Goal: Task Accomplishment & Management: Manage account settings

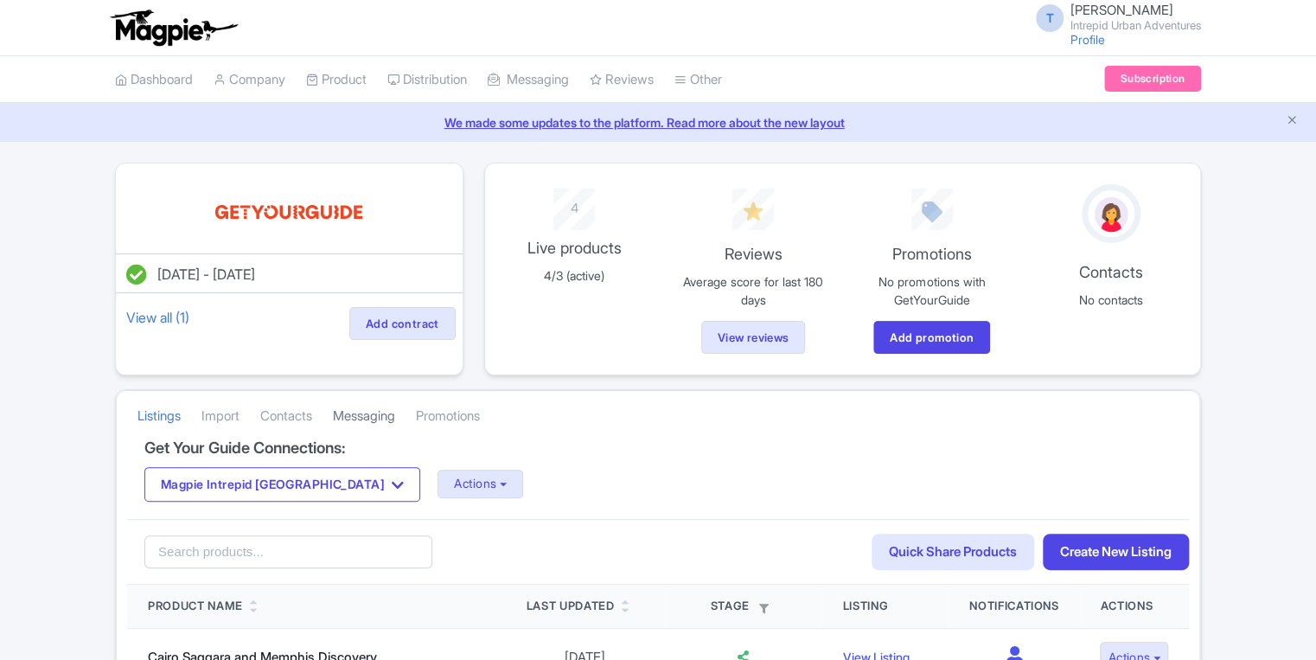
scroll to position [138, 0]
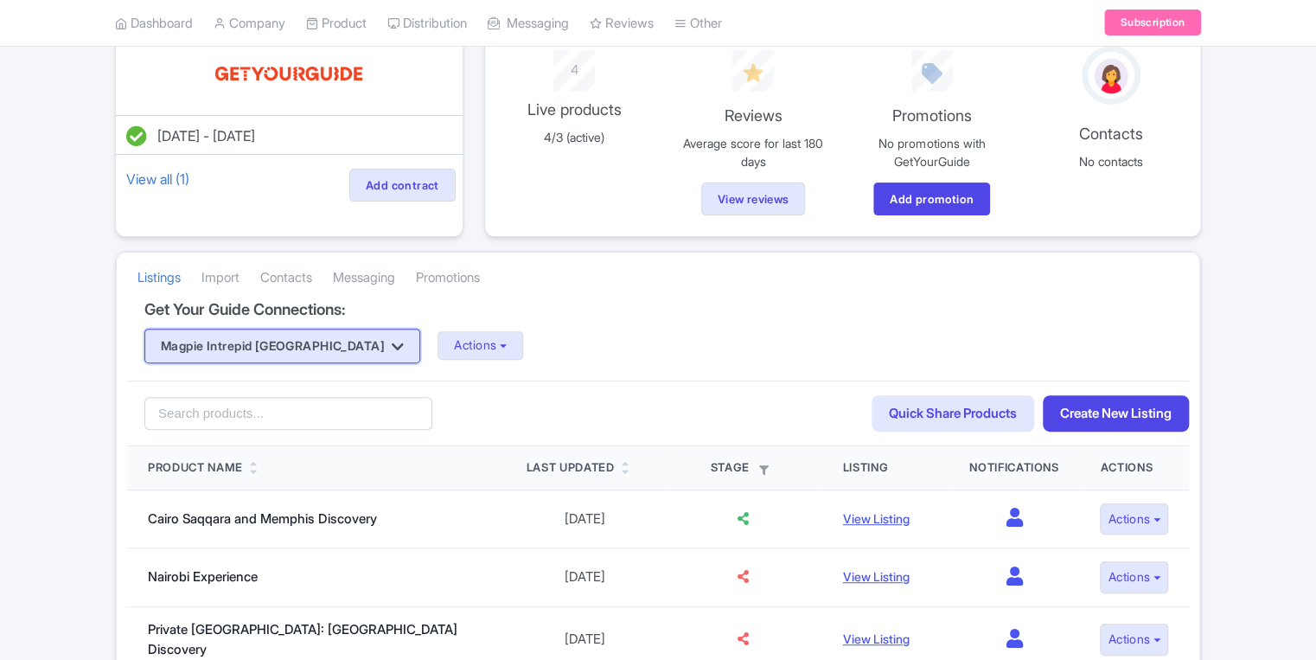
click at [299, 337] on button "Magpie Intrepid [GEOGRAPHIC_DATA]" at bounding box center [282, 346] width 276 height 35
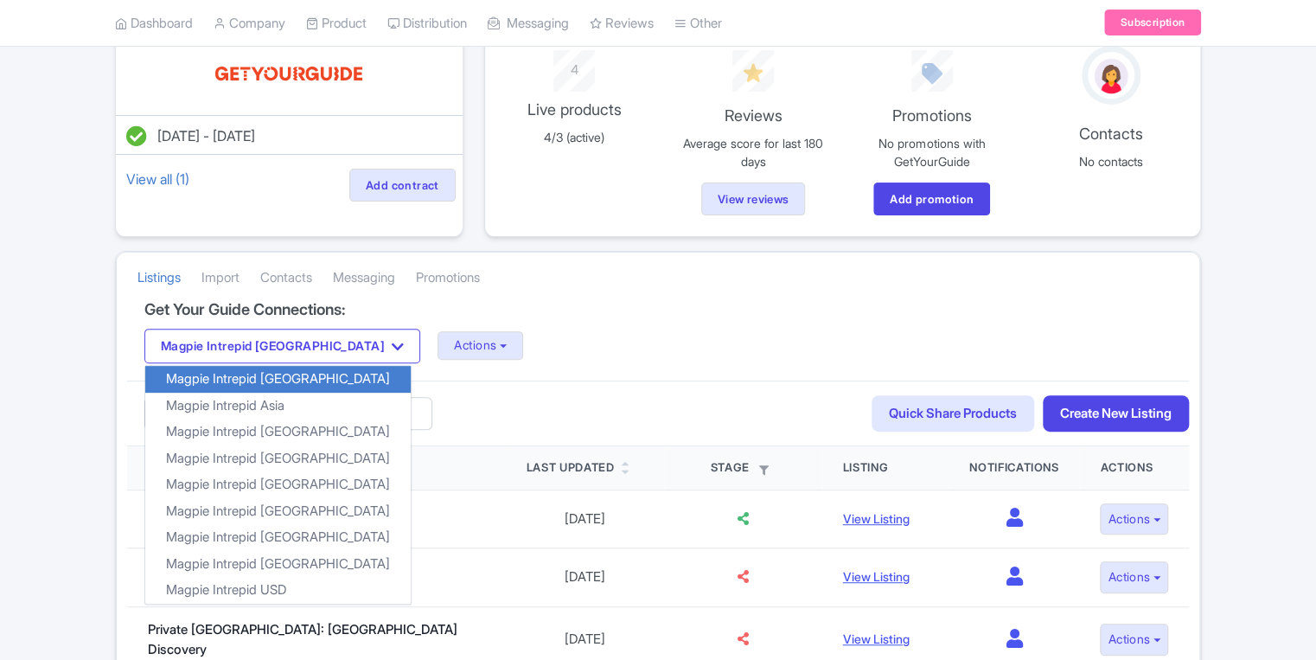
click at [483, 332] on div "Magpie Intrepid Africa Magpie Intrepid Africa Magpie Intrepid Asia Magpie Intre…" at bounding box center [657, 346] width 1027 height 35
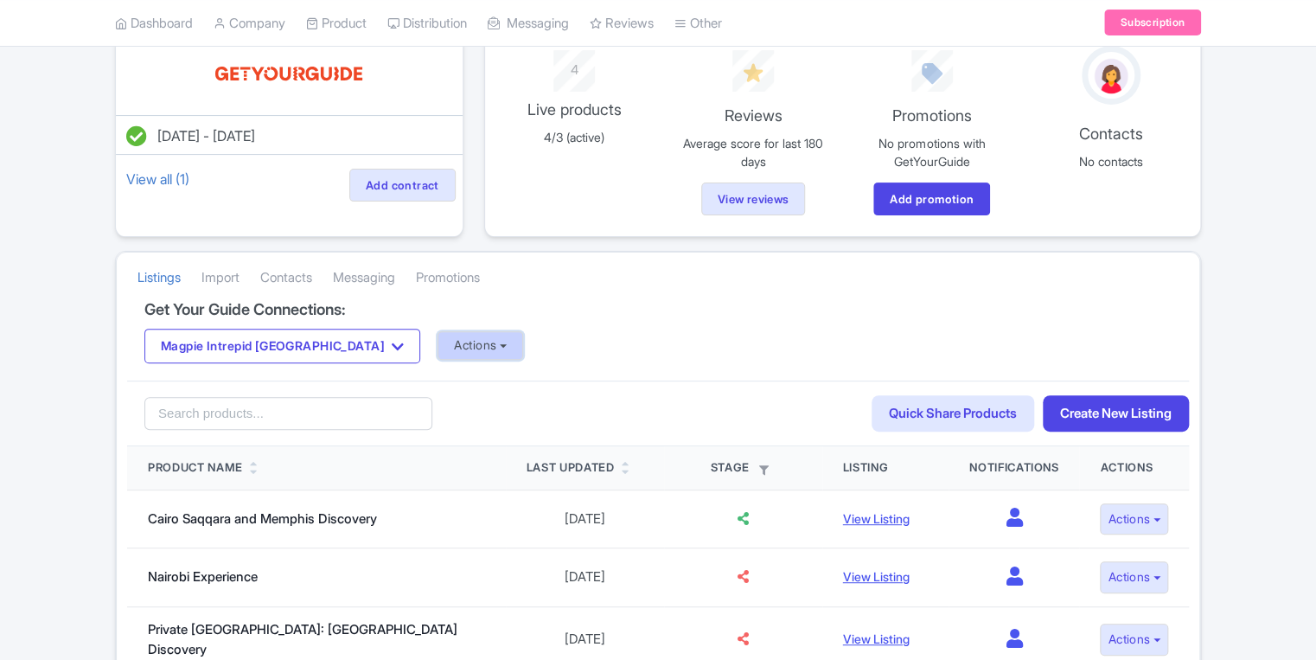
click at [438, 342] on button "Actions" at bounding box center [481, 345] width 86 height 29
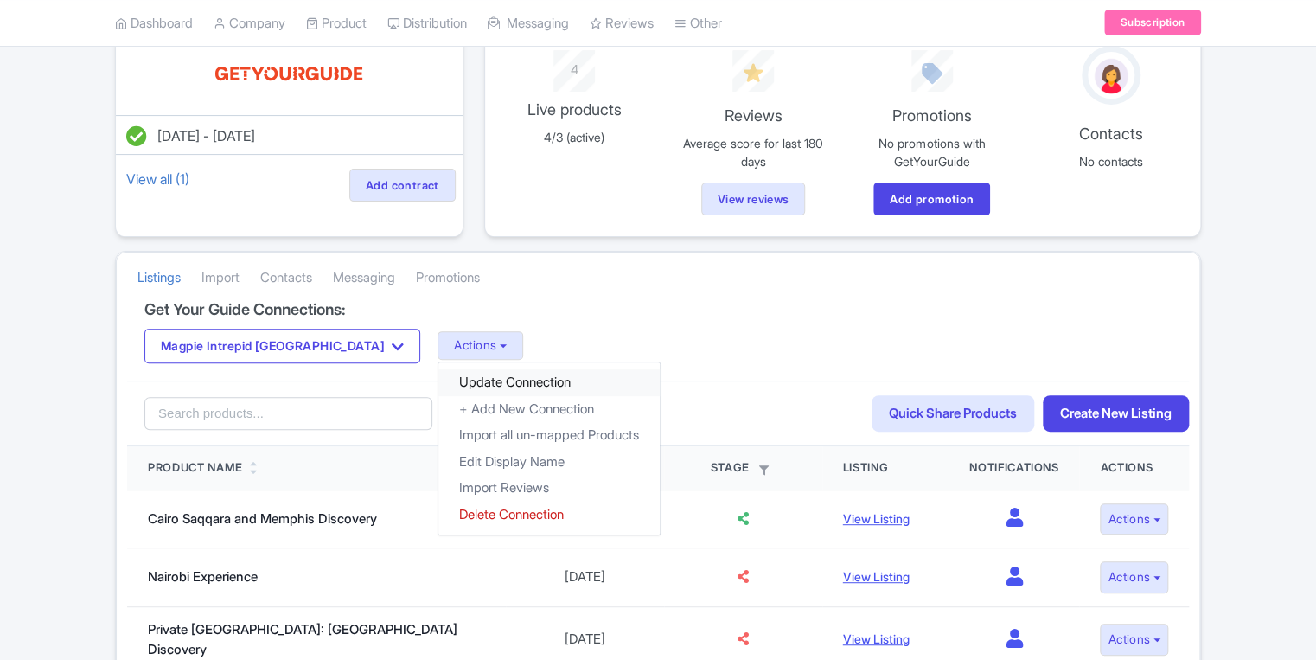
drag, startPoint x: 412, startPoint y: 381, endPoint x: 575, endPoint y: 317, distance: 175.2
click at [438, 381] on link "Update Connection" at bounding box center [548, 382] width 221 height 27
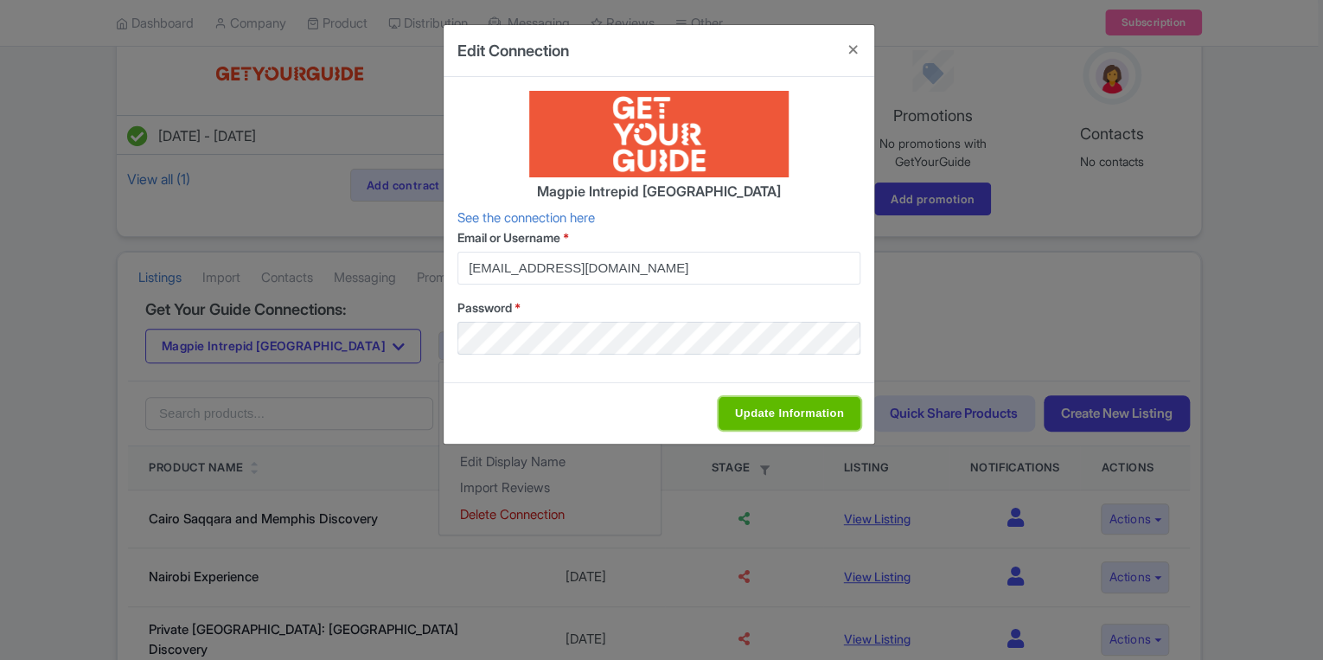
click at [779, 397] on input "Update Information" at bounding box center [790, 413] width 142 height 33
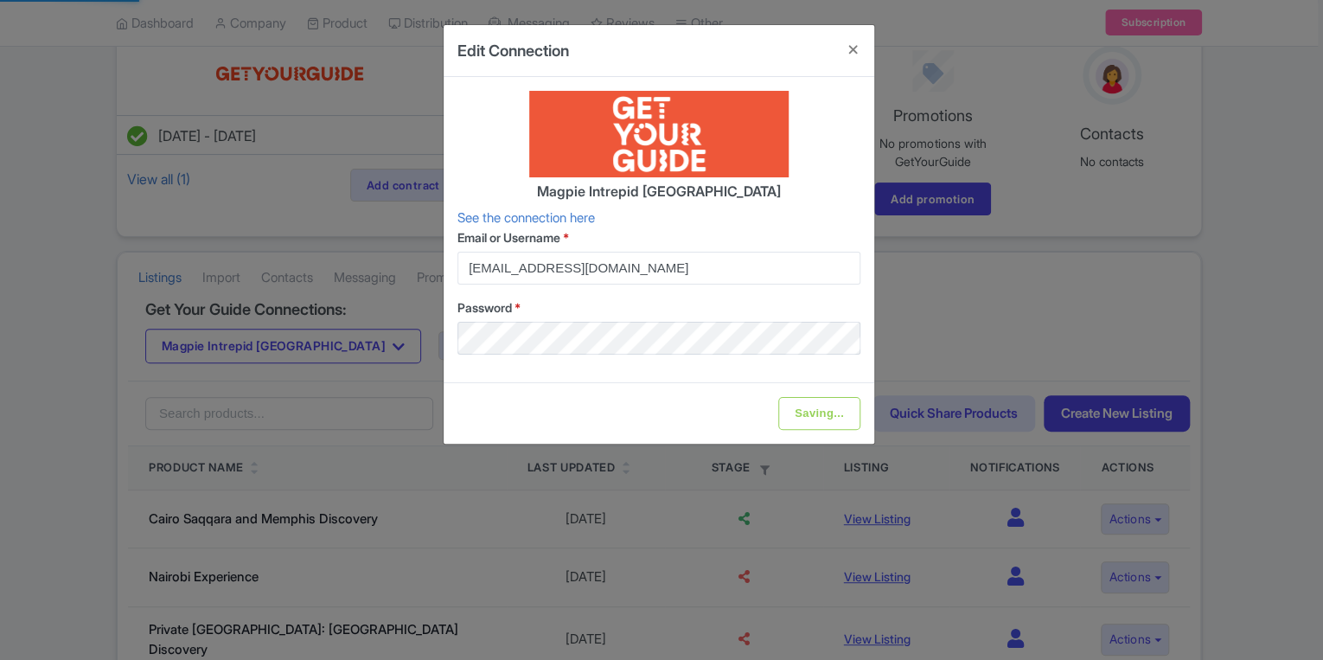
type input "Update Information"
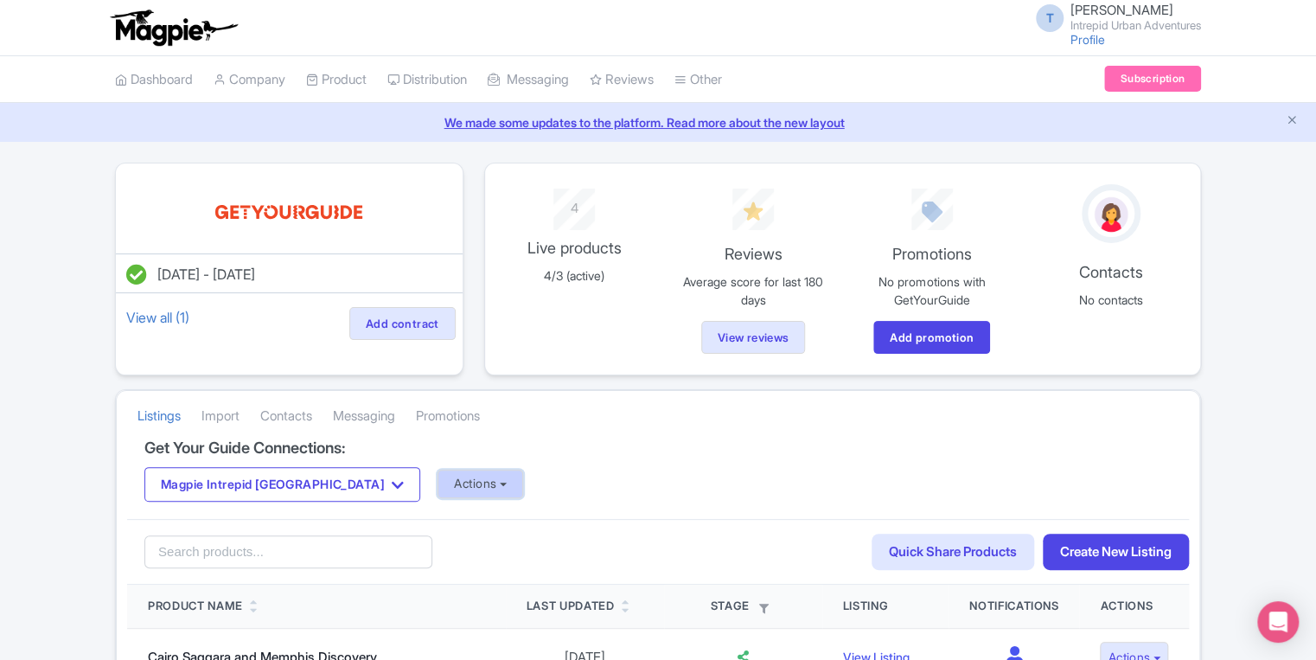
click at [438, 494] on button "Actions" at bounding box center [481, 484] width 86 height 29
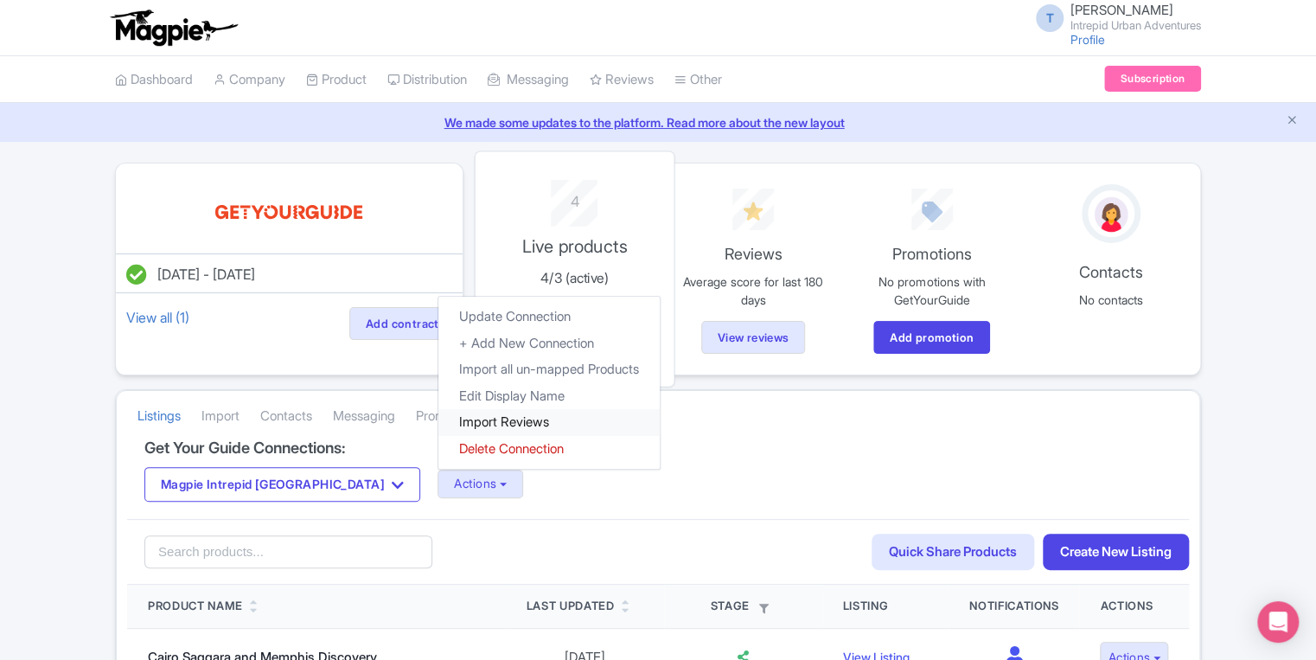
drag, startPoint x: 421, startPoint y: 413, endPoint x: 490, endPoint y: 265, distance: 163.3
click at [438, 413] on link "Import Reviews" at bounding box center [548, 422] width 221 height 27
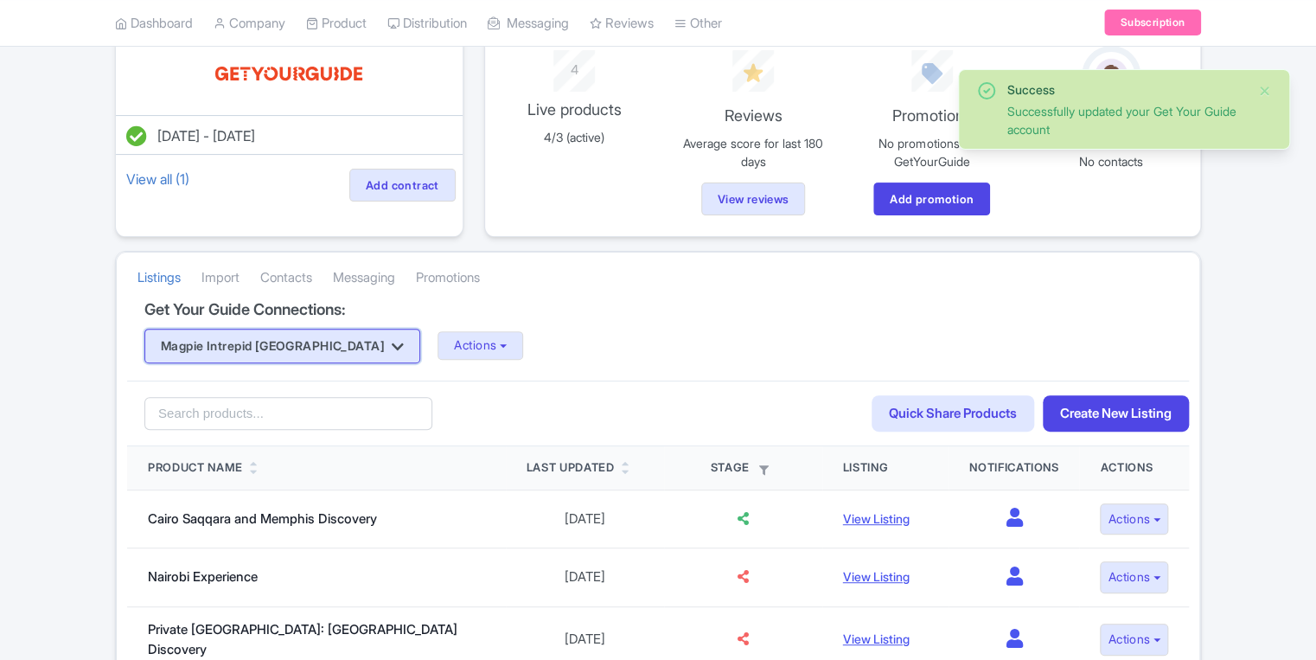
scroll to position [138, 0]
click at [265, 347] on button "Magpie Intrepid [GEOGRAPHIC_DATA]" at bounding box center [282, 346] width 276 height 35
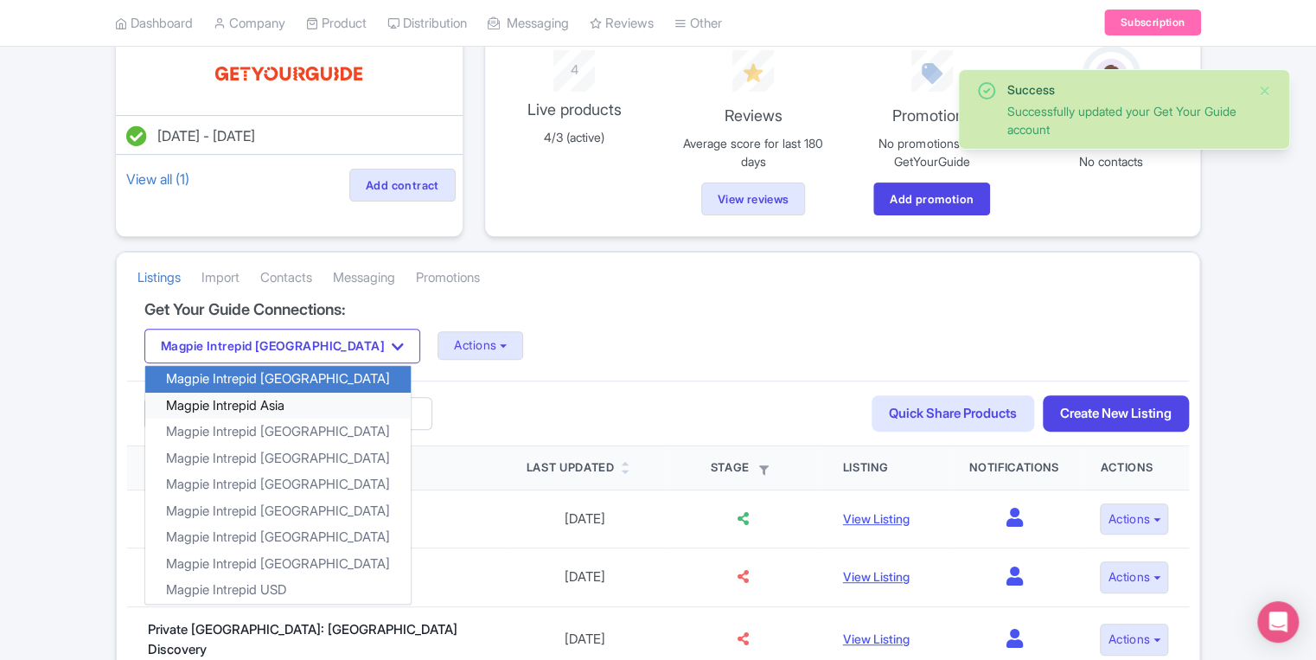
click at [264, 393] on link "Magpie Intrepid Asia" at bounding box center [277, 405] width 265 height 27
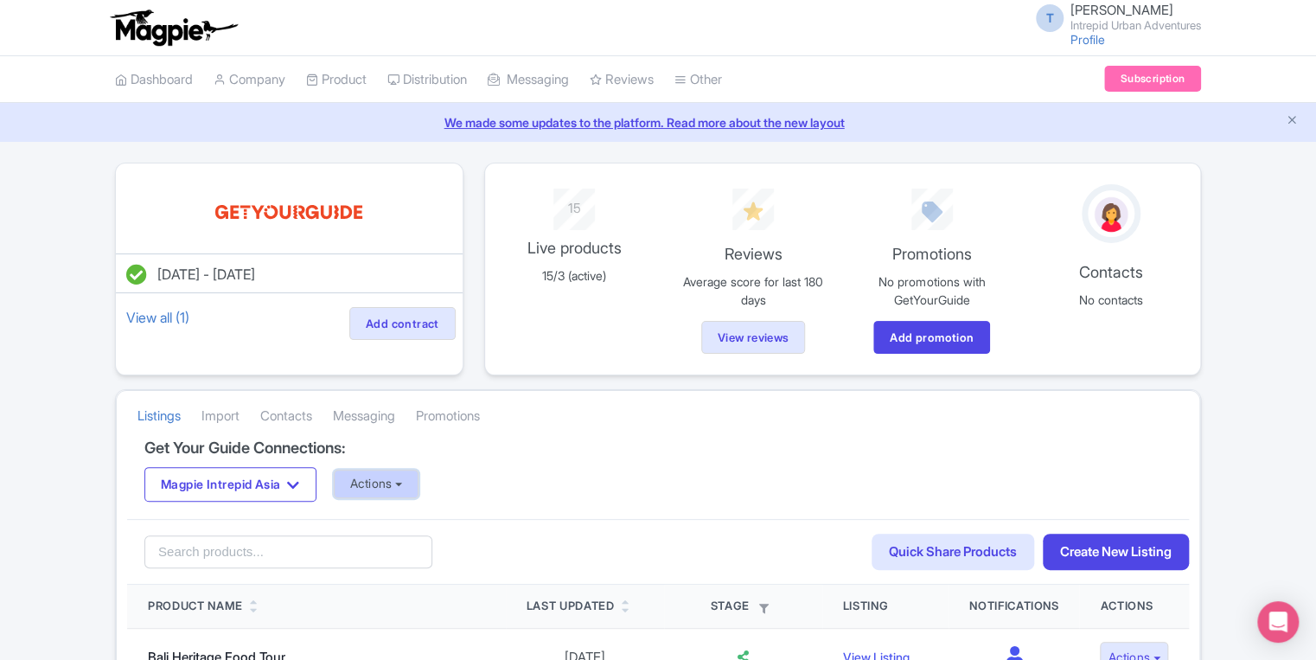
click at [408, 474] on button "Actions" at bounding box center [377, 484] width 86 height 29
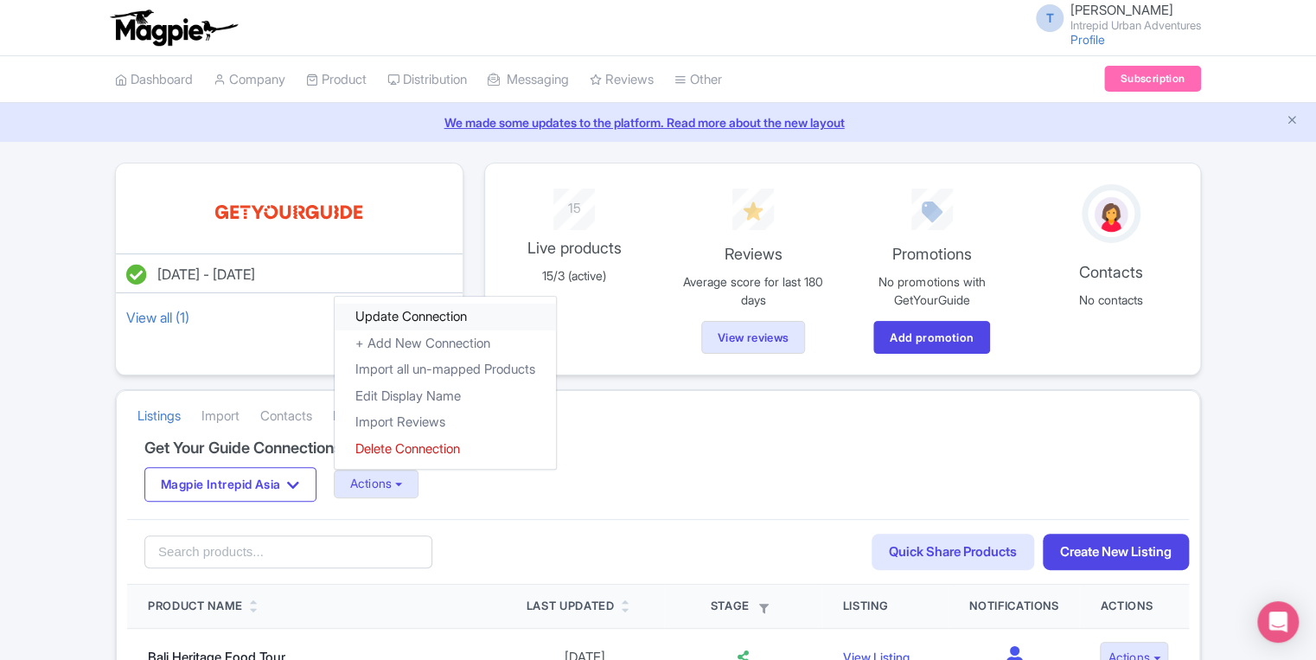
click at [430, 320] on link "Update Connection" at bounding box center [445, 317] width 221 height 27
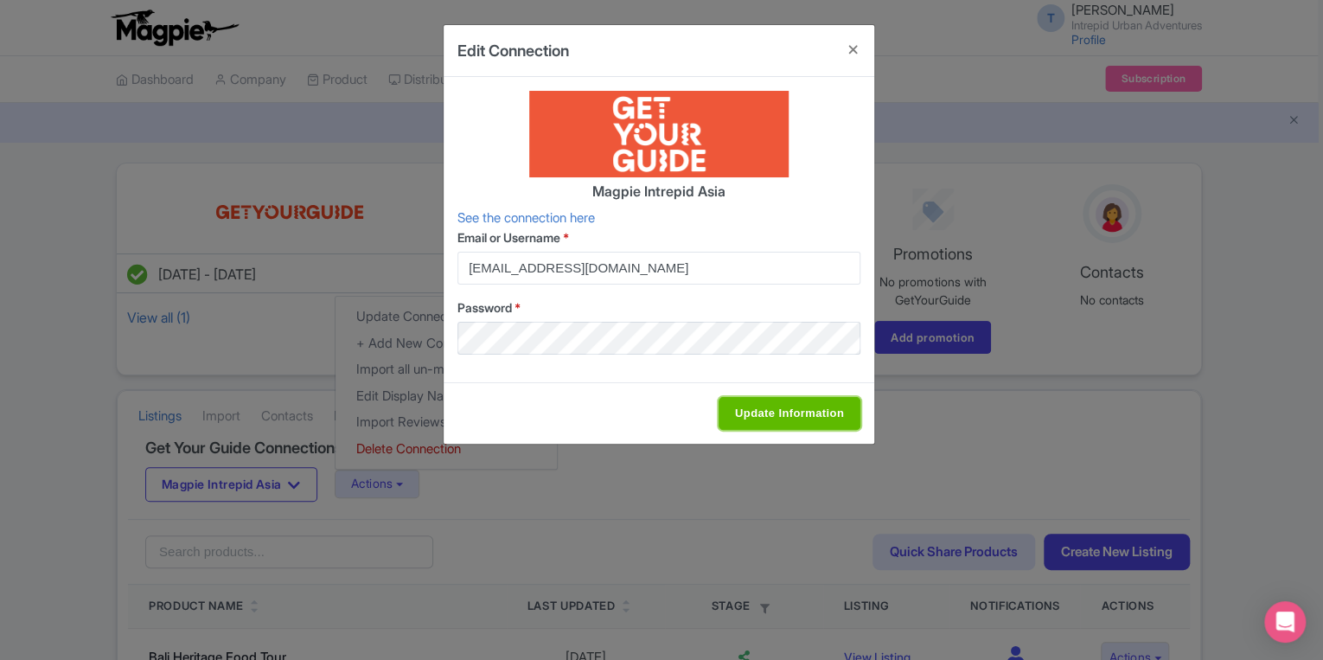
click at [822, 416] on input "Update Information" at bounding box center [790, 413] width 142 height 33
type input "Saving..."
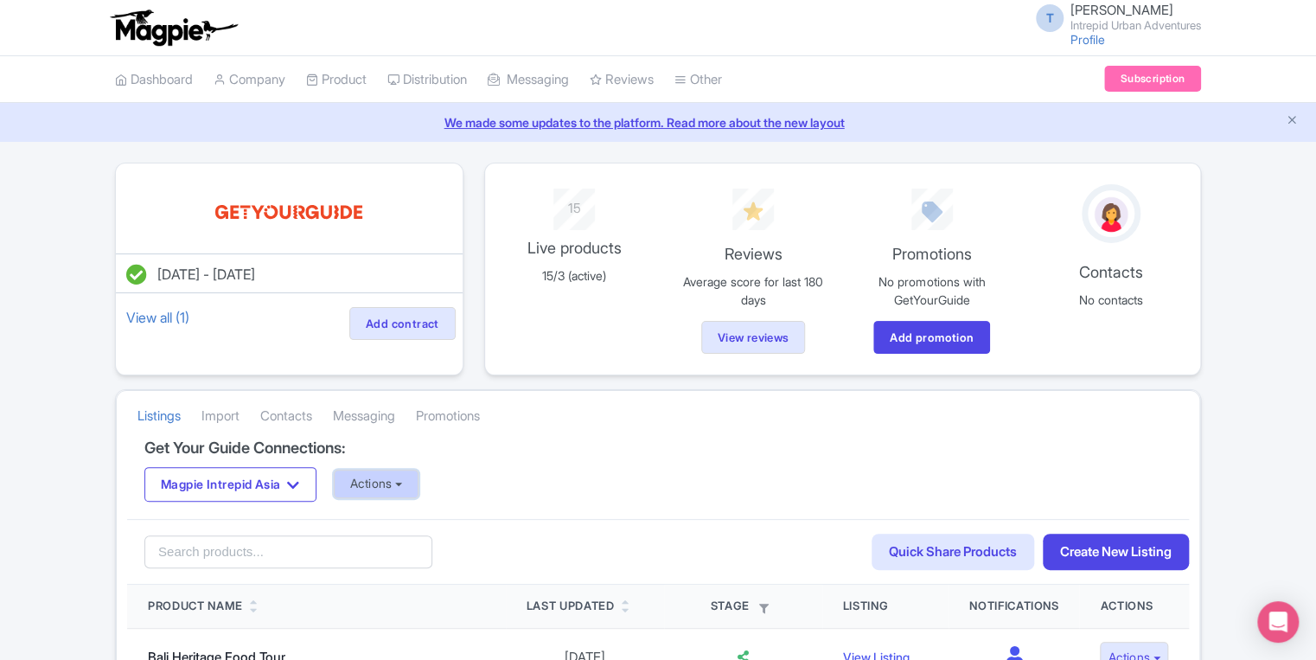
click at [382, 486] on button "Actions" at bounding box center [377, 484] width 86 height 29
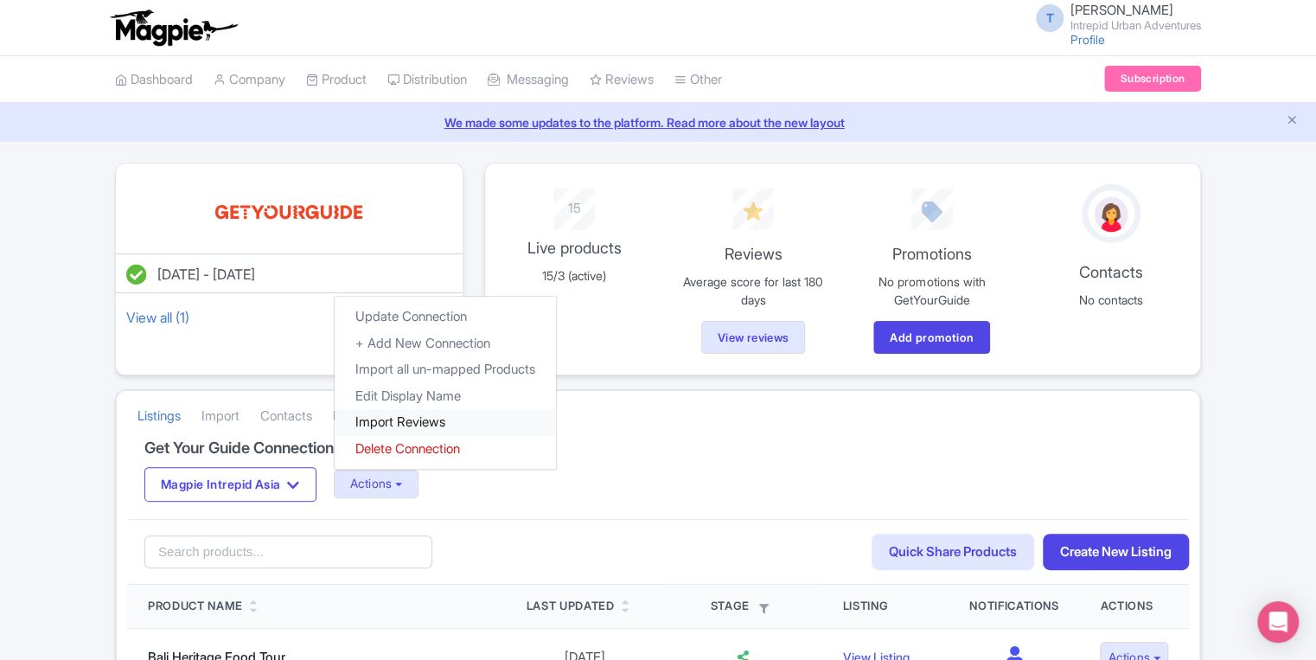
click at [406, 422] on link "Import Reviews" at bounding box center [445, 422] width 221 height 27
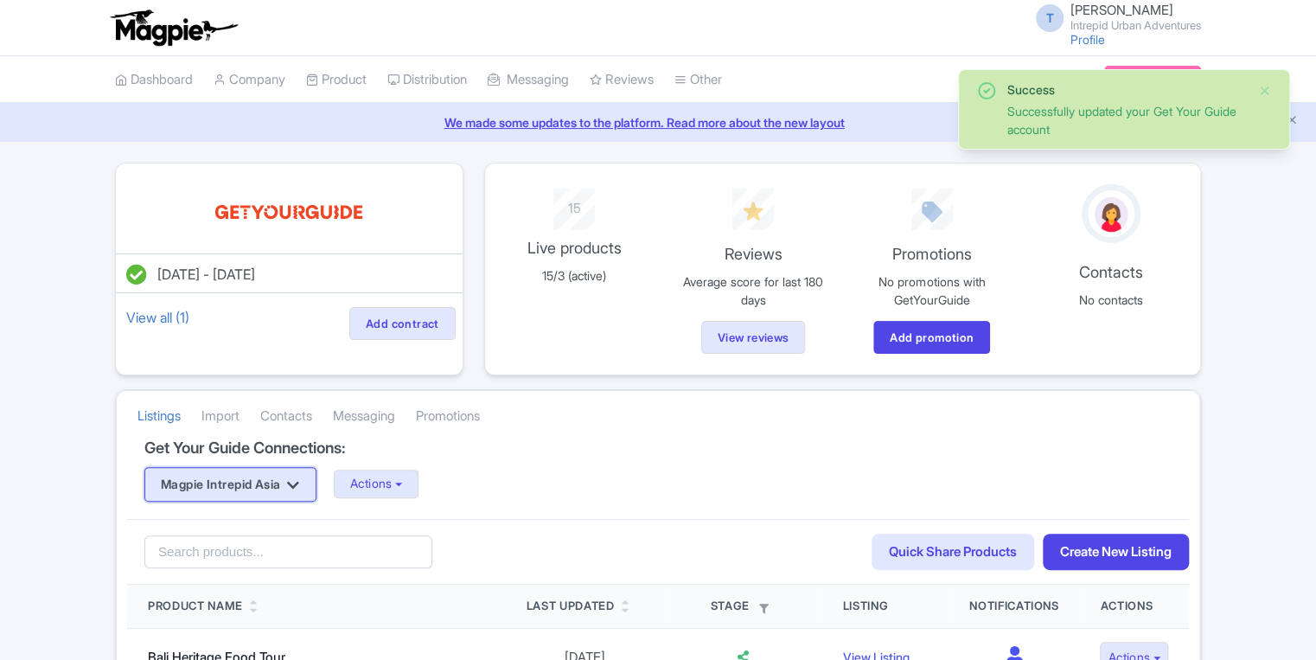
click at [261, 487] on button "Magpie Intrepid Asia" at bounding box center [230, 484] width 172 height 35
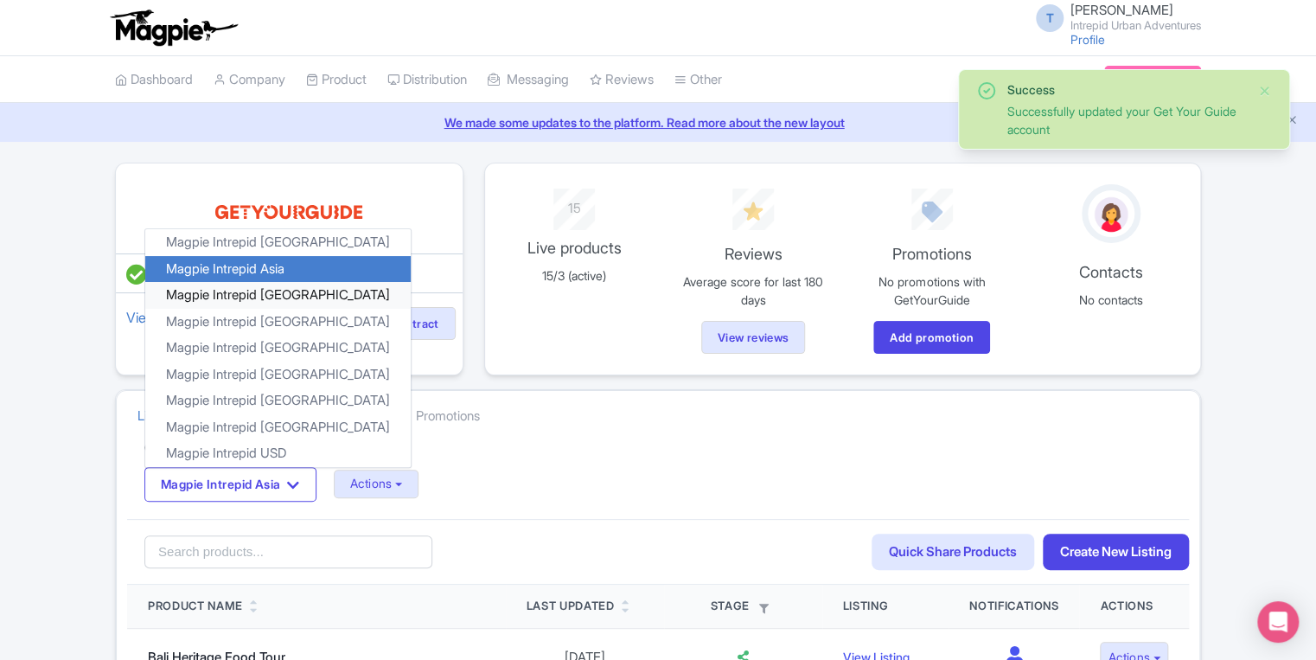
click at [245, 290] on link "Magpie Intrepid Australia" at bounding box center [277, 295] width 265 height 27
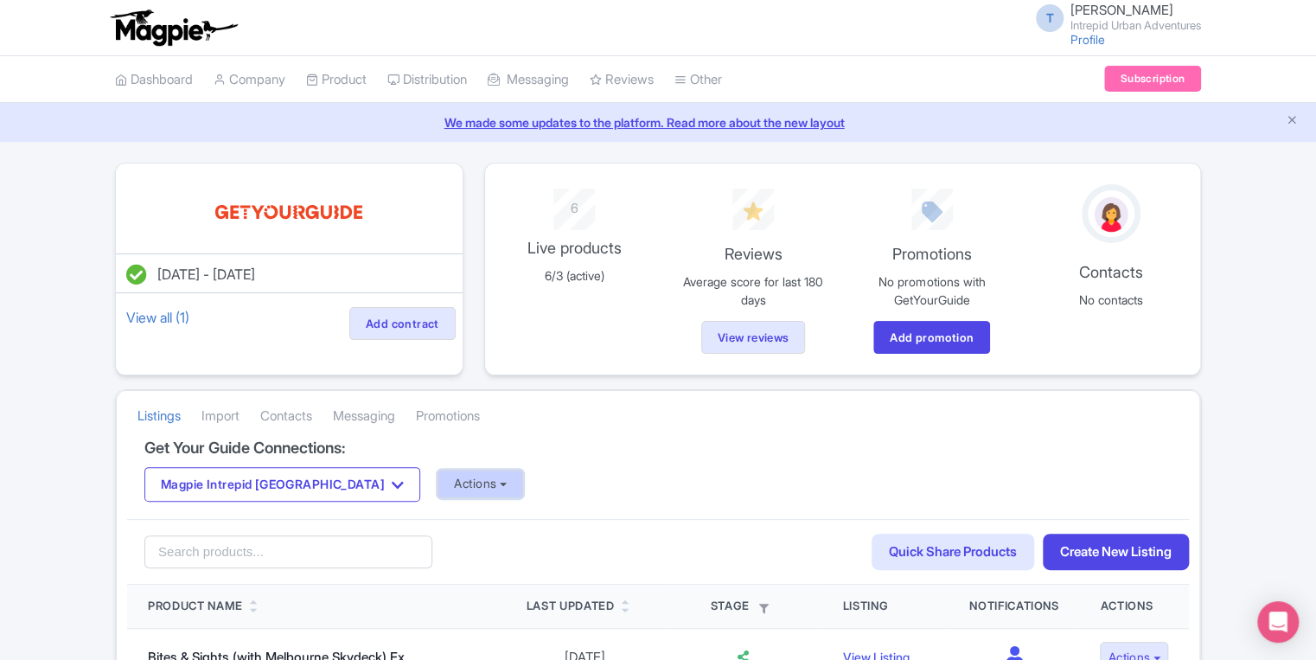
click at [438, 472] on button "Actions" at bounding box center [481, 484] width 86 height 29
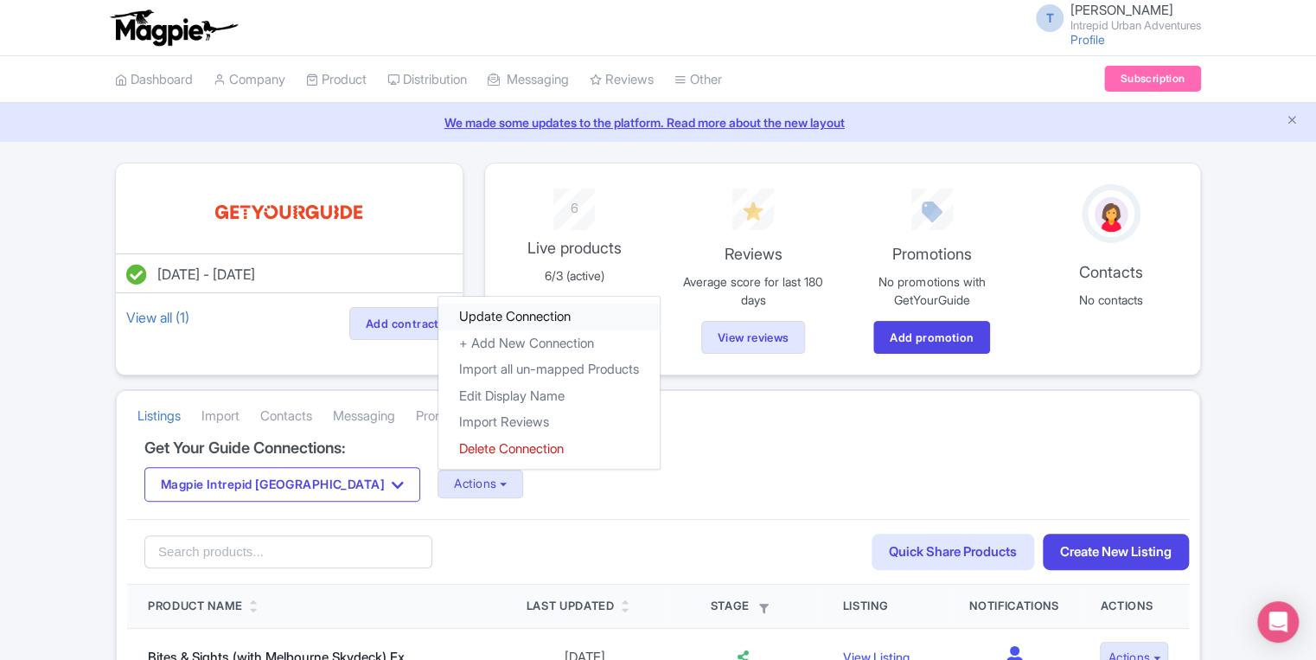
click at [438, 316] on link "Update Connection" at bounding box center [548, 317] width 221 height 27
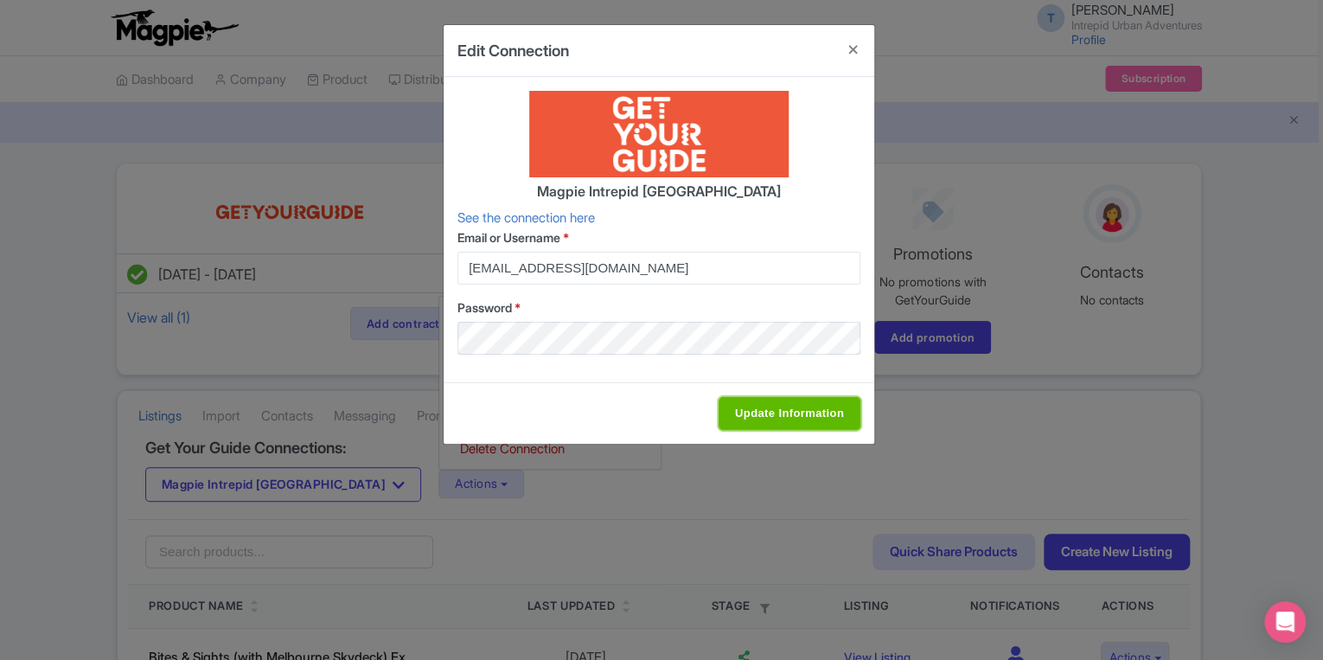
click at [784, 421] on input "Update Information" at bounding box center [790, 413] width 142 height 33
type input "Saving..."
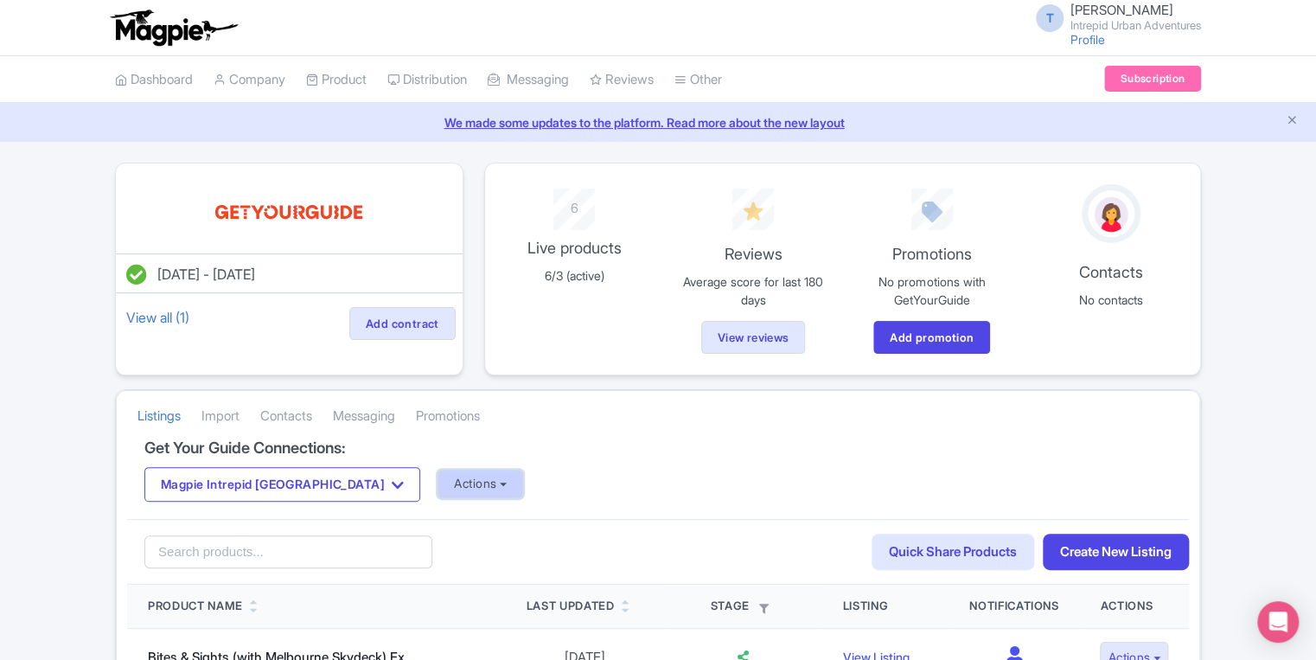
click at [438, 490] on button "Actions" at bounding box center [481, 484] width 86 height 29
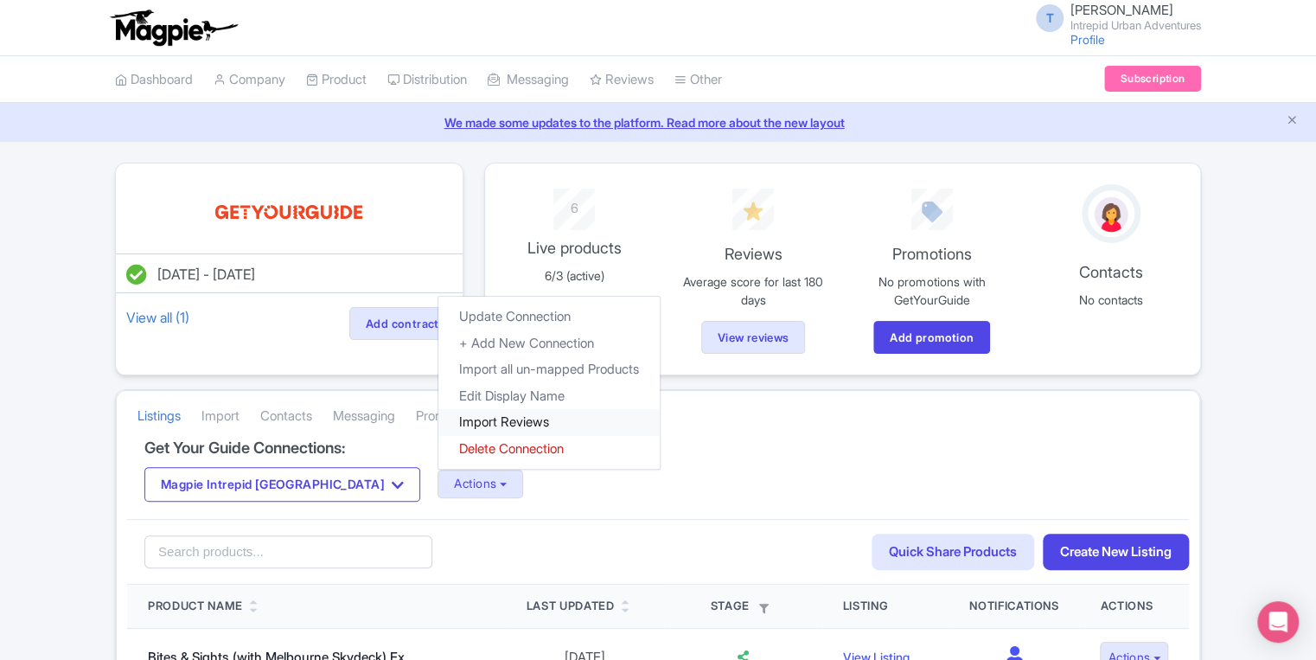
click at [446, 421] on link "Import Reviews" at bounding box center [548, 422] width 221 height 27
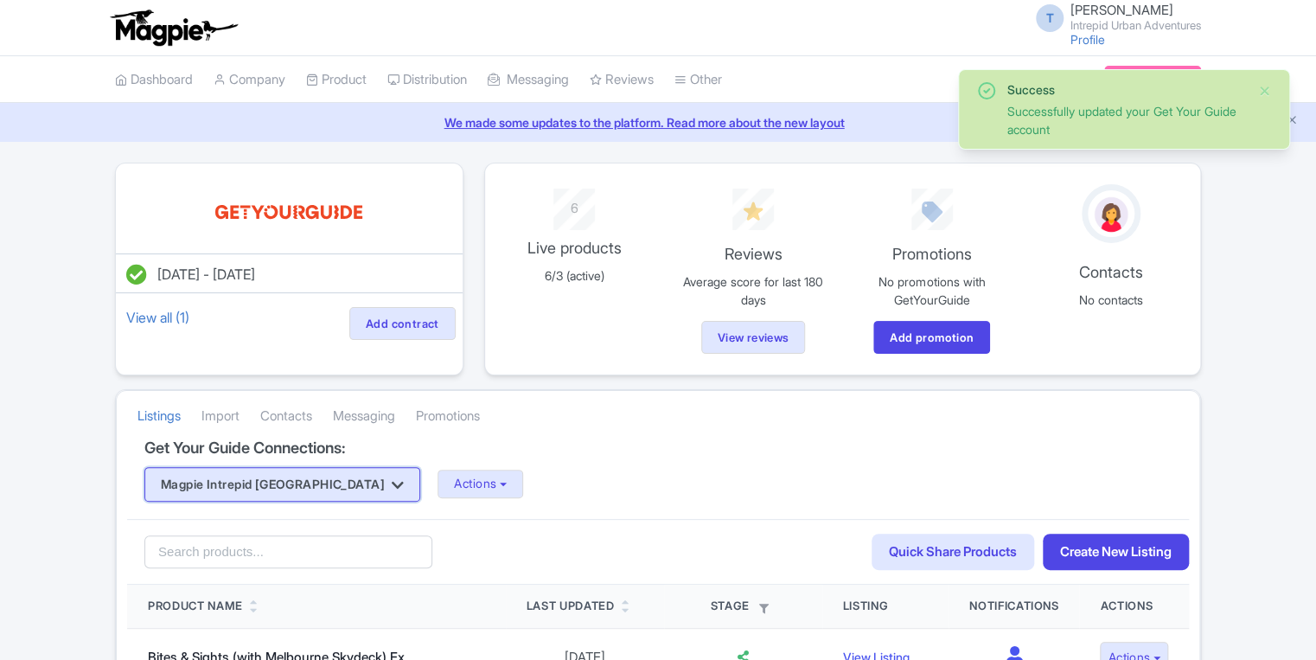
click at [278, 478] on button "Magpie Intrepid [GEOGRAPHIC_DATA]" at bounding box center [282, 484] width 276 height 35
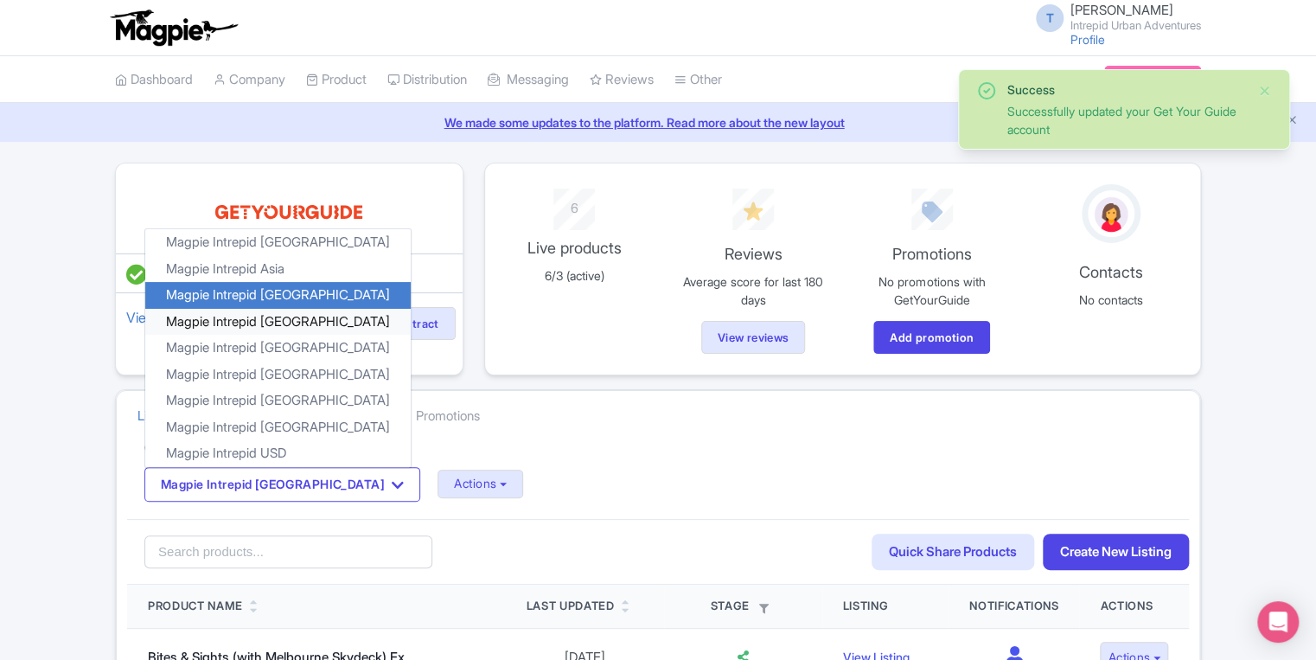
click at [278, 319] on link "Magpie Intrepid [GEOGRAPHIC_DATA]" at bounding box center [277, 321] width 265 height 27
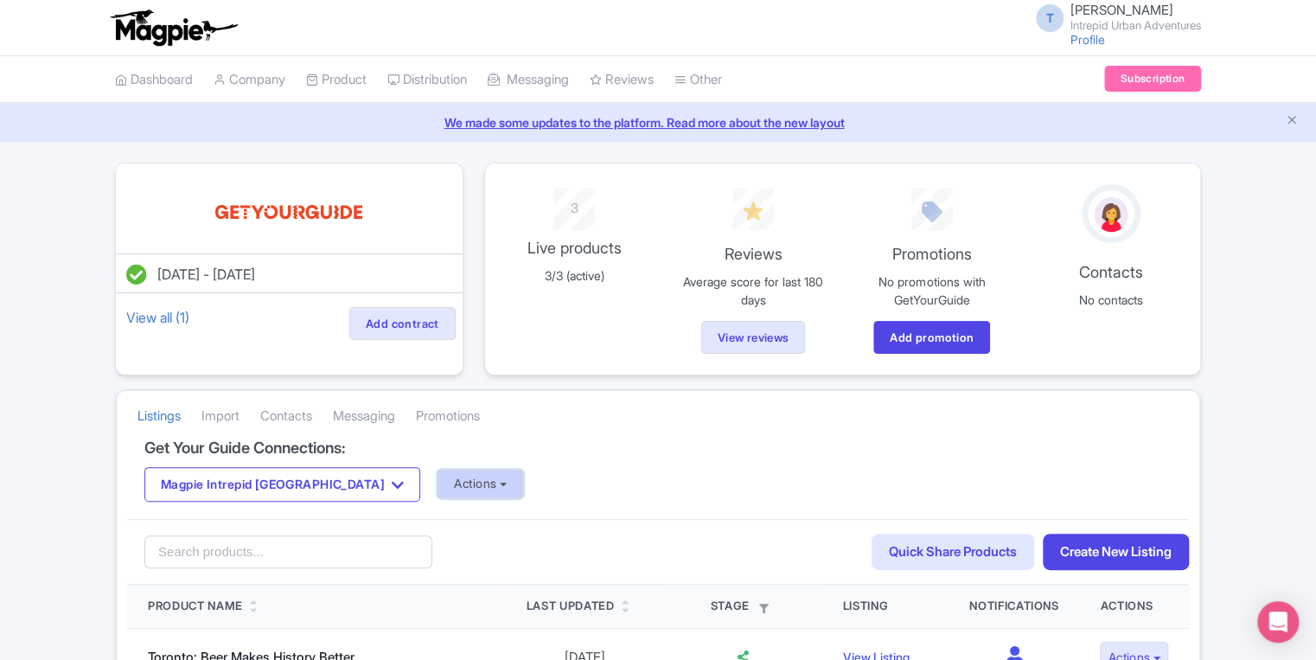
click at [438, 479] on button "Actions" at bounding box center [481, 484] width 86 height 29
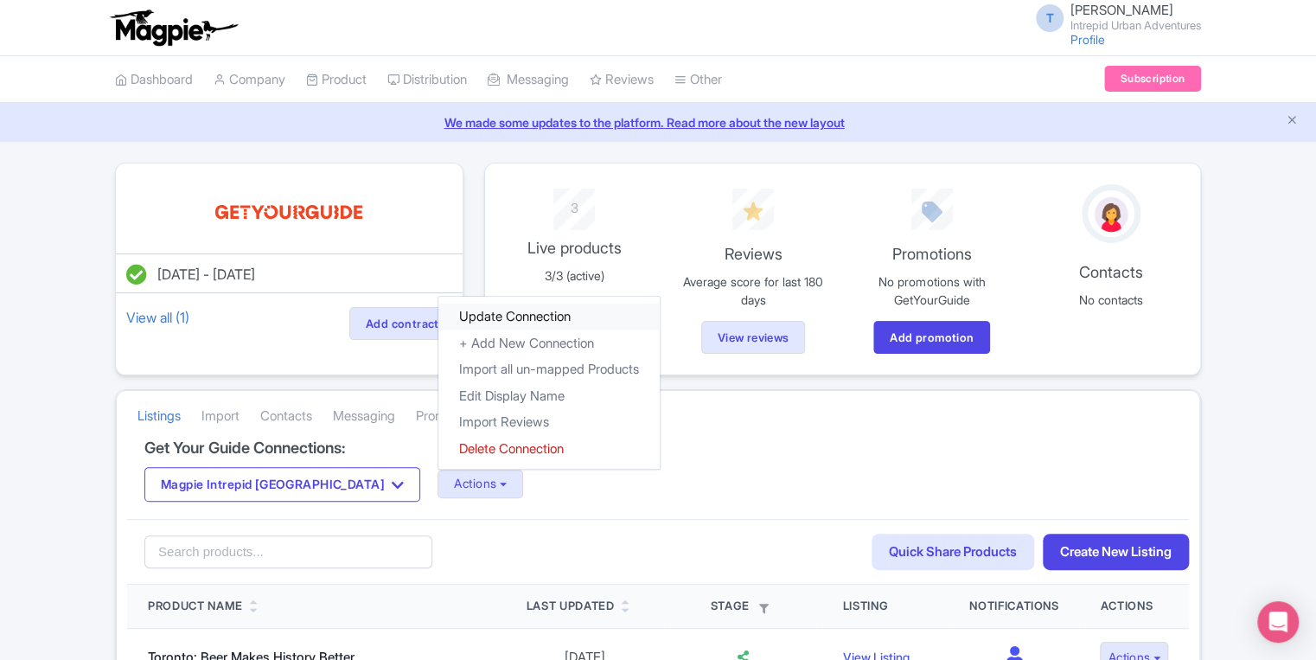
click at [438, 304] on link "Update Connection" at bounding box center [548, 317] width 221 height 27
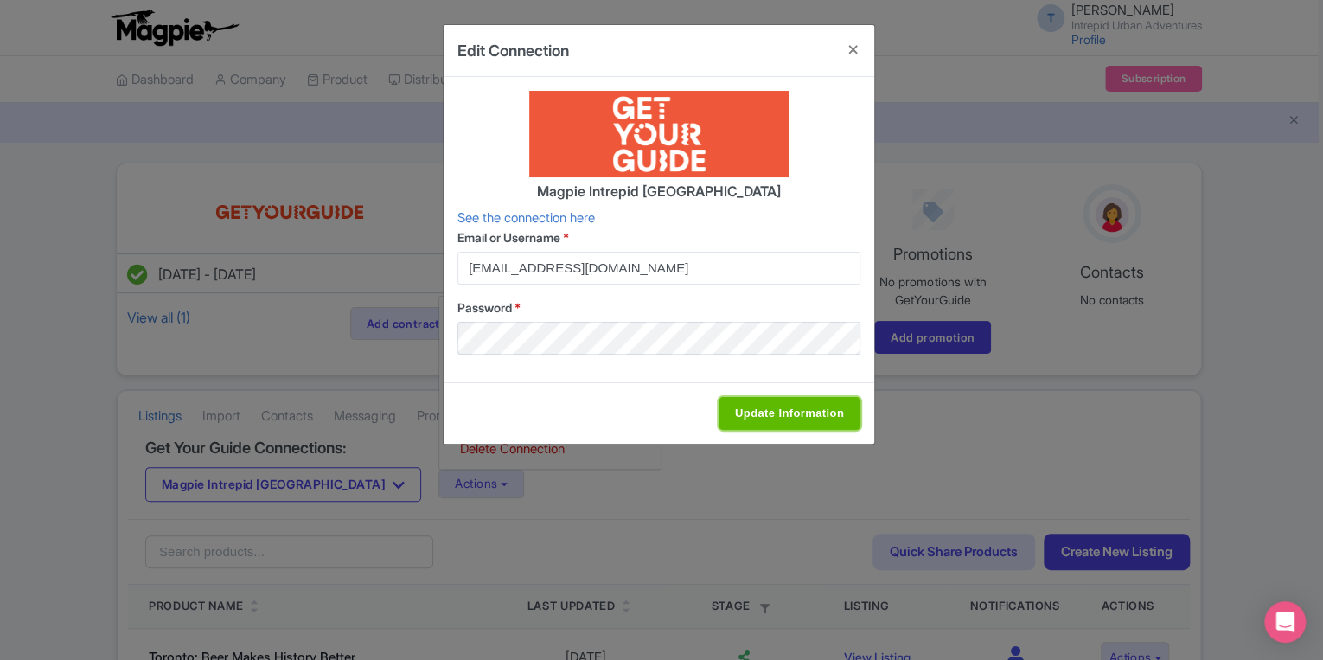
click at [765, 405] on input "Update Information" at bounding box center [790, 413] width 142 height 33
type input "Saving..."
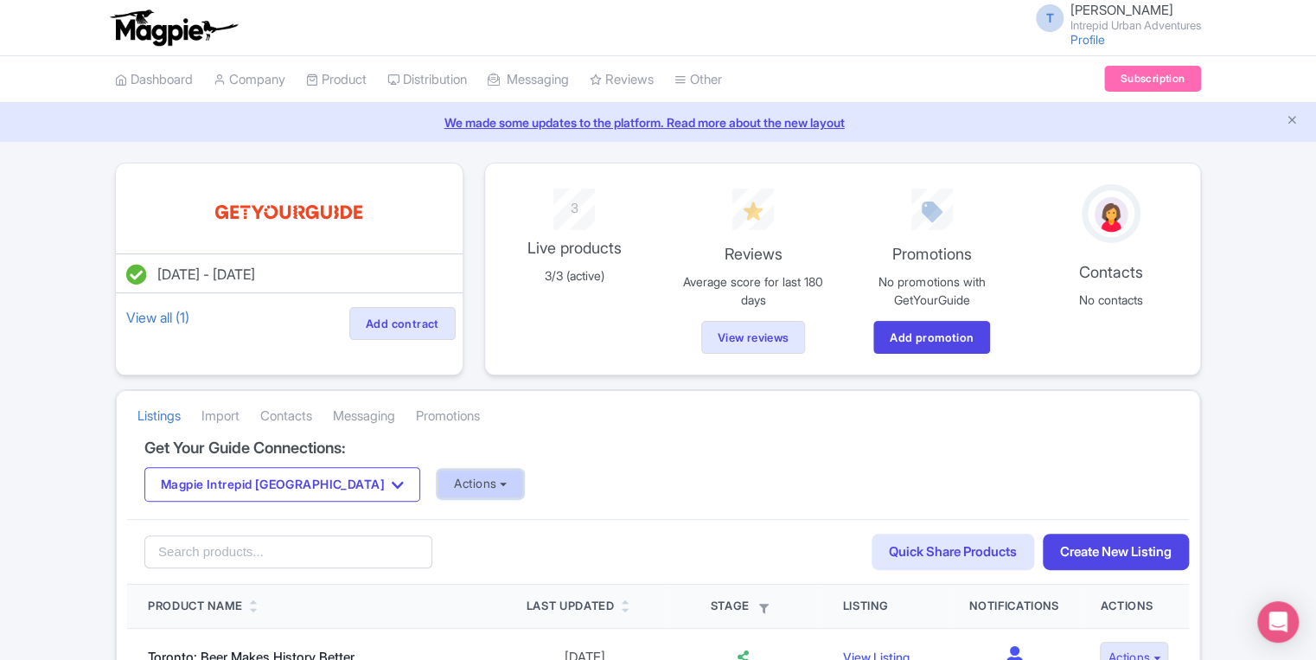
click at [438, 474] on button "Actions" at bounding box center [481, 484] width 86 height 29
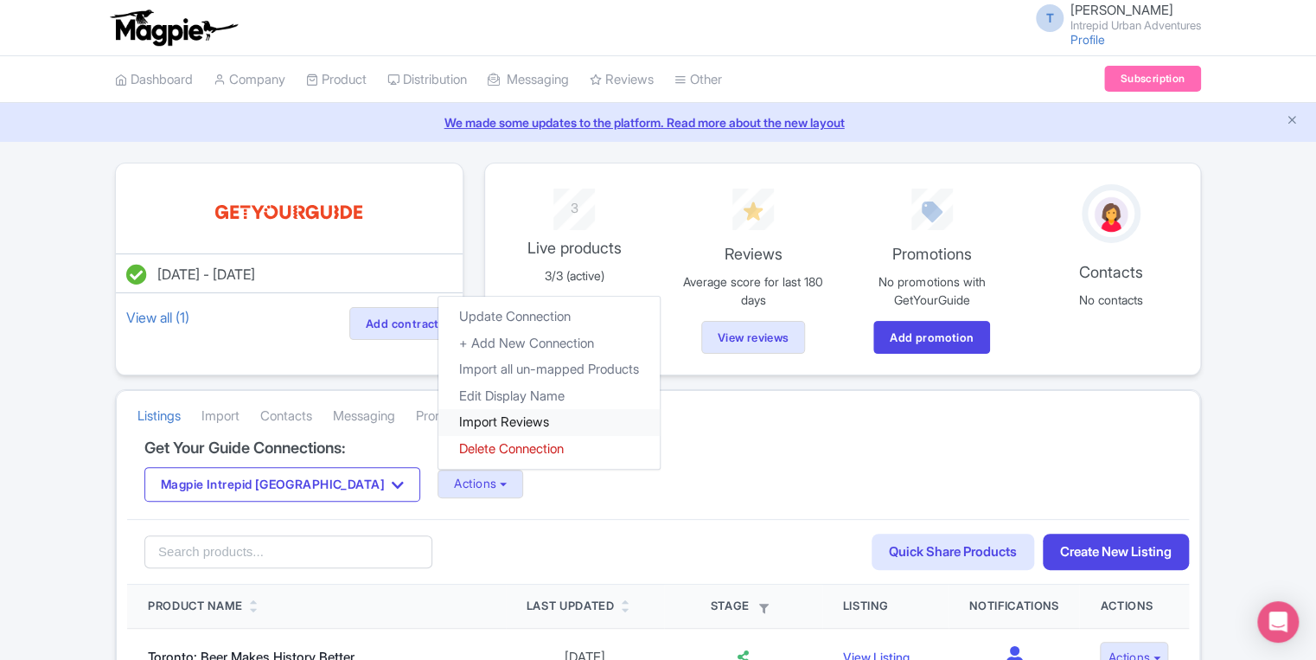
click at [438, 419] on link "Import Reviews" at bounding box center [548, 422] width 221 height 27
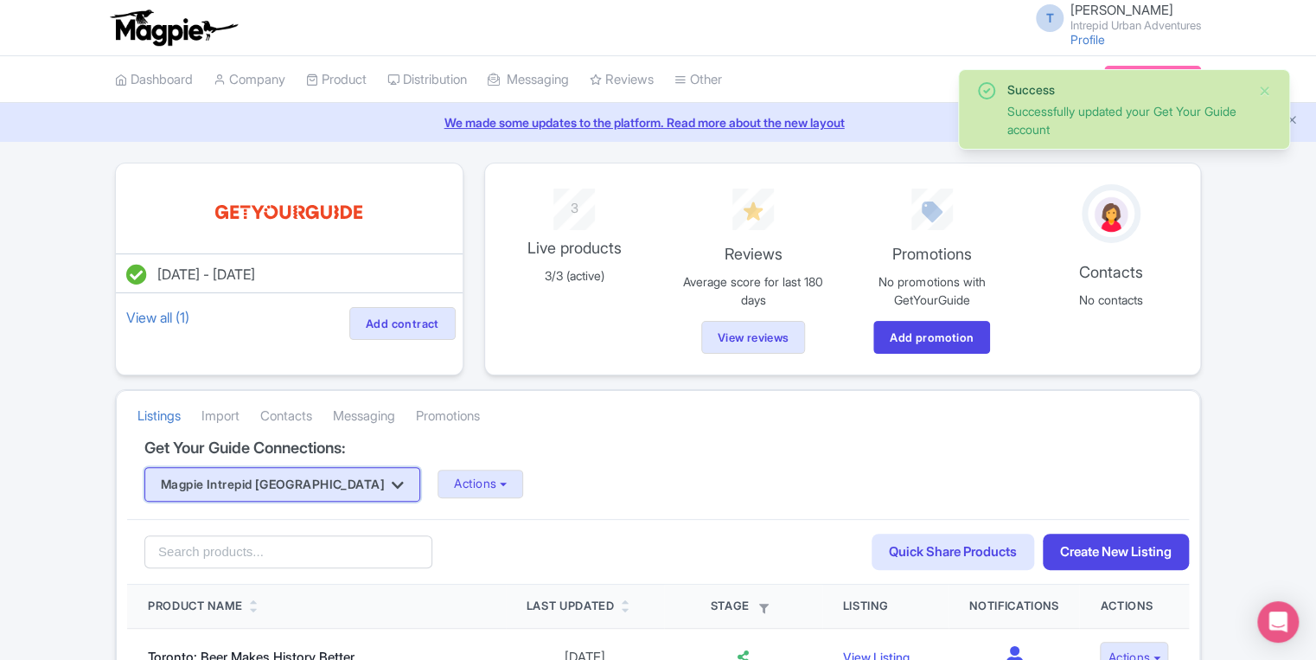
click at [294, 483] on button "Magpie Intrepid [GEOGRAPHIC_DATA]" at bounding box center [282, 484] width 276 height 35
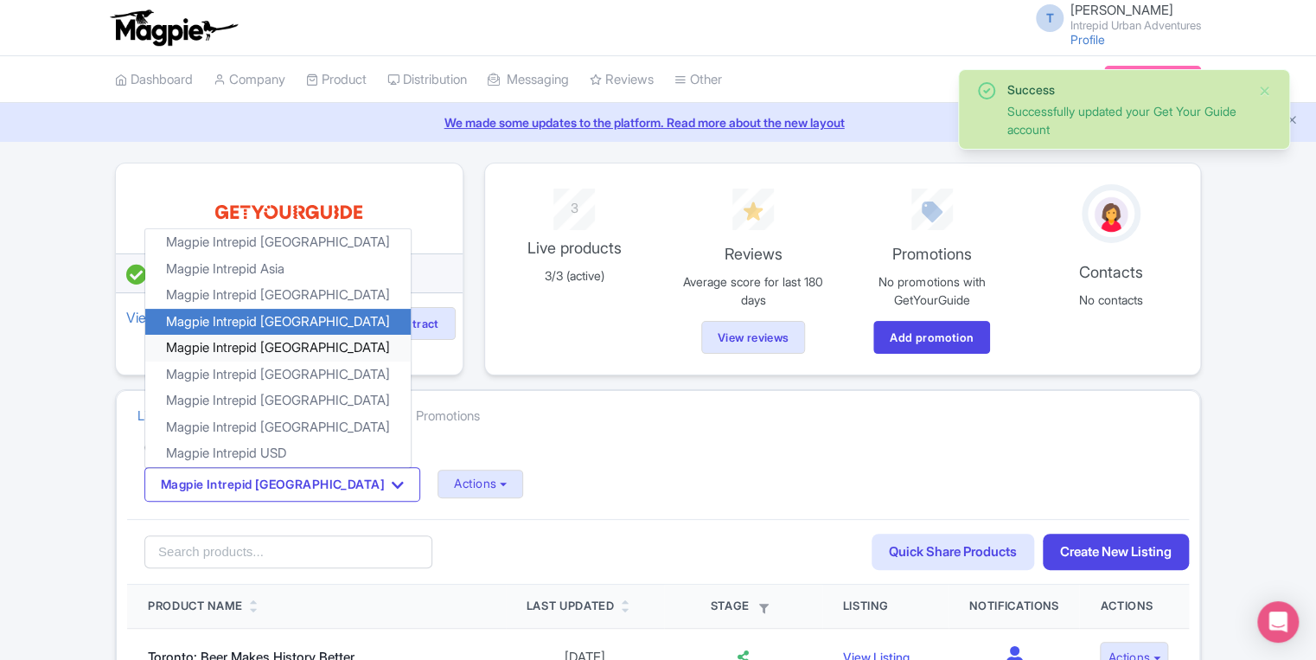
drag, startPoint x: 285, startPoint y: 344, endPoint x: 301, endPoint y: 266, distance: 79.5
click at [285, 344] on link "Magpie Intrepid [GEOGRAPHIC_DATA]" at bounding box center [277, 348] width 265 height 27
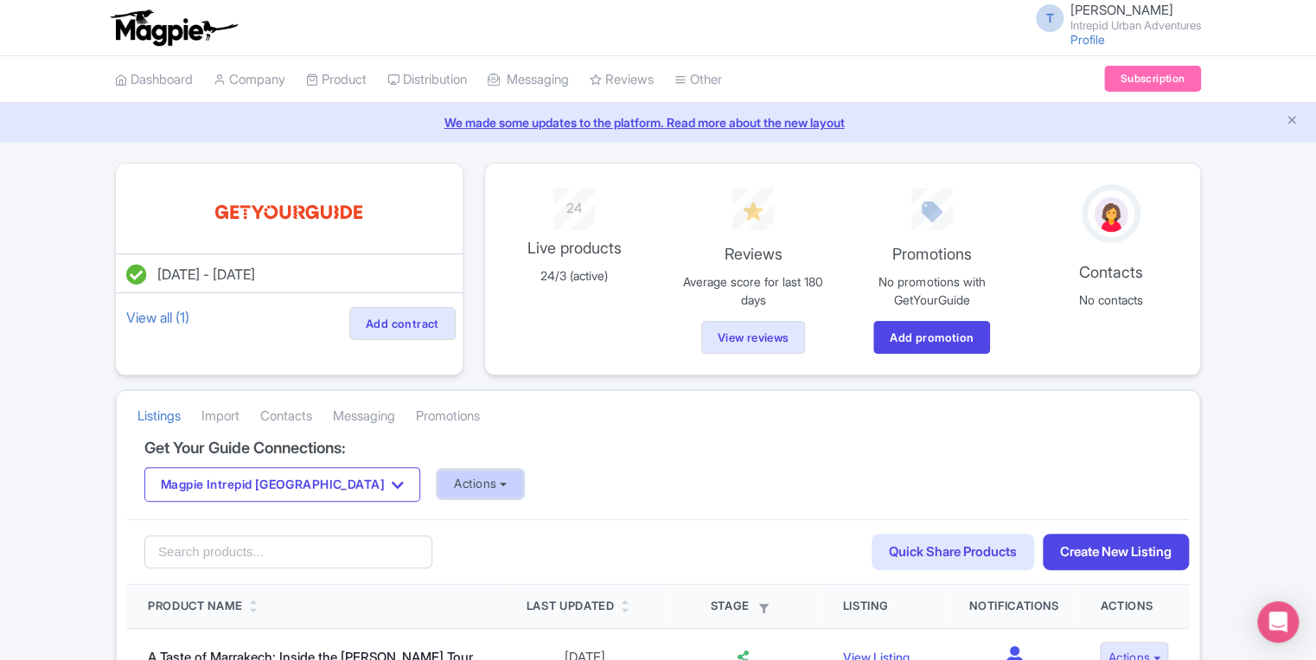
click at [438, 483] on button "Actions" at bounding box center [481, 484] width 86 height 29
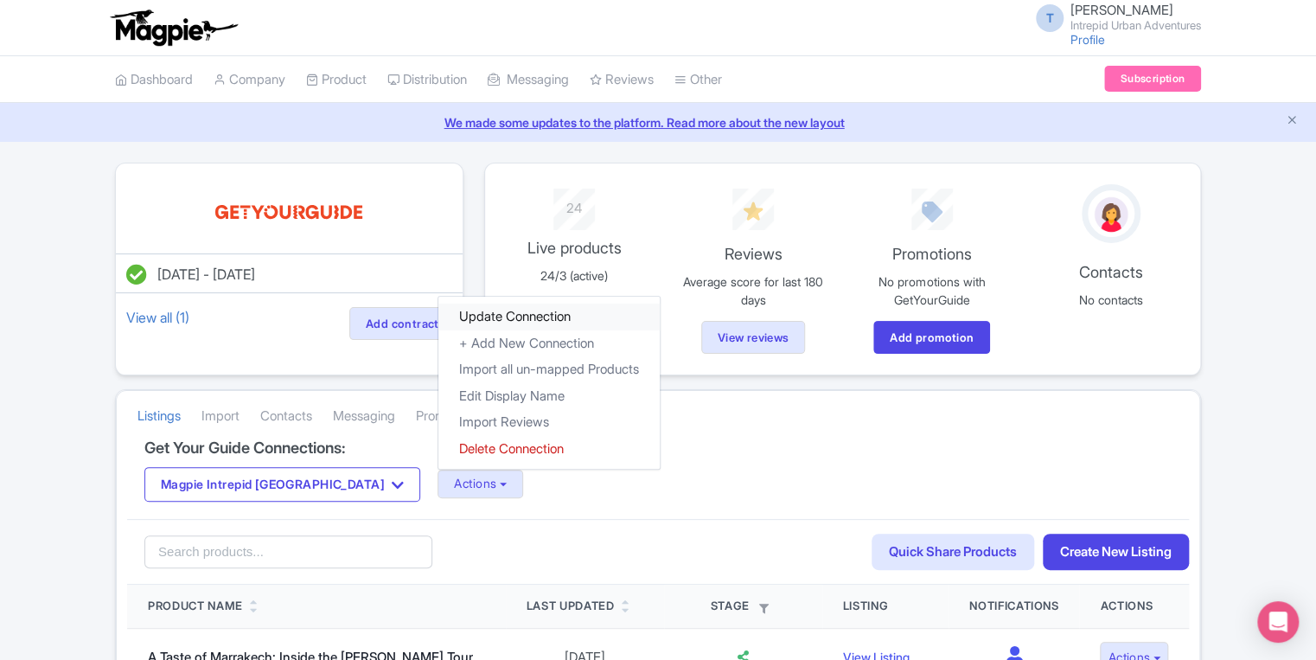
click at [441, 323] on link "Update Connection" at bounding box center [548, 317] width 221 height 27
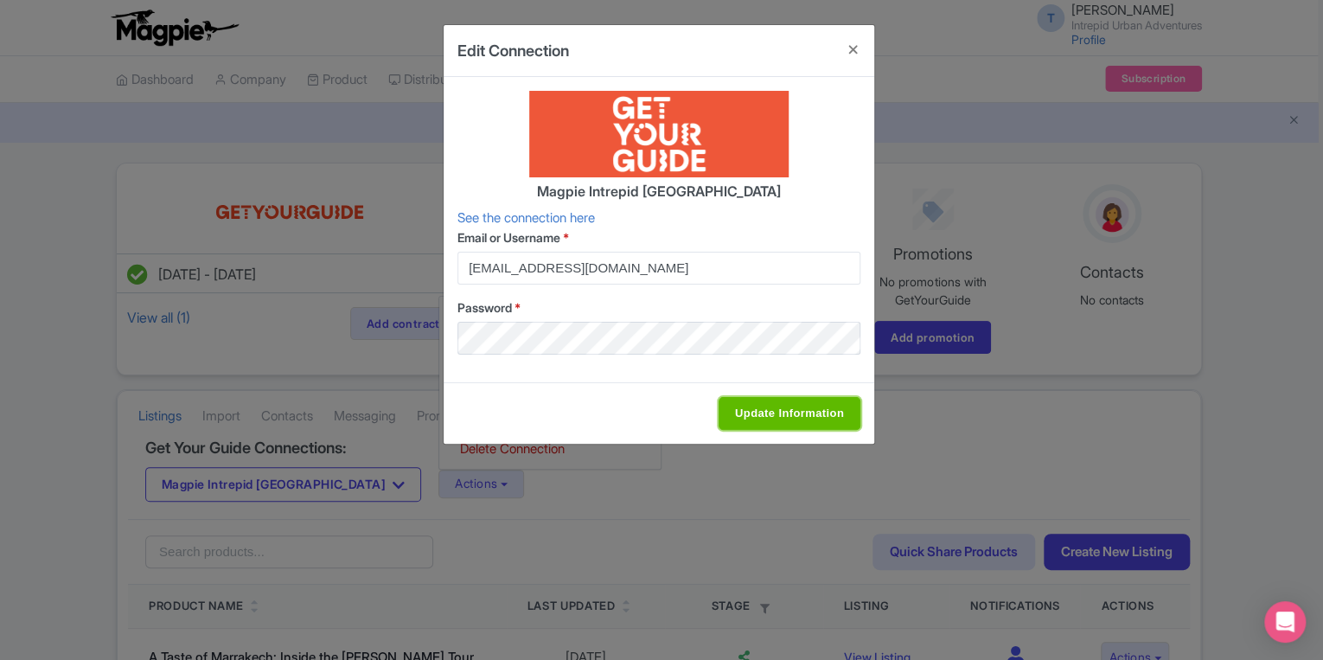
click at [794, 415] on input "Update Information" at bounding box center [790, 413] width 142 height 33
type input "Saving..."
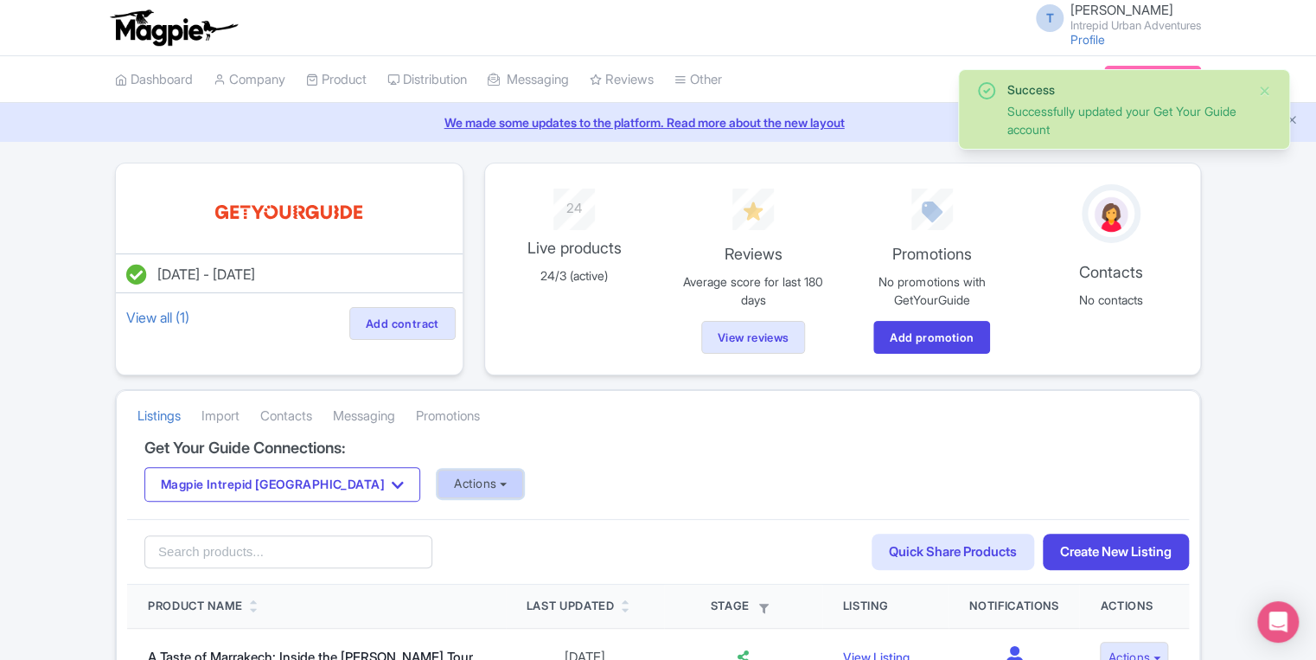
click at [438, 489] on button "Actions" at bounding box center [481, 484] width 86 height 29
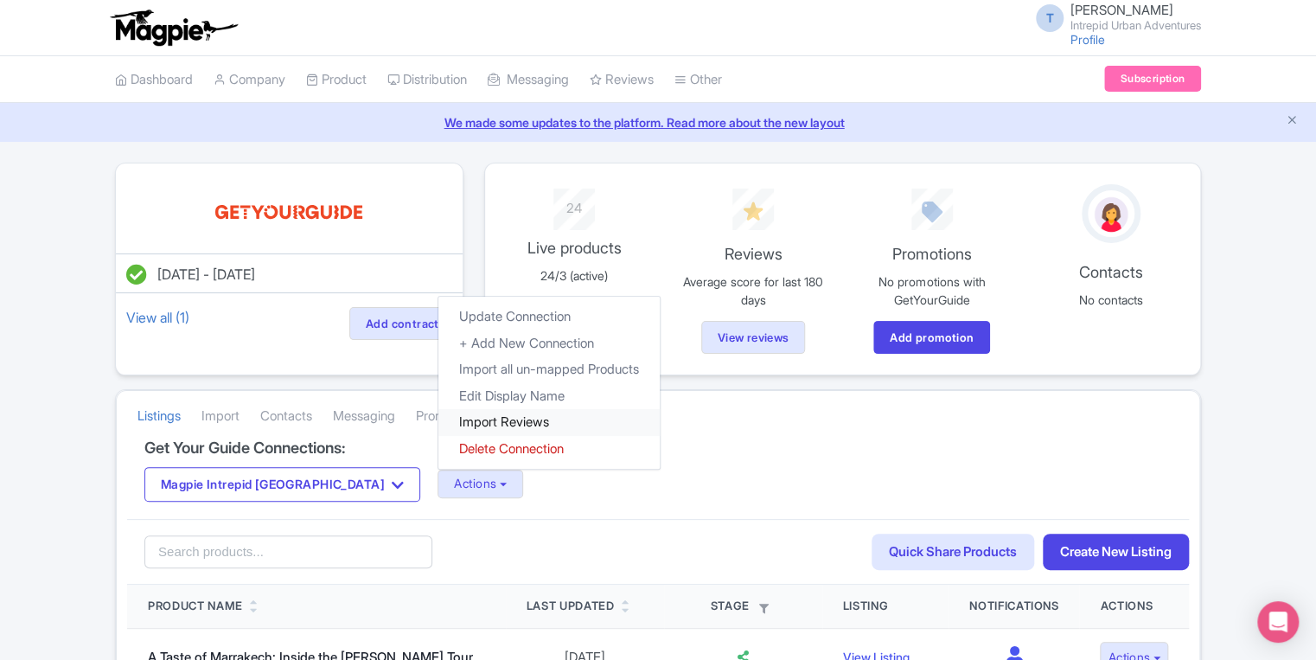
click at [438, 412] on link "Import Reviews" at bounding box center [548, 422] width 221 height 27
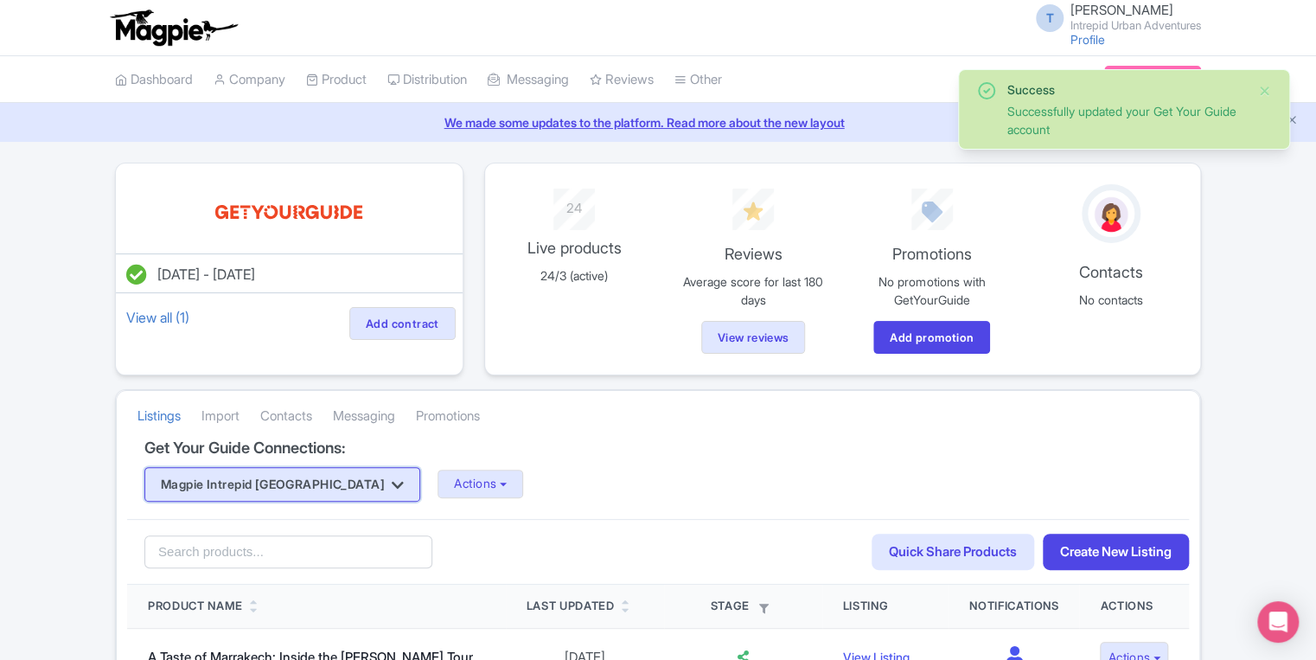
click at [311, 489] on button "Magpie Intrepid [GEOGRAPHIC_DATA]" at bounding box center [282, 484] width 276 height 35
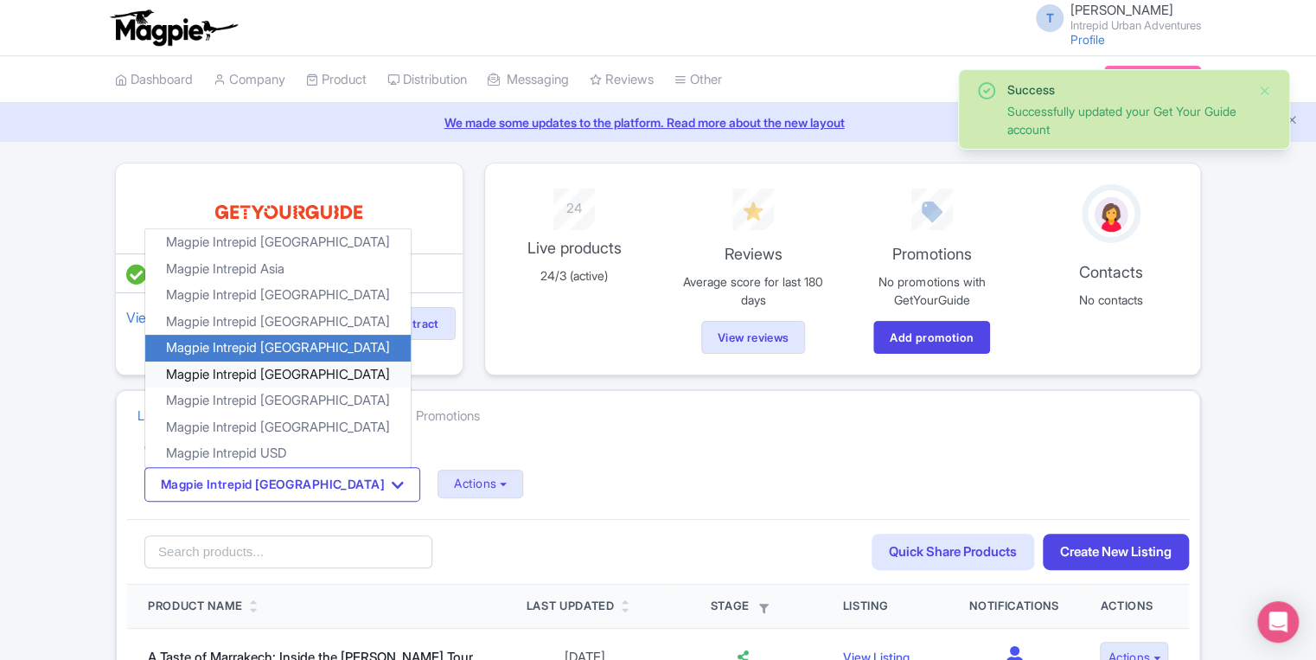
click at [306, 370] on link "Magpie Intrepid [GEOGRAPHIC_DATA]" at bounding box center [277, 374] width 265 height 27
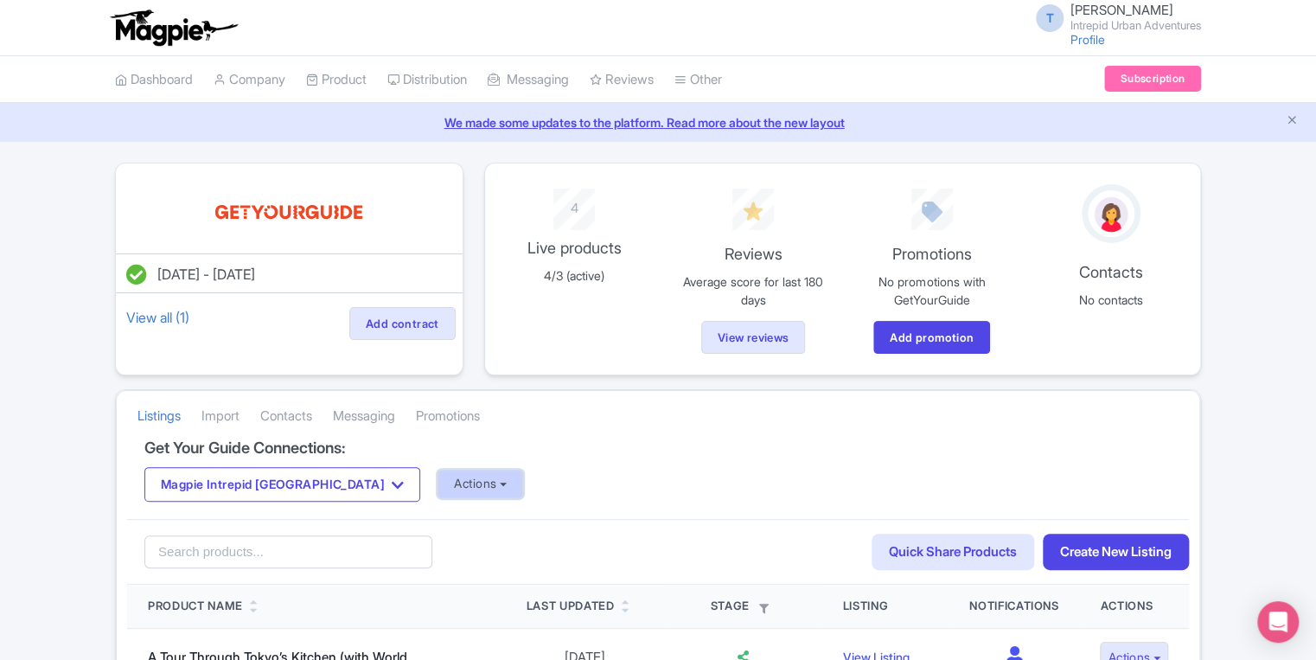
click at [438, 490] on button "Actions" at bounding box center [481, 484] width 86 height 29
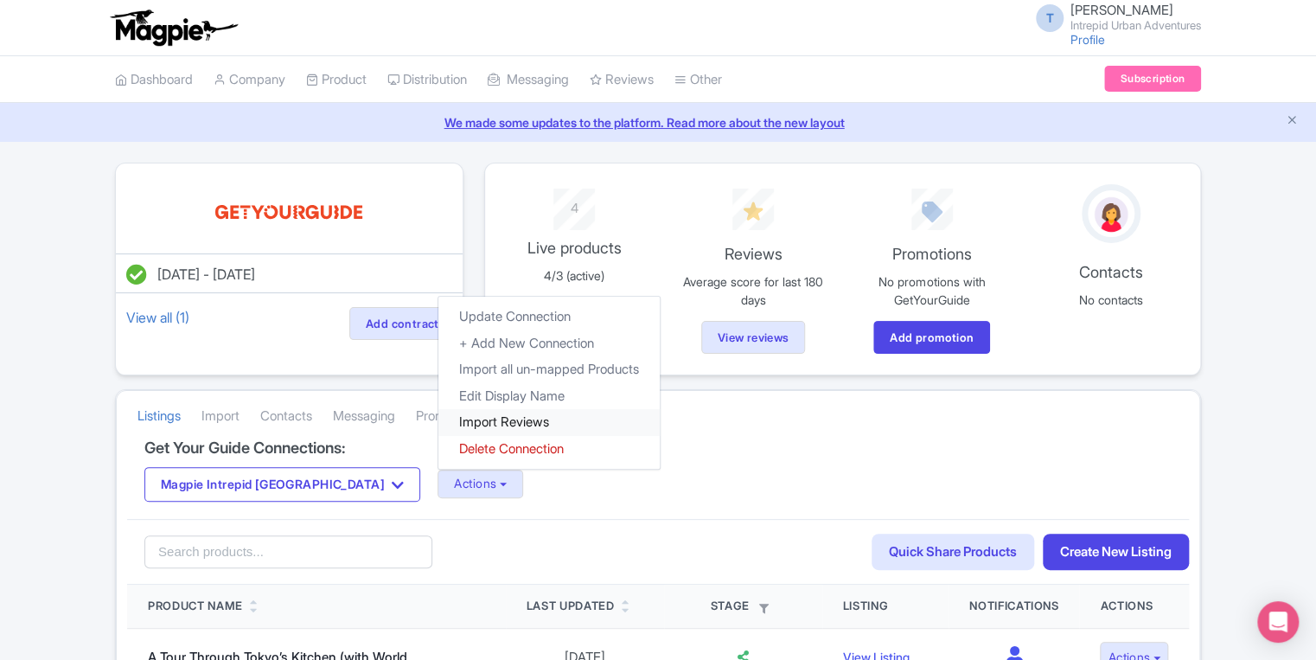
click at [438, 415] on link "Import Reviews" at bounding box center [548, 422] width 221 height 27
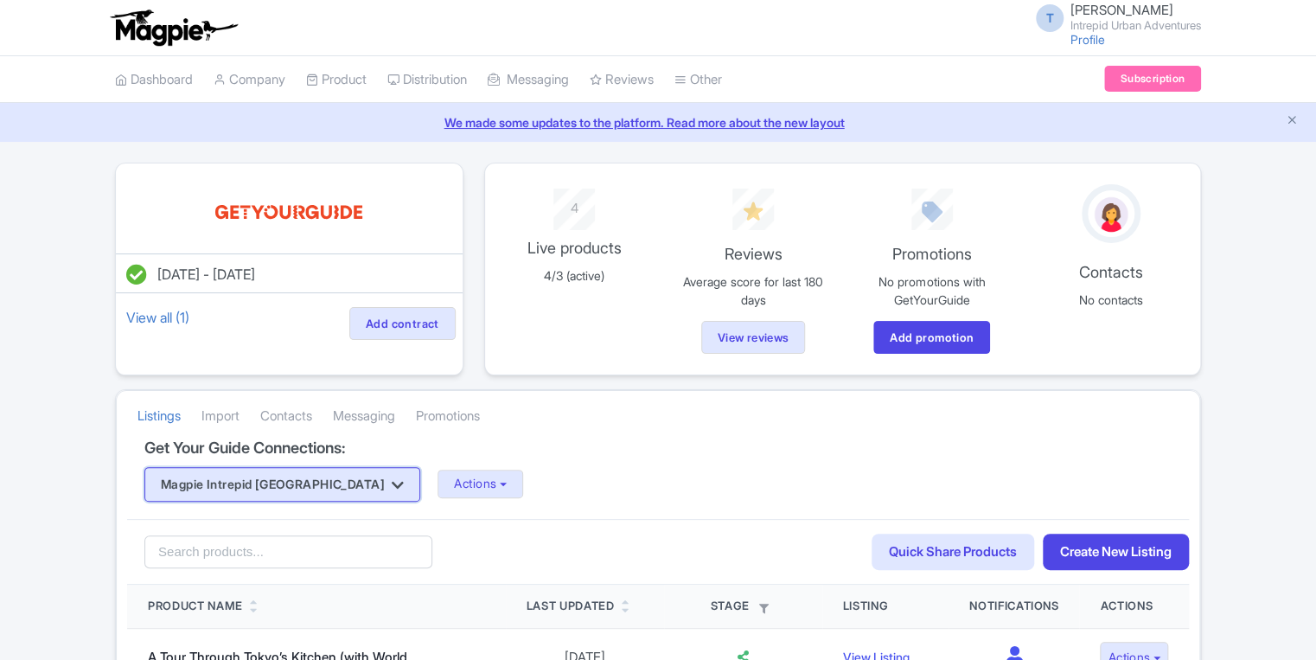
click at [392, 488] on icon "button" at bounding box center [398, 485] width 12 height 14
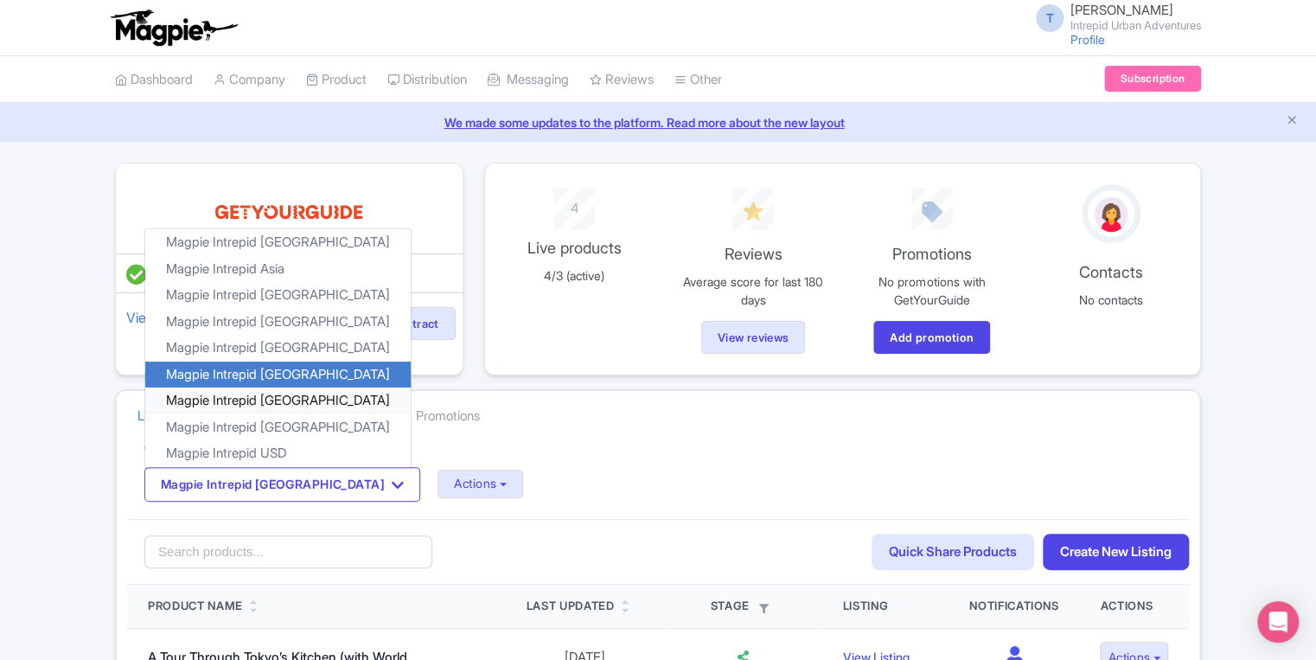
click at [299, 405] on link "Magpie Intrepid [GEOGRAPHIC_DATA]" at bounding box center [277, 400] width 265 height 27
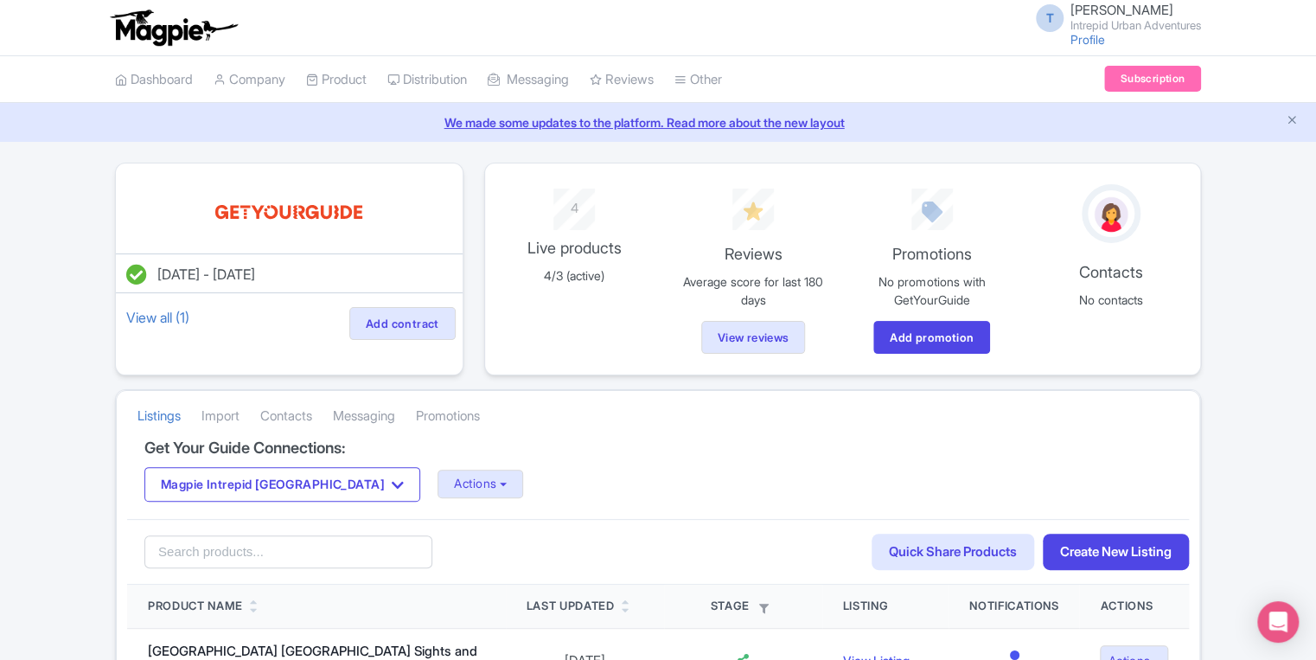
click at [365, 485] on div "Magpie Intrepid [GEOGRAPHIC_DATA] Magpie Intrepid Africa Magpie Intrepid Asia M…" at bounding box center [657, 484] width 1027 height 35
click at [438, 483] on button "Actions" at bounding box center [481, 484] width 86 height 29
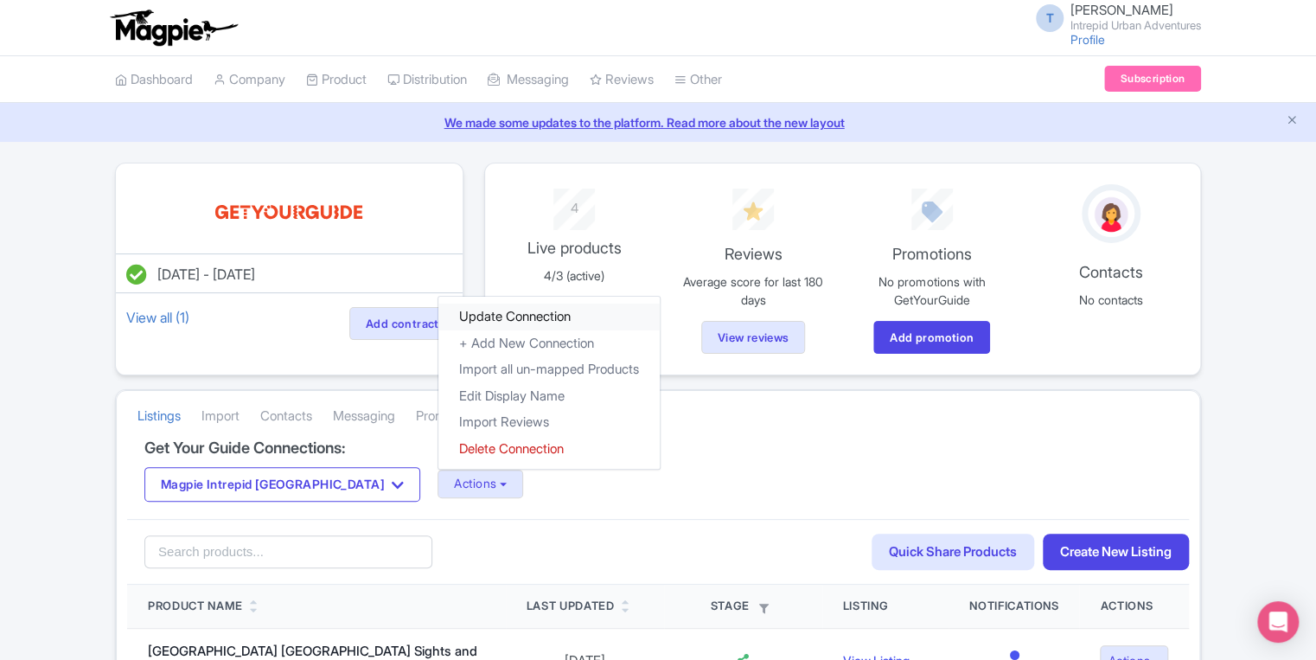
click at [443, 315] on link "Update Connection" at bounding box center [548, 317] width 221 height 27
click at [478, 314] on link "Update Connection" at bounding box center [548, 317] width 221 height 27
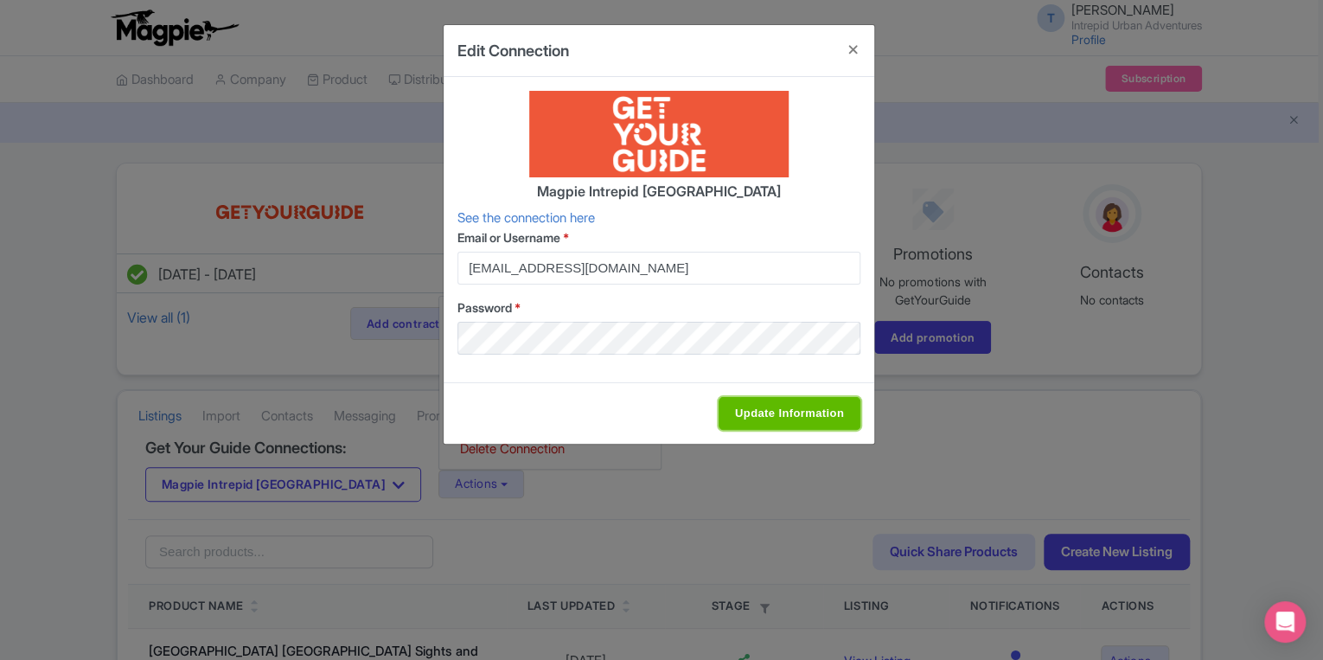
click at [776, 404] on input "Update Information" at bounding box center [790, 413] width 142 height 33
type input "Saving..."
click at [742, 412] on input "Update Information" at bounding box center [790, 413] width 142 height 33
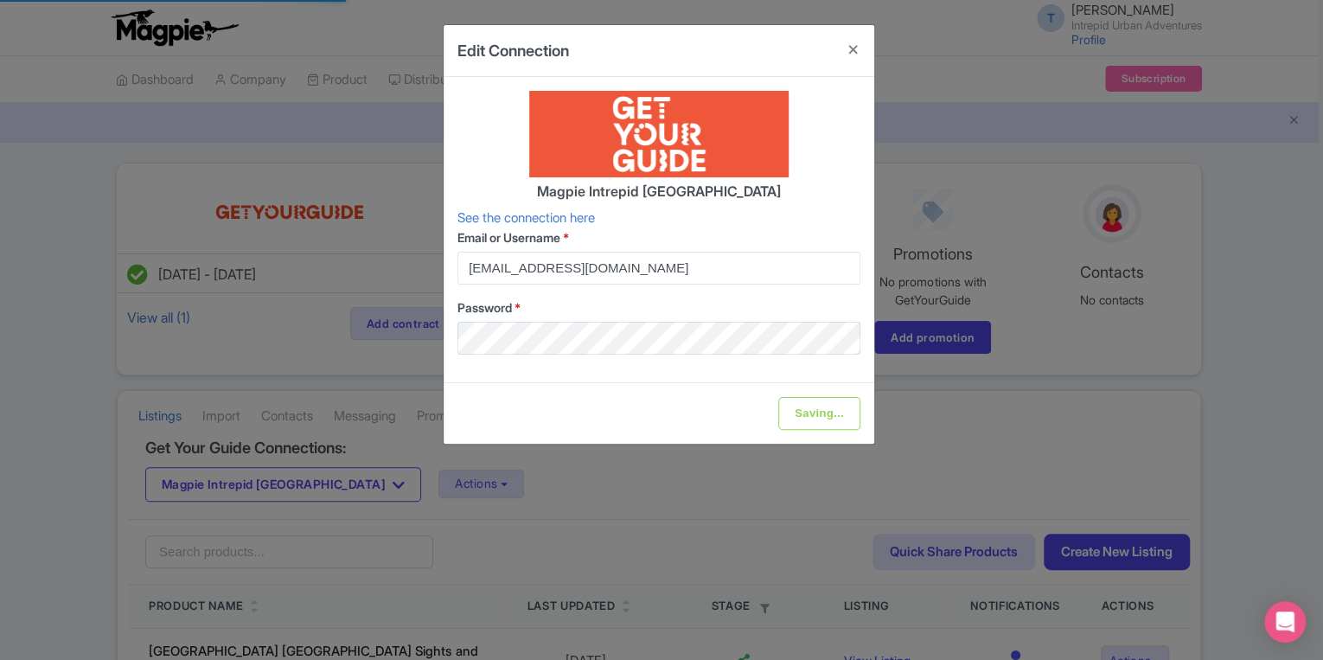
type input "Update Information"
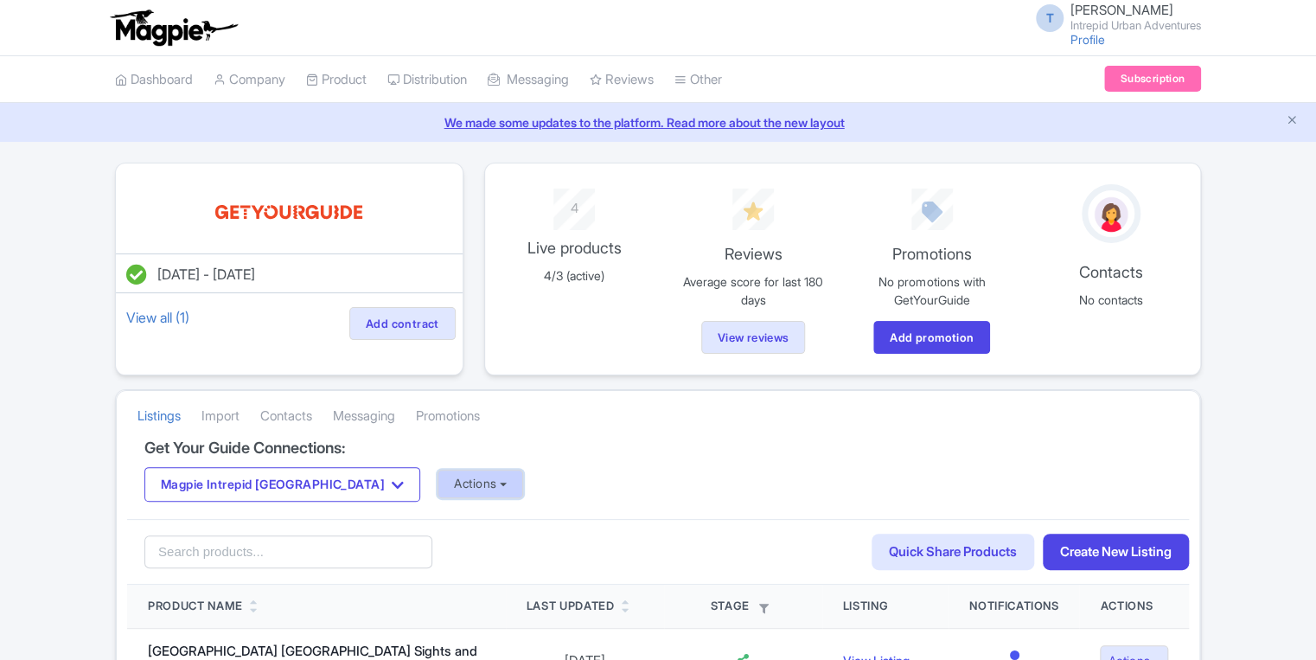
click at [438, 489] on button "Actions" at bounding box center [481, 484] width 86 height 29
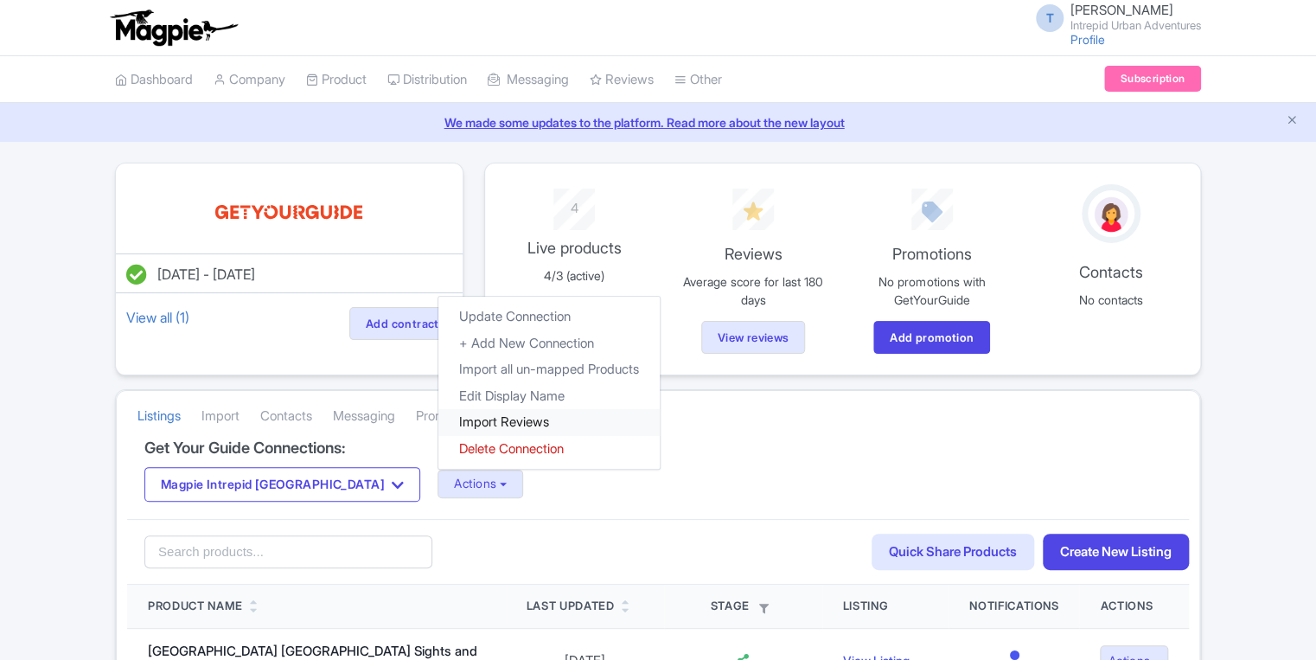
click at [474, 422] on link "Import Reviews" at bounding box center [548, 422] width 221 height 27
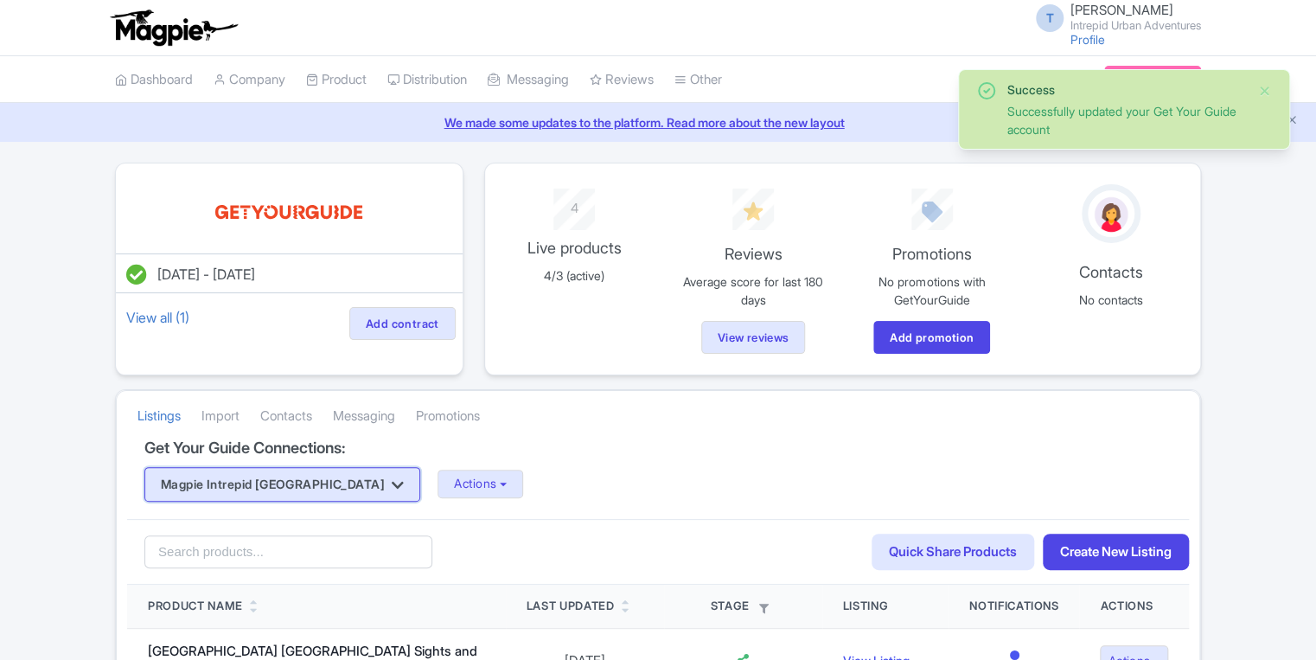
click at [284, 479] on button "Magpie Intrepid [GEOGRAPHIC_DATA]" at bounding box center [282, 484] width 276 height 35
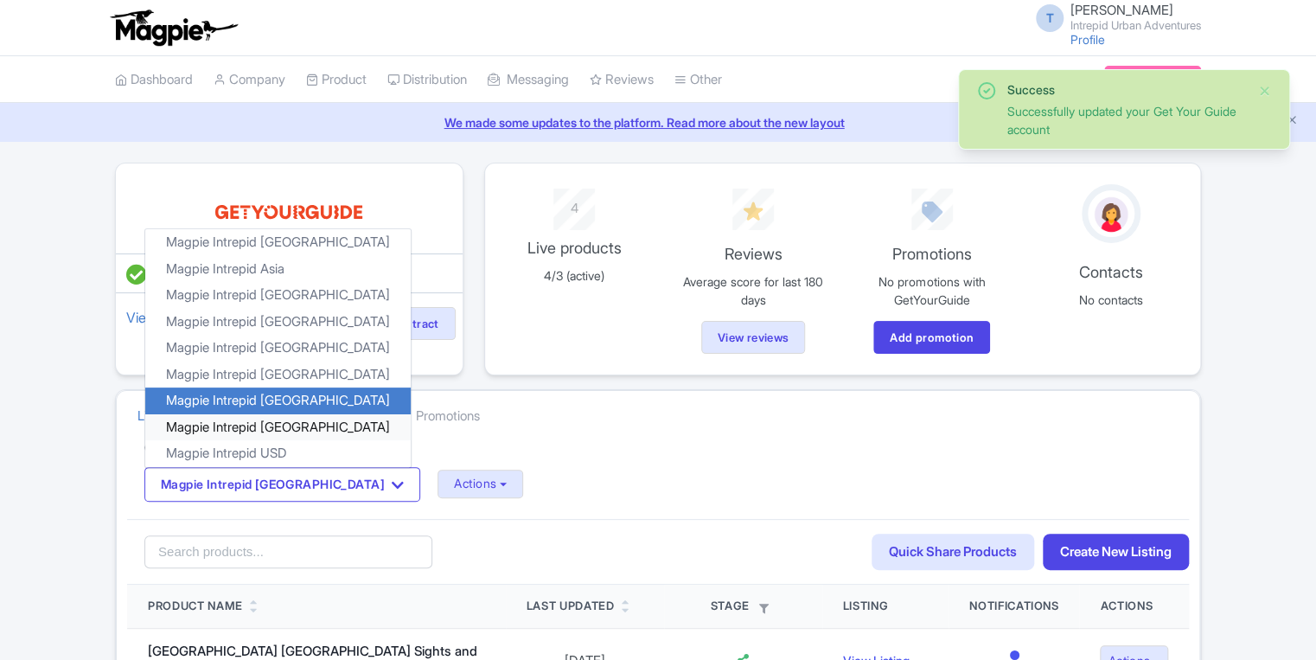
click at [266, 419] on link "Magpie Intrepid [GEOGRAPHIC_DATA]" at bounding box center [277, 426] width 265 height 27
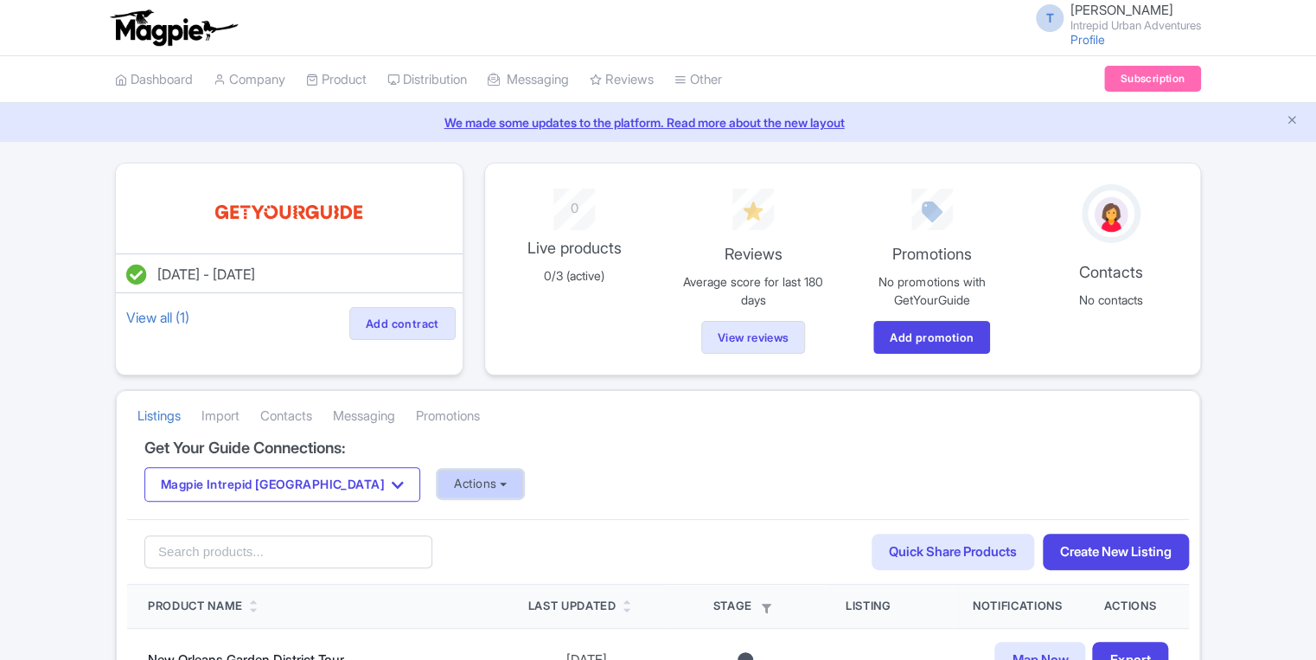
click at [438, 491] on button "Actions" at bounding box center [481, 484] width 86 height 29
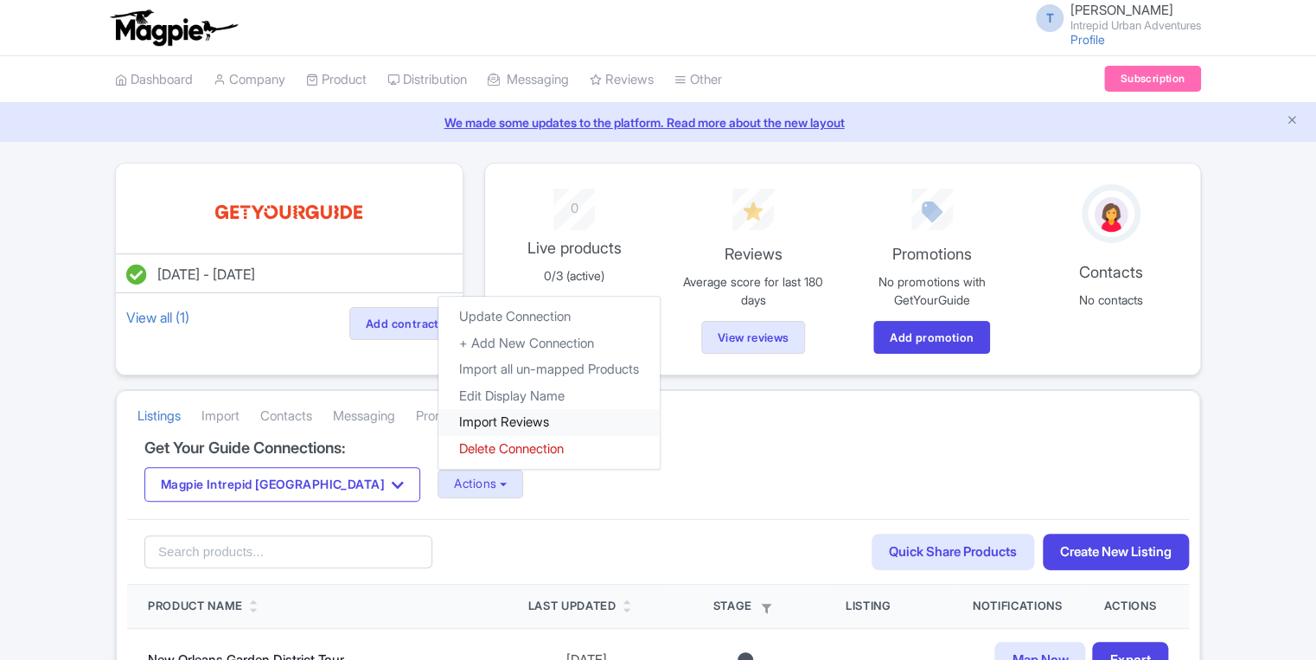
click at [438, 423] on link "Import Reviews" at bounding box center [548, 422] width 221 height 27
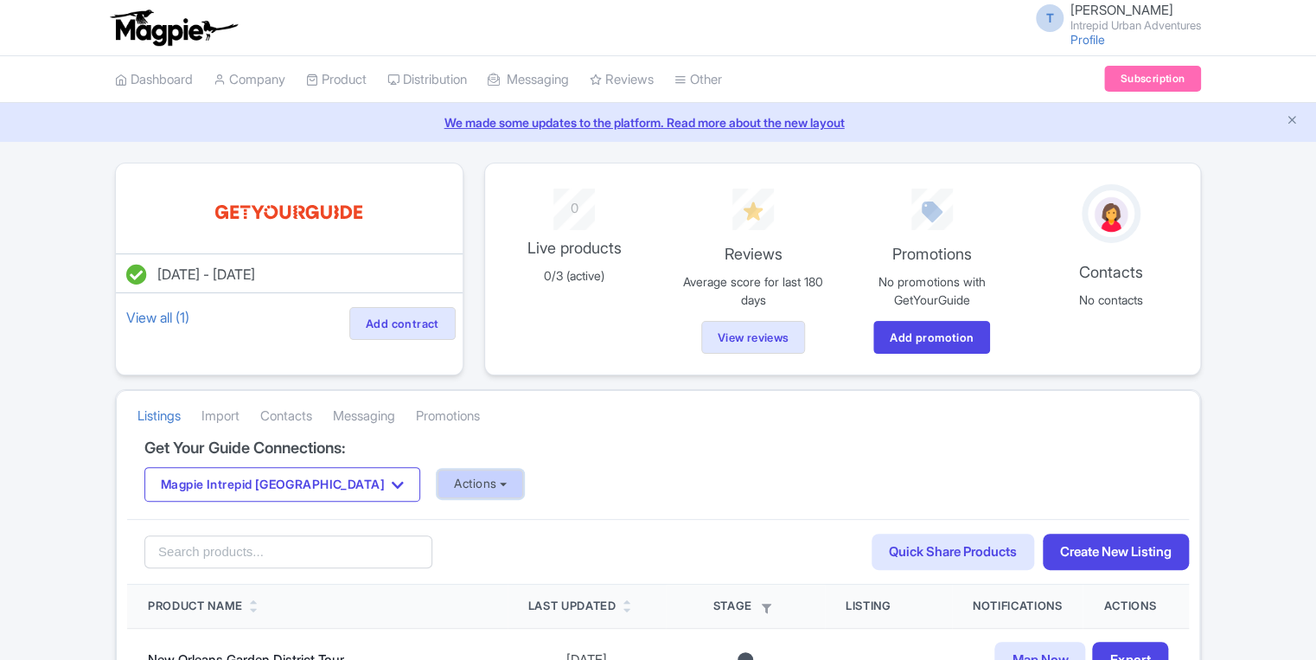
drag, startPoint x: 391, startPoint y: 487, endPoint x: 397, endPoint y: 470, distance: 17.5
click at [438, 487] on button "Actions" at bounding box center [481, 484] width 86 height 29
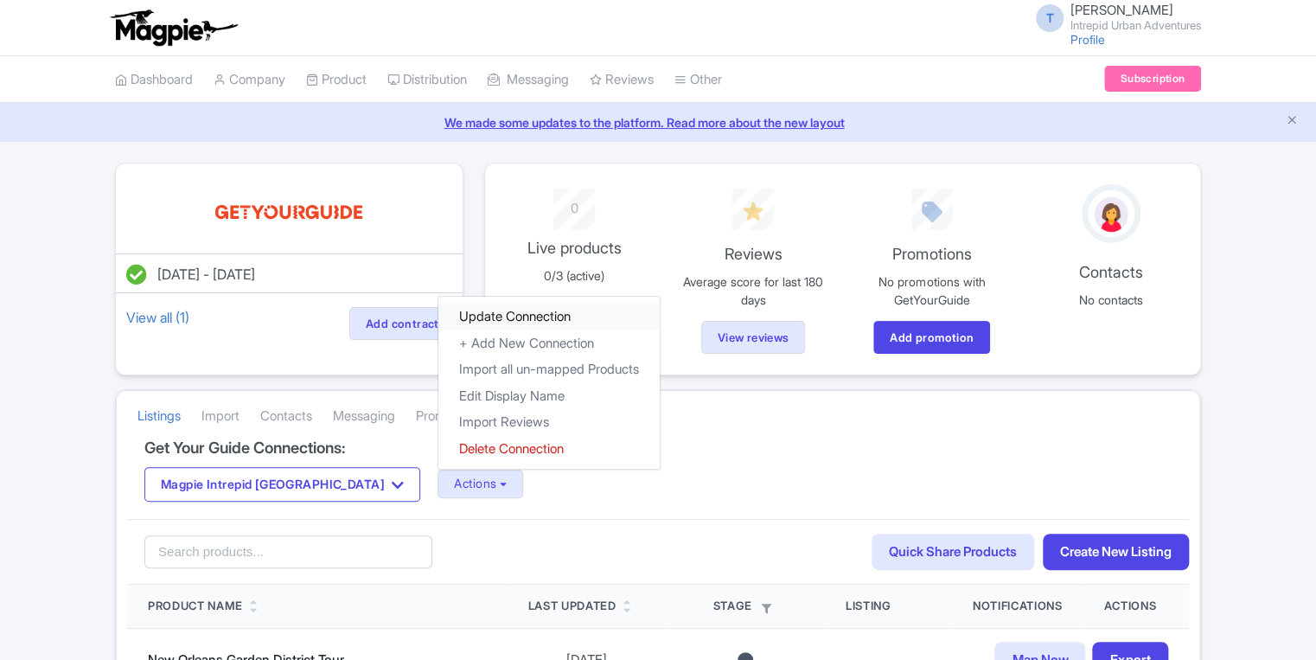
click at [438, 319] on link "Update Connection" at bounding box center [548, 317] width 221 height 27
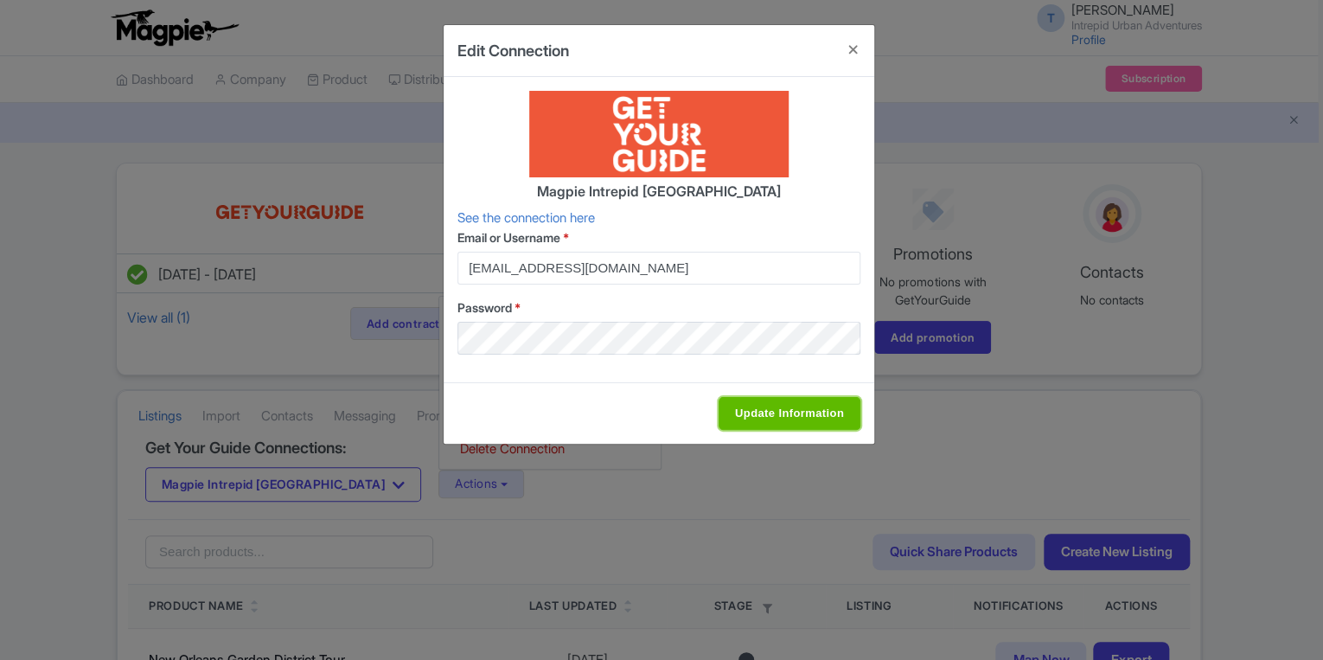
click at [757, 410] on input "Update Information" at bounding box center [790, 413] width 142 height 33
type input "Saving..."
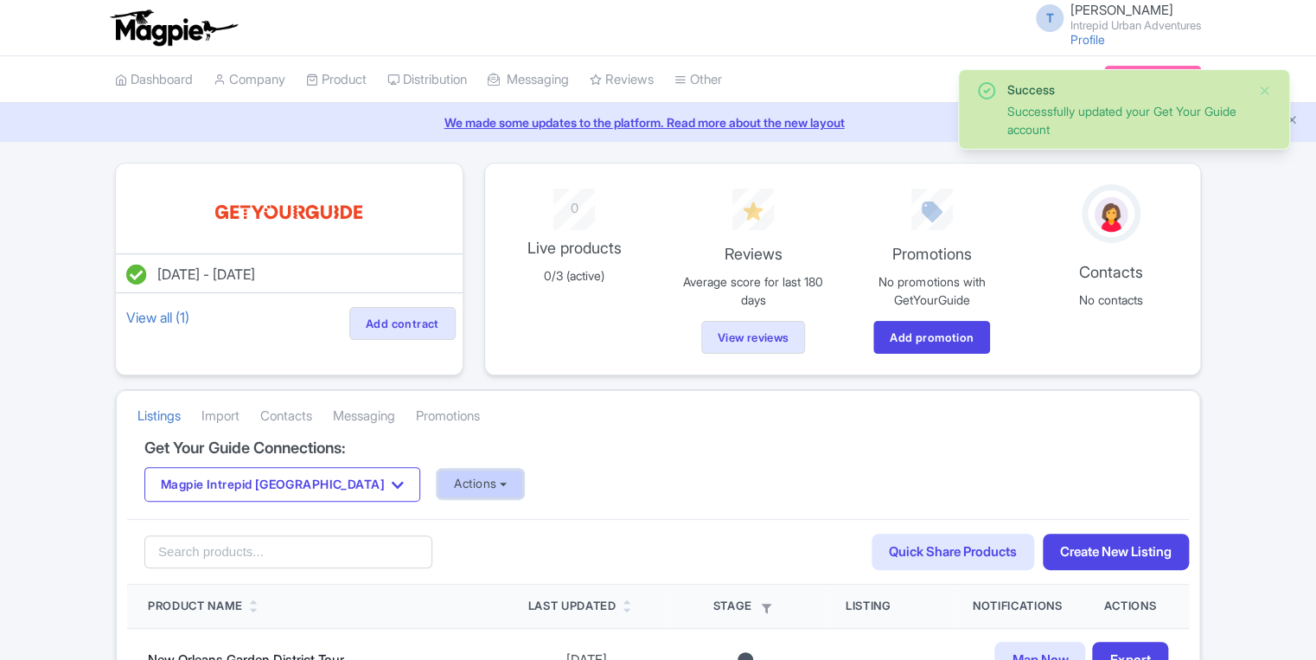
drag, startPoint x: 0, startPoint y: 0, endPoint x: 393, endPoint y: 486, distance: 625.3
click at [438, 492] on button "Actions" at bounding box center [481, 484] width 86 height 29
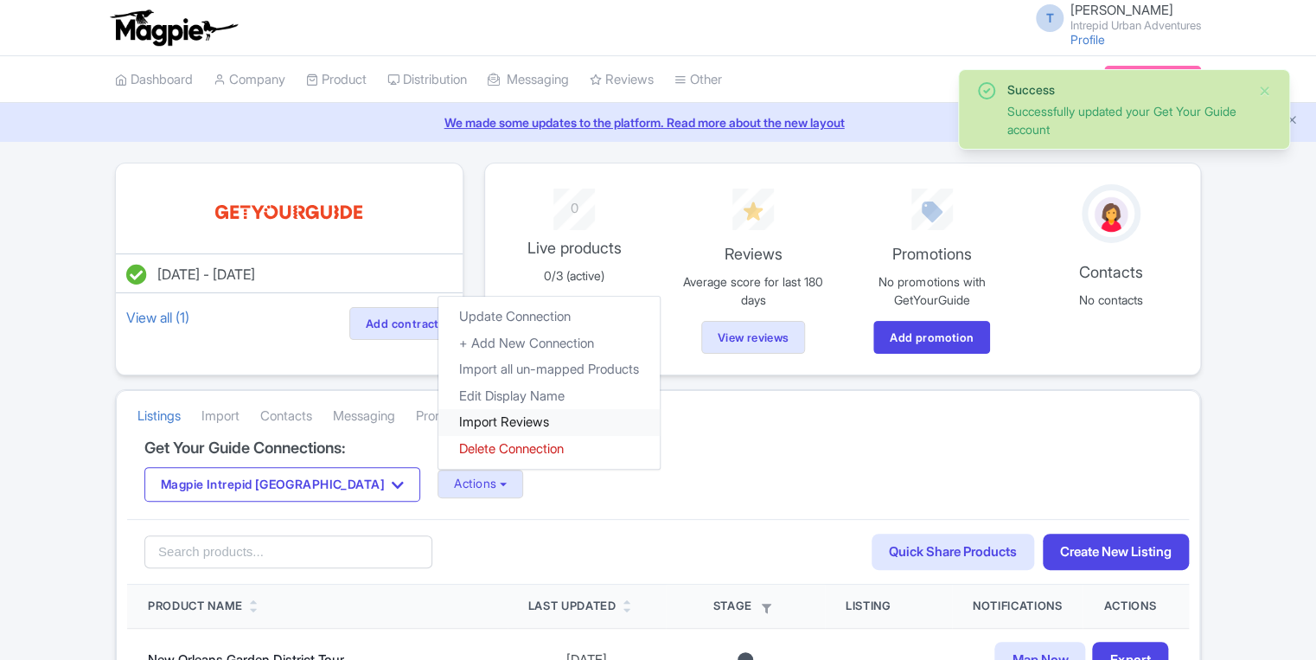
click at [438, 431] on link "Import Reviews" at bounding box center [548, 422] width 221 height 27
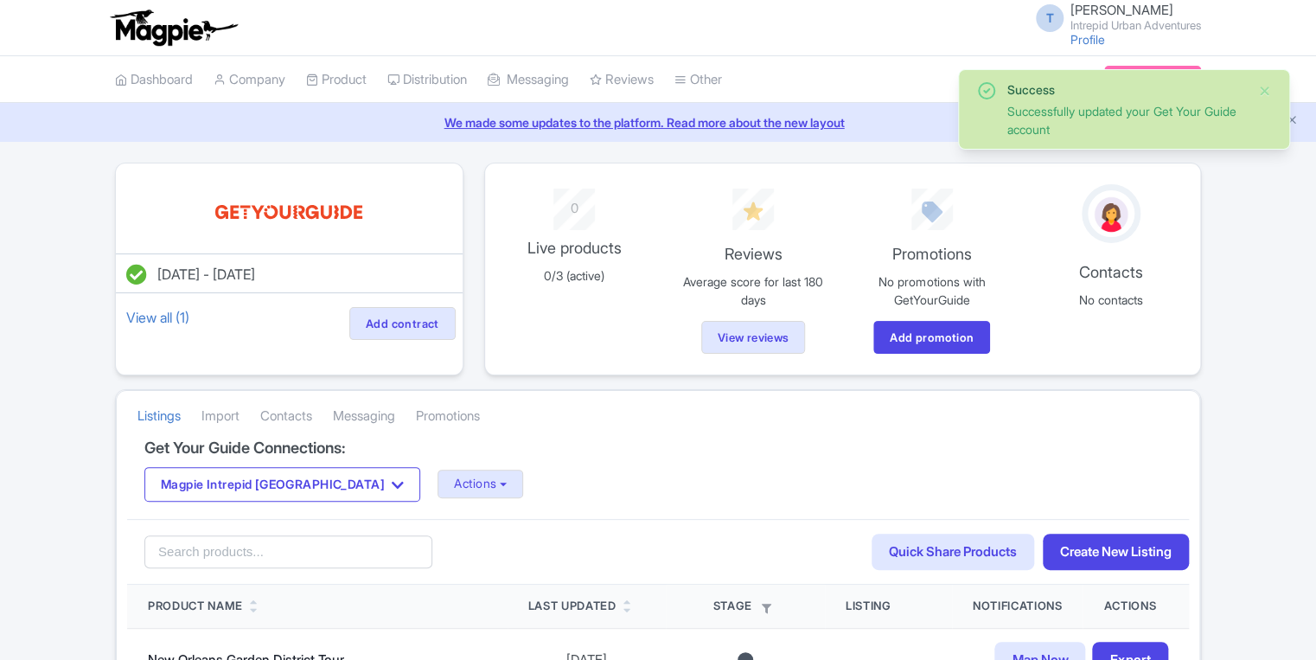
click at [275, 462] on div "Get Your Guide Connections: Magpie Intrepid Turkey Magpie Intrepid Africa Magpi…" at bounding box center [658, 479] width 1062 height 80
click at [276, 488] on button "Magpie Intrepid [GEOGRAPHIC_DATA]" at bounding box center [282, 484] width 276 height 35
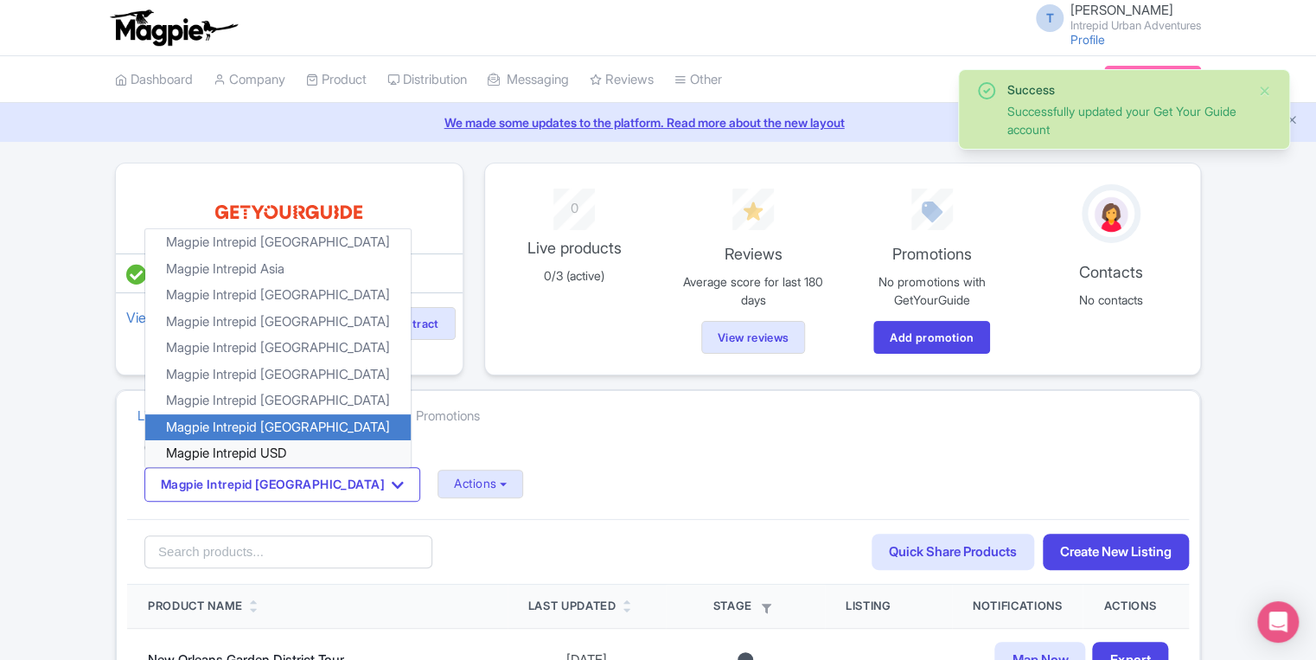
drag, startPoint x: 272, startPoint y: 447, endPoint x: 284, endPoint y: 425, distance: 25.5
click at [272, 447] on link "Magpie Intrepid USD" at bounding box center [277, 453] width 265 height 27
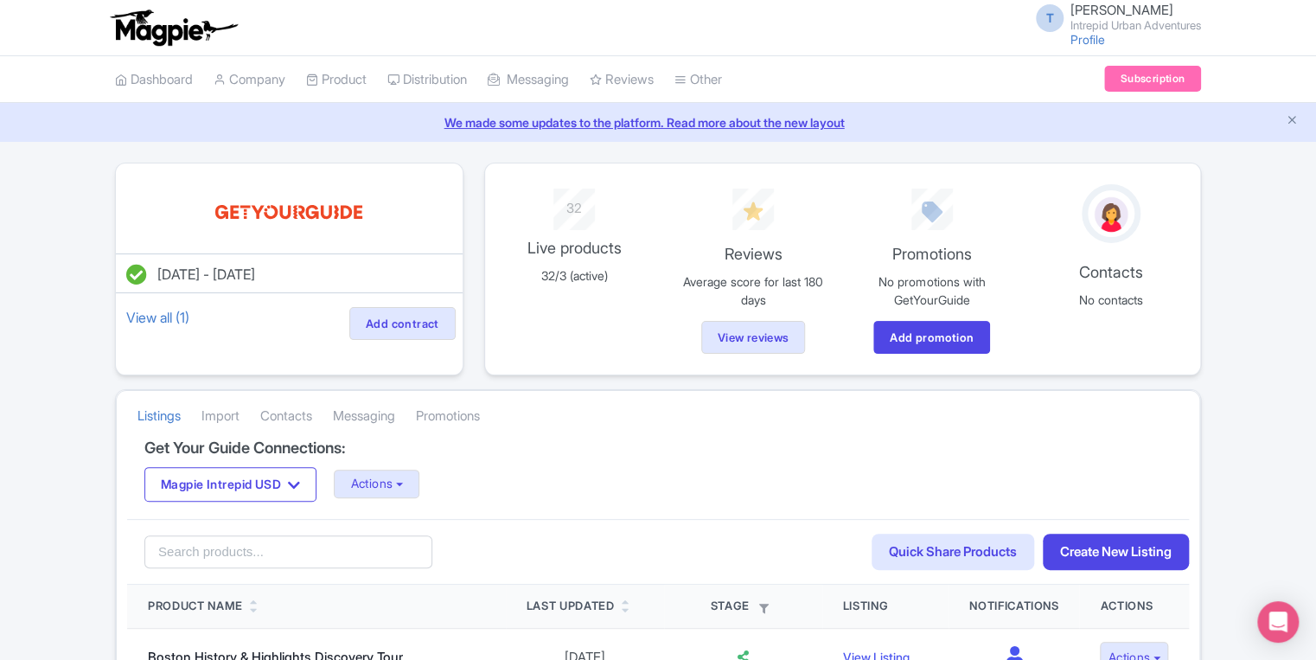
click at [387, 499] on div "Magpie Intrepid USD Magpie Intrepid Africa Magpie Intrepid Asia Magpie Intrepid…" at bounding box center [657, 484] width 1027 height 35
click at [387, 486] on button "Actions" at bounding box center [377, 484] width 86 height 29
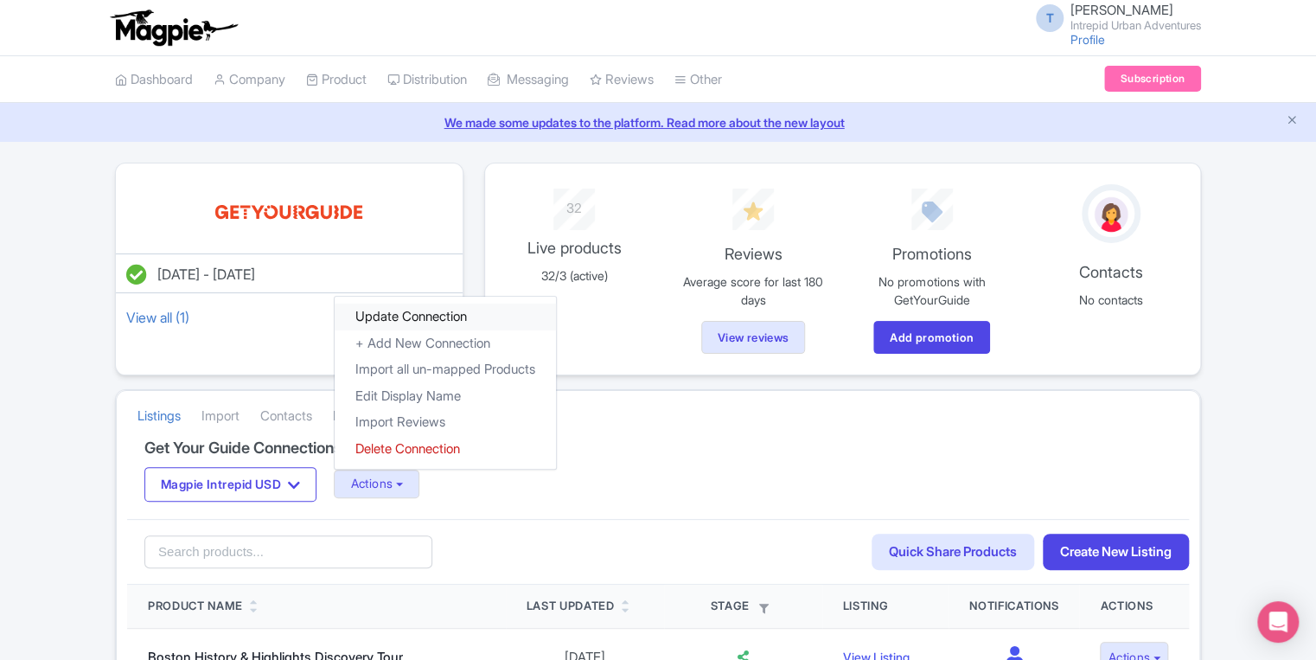
click at [408, 322] on link "Update Connection" at bounding box center [445, 317] width 221 height 27
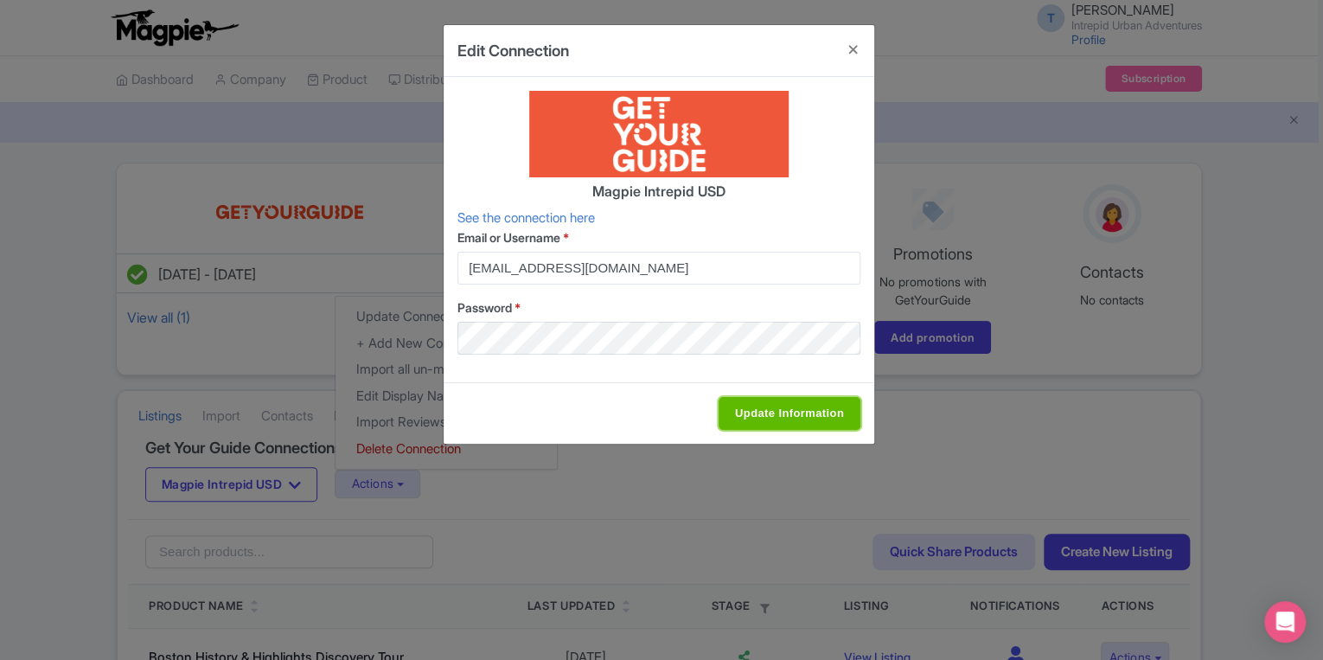
click at [754, 417] on input "Update Information" at bounding box center [790, 413] width 142 height 33
type input "Saving..."
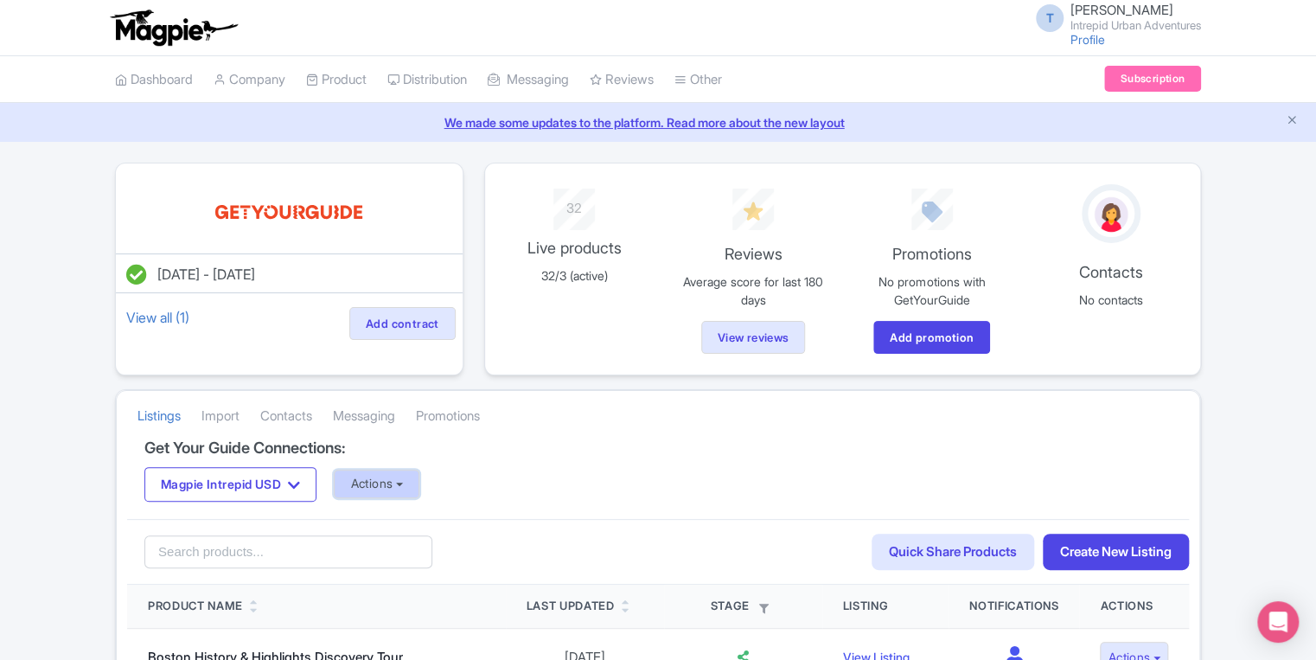
click at [387, 493] on button "Actions" at bounding box center [377, 484] width 86 height 29
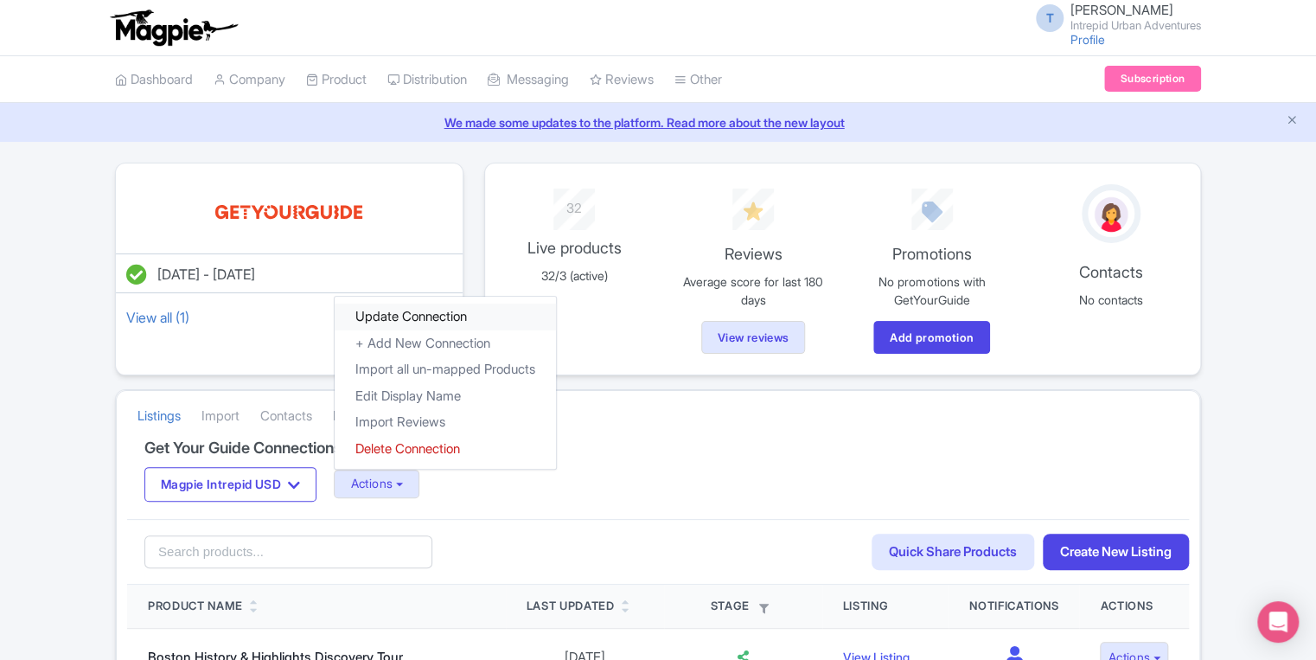
click at [432, 318] on link "Update Connection" at bounding box center [445, 317] width 221 height 27
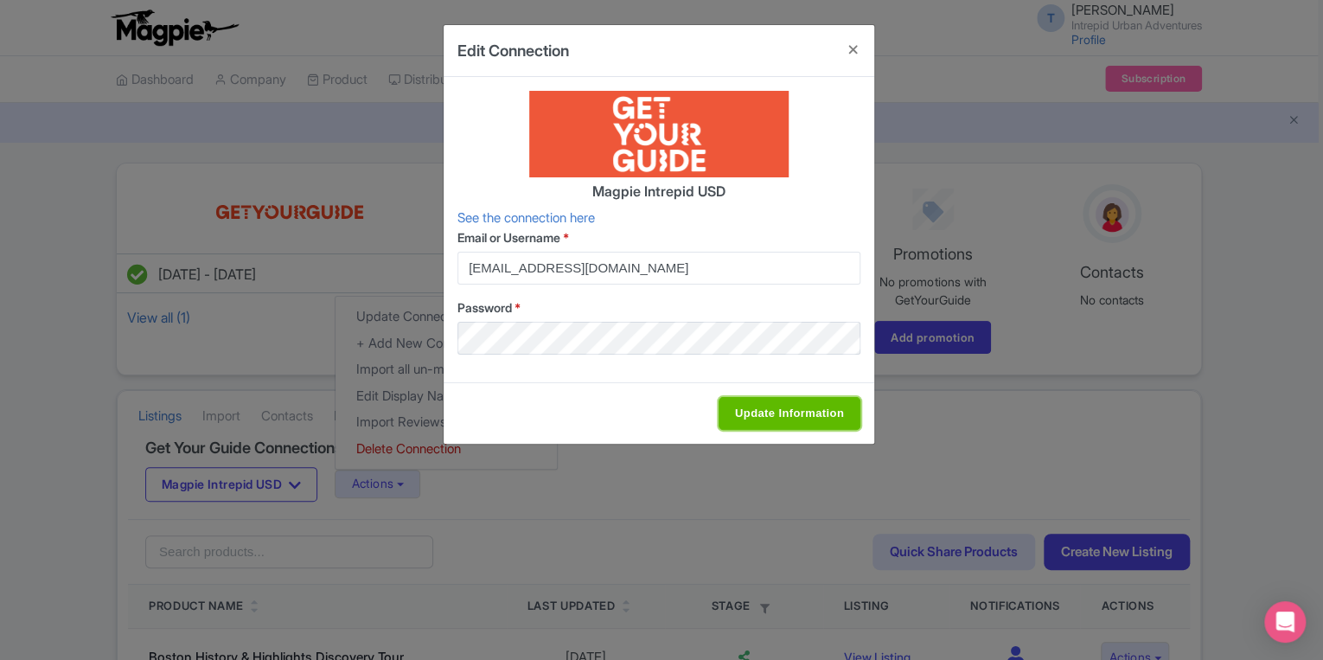
click at [785, 406] on input "Update Information" at bounding box center [790, 413] width 142 height 33
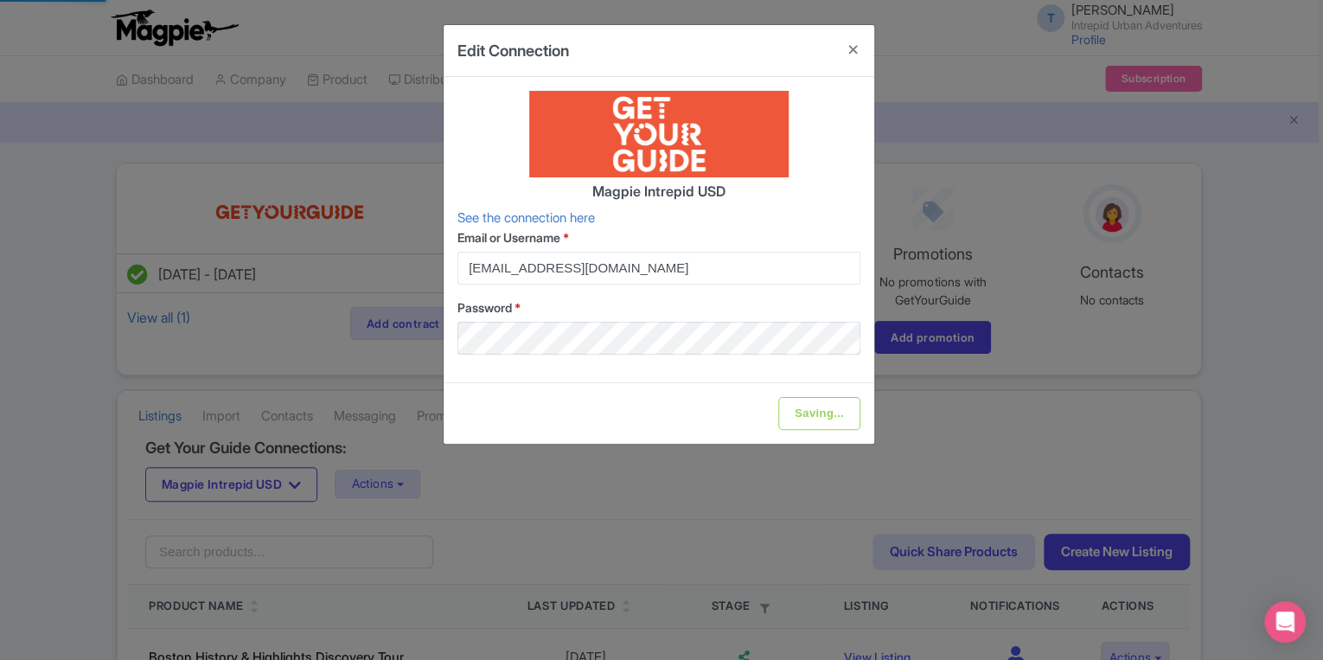
type input "Update Information"
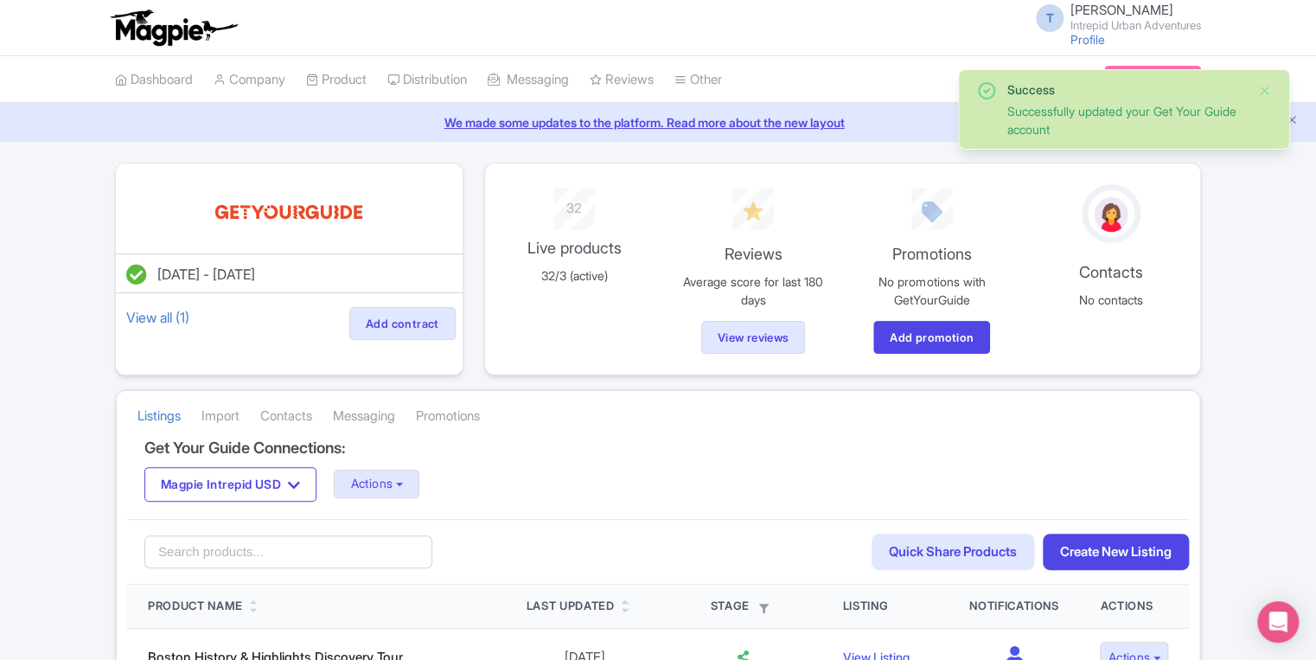
click at [403, 497] on div "Magpie Intrepid USD Magpie Intrepid Africa Magpie Intrepid Asia Magpie Intrepid…" at bounding box center [657, 484] width 1027 height 35
click at [419, 476] on button "Actions" at bounding box center [377, 484] width 86 height 29
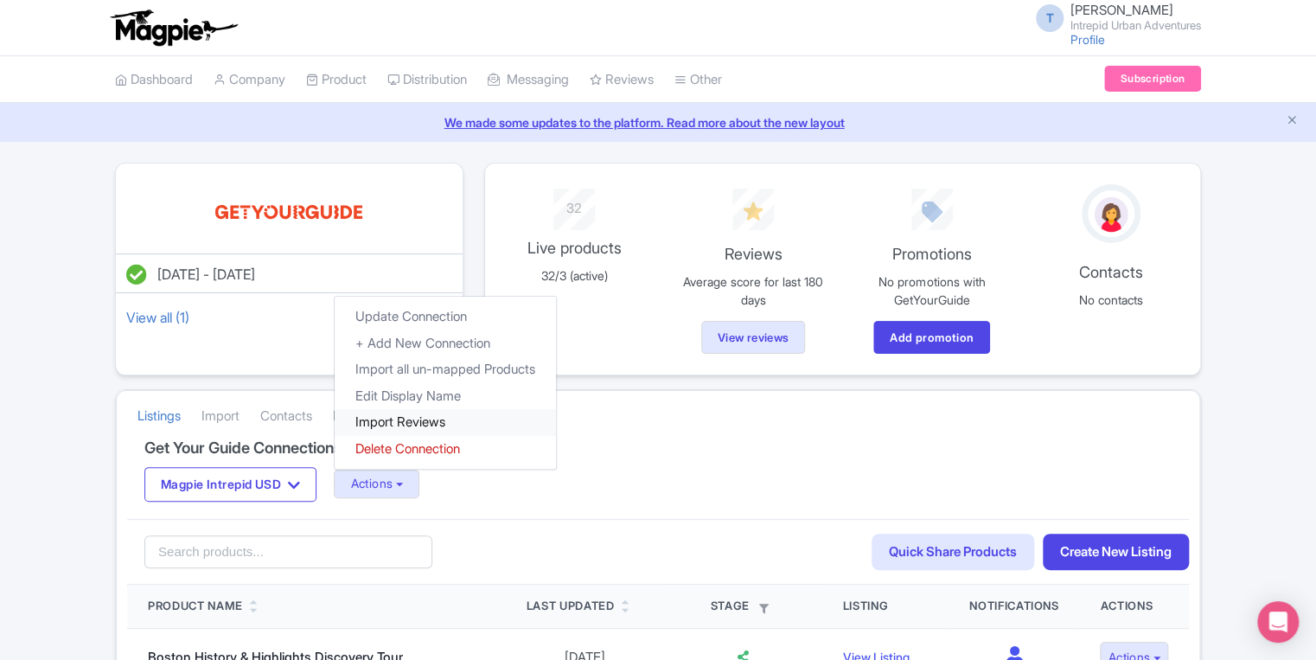
click at [436, 412] on link "Import Reviews" at bounding box center [445, 422] width 221 height 27
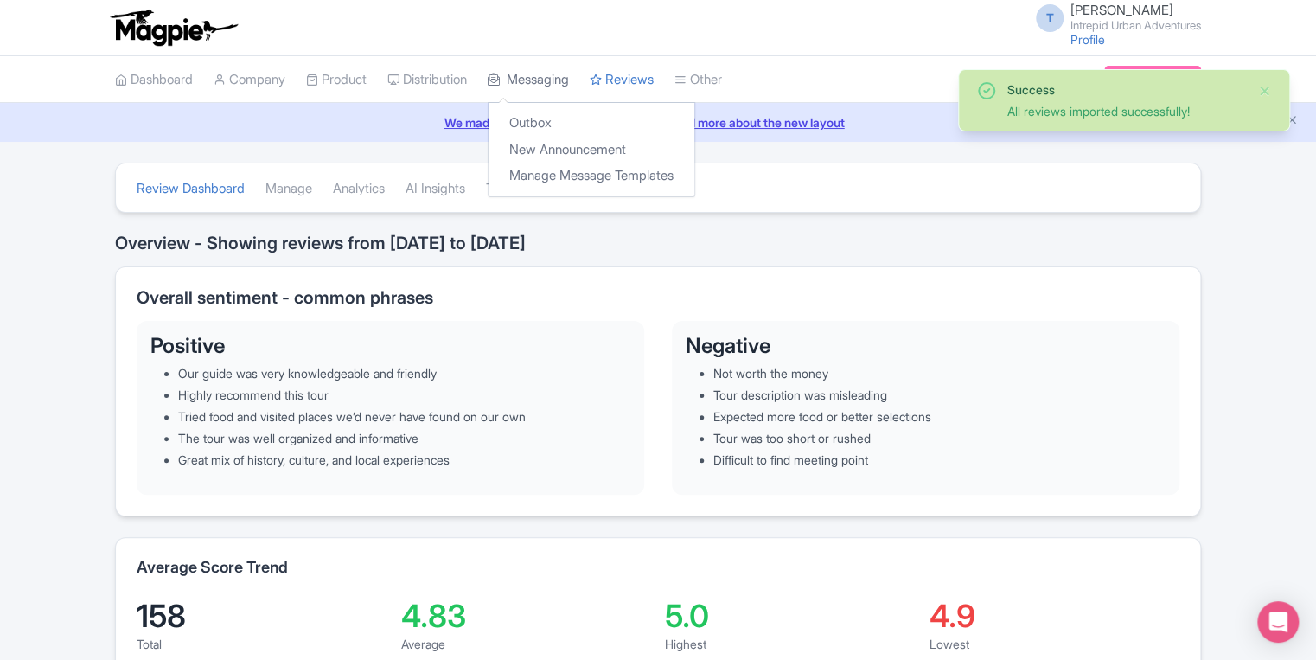
click at [569, 73] on link "Messaging" at bounding box center [528, 80] width 81 height 48
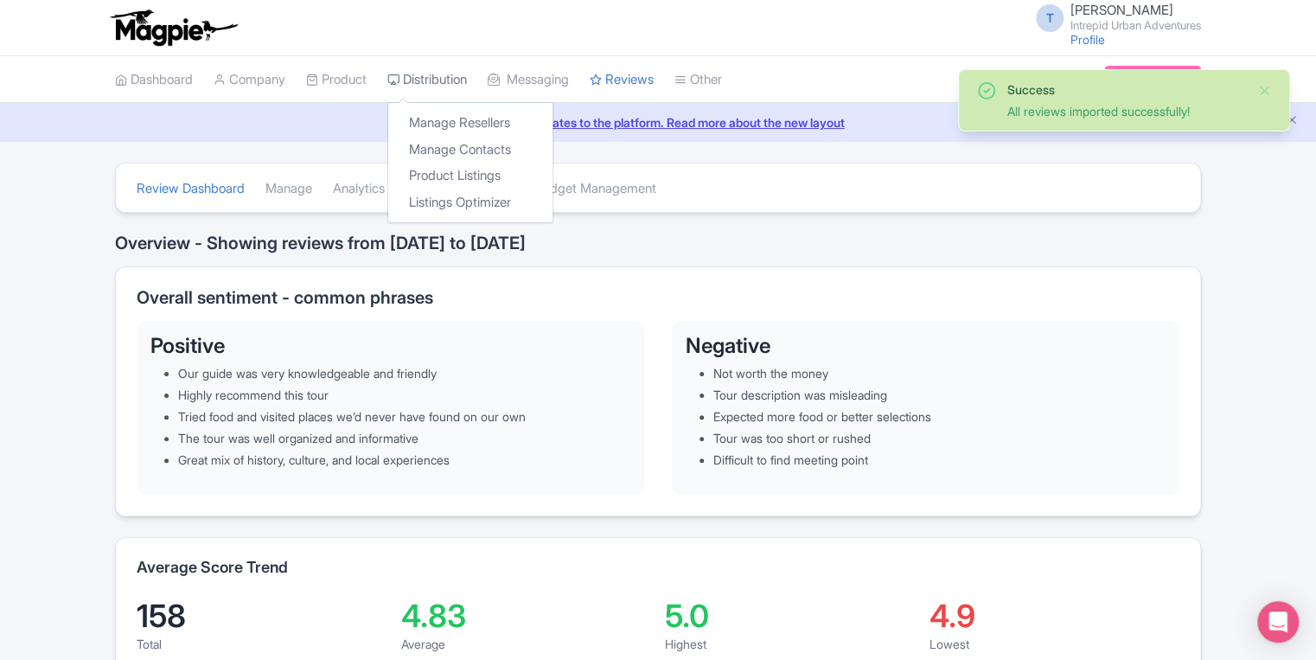
click at [446, 85] on link "Distribution" at bounding box center [427, 80] width 80 height 48
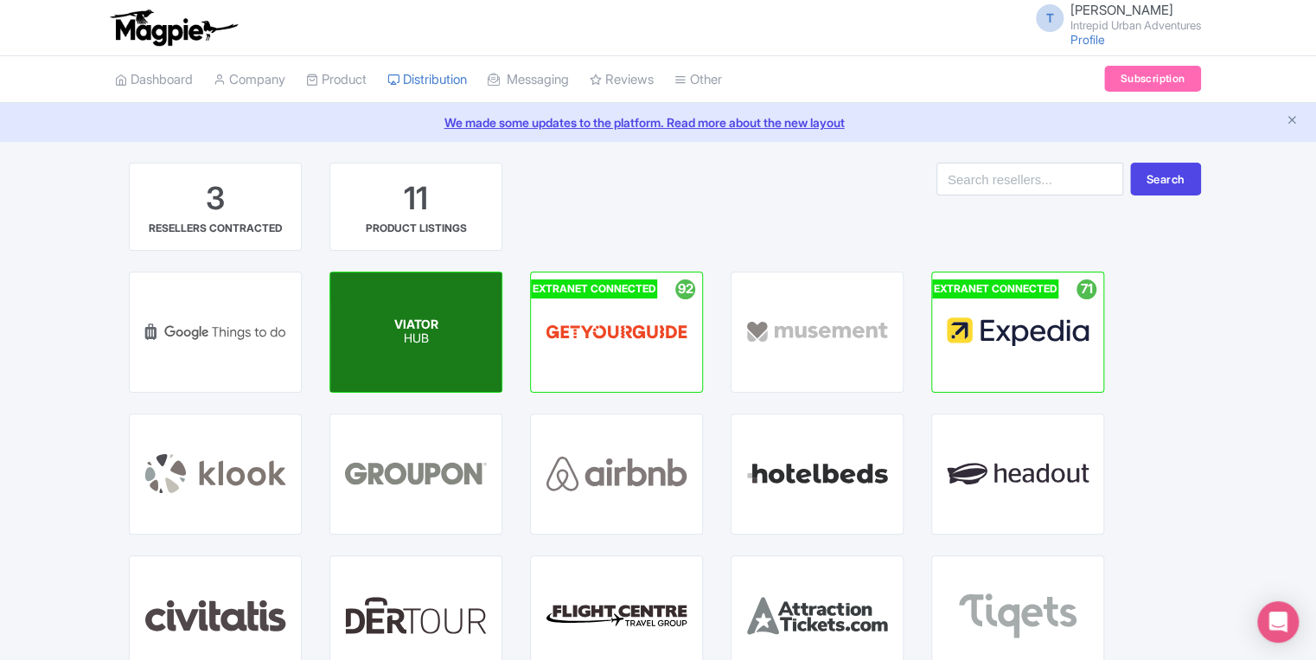
click at [441, 335] on div "VIATOR HUB" at bounding box center [415, 331] width 171 height 119
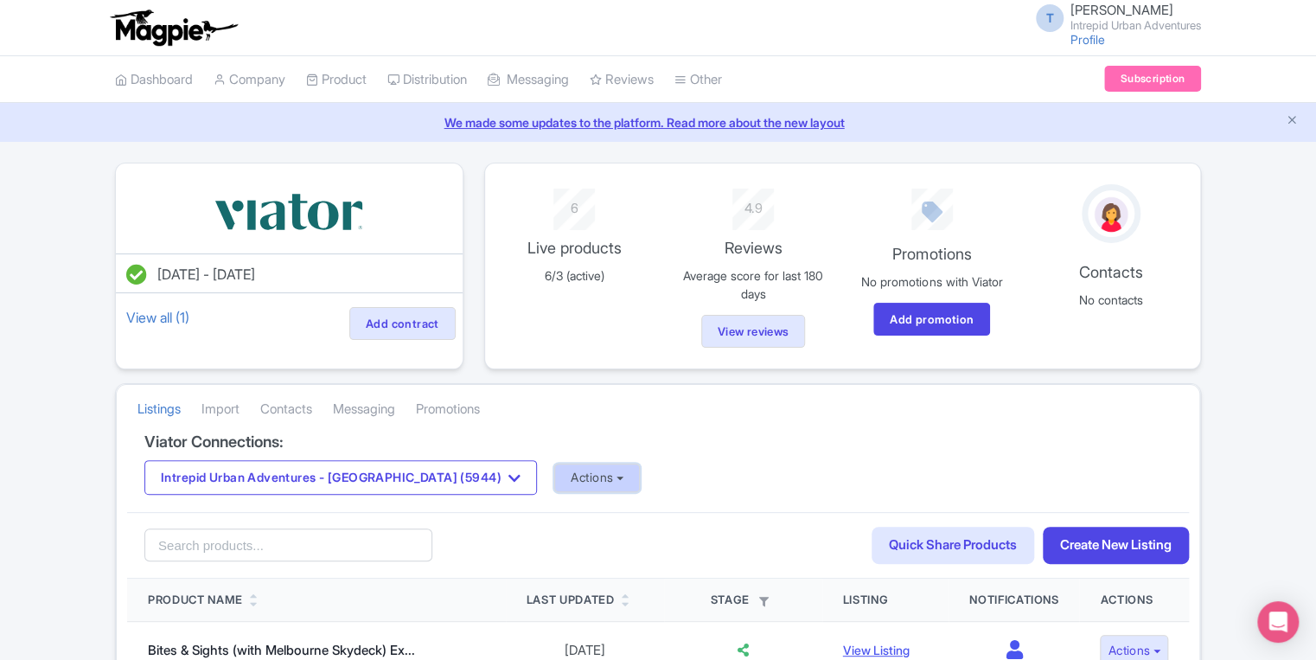
click at [554, 470] on button "Actions" at bounding box center [597, 478] width 86 height 29
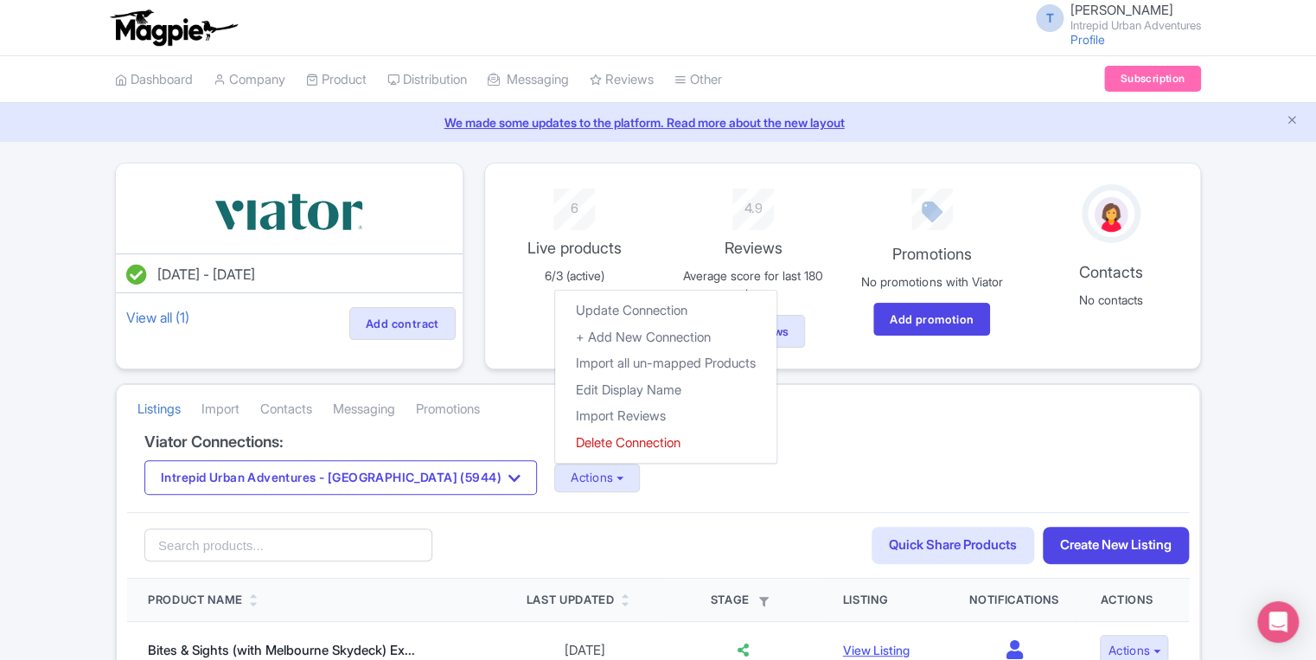
click at [515, 505] on div "Viator Connections: Intrepid Urban Adventures - France (5944) Intrepid Urban Ad…" at bounding box center [658, 473] width 1062 height 80
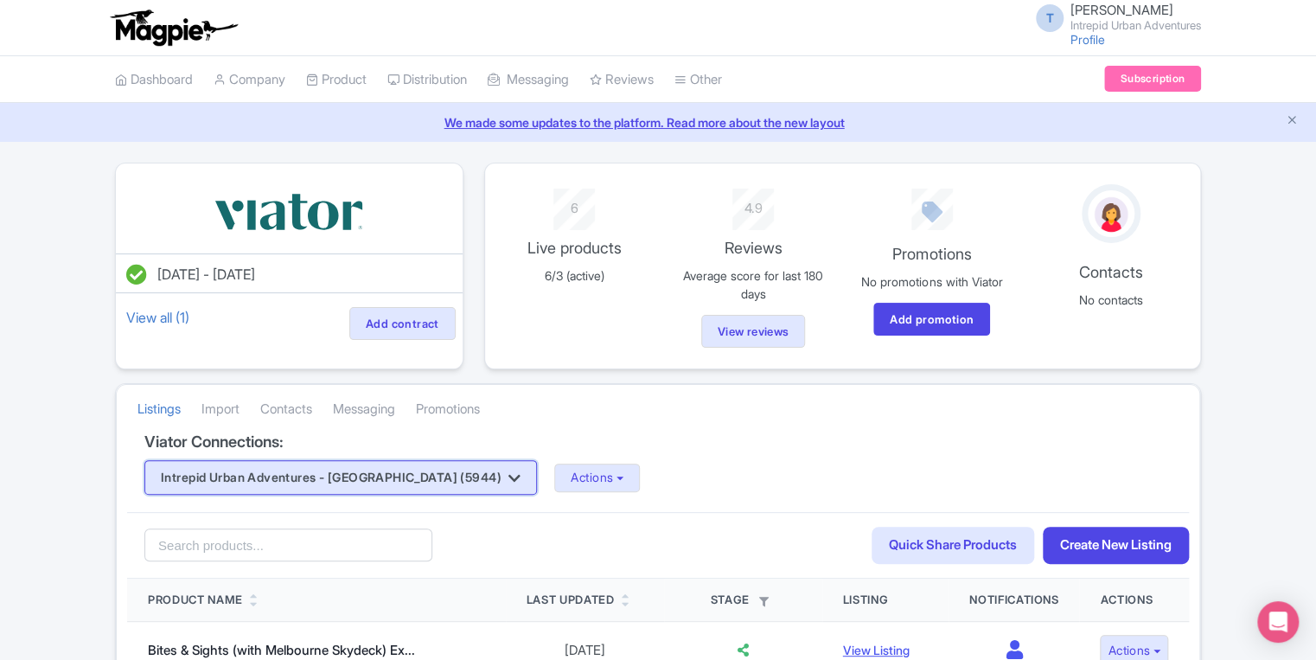
click at [447, 461] on button "Intrepid Urban Adventures - France (5944)" at bounding box center [340, 477] width 393 height 35
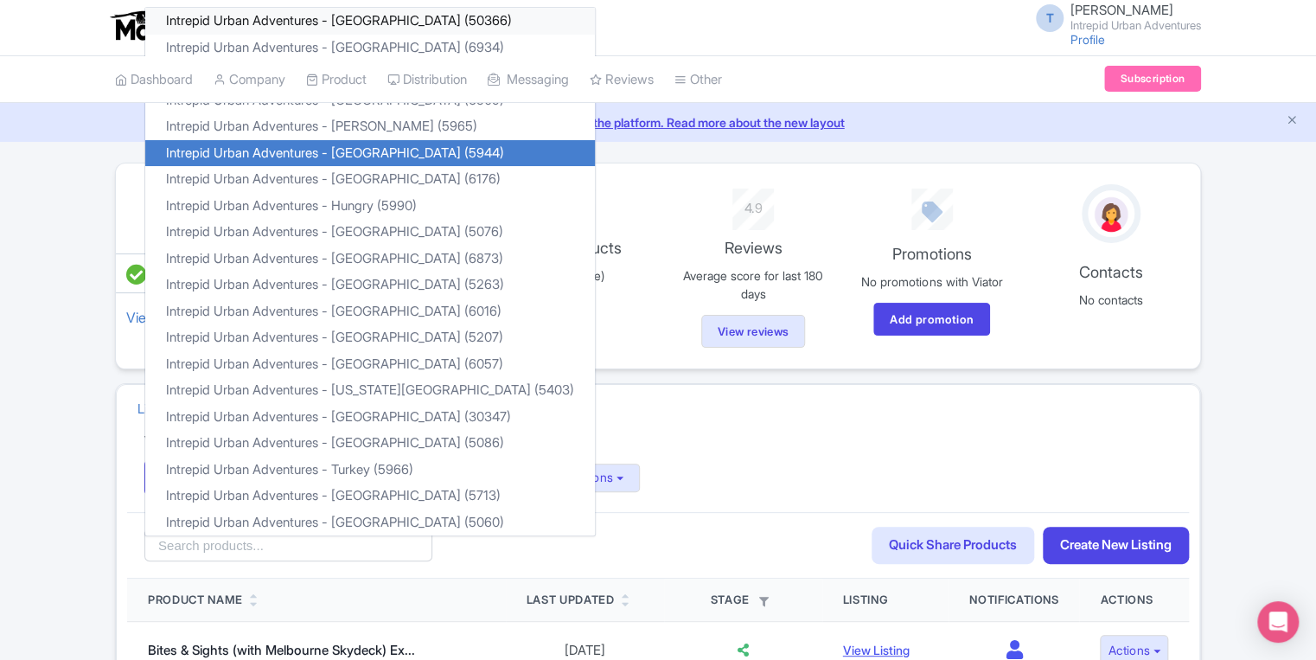
click at [383, 14] on link "Intrepid Urban Adventures - Austria (50366)" at bounding box center [370, 21] width 450 height 27
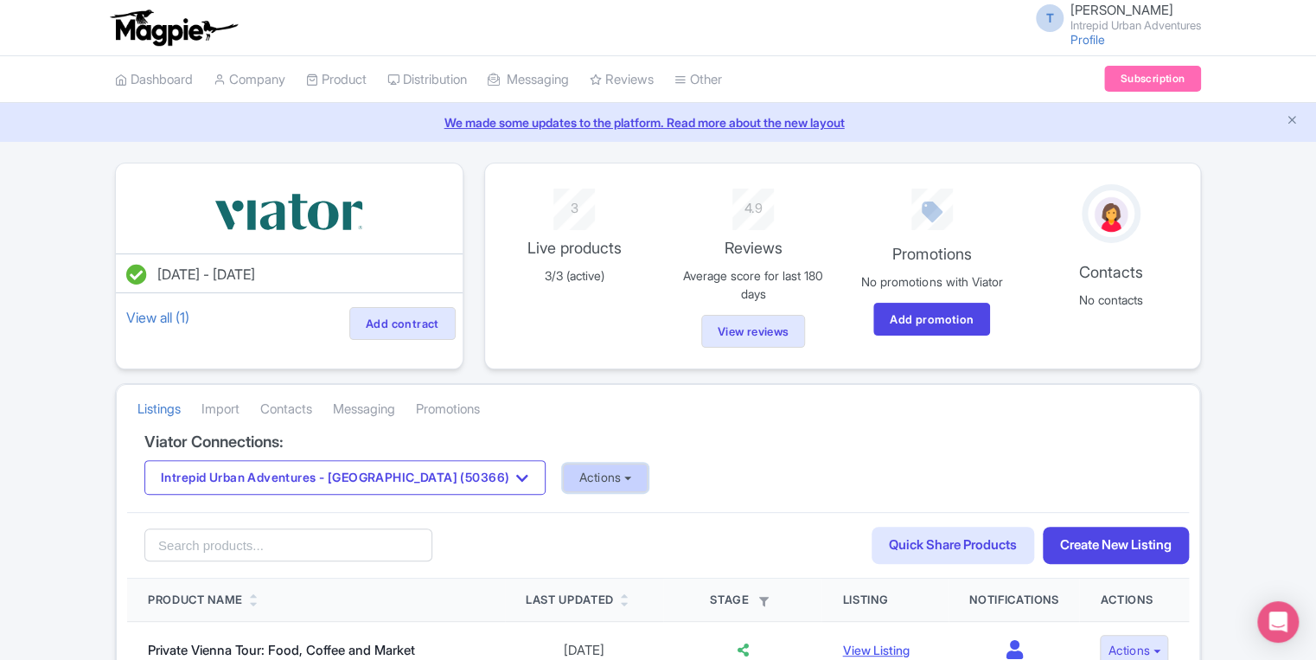
click at [563, 474] on button "Actions" at bounding box center [606, 478] width 86 height 29
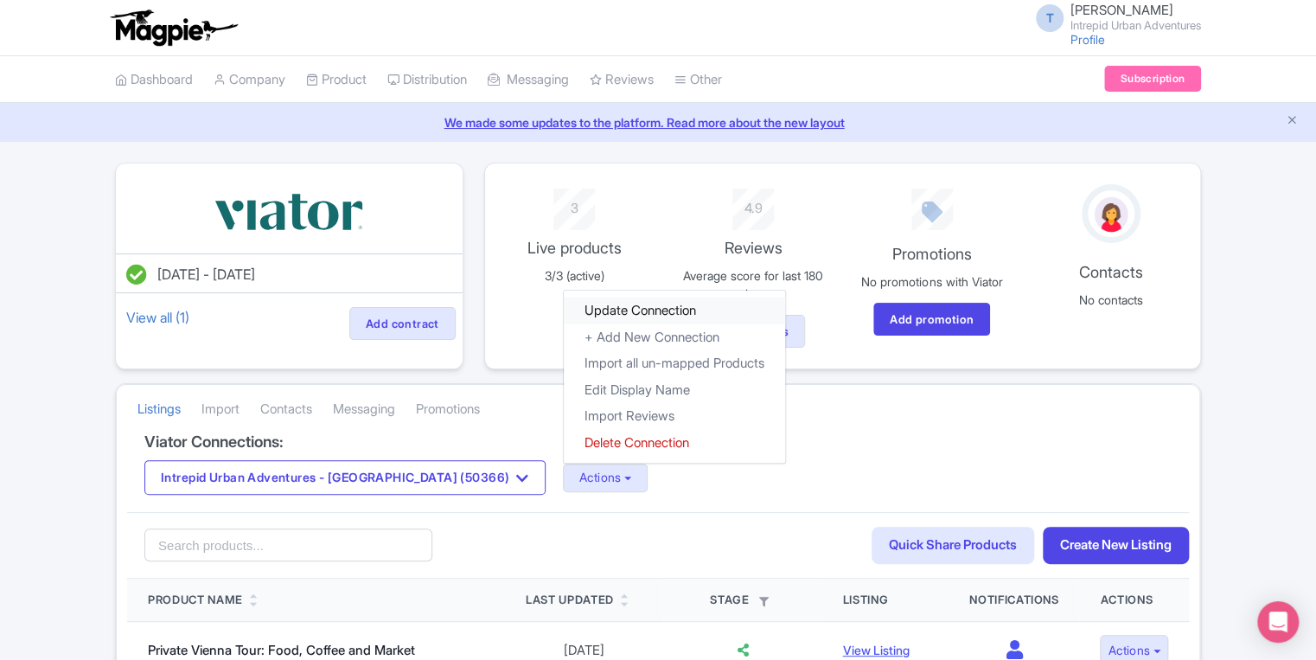
click at [564, 304] on link "Update Connection" at bounding box center [674, 310] width 221 height 27
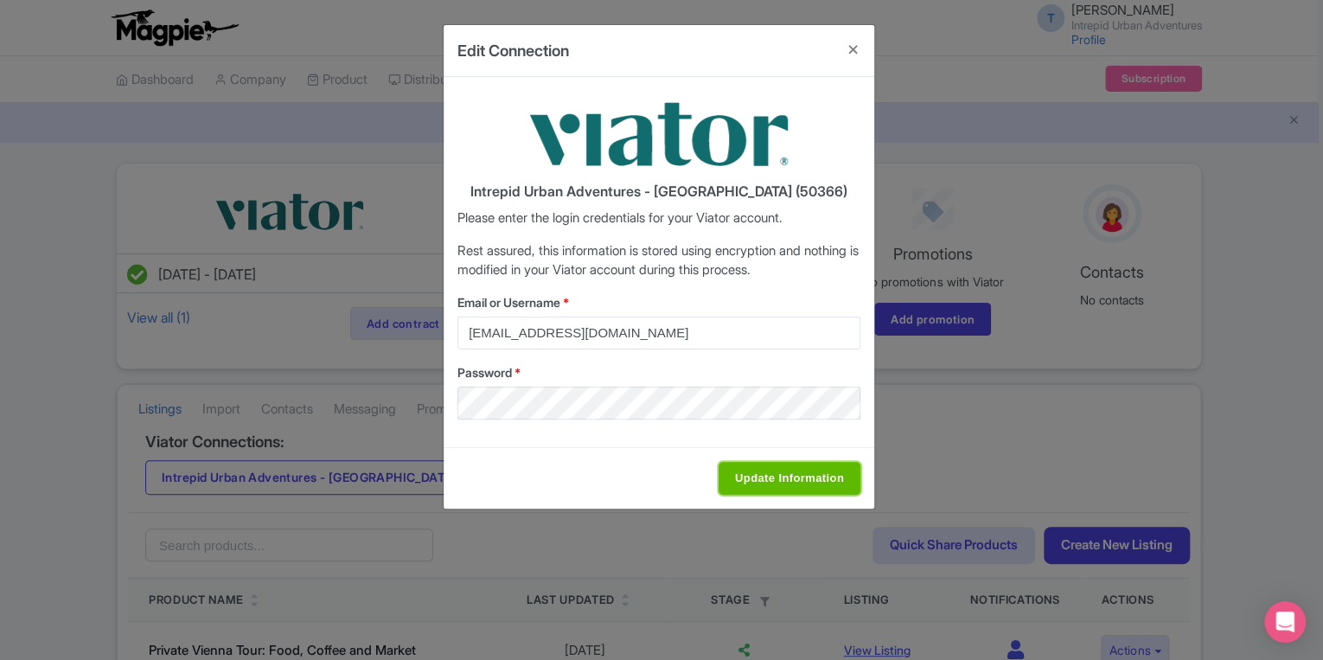
click at [771, 481] on input "Update Information" at bounding box center [790, 478] width 142 height 33
type input "Saving..."
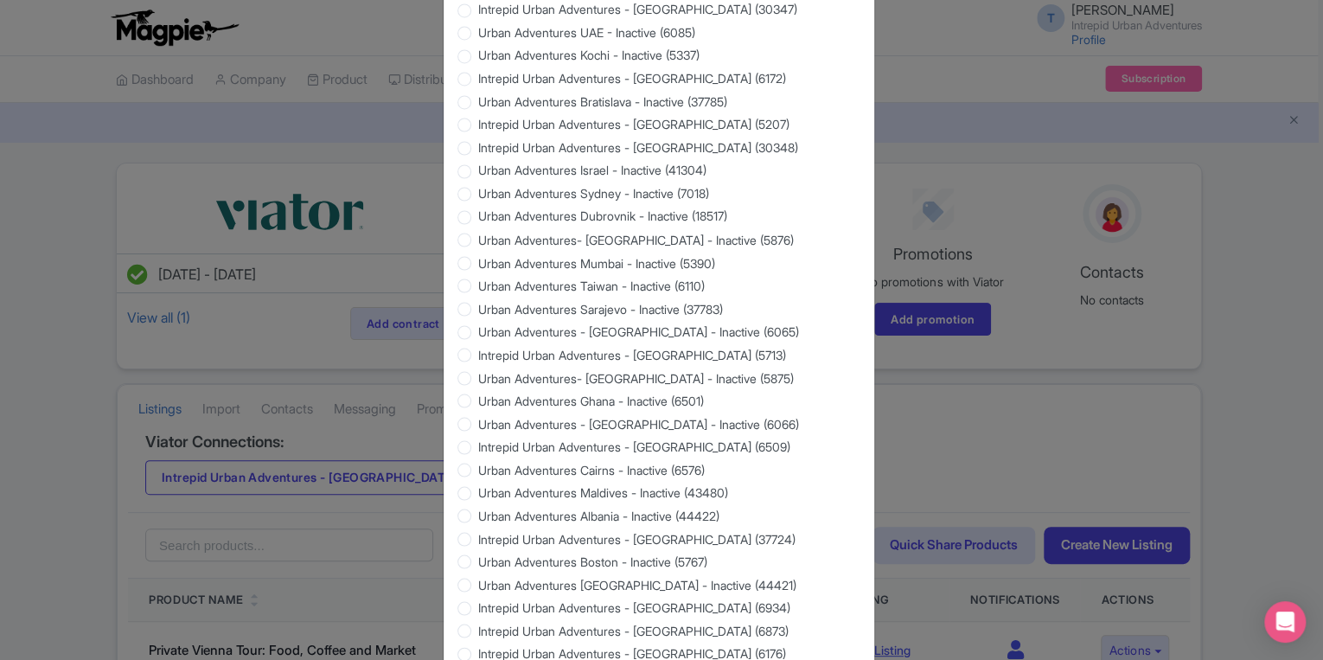
scroll to position [1558, 0]
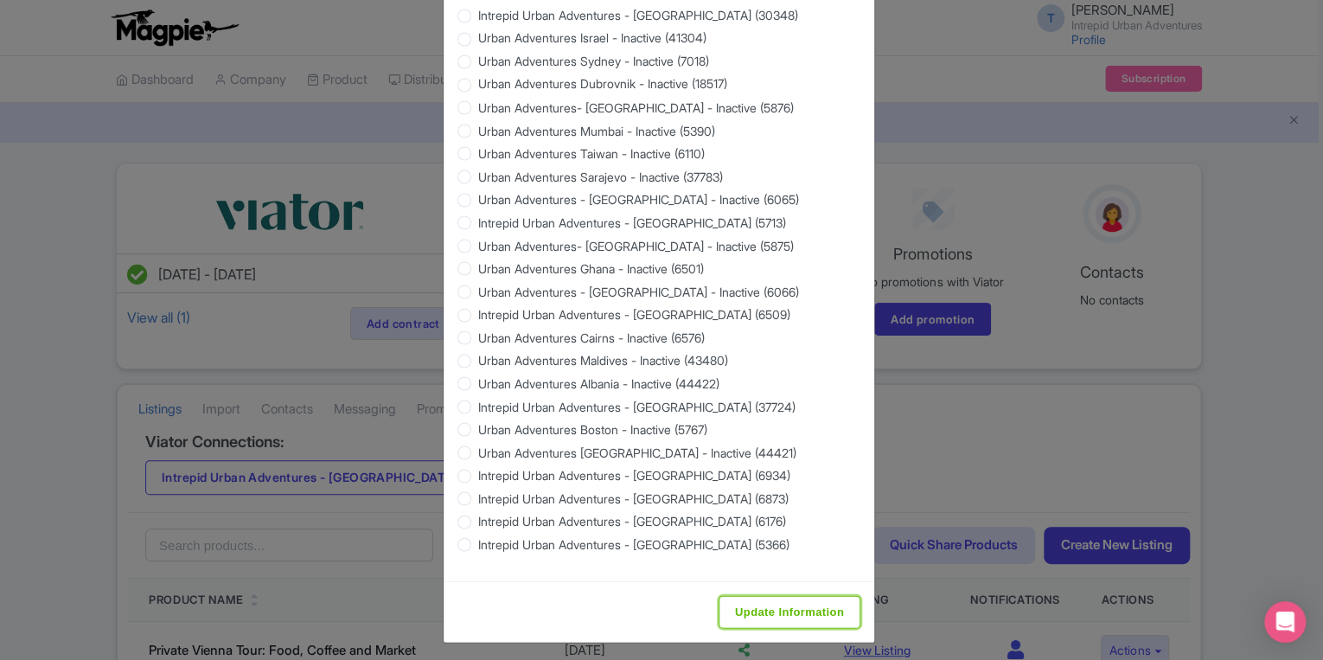
click at [740, 606] on input "Update Information" at bounding box center [790, 611] width 142 height 33
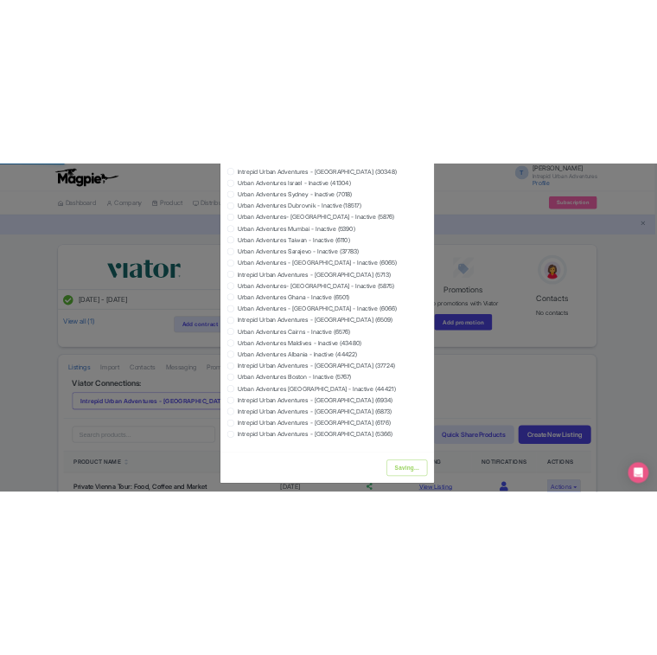
scroll to position [1228, 0]
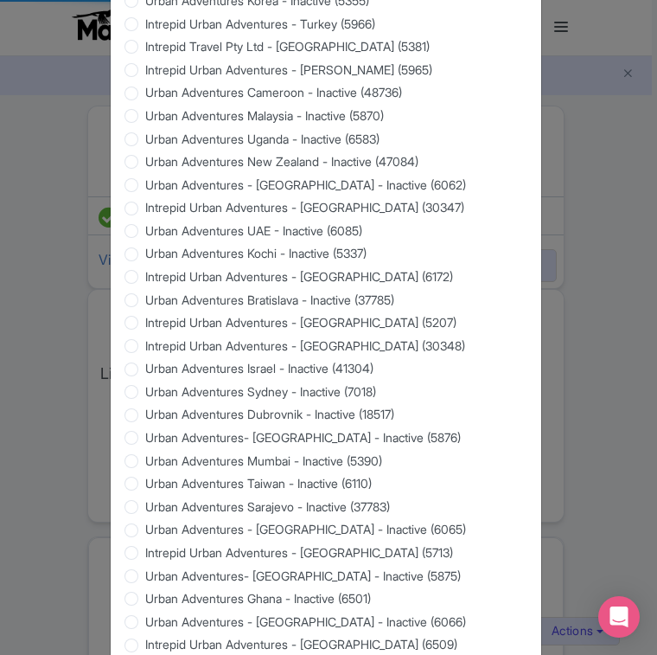
type input "Update Information"
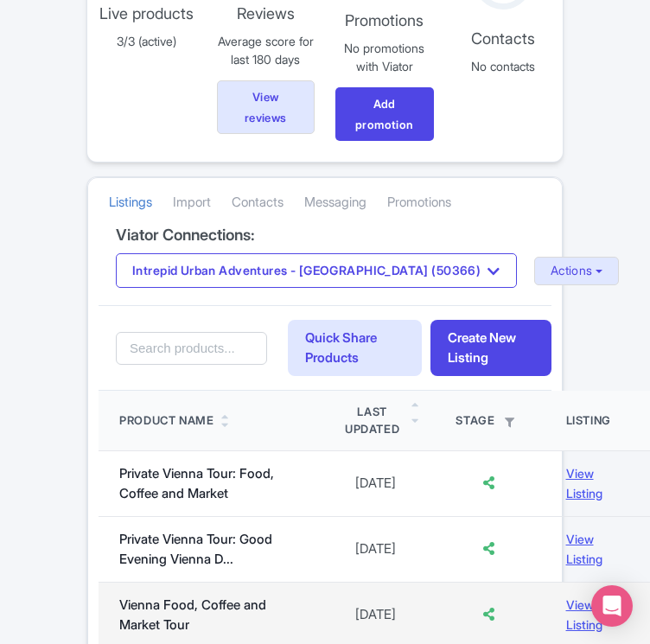
scroll to position [346, 0]
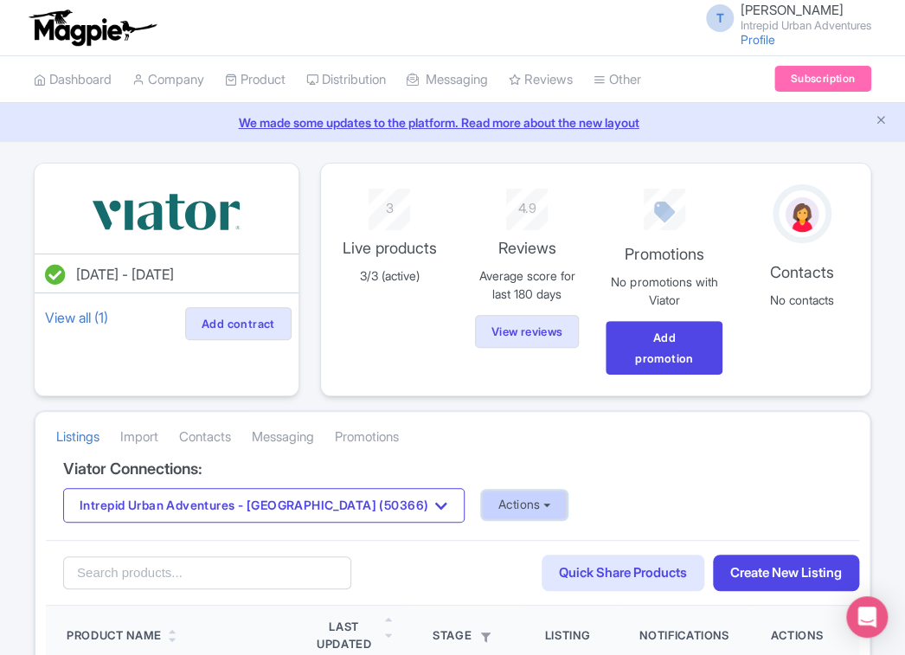
click at [482, 511] on button "Actions" at bounding box center [525, 504] width 86 height 29
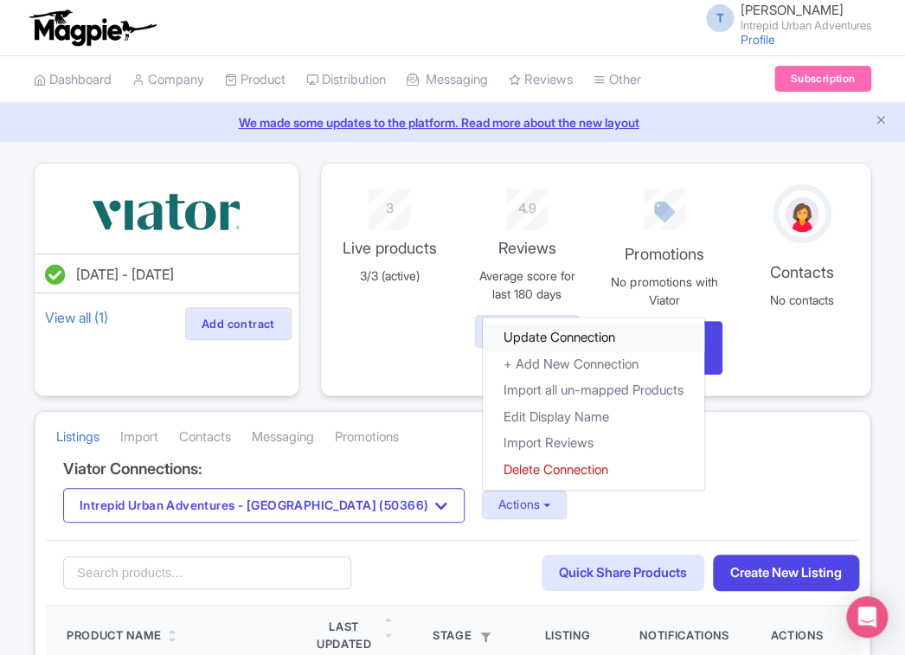
click at [498, 337] on link "Update Connection" at bounding box center [593, 337] width 221 height 27
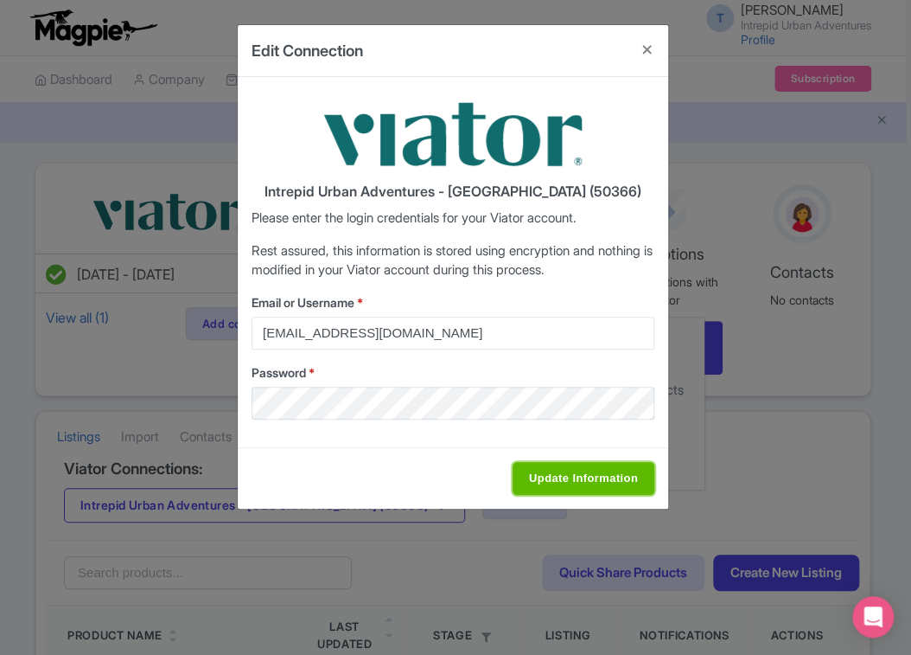
click at [587, 477] on input "Update Information" at bounding box center [584, 478] width 142 height 33
type input "Saving..."
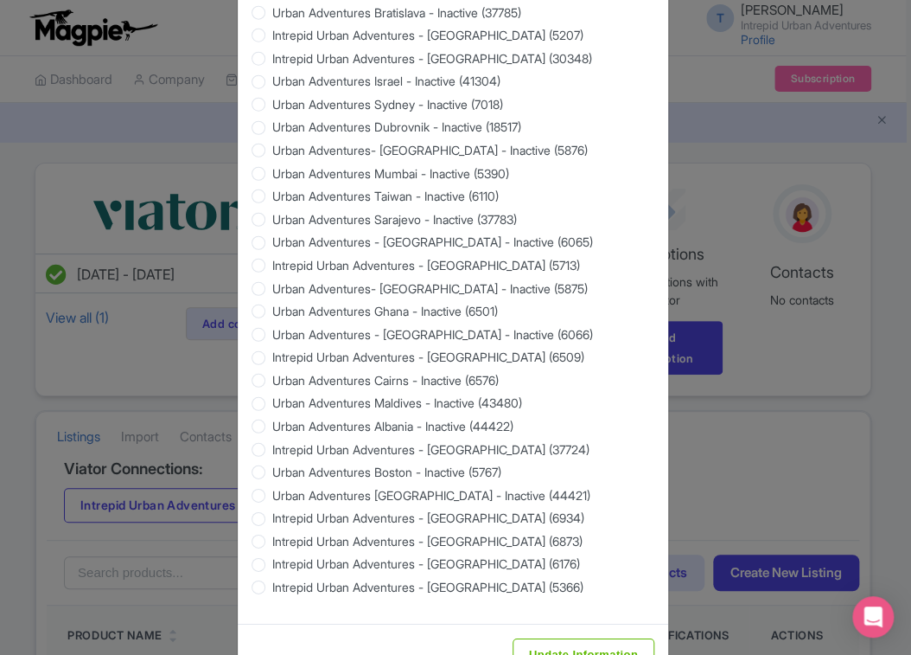
scroll to position [1564, 0]
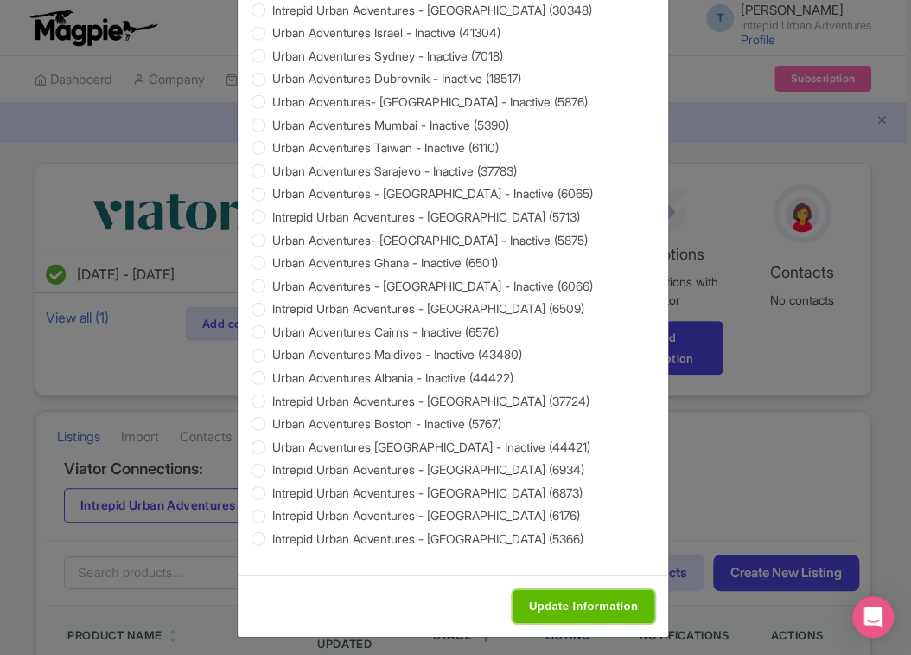
click at [578, 595] on input "Update Information" at bounding box center [584, 606] width 142 height 33
type input "Saving..."
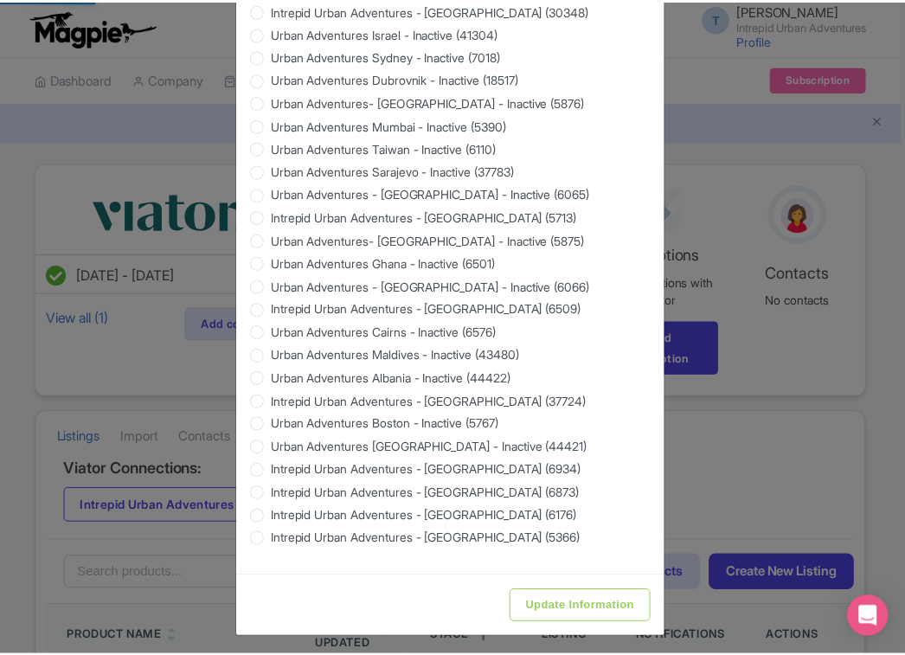
scroll to position [0, 0]
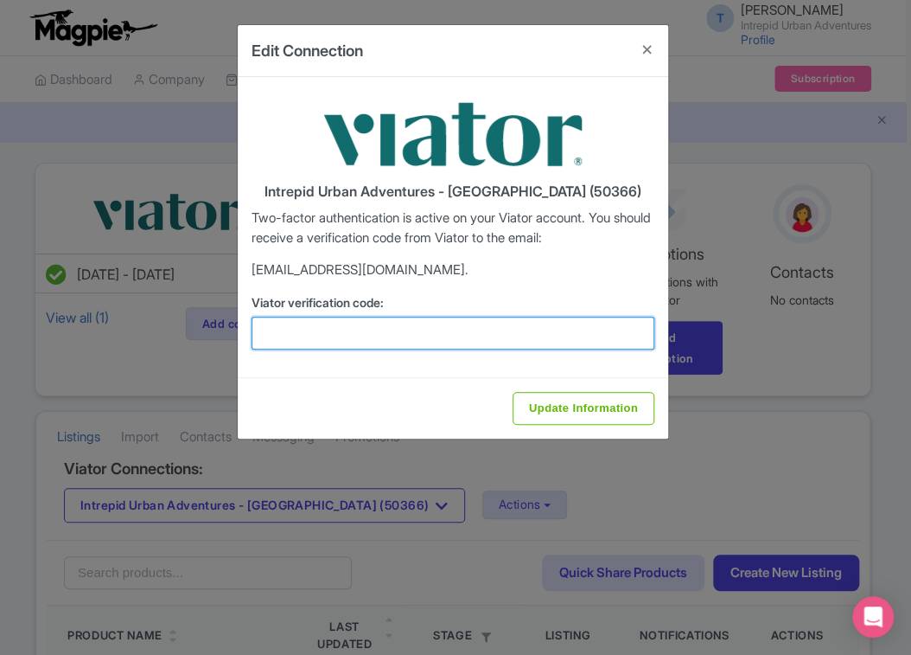
click at [415, 324] on input "Viator verification code:" at bounding box center [453, 333] width 403 height 33
paste input "969245"
type input "969245"
click at [513, 392] on input "Update Information" at bounding box center [584, 408] width 142 height 33
type input "Update Information"
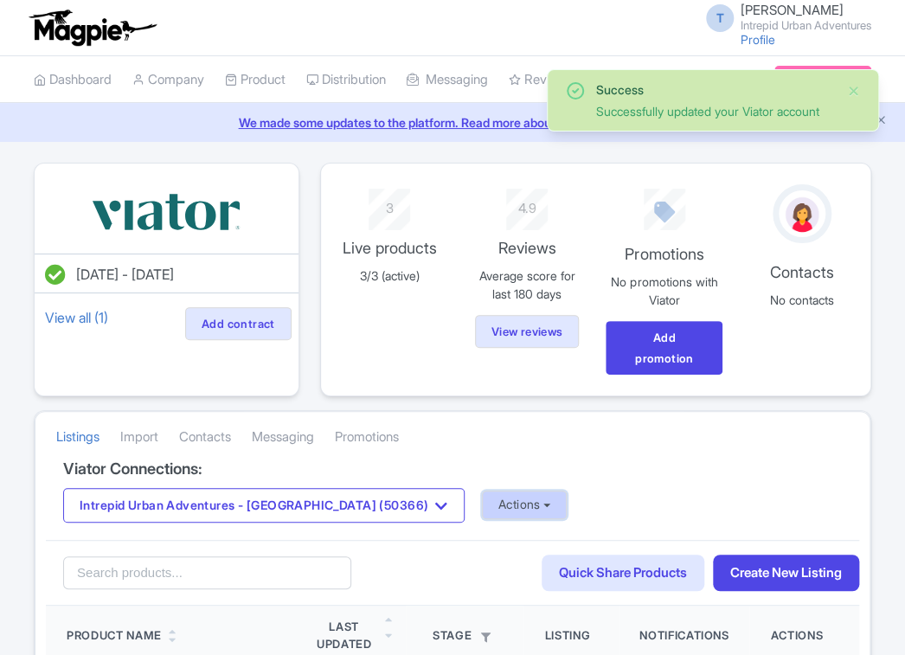
click at [482, 505] on button "Actions" at bounding box center [525, 504] width 86 height 29
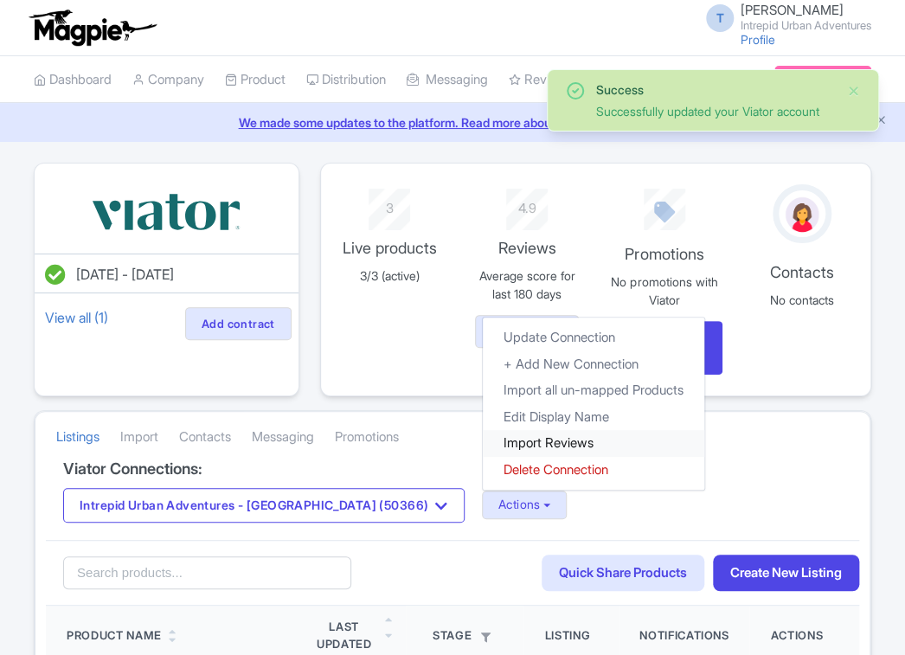
click at [483, 451] on link "Import Reviews" at bounding box center [593, 443] width 221 height 27
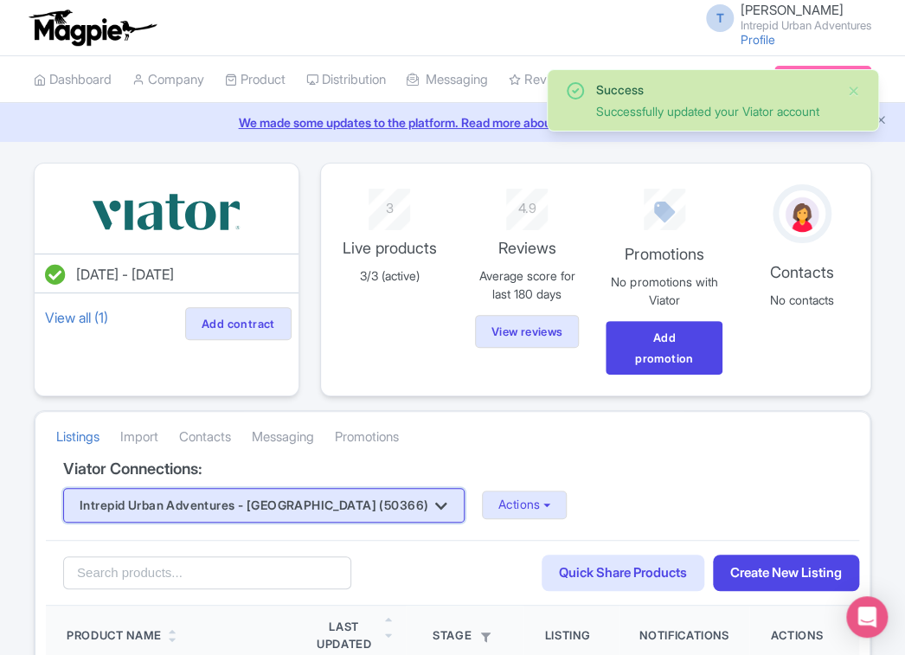
click at [306, 498] on button "Intrepid Urban Adventures - Austria (50366)" at bounding box center [263, 505] width 401 height 35
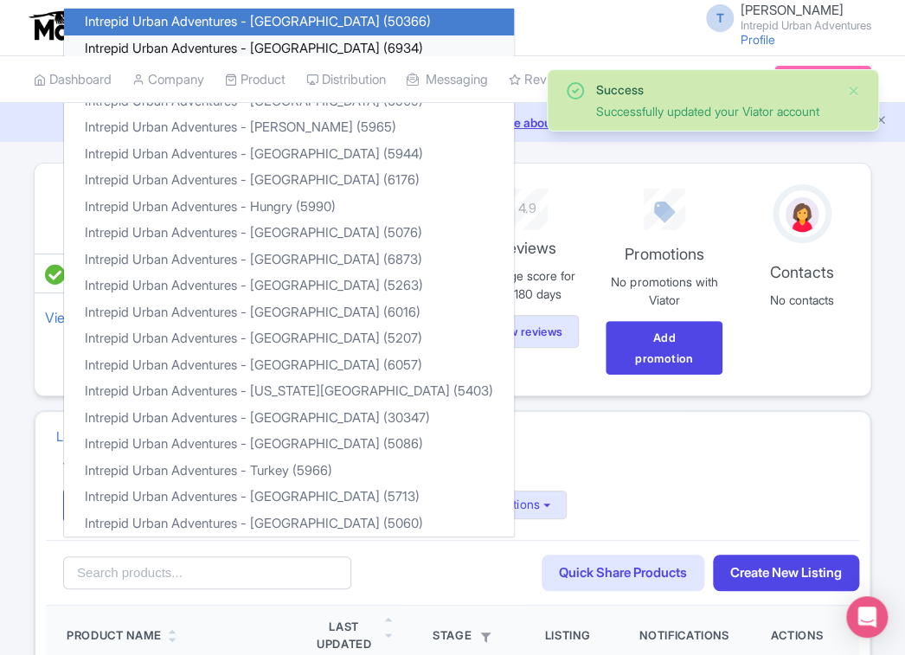
click at [291, 47] on link "Intrepid Urban Adventures - [GEOGRAPHIC_DATA] (6934)" at bounding box center [289, 48] width 450 height 27
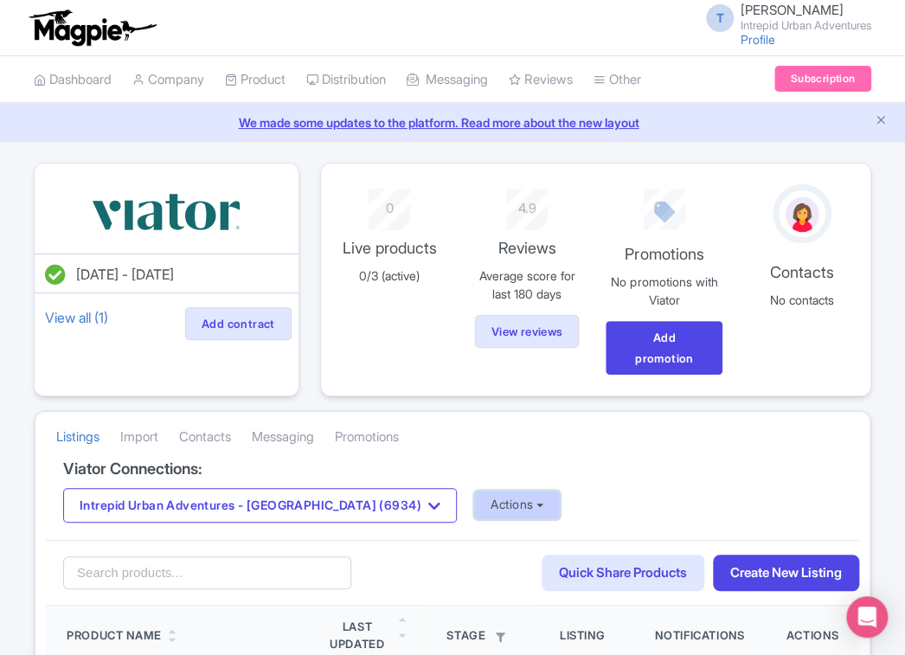
click at [477, 512] on button "Actions" at bounding box center [517, 504] width 86 height 29
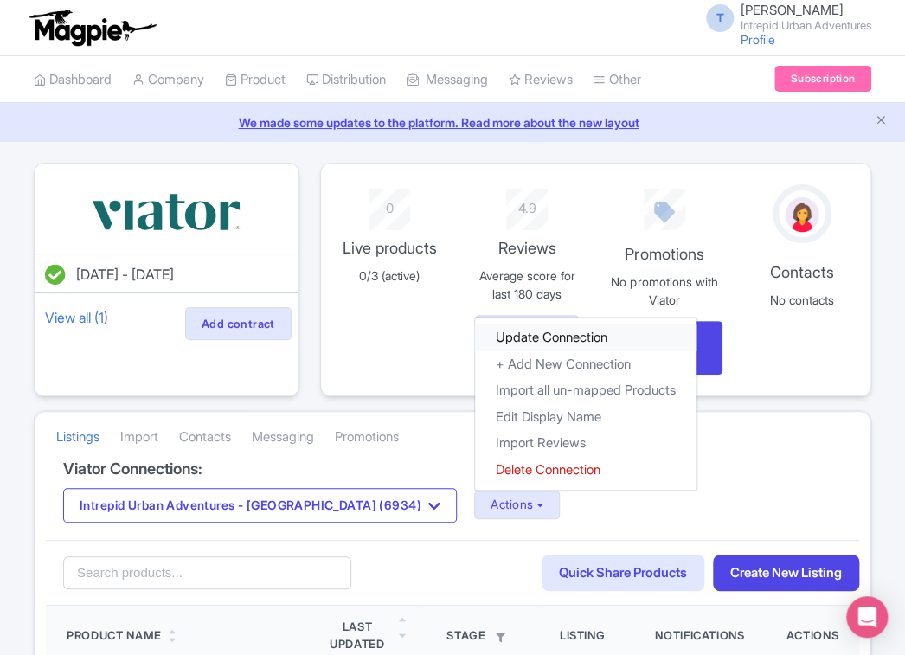
click at [475, 336] on link "Update Connection" at bounding box center [585, 337] width 221 height 27
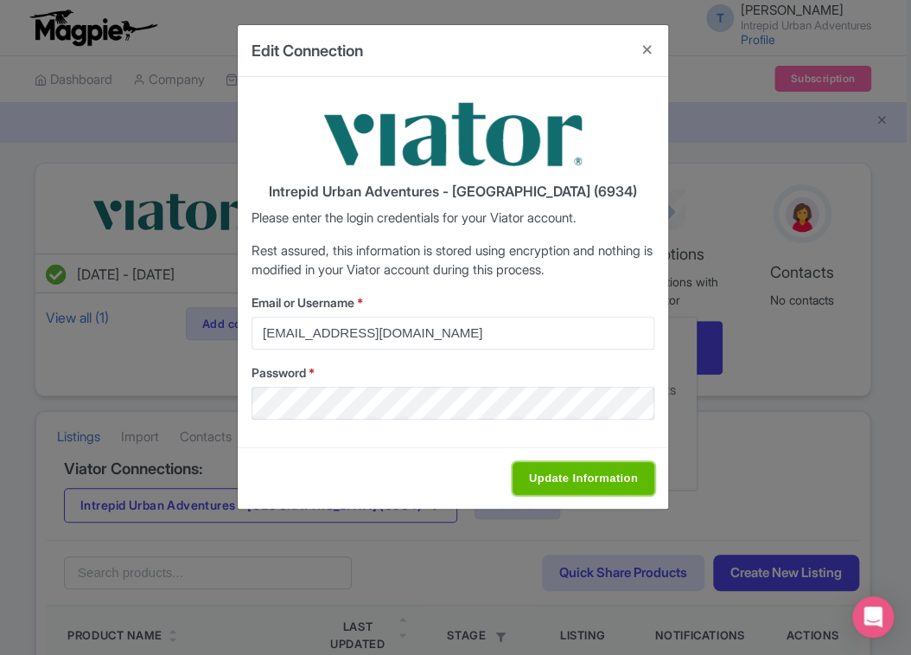
click at [594, 475] on input "Update Information" at bounding box center [584, 478] width 142 height 33
type input "Saving..."
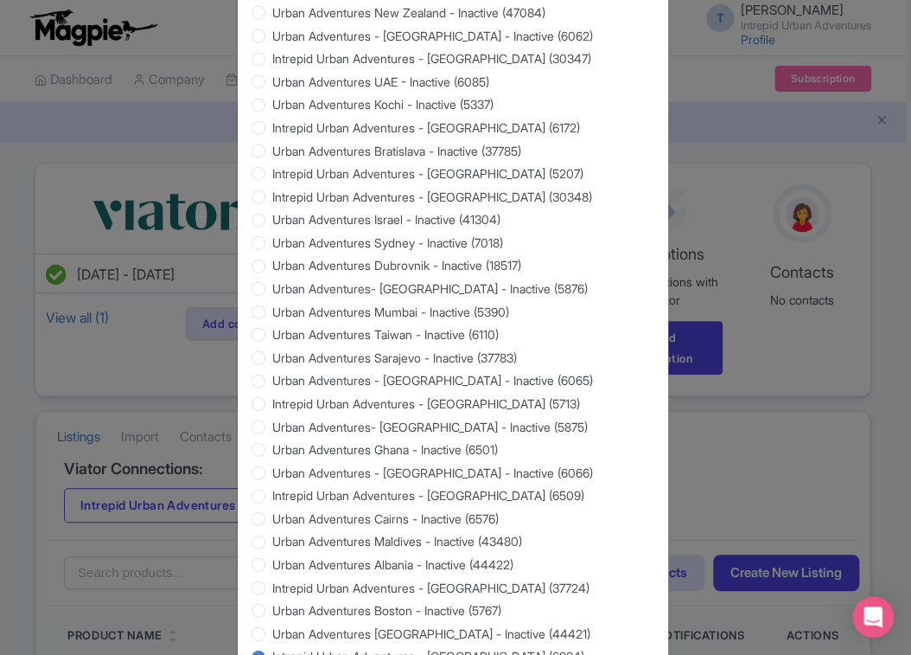
scroll to position [1564, 0]
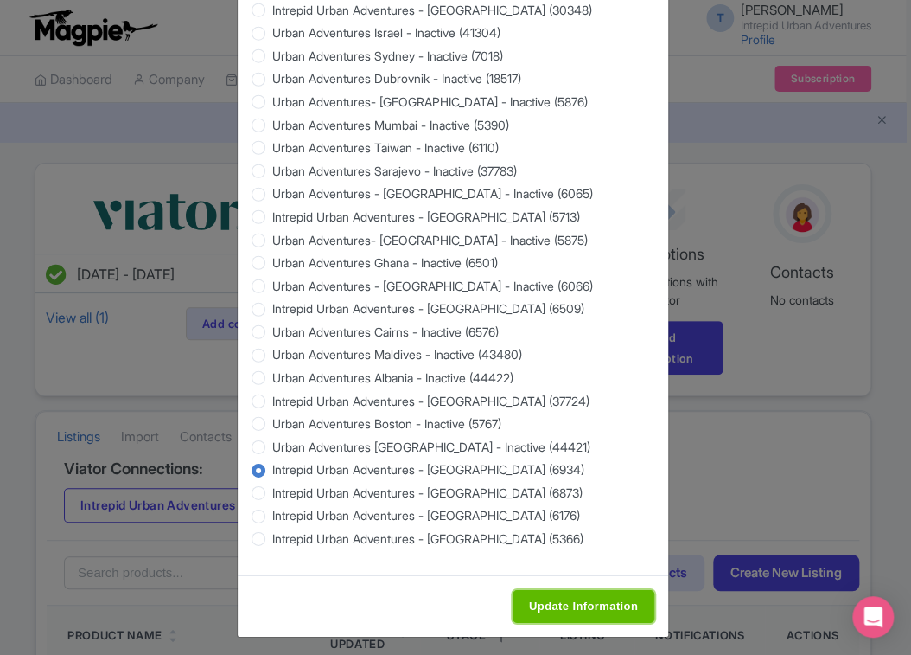
click at [552, 590] on input "Update Information" at bounding box center [584, 606] width 142 height 33
type input "Saving..."
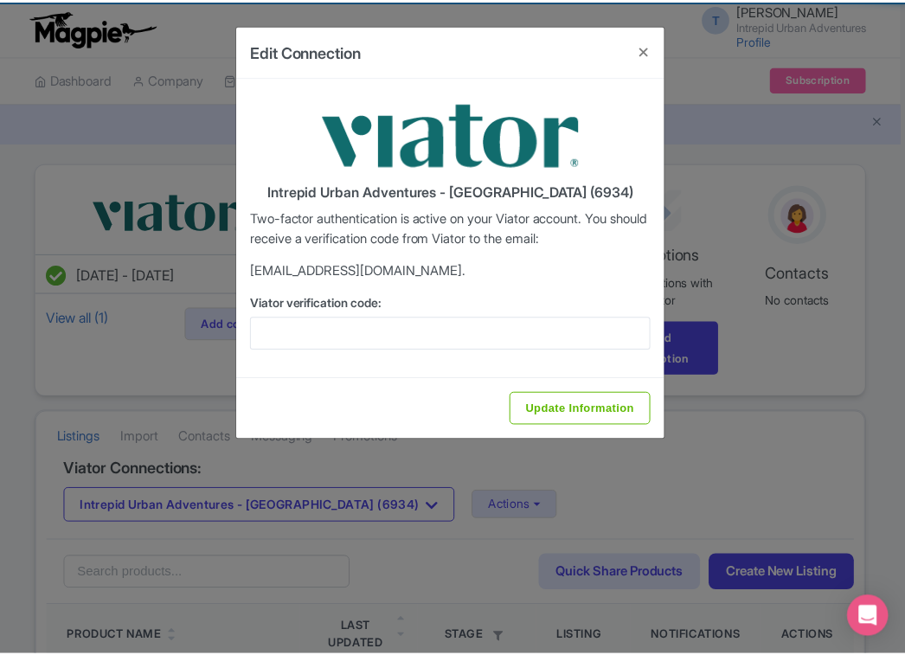
scroll to position [0, 0]
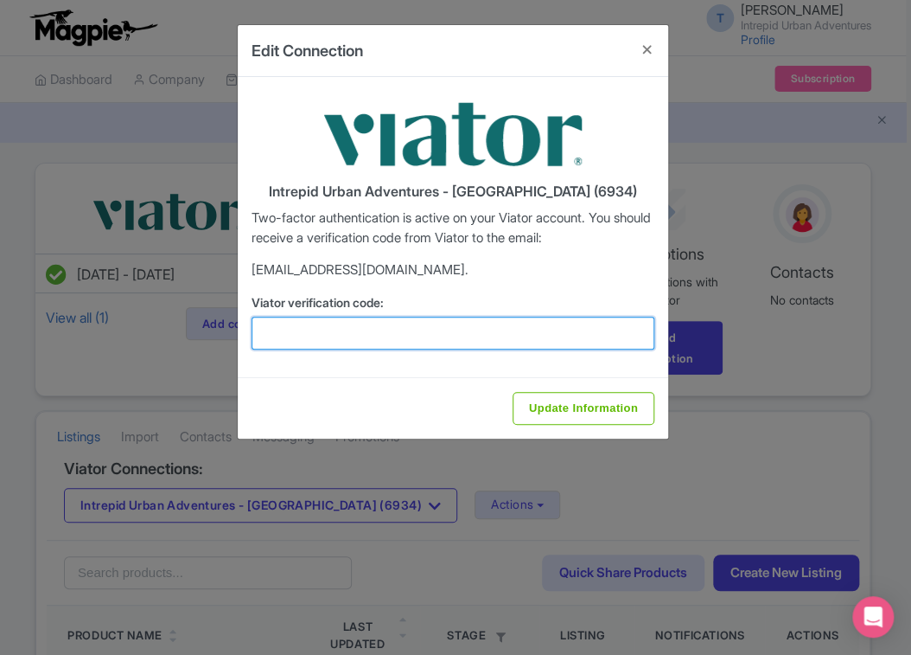
click at [444, 330] on input "Viator verification code:" at bounding box center [453, 333] width 403 height 33
paste input "689588"
type input "689588"
click at [513, 392] on input "Update Information" at bounding box center [584, 408] width 142 height 33
type input "Update Information"
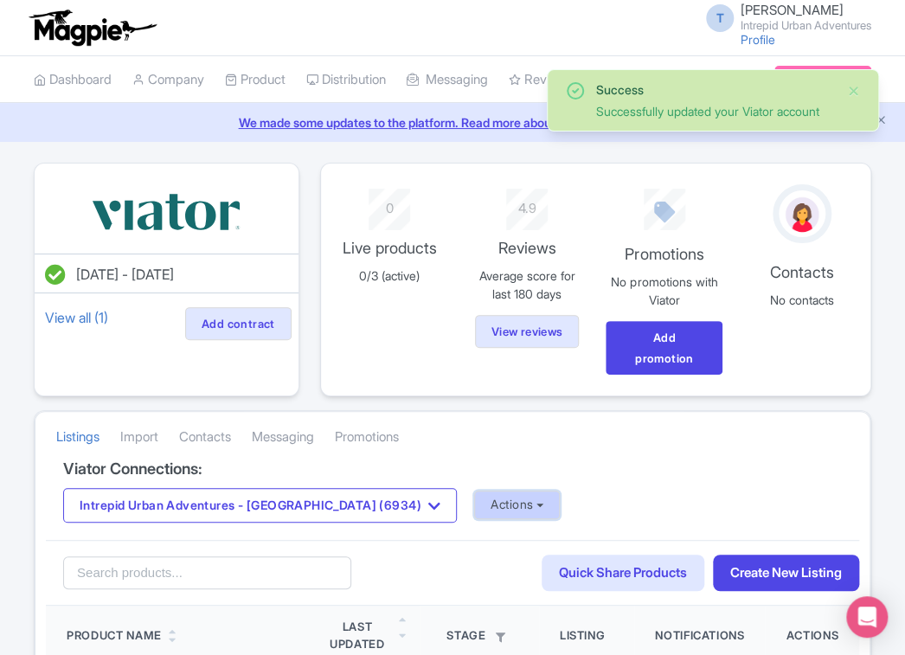
click at [474, 503] on button "Actions" at bounding box center [517, 504] width 86 height 29
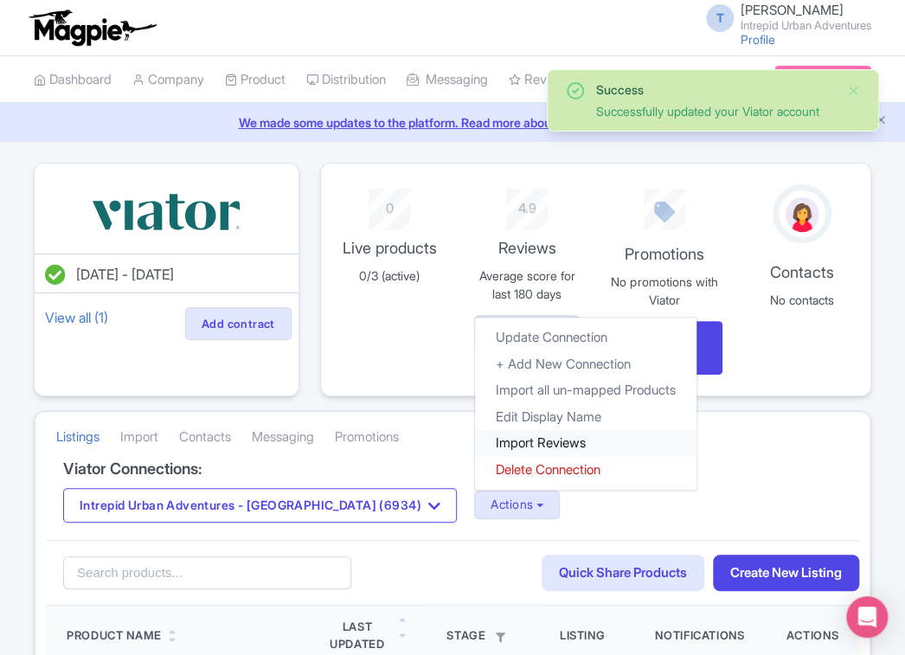
click at [475, 434] on link "Import Reviews" at bounding box center [585, 443] width 221 height 27
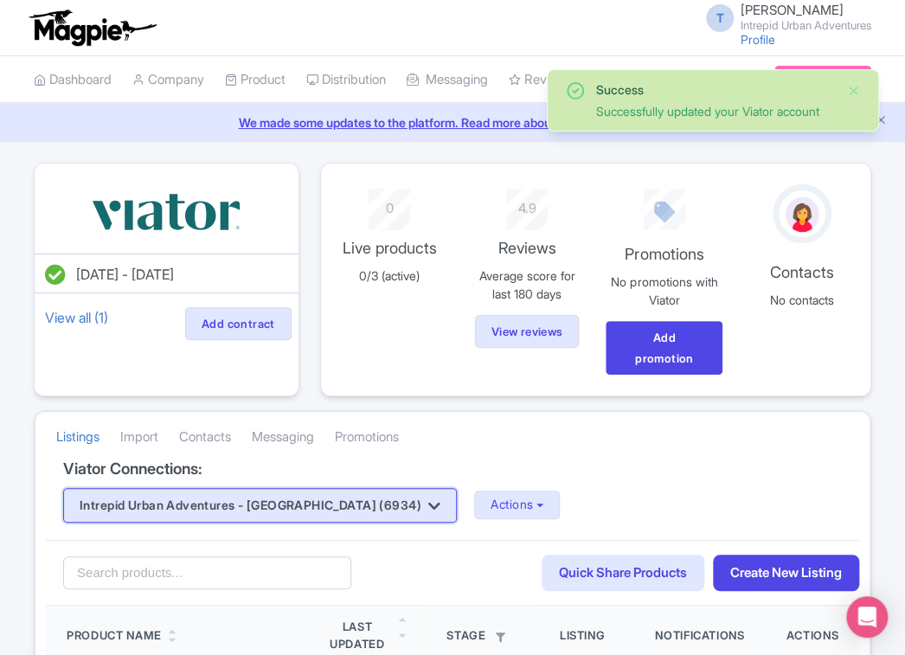
click at [340, 512] on button "Intrepid Urban Adventures - [GEOGRAPHIC_DATA] (6934)" at bounding box center [259, 505] width 393 height 35
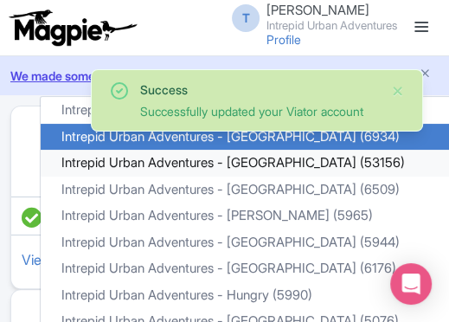
click at [260, 176] on link "Intrepid Urban Adventures - [GEOGRAPHIC_DATA] (53156)" at bounding box center [266, 163] width 450 height 27
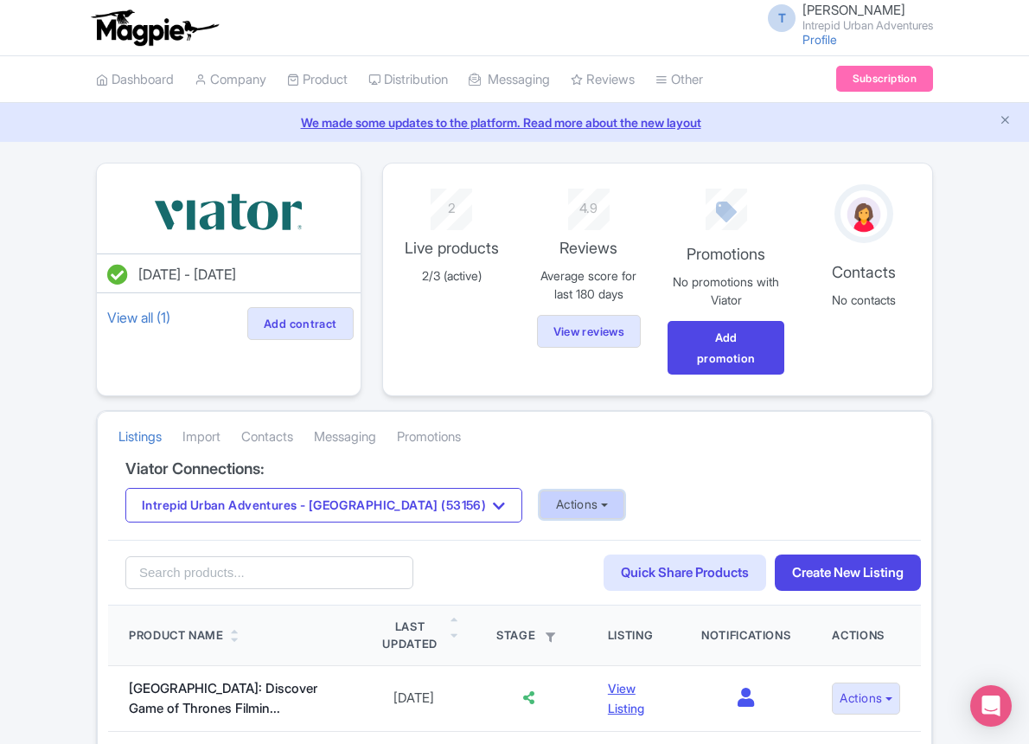
click at [547, 508] on button "Actions" at bounding box center [583, 504] width 86 height 29
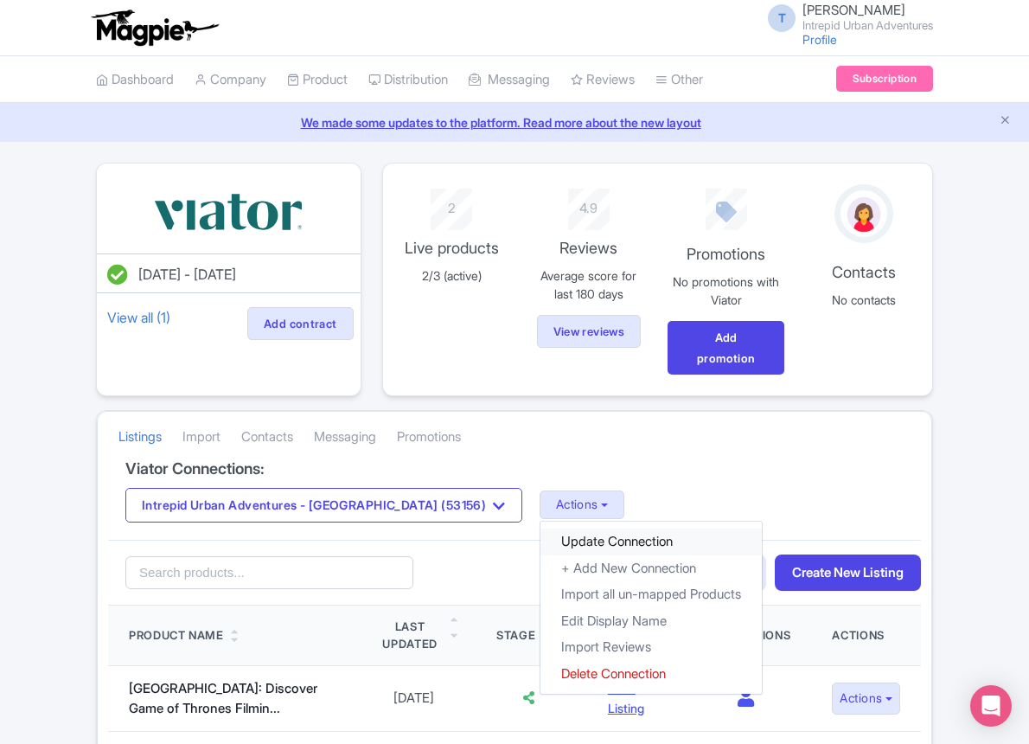
click at [543, 537] on link "Update Connection" at bounding box center [650, 541] width 221 height 27
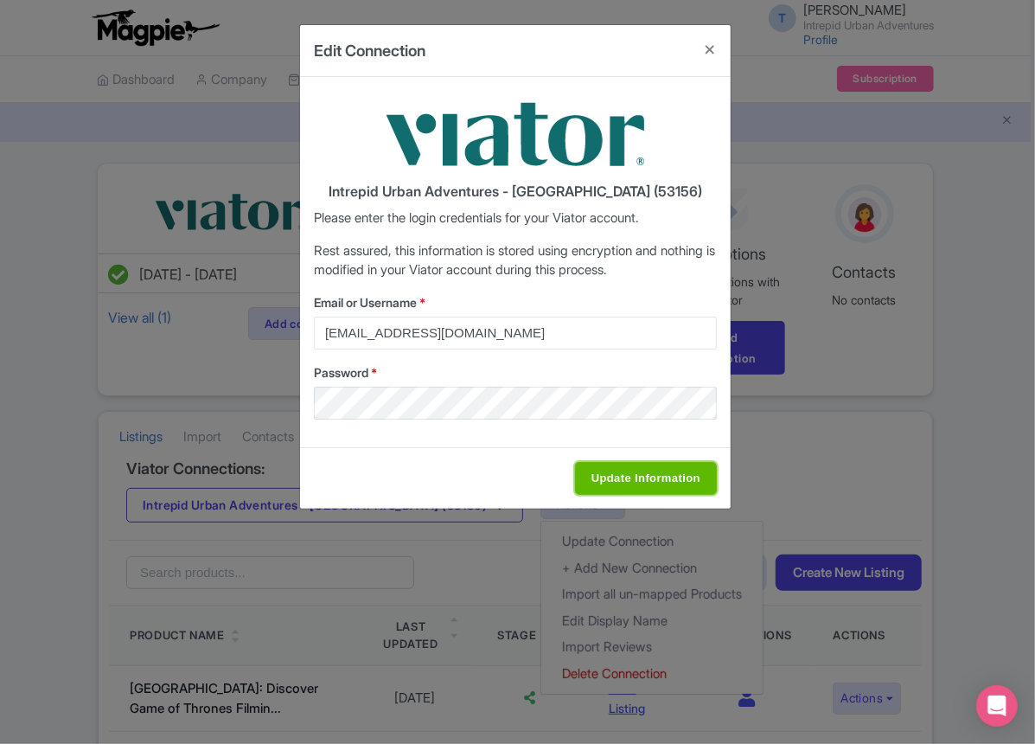
click at [622, 464] on input "Update Information" at bounding box center [646, 478] width 142 height 33
type input "Saving..."
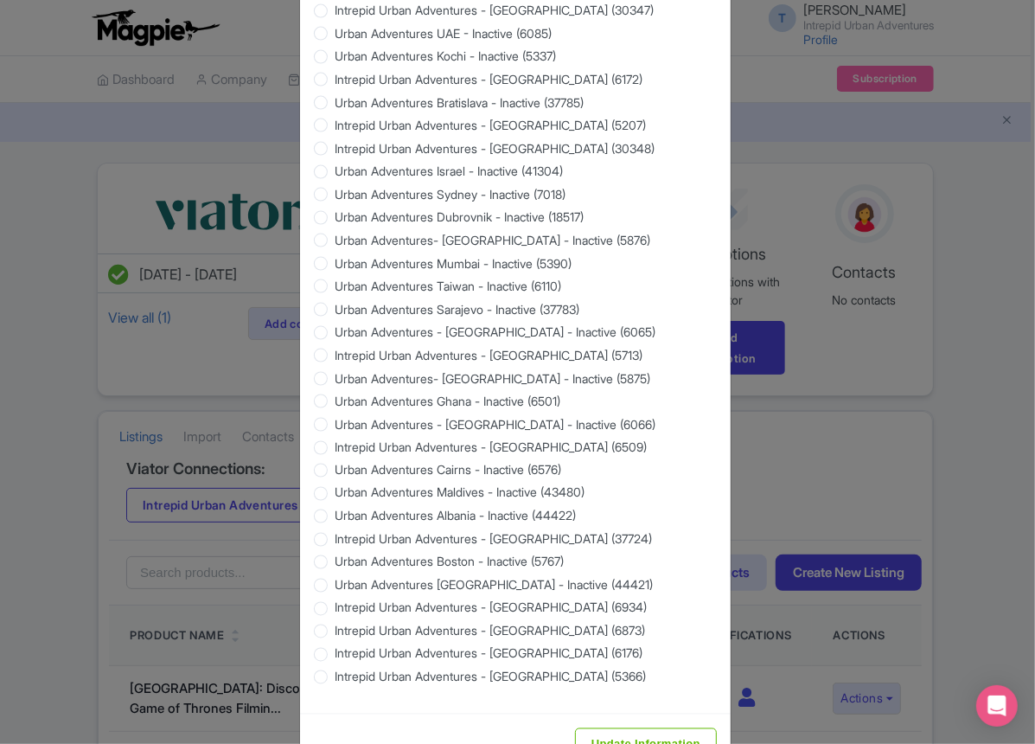
scroll to position [1494, 0]
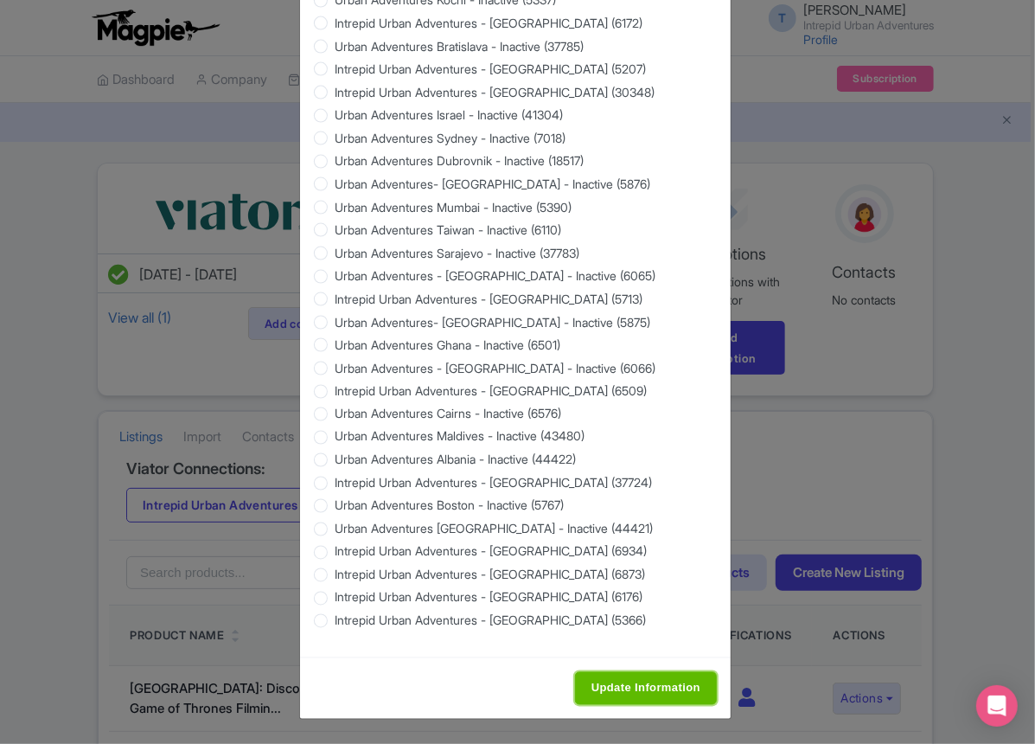
click at [612, 681] on input "Update Information" at bounding box center [646, 688] width 142 height 33
type input "Saving..."
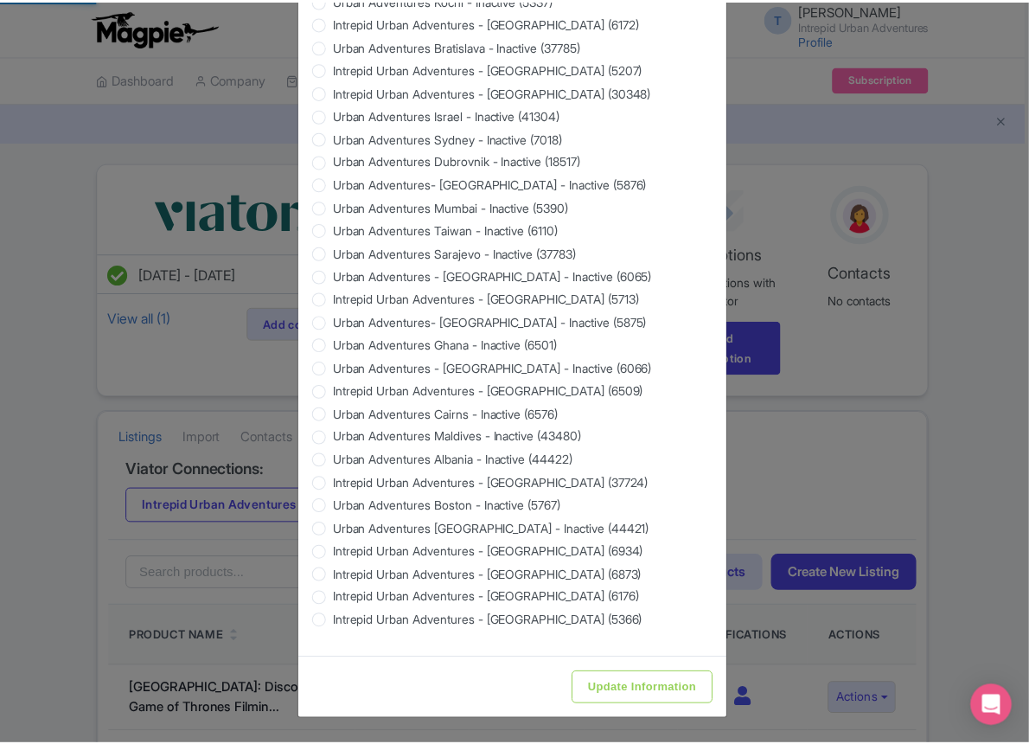
scroll to position [0, 0]
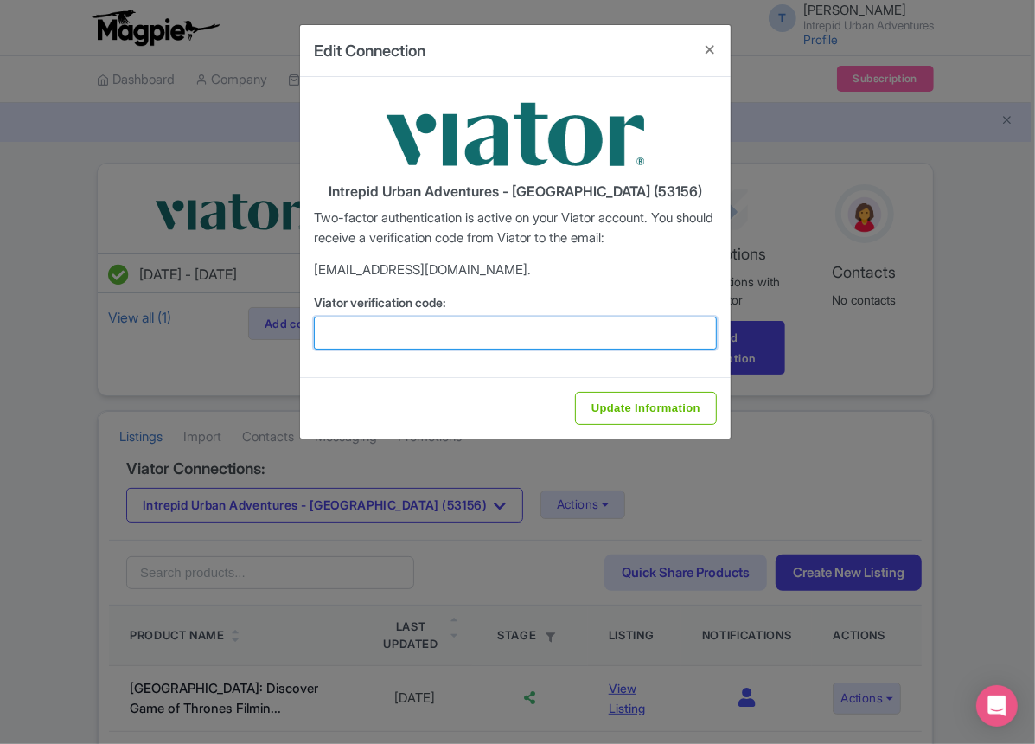
click at [461, 335] on input "Viator verification code:" at bounding box center [515, 333] width 403 height 33
paste input "719974"
type input "719974"
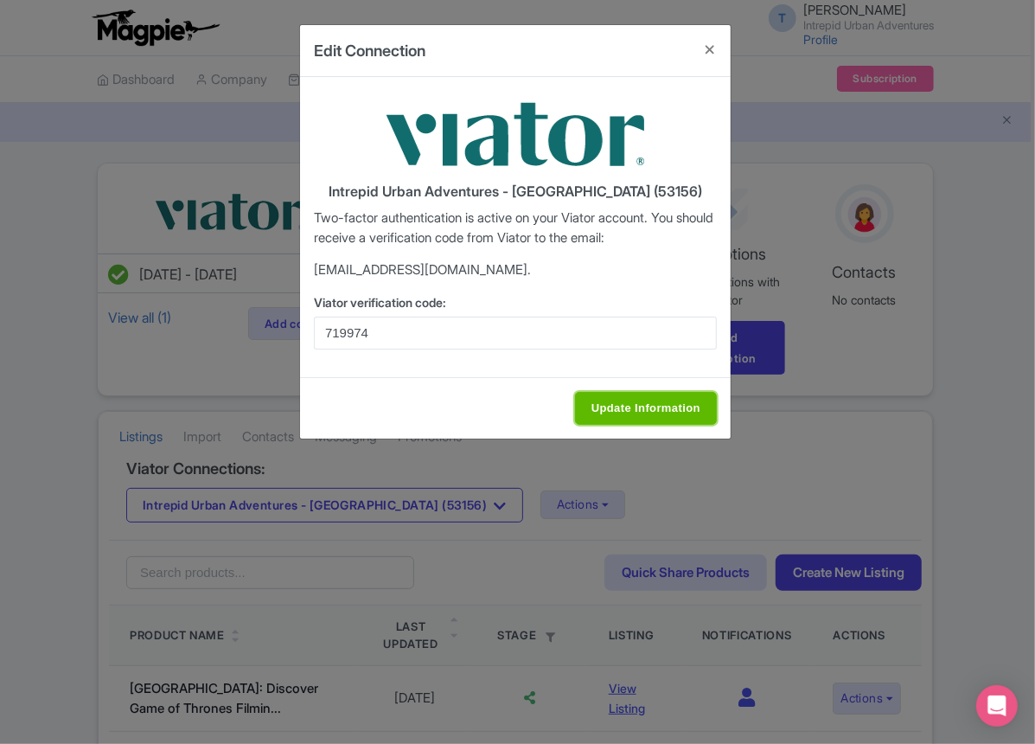
click at [629, 404] on input "Update Information" at bounding box center [646, 408] width 142 height 33
type input "Update Information"
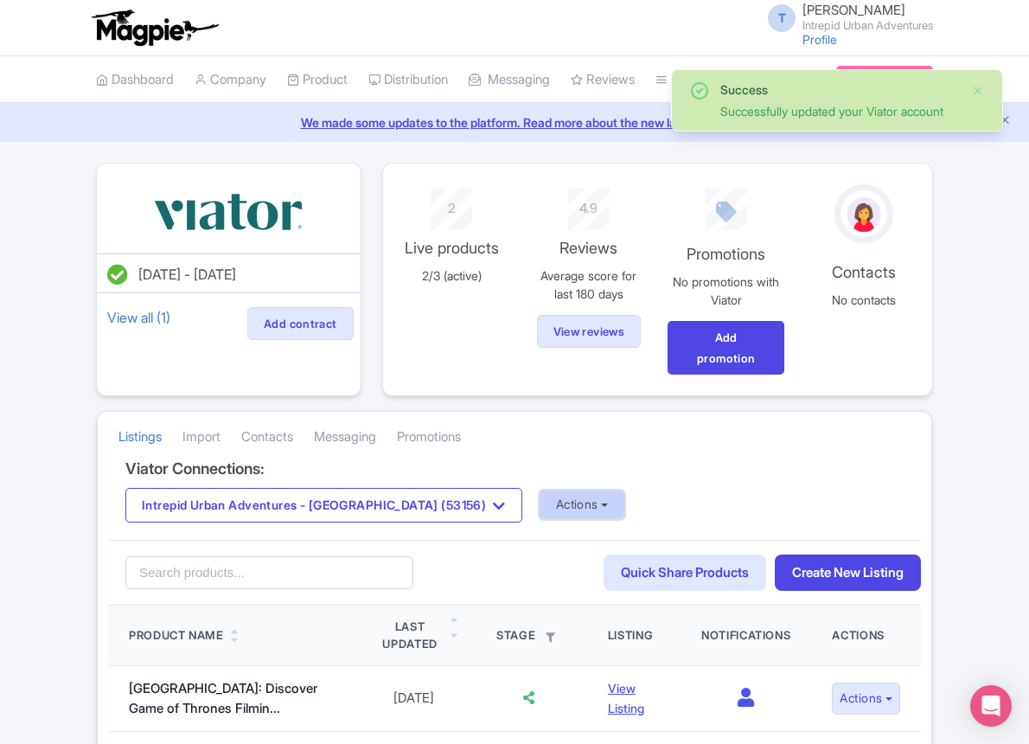
drag, startPoint x: 0, startPoint y: 0, endPoint x: 521, endPoint y: 514, distance: 732.0
click at [540, 514] on button "Actions" at bounding box center [583, 504] width 86 height 29
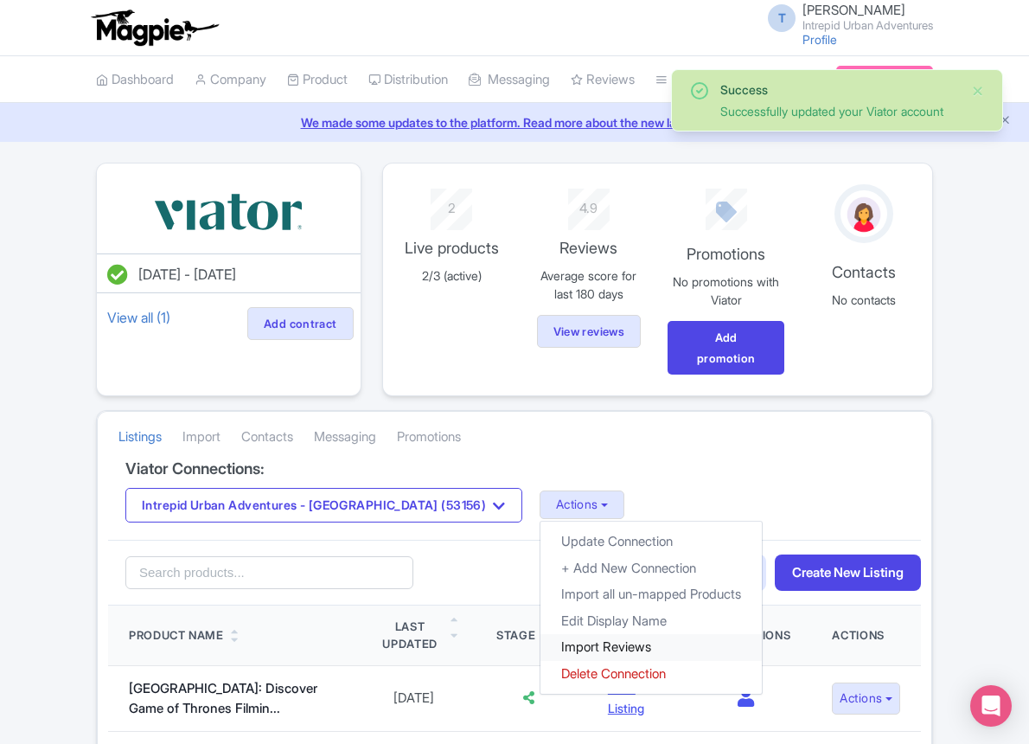
click at [540, 643] on link "Import Reviews" at bounding box center [650, 647] width 221 height 27
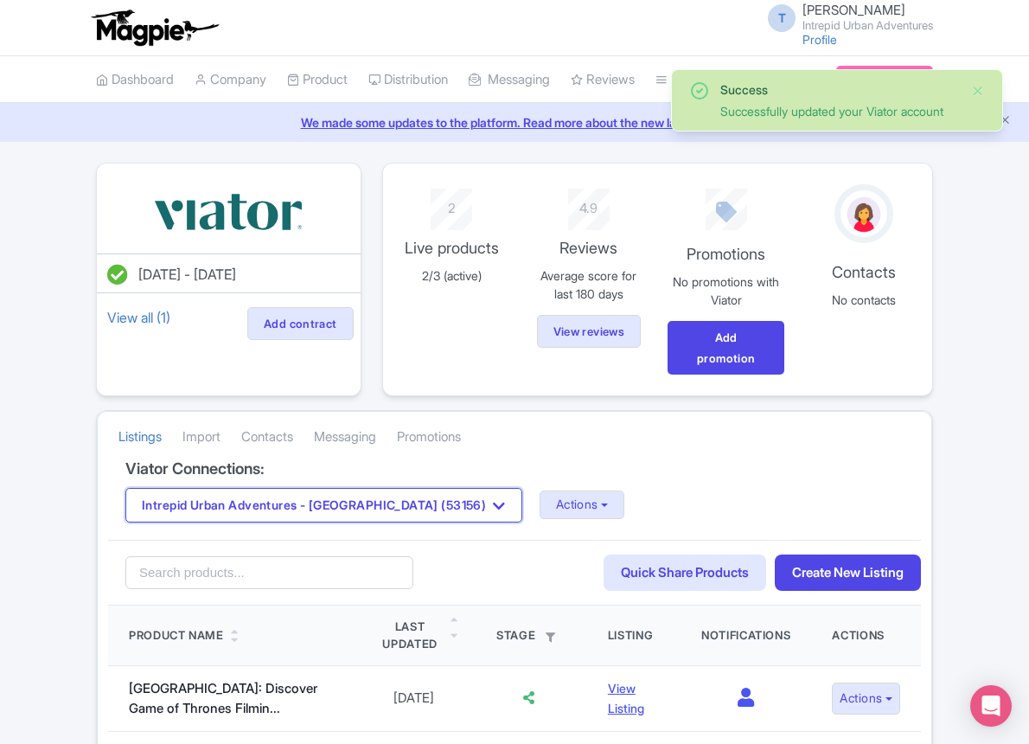
drag, startPoint x: 413, startPoint y: 507, endPoint x: 413, endPoint y: 466, distance: 40.7
click at [413, 507] on button "Intrepid Urban Adventures - [GEOGRAPHIC_DATA] (53156)" at bounding box center [323, 505] width 397 height 35
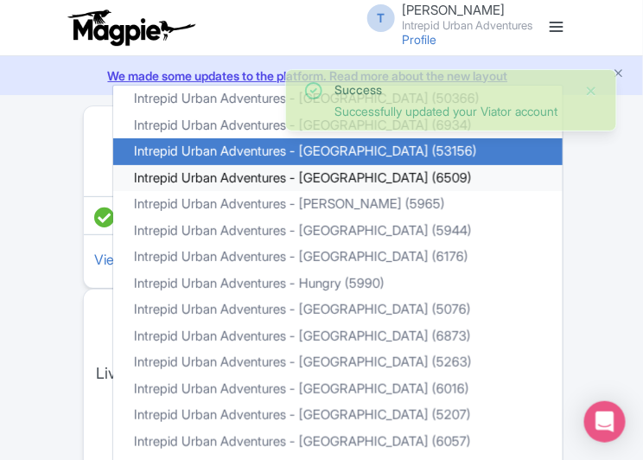
click at [346, 176] on link "Intrepid Urban Adventures - [GEOGRAPHIC_DATA] (6509)" at bounding box center [338, 178] width 450 height 27
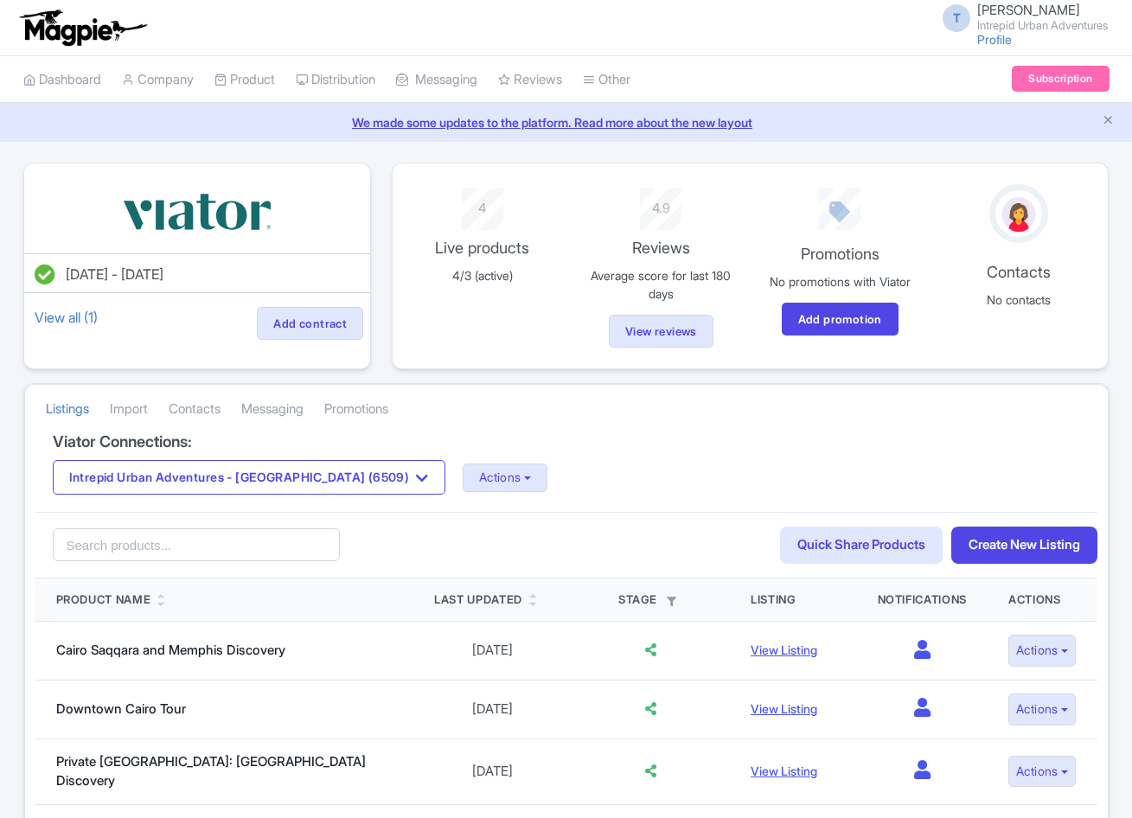
click at [413, 495] on div "Intrepid Urban Adventures - [GEOGRAPHIC_DATA] (6509) Intrepid Urban Adventures …" at bounding box center [566, 477] width 1027 height 35
click at [463, 467] on button "Actions" at bounding box center [506, 478] width 86 height 29
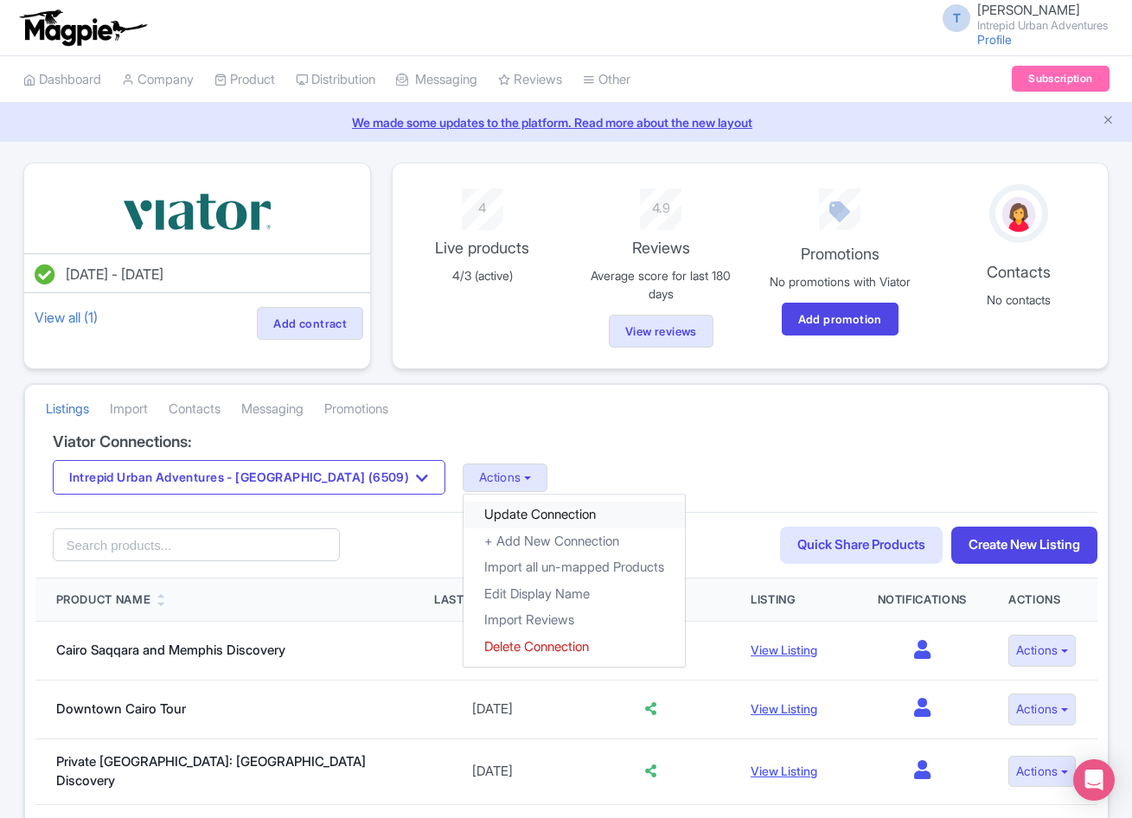
click at [464, 510] on link "Update Connection" at bounding box center [574, 515] width 221 height 27
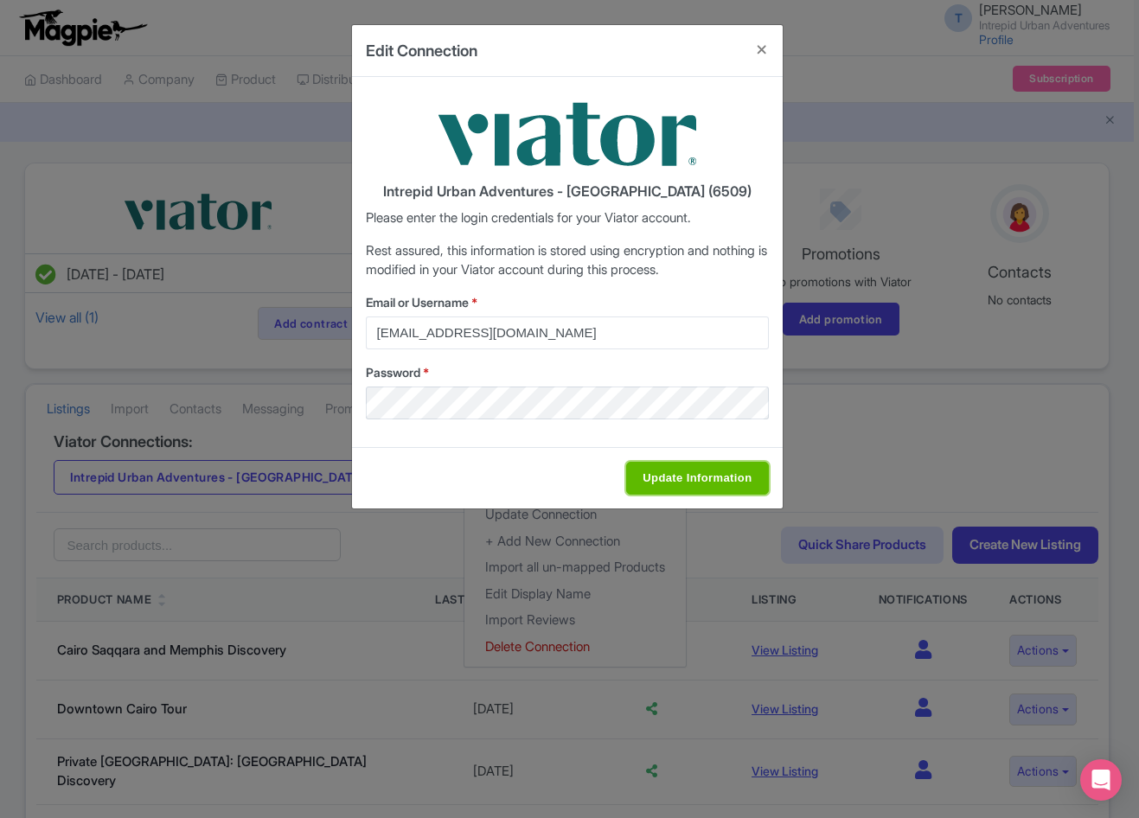
click at [720, 478] on input "Update Information" at bounding box center [697, 478] width 142 height 33
type input "Saving..."
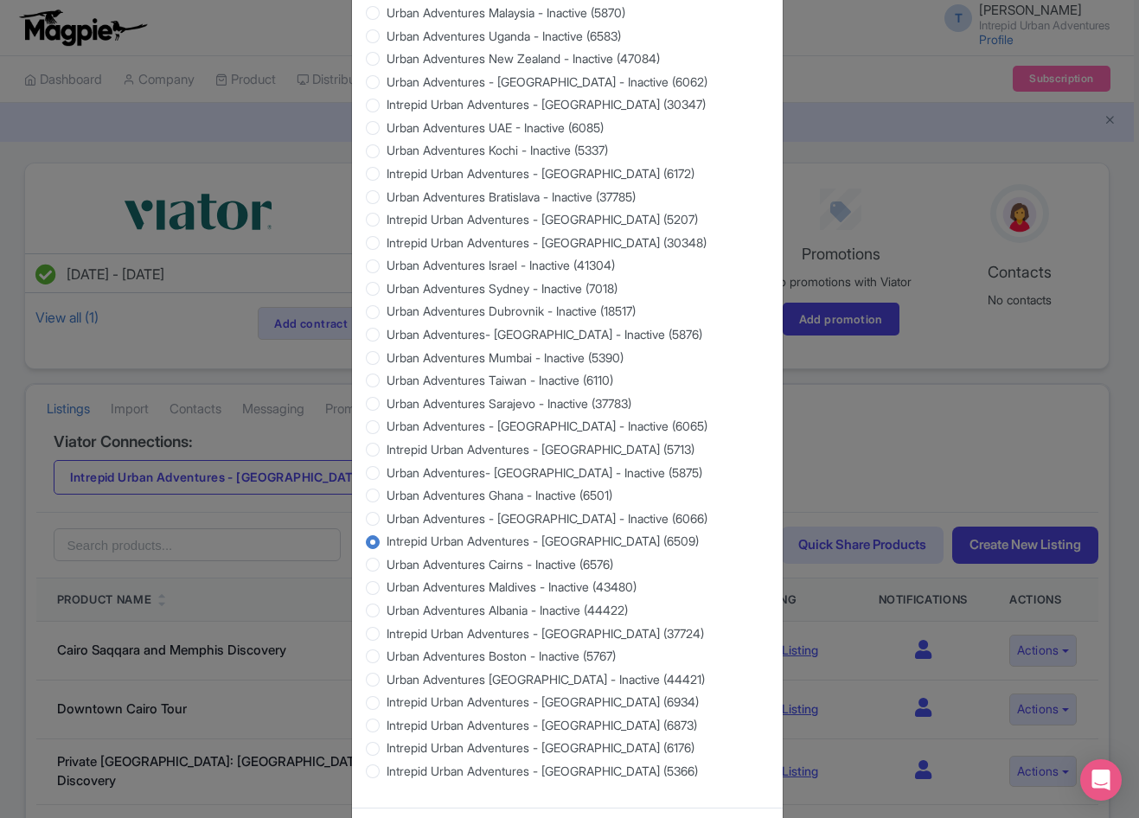
scroll to position [1402, 0]
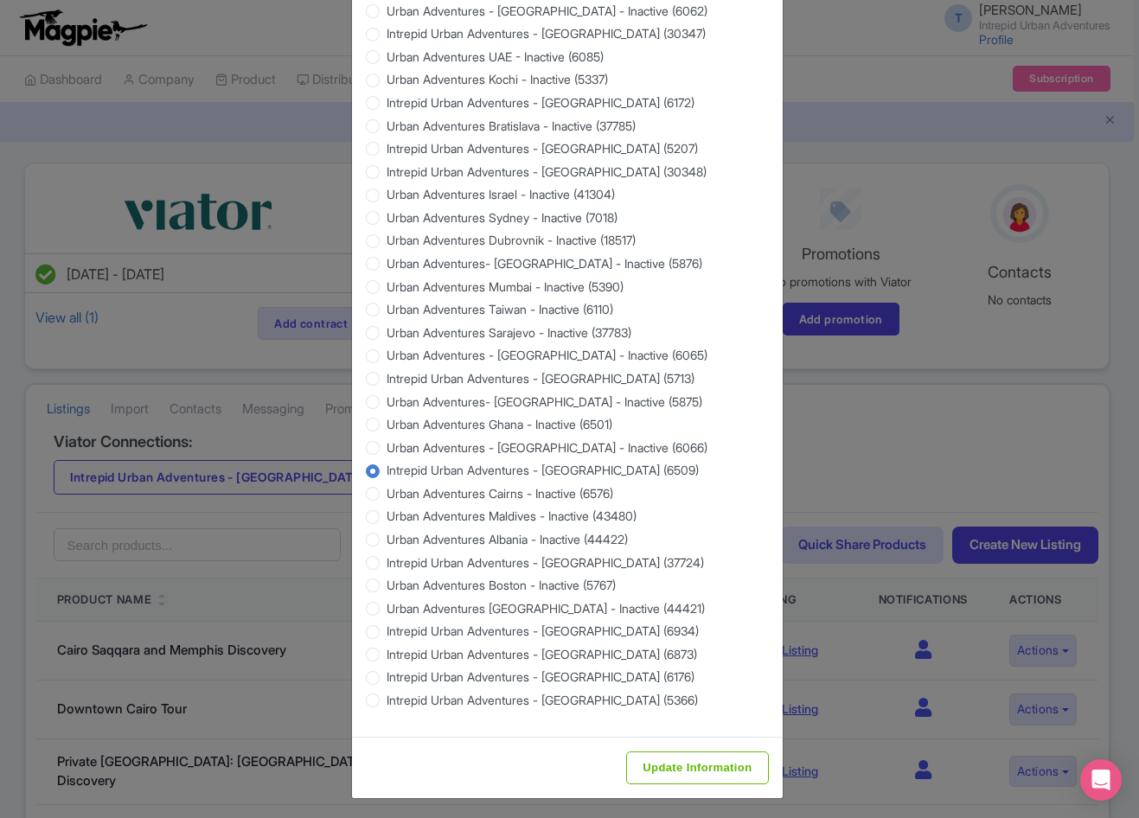
click at [683, 745] on div "Update Information" at bounding box center [567, 767] width 431 height 61
click at [683, 760] on input "Update Information" at bounding box center [697, 768] width 142 height 33
type input "Saving..."
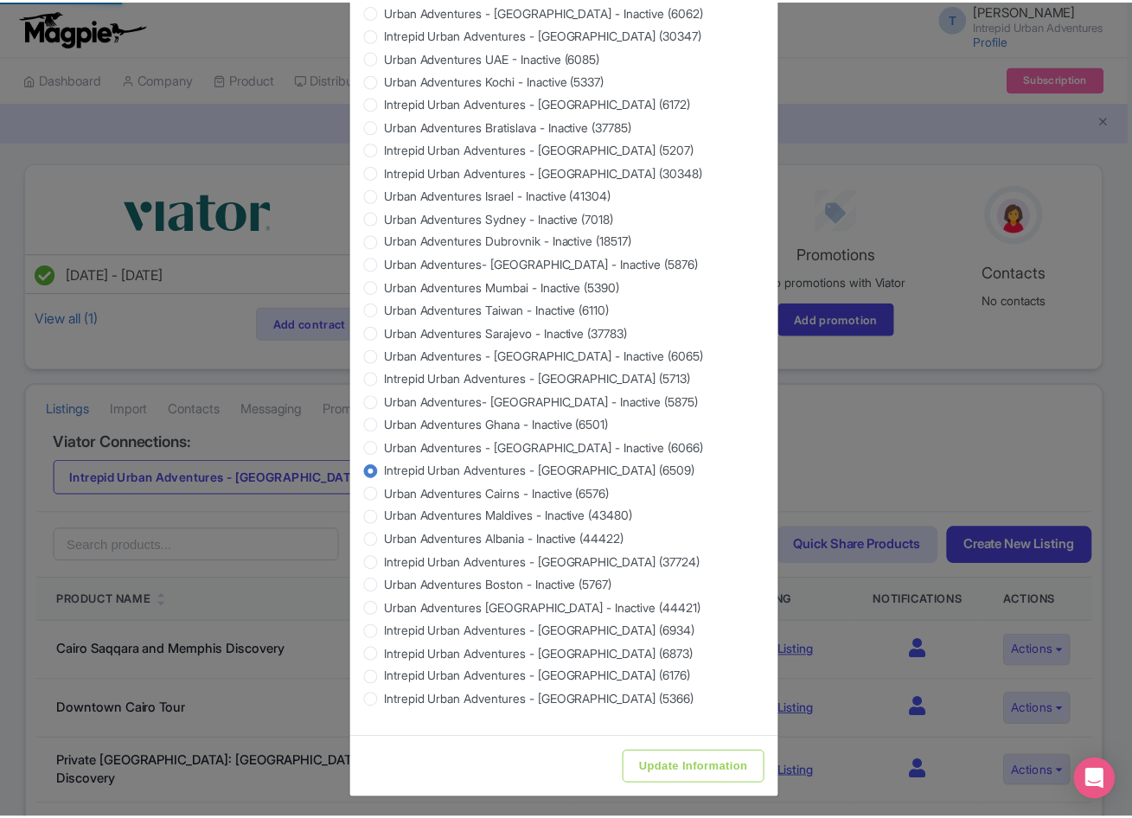
scroll to position [0, 0]
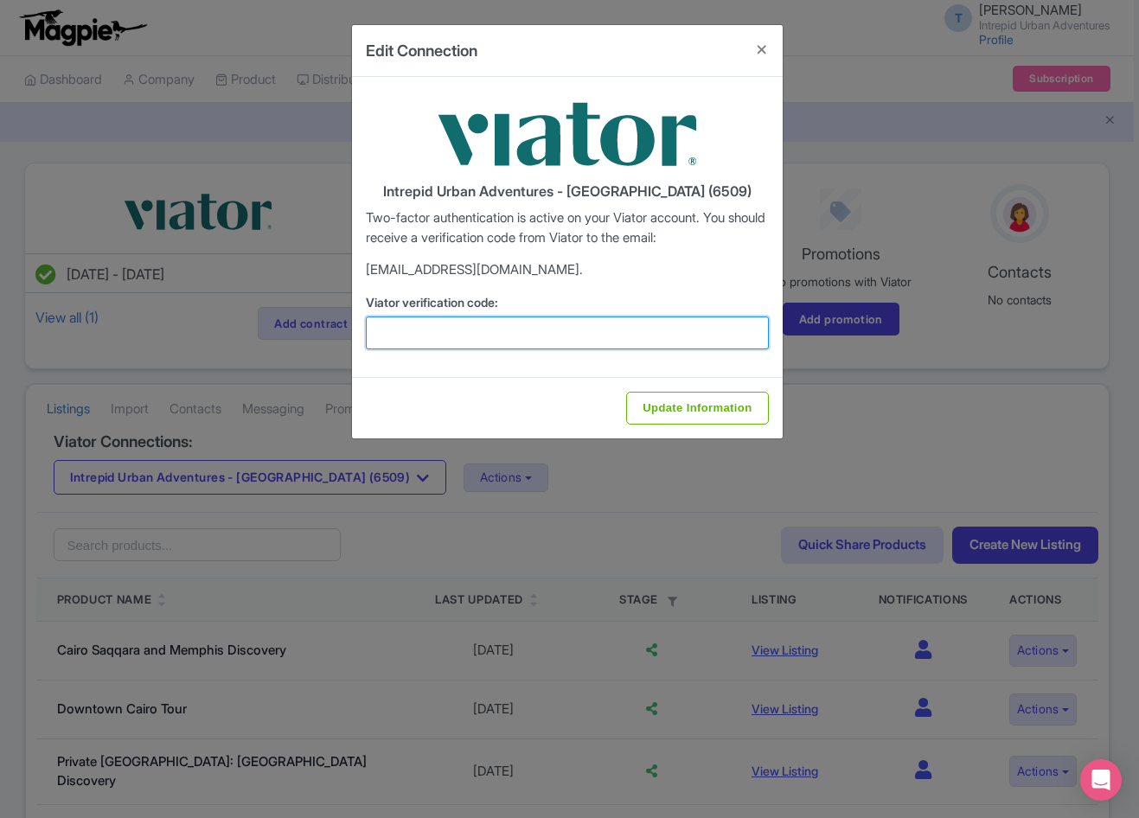
click at [501, 329] on input "Viator verification code:" at bounding box center [567, 333] width 403 height 33
paste input "406457"
type input "406457"
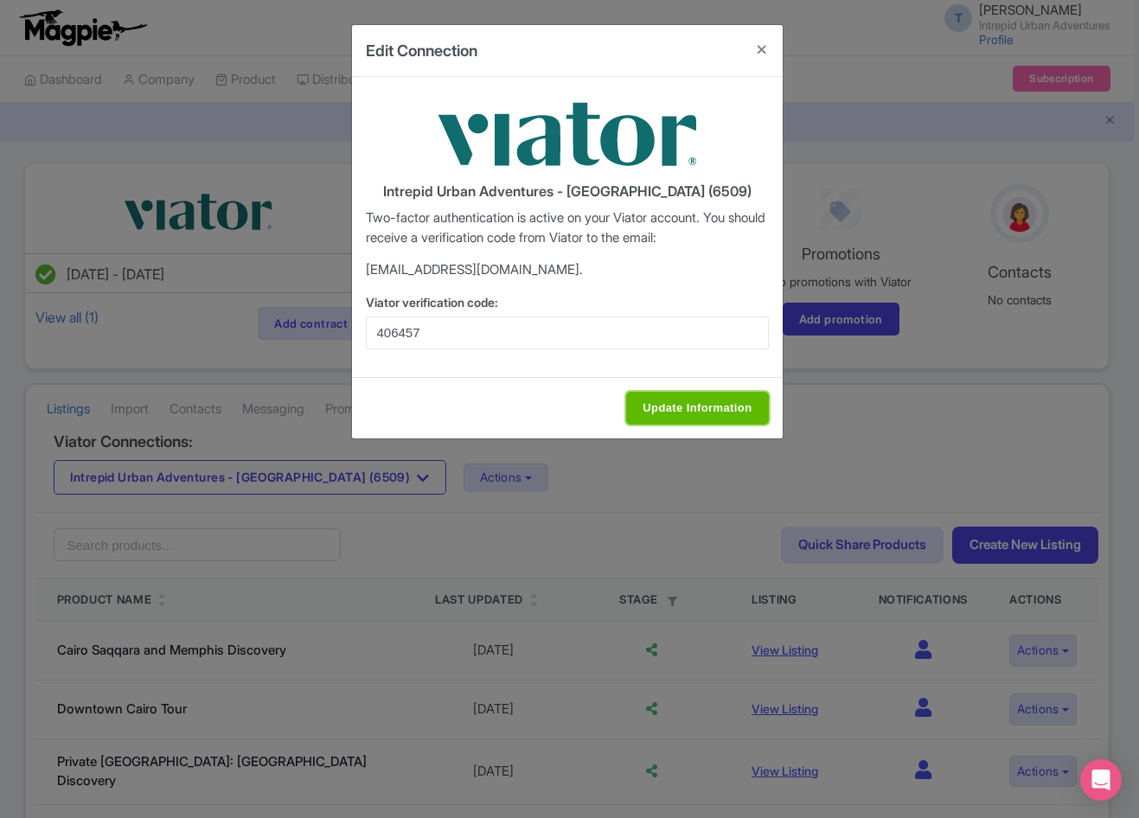
click at [695, 419] on input "Update Information" at bounding box center [697, 408] width 142 height 33
type input "Update Information"
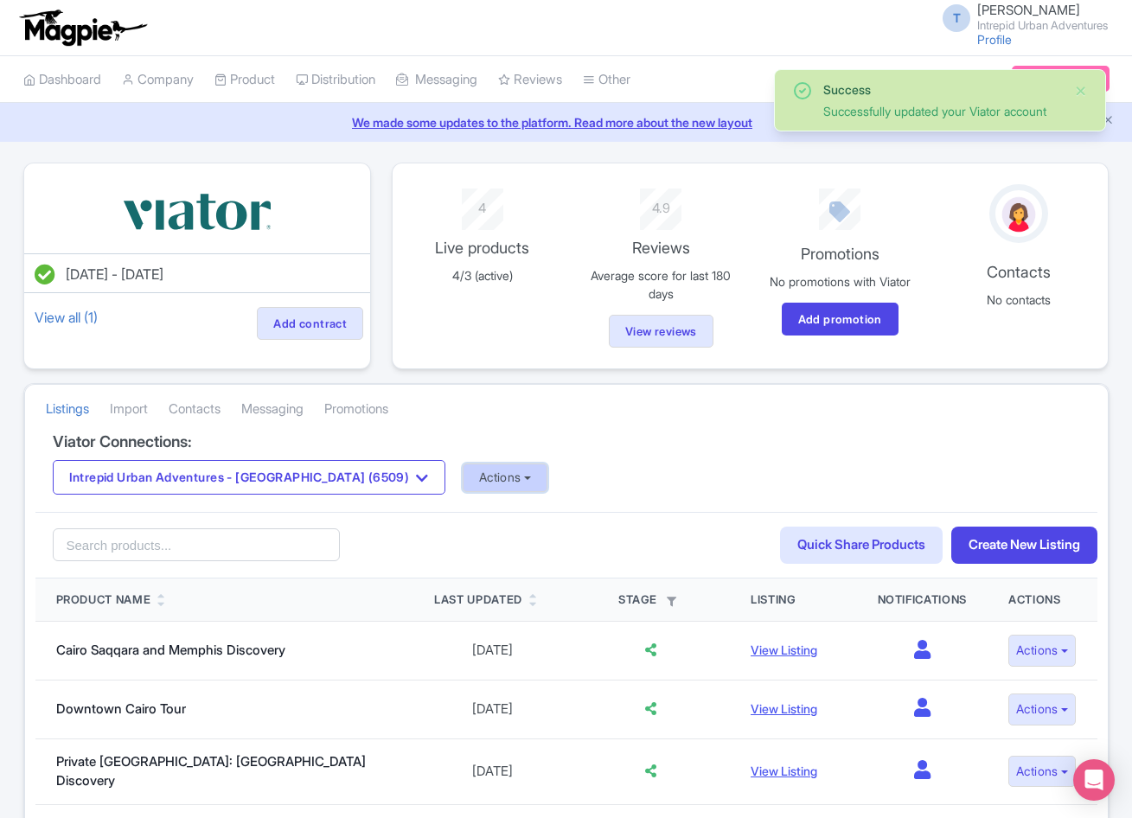
click at [463, 477] on button "Actions" at bounding box center [506, 478] width 86 height 29
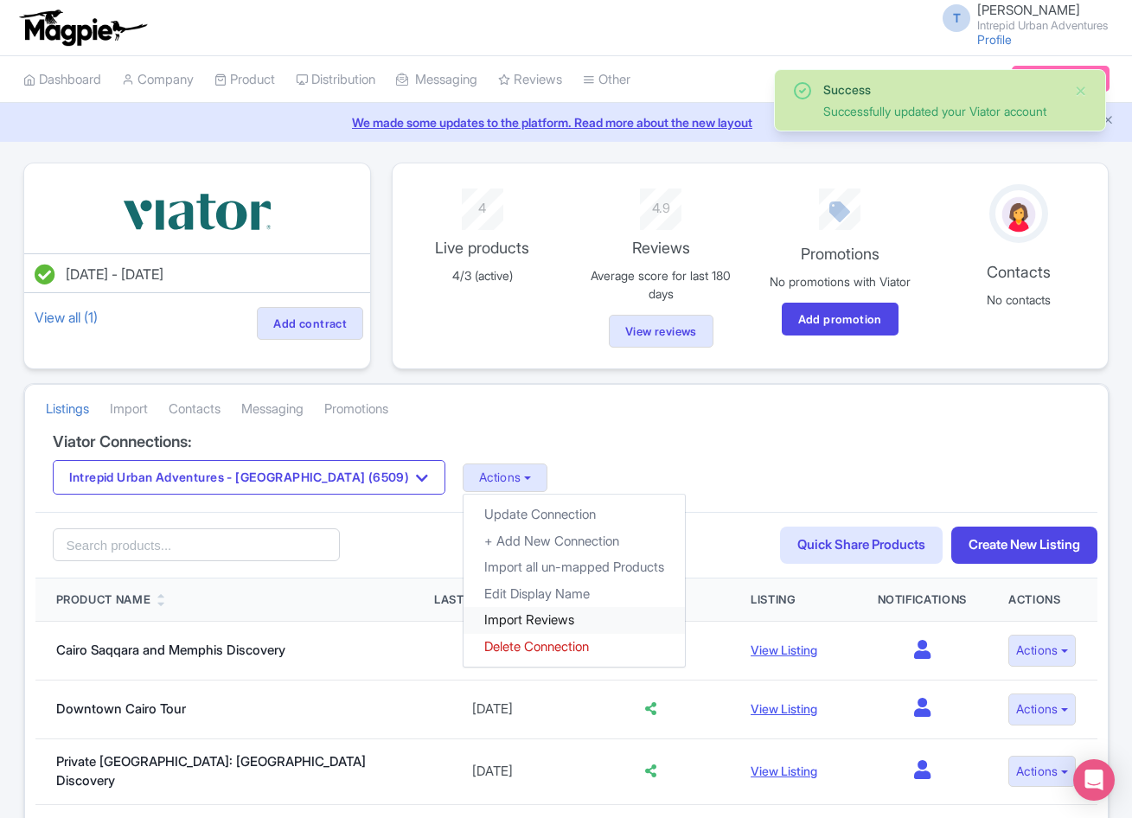
click at [464, 617] on link "Import Reviews" at bounding box center [574, 620] width 221 height 27
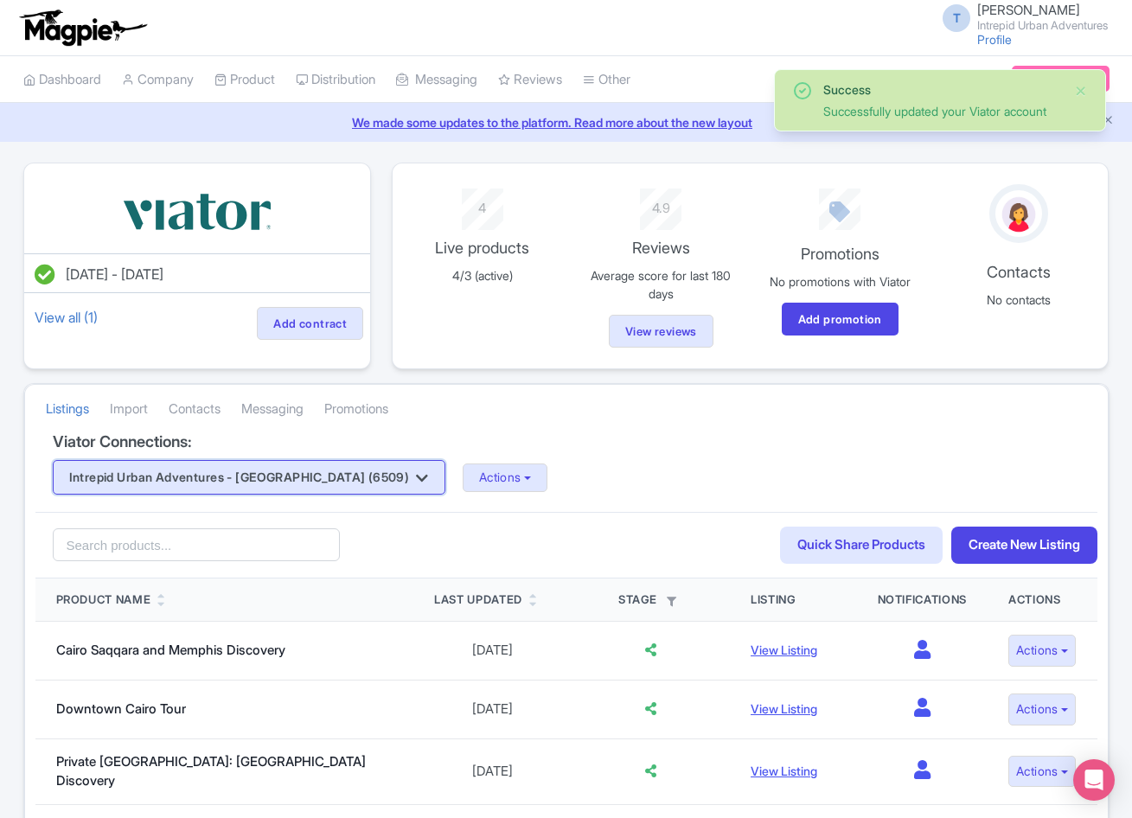
click at [226, 474] on button "Intrepid Urban Adventures - [GEOGRAPHIC_DATA] (6509)" at bounding box center [249, 477] width 393 height 35
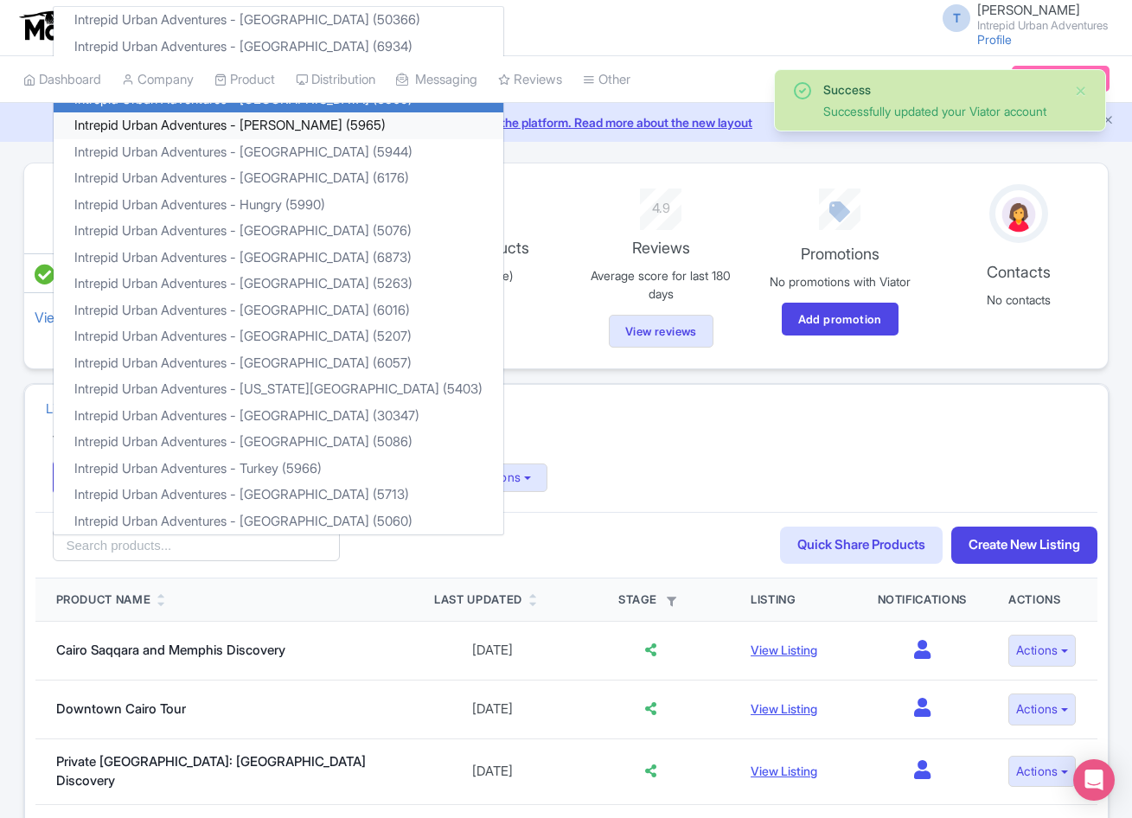
click at [160, 127] on link "Intrepid Urban Adventures - [PERSON_NAME] (5965)" at bounding box center [279, 125] width 450 height 27
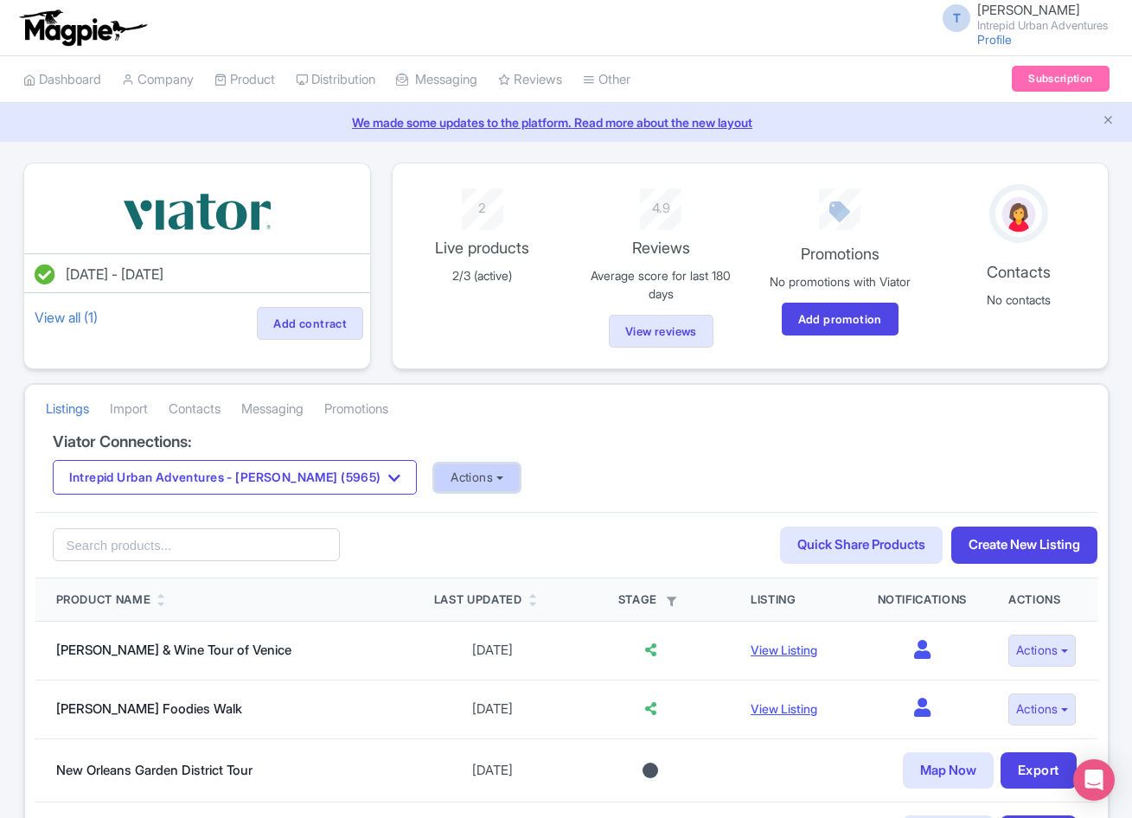
click at [451, 478] on button "Actions" at bounding box center [477, 478] width 86 height 29
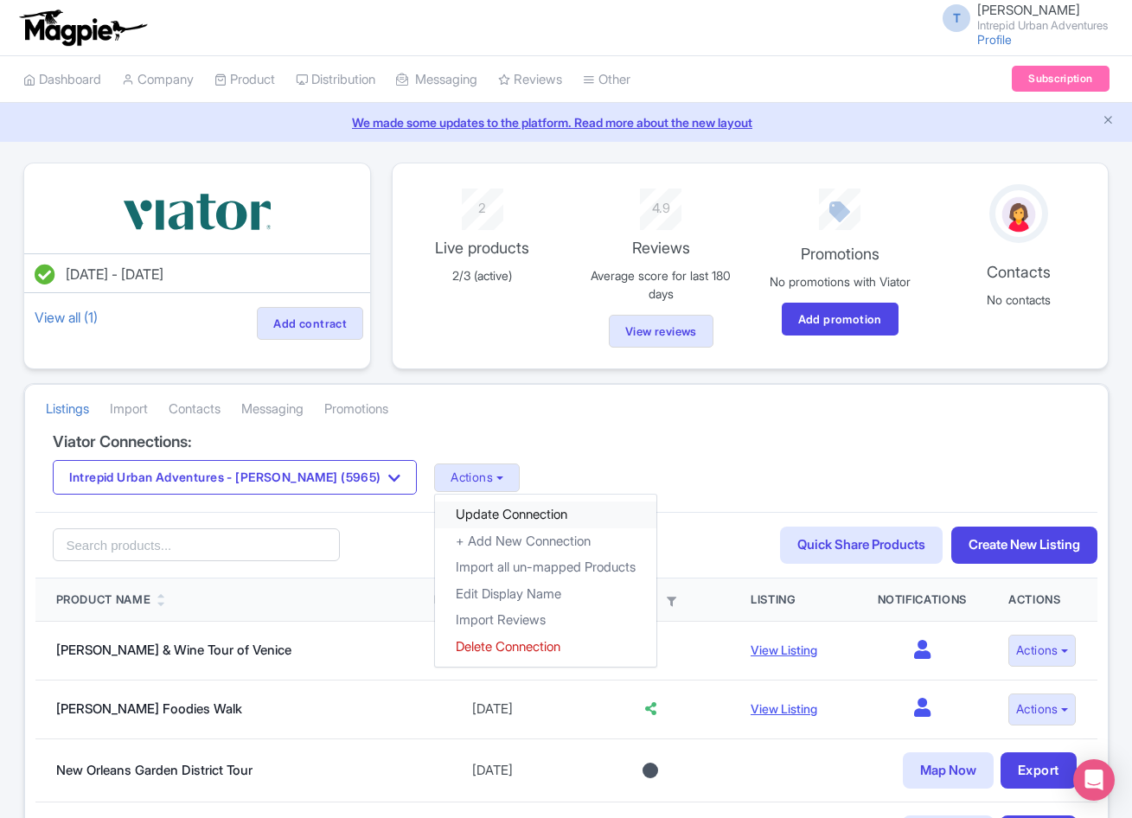
click at [450, 517] on link "Update Connection" at bounding box center [545, 515] width 221 height 27
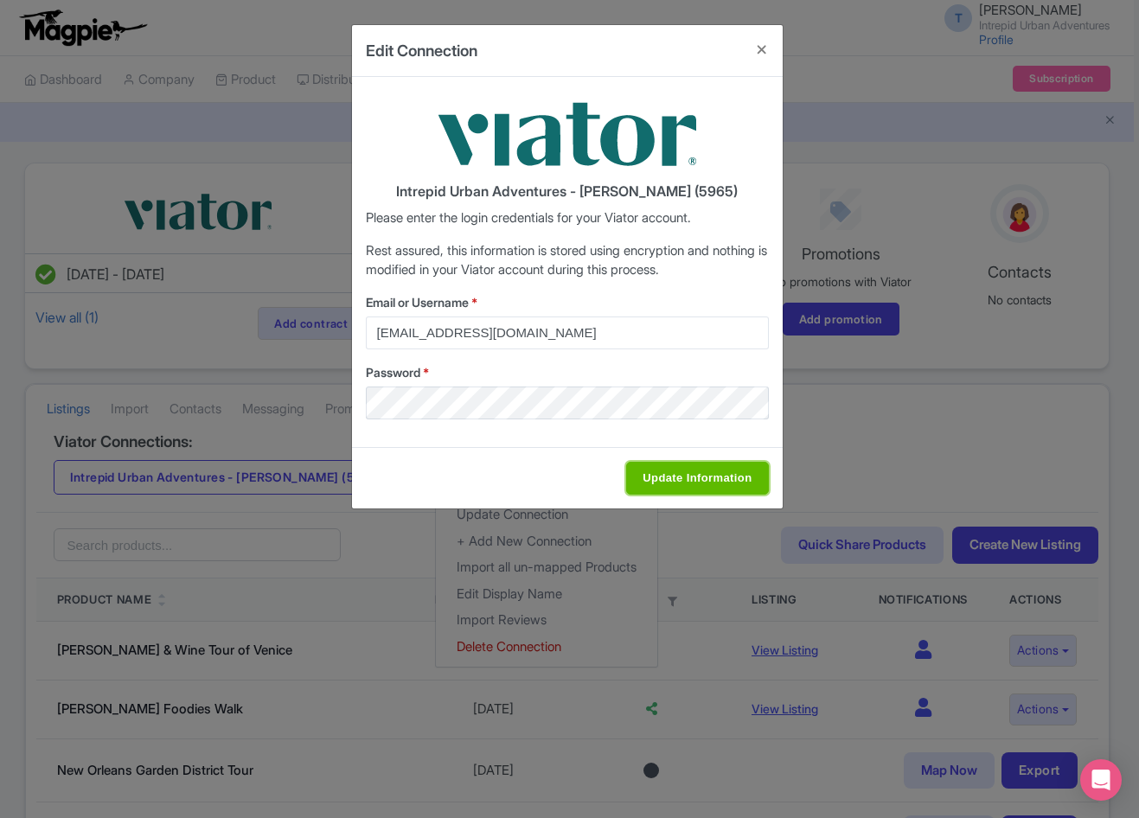
click at [679, 482] on input "Update Information" at bounding box center [697, 478] width 142 height 33
type input "Saving..."
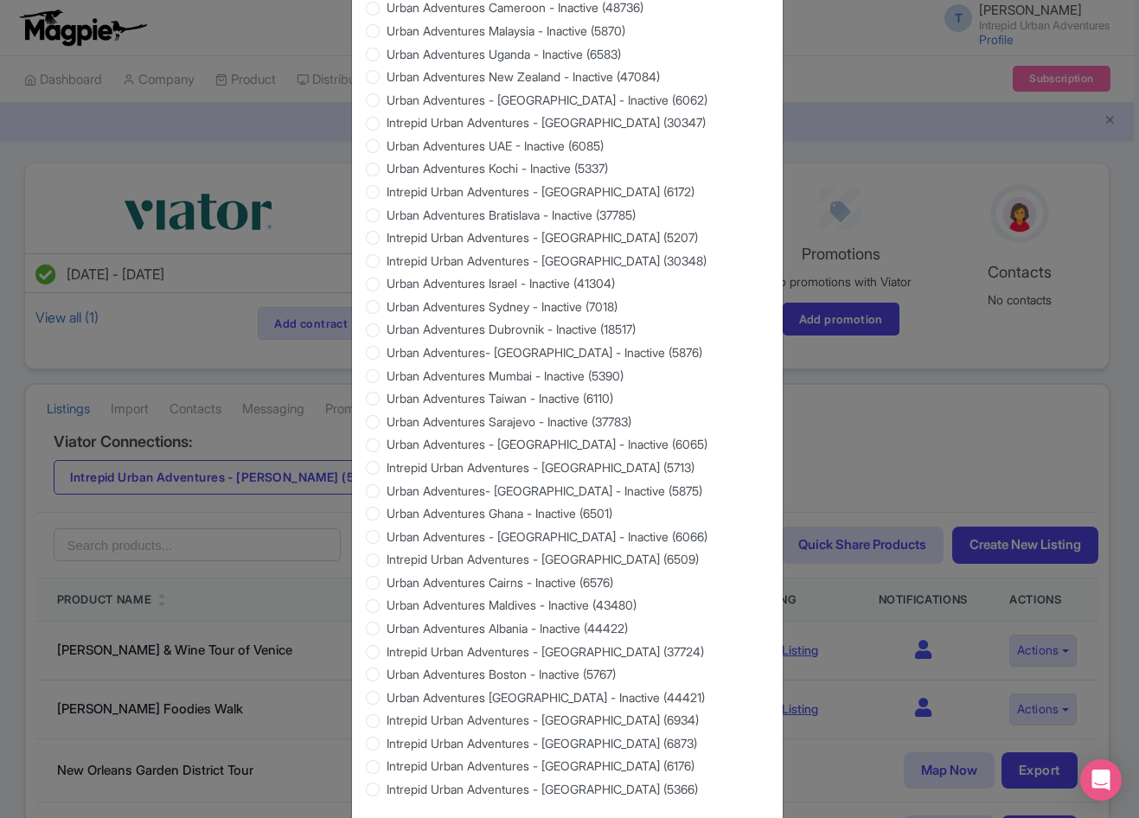
scroll to position [1402, 0]
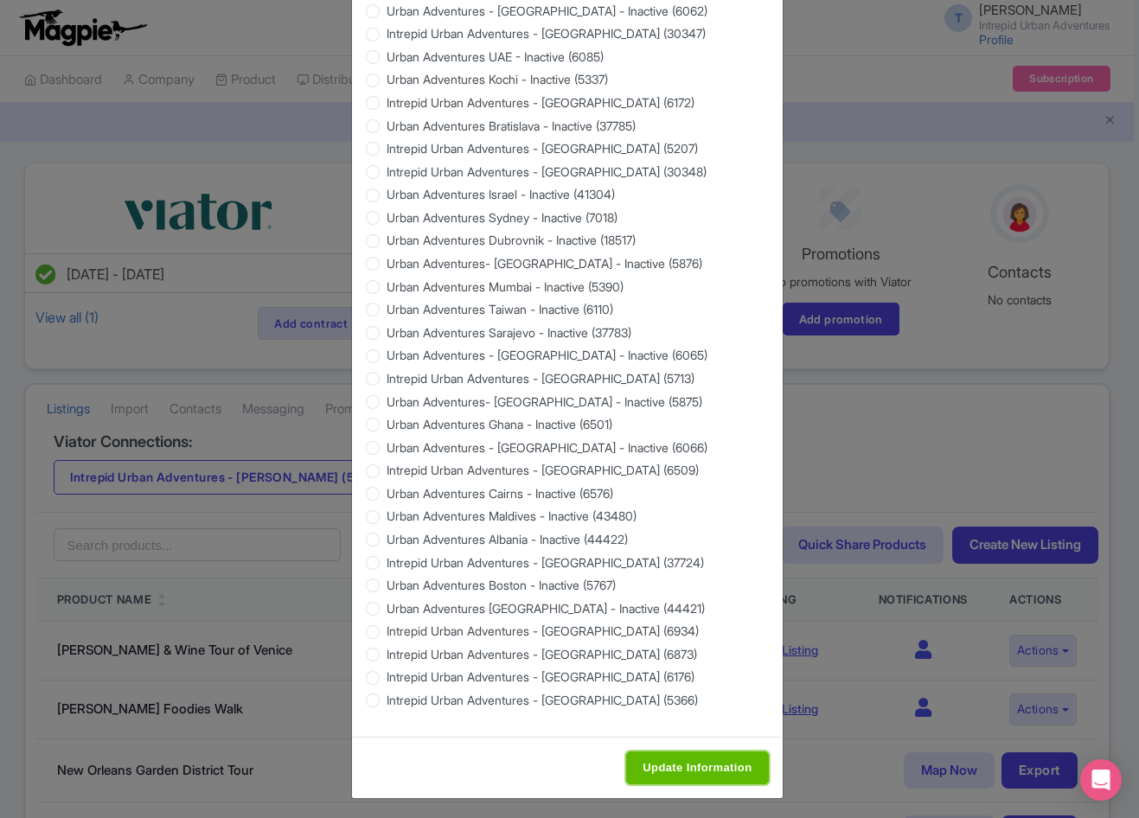
click at [694, 765] on input "Update Information" at bounding box center [697, 768] width 142 height 33
type input "Saving..."
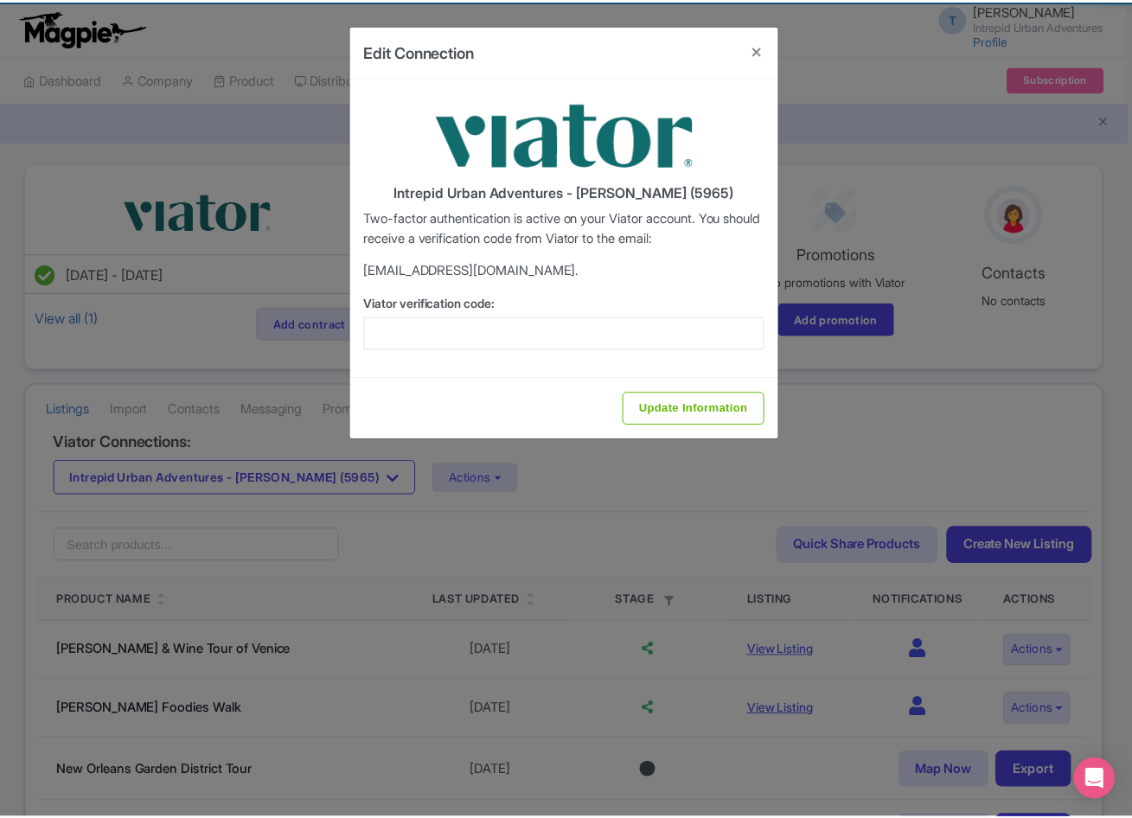
scroll to position [0, 0]
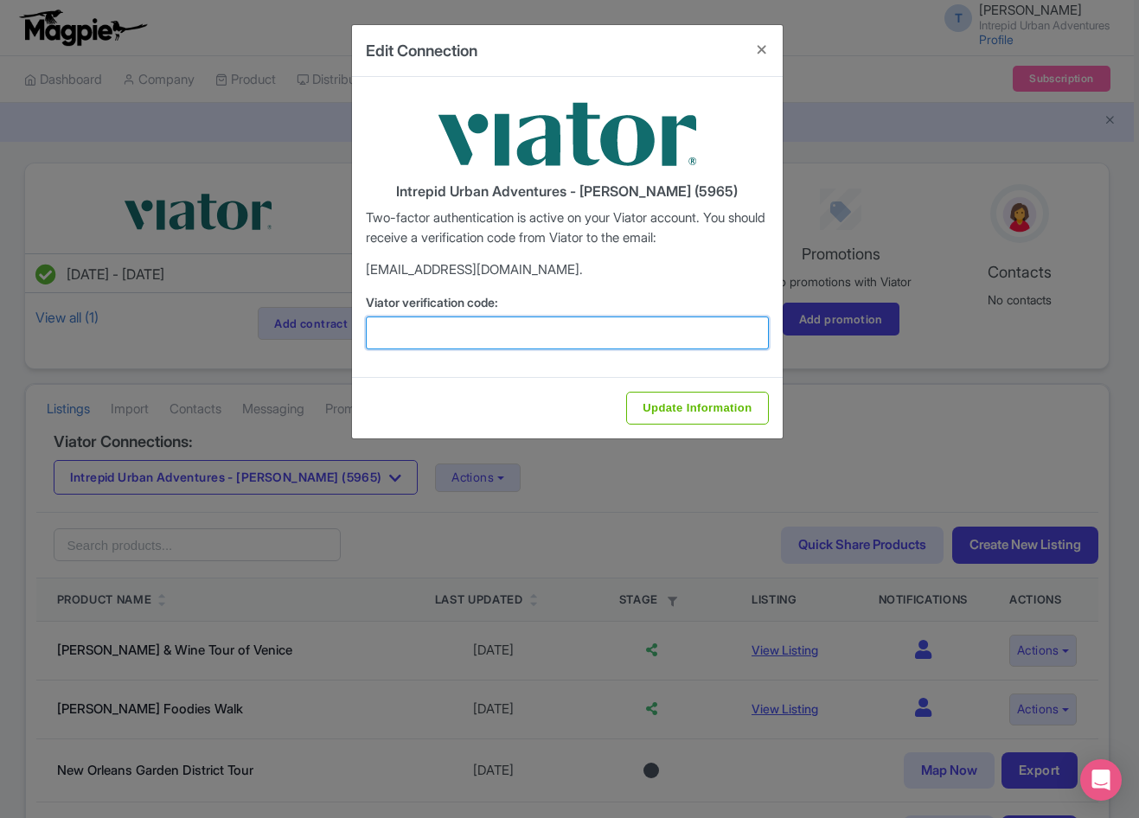
click at [622, 336] on input "Viator verification code:" at bounding box center [567, 333] width 403 height 33
paste input "826703"
type input "826703"
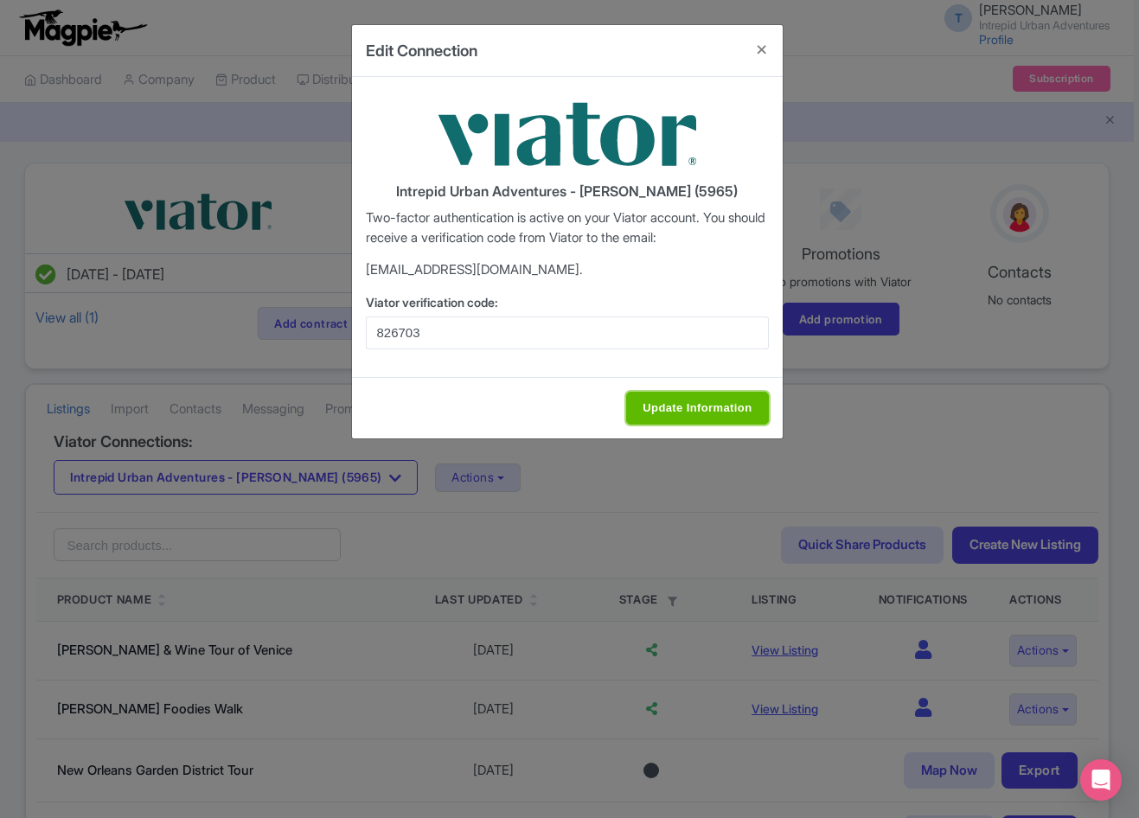
click at [692, 417] on input "Update Information" at bounding box center [697, 408] width 142 height 33
type input "Update Information"
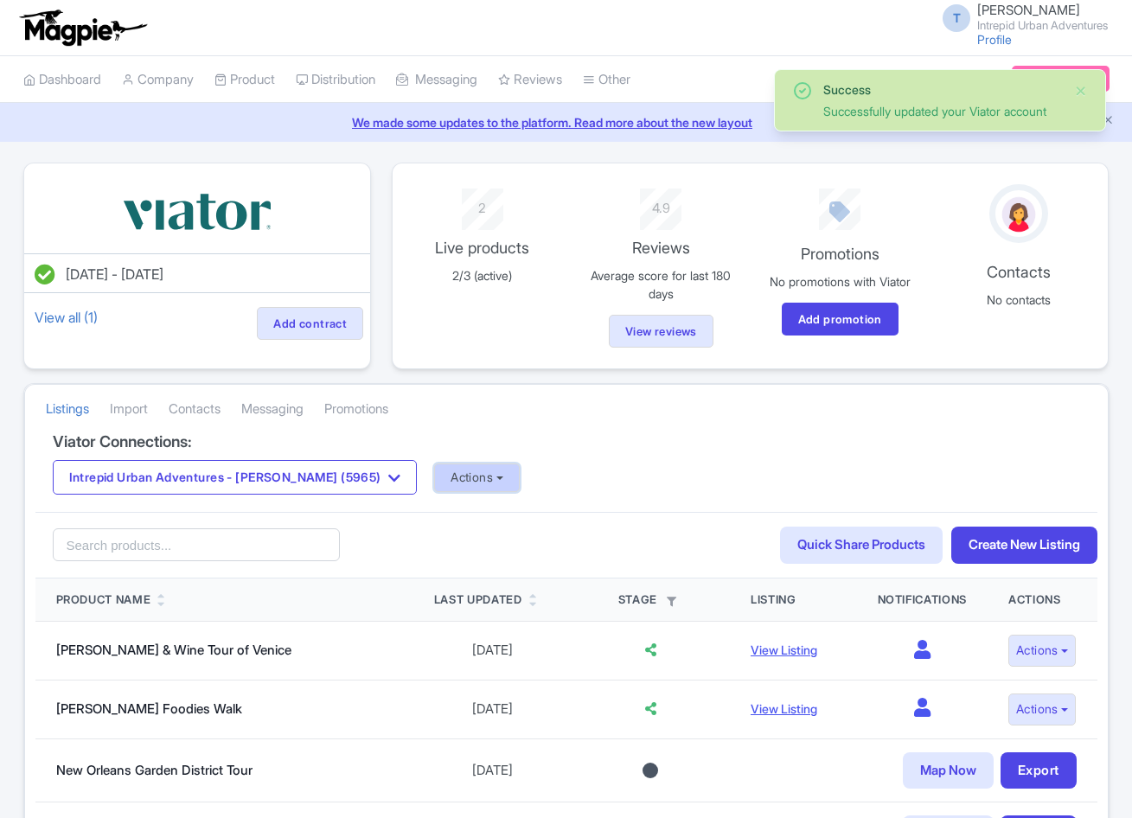
click at [434, 470] on button "Actions" at bounding box center [477, 478] width 86 height 29
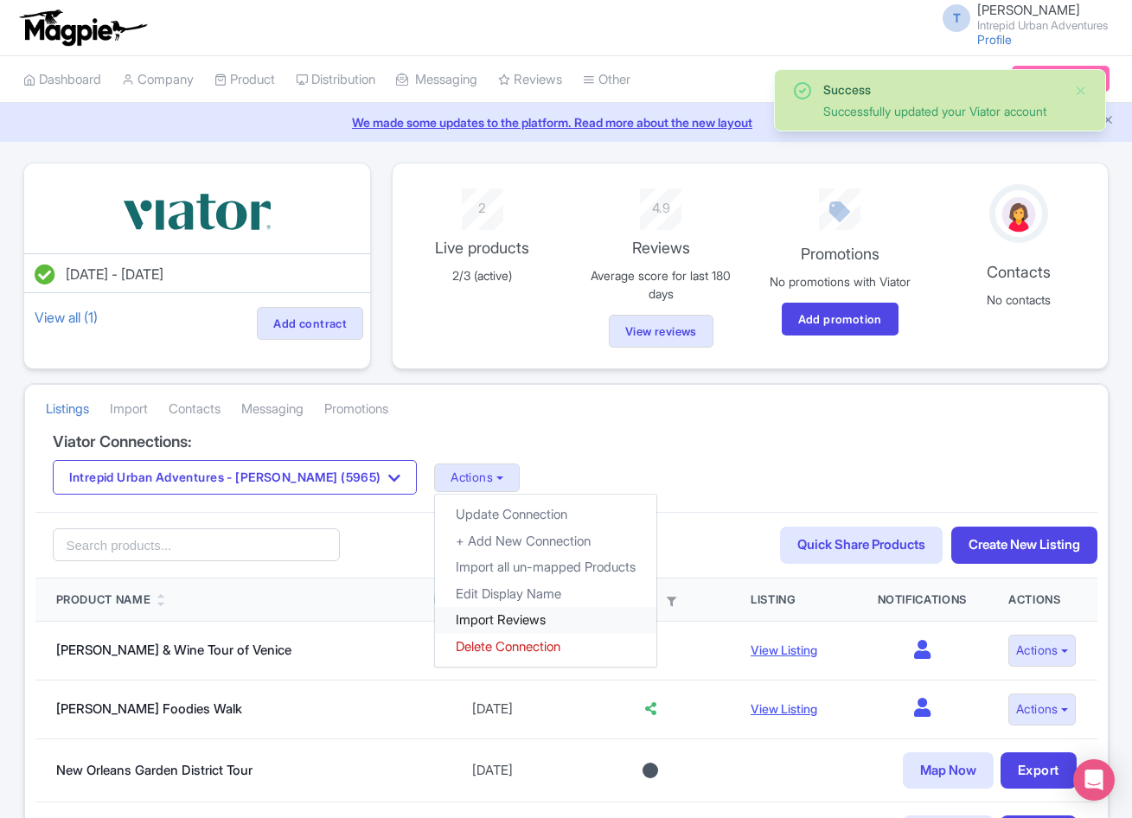
click at [443, 617] on link "Import Reviews" at bounding box center [545, 620] width 221 height 27
drag, startPoint x: 304, startPoint y: 470, endPoint x: 304, endPoint y: 451, distance: 19.9
click at [304, 470] on button "Intrepid Urban Adventures - [PERSON_NAME] (5965)" at bounding box center [235, 477] width 365 height 35
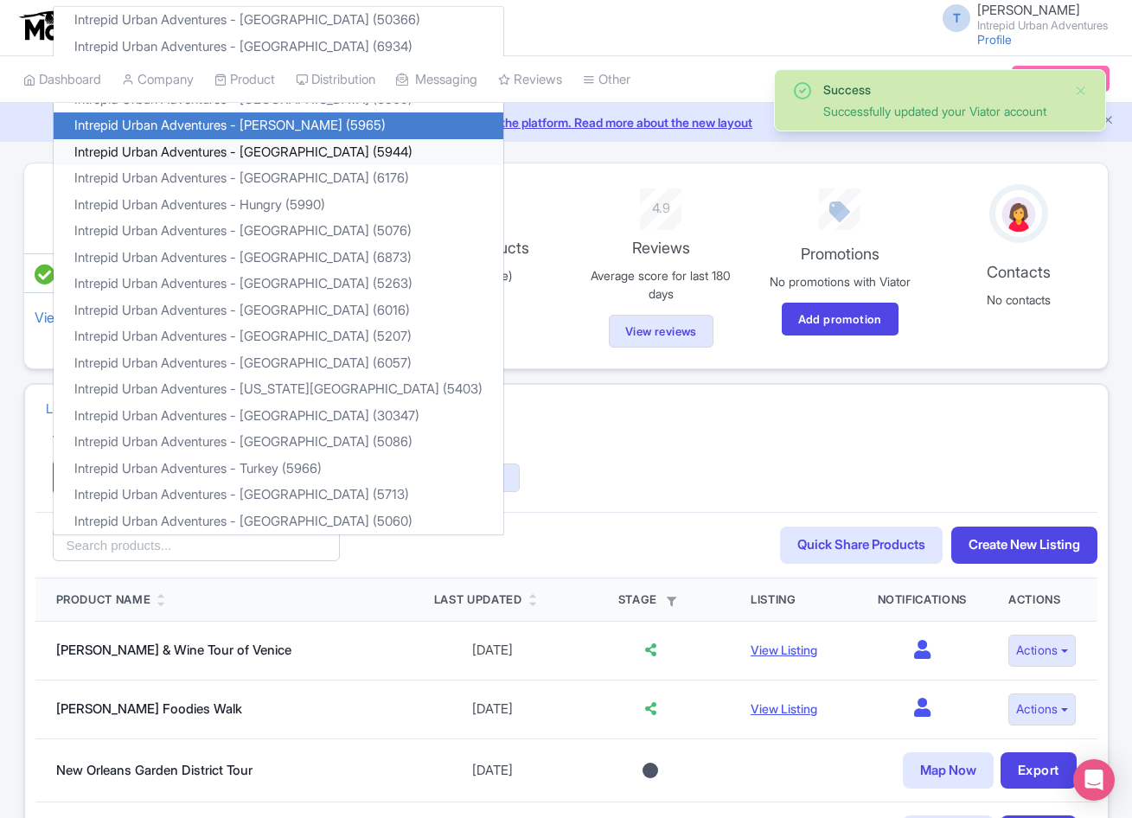
click at [304, 154] on link "Intrepid Urban Adventures - [GEOGRAPHIC_DATA] (5944)" at bounding box center [279, 152] width 450 height 27
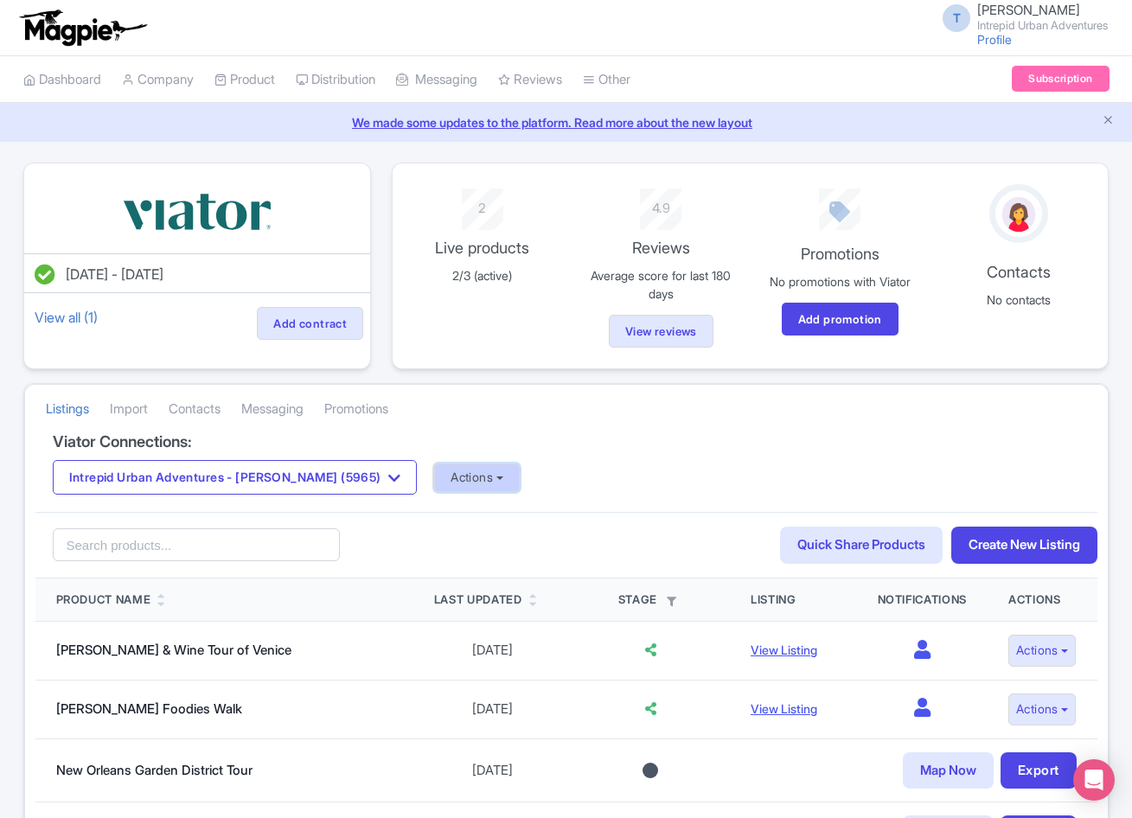
click at [434, 480] on button "Actions" at bounding box center [477, 478] width 86 height 29
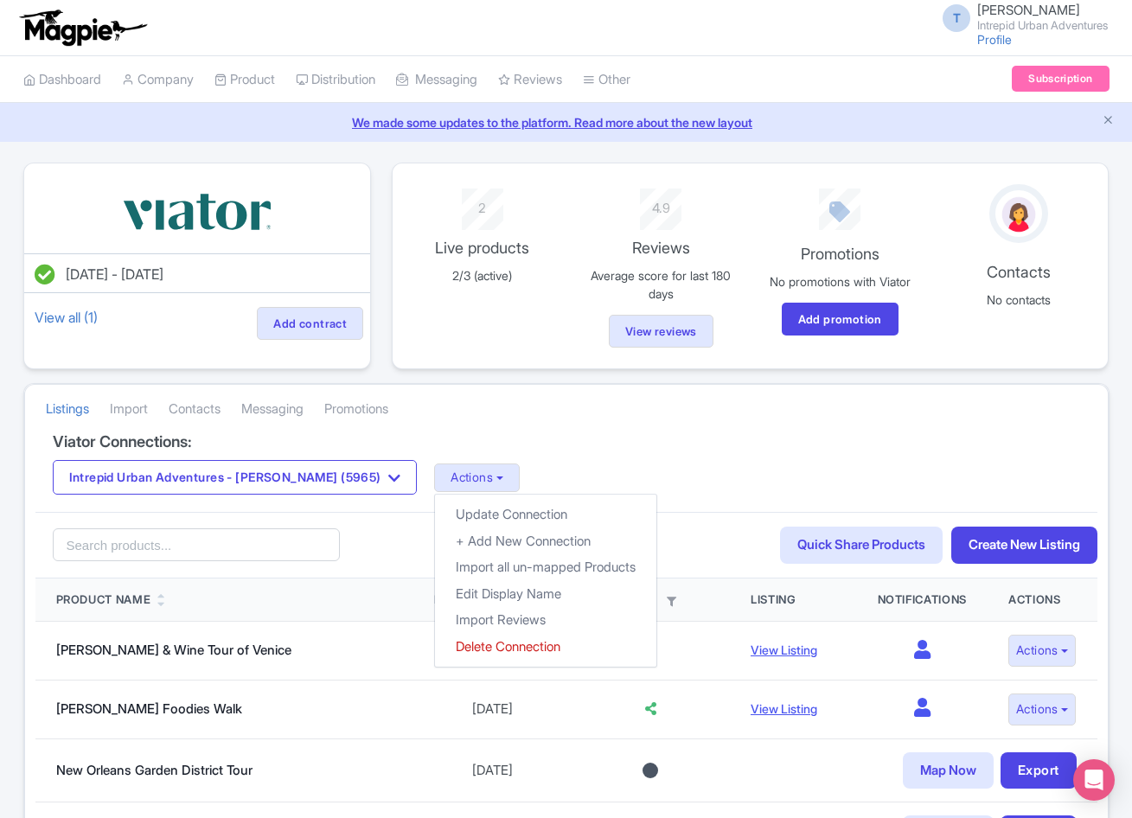
click at [702, 431] on div "Listings Import Contacts Messaging Promotions" at bounding box center [566, 409] width 1083 height 48
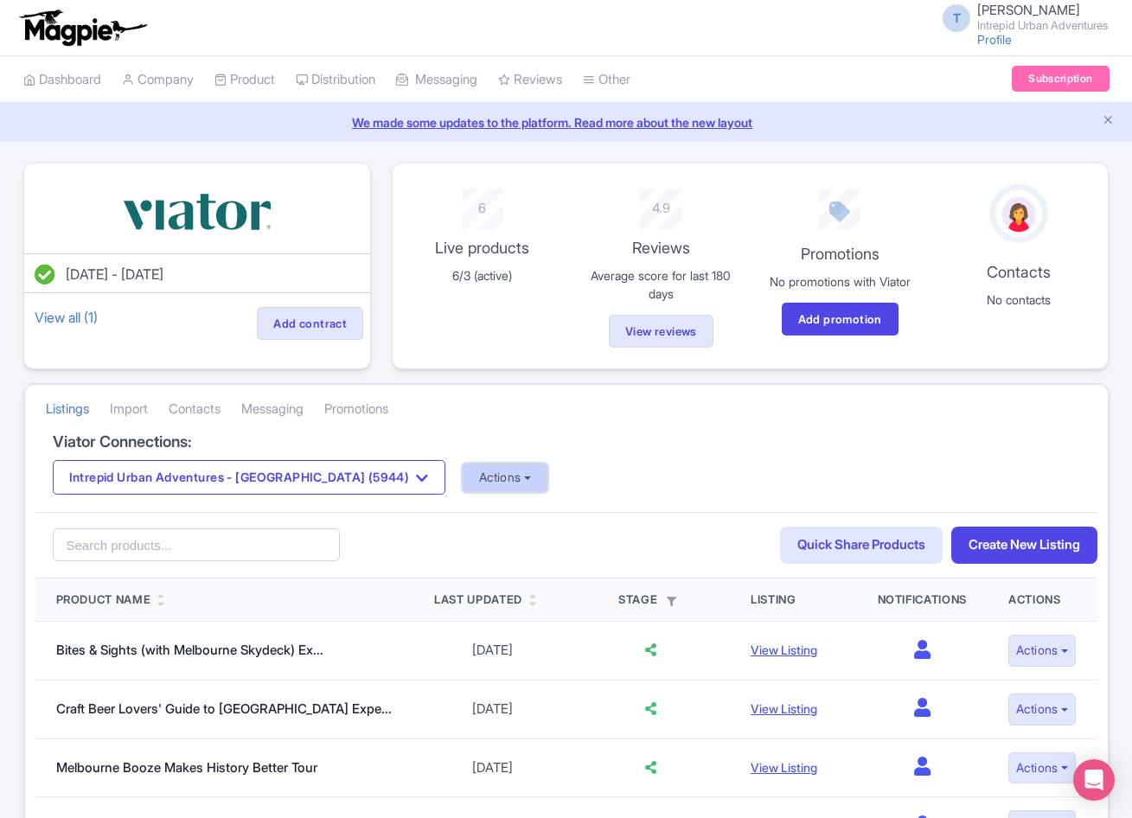
click at [463, 481] on button "Actions" at bounding box center [506, 478] width 86 height 29
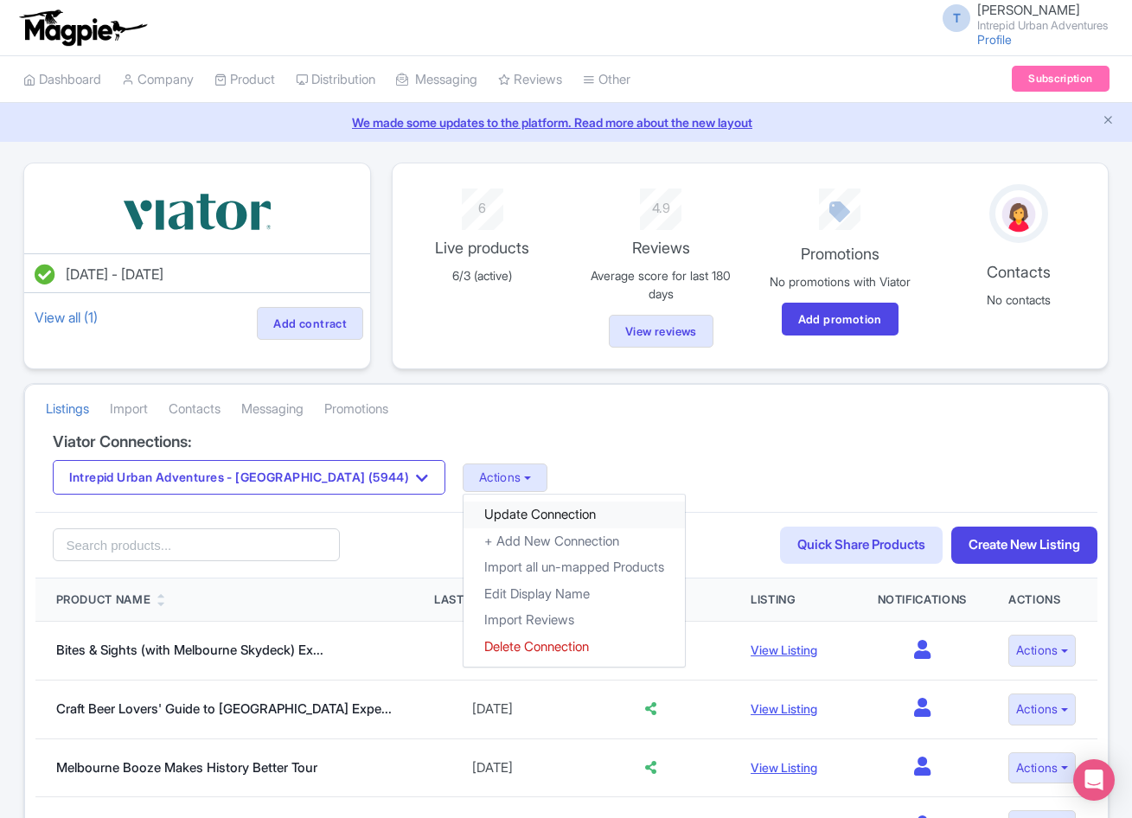
click at [464, 520] on link "Update Connection" at bounding box center [574, 515] width 221 height 27
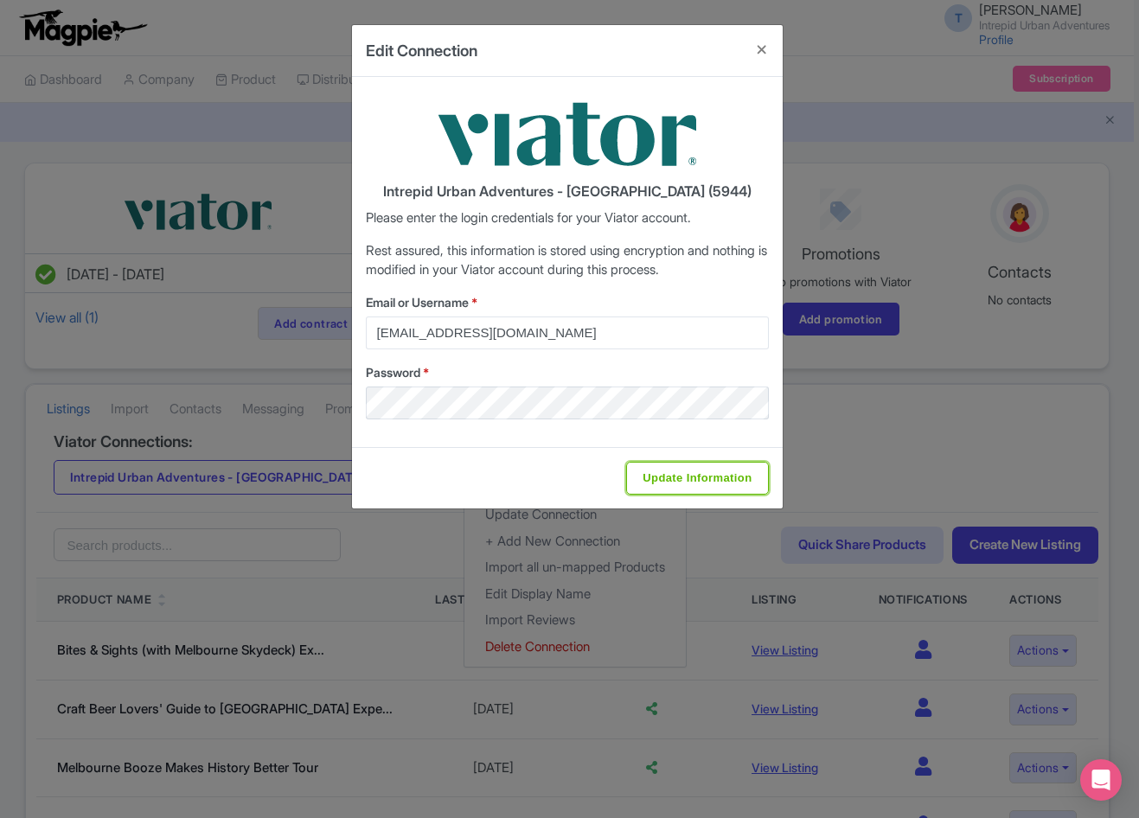
click at [680, 476] on input "Update Information" at bounding box center [697, 478] width 142 height 33
type input "Saving..."
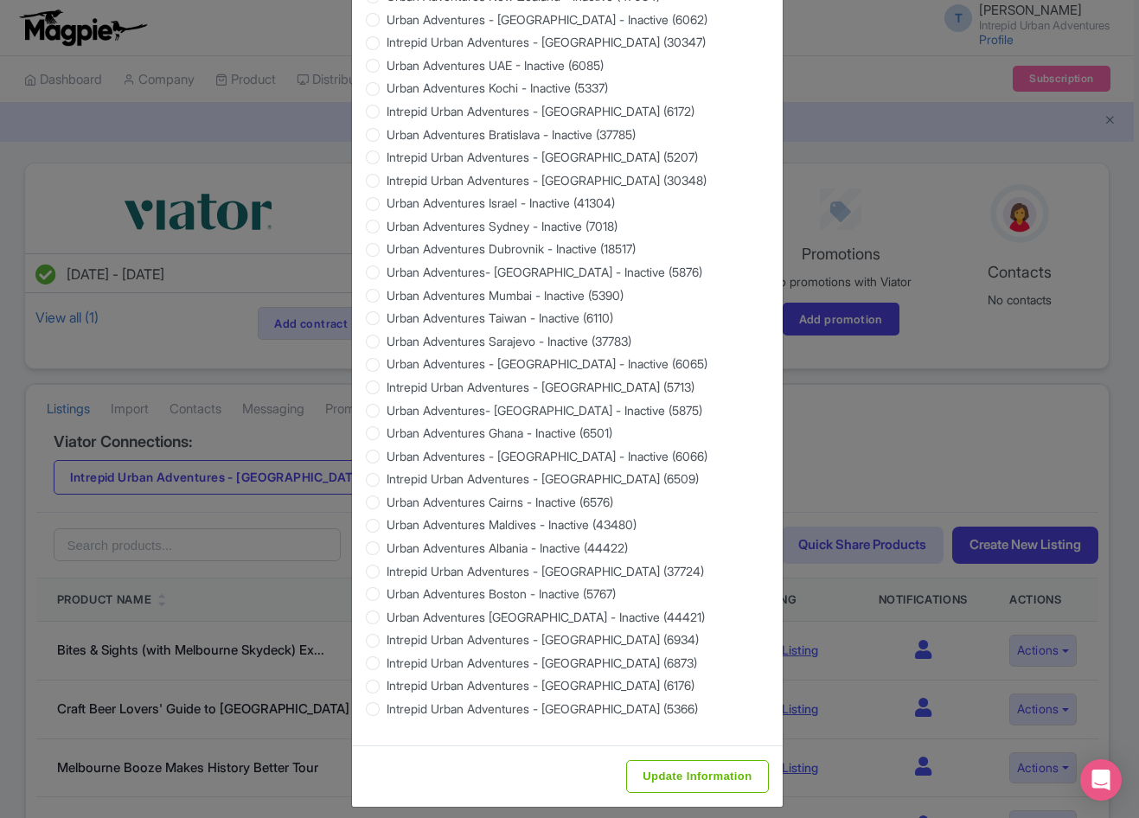
scroll to position [1402, 0]
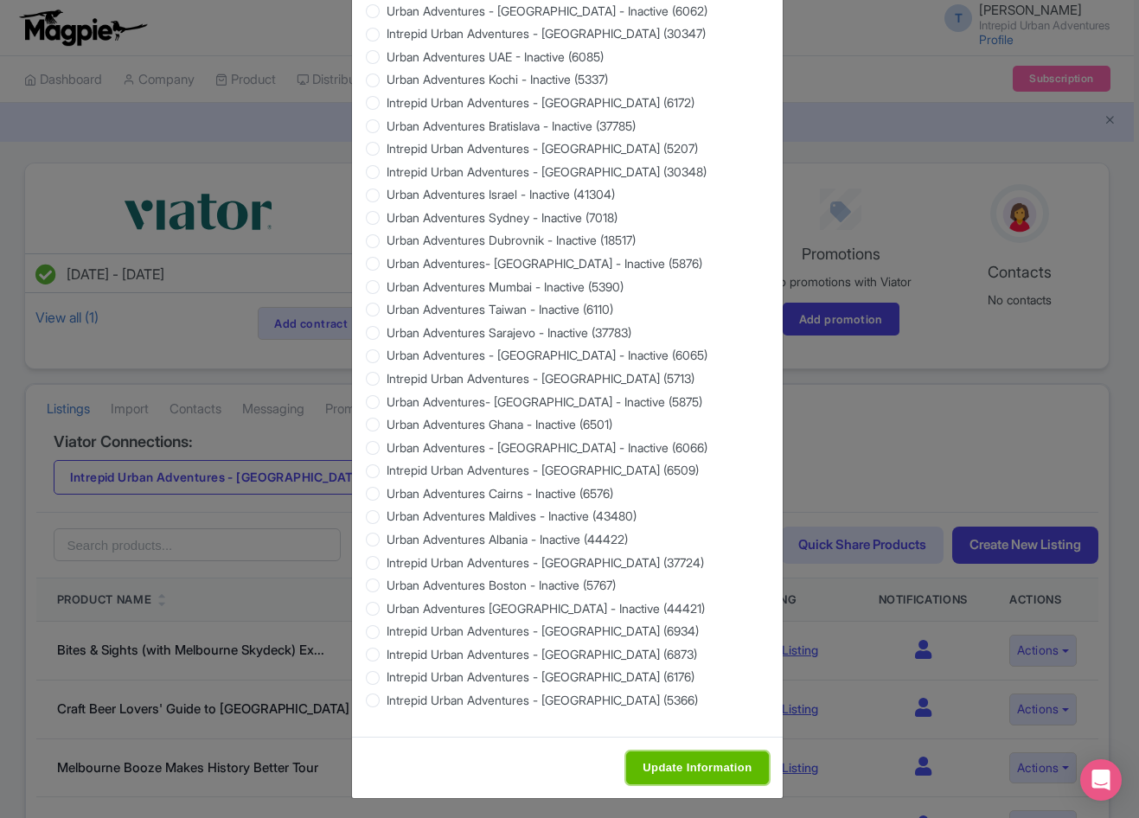
click at [677, 763] on input "Update Information" at bounding box center [697, 768] width 142 height 33
type input "Saving..."
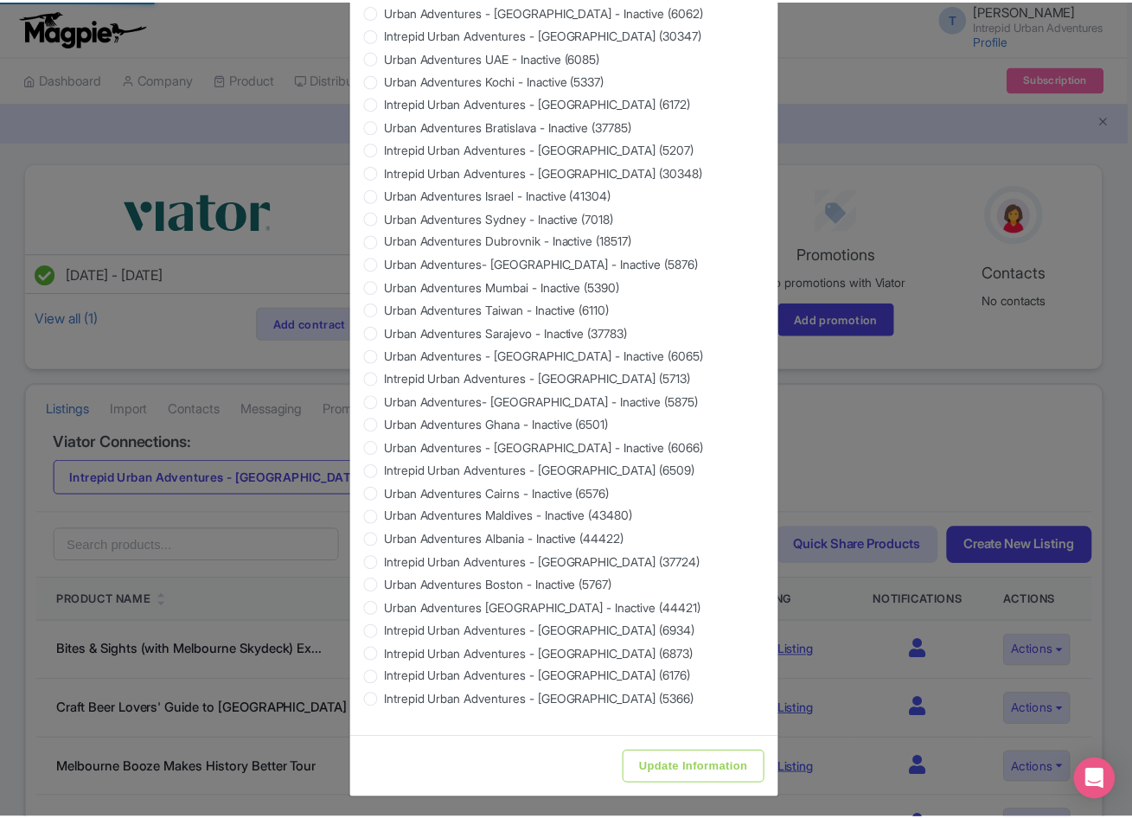
scroll to position [0, 0]
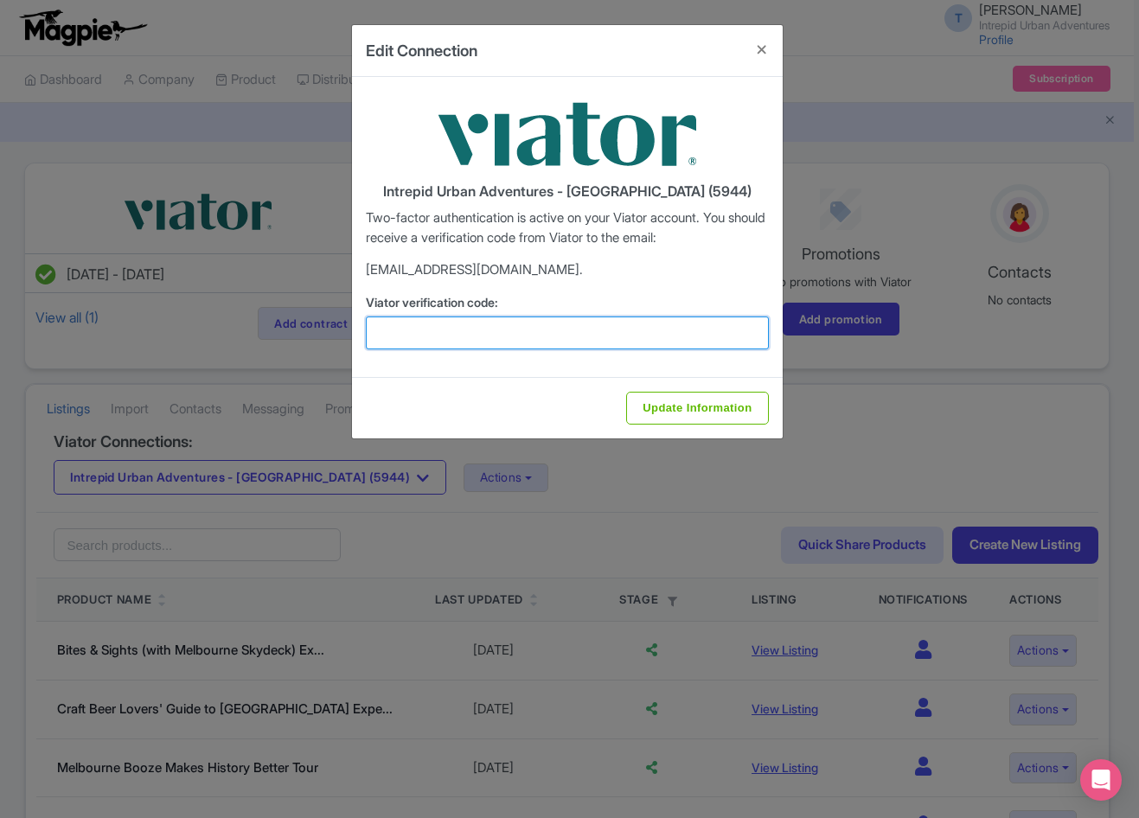
click at [605, 337] on input "Viator verification code:" at bounding box center [567, 333] width 403 height 33
paste input "520116"
type input "520116"
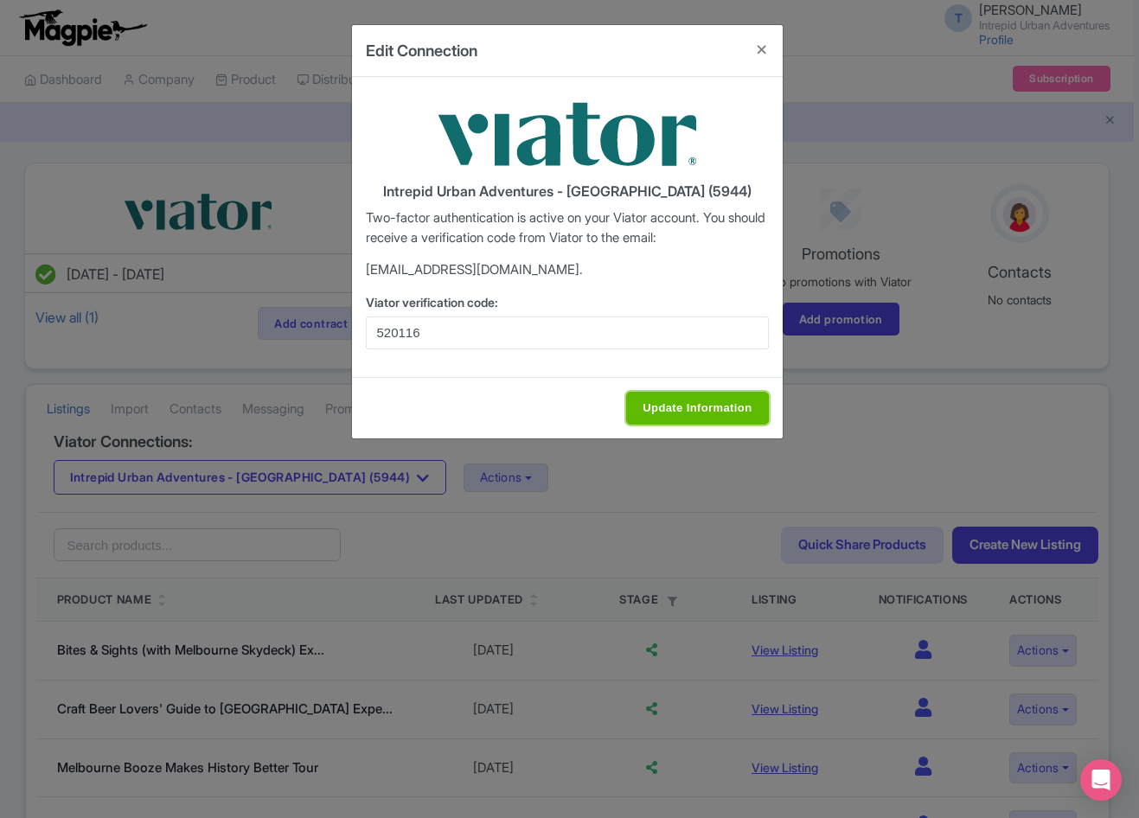
click at [698, 411] on input "Update Information" at bounding box center [697, 408] width 142 height 33
type input "Update Information"
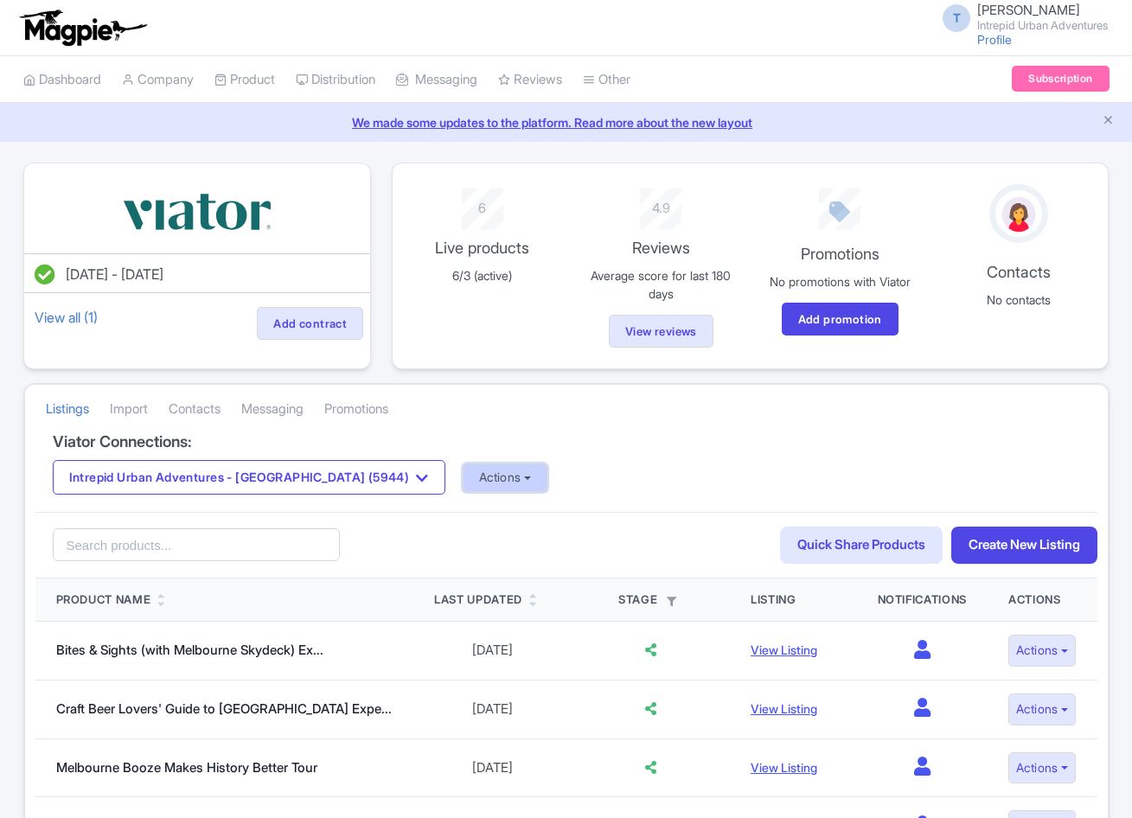
click at [463, 476] on button "Actions" at bounding box center [506, 478] width 86 height 29
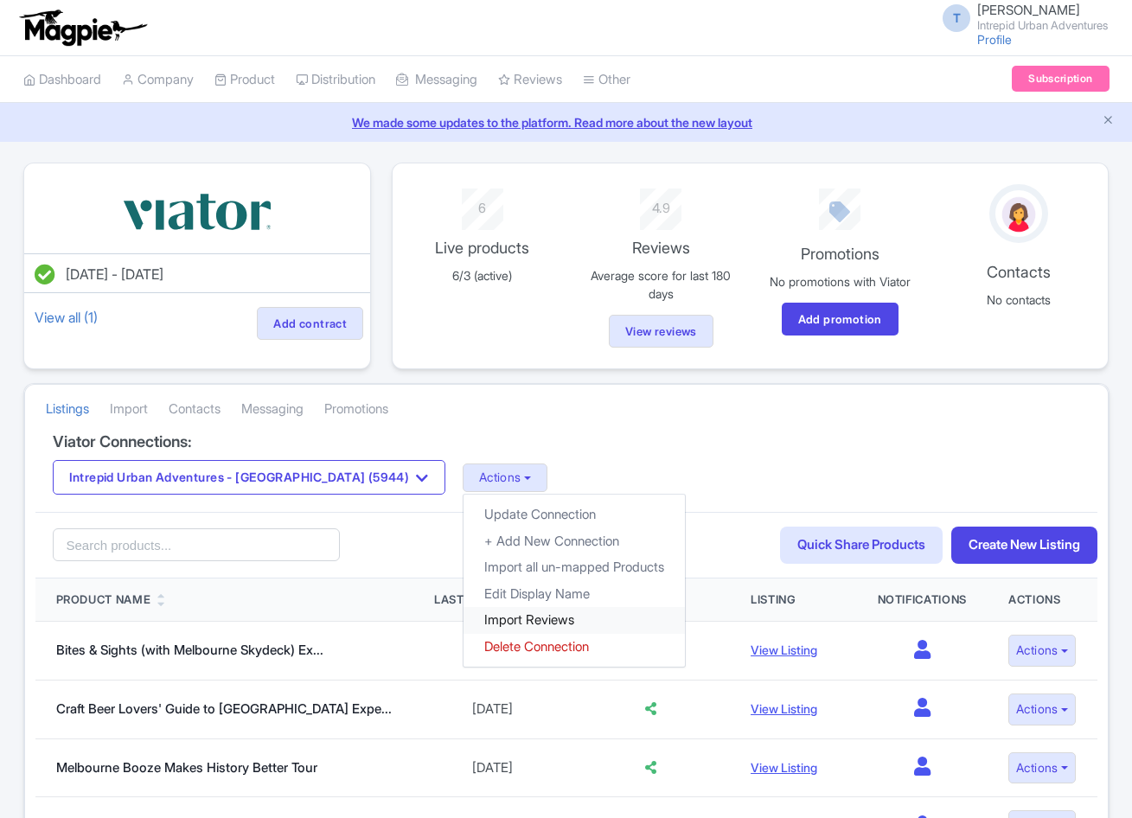
click at [464, 621] on link "Import Reviews" at bounding box center [574, 620] width 221 height 27
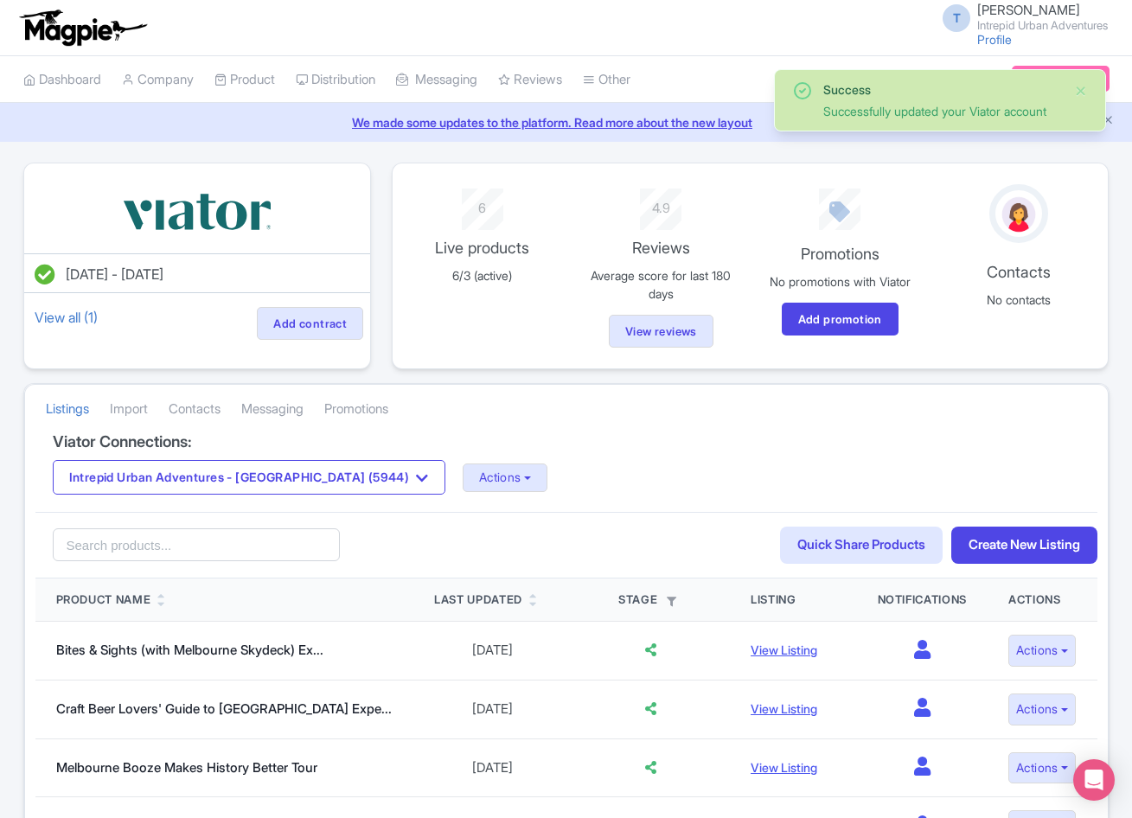
click at [251, 457] on div "Viator Connections: Intrepid Urban Adventures - [GEOGRAPHIC_DATA] (5944) Intrep…" at bounding box center [566, 473] width 1062 height 80
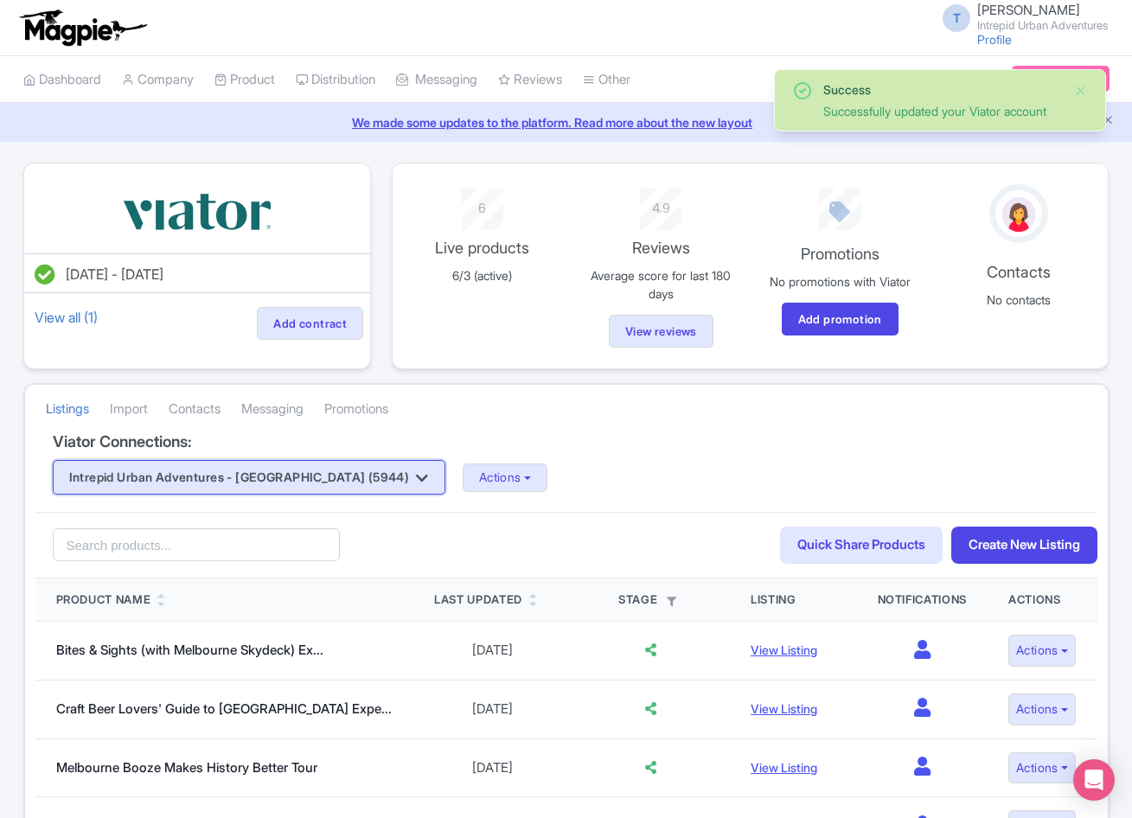
click at [248, 475] on button "Intrepid Urban Adventures - [GEOGRAPHIC_DATA] (5944)" at bounding box center [249, 477] width 393 height 35
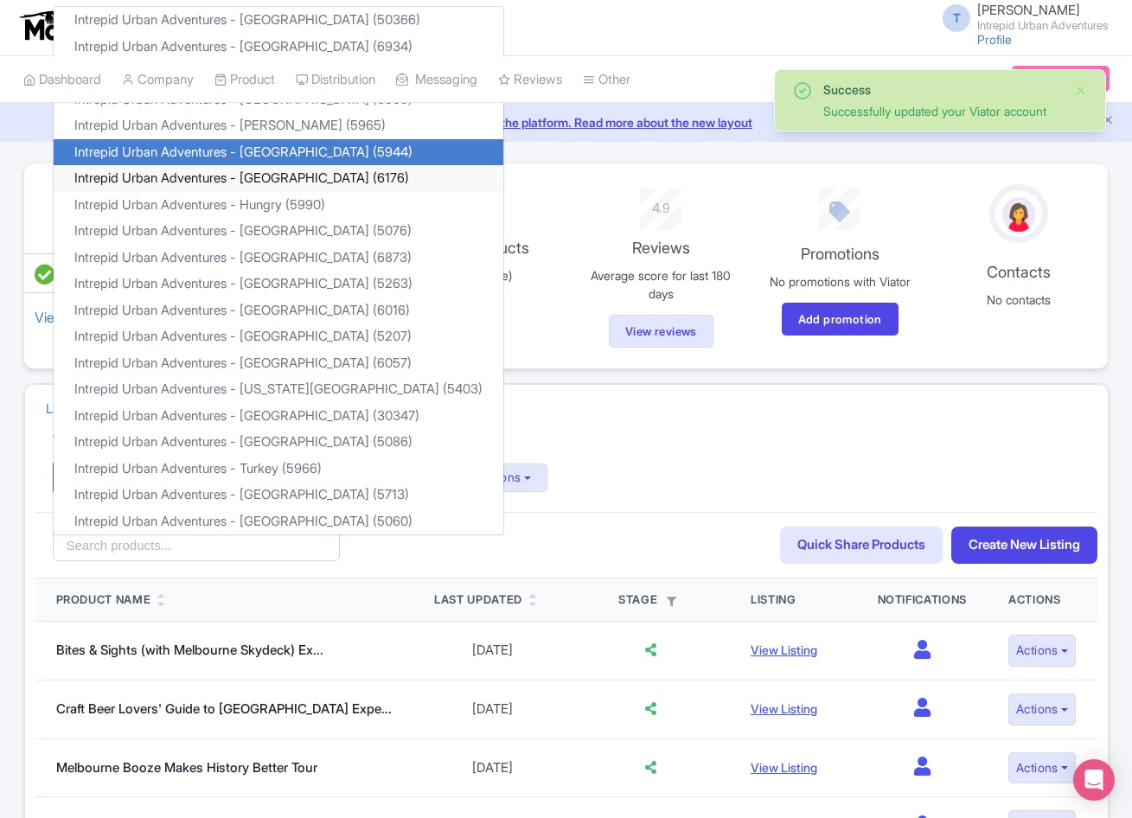
click at [271, 175] on link "Intrepid Urban Adventures - [GEOGRAPHIC_DATA] (6176)" at bounding box center [279, 178] width 450 height 27
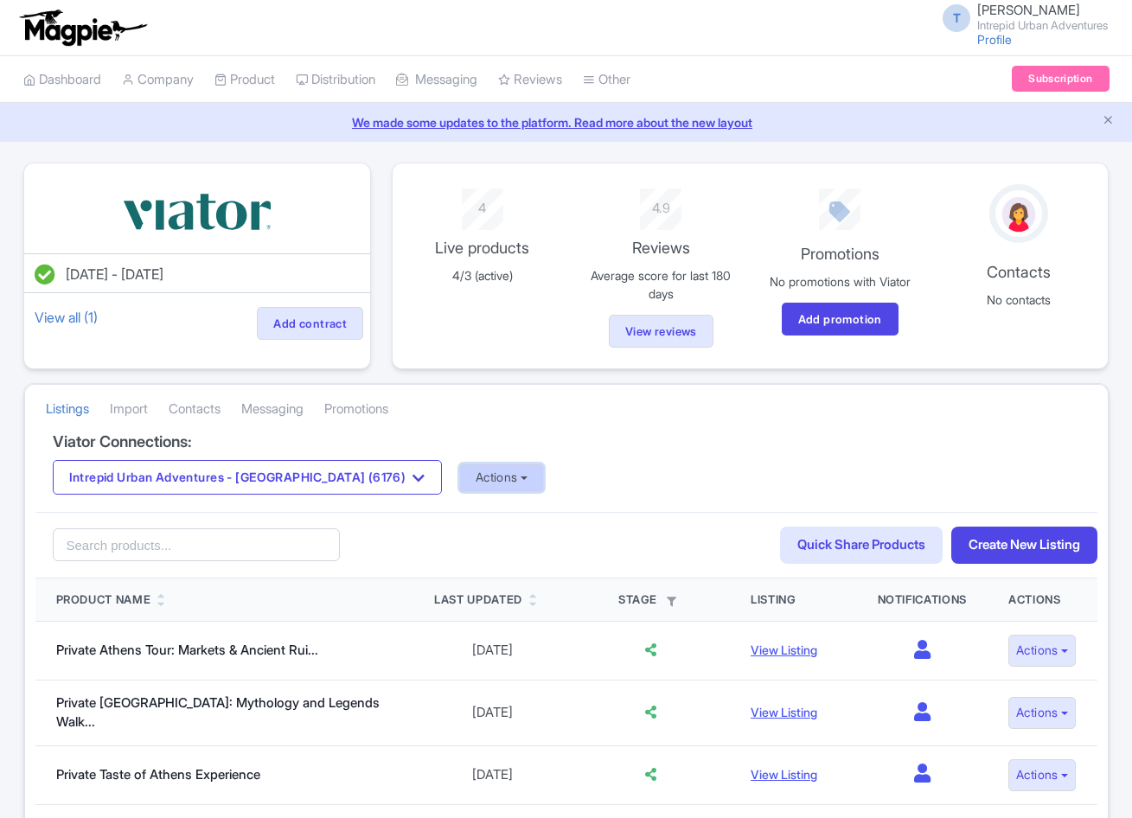
drag, startPoint x: 0, startPoint y: 0, endPoint x: 404, endPoint y: 474, distance: 622.6
click at [459, 474] on button "Actions" at bounding box center [502, 478] width 86 height 29
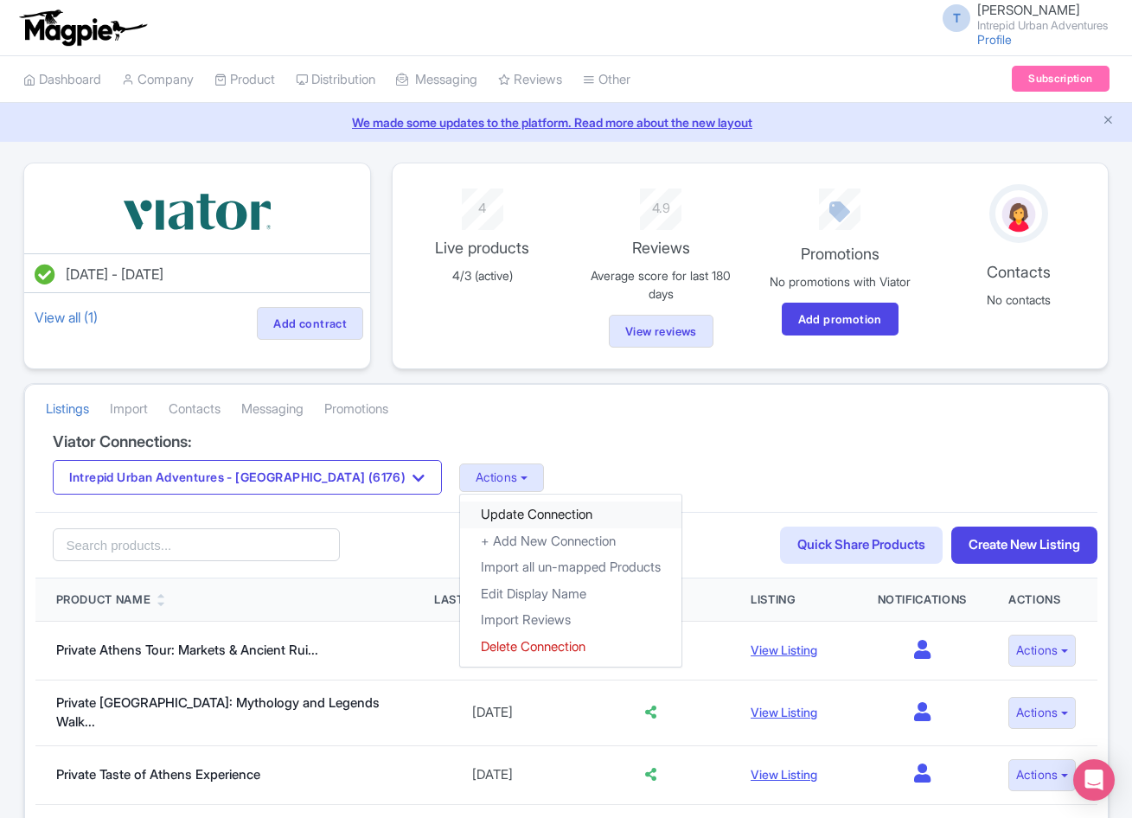
click at [460, 515] on link "Update Connection" at bounding box center [570, 515] width 221 height 27
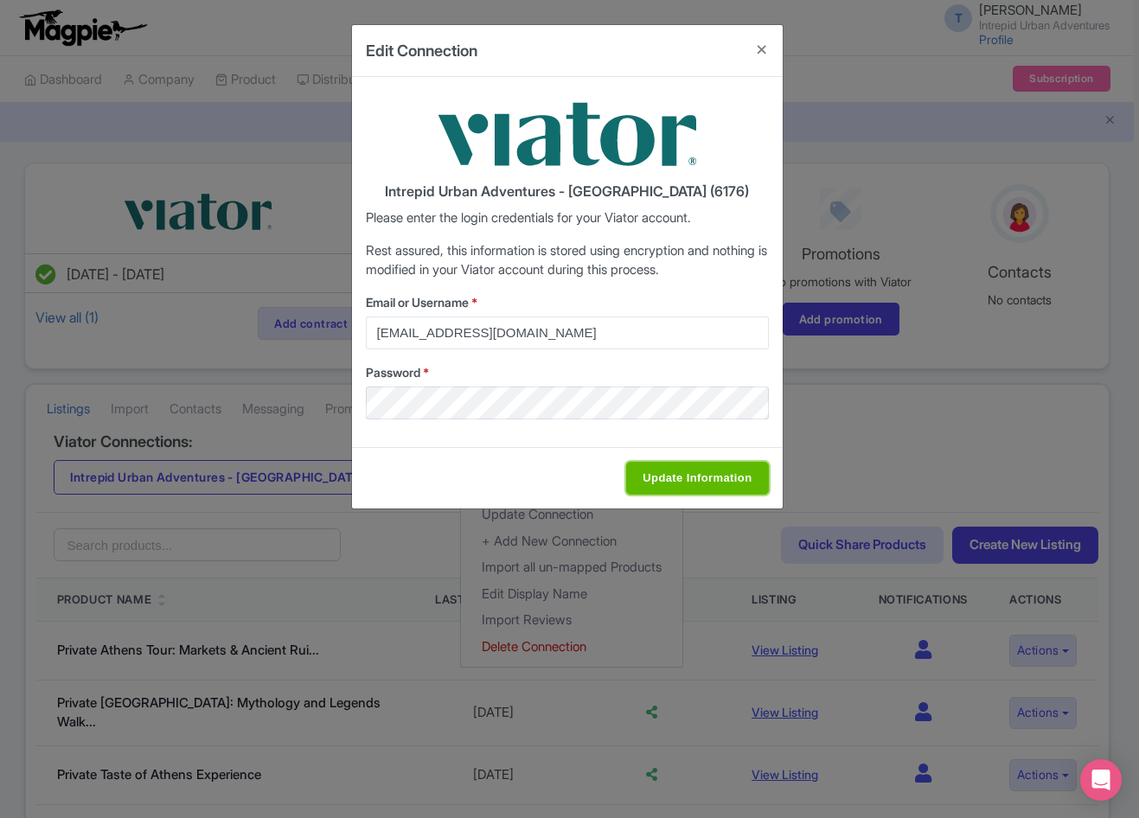
click at [673, 477] on input "Update Information" at bounding box center [697, 478] width 142 height 33
type input "Saving..."
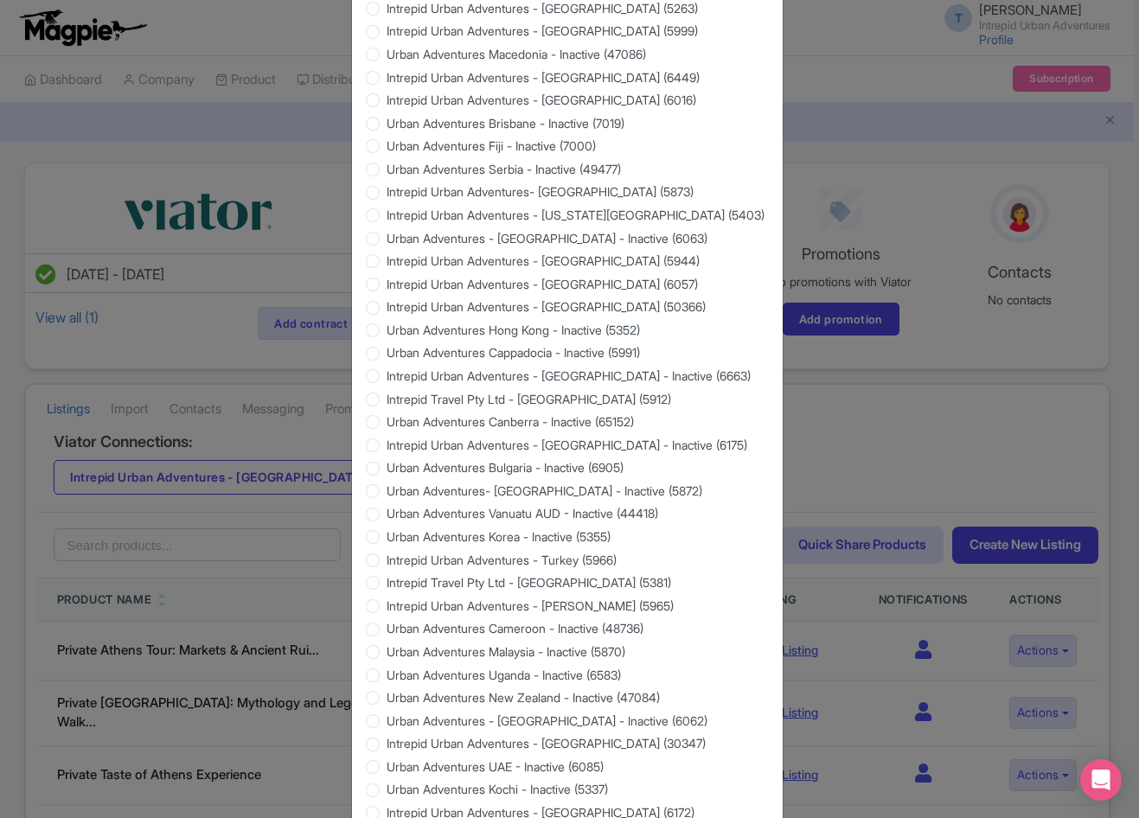
scroll to position [1402, 0]
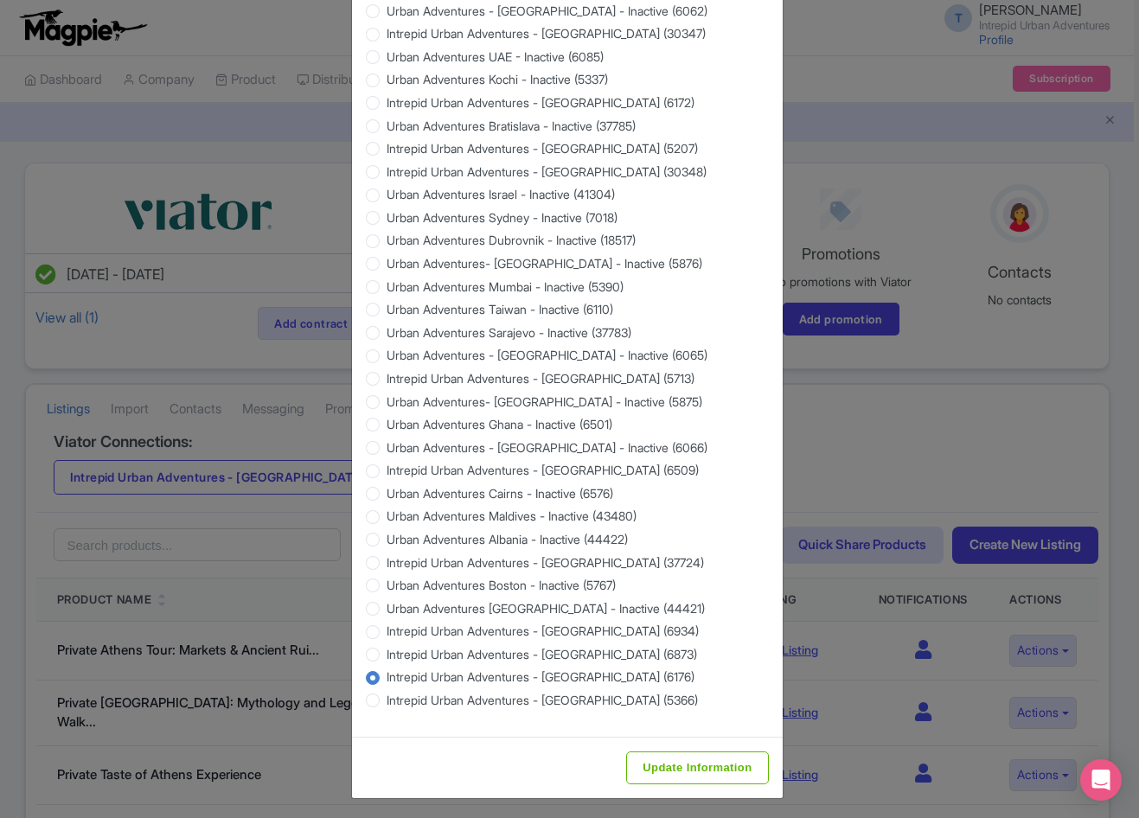
click at [671, 743] on div "Update Information" at bounding box center [567, 767] width 431 height 61
click at [668, 758] on input "Update Information" at bounding box center [697, 768] width 142 height 33
type input "Saving..."
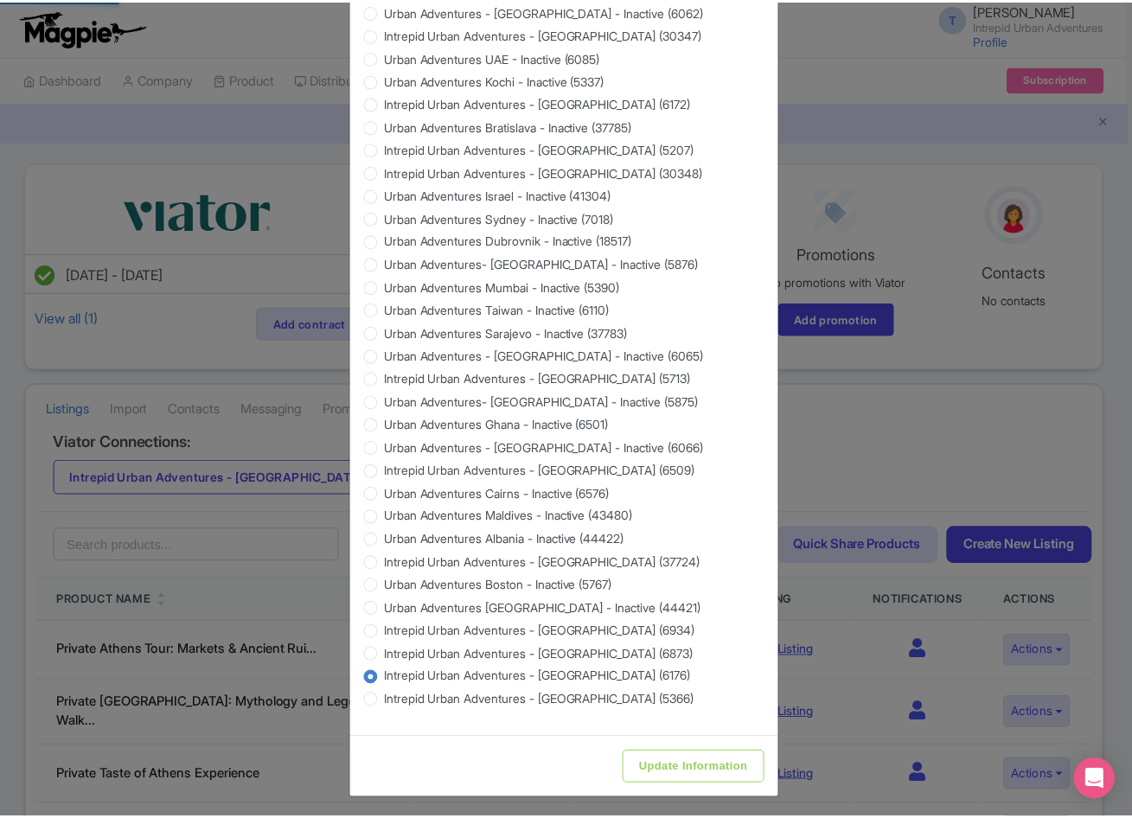
scroll to position [0, 0]
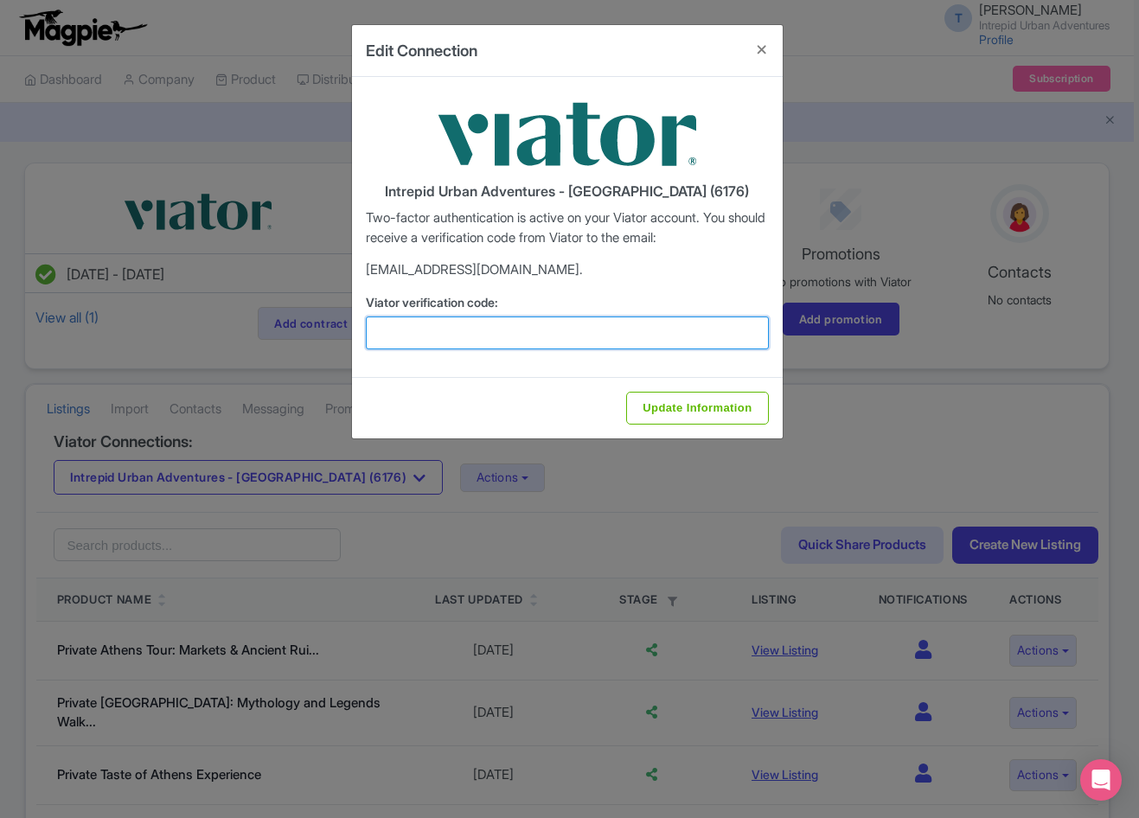
click at [457, 327] on input "Viator verification code:" at bounding box center [567, 333] width 403 height 33
paste input "690700"
type input "690700"
click at [680, 387] on div "Update Information" at bounding box center [567, 407] width 431 height 61
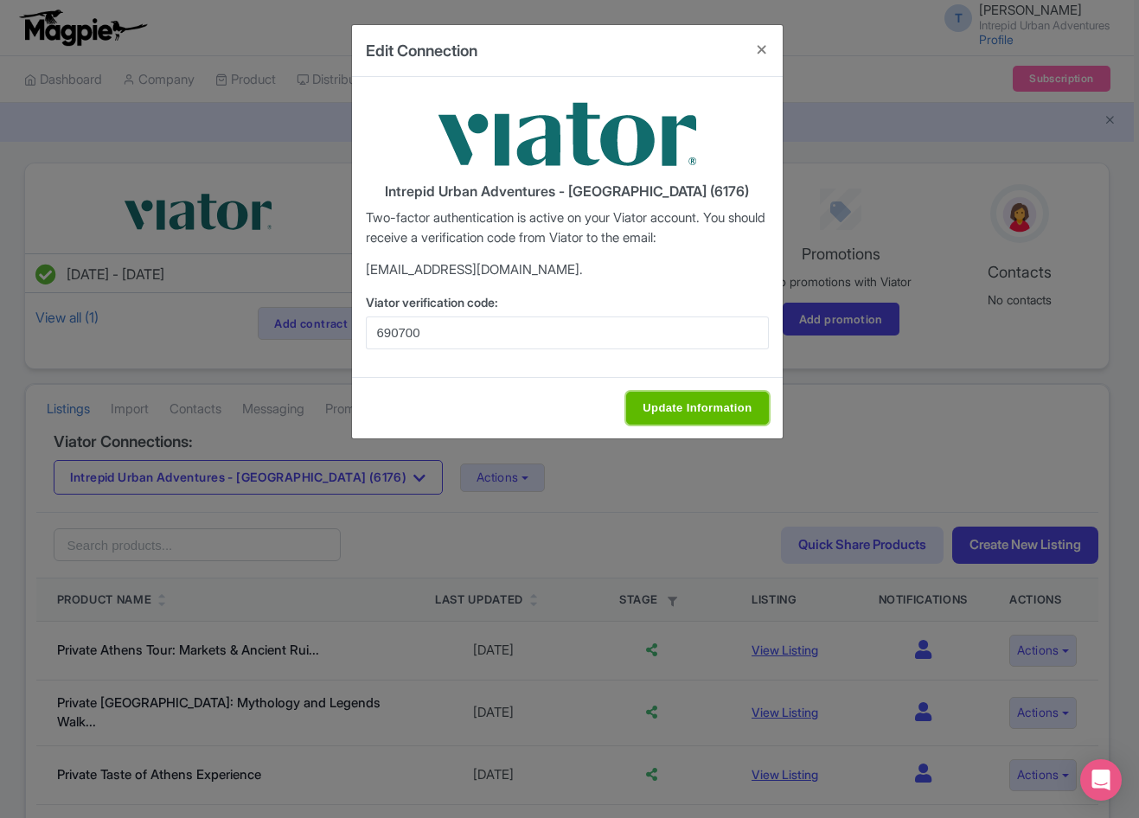
click at [681, 402] on input "Update Information" at bounding box center [697, 408] width 142 height 33
type input "Update Information"
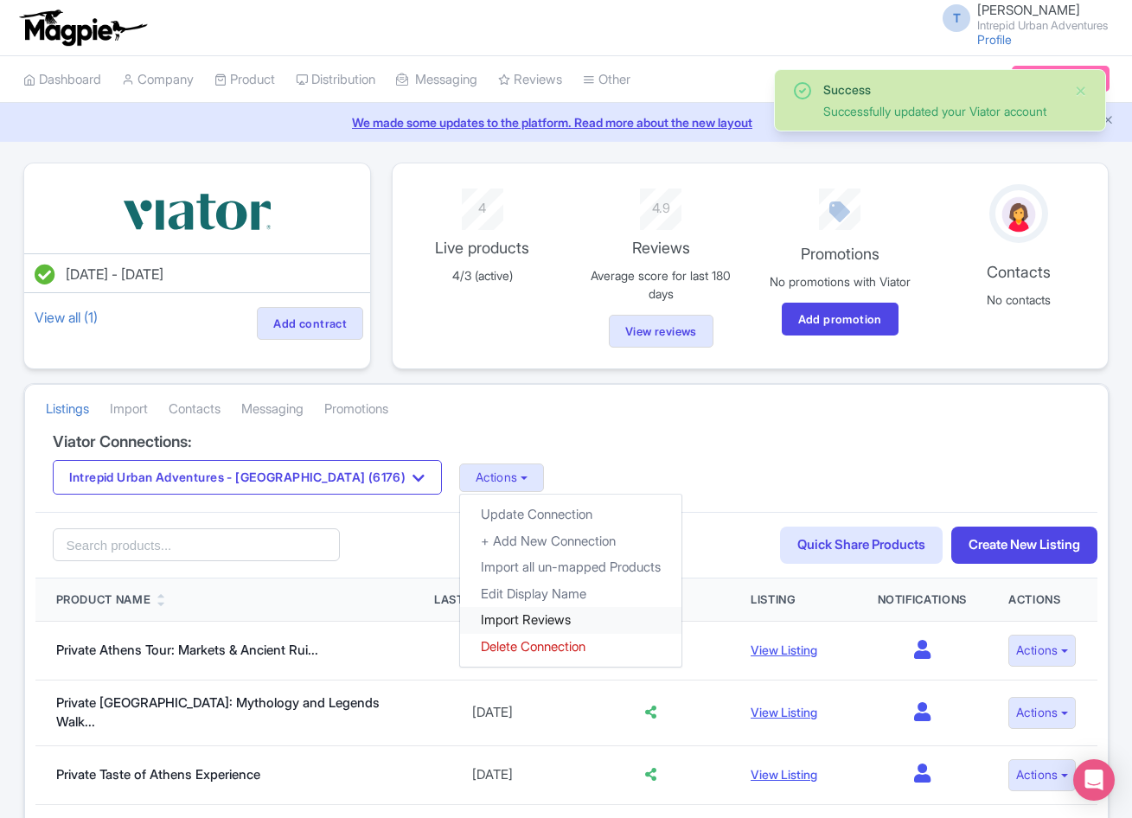
click at [460, 613] on link "Import Reviews" at bounding box center [570, 620] width 221 height 27
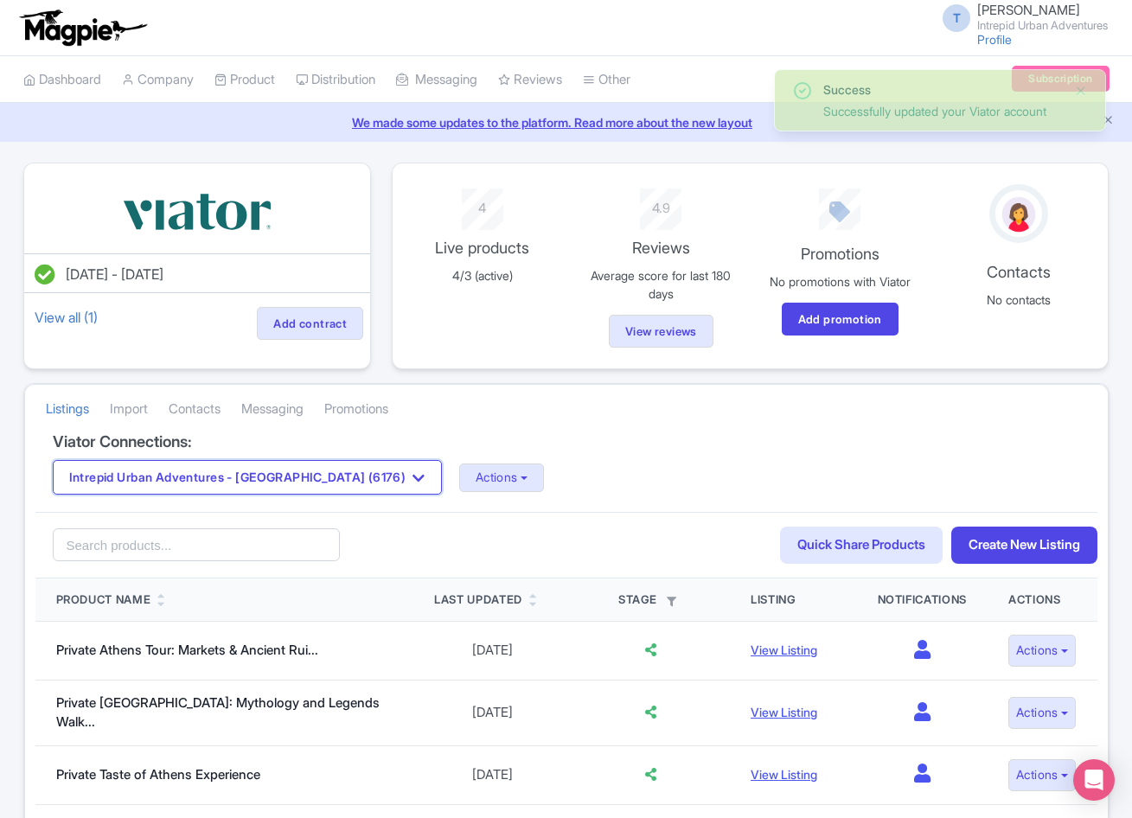
click at [297, 476] on button "Intrepid Urban Adventures - [GEOGRAPHIC_DATA] (6176)" at bounding box center [247, 477] width 389 height 35
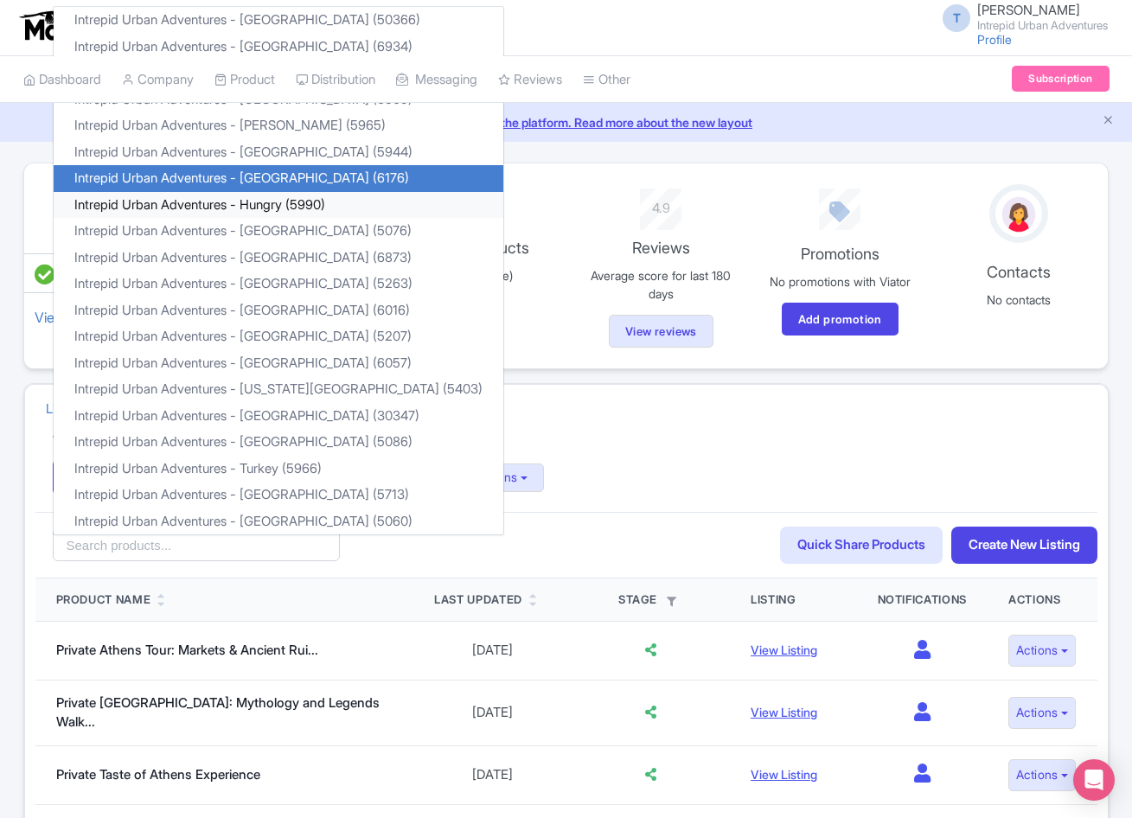
click at [248, 211] on link "Intrepid Urban Adventures - Hungry (5990)" at bounding box center [279, 205] width 450 height 27
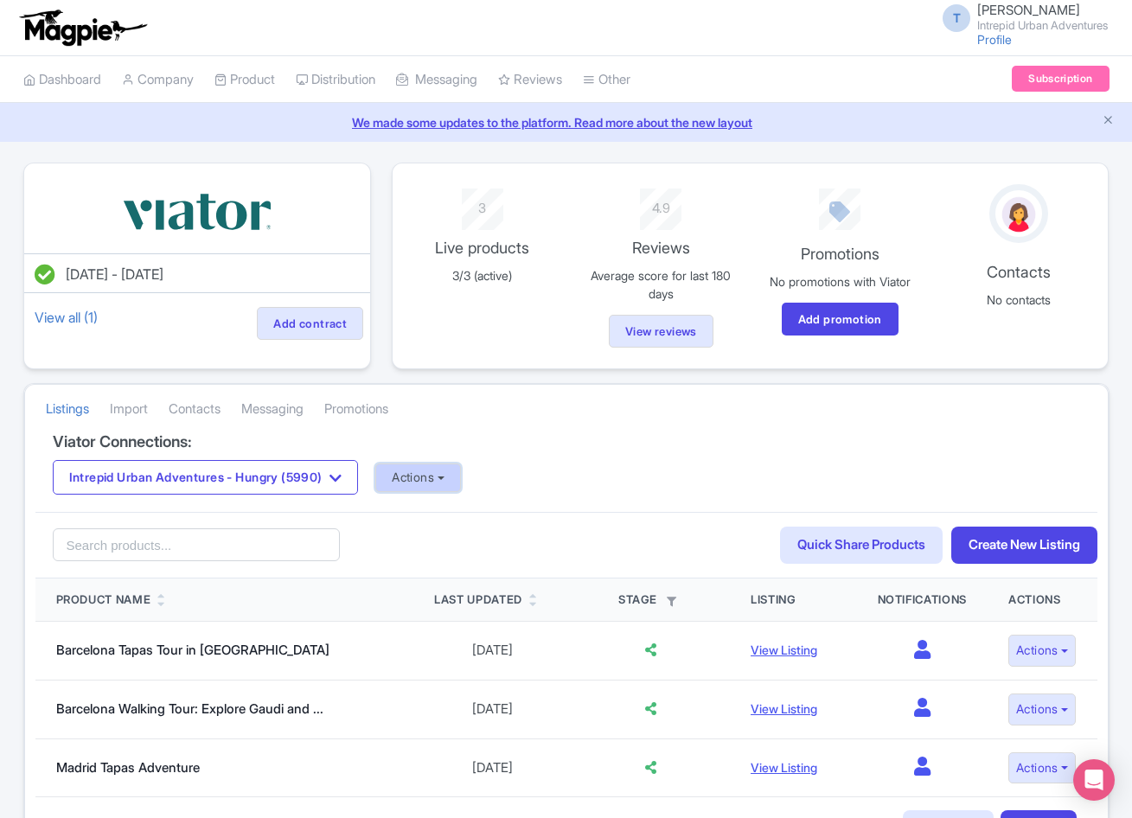
click at [461, 480] on button "Actions" at bounding box center [418, 478] width 86 height 29
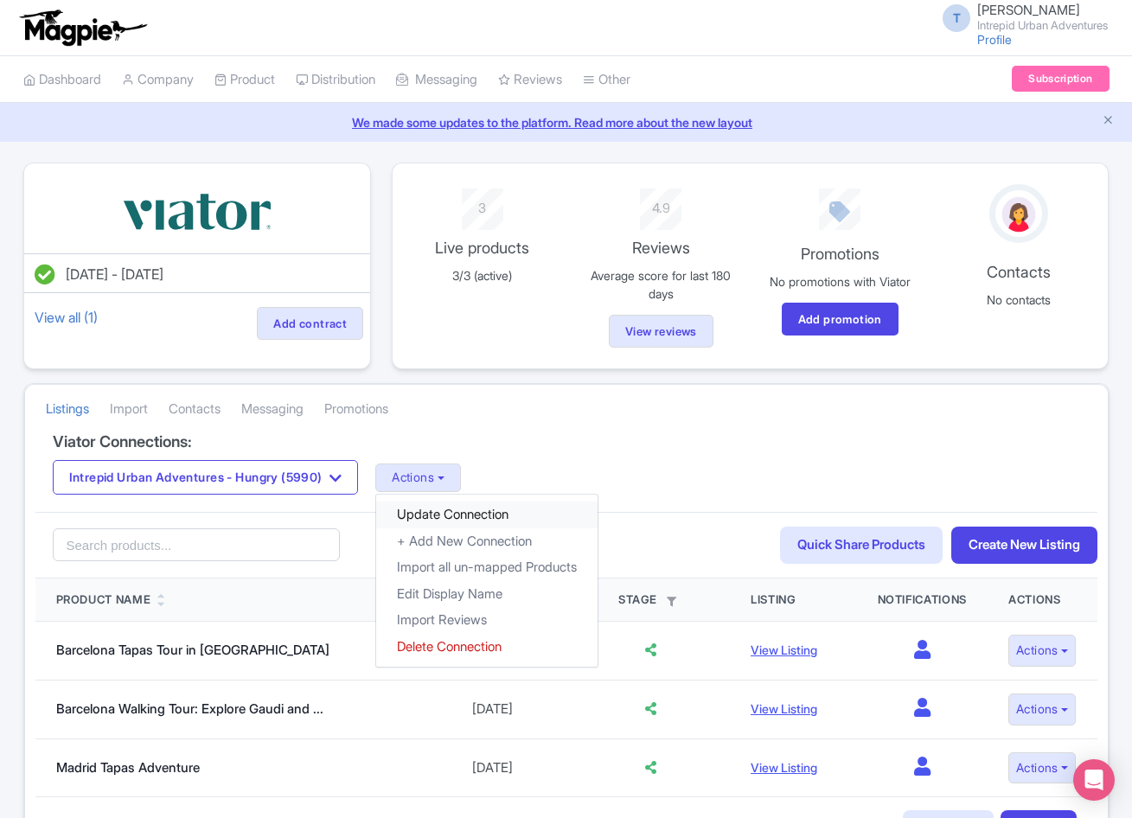
click at [471, 513] on link "Update Connection" at bounding box center [486, 515] width 221 height 27
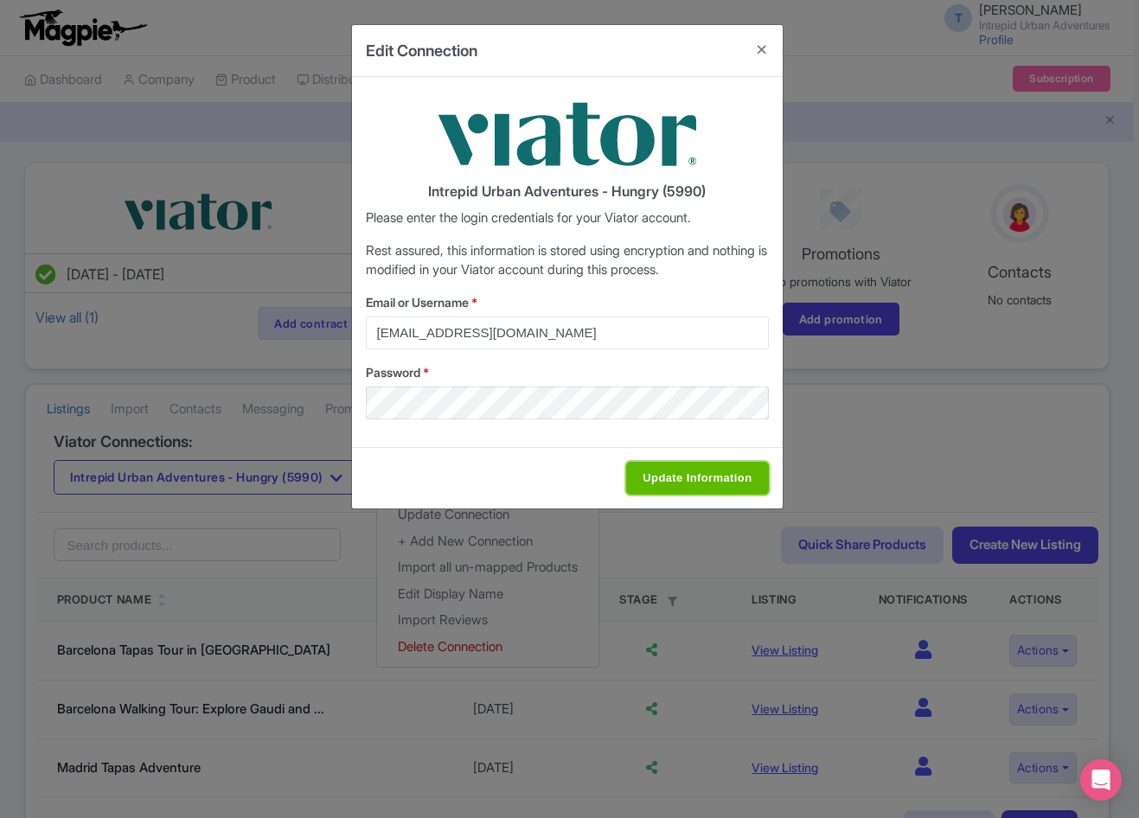
click at [669, 482] on input "Update Information" at bounding box center [697, 478] width 142 height 33
type input "Saving..."
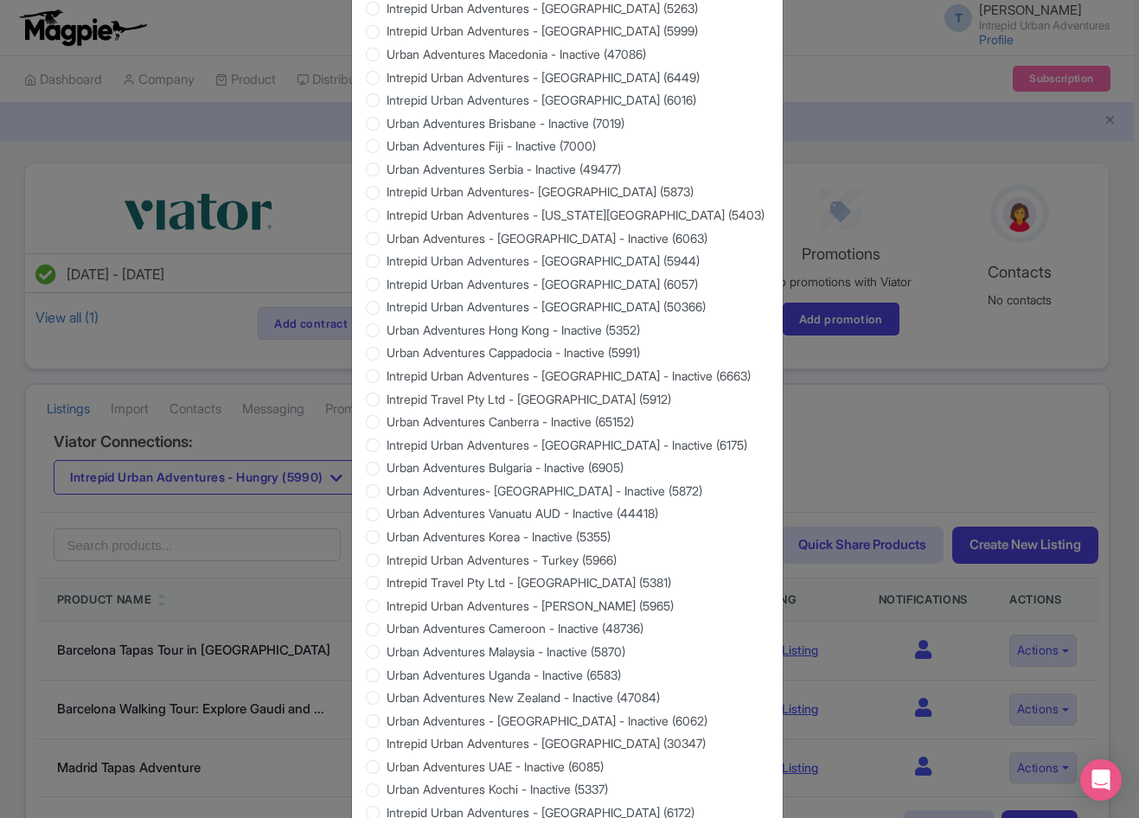
scroll to position [1402, 0]
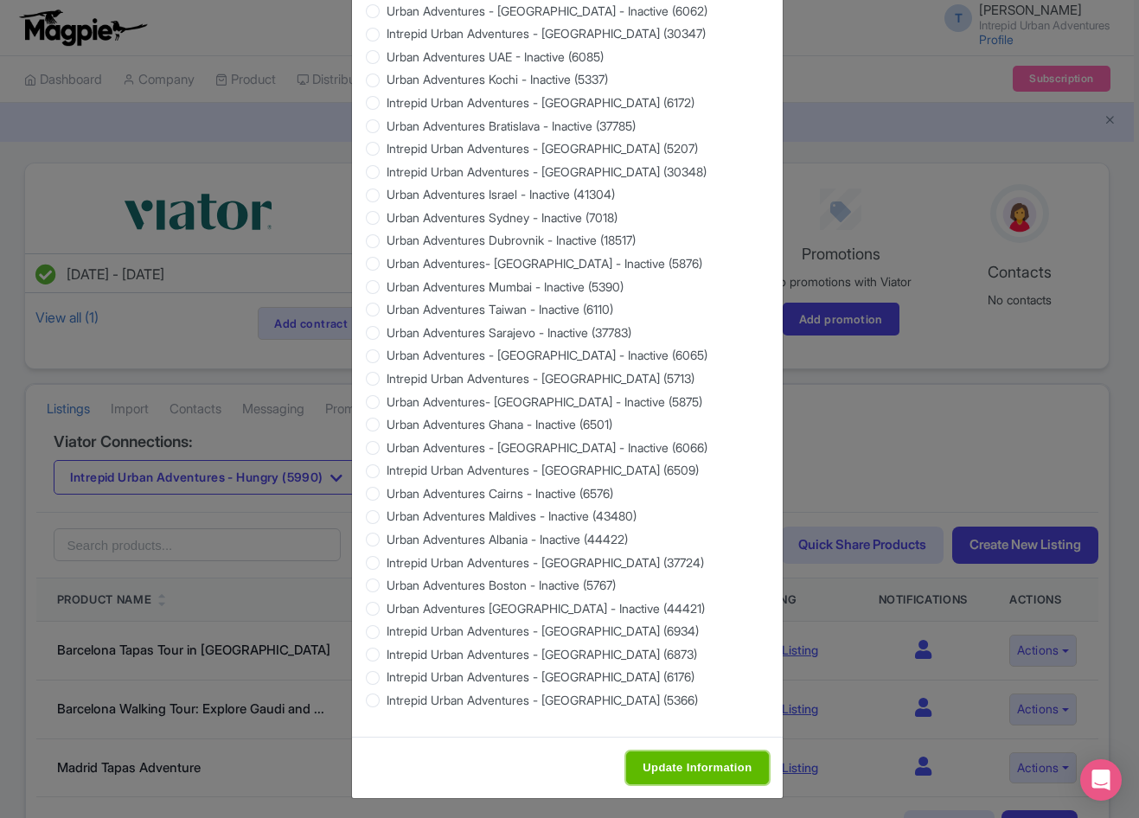
click at [721, 756] on input "Update Information" at bounding box center [697, 768] width 142 height 33
type input "Saving..."
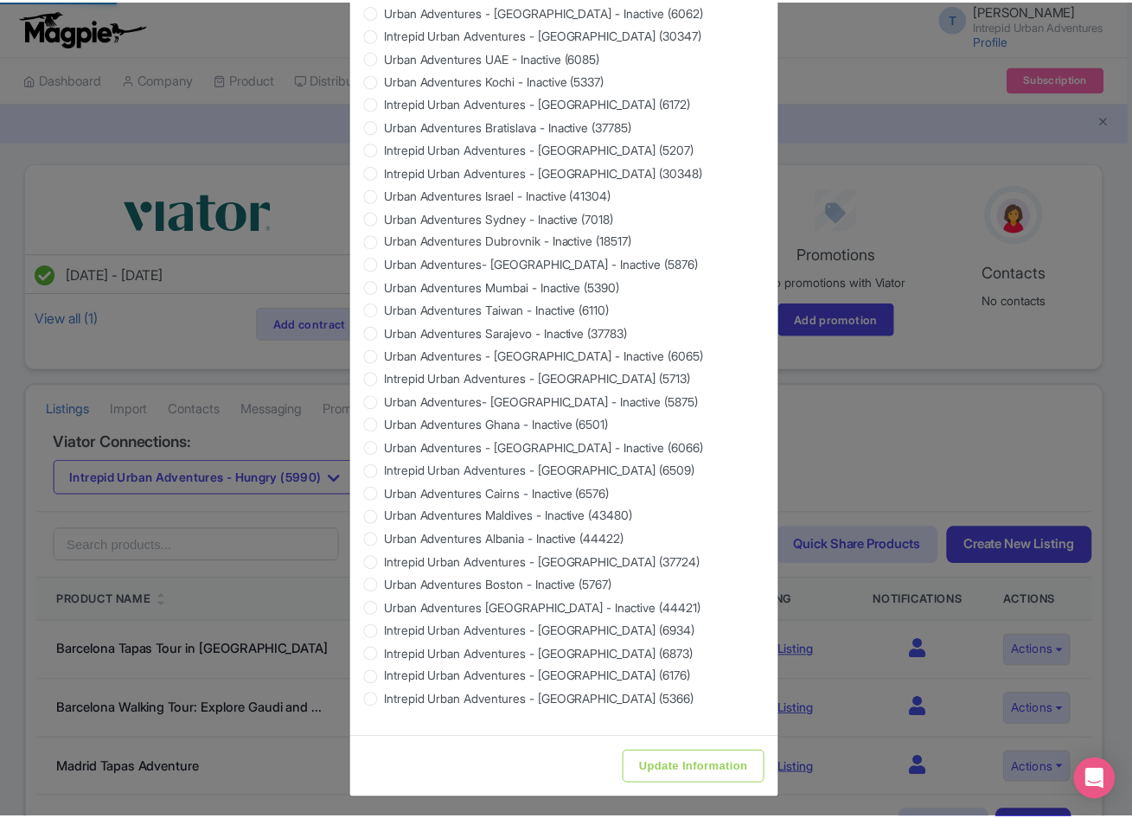
scroll to position [0, 0]
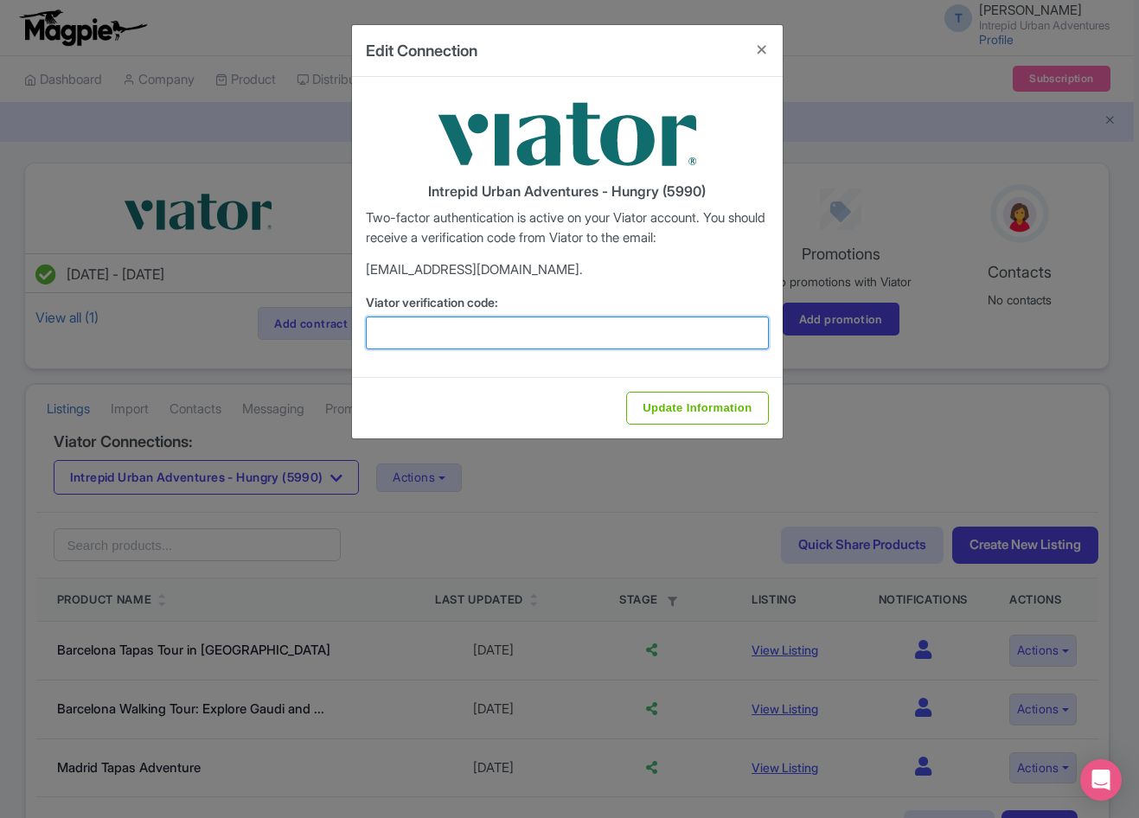
click at [432, 325] on input "Viator verification code:" at bounding box center [567, 333] width 403 height 33
paste input "552435"
type input "552435"
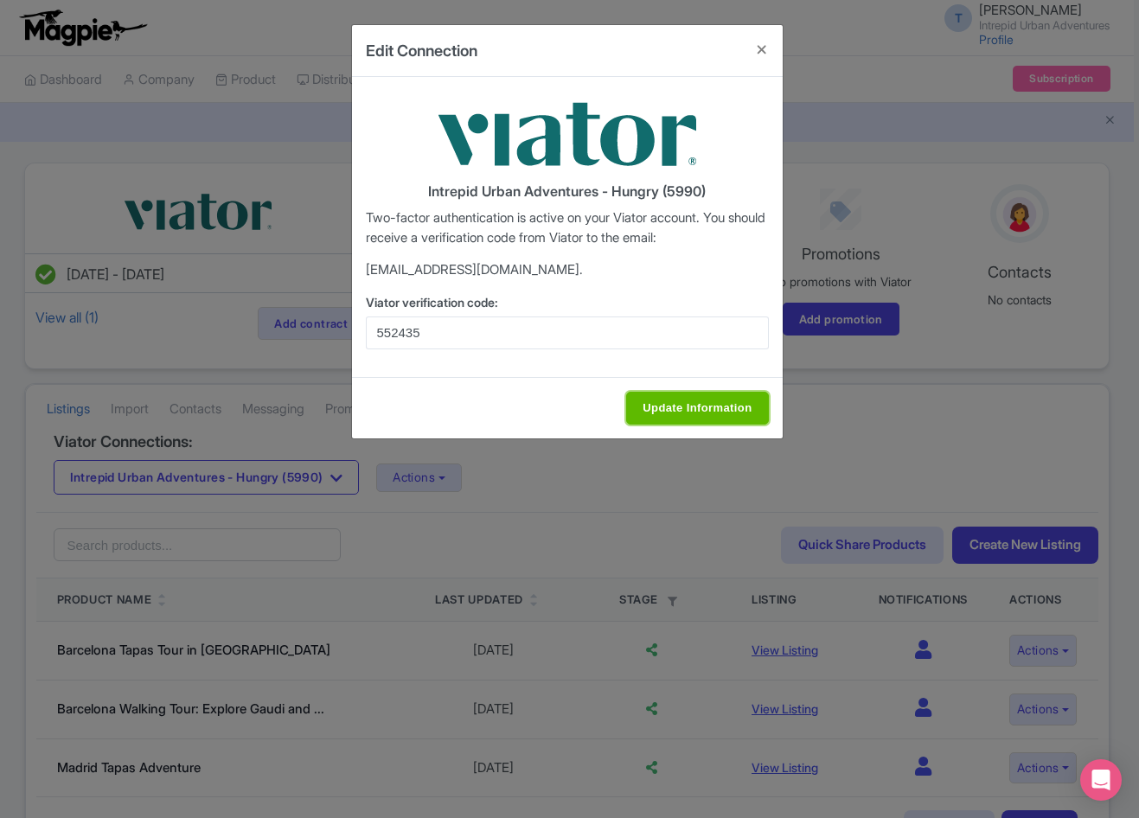
click at [736, 418] on input "Update Information" at bounding box center [697, 408] width 142 height 33
type input "Update Information"
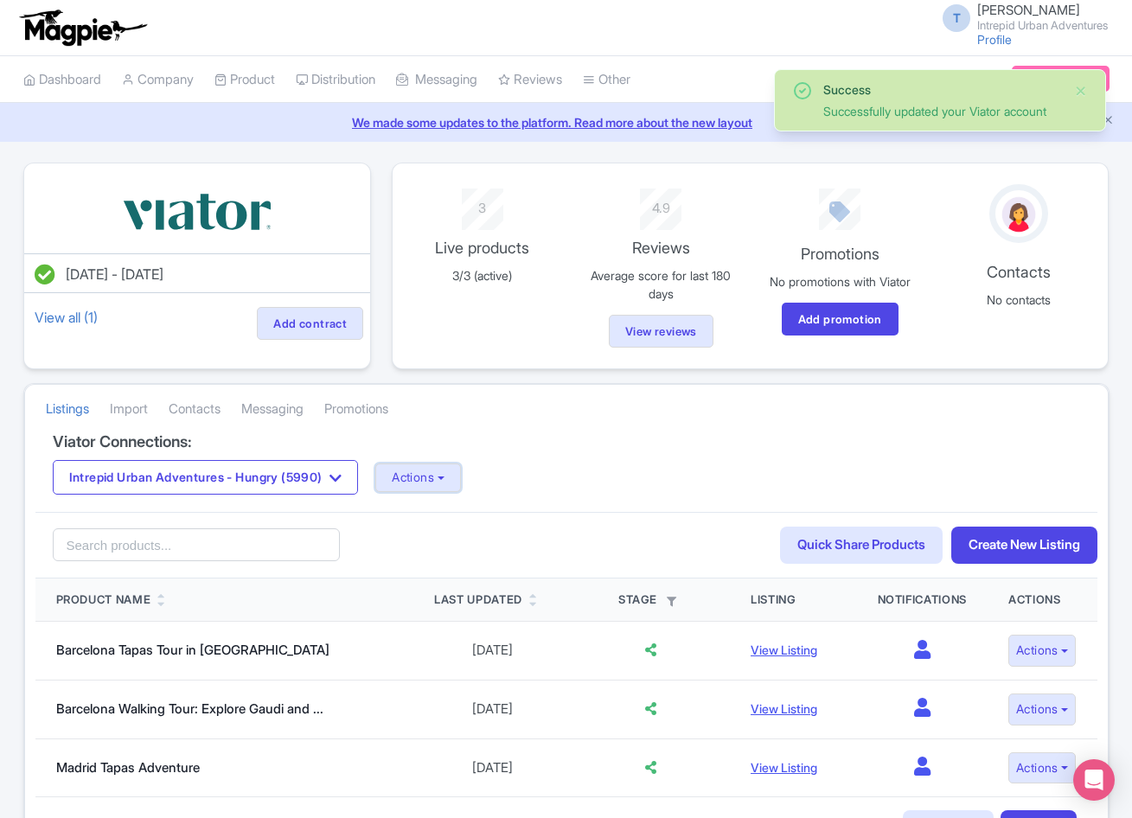
click at [448, 474] on button "Actions" at bounding box center [418, 478] width 86 height 29
click at [445, 615] on link "Import Reviews" at bounding box center [486, 620] width 221 height 27
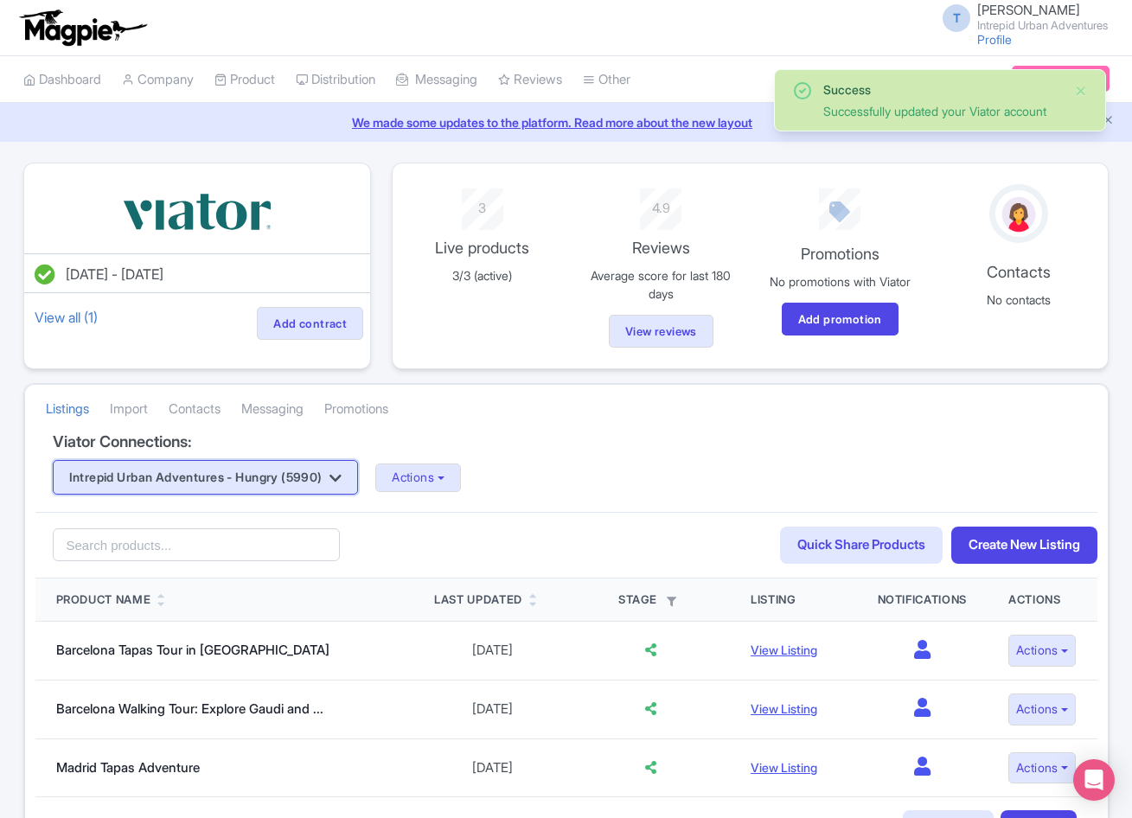
click at [298, 475] on button "Intrepid Urban Adventures - Hungry (5990)" at bounding box center [206, 477] width 306 height 35
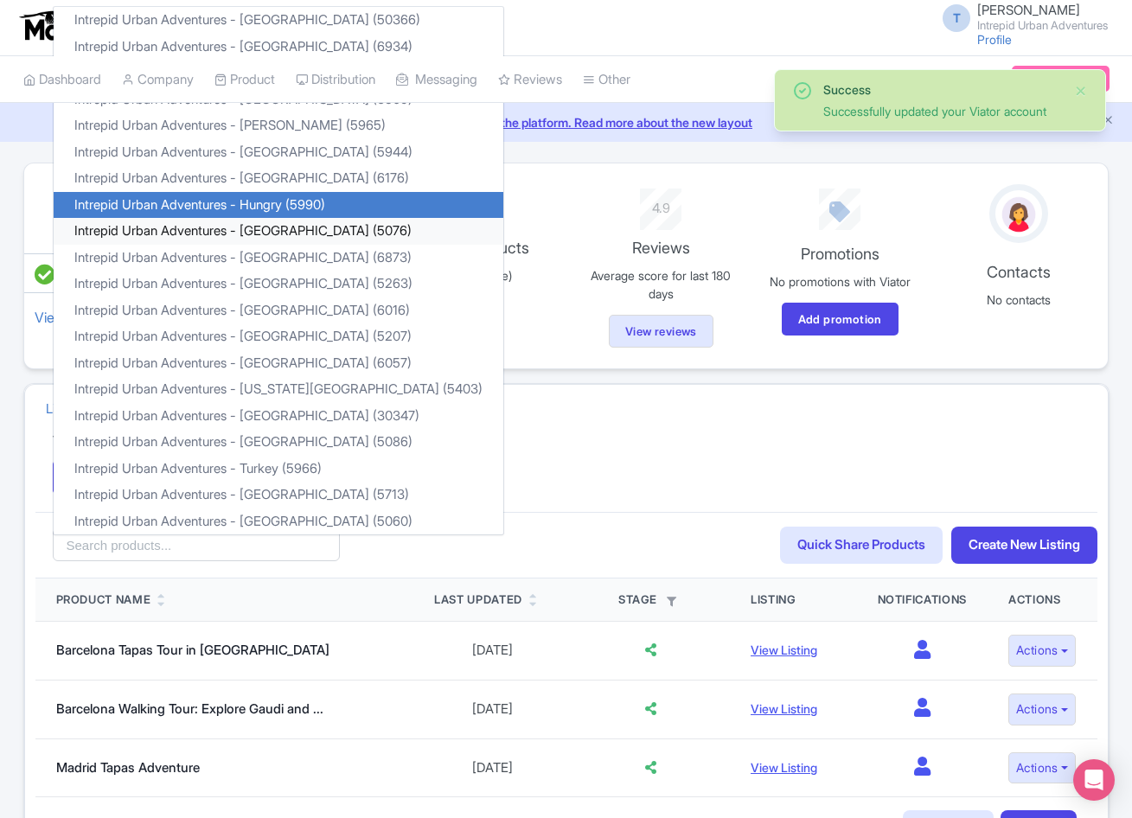
click at [278, 229] on link "Intrepid Urban Adventures - [GEOGRAPHIC_DATA] (5076)" at bounding box center [279, 231] width 450 height 27
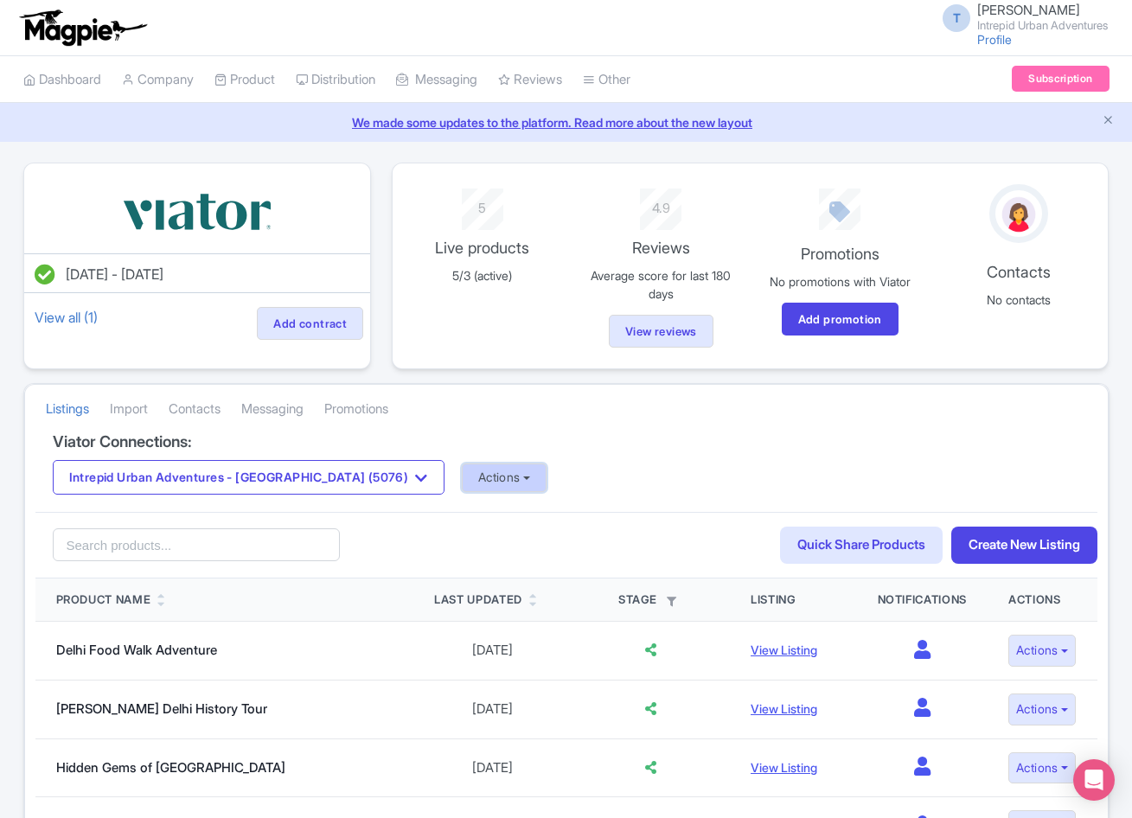
click at [462, 471] on button "Actions" at bounding box center [505, 478] width 86 height 29
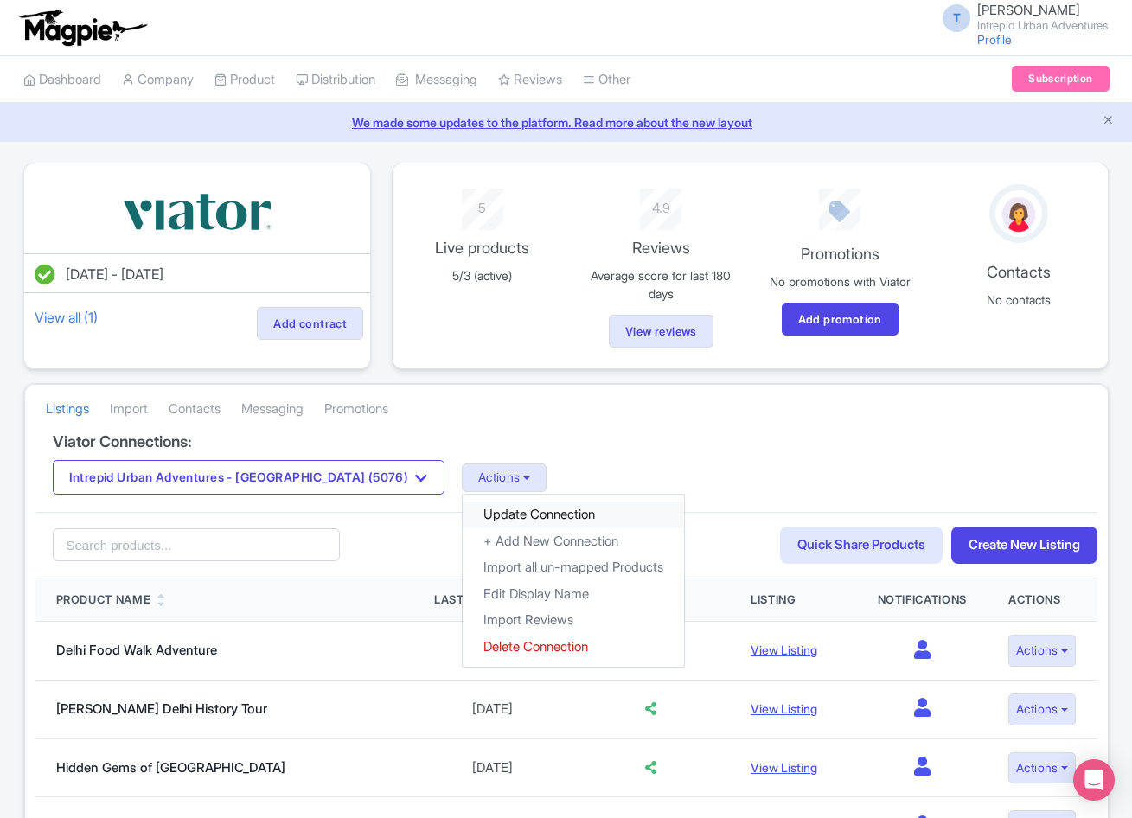
click at [463, 509] on link "Update Connection" at bounding box center [573, 515] width 221 height 27
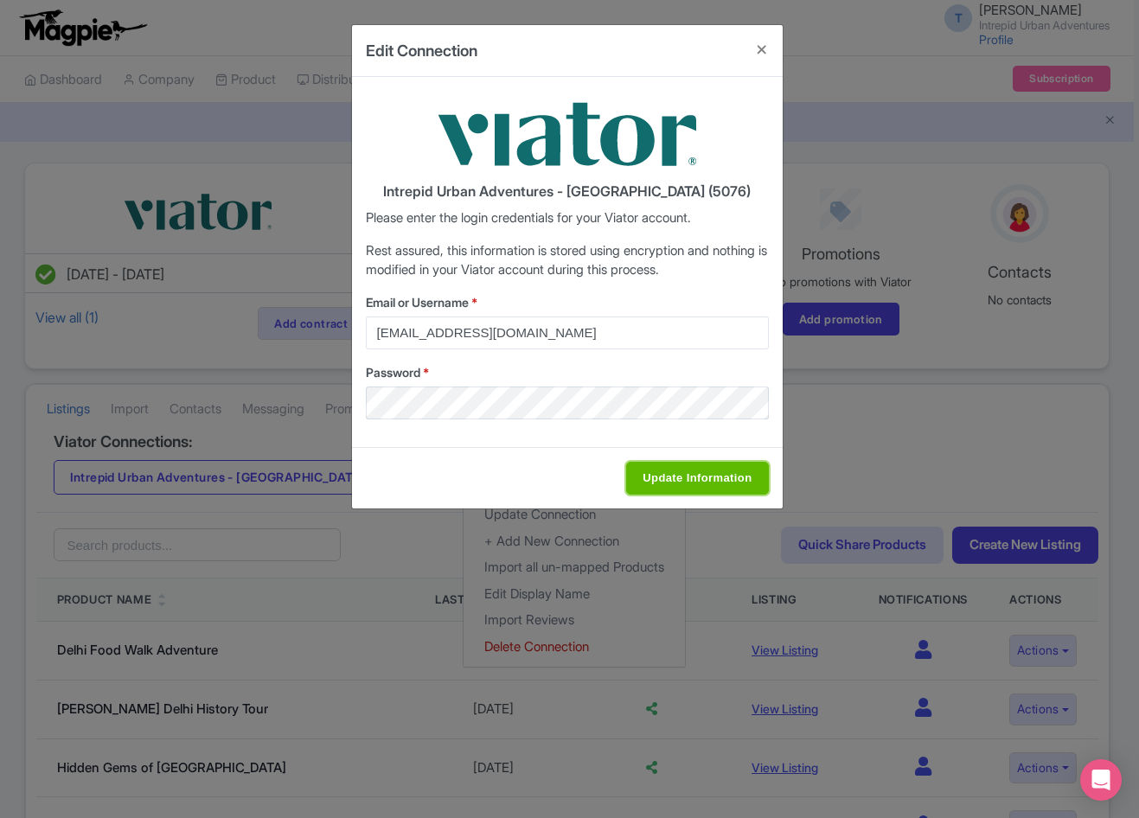
click at [643, 481] on input "Update Information" at bounding box center [697, 478] width 142 height 33
type input "Saving..."
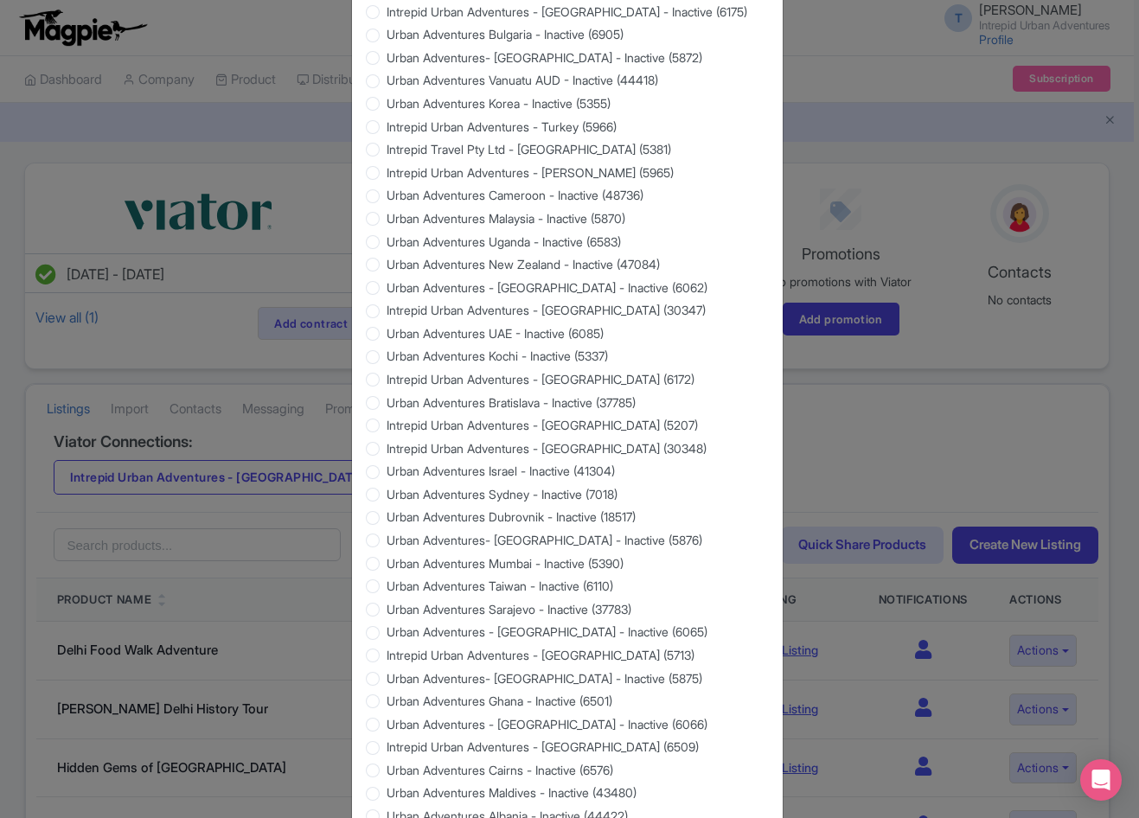
scroll to position [1402, 0]
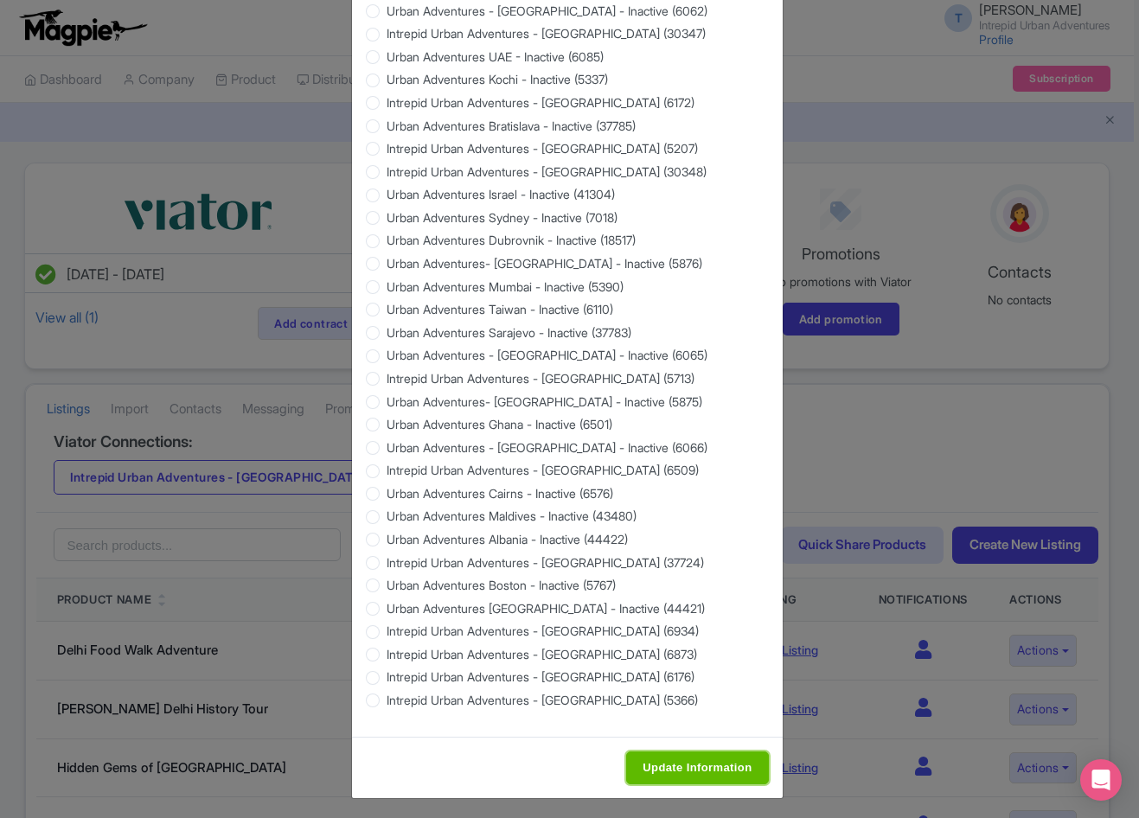
click at [705, 753] on input "Update Information" at bounding box center [697, 768] width 142 height 33
type input "Saving..."
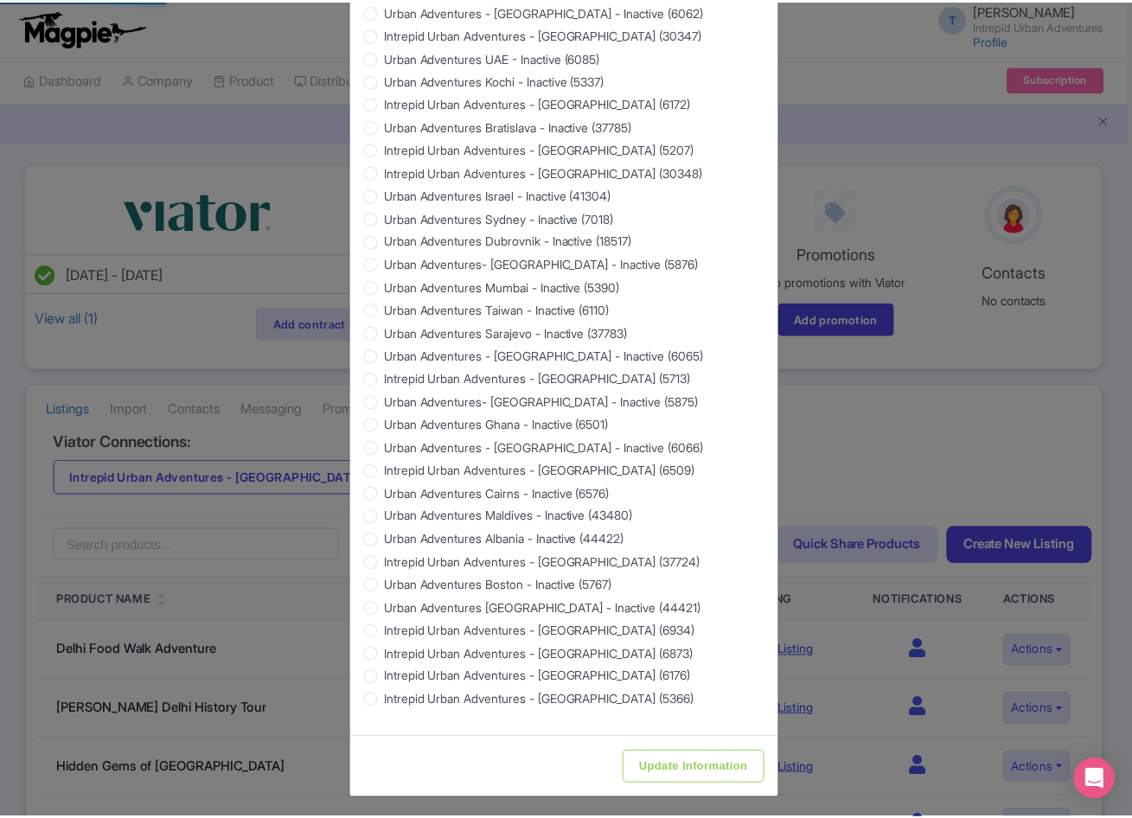
scroll to position [0, 0]
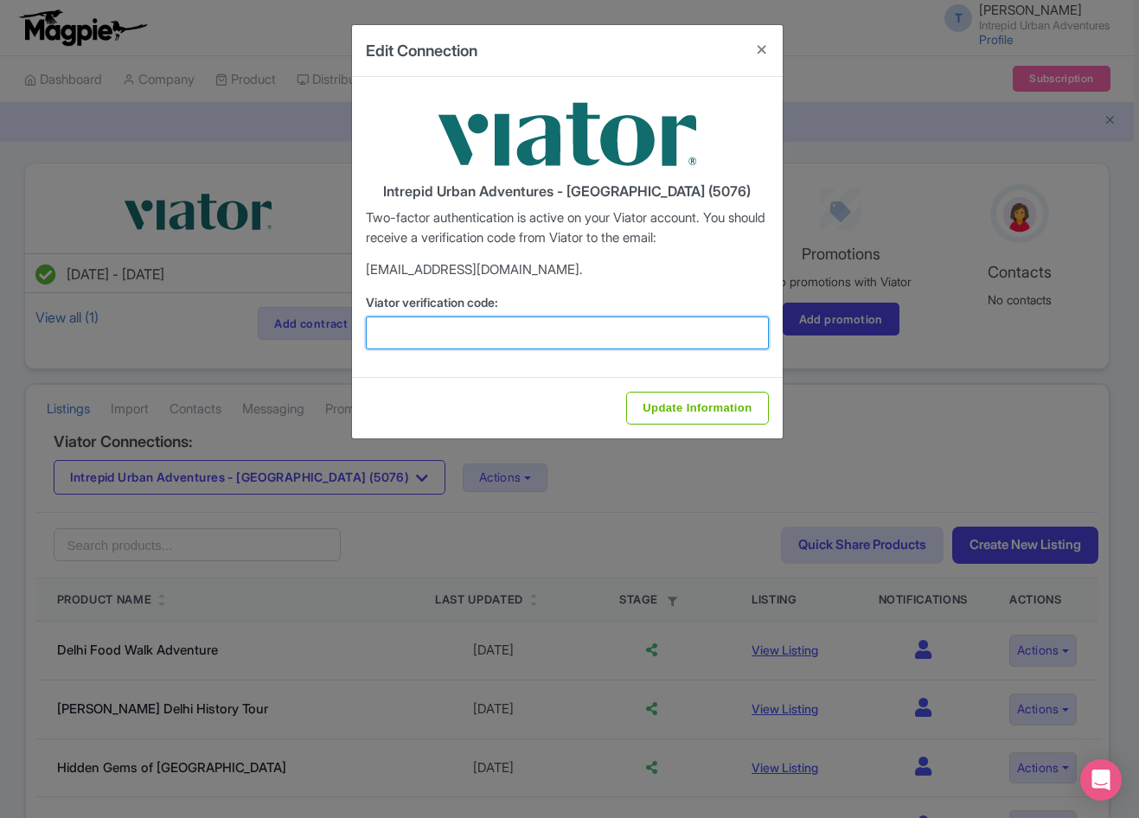
click at [589, 331] on input "Viator verification code:" at bounding box center [567, 333] width 403 height 33
paste input "707273"
type input "707273"
click at [626, 392] on input "Update Information" at bounding box center [697, 408] width 142 height 33
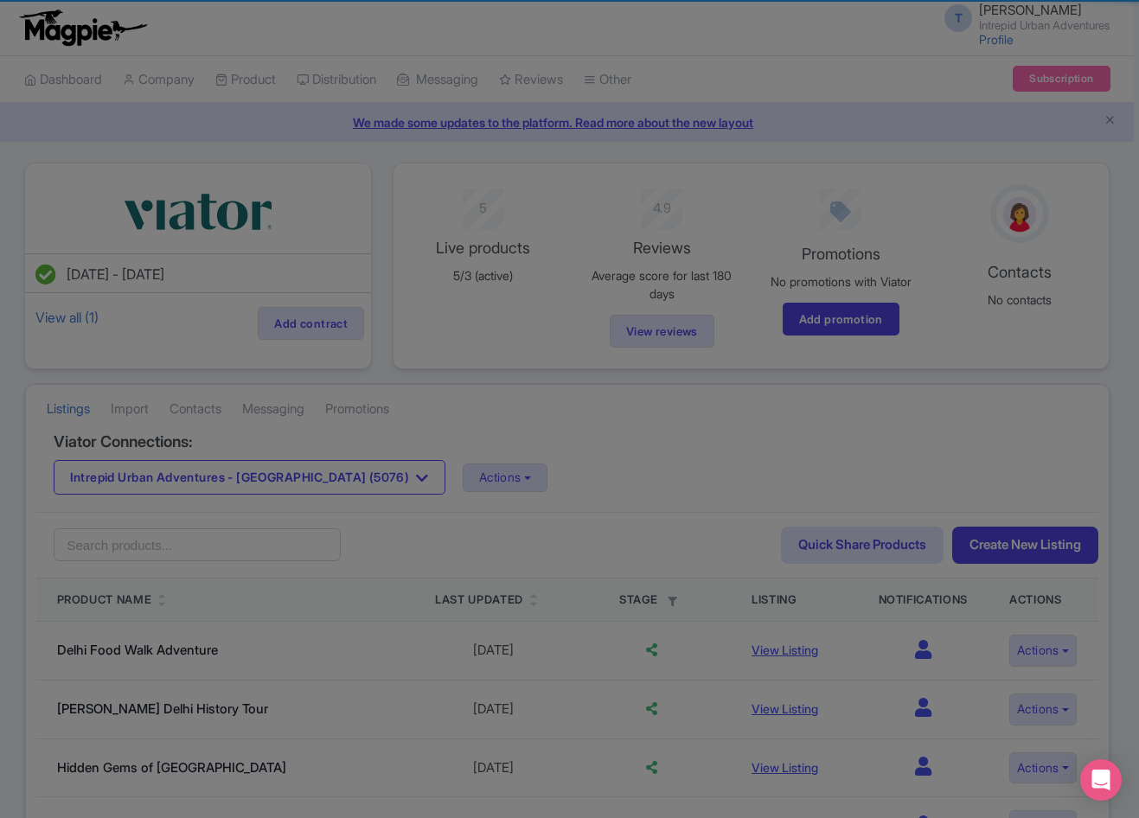
type input "Update Information"
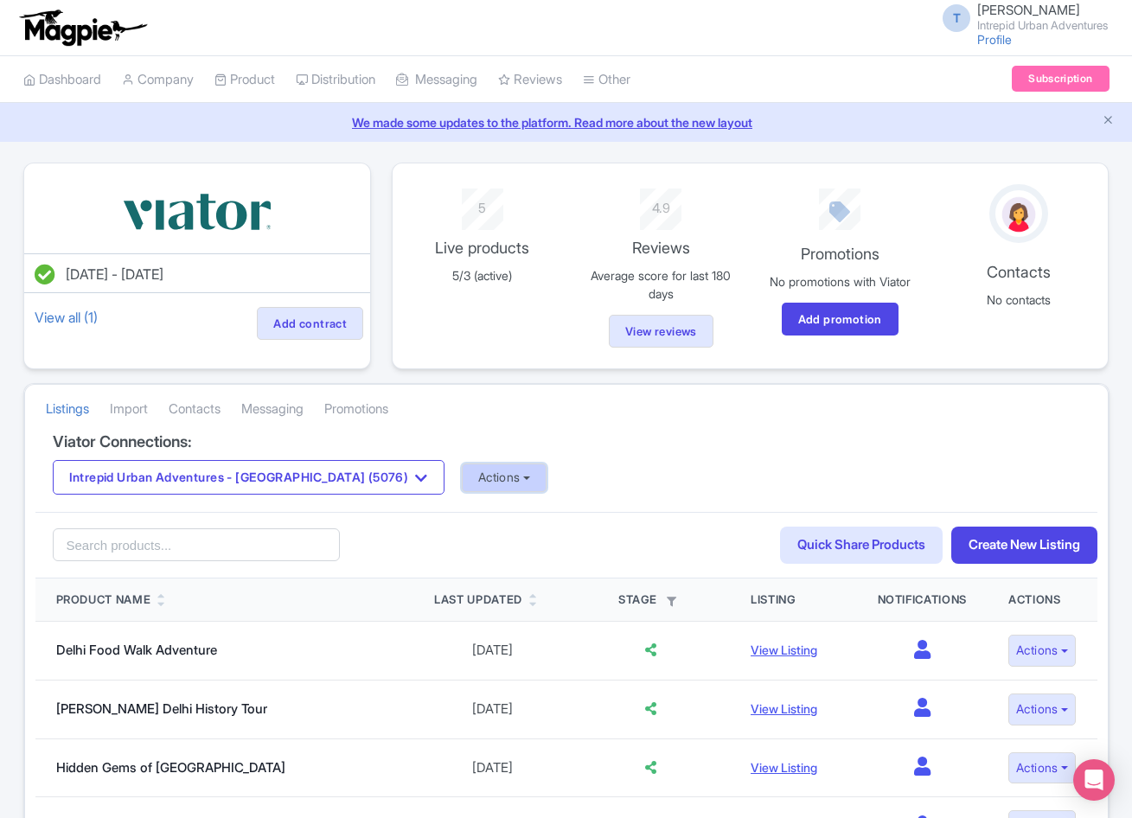
click at [462, 474] on button "Actions" at bounding box center [505, 478] width 86 height 29
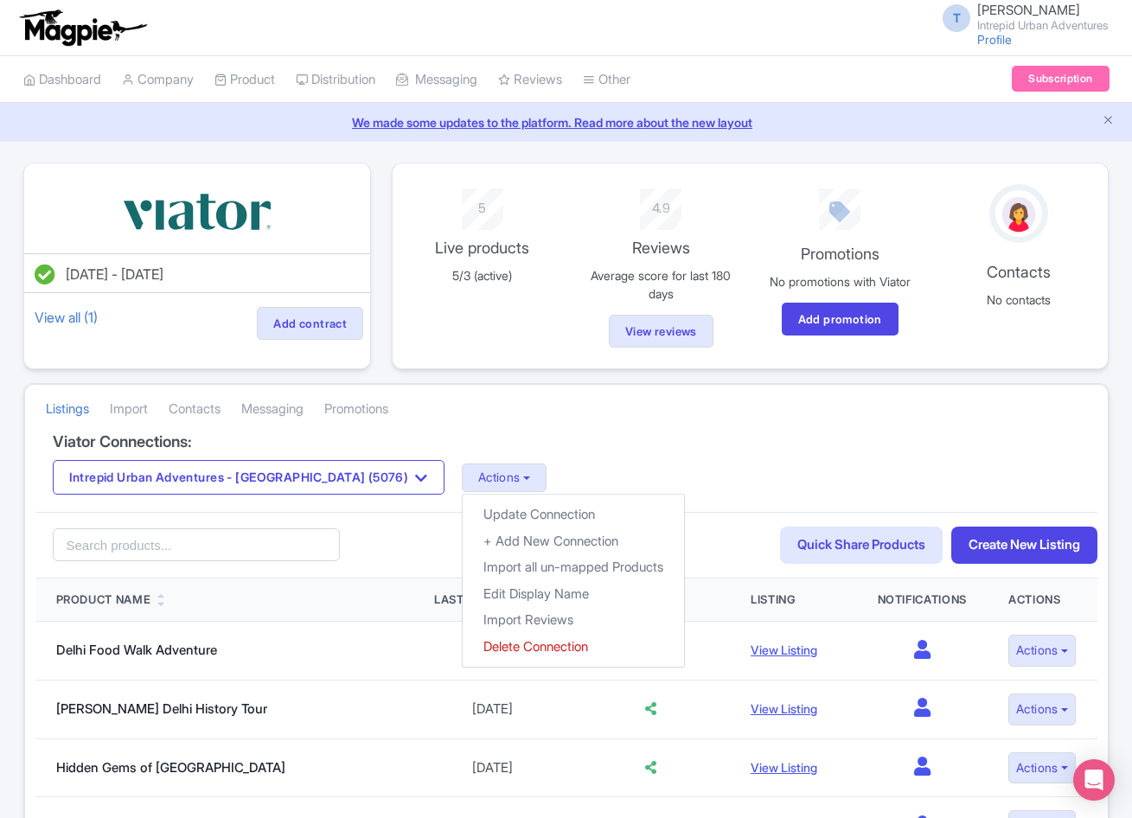
click at [631, 451] on div "Viator Connections: Intrepid Urban Adventures - India (5076) Intrepid Urban Adv…" at bounding box center [566, 473] width 1062 height 80
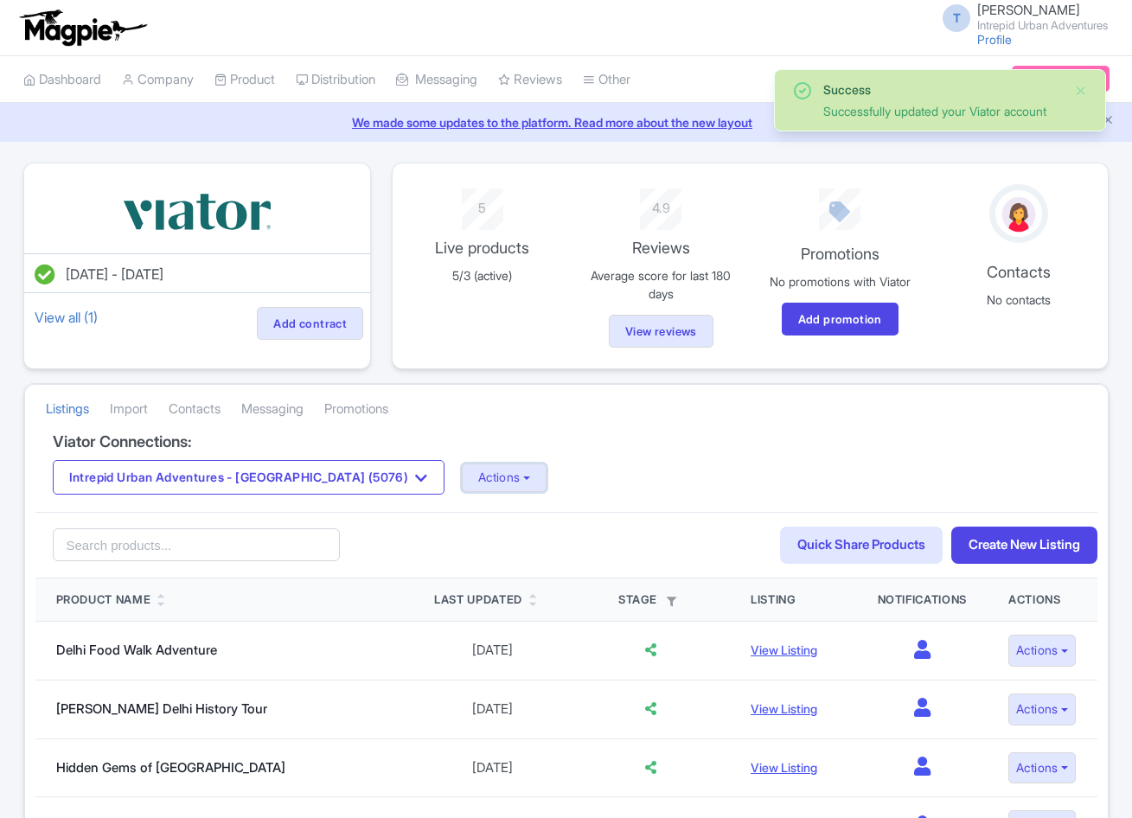
click at [462, 473] on button "Actions" at bounding box center [505, 478] width 86 height 29
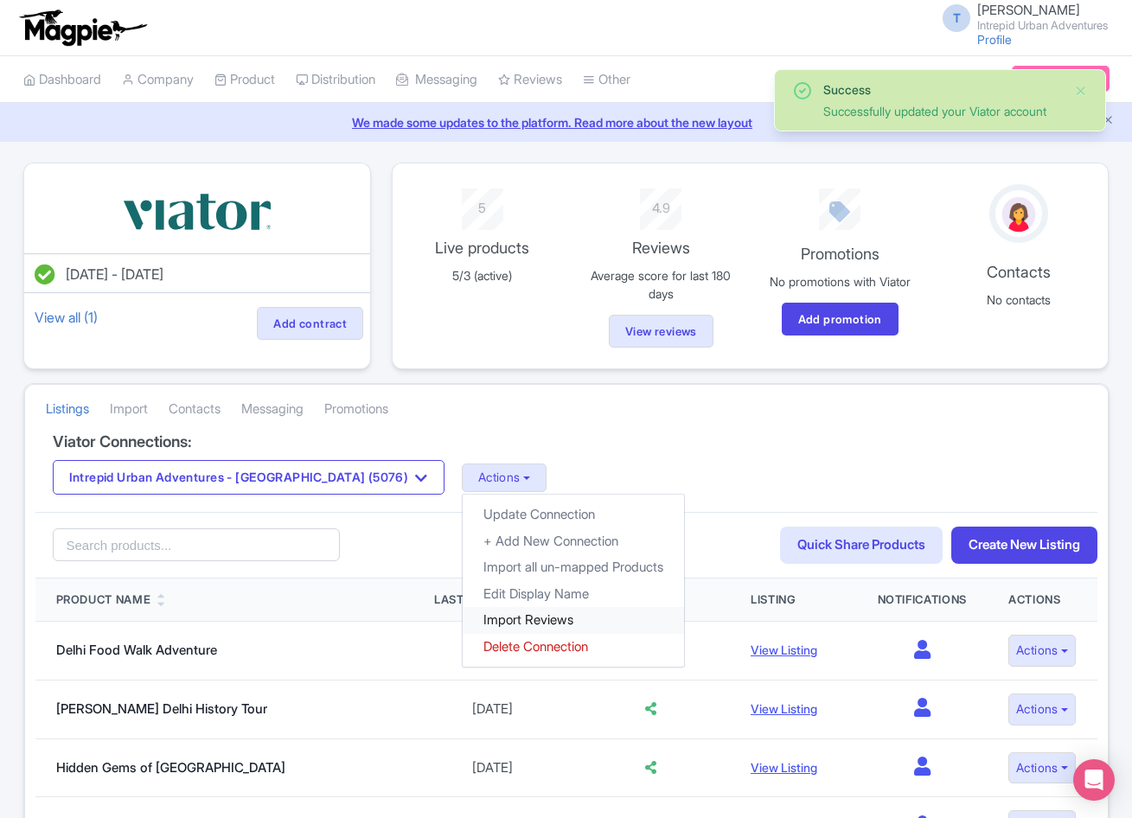
click at [463, 615] on link "Import Reviews" at bounding box center [573, 620] width 221 height 27
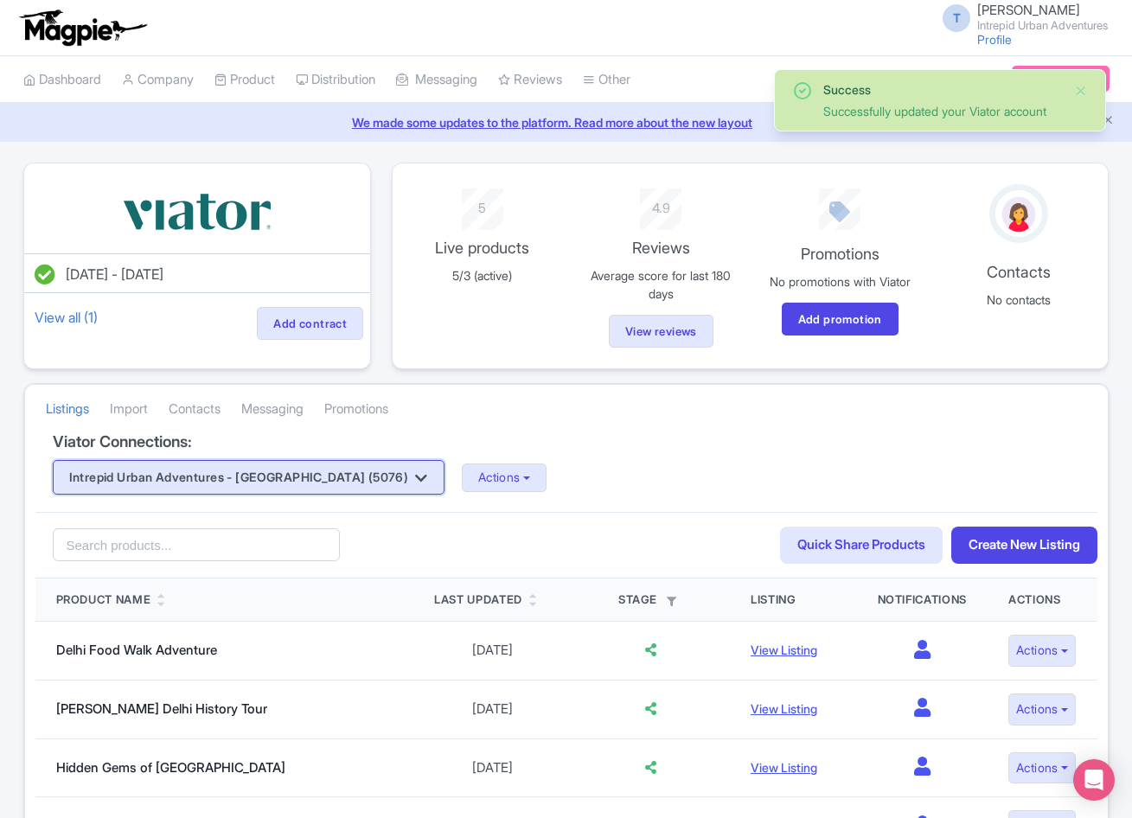
click at [301, 478] on button "Intrepid Urban Adventures - [GEOGRAPHIC_DATA] (5076)" at bounding box center [249, 477] width 392 height 35
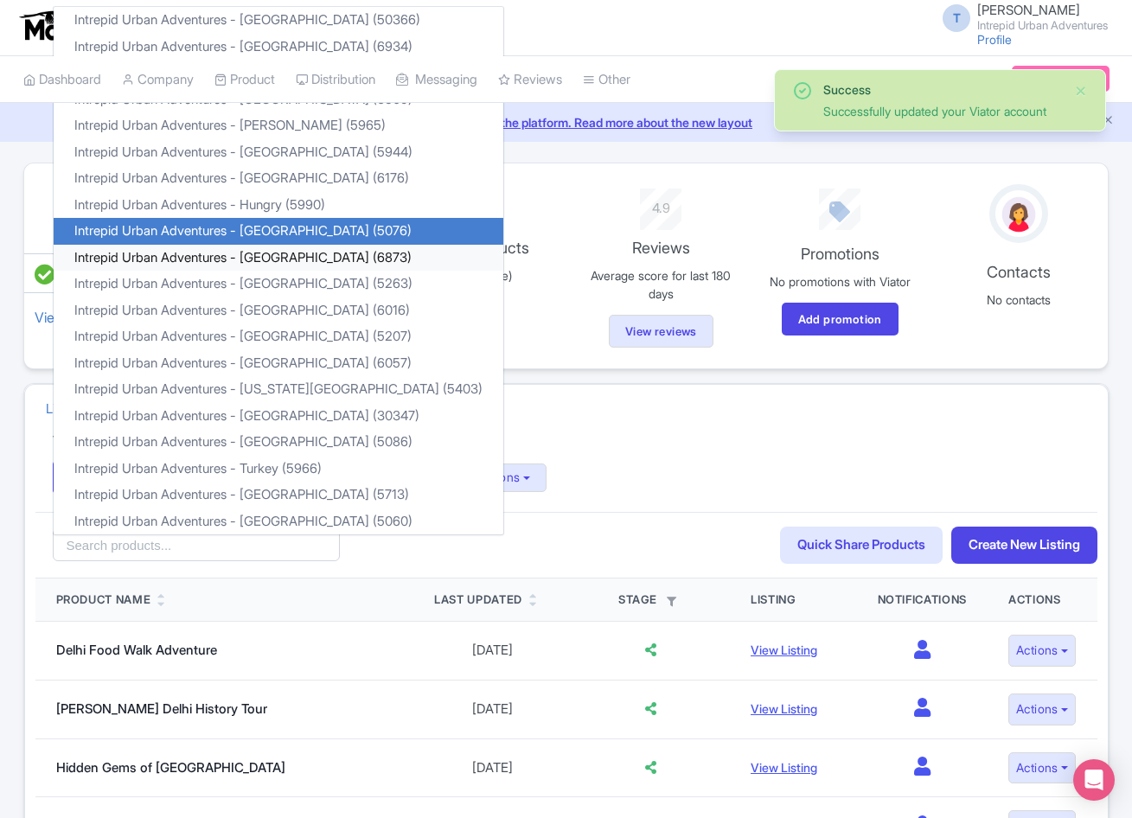
click at [284, 261] on link "Intrepid Urban Adventures - [GEOGRAPHIC_DATA] (6873)" at bounding box center [279, 258] width 450 height 27
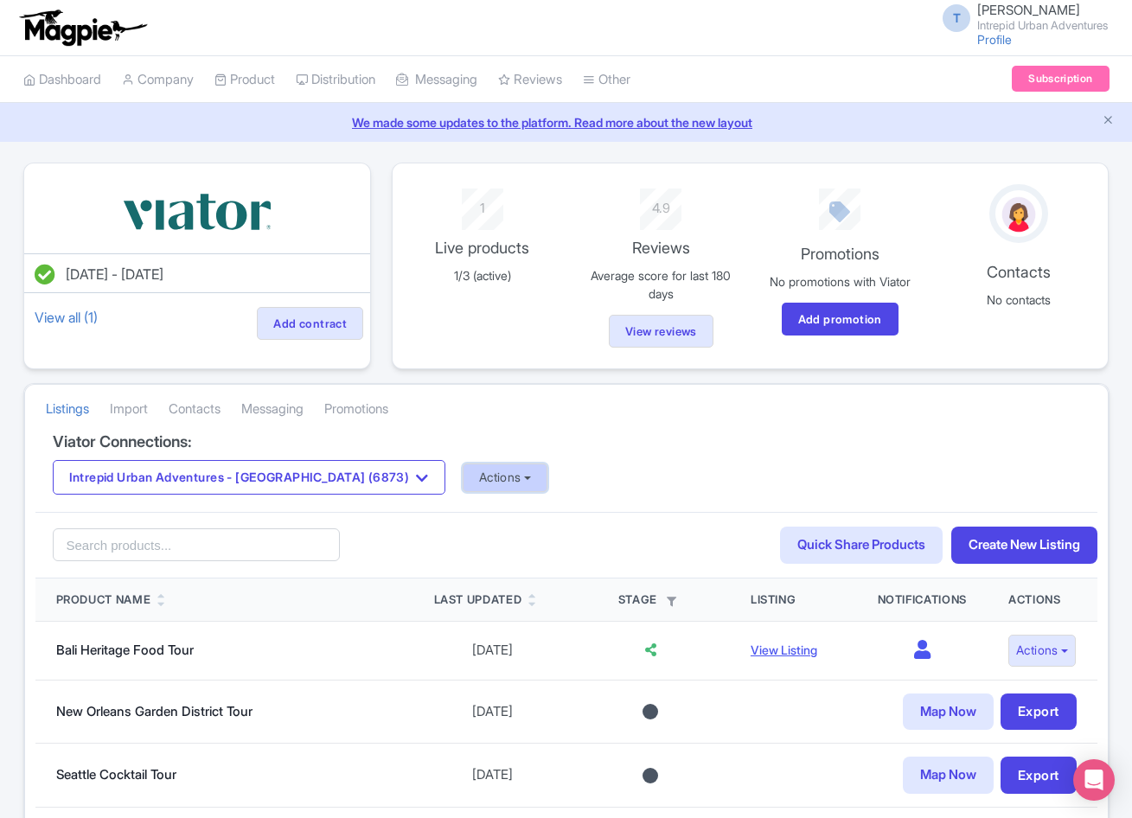
click at [463, 474] on button "Actions" at bounding box center [506, 478] width 86 height 29
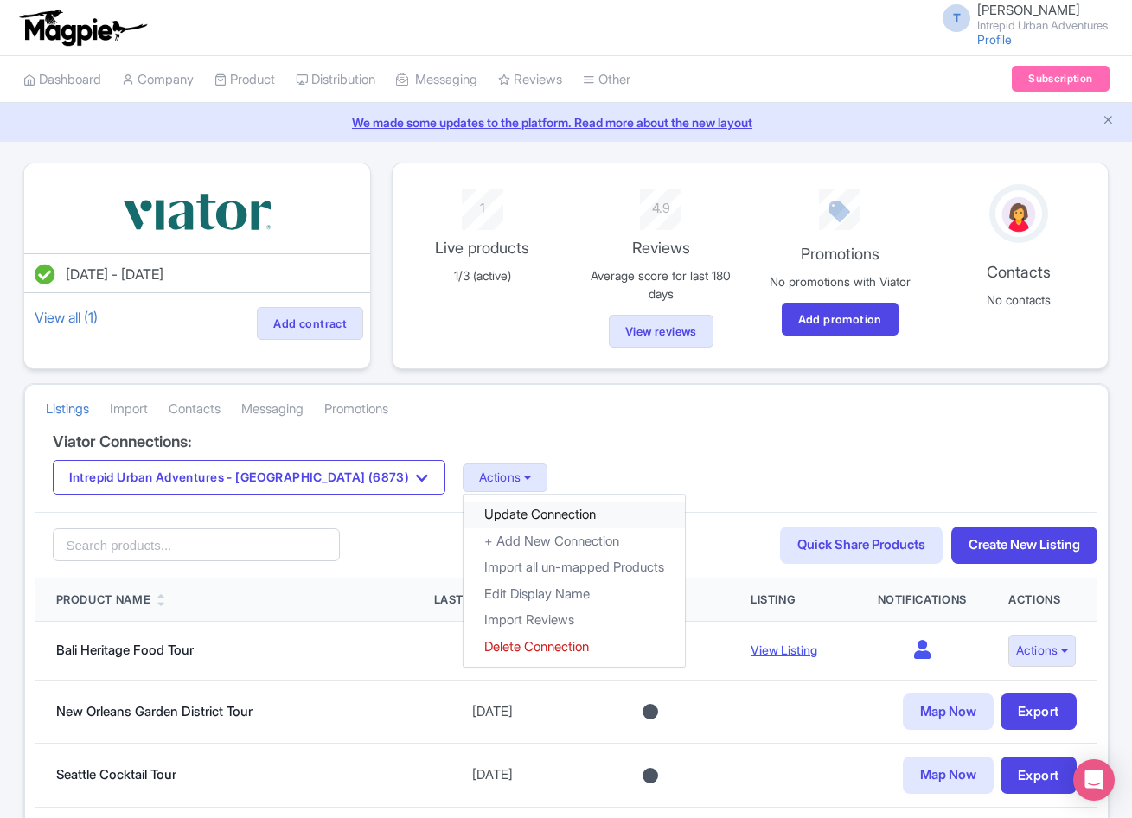
click at [464, 527] on link "Update Connection" at bounding box center [574, 515] width 221 height 27
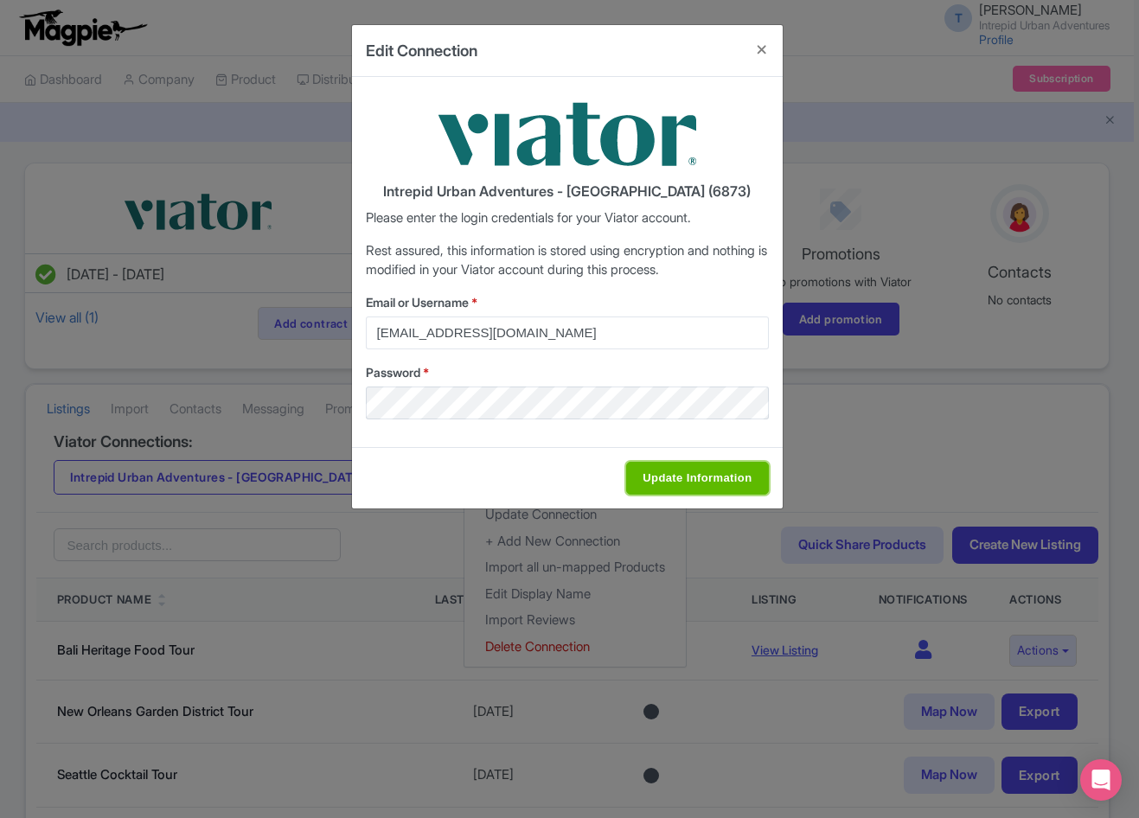
click at [700, 481] on input "Update Information" at bounding box center [697, 478] width 142 height 33
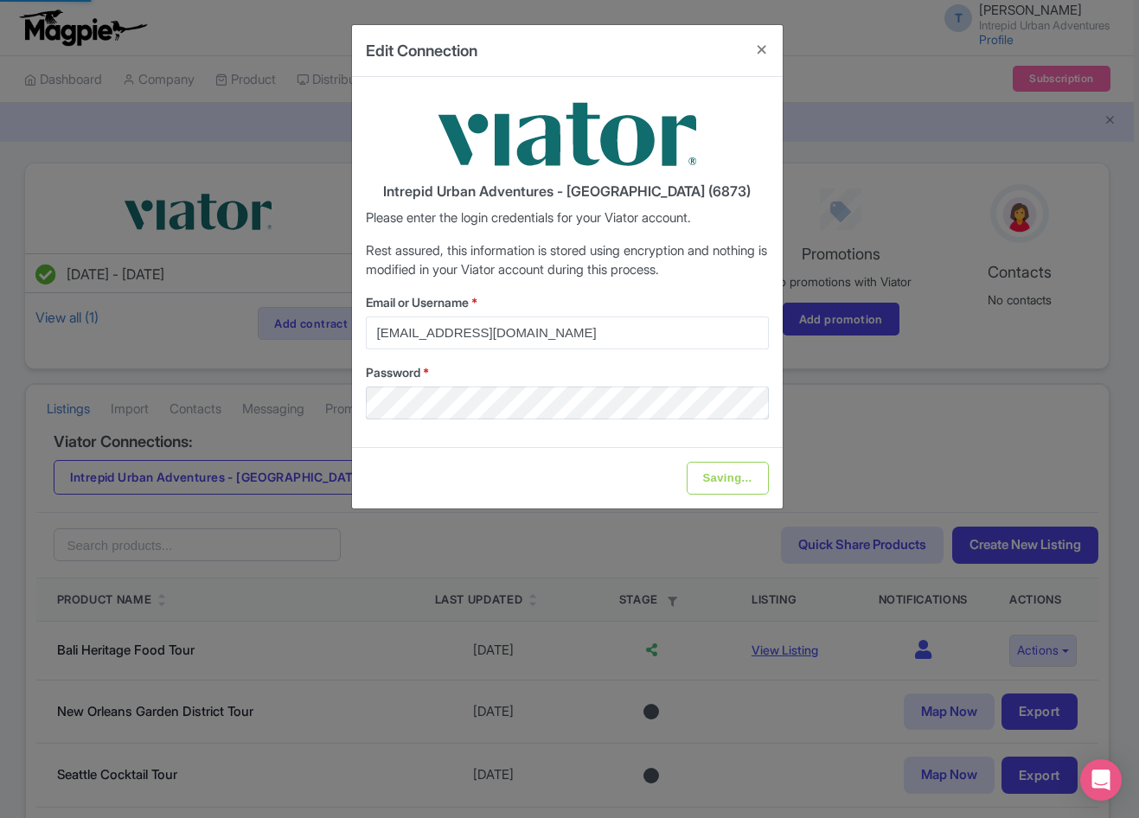
type input "Saving..."
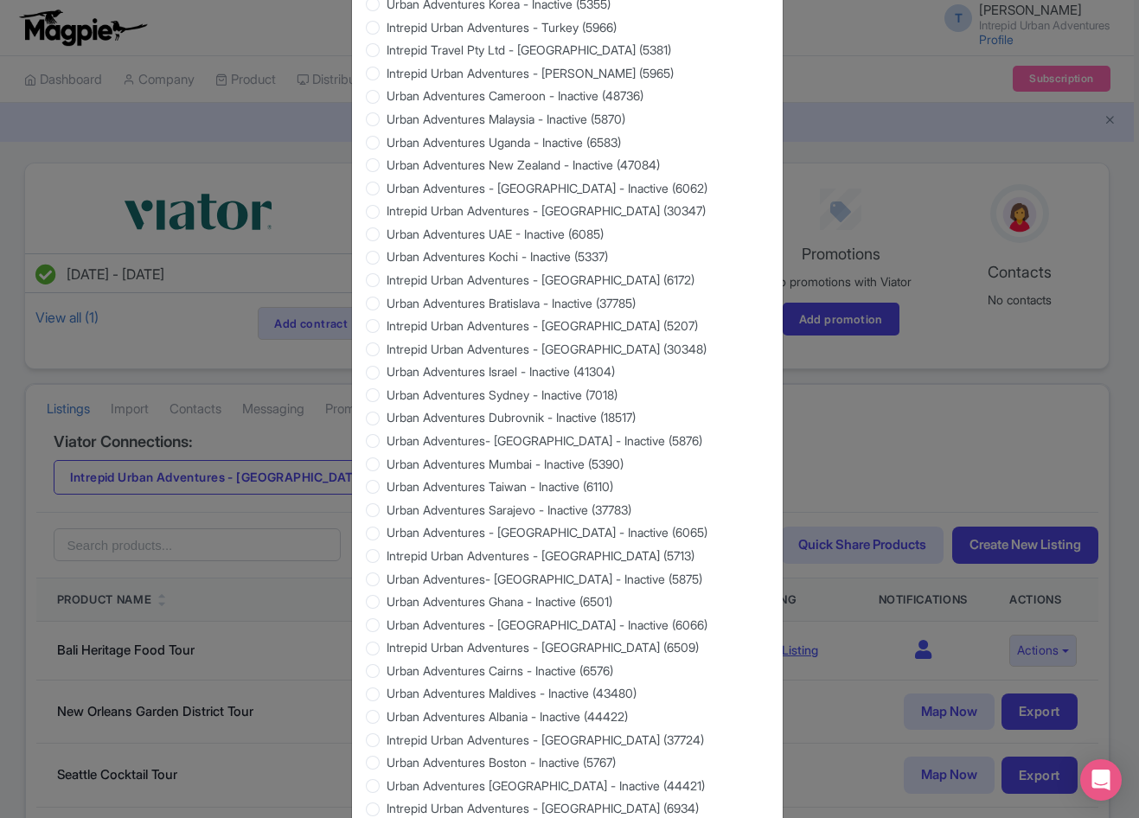
scroll to position [1402, 0]
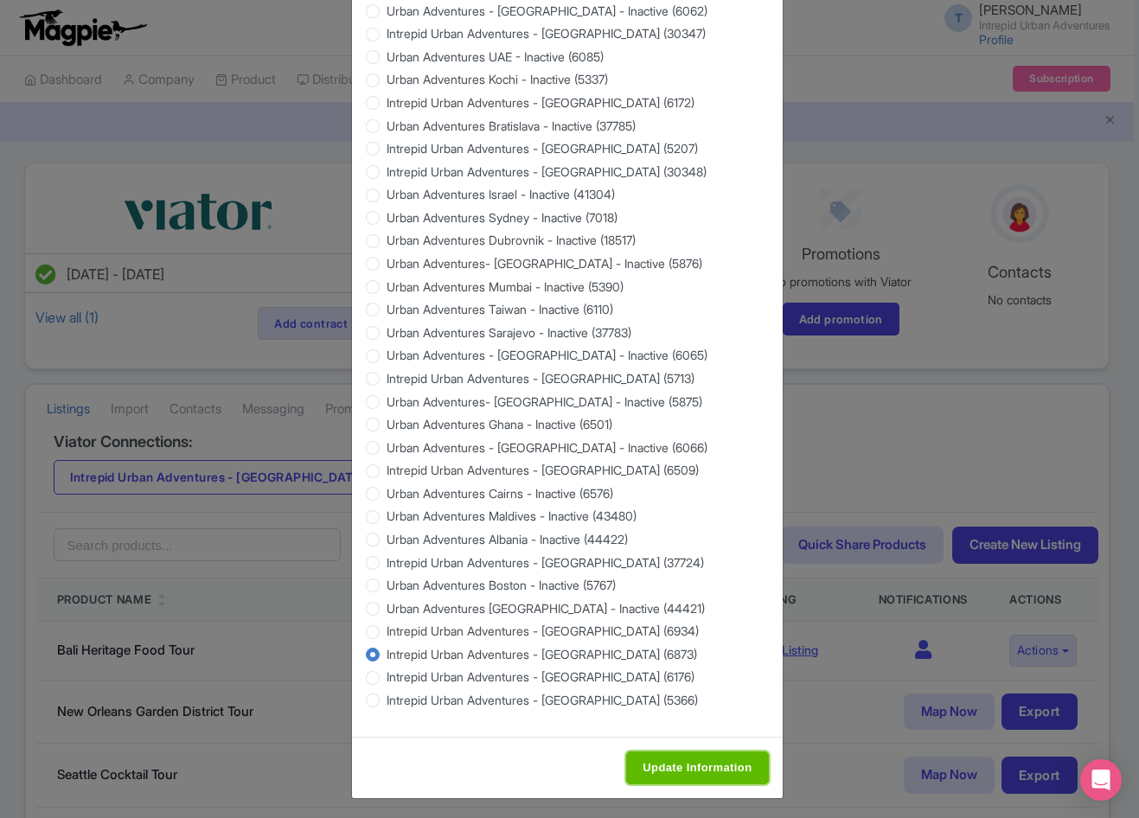
click at [686, 764] on input "Update Information" at bounding box center [697, 768] width 142 height 33
type input "Saving..."
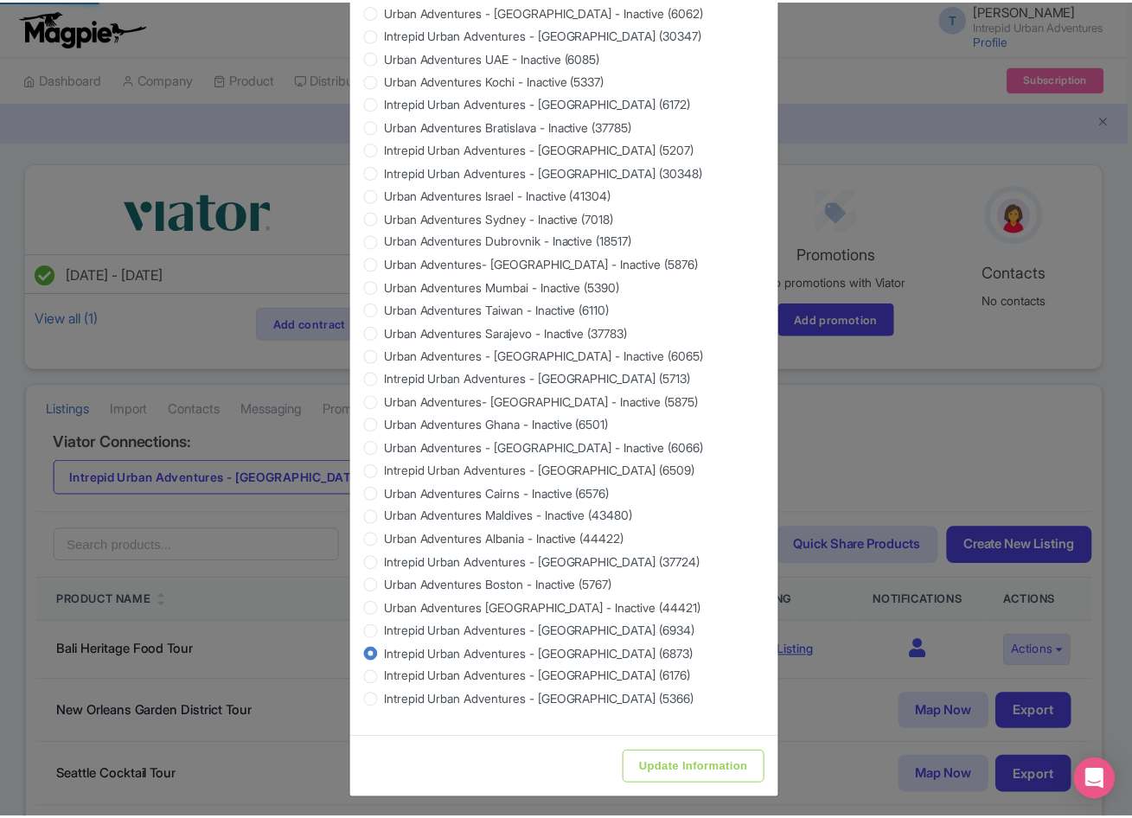
scroll to position [0, 0]
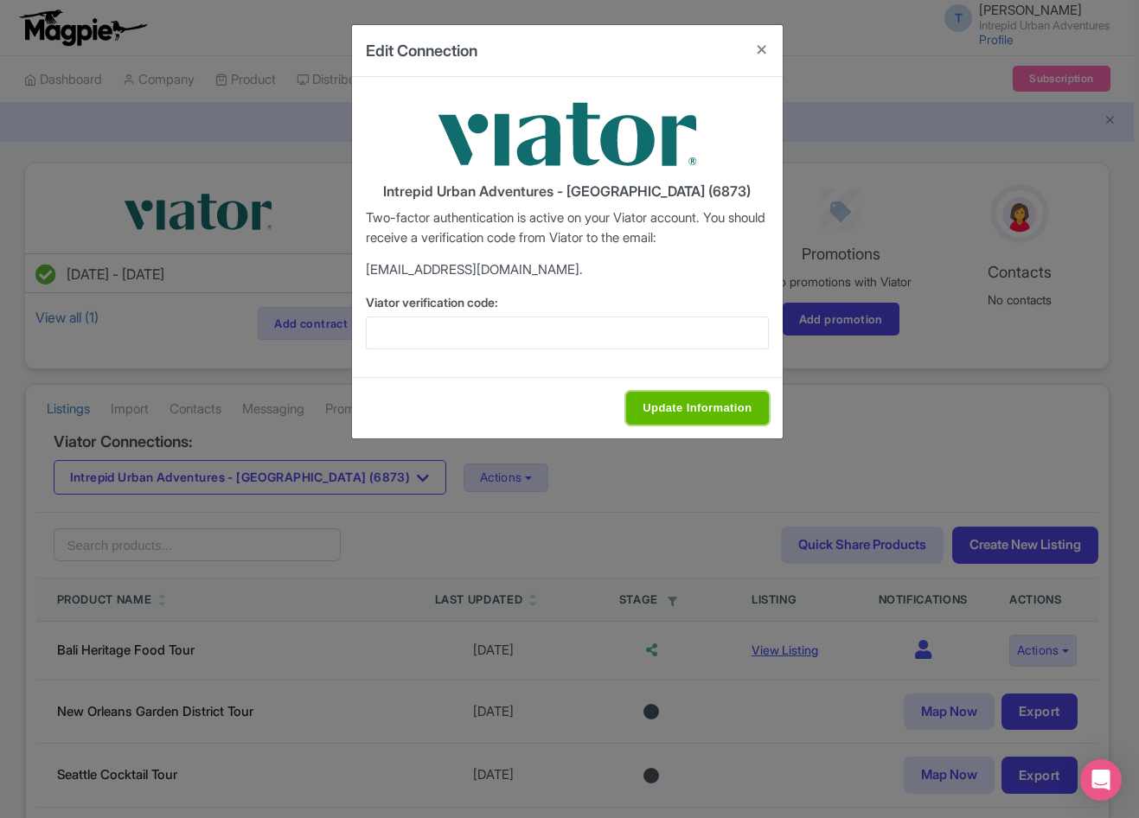
click at [730, 410] on input "Update Information" at bounding box center [697, 408] width 142 height 33
type input "Saving..."
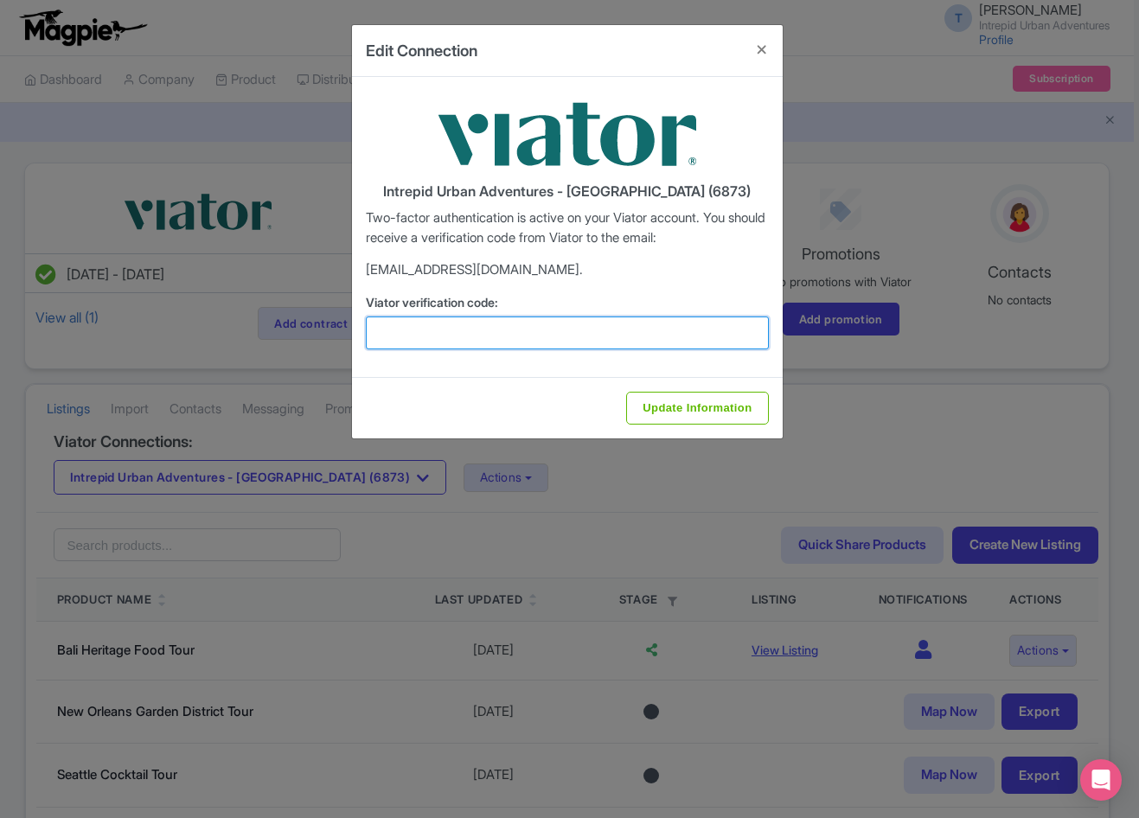
click at [456, 349] on input "Viator verification code:" at bounding box center [567, 333] width 403 height 33
paste input "527462"
type input "527462"
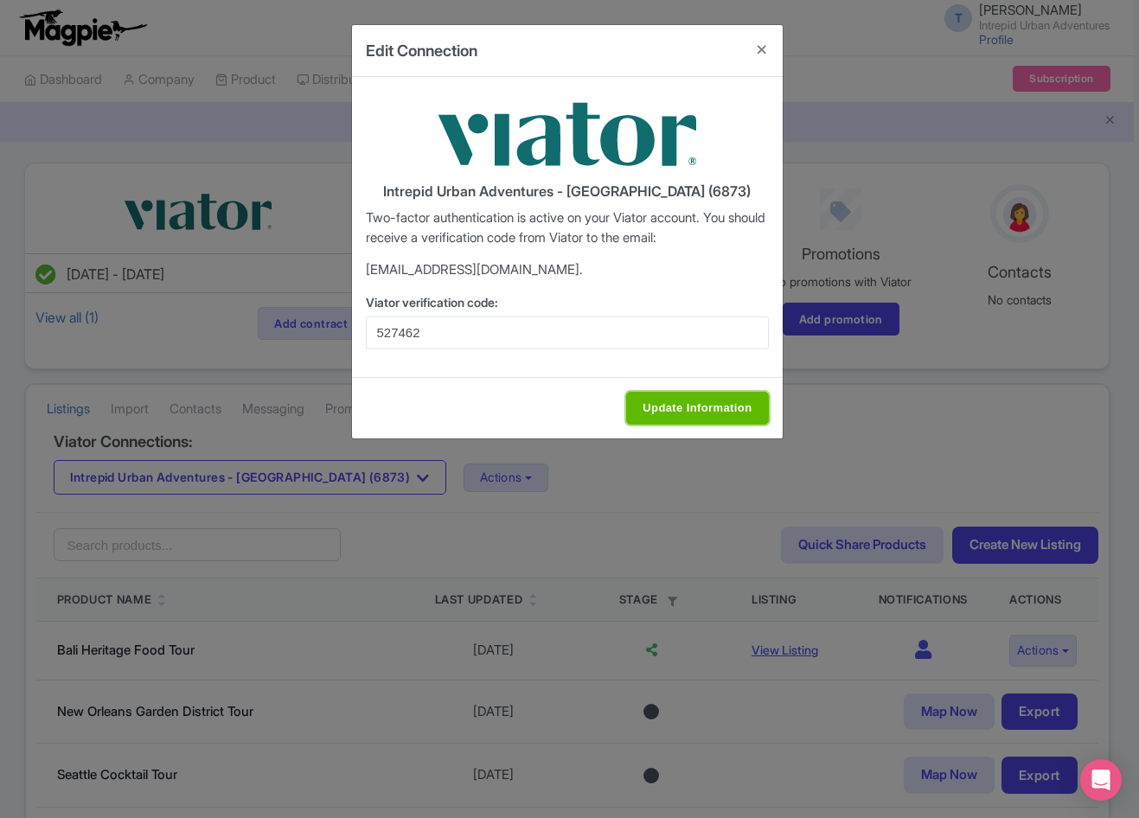
click at [726, 402] on input "Update Information" at bounding box center [697, 408] width 142 height 33
type input "Update Information"
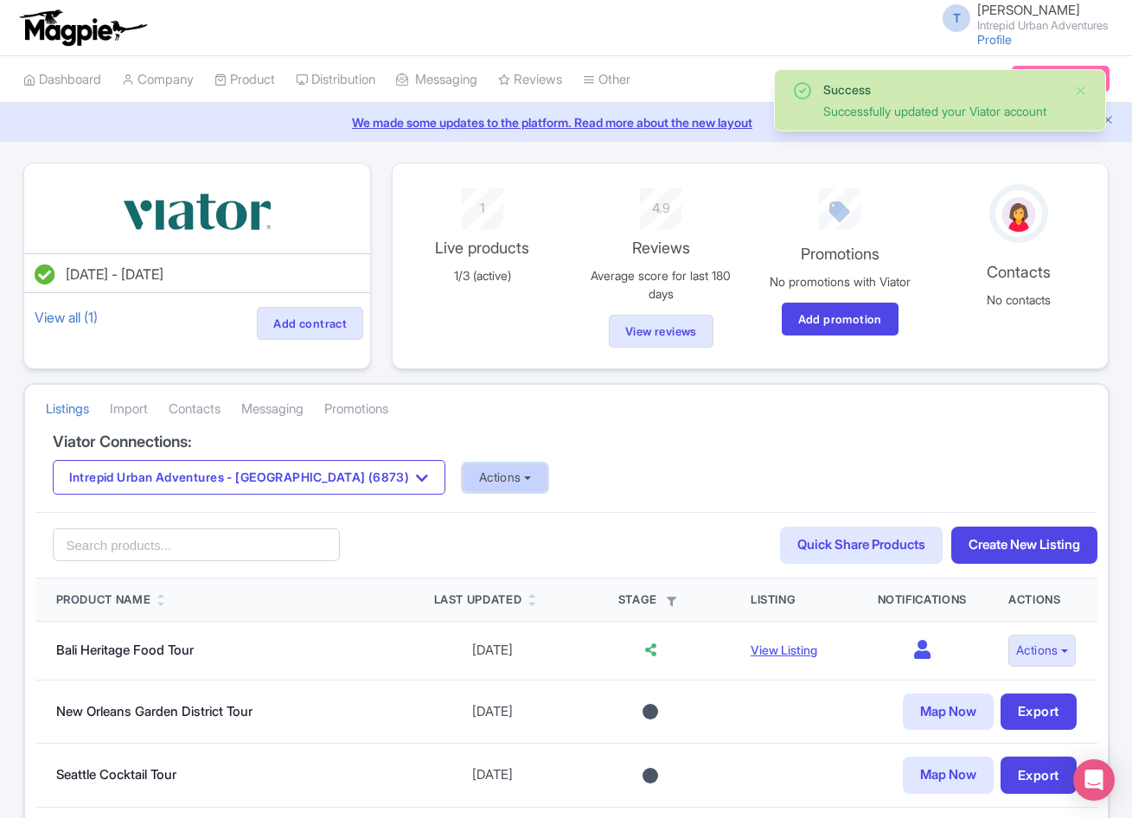
click at [463, 480] on button "Actions" at bounding box center [506, 478] width 86 height 29
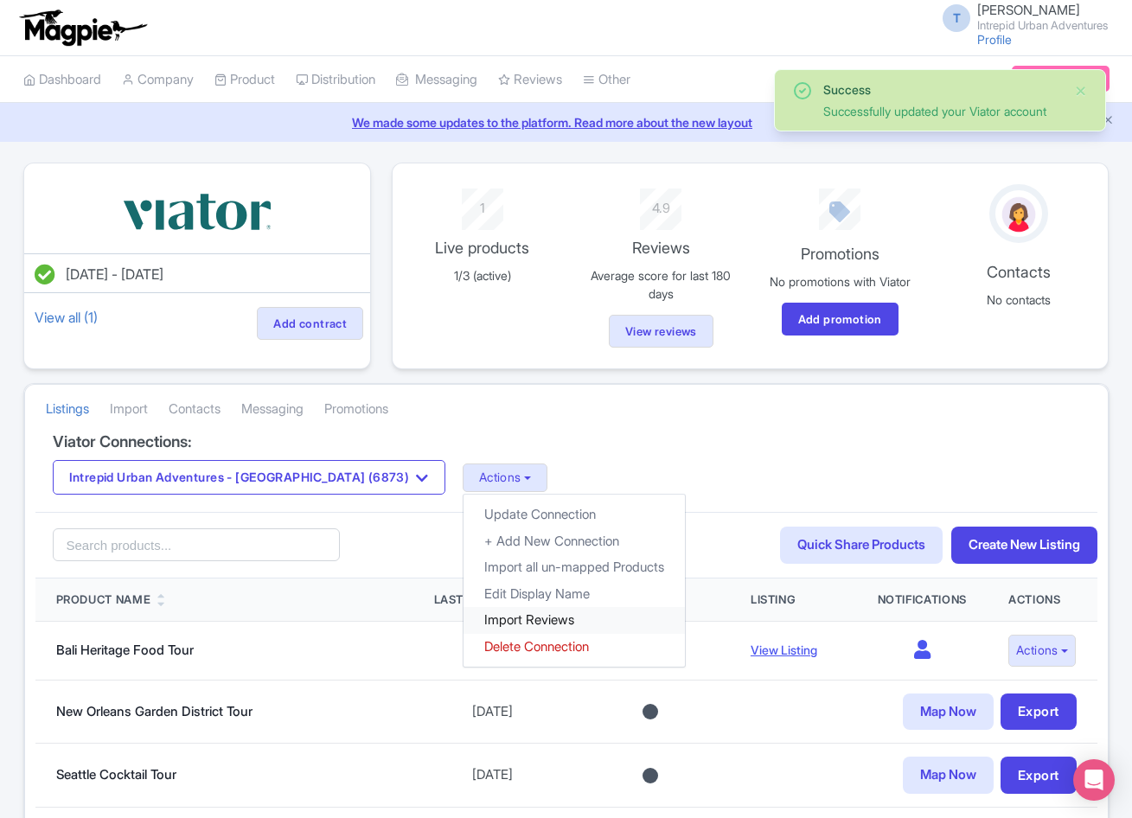
click at [464, 617] on link "Import Reviews" at bounding box center [574, 620] width 221 height 27
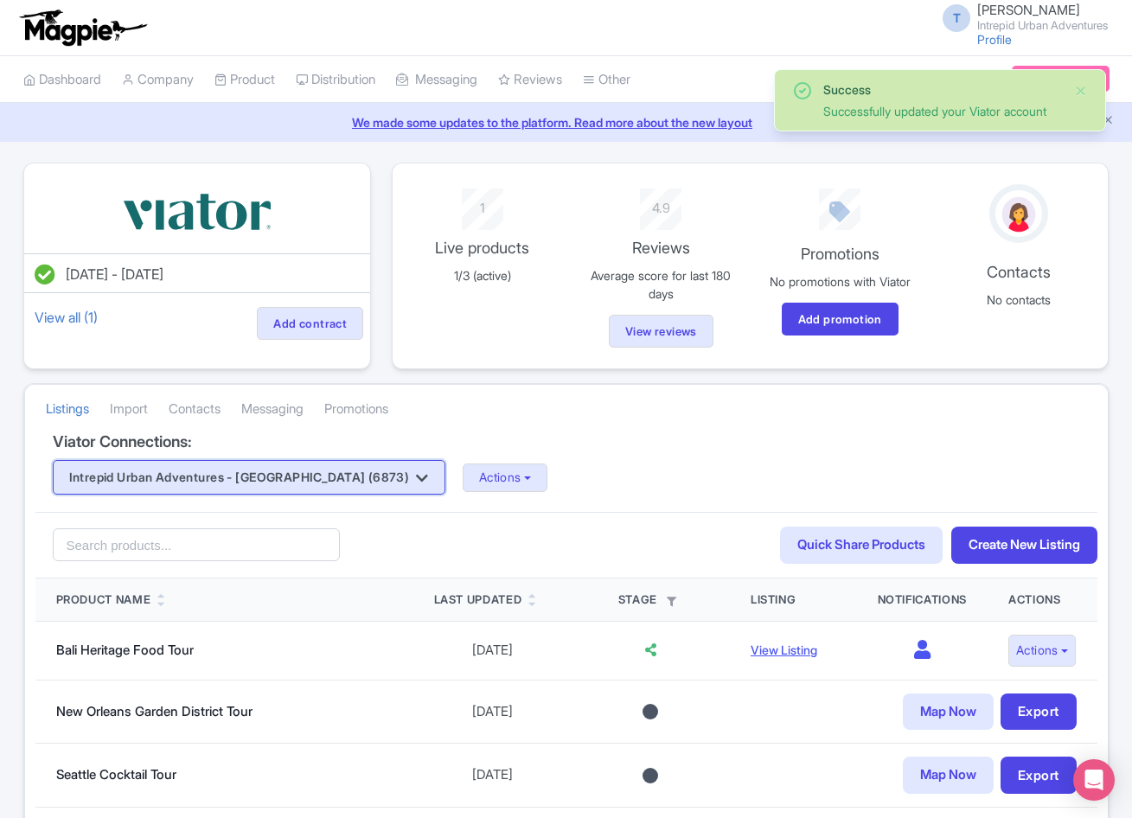
click at [331, 485] on button "Intrepid Urban Adventures - [GEOGRAPHIC_DATA] (6873)" at bounding box center [249, 477] width 393 height 35
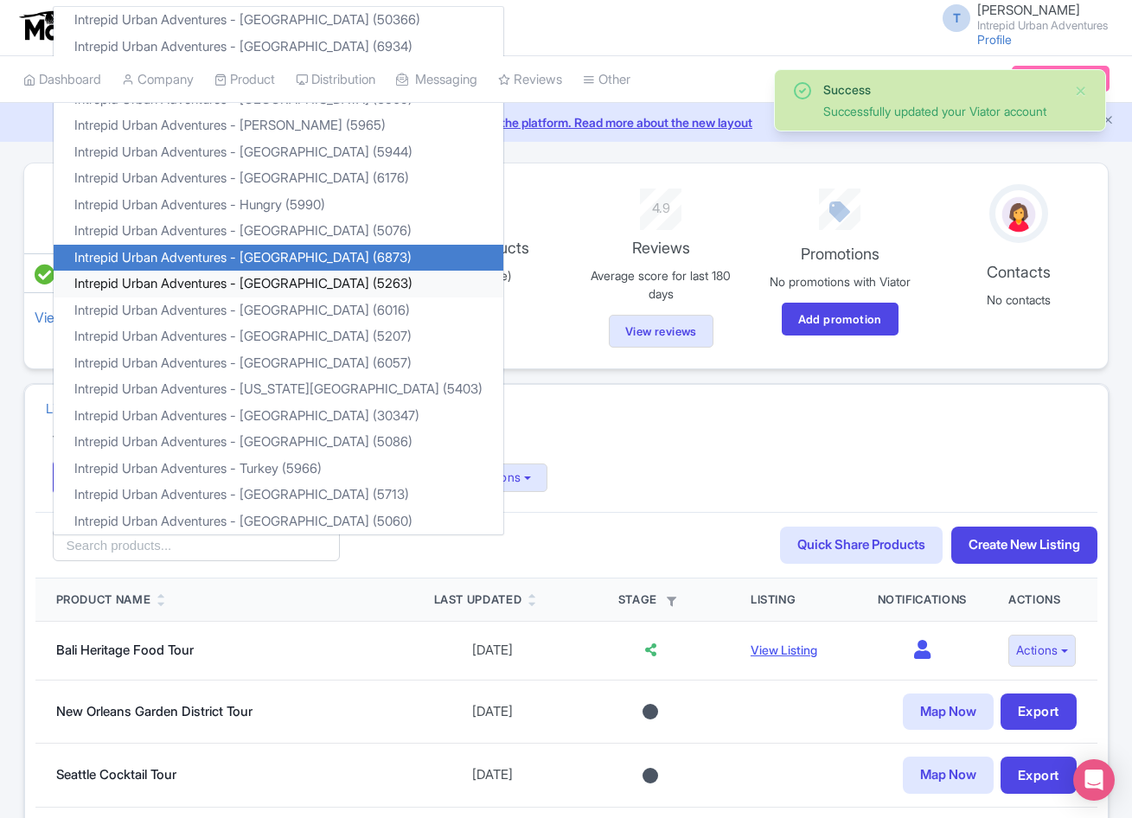
click at [275, 279] on link "Intrepid Urban Adventures - [GEOGRAPHIC_DATA] (5263)" at bounding box center [279, 284] width 450 height 27
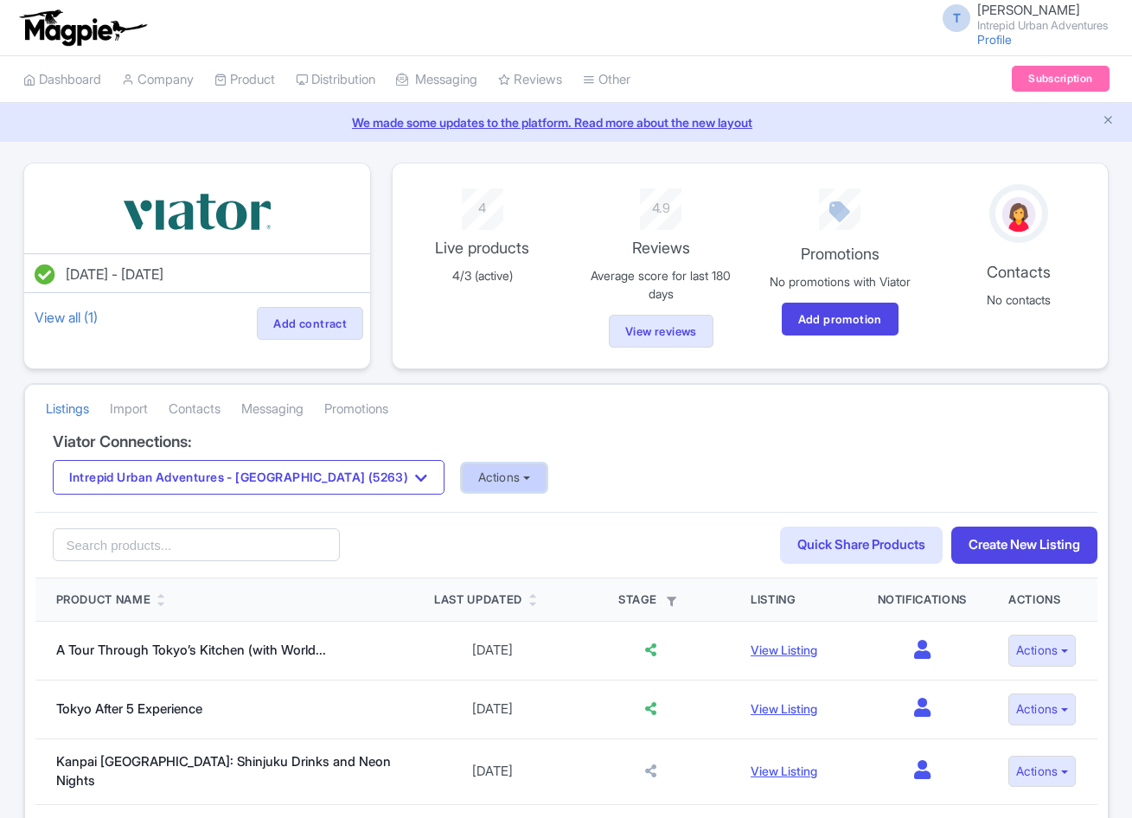
click at [462, 473] on button "Actions" at bounding box center [505, 478] width 86 height 29
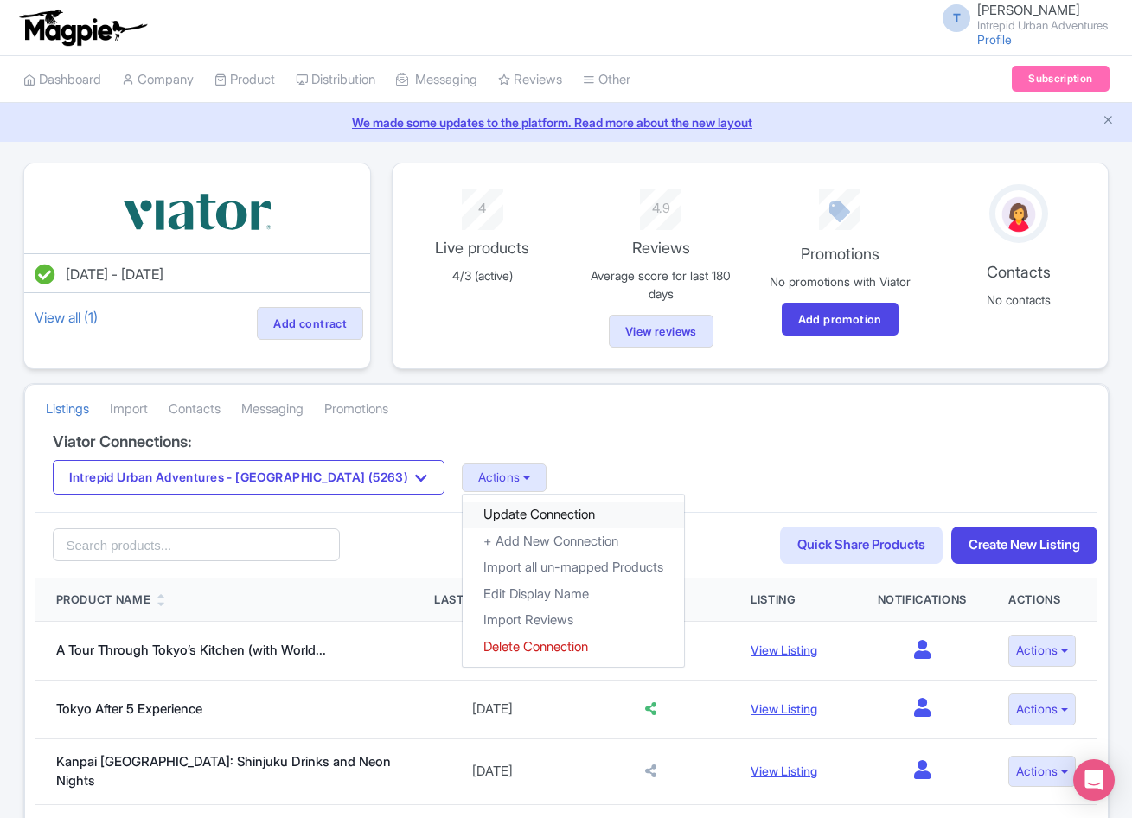
click at [463, 511] on link "Update Connection" at bounding box center [573, 515] width 221 height 27
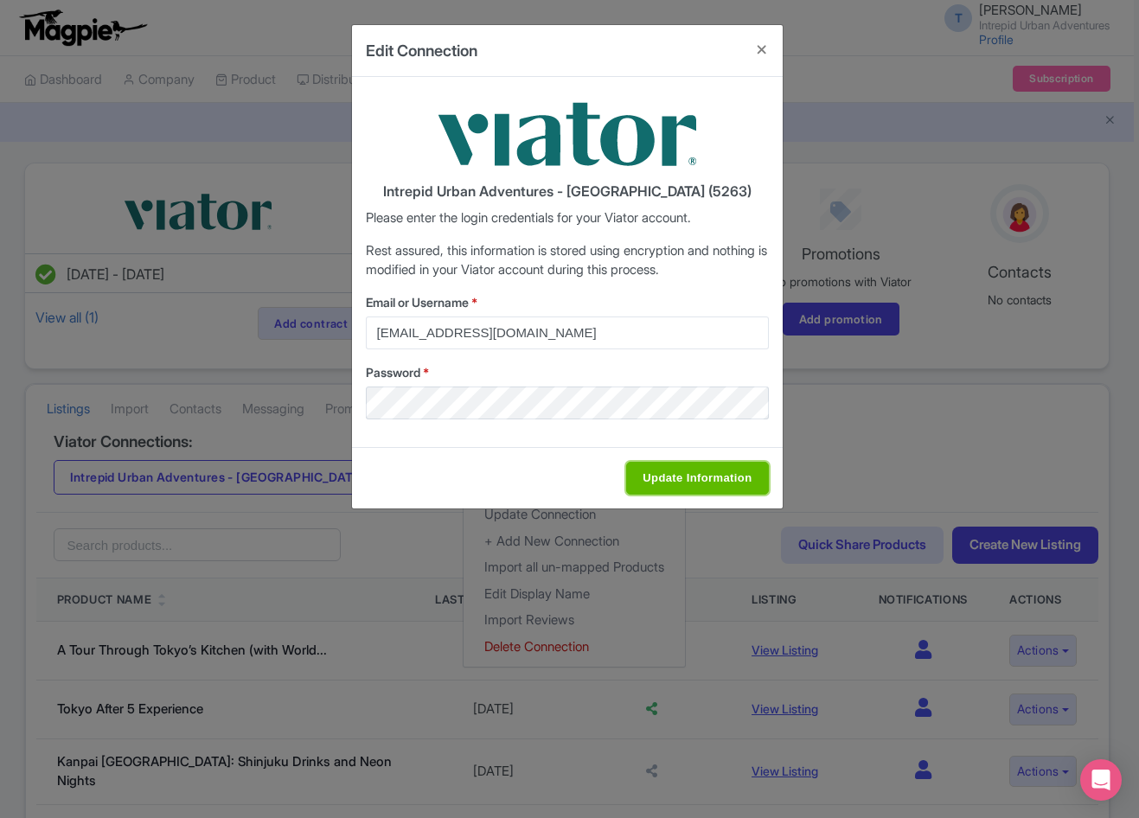
click at [672, 470] on input "Update Information" at bounding box center [697, 478] width 142 height 33
type input "Saving..."
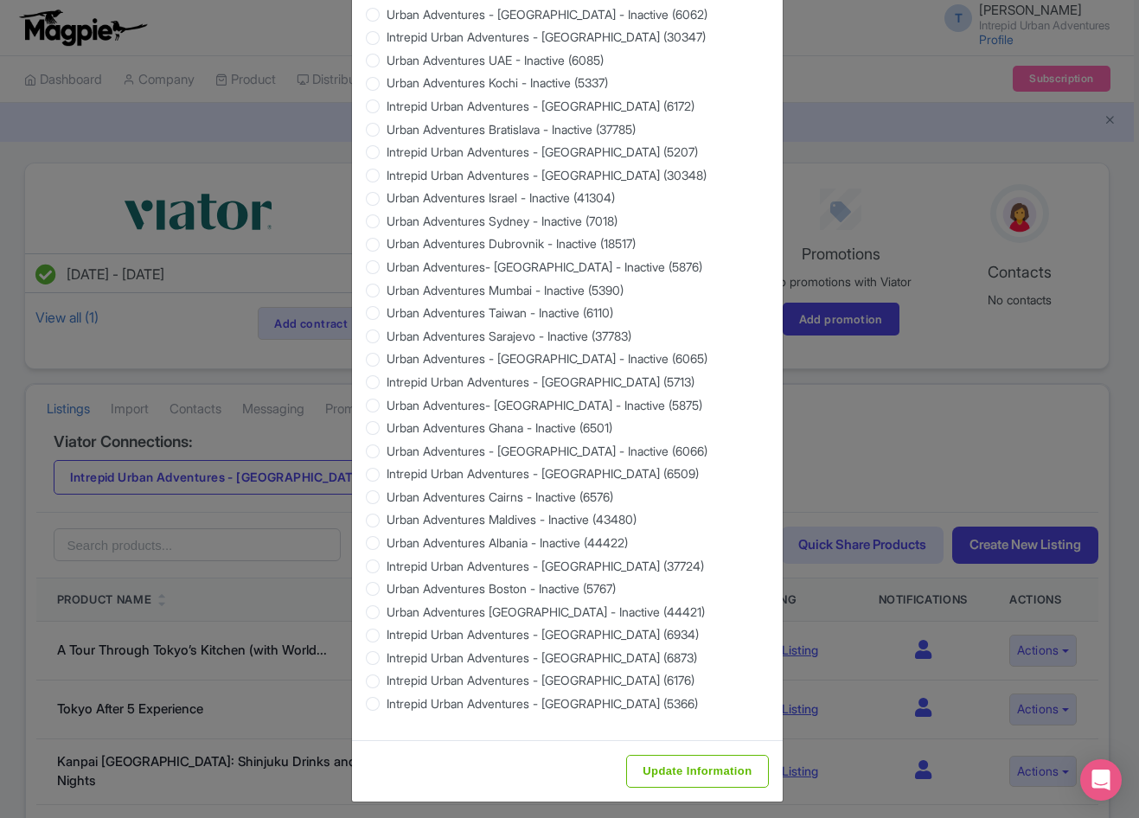
scroll to position [1402, 0]
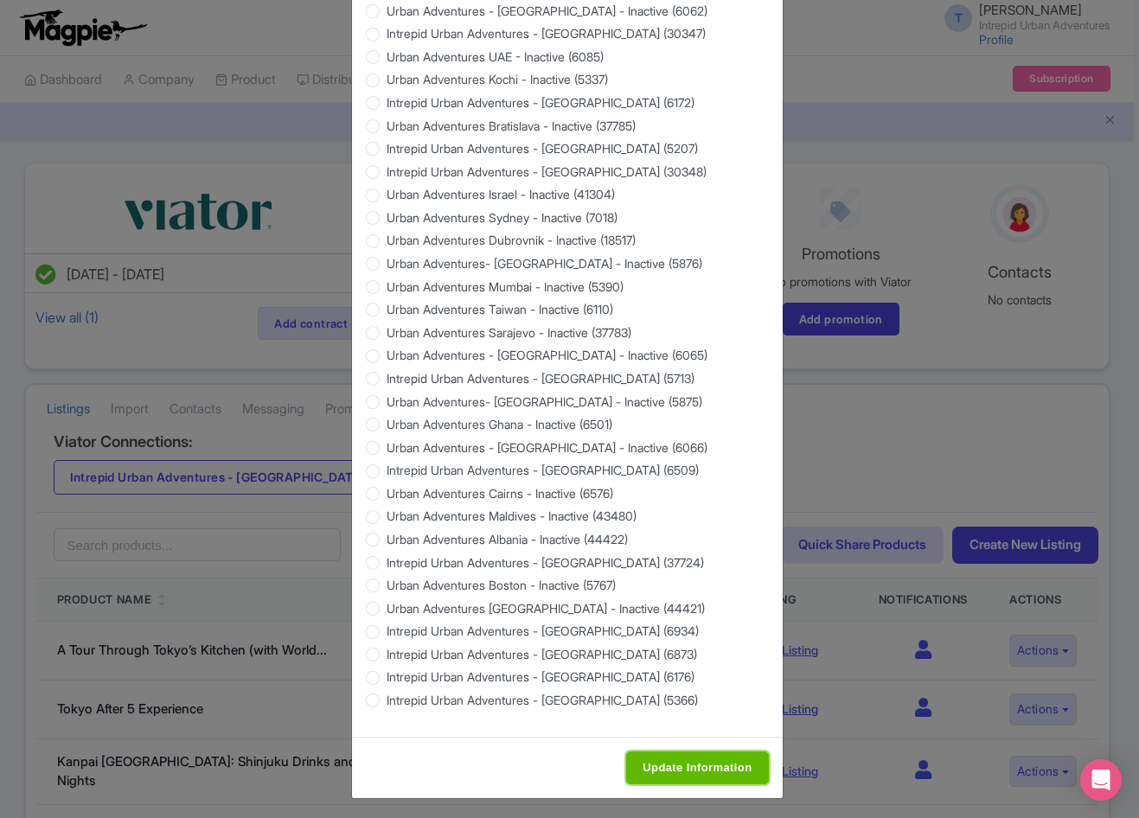
click at [723, 760] on input "Update Information" at bounding box center [697, 768] width 142 height 33
type input "Saving..."
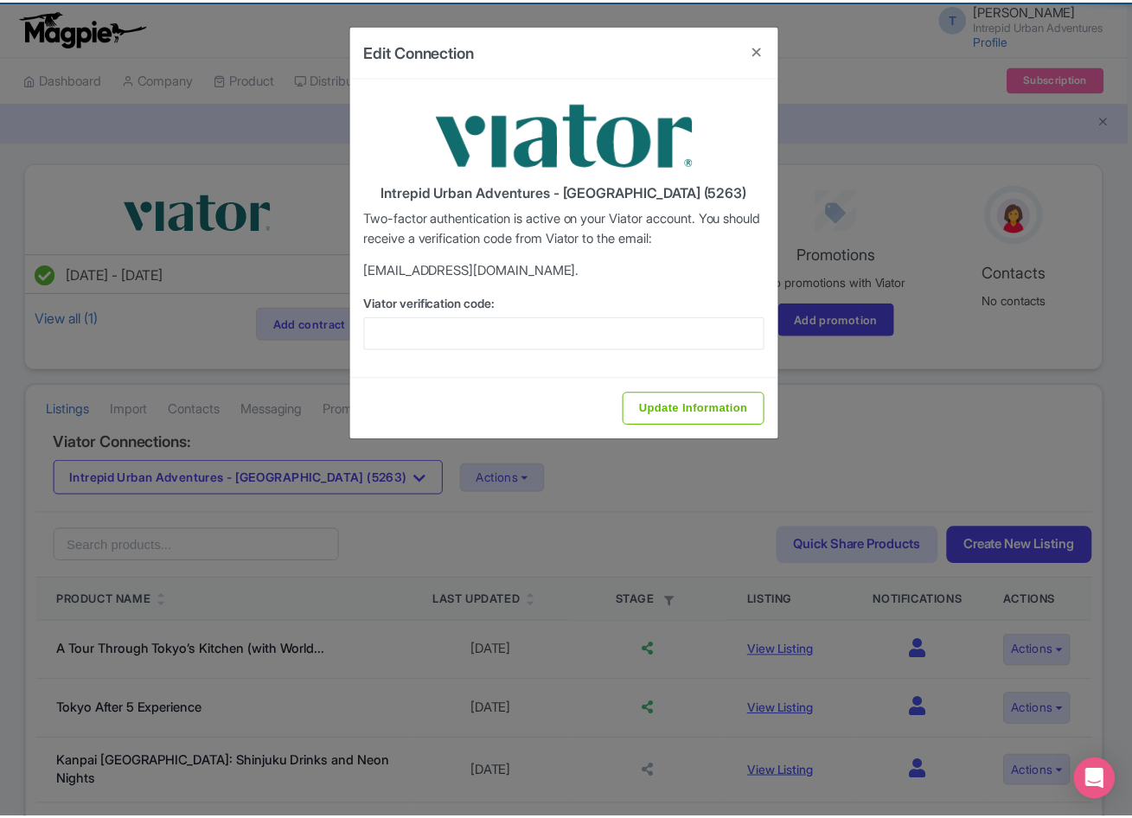
scroll to position [0, 0]
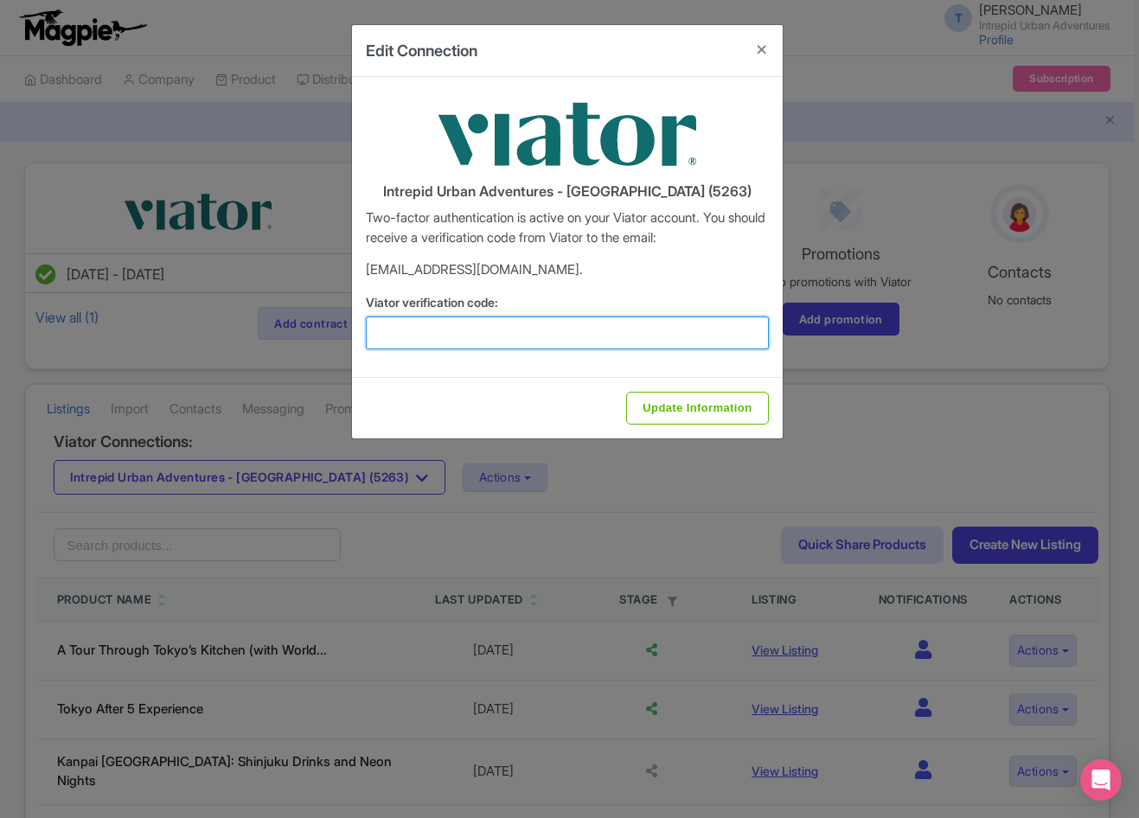
click at [562, 330] on input "Viator verification code:" at bounding box center [567, 333] width 403 height 33
paste input "685225"
type input "685225"
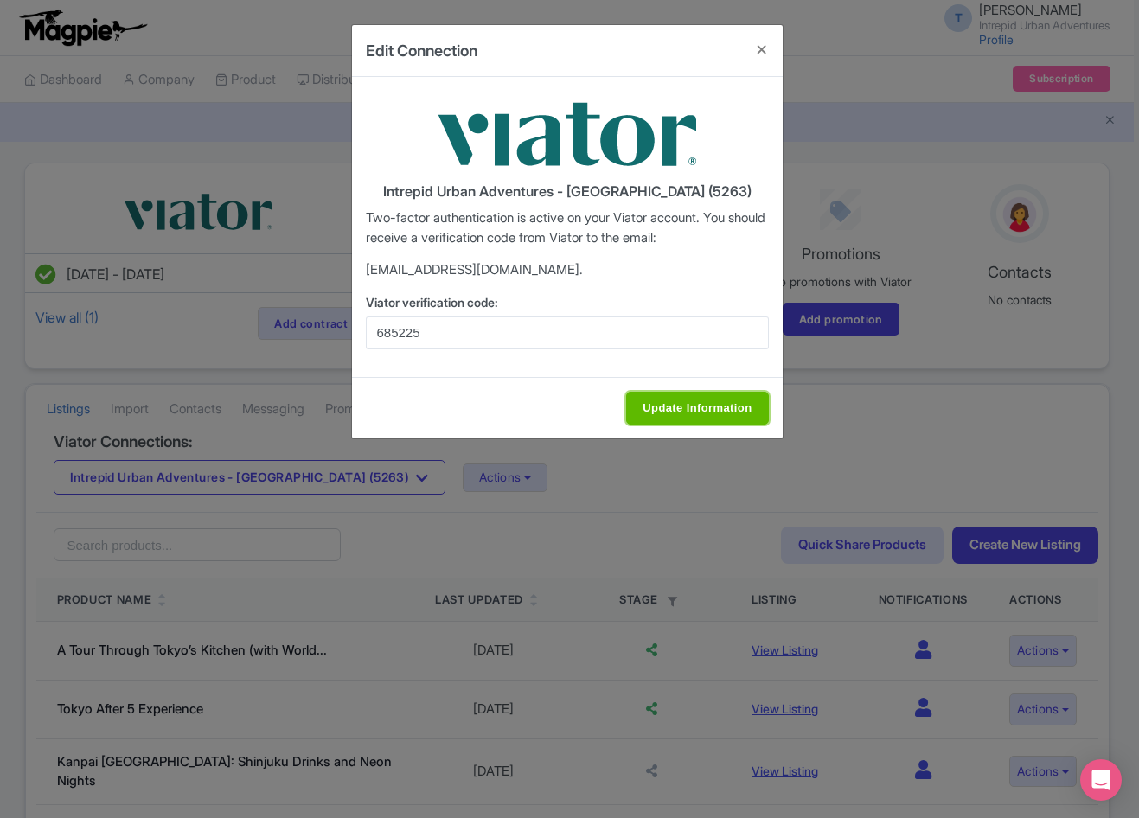
click at [722, 413] on input "Update Information" at bounding box center [697, 408] width 142 height 33
type input "Update Information"
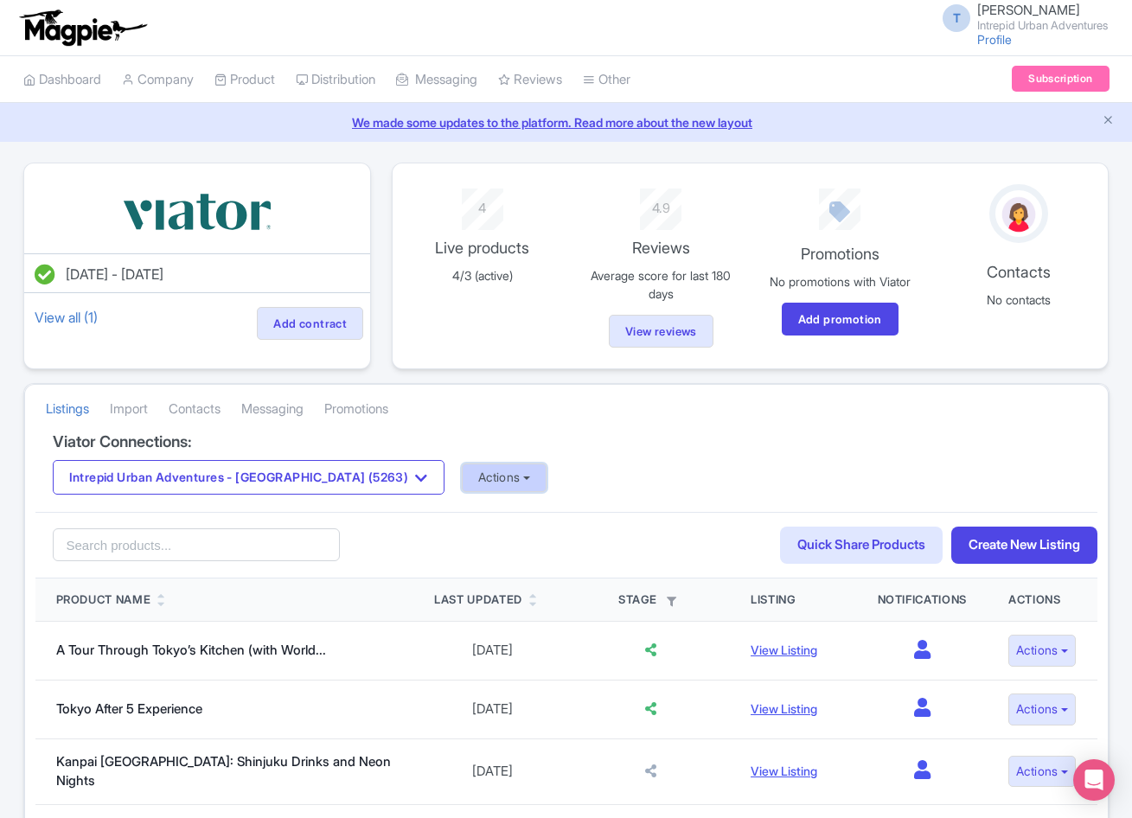
click at [462, 474] on button "Actions" at bounding box center [505, 478] width 86 height 29
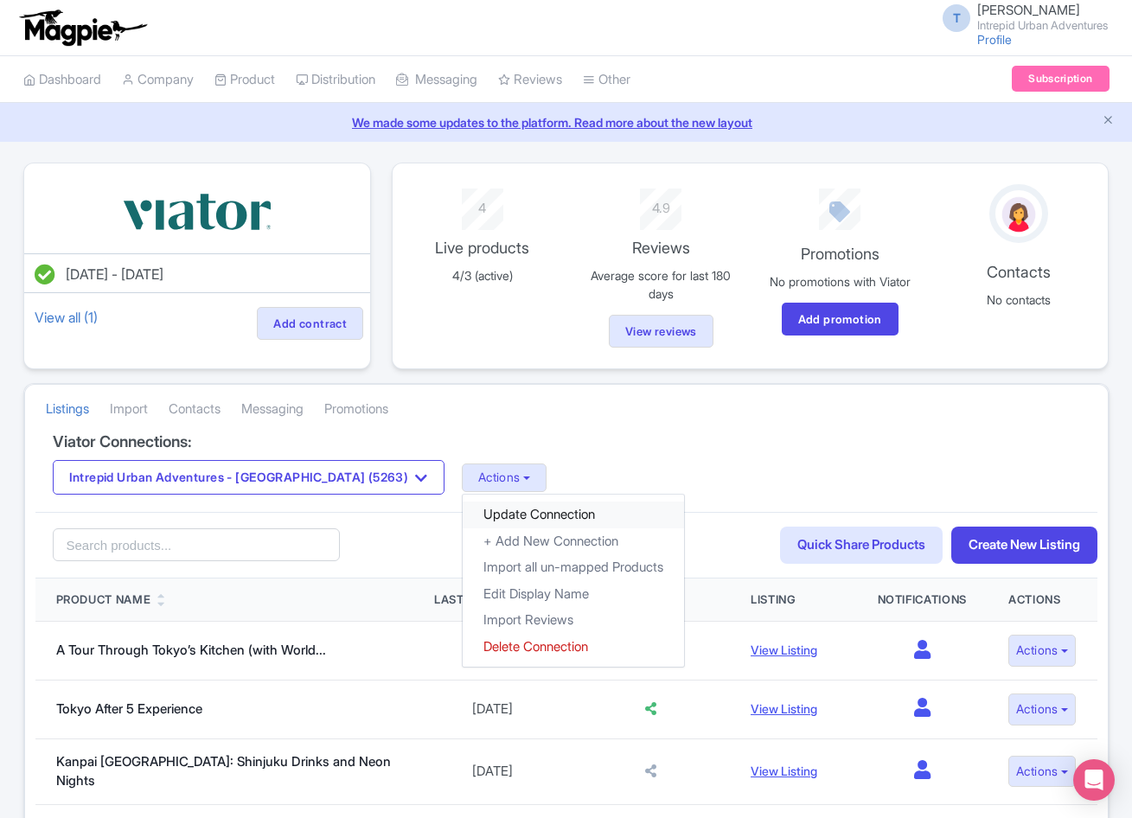
click at [463, 521] on link "Update Connection" at bounding box center [573, 515] width 221 height 27
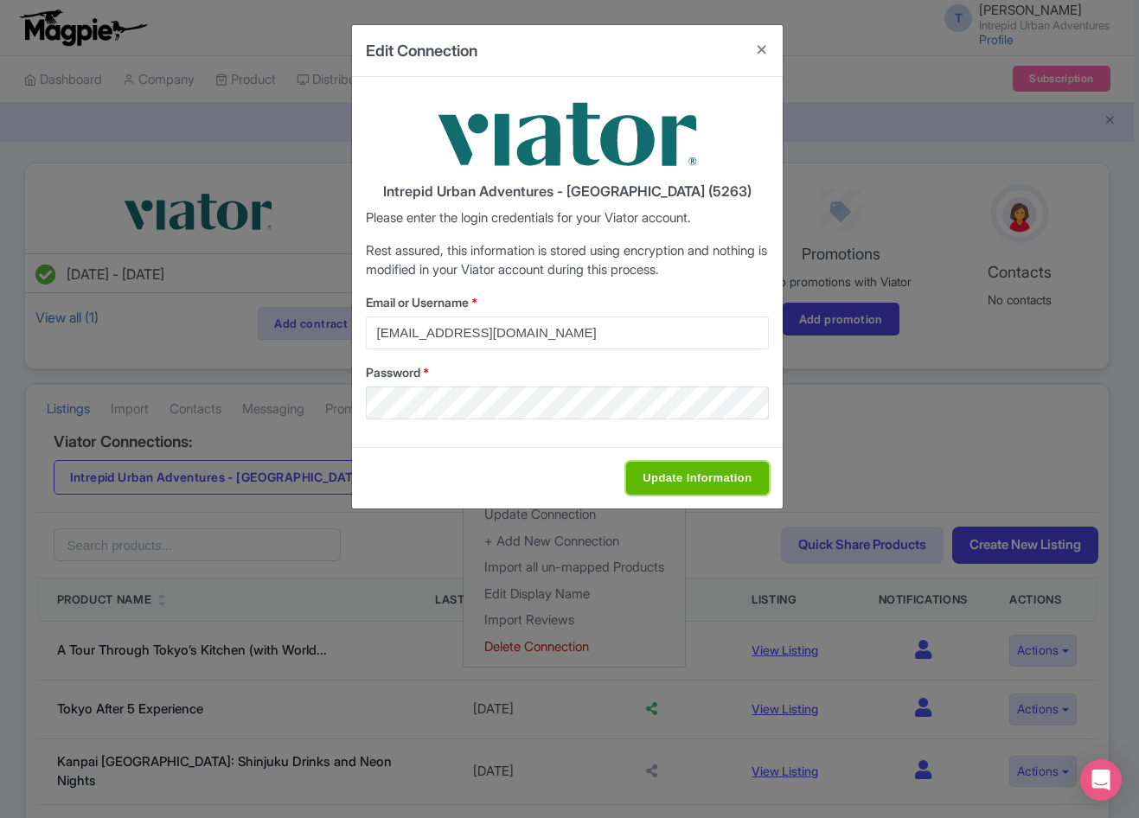
click at [688, 477] on input "Update Information" at bounding box center [697, 478] width 142 height 33
type input "Saving..."
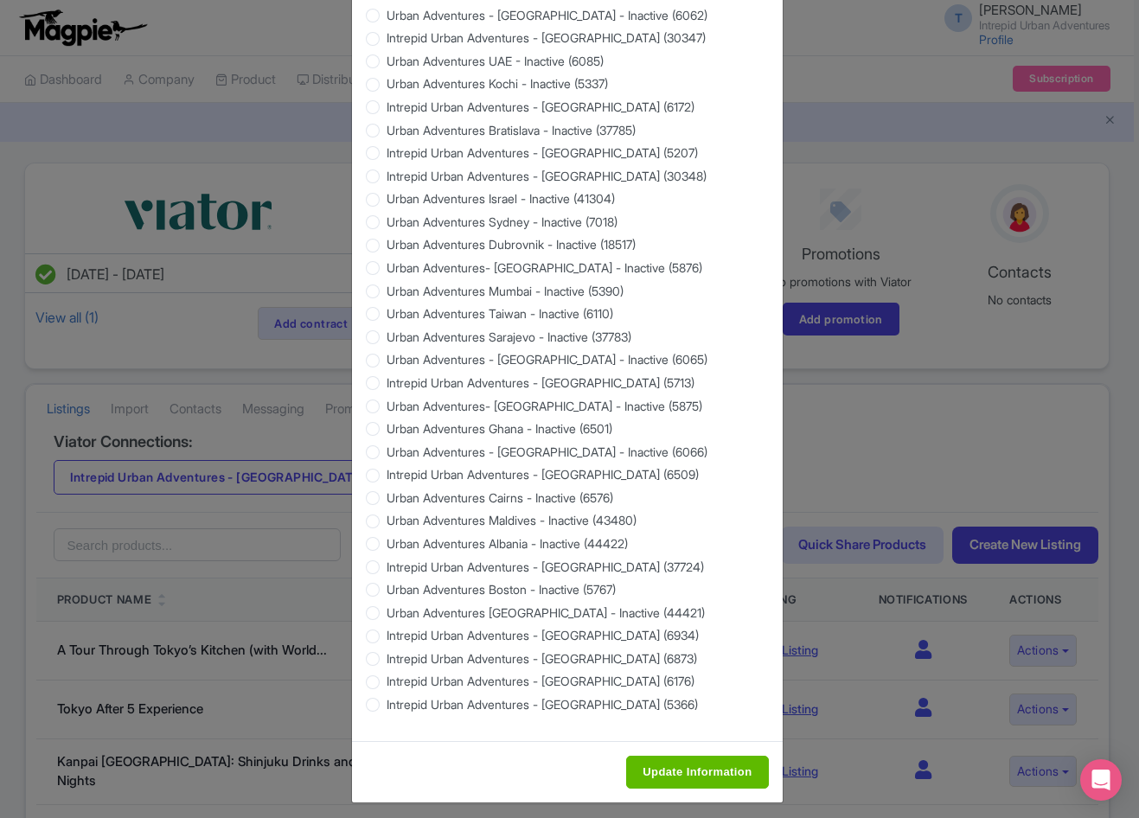
scroll to position [1402, 0]
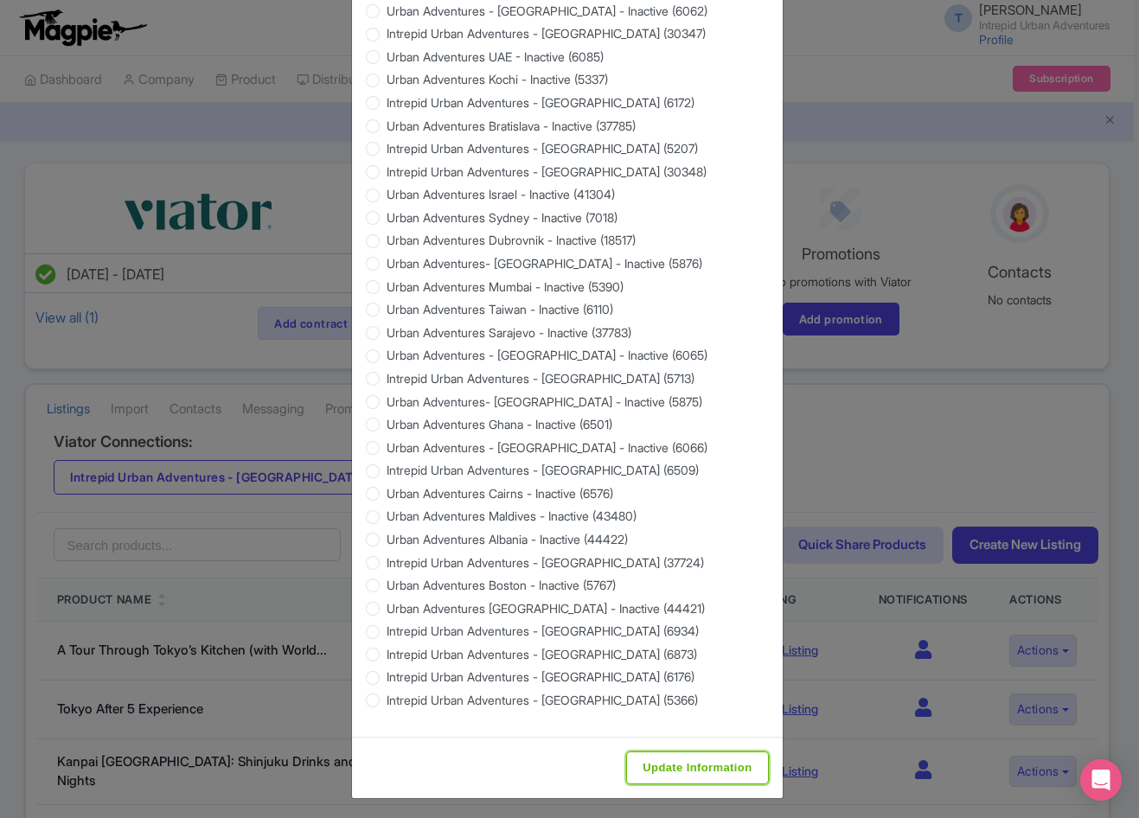
click at [663, 766] on input "Update Information" at bounding box center [697, 768] width 142 height 33
type input "Saving..."
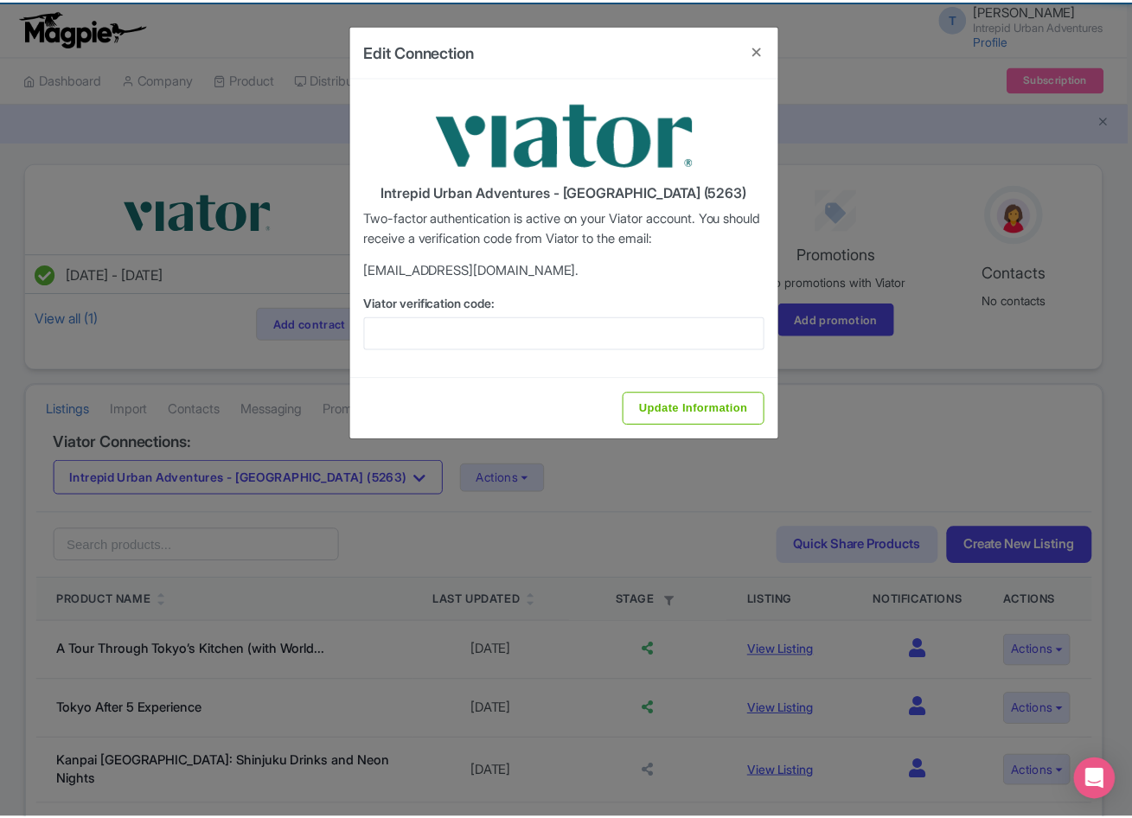
scroll to position [0, 0]
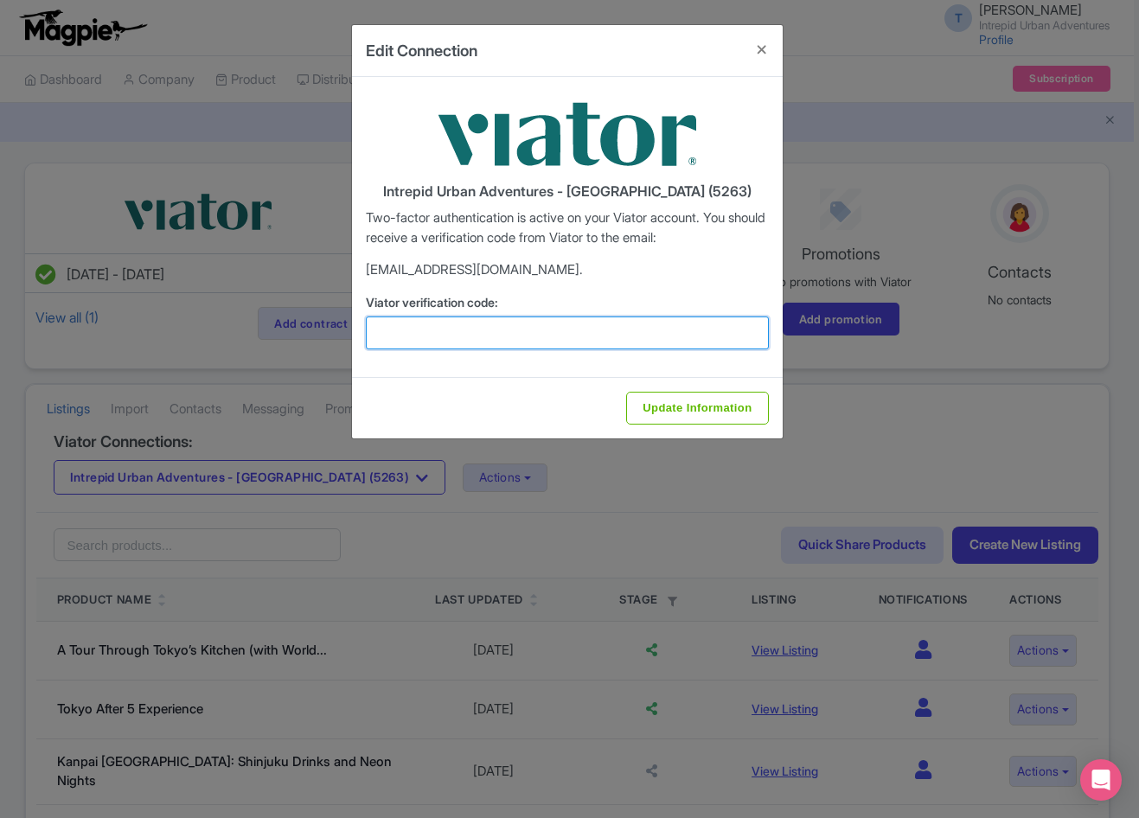
click at [643, 339] on input "Viator verification code:" at bounding box center [567, 333] width 403 height 33
paste input "320985"
type input "320985"
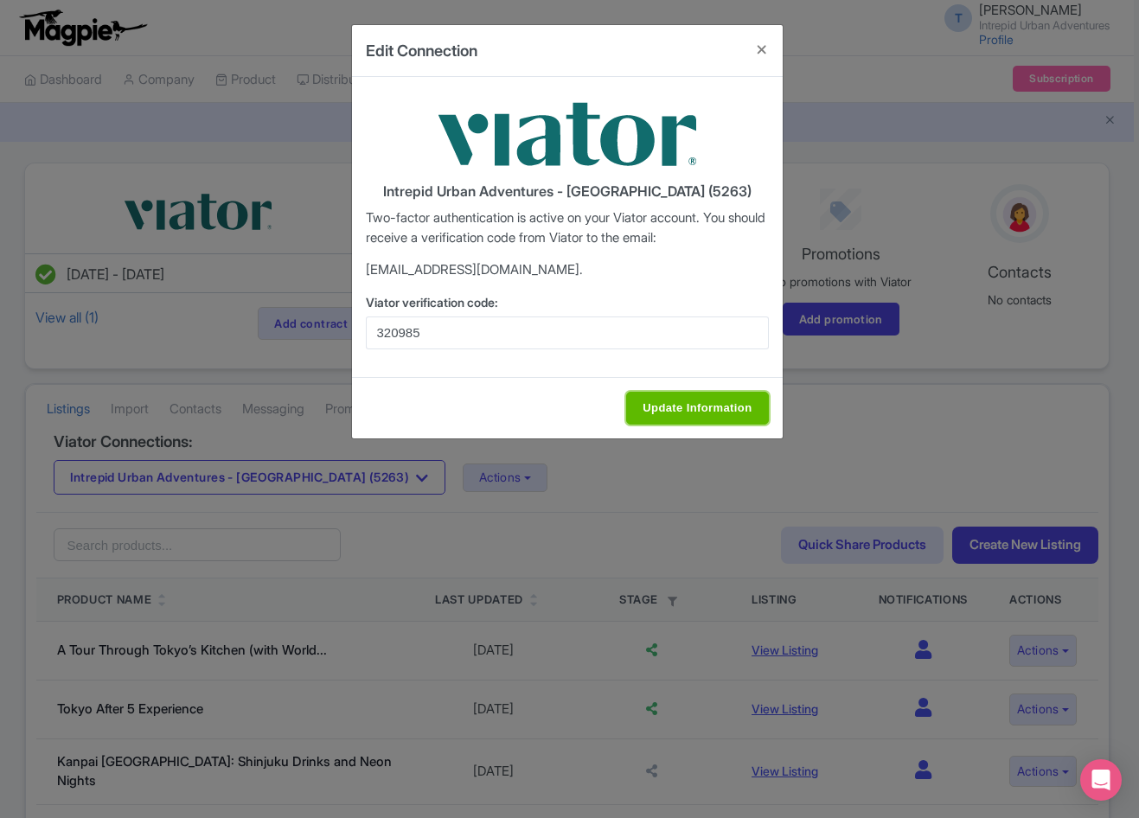
click at [708, 392] on input "Update Information" at bounding box center [697, 408] width 142 height 33
type input "Update Information"
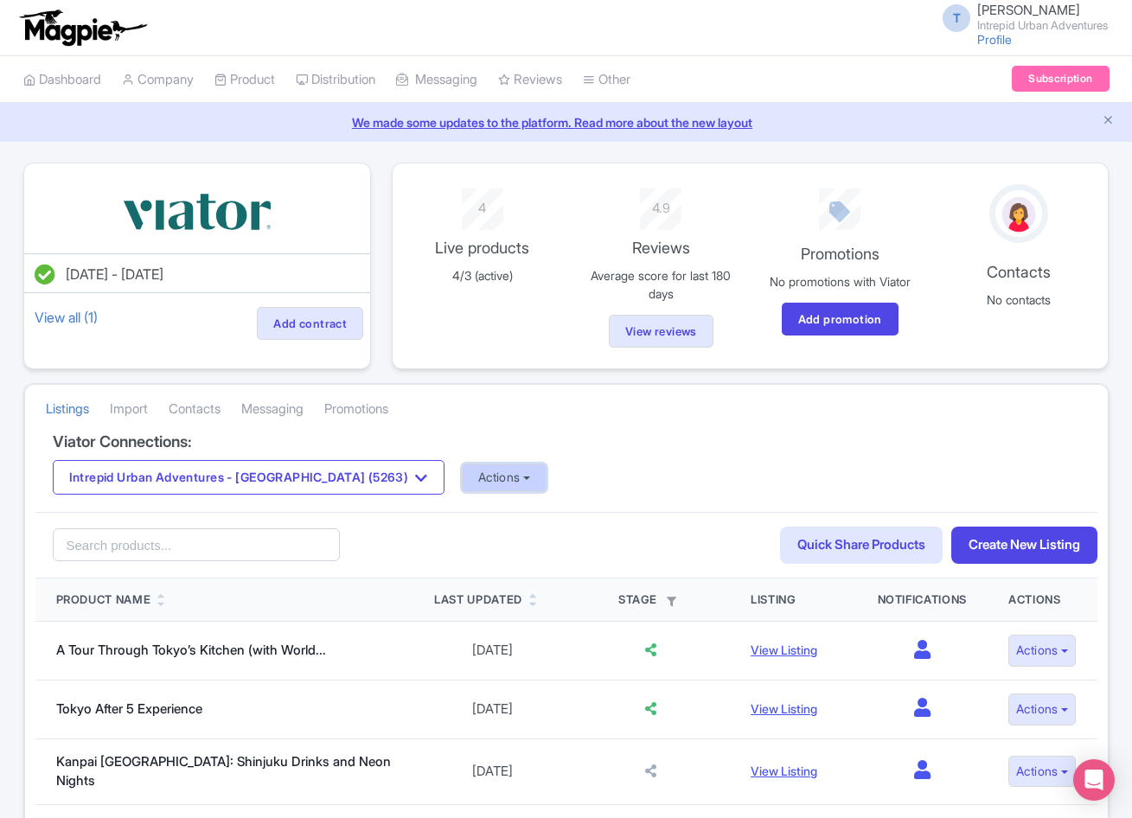
click at [462, 484] on button "Actions" at bounding box center [505, 478] width 86 height 29
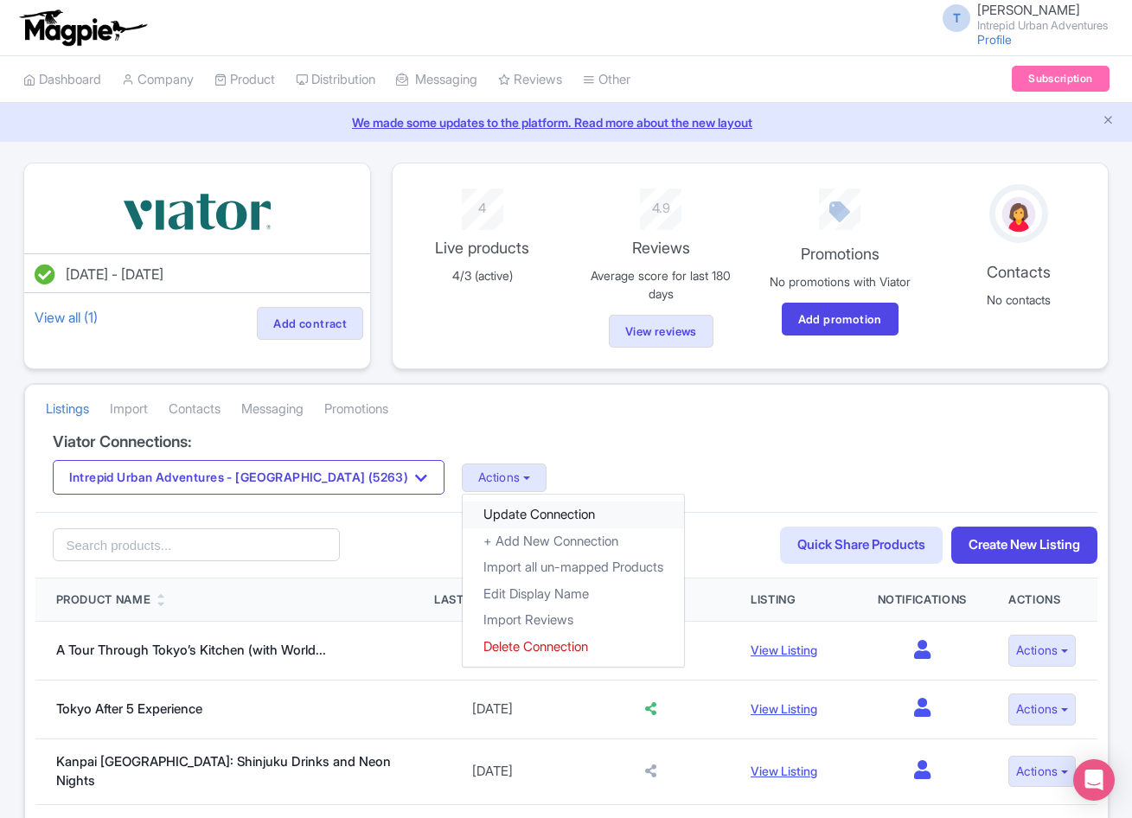
click at [463, 518] on link "Update Connection" at bounding box center [573, 515] width 221 height 27
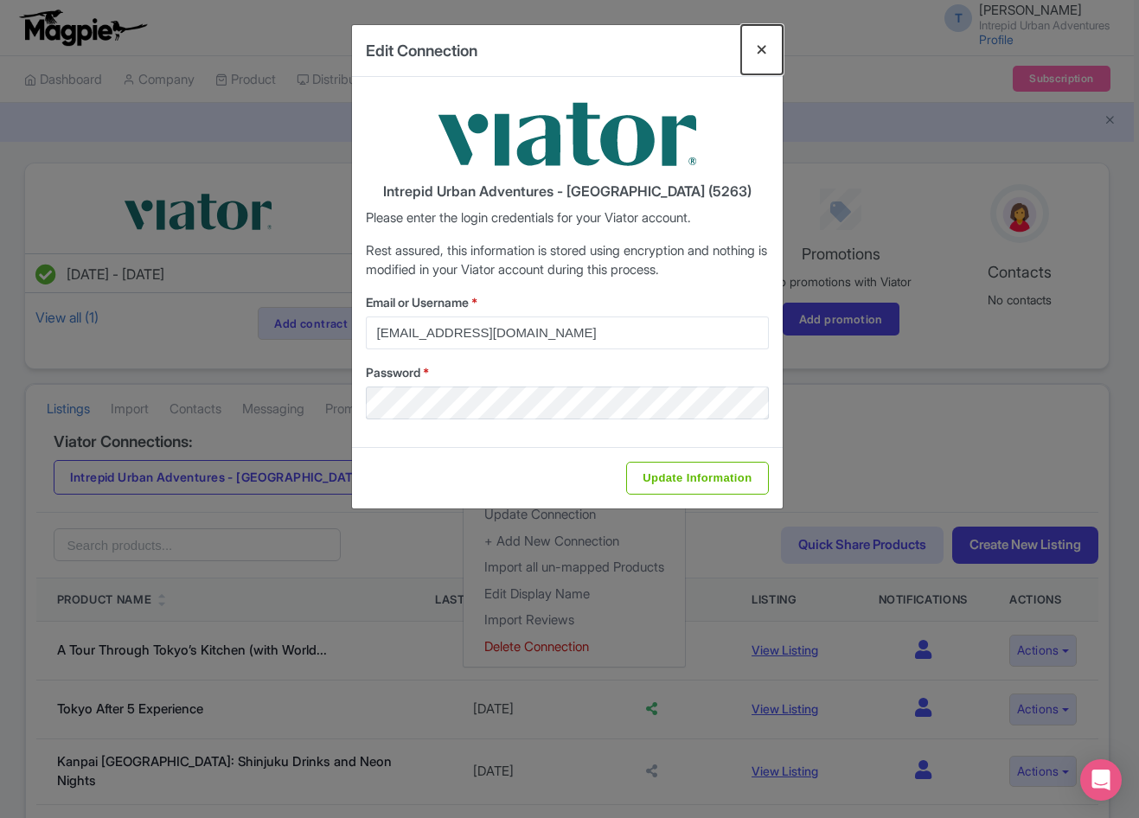
click at [763, 47] on button "Close" at bounding box center [762, 49] width 42 height 49
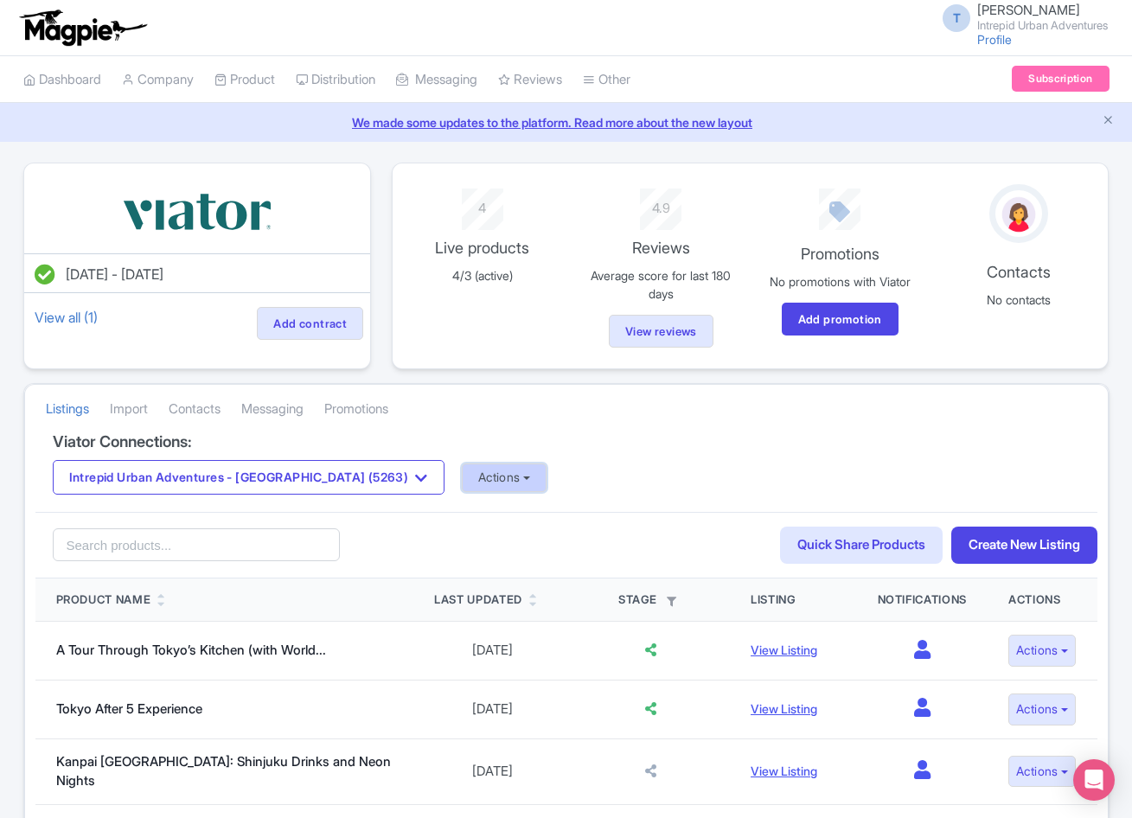
click at [462, 486] on button "Actions" at bounding box center [505, 478] width 86 height 29
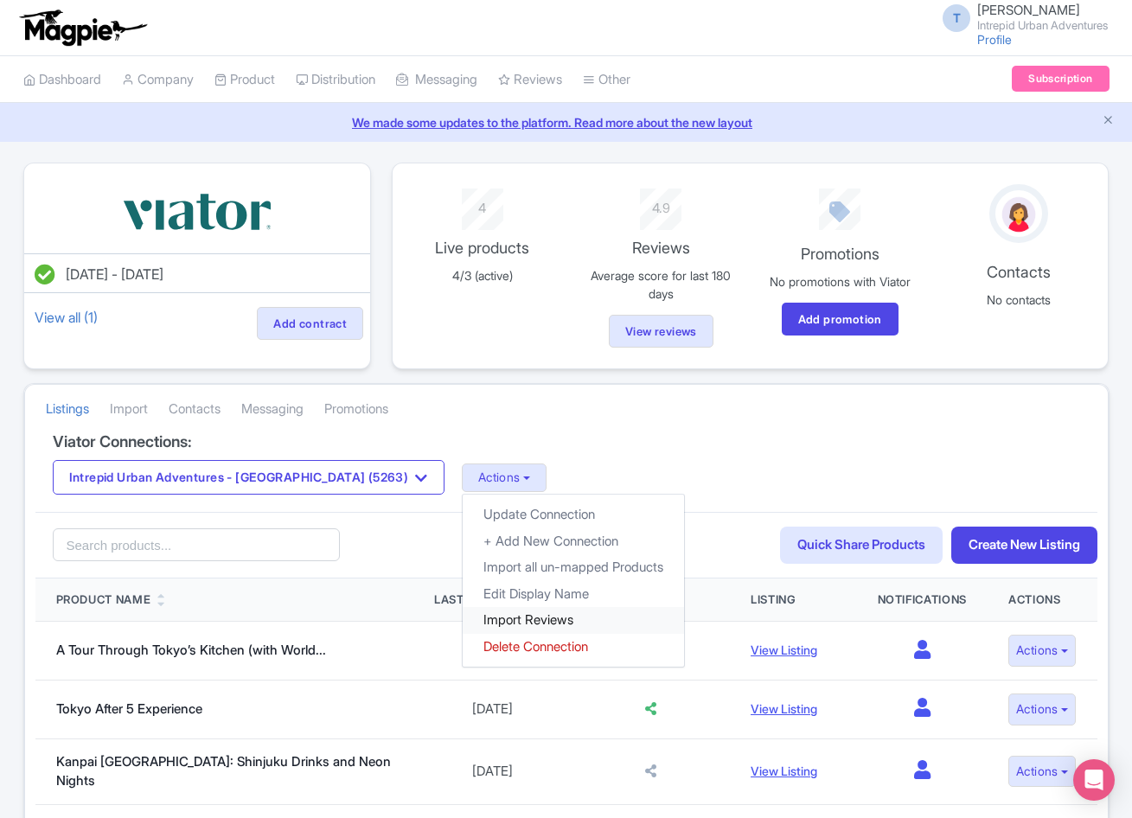
click at [463, 620] on link "Import Reviews" at bounding box center [573, 620] width 221 height 27
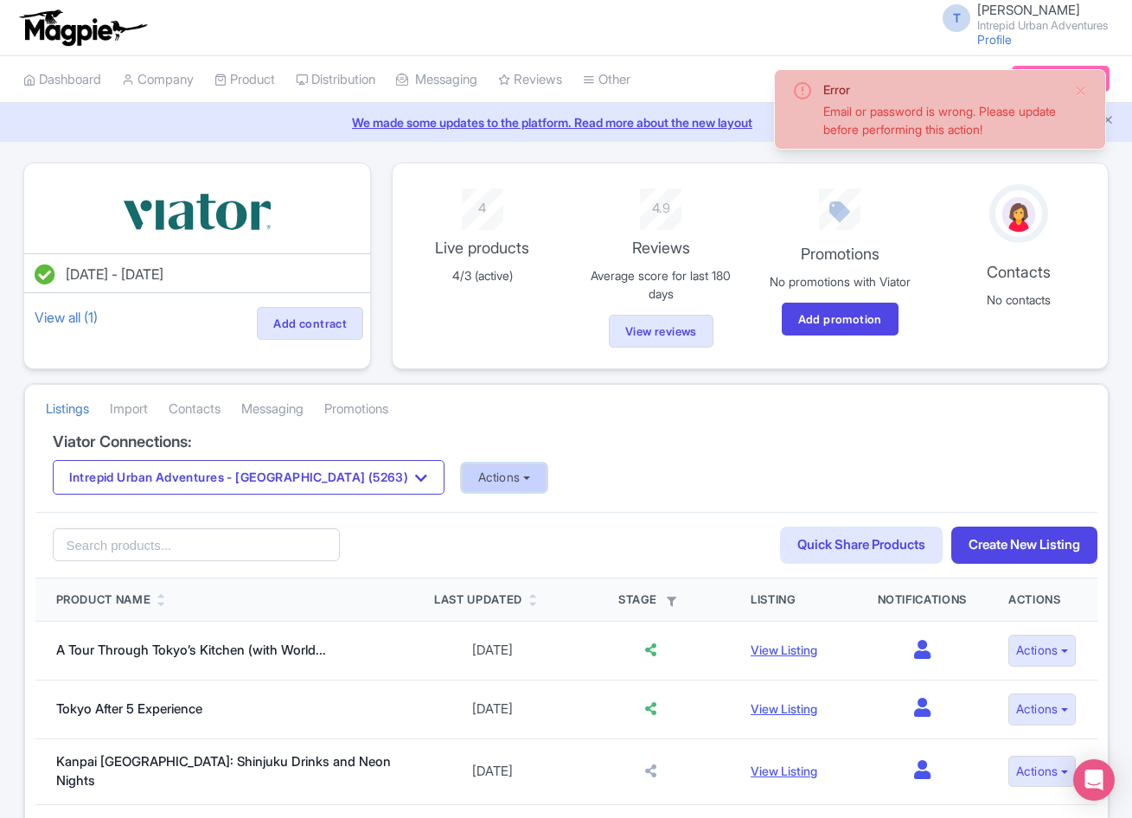
click at [462, 479] on button "Actions" at bounding box center [505, 478] width 86 height 29
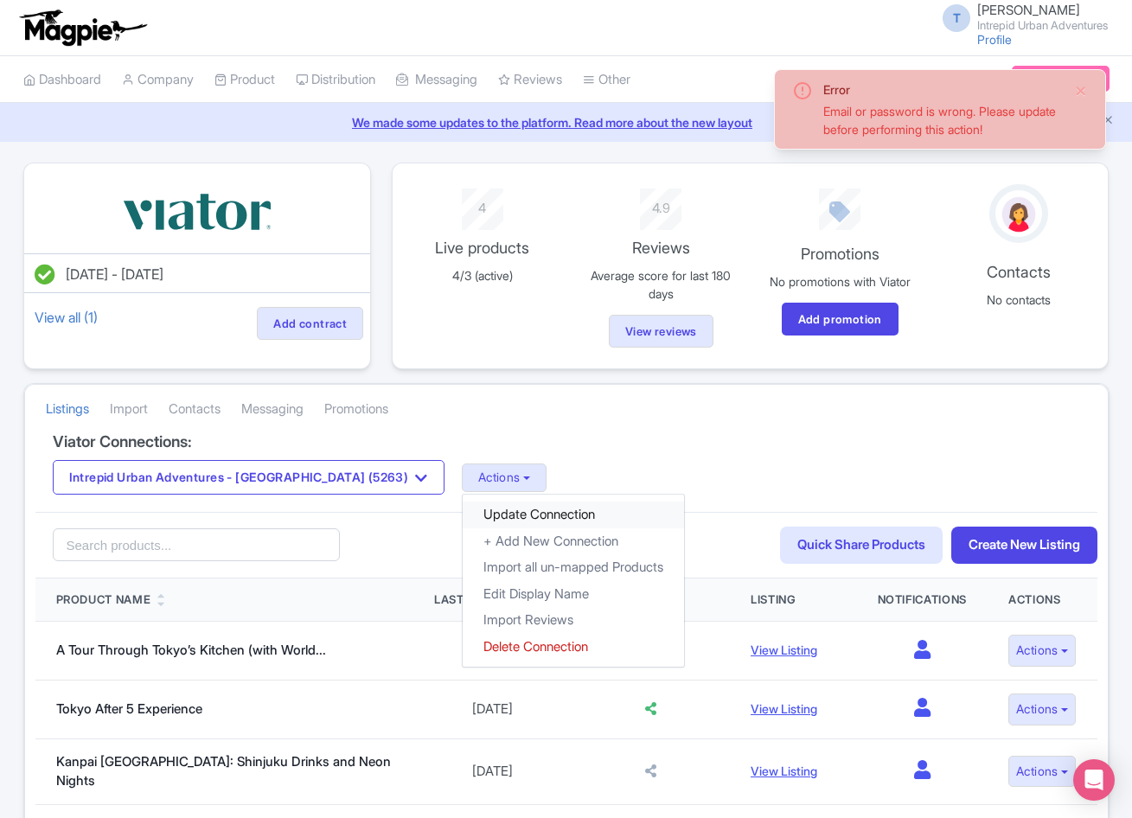
click at [463, 509] on link "Update Connection" at bounding box center [573, 515] width 221 height 27
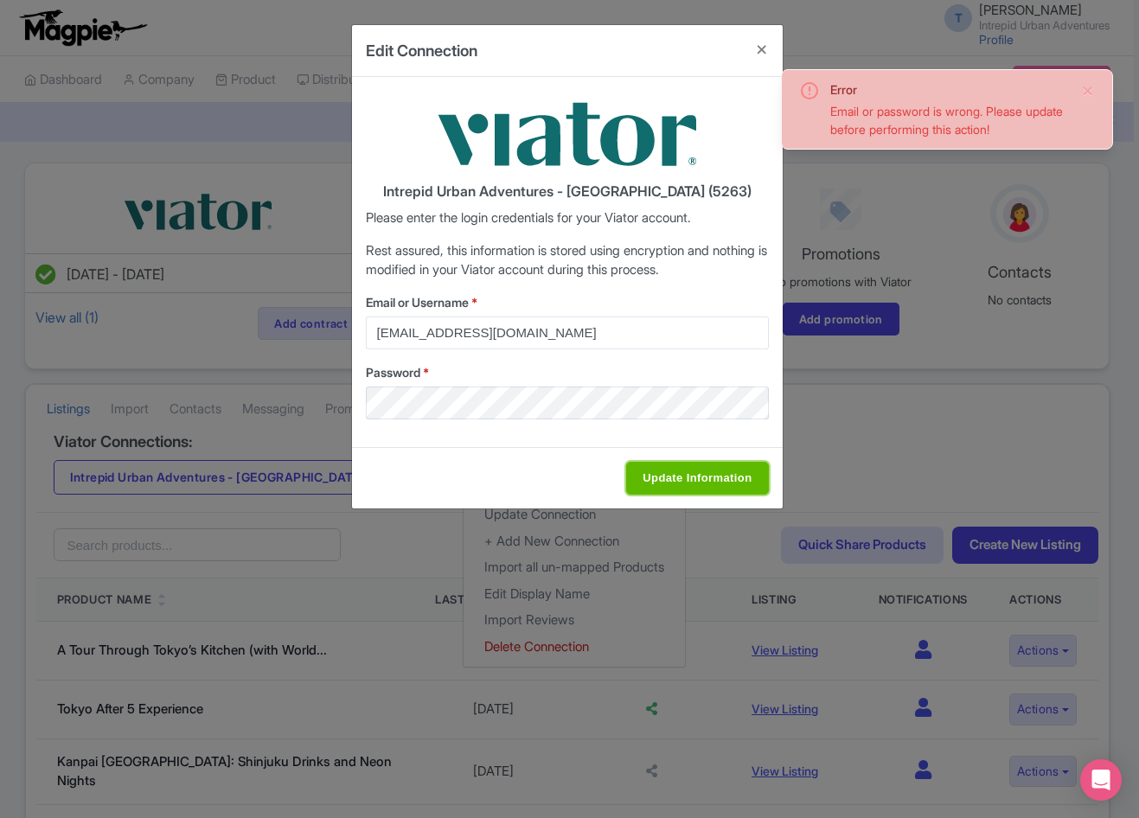
click at [641, 473] on input "Update Information" at bounding box center [697, 478] width 142 height 33
type input "Saving..."
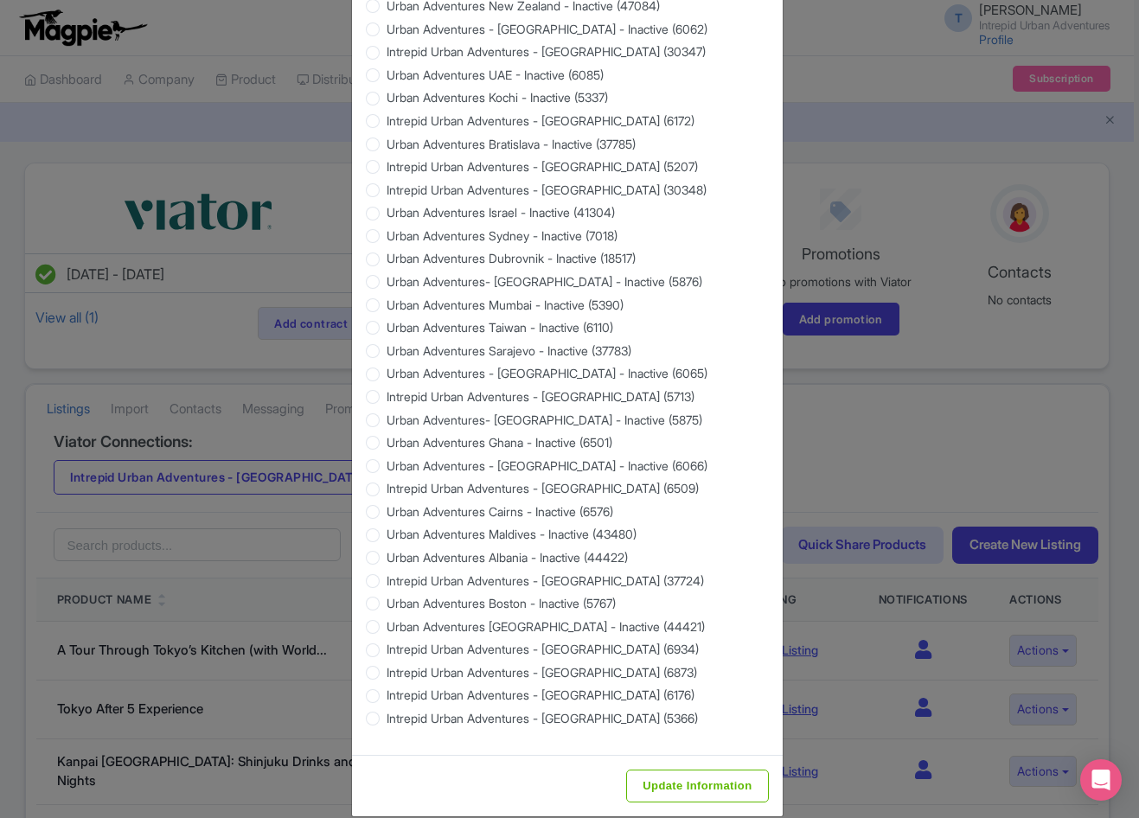
scroll to position [1402, 0]
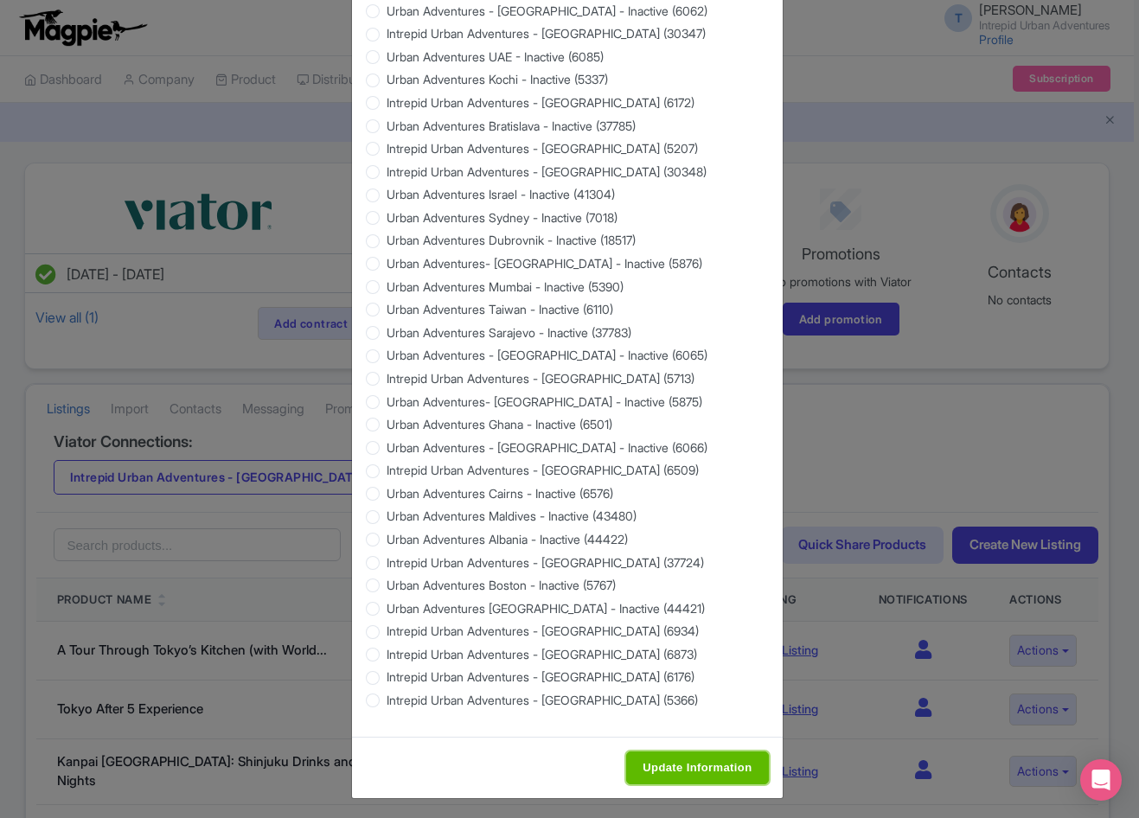
click at [688, 764] on input "Update Information" at bounding box center [697, 768] width 142 height 33
type input "Saving..."
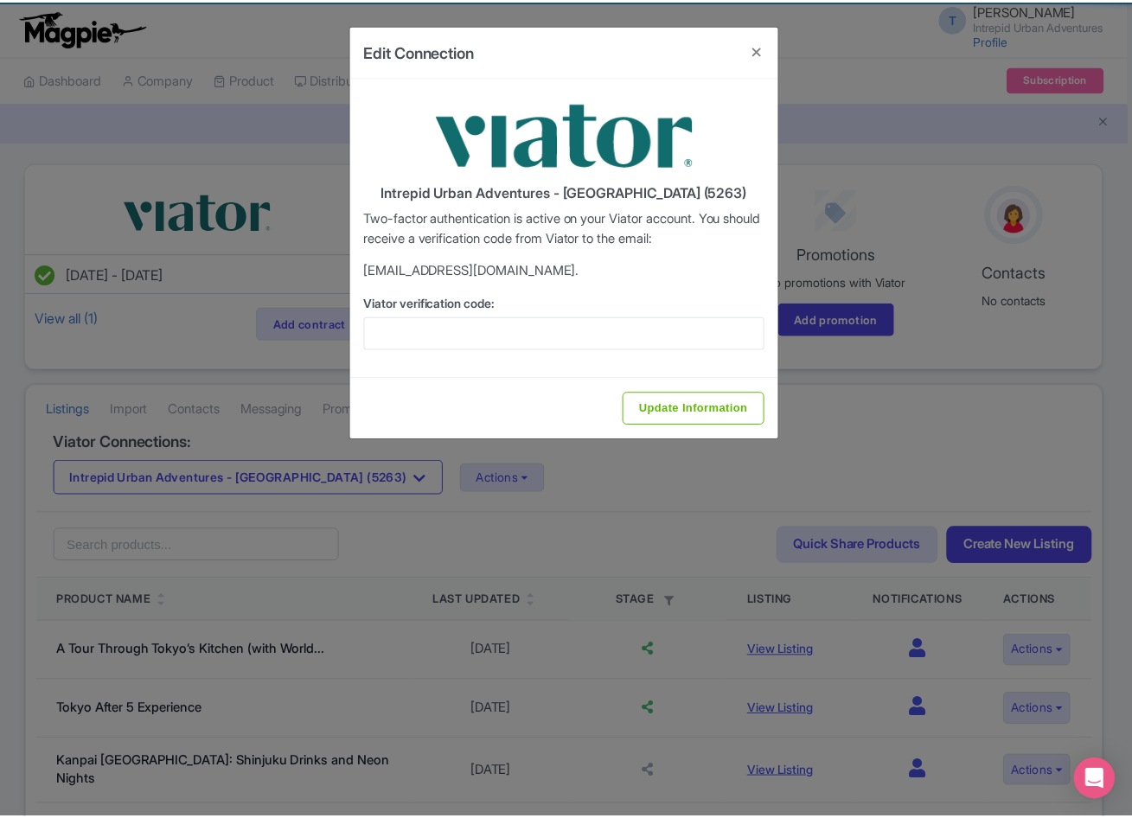
scroll to position [0, 0]
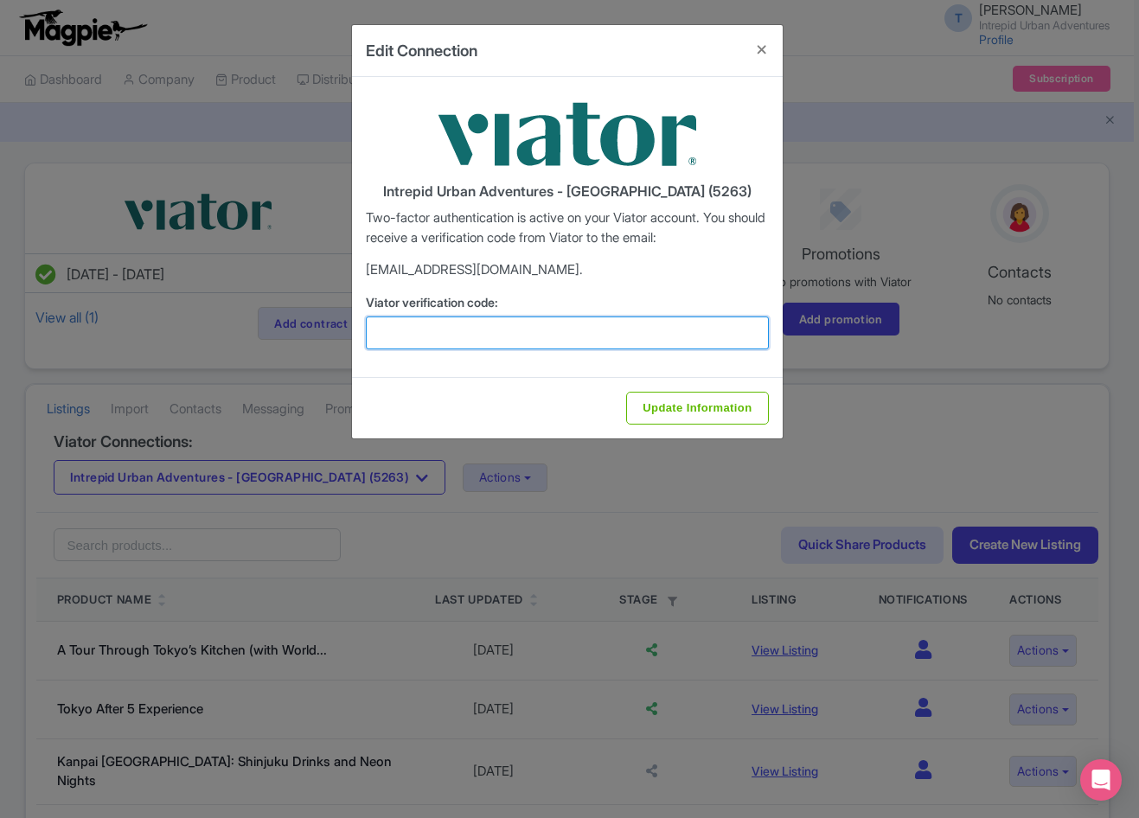
click at [476, 318] on input "Viator verification code:" at bounding box center [567, 333] width 403 height 33
paste input "812901"
type input "812901"
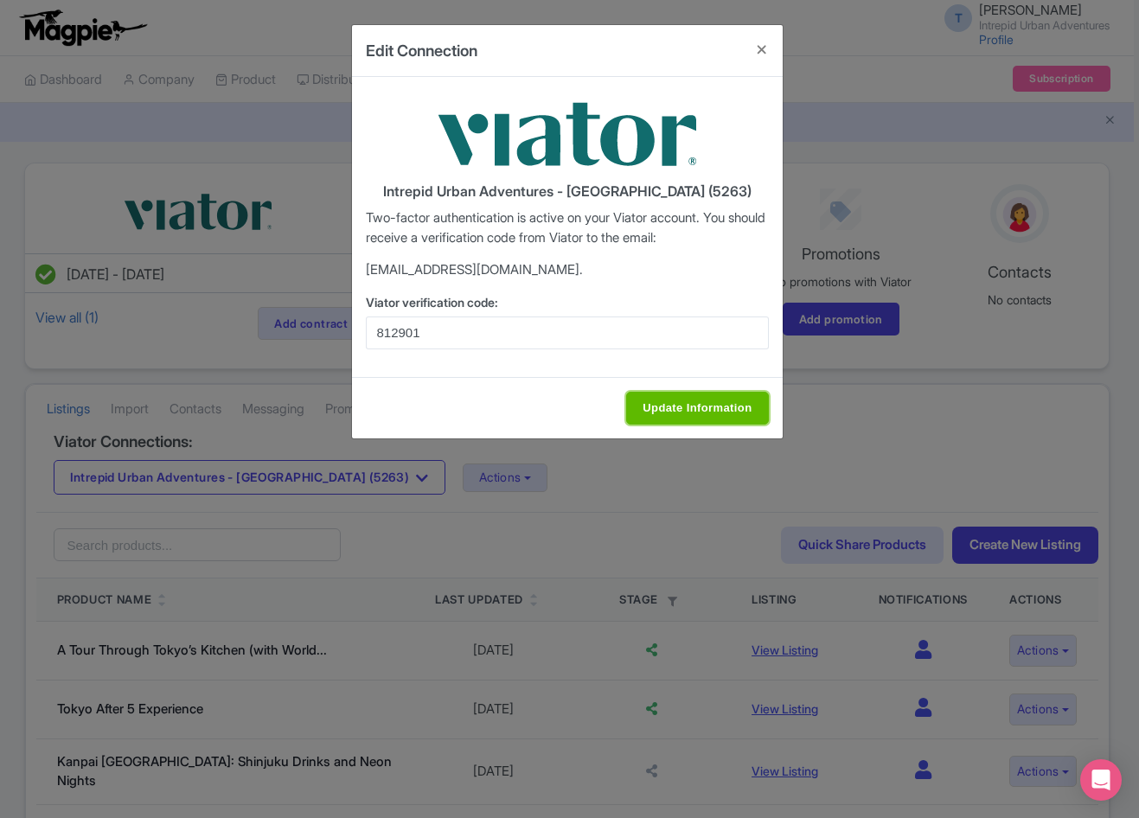
click at [678, 409] on input "Update Information" at bounding box center [697, 408] width 142 height 33
type input "Update Information"
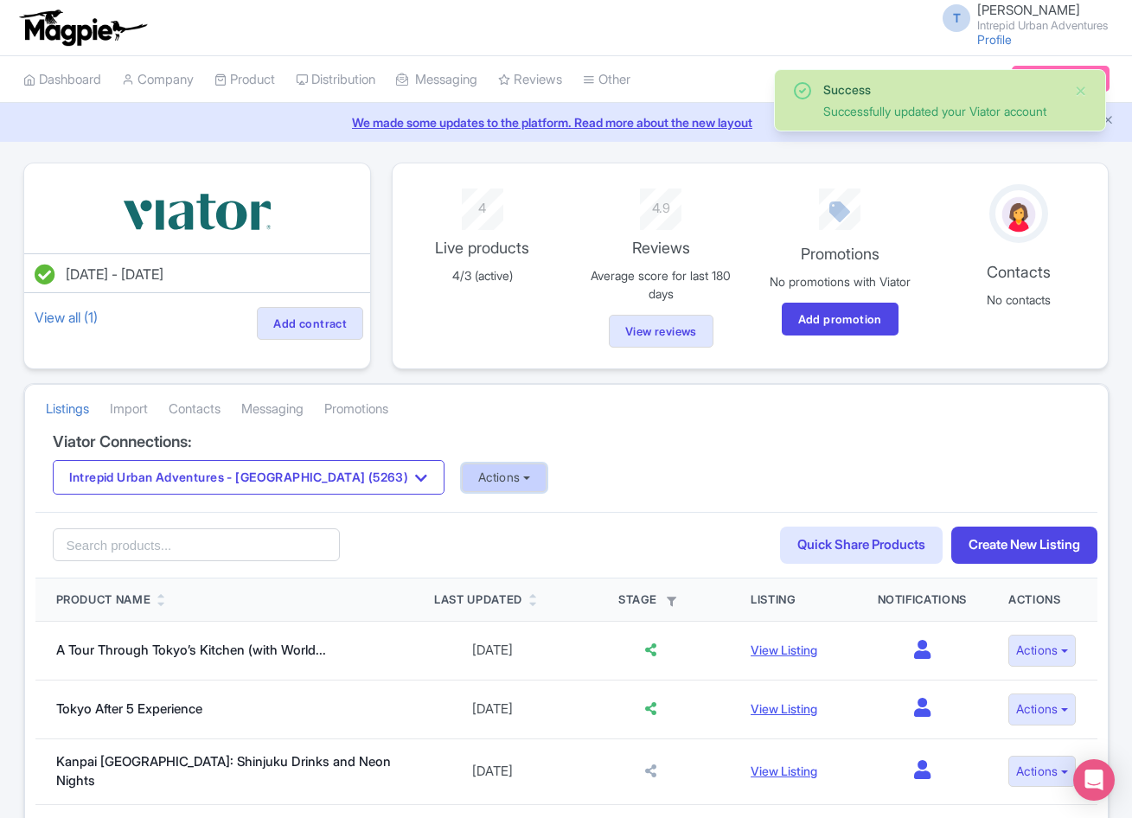
click at [462, 477] on button "Actions" at bounding box center [505, 478] width 86 height 29
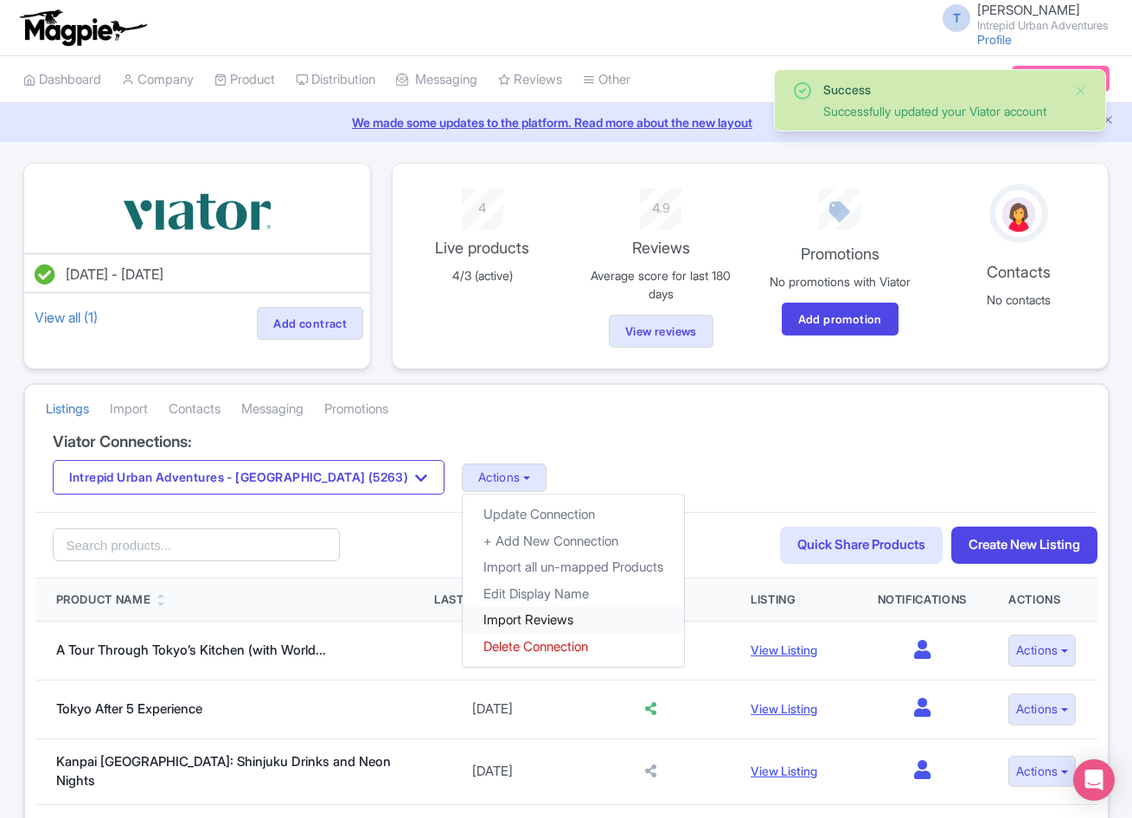
click at [463, 617] on link "Import Reviews" at bounding box center [573, 620] width 221 height 27
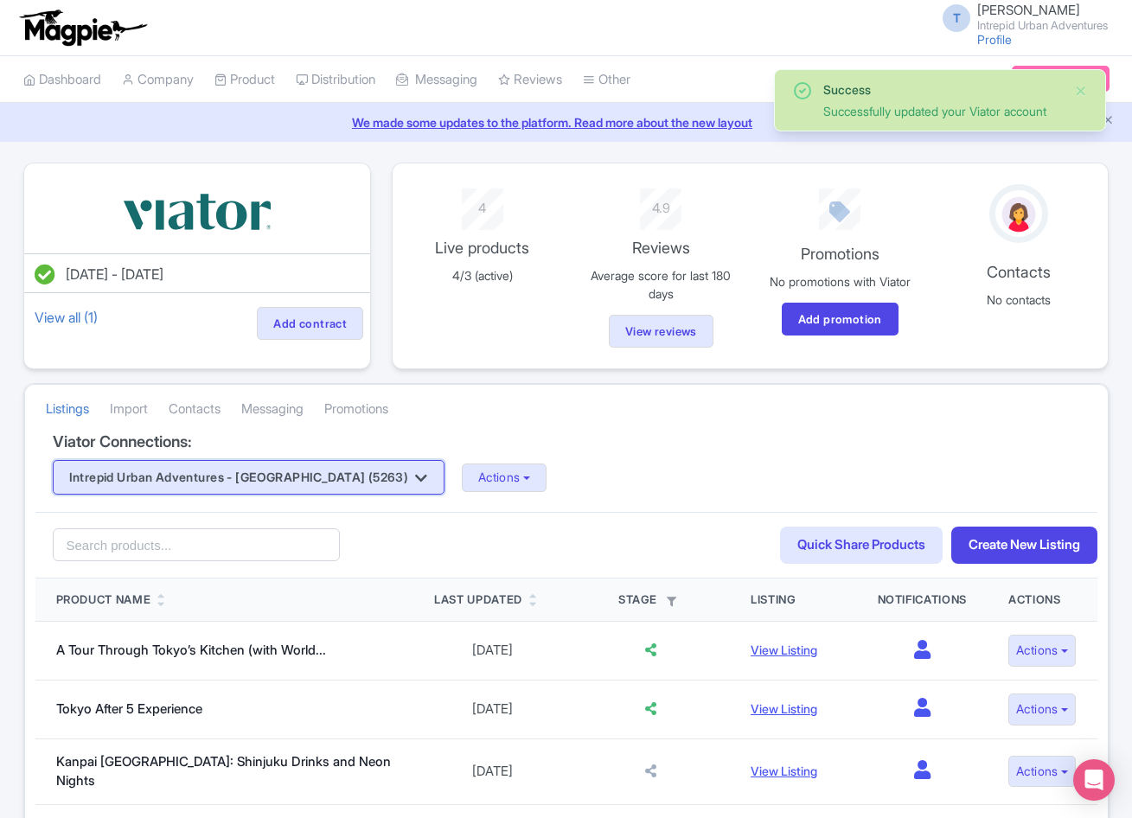
click at [238, 477] on button "Intrepid Urban Adventures - [GEOGRAPHIC_DATA] (5263)" at bounding box center [249, 477] width 392 height 35
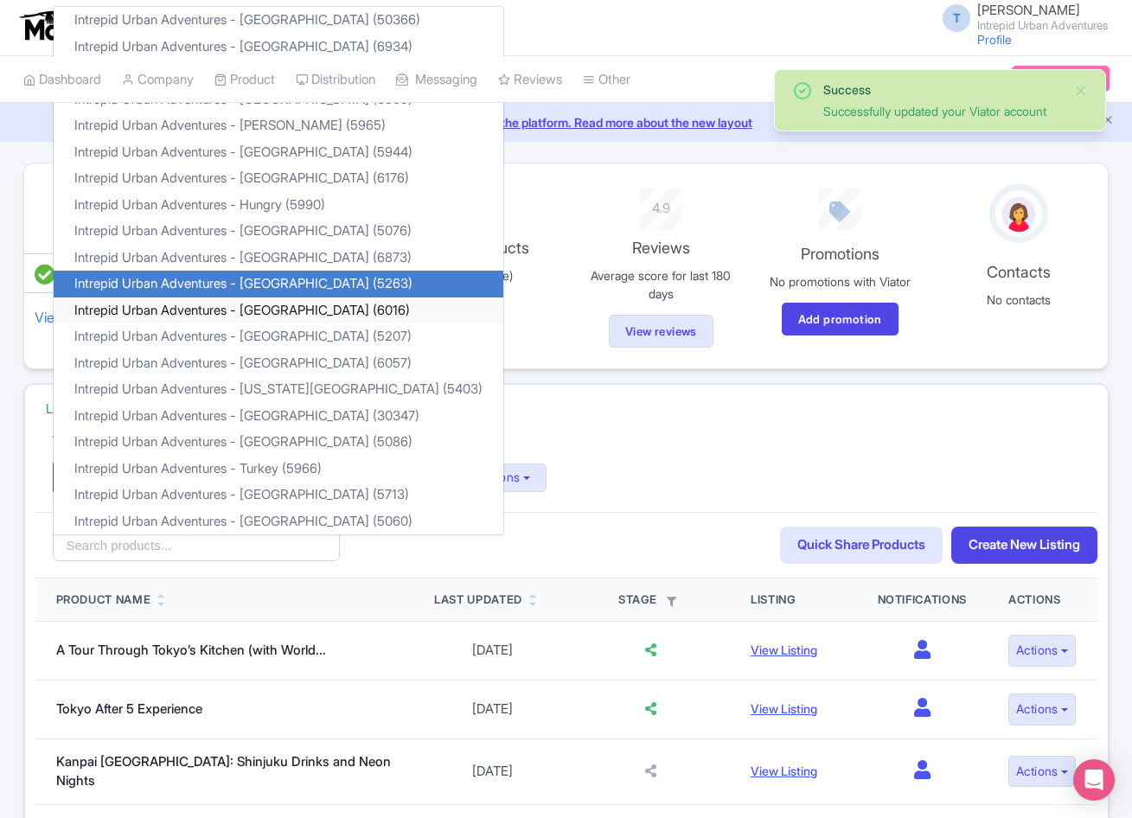
click at [298, 314] on link "Intrepid Urban Adventures - [GEOGRAPHIC_DATA] (6016)" at bounding box center [279, 310] width 450 height 27
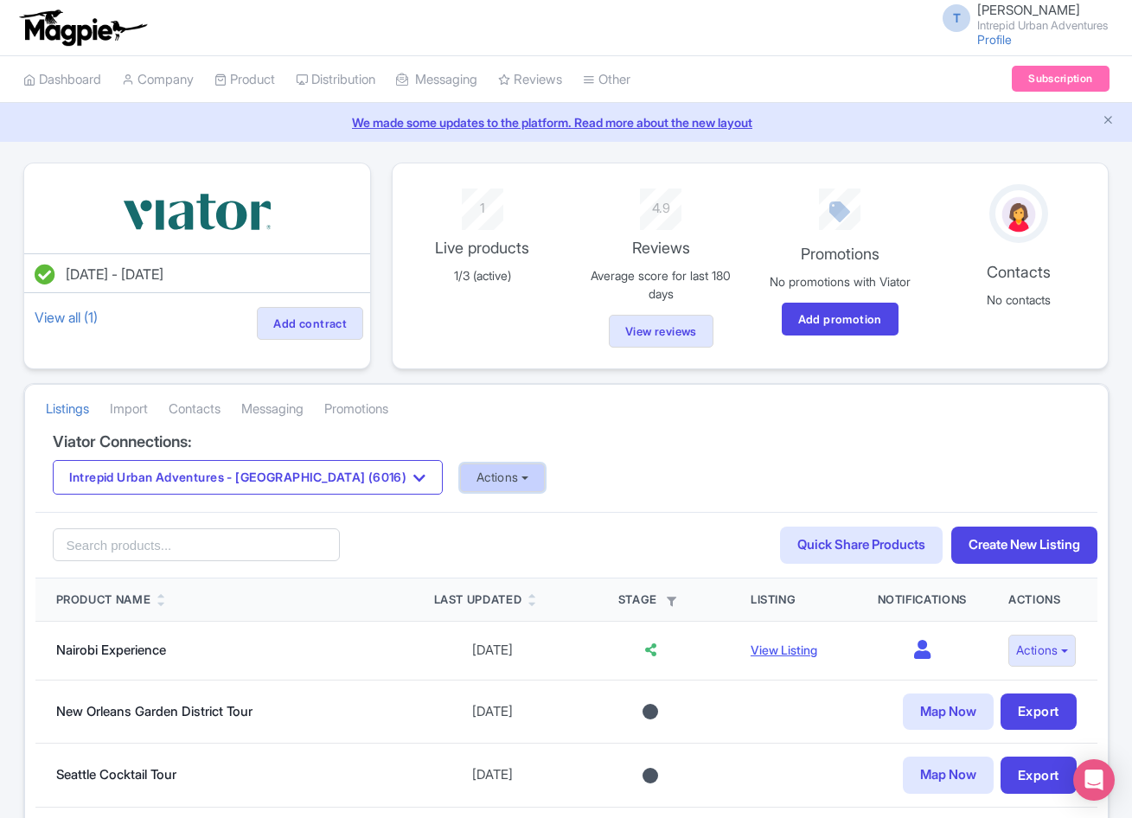
click at [460, 483] on button "Actions" at bounding box center [503, 478] width 86 height 29
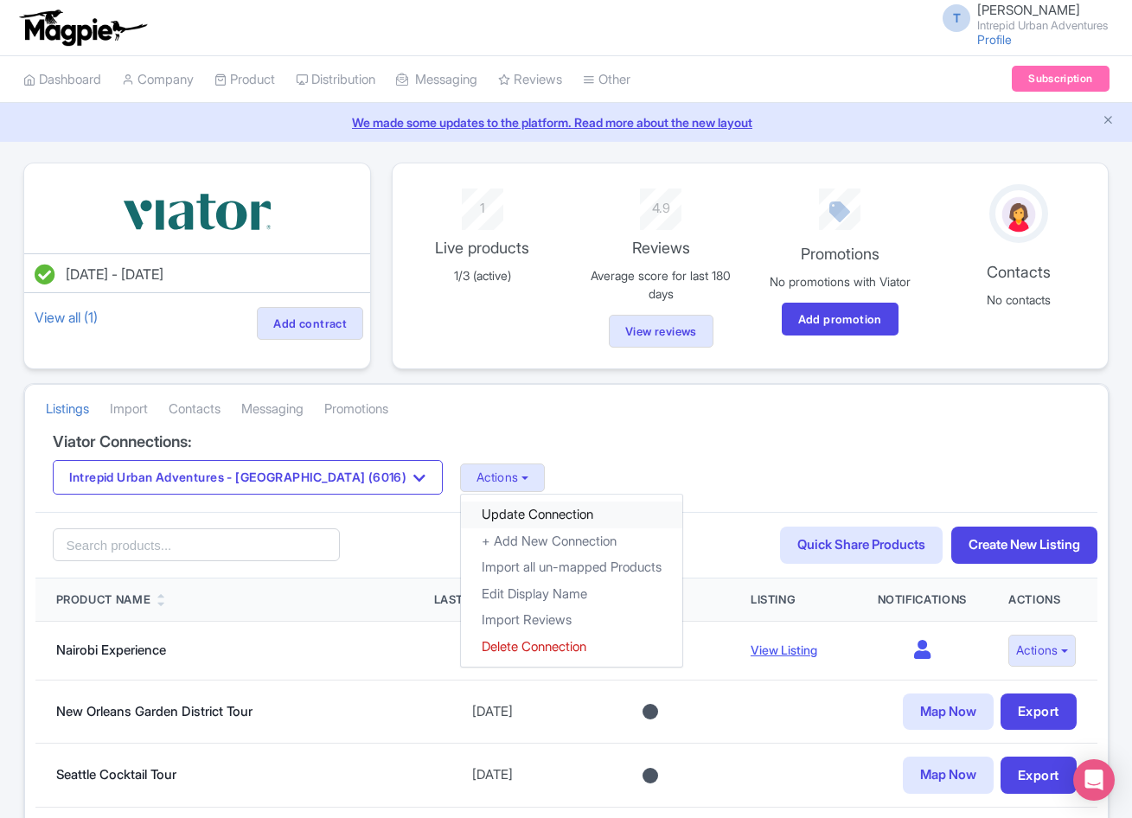
click at [461, 508] on link "Update Connection" at bounding box center [571, 515] width 221 height 27
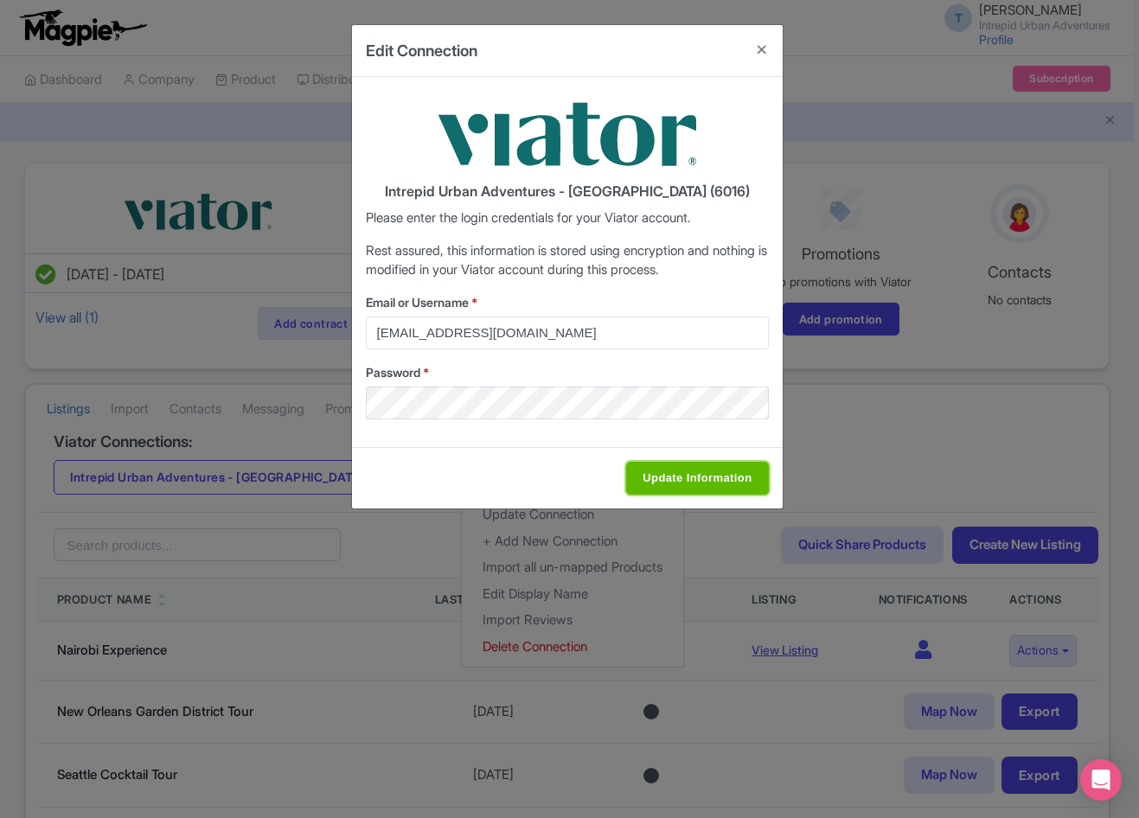
click at [663, 467] on input "Update Information" at bounding box center [697, 478] width 142 height 33
type input "Saving..."
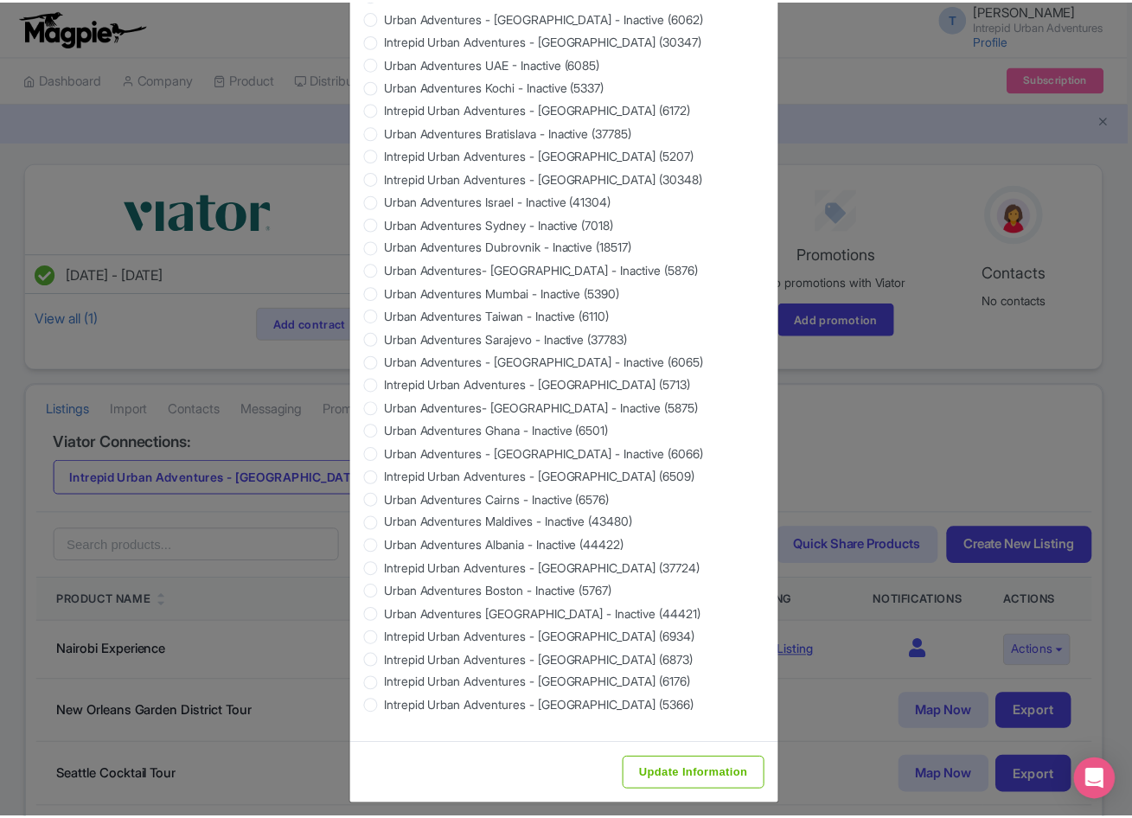
scroll to position [1402, 0]
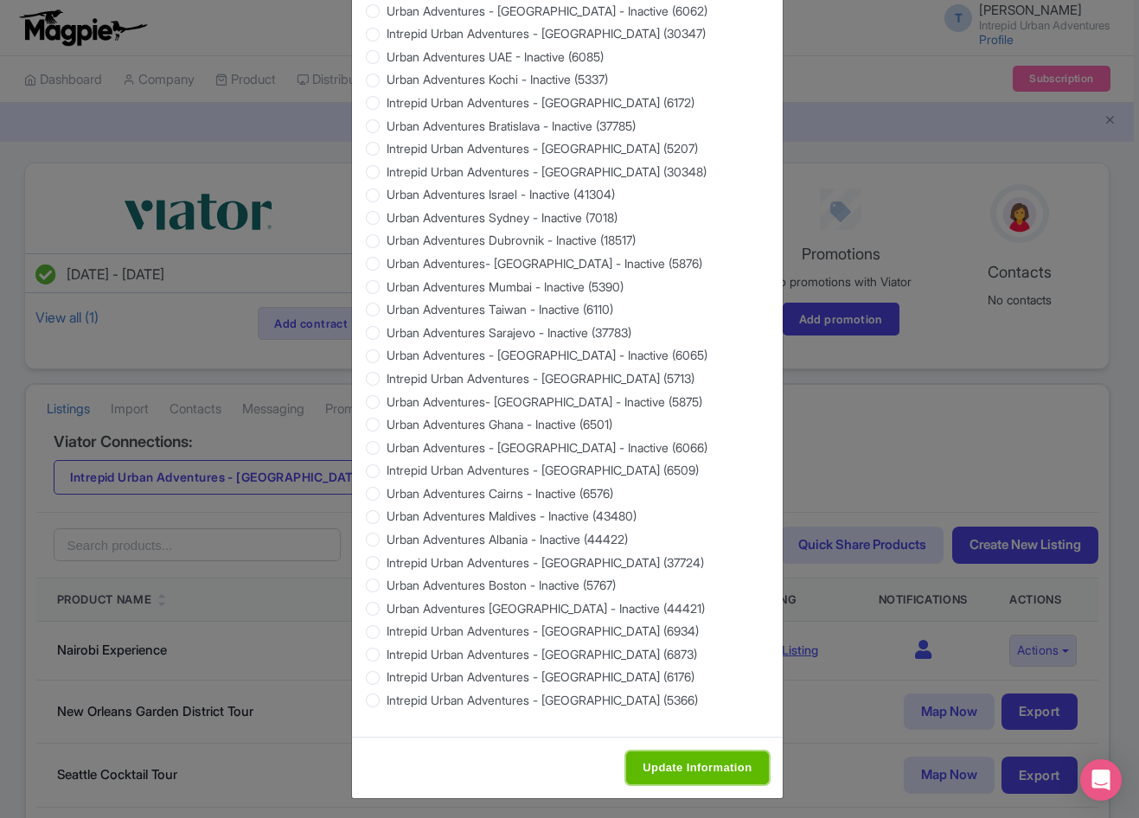
click at [676, 759] on input "Update Information" at bounding box center [697, 768] width 142 height 33
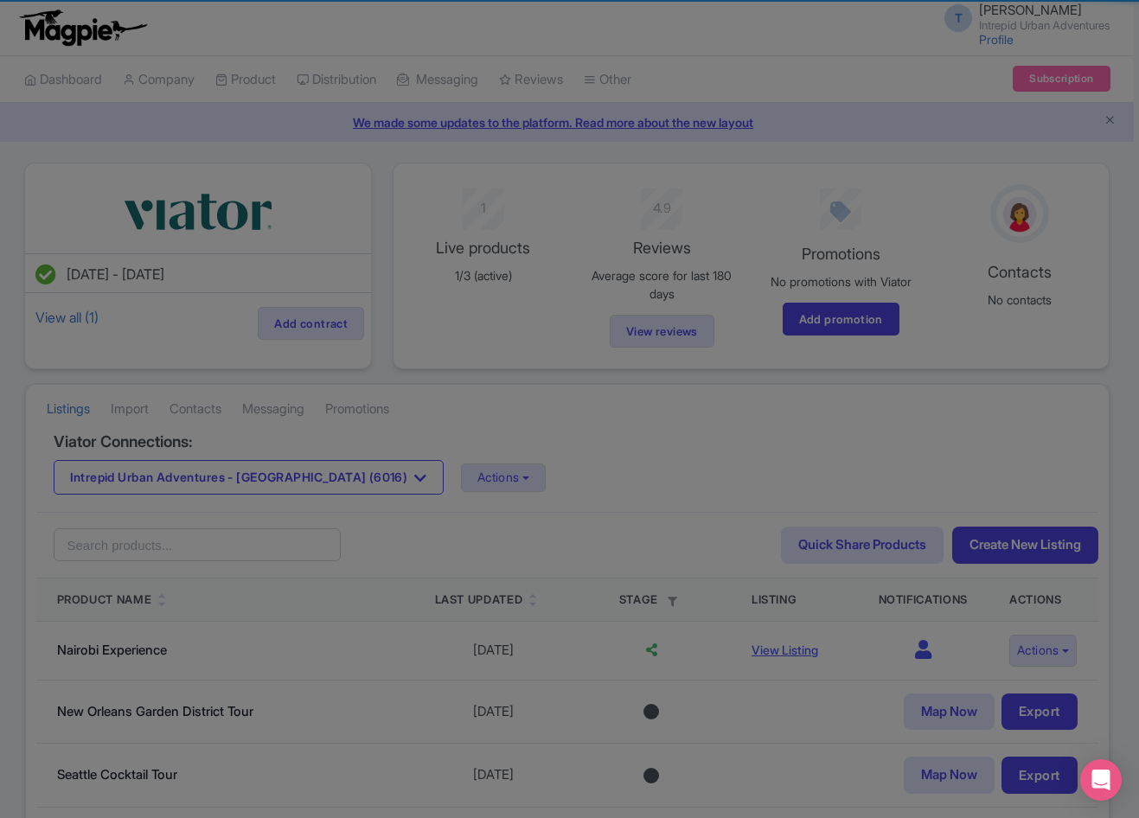
type input "Update Information"
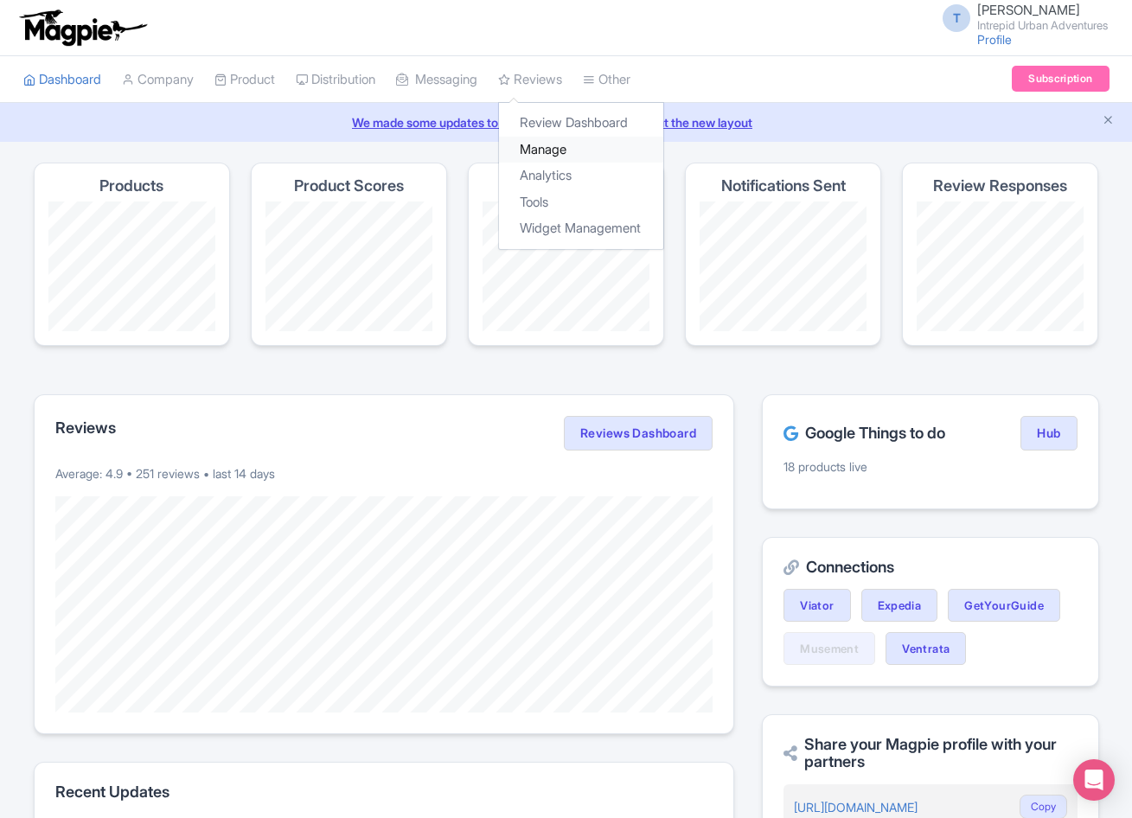
click at [553, 141] on link "Manage" at bounding box center [581, 150] width 164 height 27
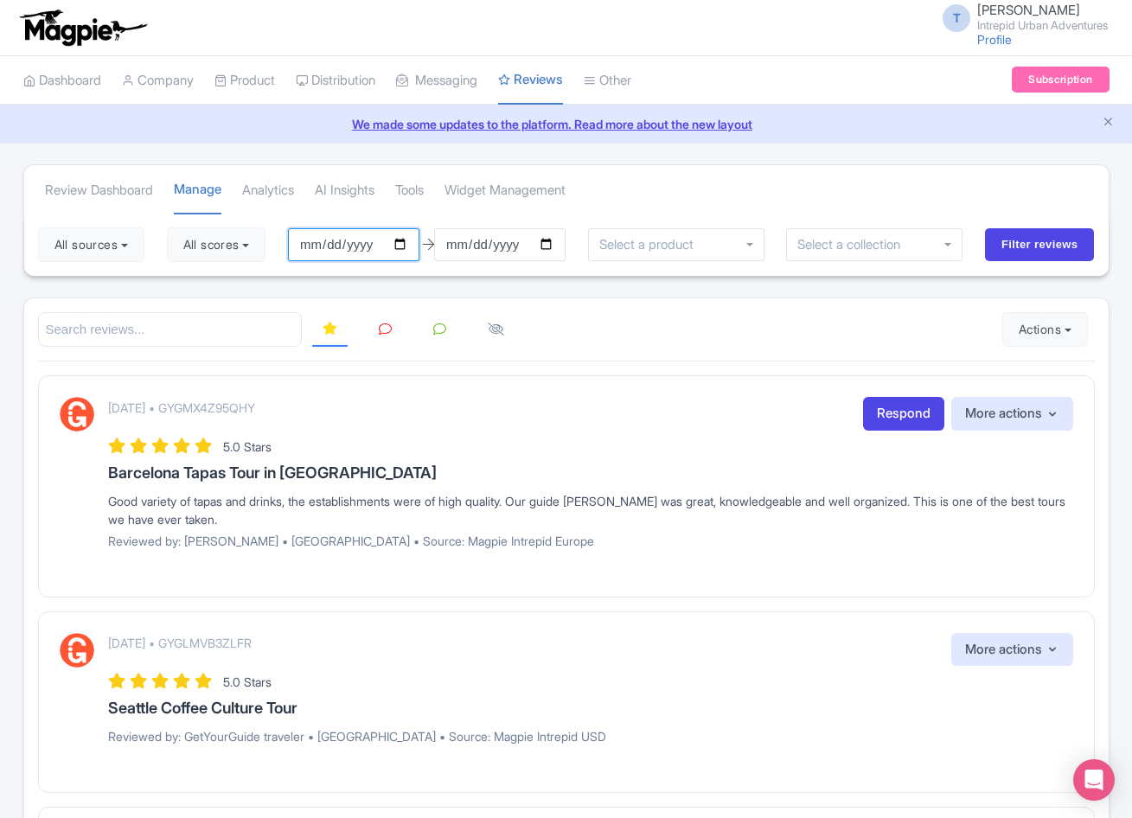
click at [311, 246] on input "2025-06-10" at bounding box center [353, 244] width 131 height 33
click at [322, 237] on input "2025-06-10" at bounding box center [353, 244] width 131 height 33
type input "2025-09-04"
click at [86, 245] on button "All sources" at bounding box center [91, 244] width 106 height 35
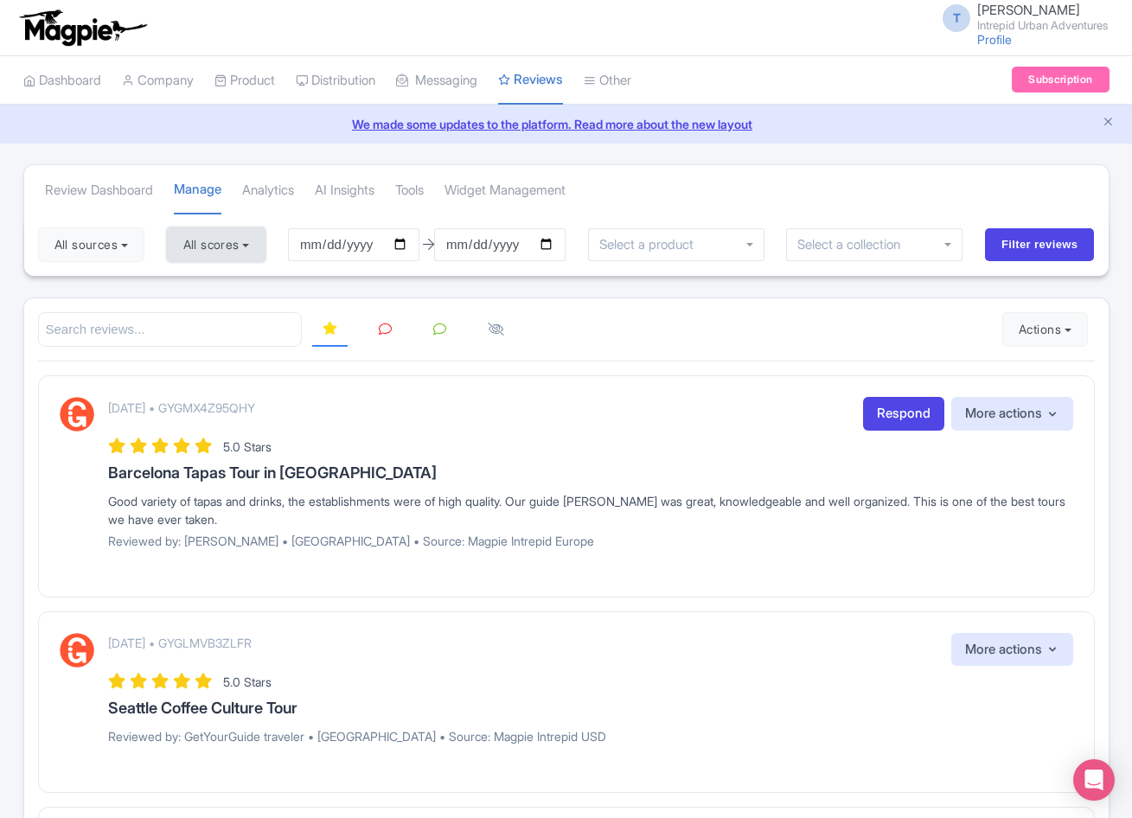
click at [218, 241] on button "All scores" at bounding box center [216, 244] width 99 height 35
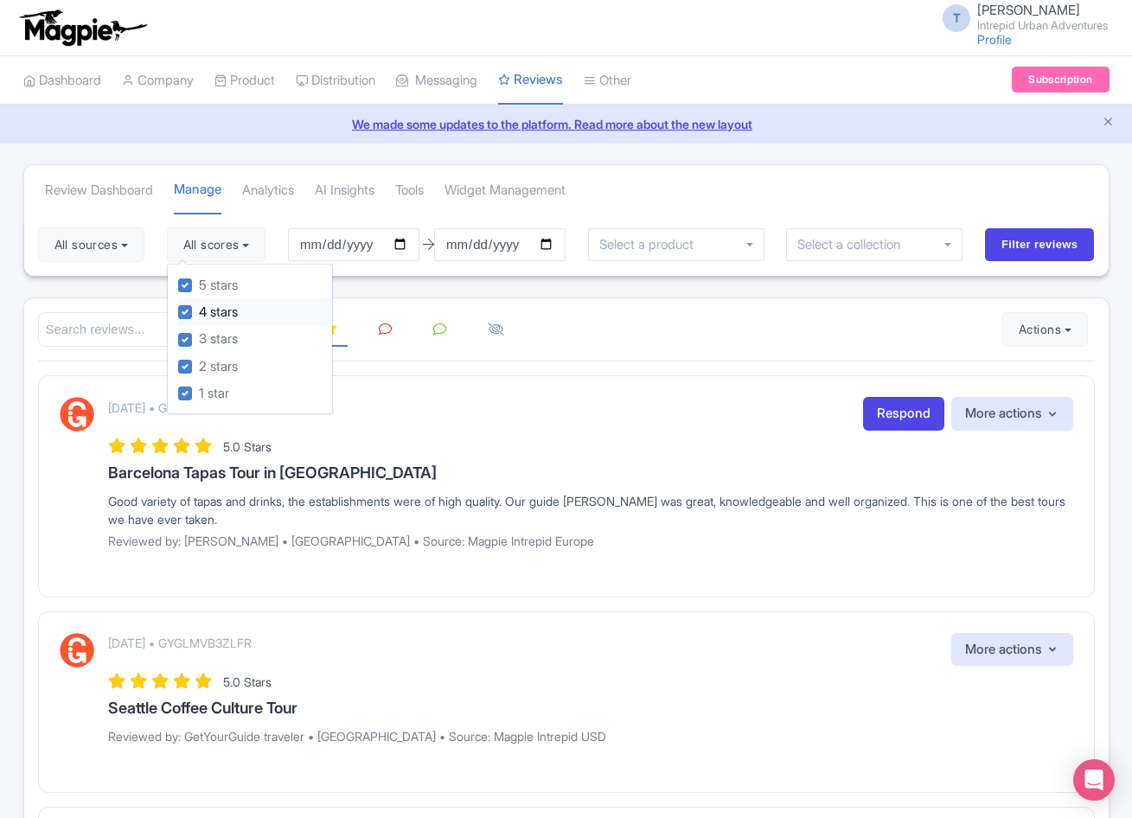
click at [199, 314] on label "4 stars" at bounding box center [218, 313] width 39 height 20
click at [199, 313] on input "4 stars" at bounding box center [204, 307] width 11 height 11
checkbox input "false"
click at [189, 277] on div "5 stars" at bounding box center [255, 285] width 154 height 27
click at [199, 283] on label "5 stars" at bounding box center [218, 286] width 39 height 20
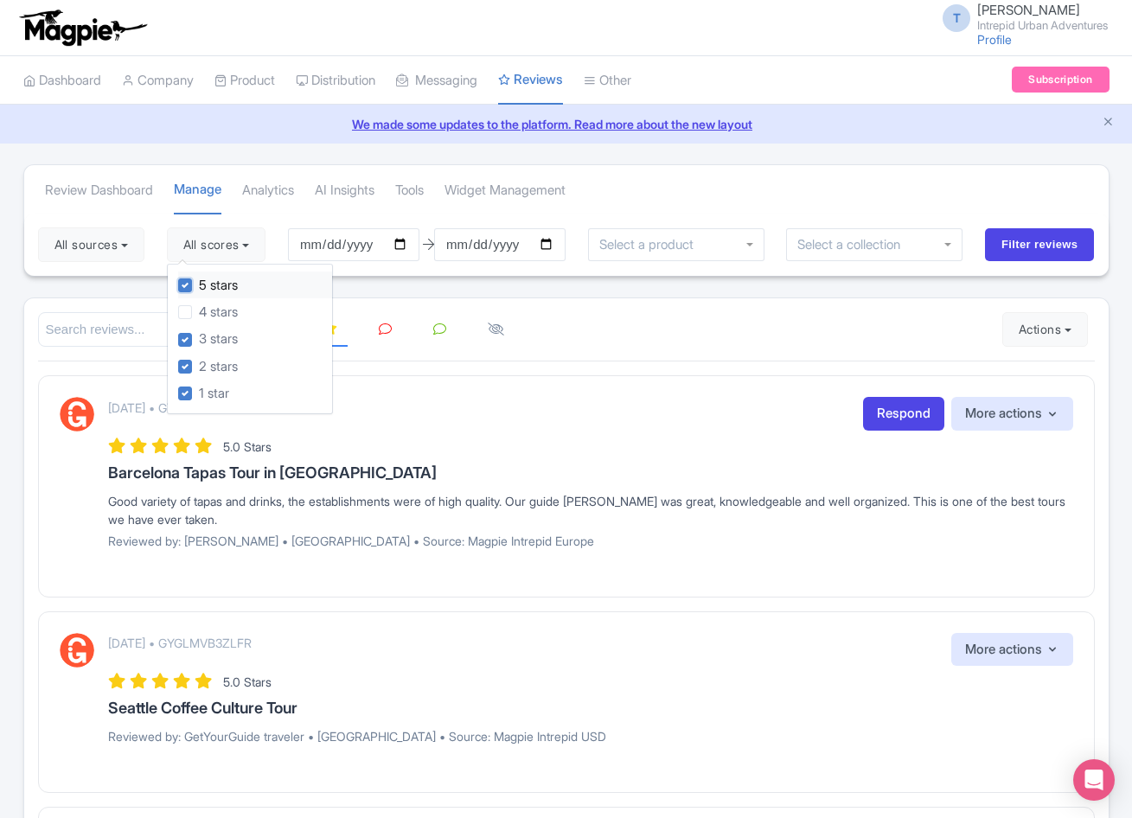
click at [199, 283] on input "5 stars" at bounding box center [204, 280] width 11 height 11
checkbox input "false"
click at [1018, 247] on input "Filter reviews" at bounding box center [1040, 244] width 110 height 33
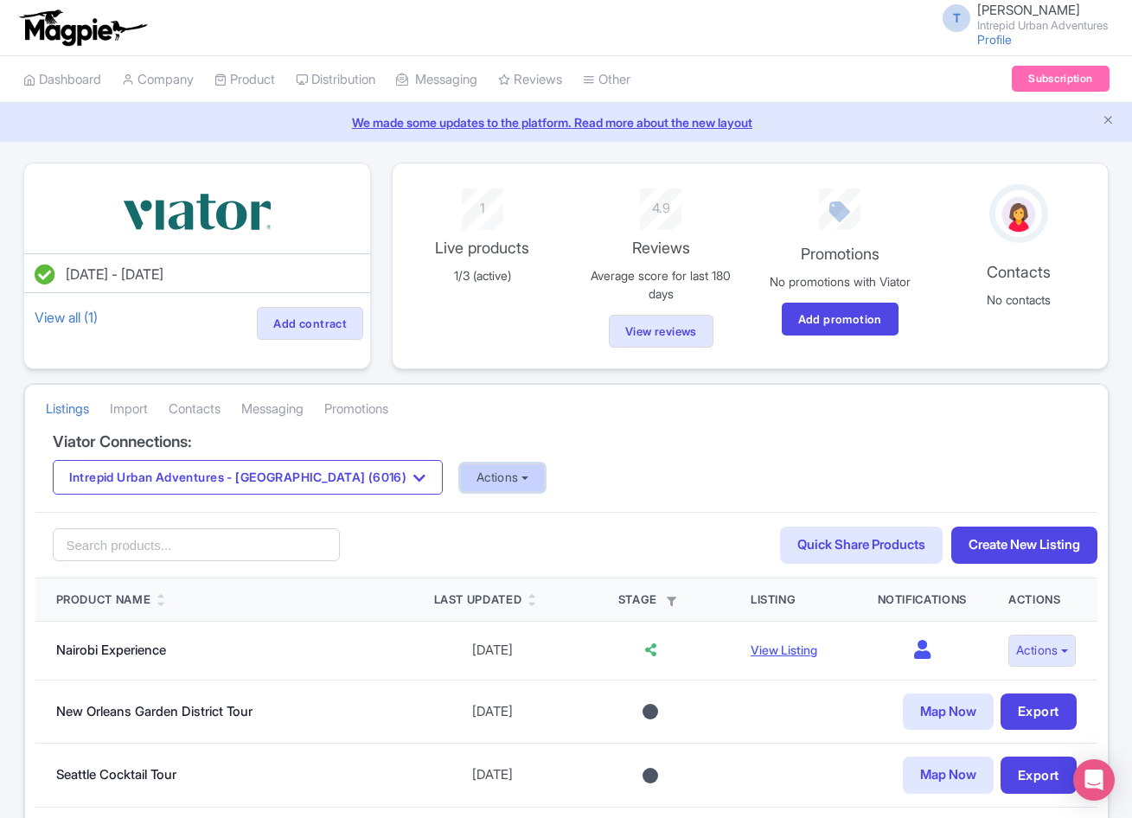
click at [460, 467] on button "Actions" at bounding box center [503, 478] width 86 height 29
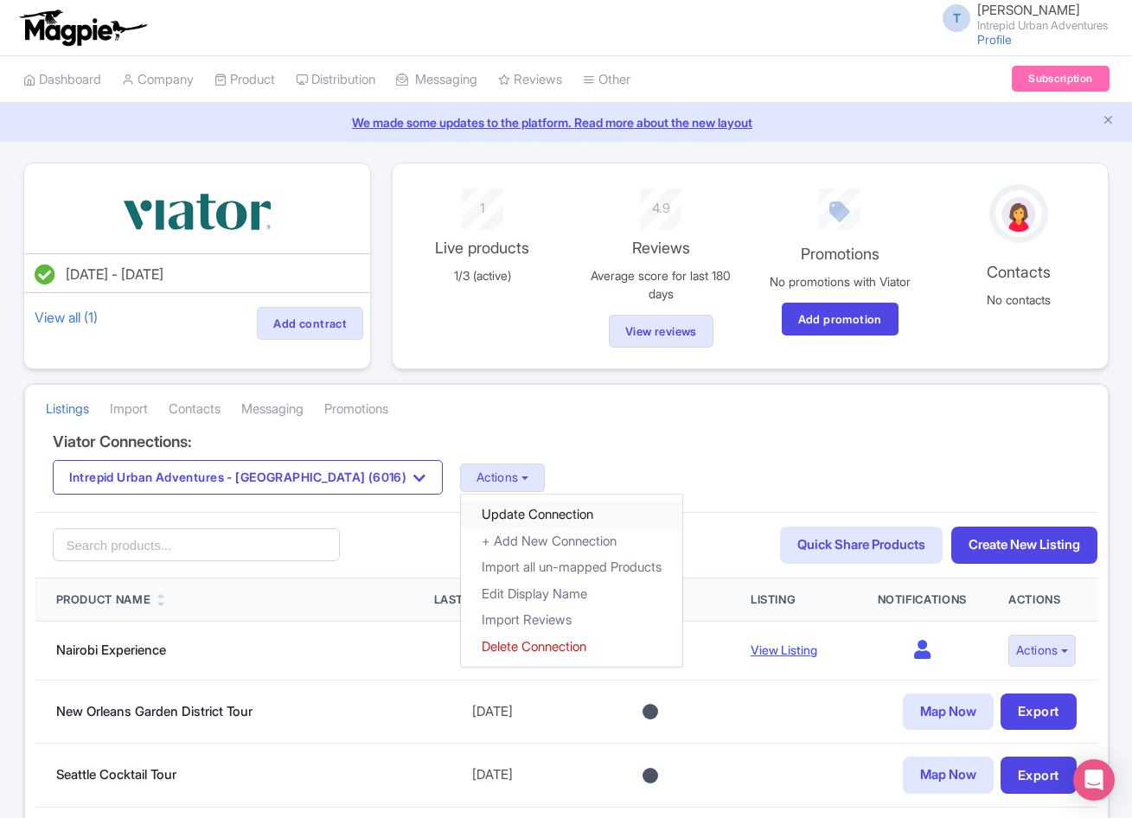
click at [461, 519] on link "Update Connection" at bounding box center [571, 515] width 221 height 27
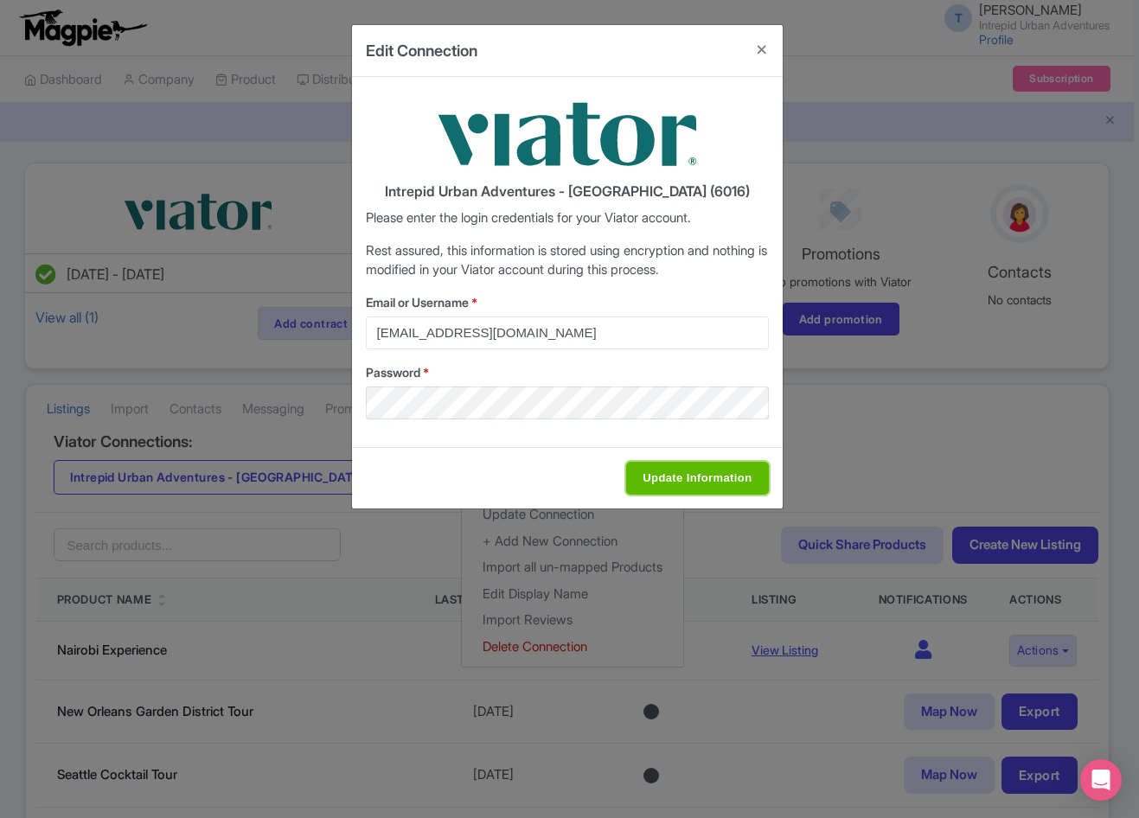
click at [666, 471] on input "Update Information" at bounding box center [697, 478] width 142 height 33
type input "Saving..."
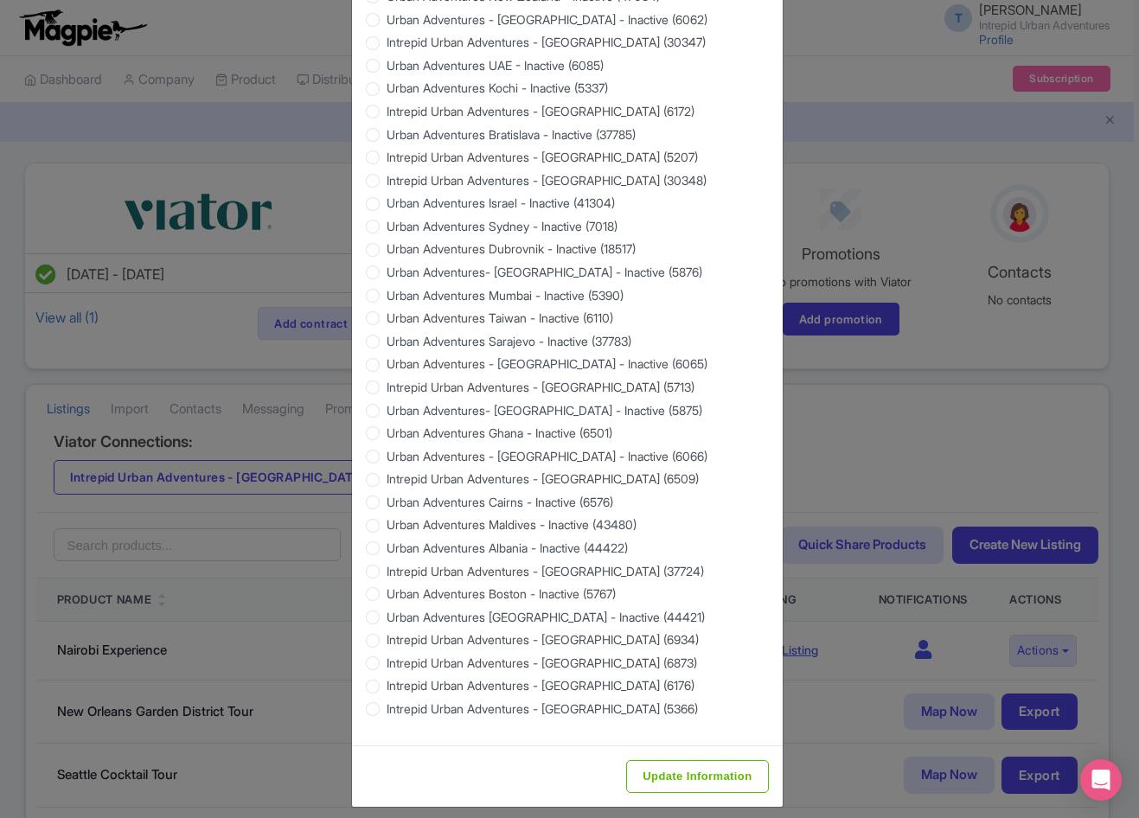
scroll to position [1402, 0]
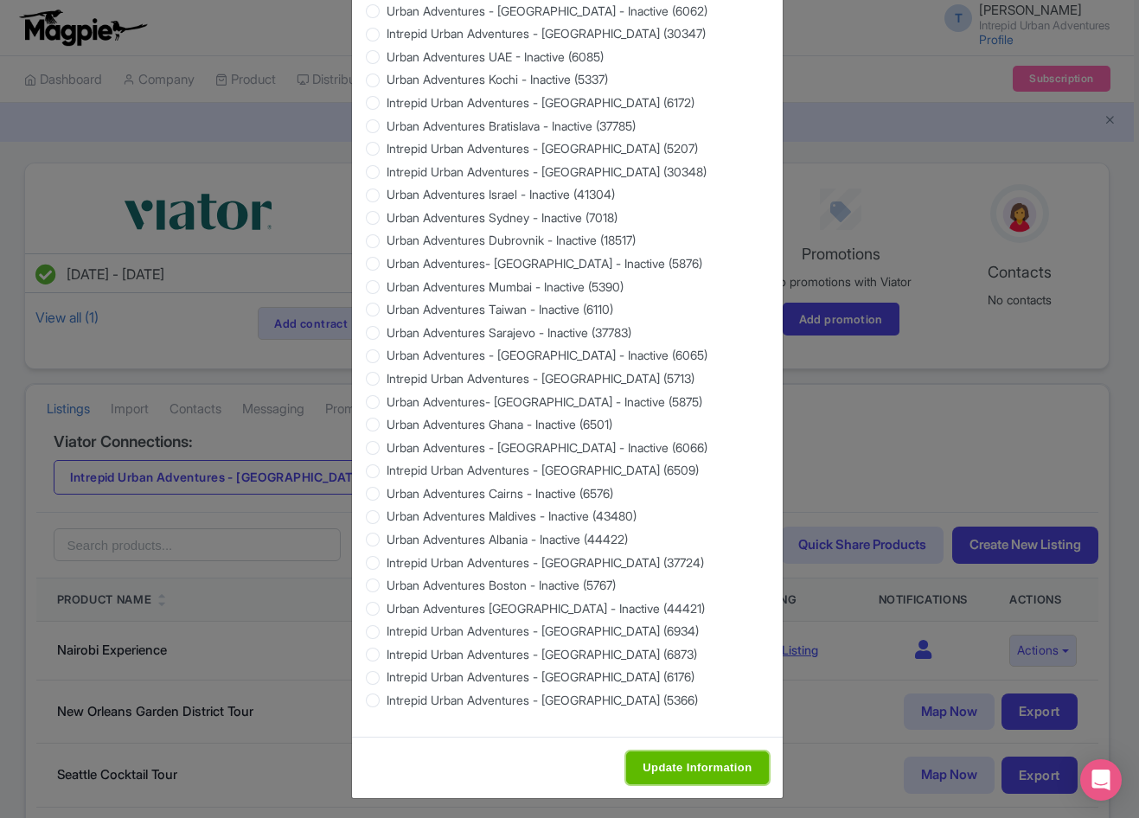
click at [660, 777] on input "Update Information" at bounding box center [697, 768] width 142 height 33
type input "Saving..."
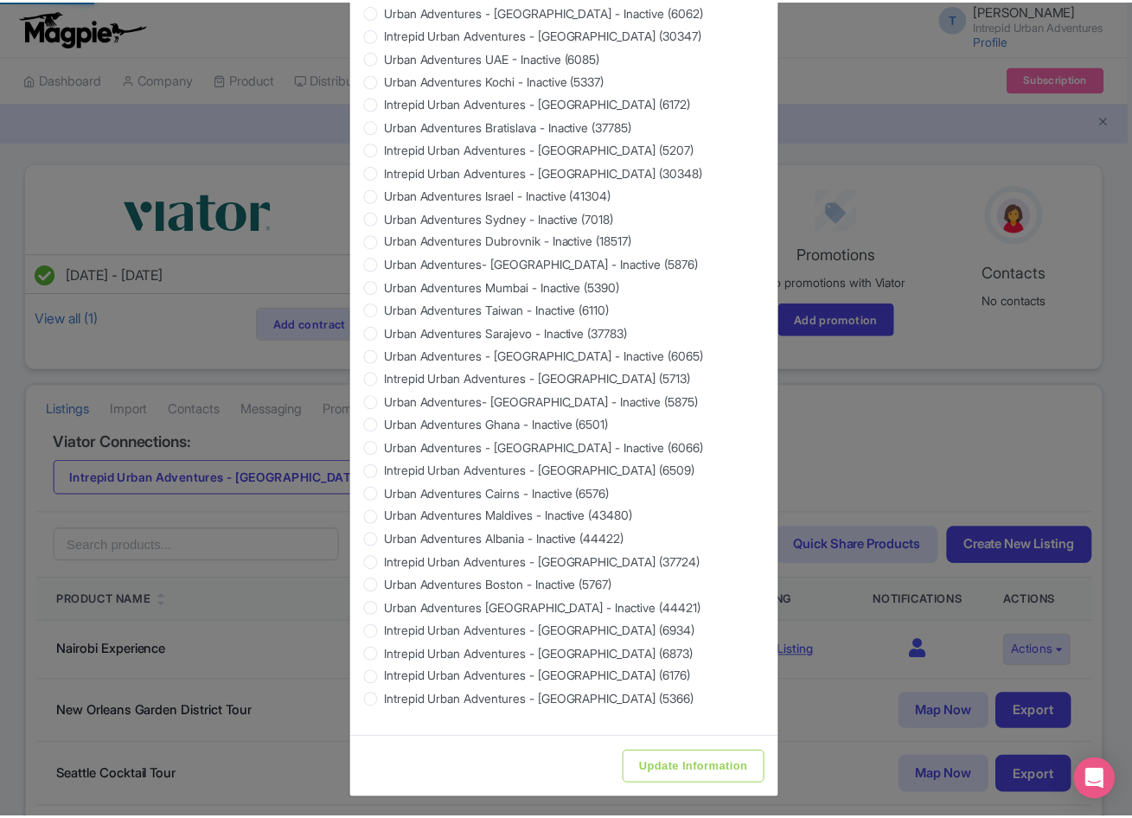
scroll to position [0, 0]
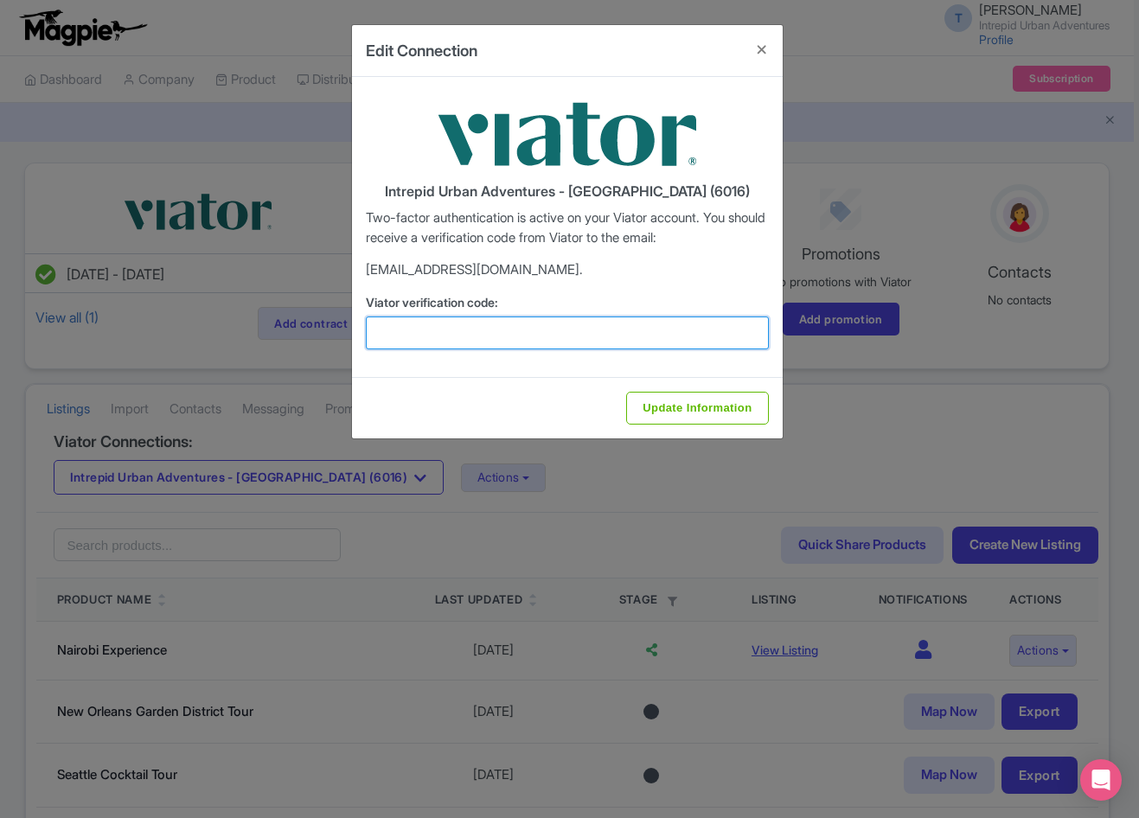
click at [709, 329] on input "Viator verification code:" at bounding box center [567, 333] width 403 height 33
paste input "159867"
type input "159867"
click at [701, 425] on div "Update Information" at bounding box center [567, 407] width 431 height 61
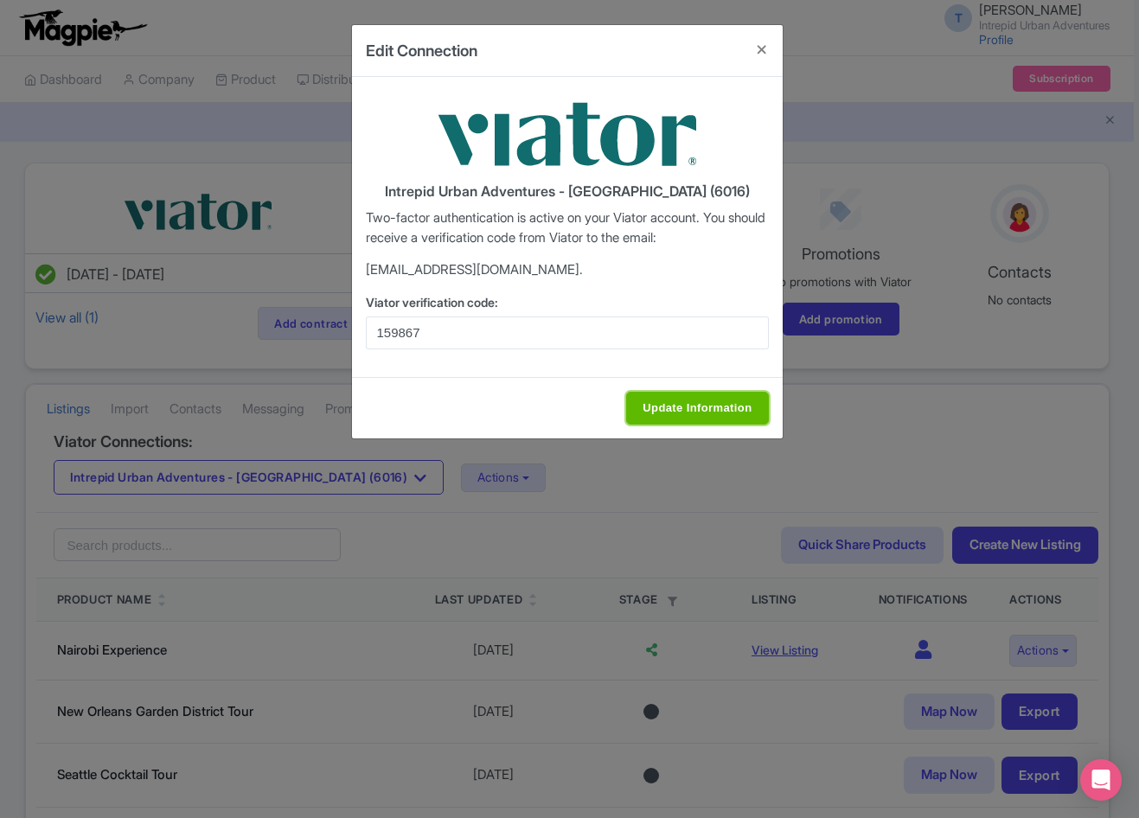
click at [707, 394] on input "Update Information" at bounding box center [697, 408] width 142 height 33
type input "Update Information"
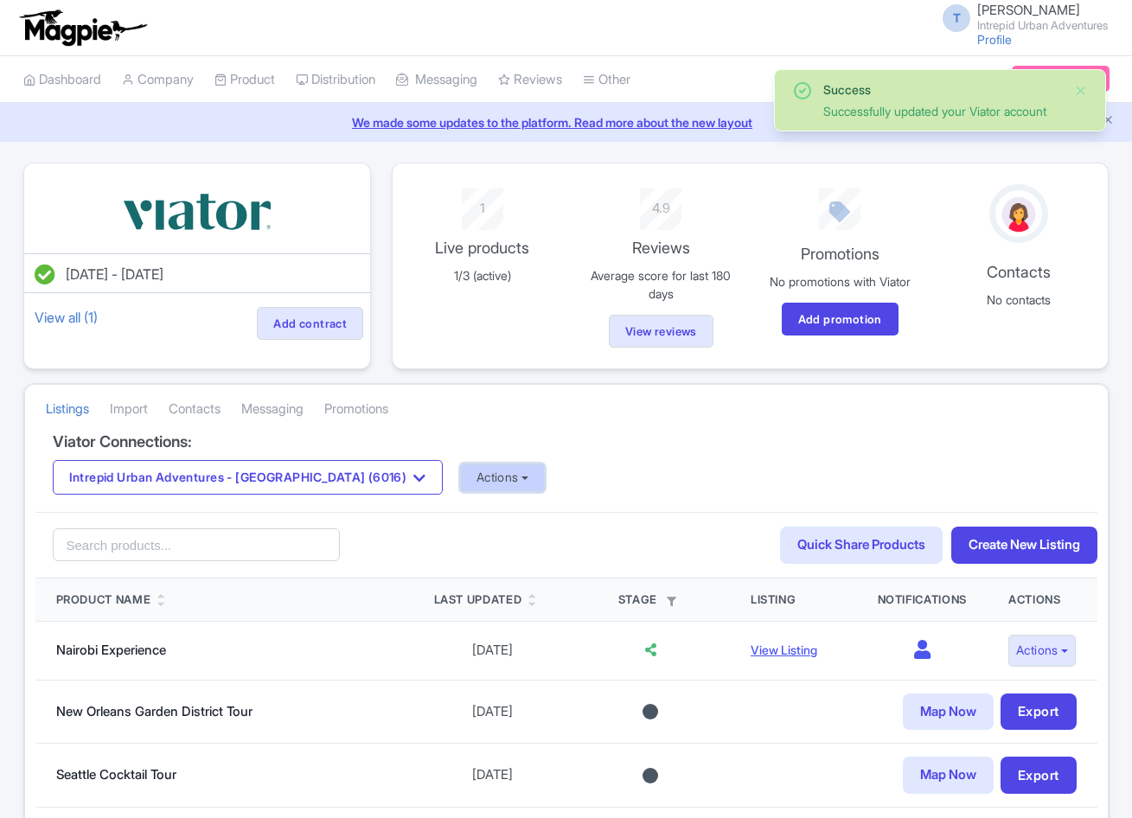
click at [460, 483] on button "Actions" at bounding box center [503, 478] width 86 height 29
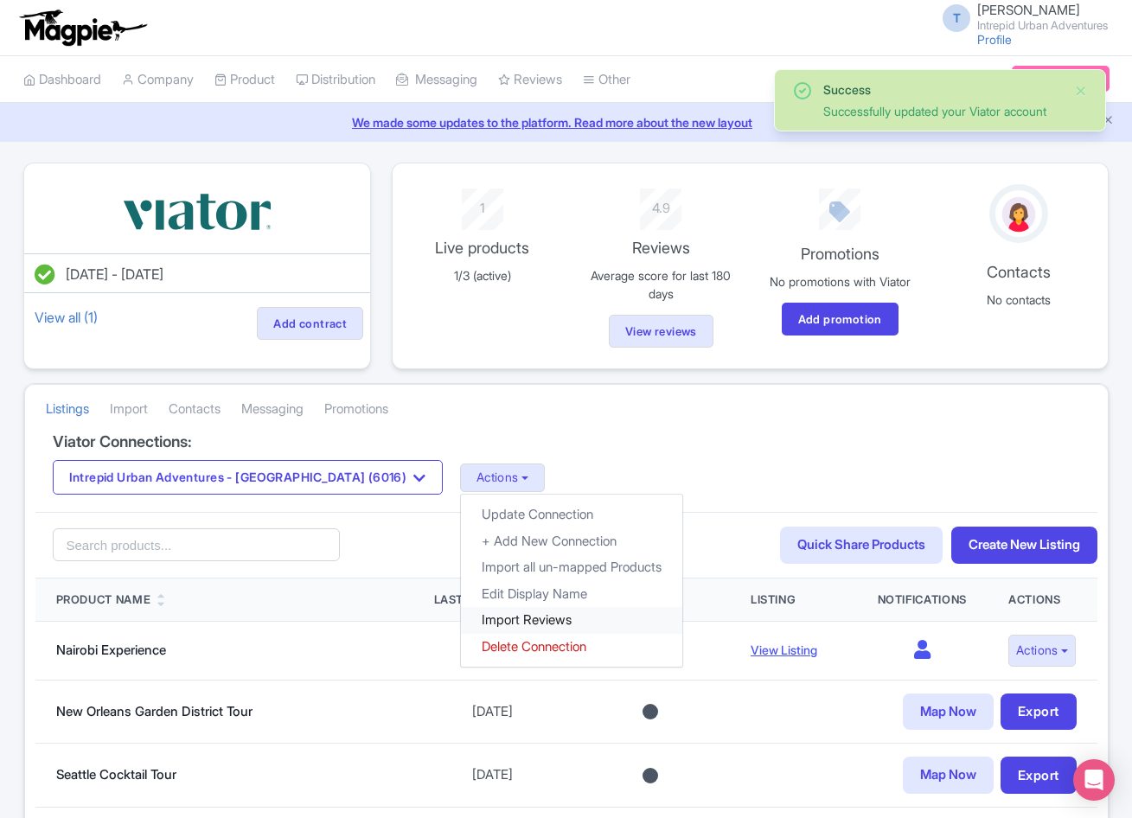
click at [461, 617] on link "Import Reviews" at bounding box center [571, 620] width 221 height 27
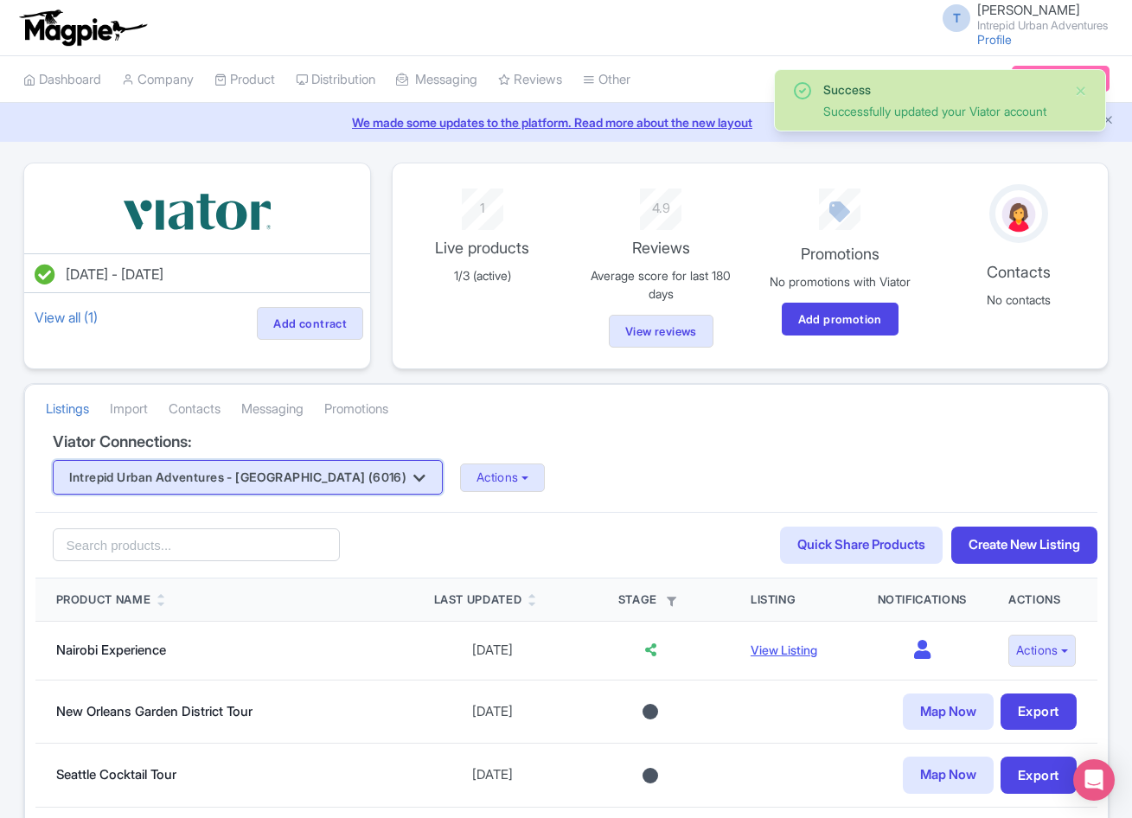
click at [290, 490] on button "Intrepid Urban Adventures - [GEOGRAPHIC_DATA] (6016)" at bounding box center [248, 477] width 390 height 35
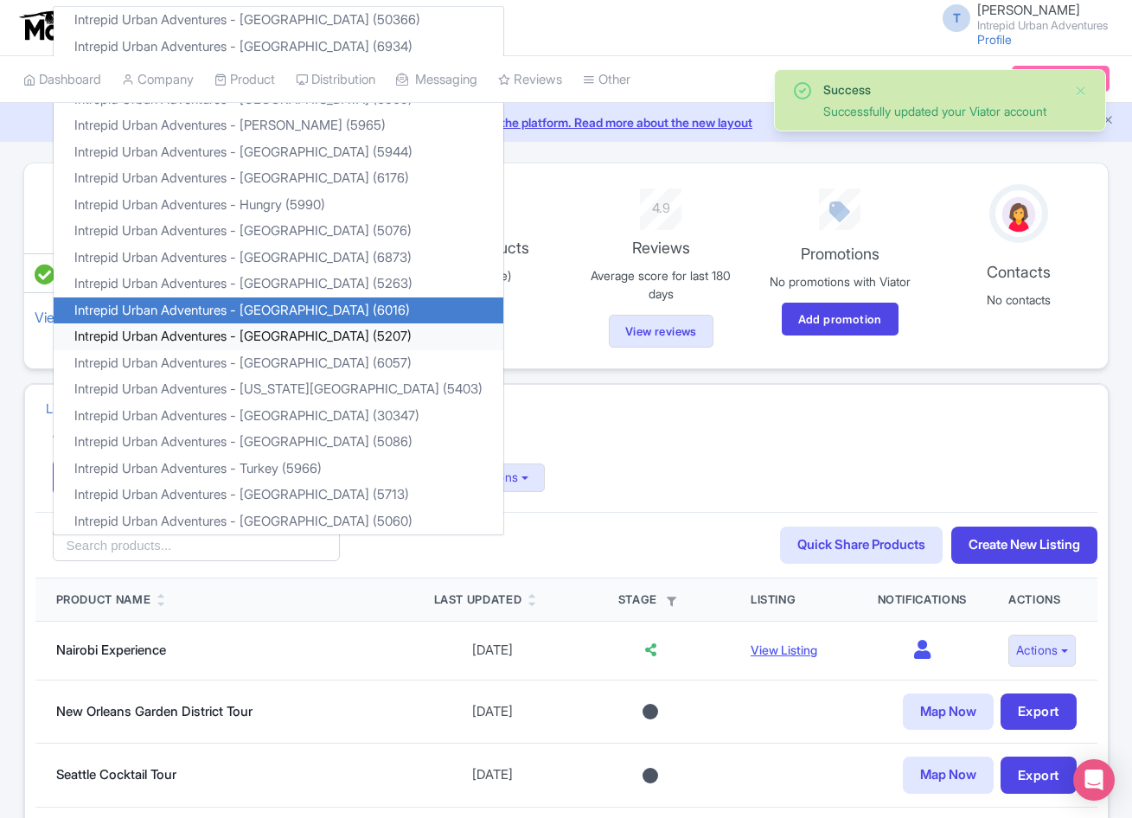
click at [291, 331] on link "Intrepid Urban Adventures - [GEOGRAPHIC_DATA] (5207)" at bounding box center [279, 336] width 450 height 27
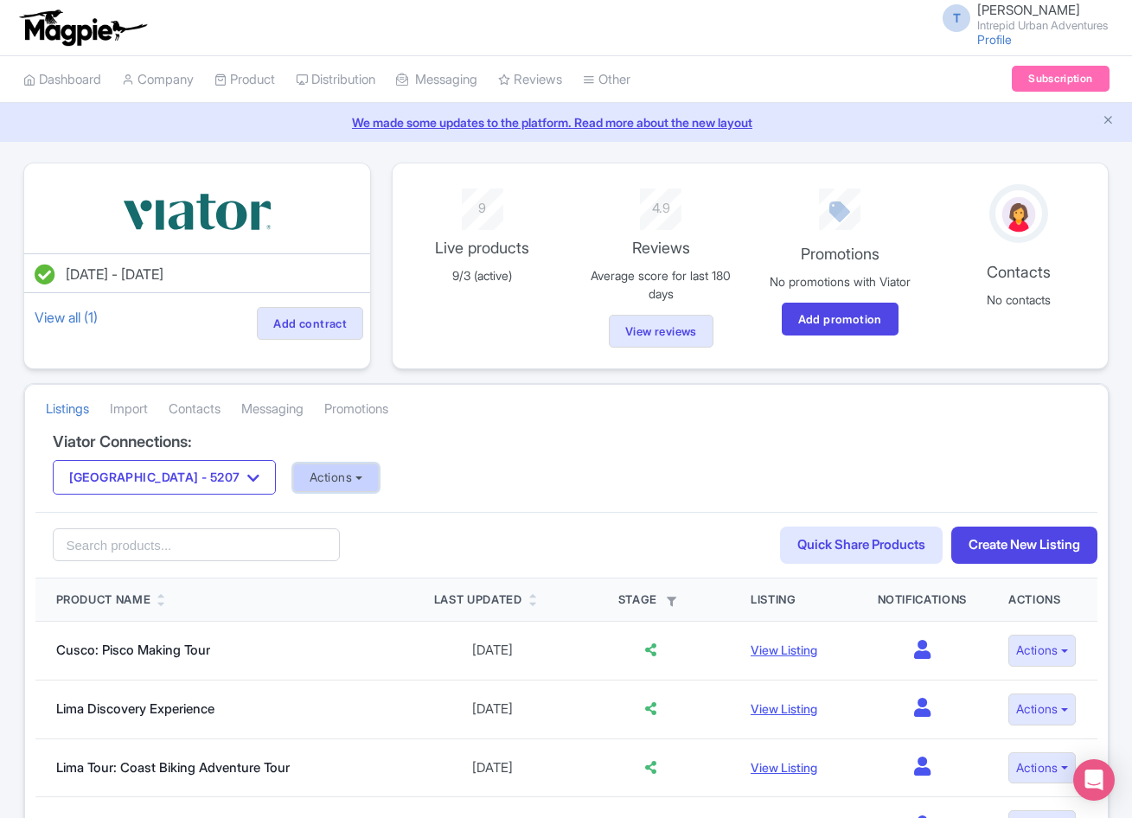
click at [293, 478] on button "Actions" at bounding box center [336, 478] width 86 height 29
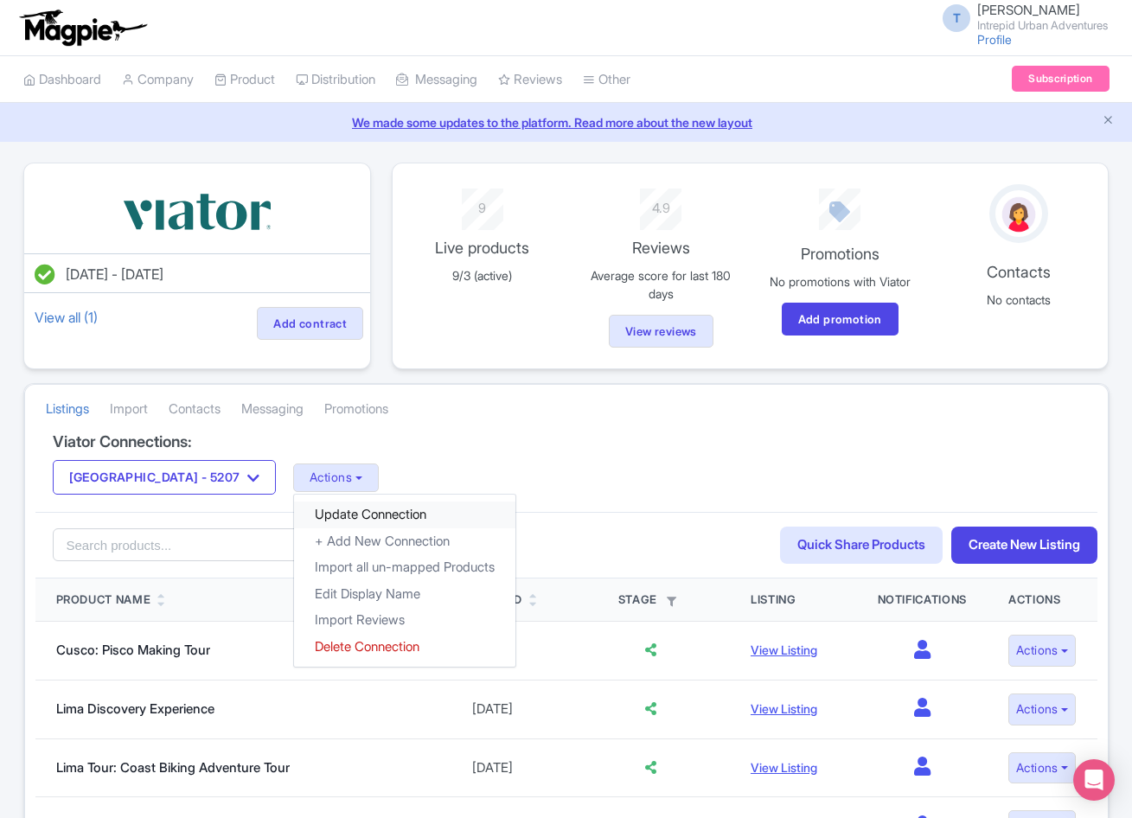
click at [387, 510] on link "Update Connection" at bounding box center [404, 515] width 221 height 27
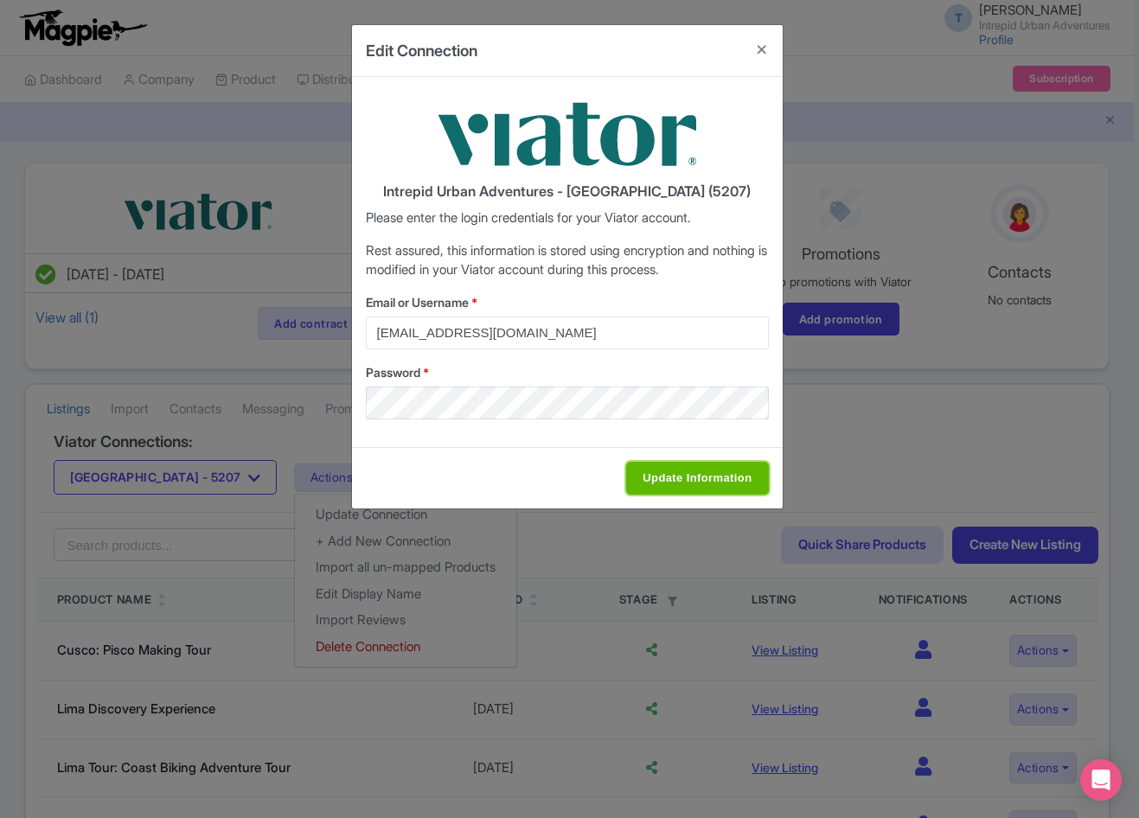
click at [663, 469] on input "Update Information" at bounding box center [697, 478] width 142 height 33
type input "Saving..."
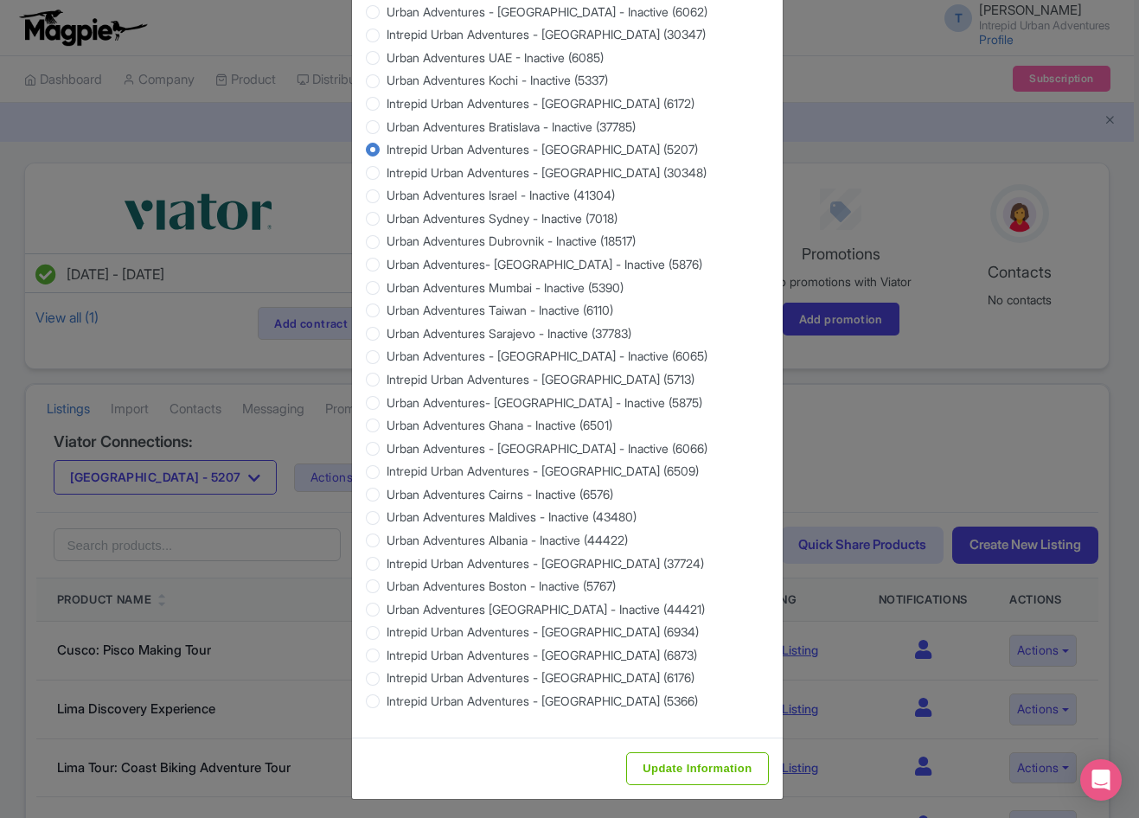
scroll to position [1402, 0]
click at [699, 771] on input "Update Information" at bounding box center [697, 768] width 142 height 33
type input "Saving..."
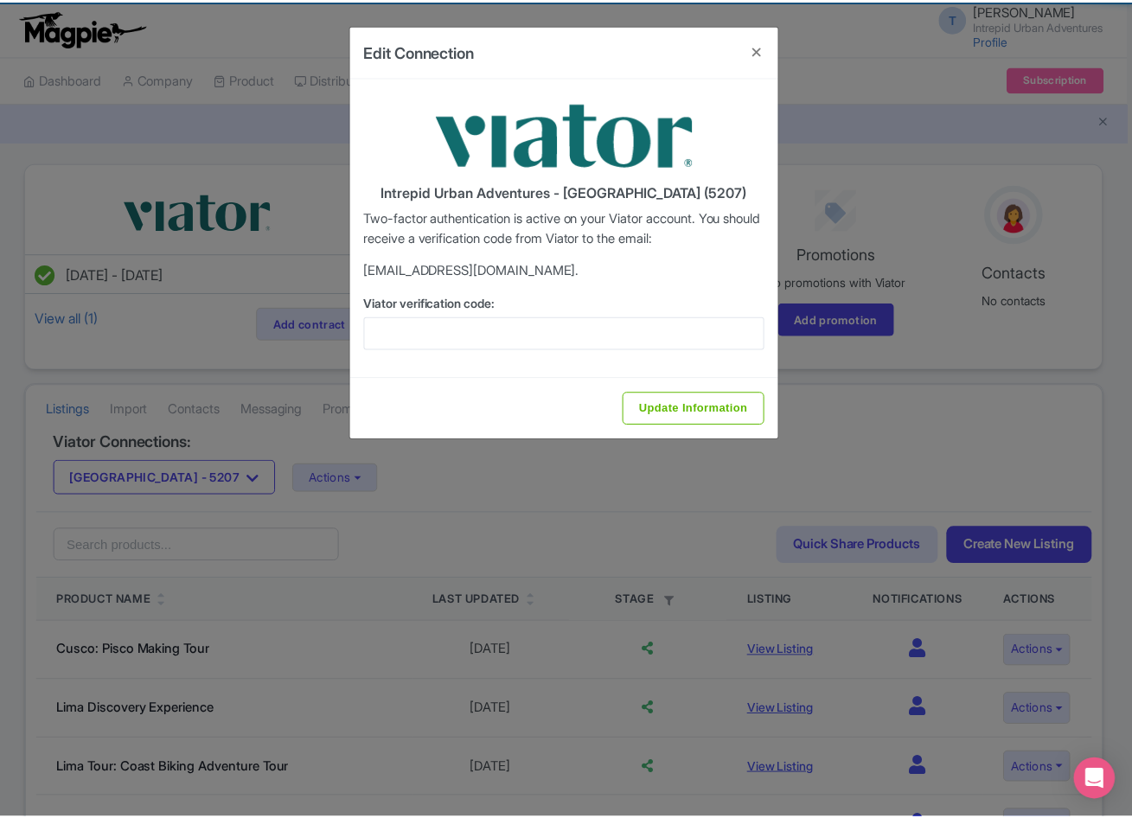
scroll to position [0, 0]
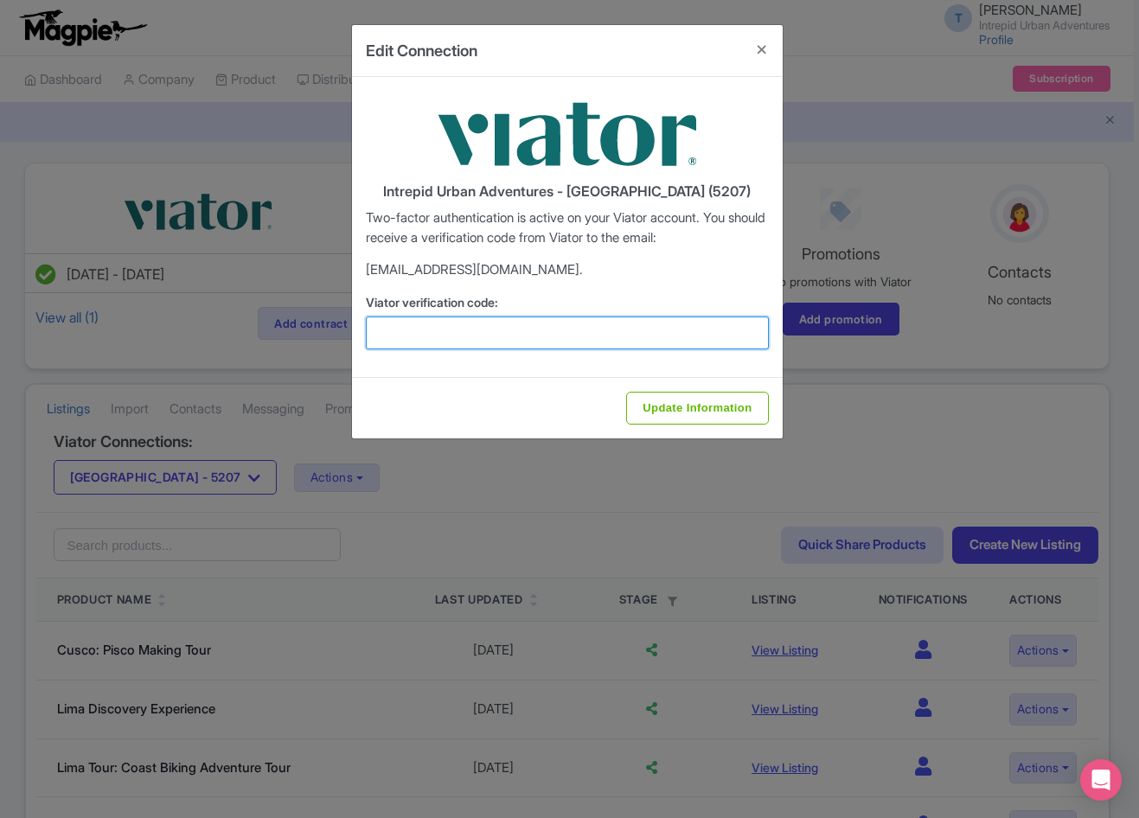
click at [436, 317] on input "Viator verification code:" at bounding box center [567, 333] width 403 height 33
paste input "841146"
type input "841146"
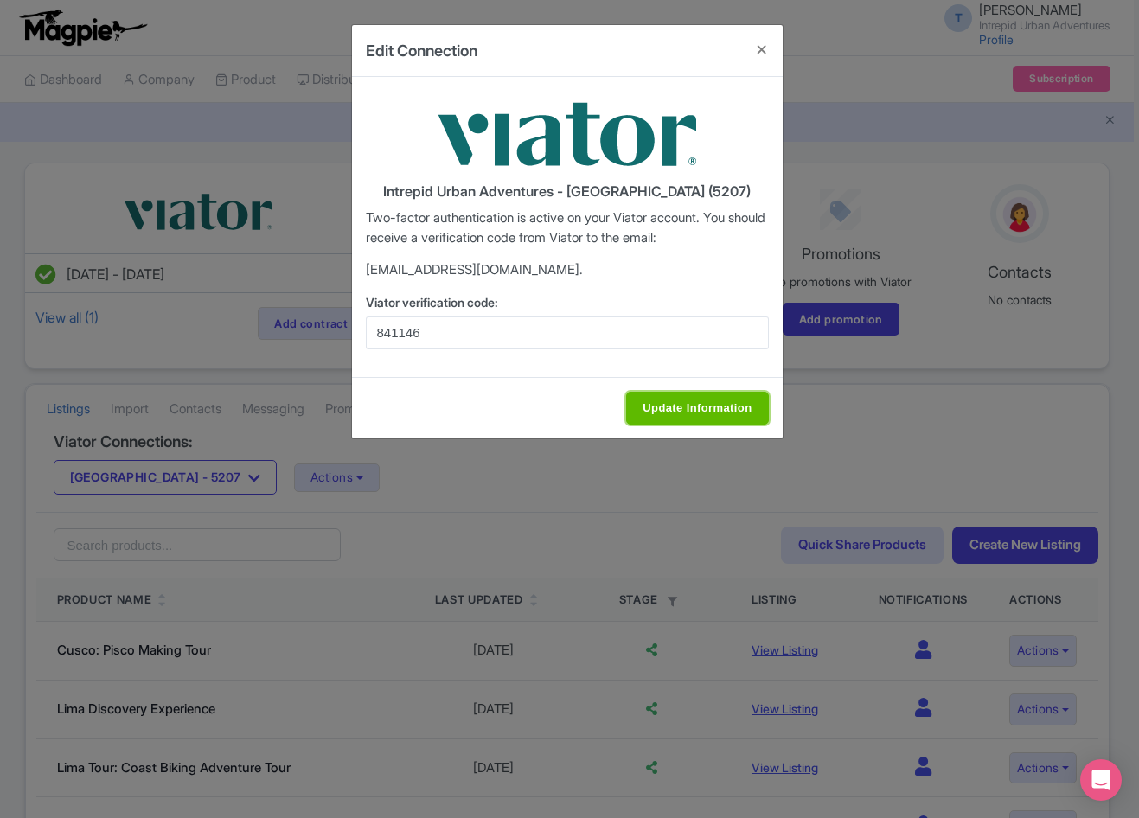
click at [675, 396] on input "Update Information" at bounding box center [697, 408] width 142 height 33
type input "Update Information"
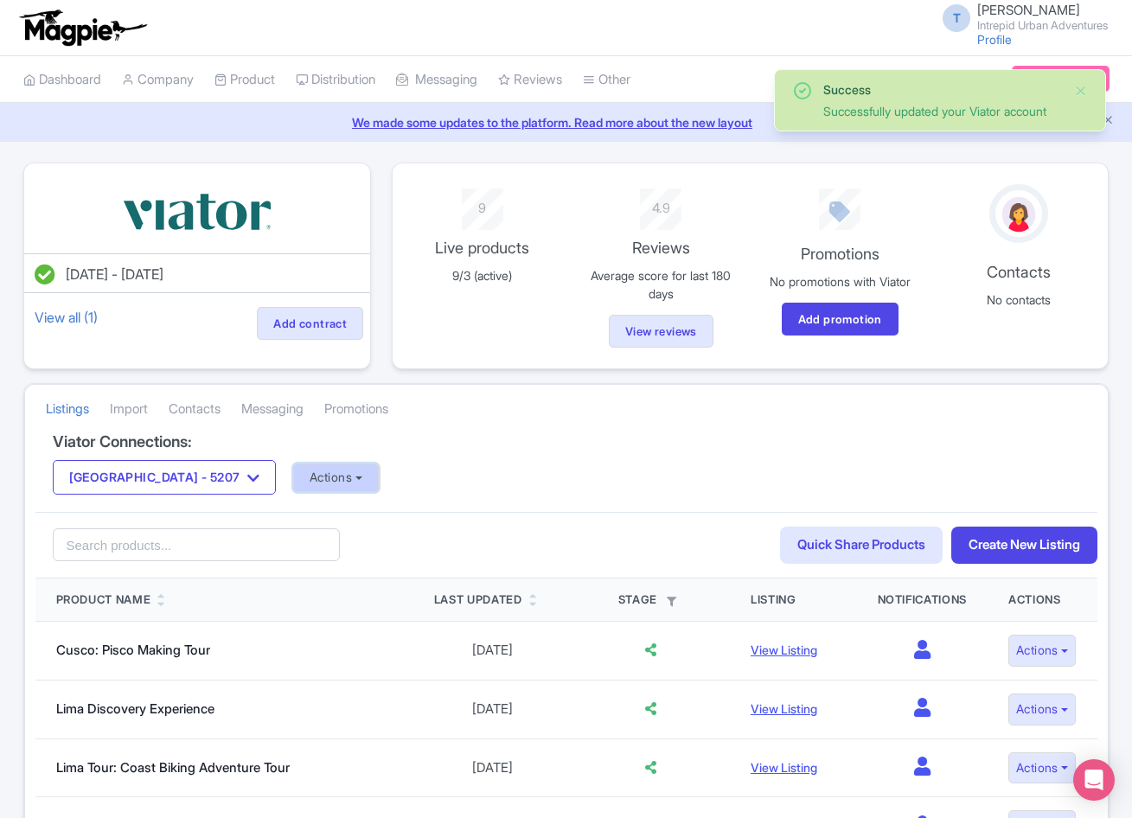
click at [323, 480] on button "Actions" at bounding box center [336, 478] width 86 height 29
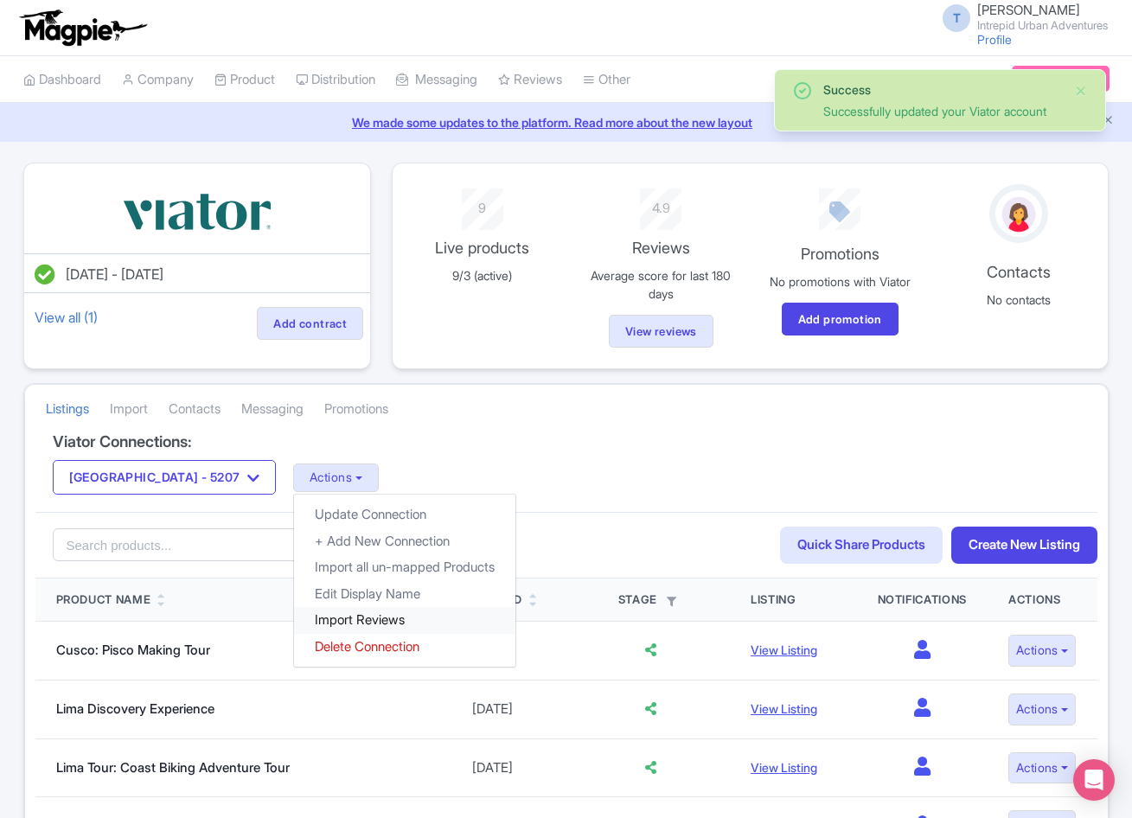
click at [317, 619] on link "Import Reviews" at bounding box center [404, 620] width 221 height 27
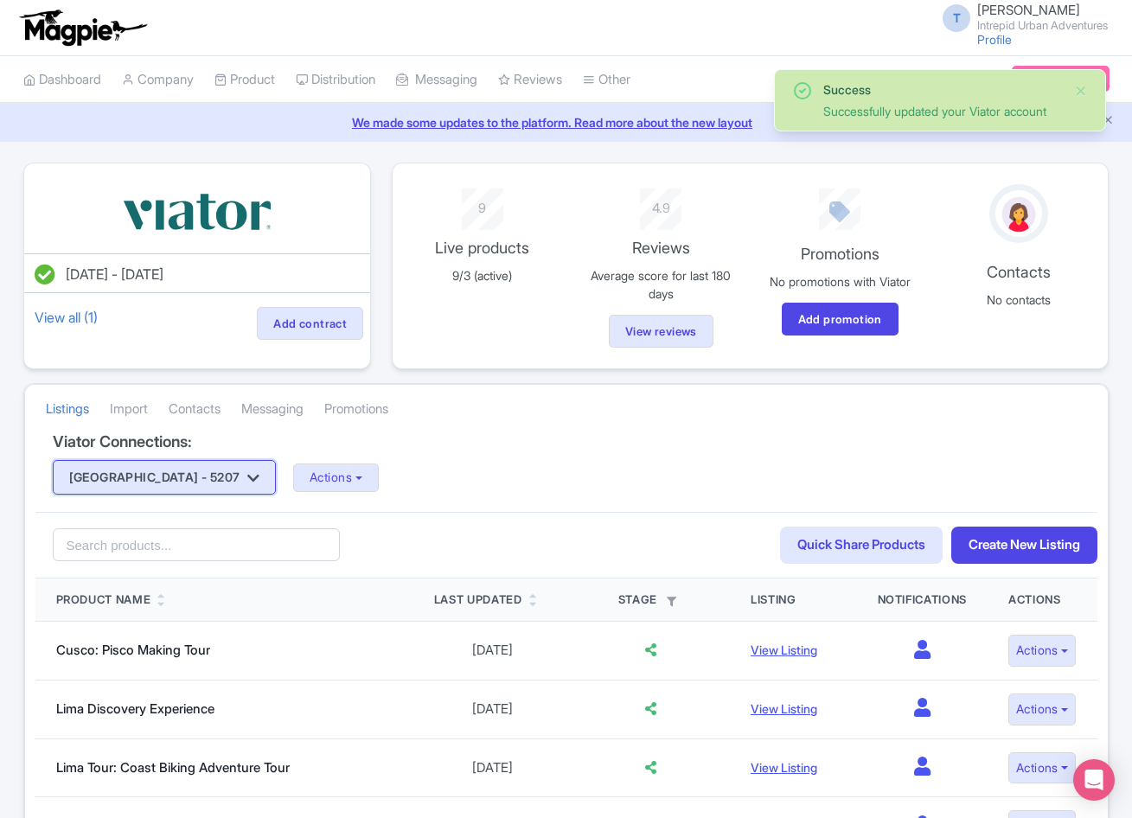
click at [169, 485] on button "Latin America - 5207" at bounding box center [165, 477] width 224 height 35
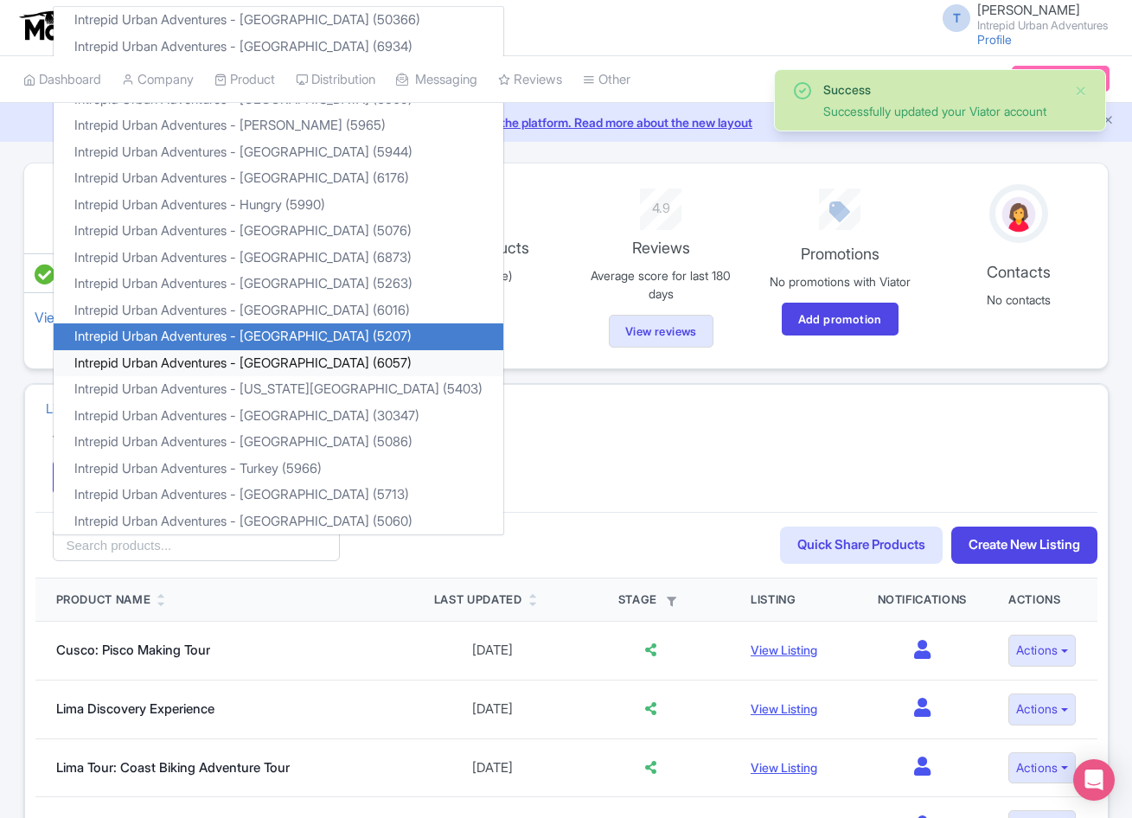
click at [204, 367] on link "Intrepid Urban Adventures - [GEOGRAPHIC_DATA] (6057)" at bounding box center [279, 363] width 450 height 27
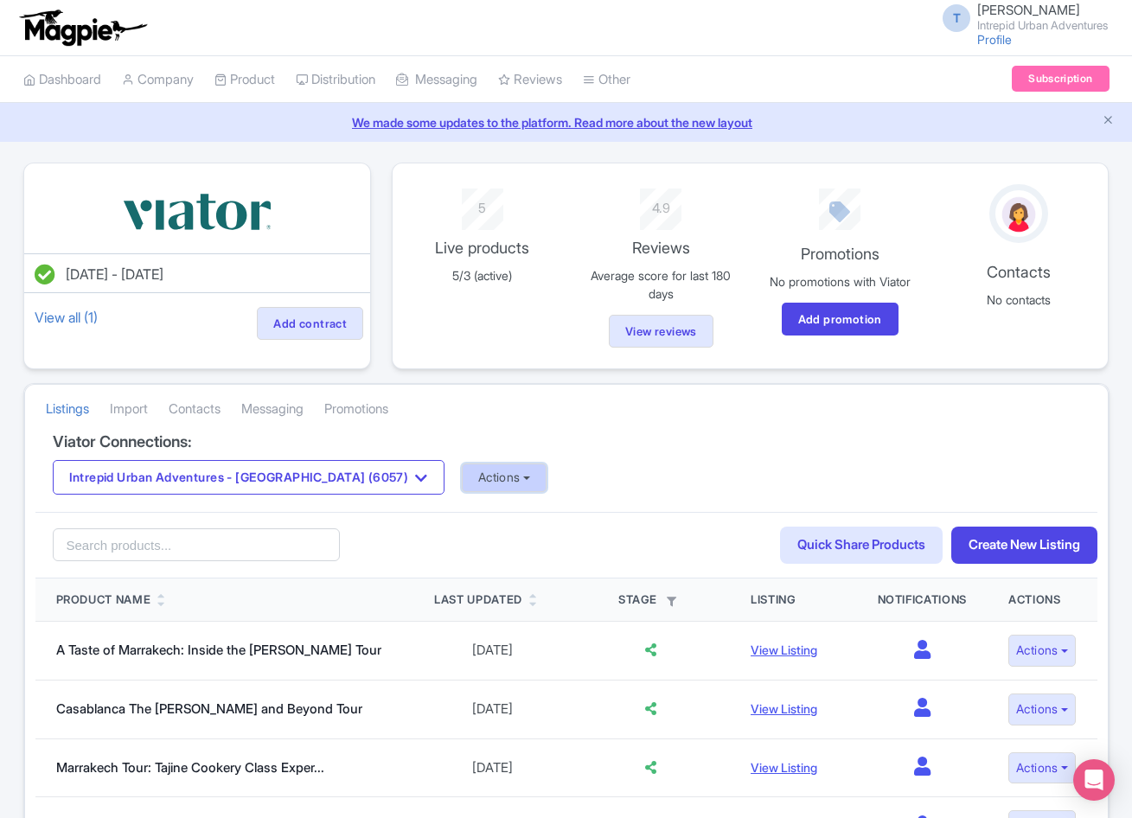
click at [462, 484] on button "Actions" at bounding box center [505, 478] width 86 height 29
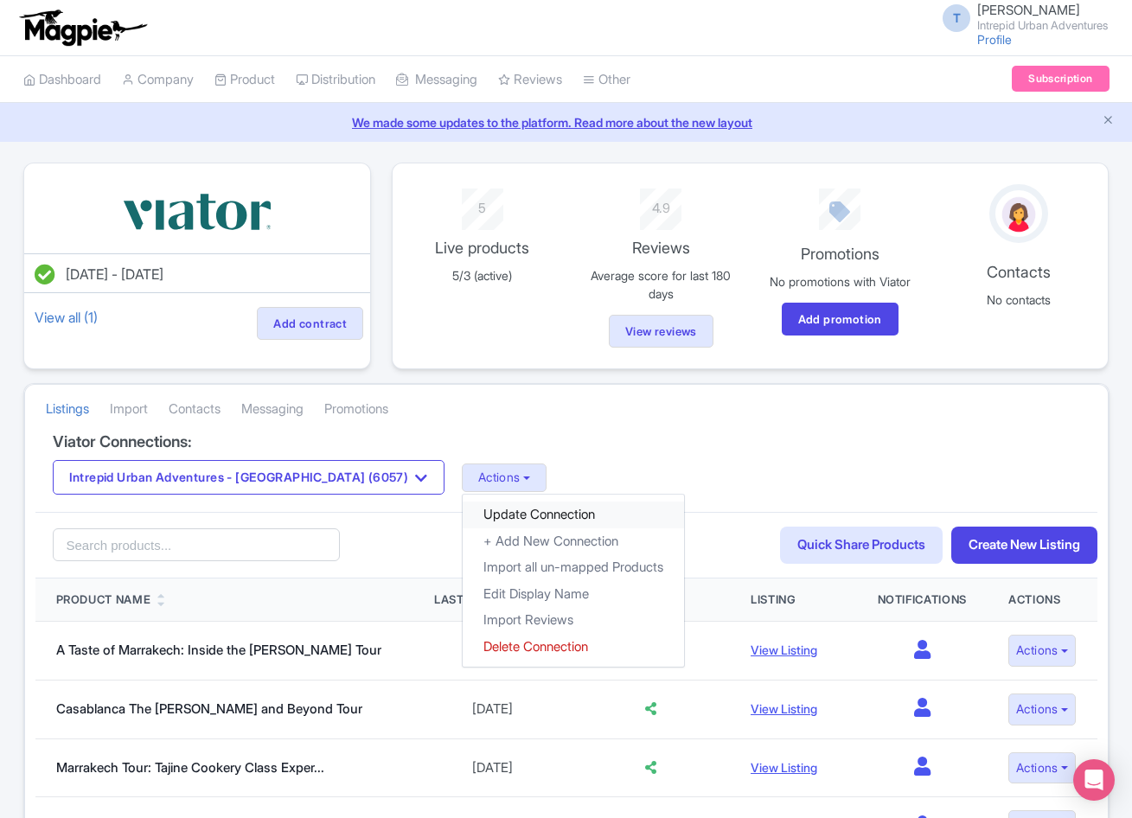
click at [464, 516] on link "Update Connection" at bounding box center [573, 515] width 221 height 27
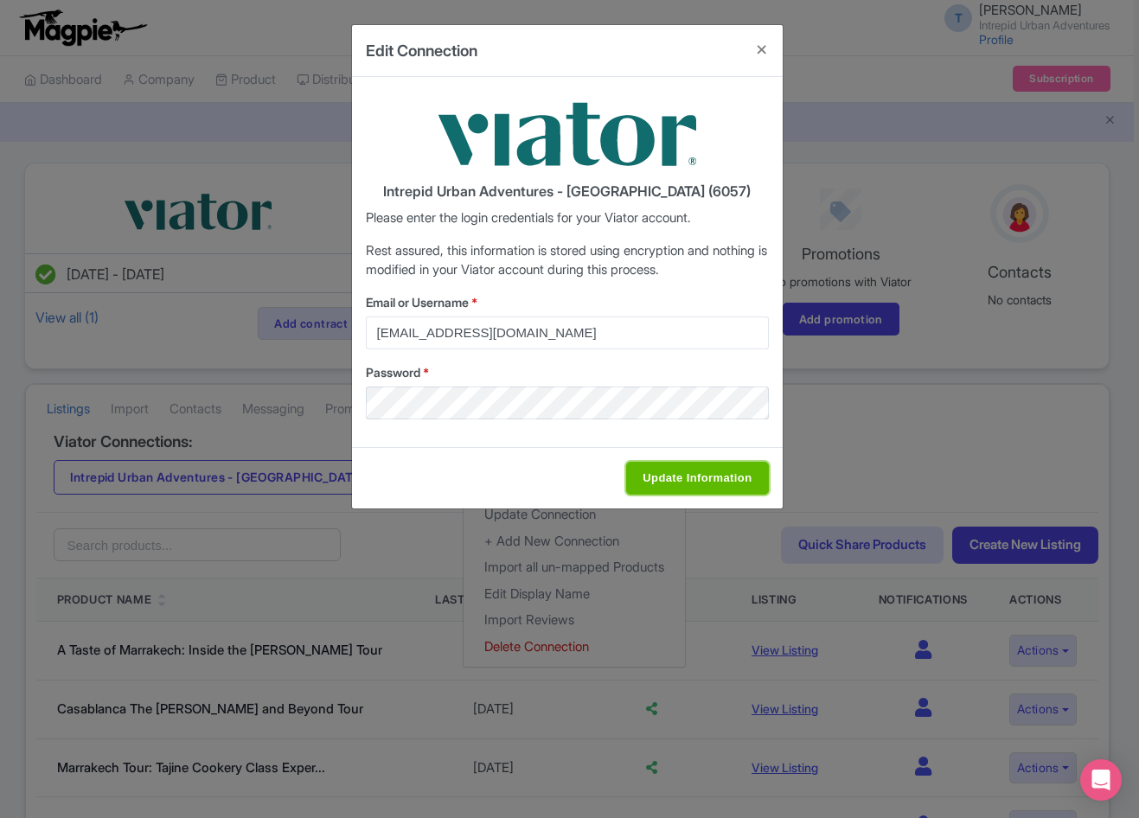
click at [628, 468] on input "Update Information" at bounding box center [697, 478] width 142 height 33
type input "Saving..."
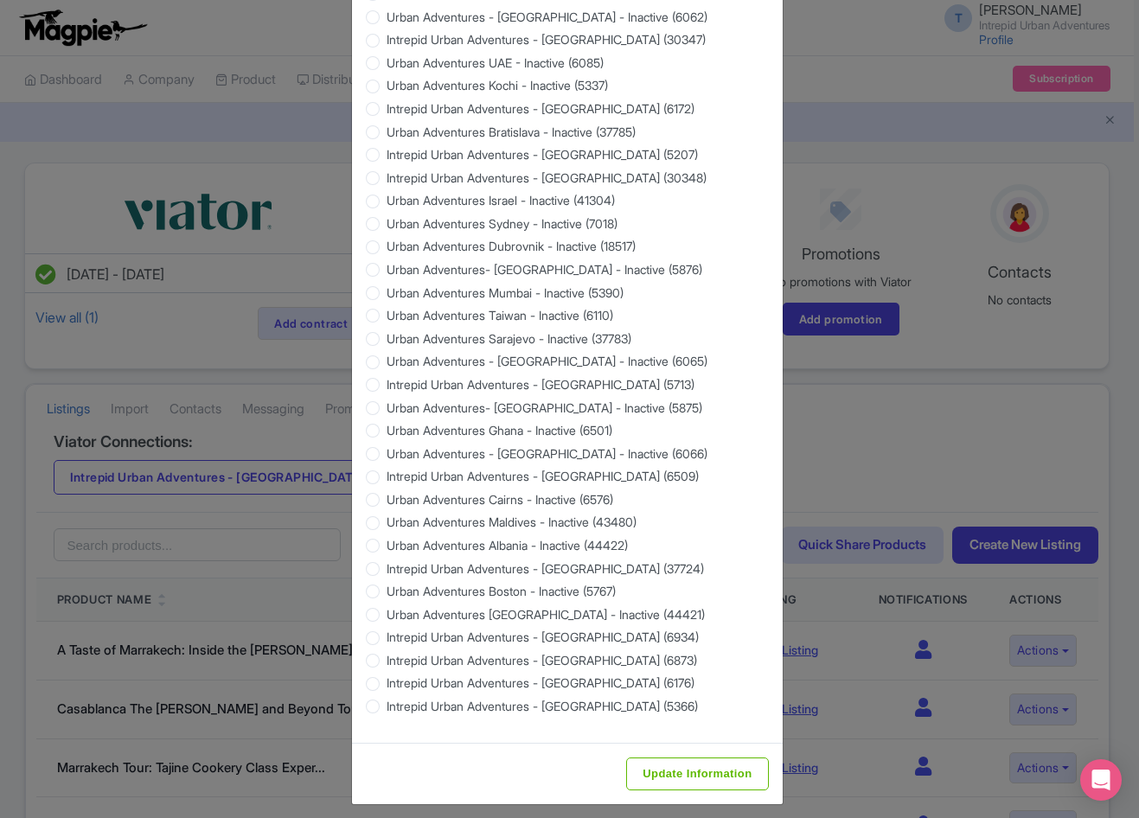
scroll to position [1402, 0]
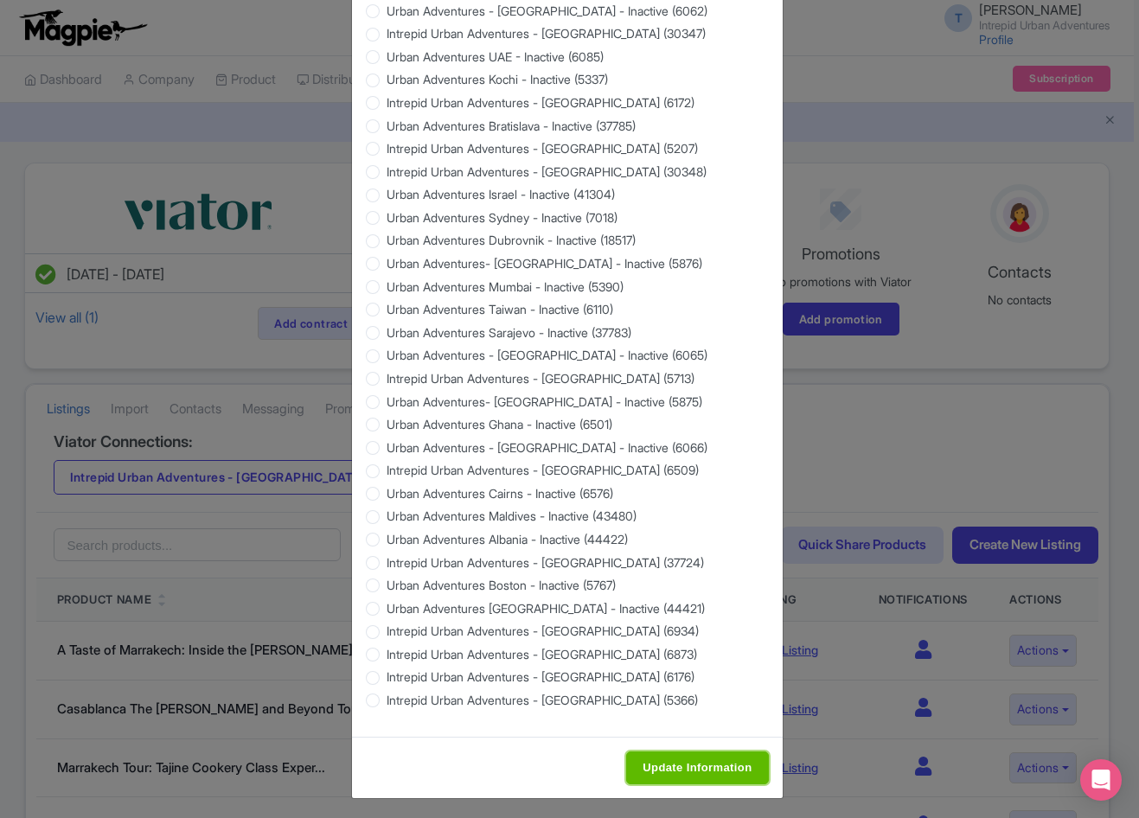
click at [665, 764] on input "Update Information" at bounding box center [697, 768] width 142 height 33
type input "Saving..."
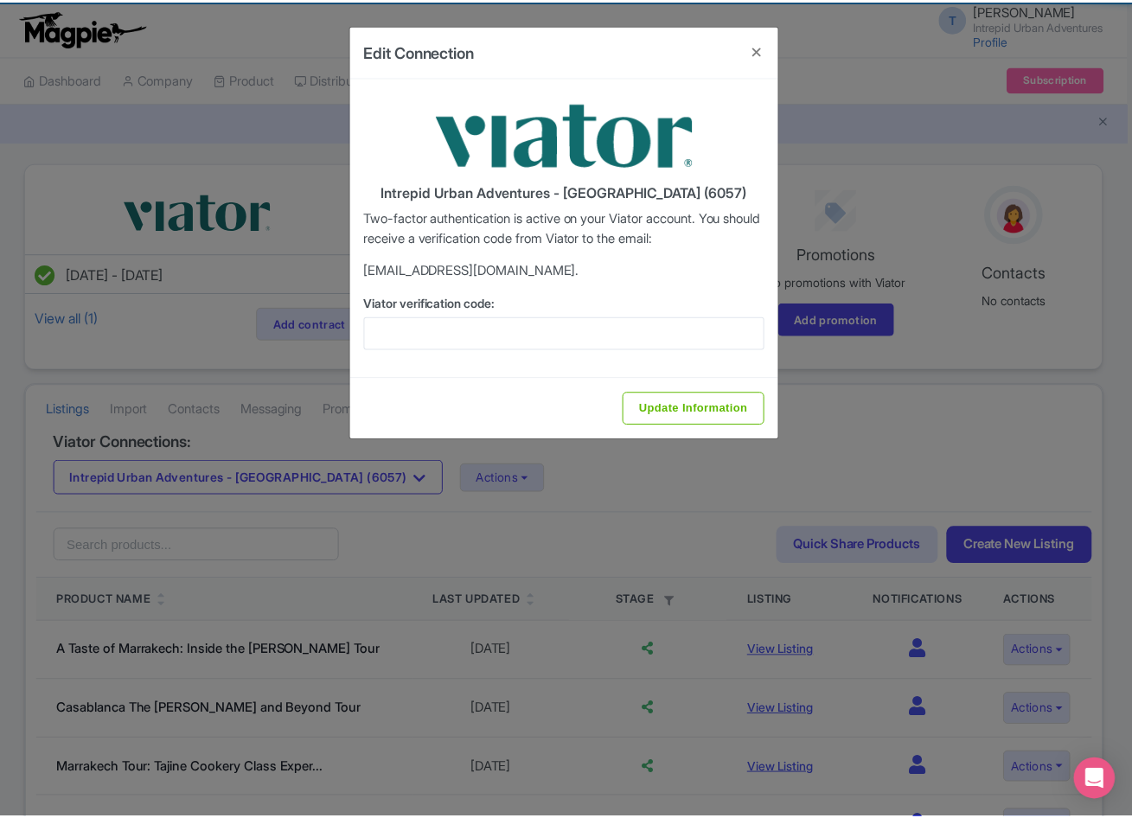
scroll to position [0, 0]
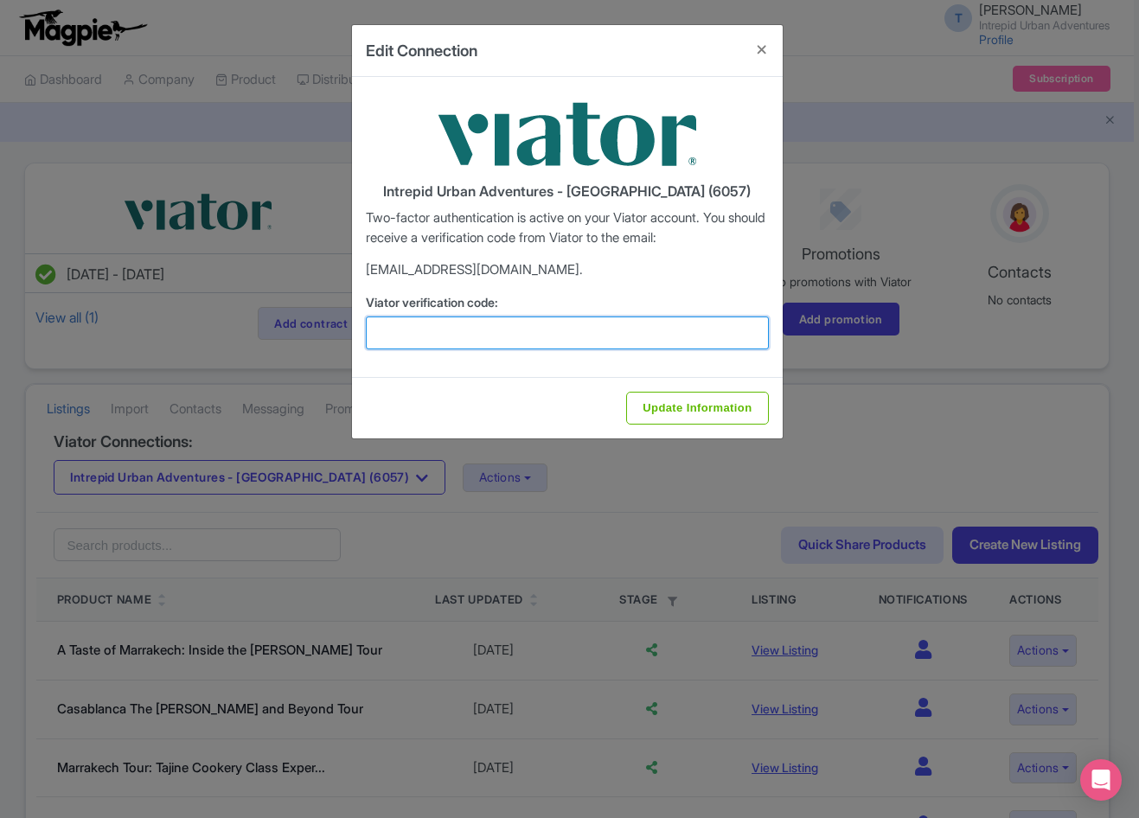
click at [451, 329] on input "Viator verification code:" at bounding box center [567, 333] width 403 height 33
paste input "967321"
type input "967321"
click at [626, 392] on input "Update Information" at bounding box center [697, 408] width 142 height 33
type input "Update Information"
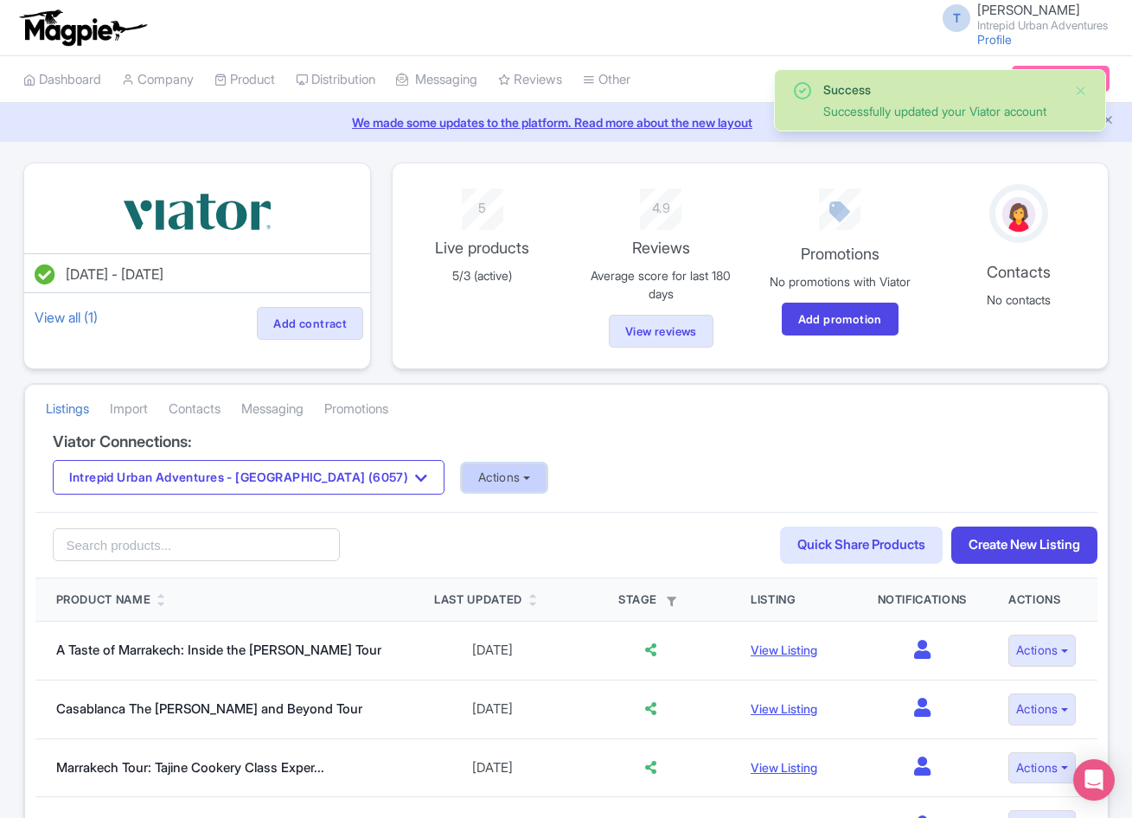
click at [462, 477] on button "Actions" at bounding box center [505, 478] width 86 height 29
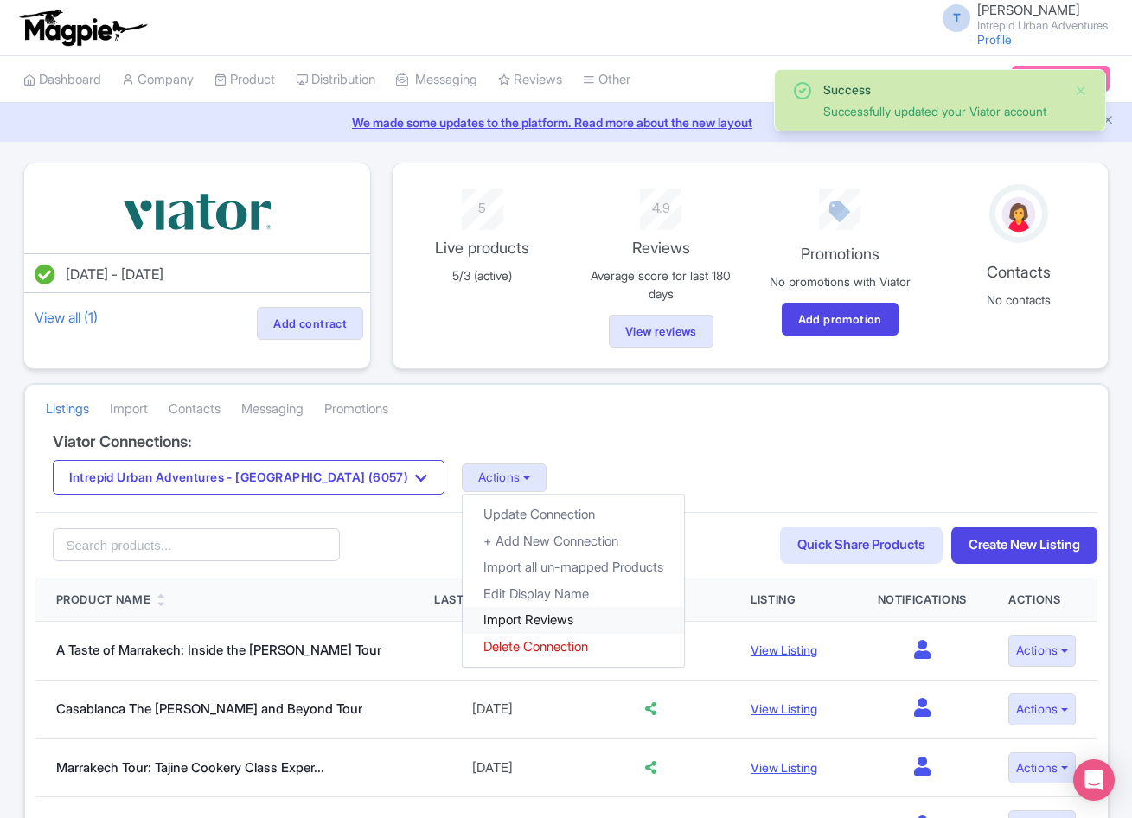
click at [463, 623] on link "Import Reviews" at bounding box center [573, 620] width 221 height 27
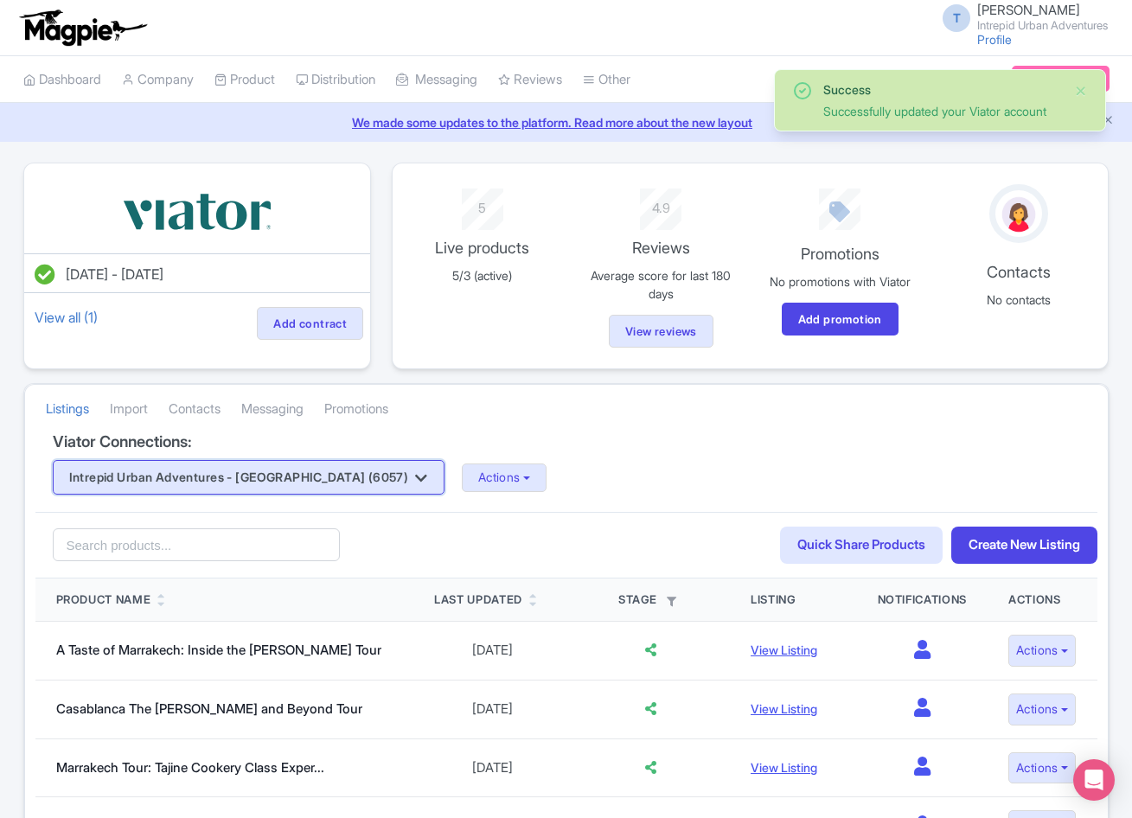
click at [237, 474] on button "Intrepid Urban Adventures - [GEOGRAPHIC_DATA] (6057)" at bounding box center [249, 477] width 392 height 35
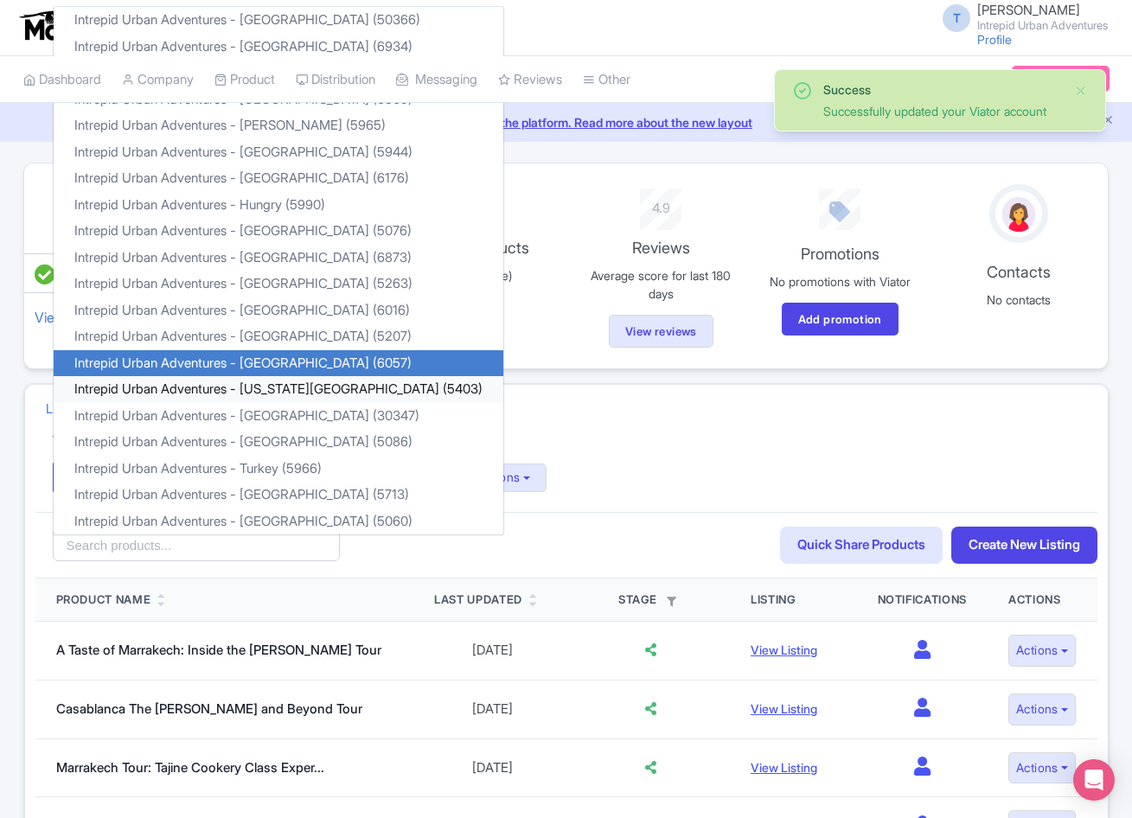
click at [272, 391] on link "Intrepid Urban Adventures - [US_STATE][GEOGRAPHIC_DATA] (5403)" at bounding box center [279, 389] width 450 height 27
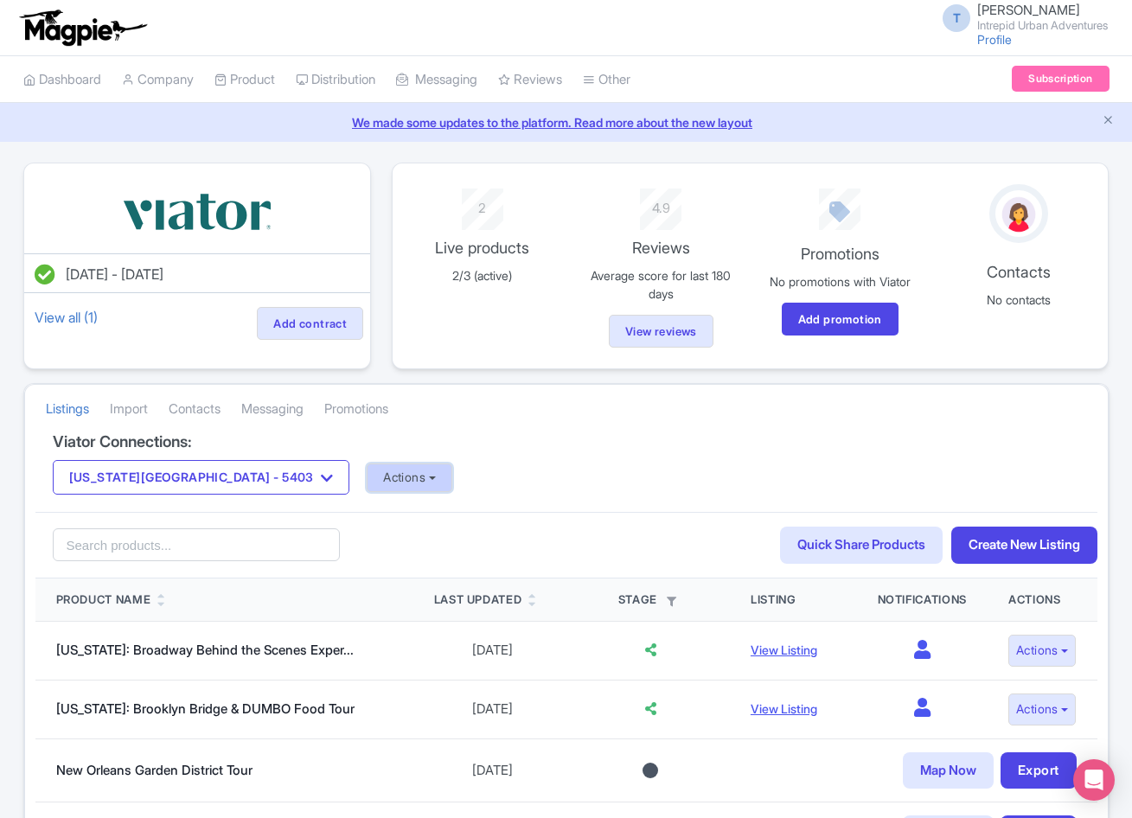
click at [367, 477] on button "Actions" at bounding box center [410, 478] width 86 height 29
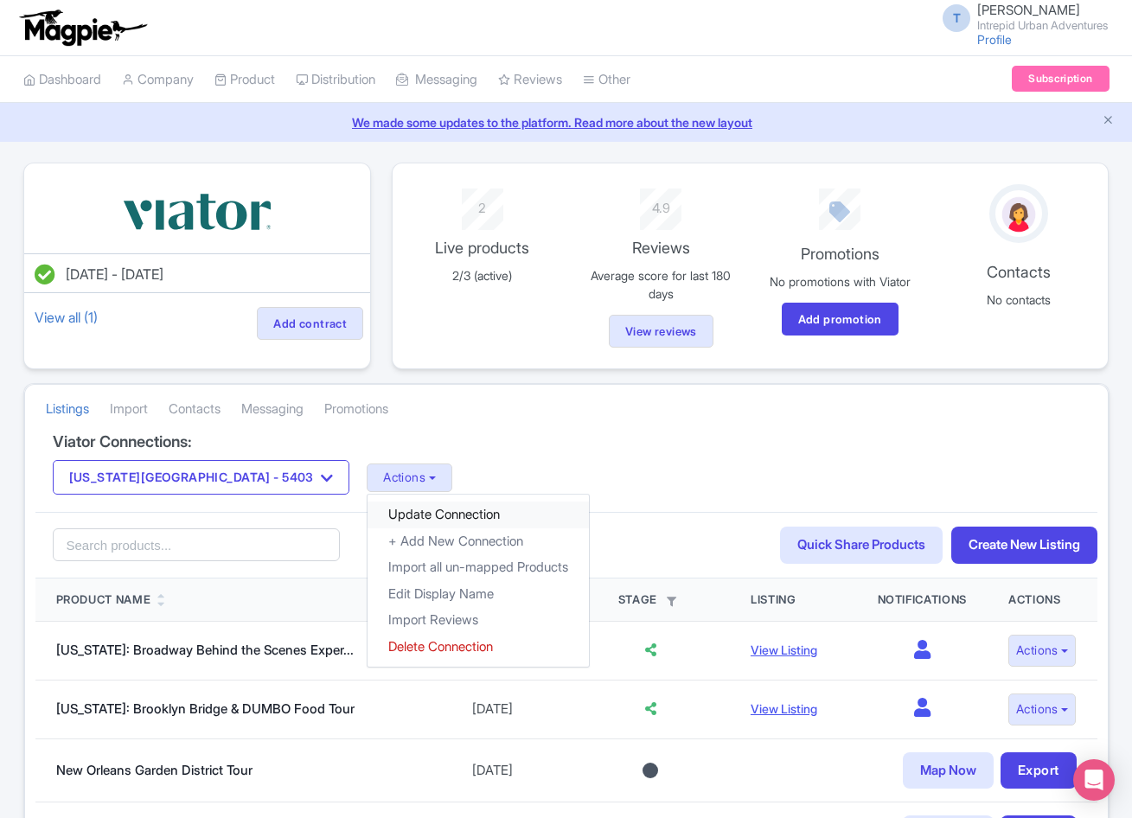
click at [368, 502] on link "Update Connection" at bounding box center [478, 515] width 221 height 27
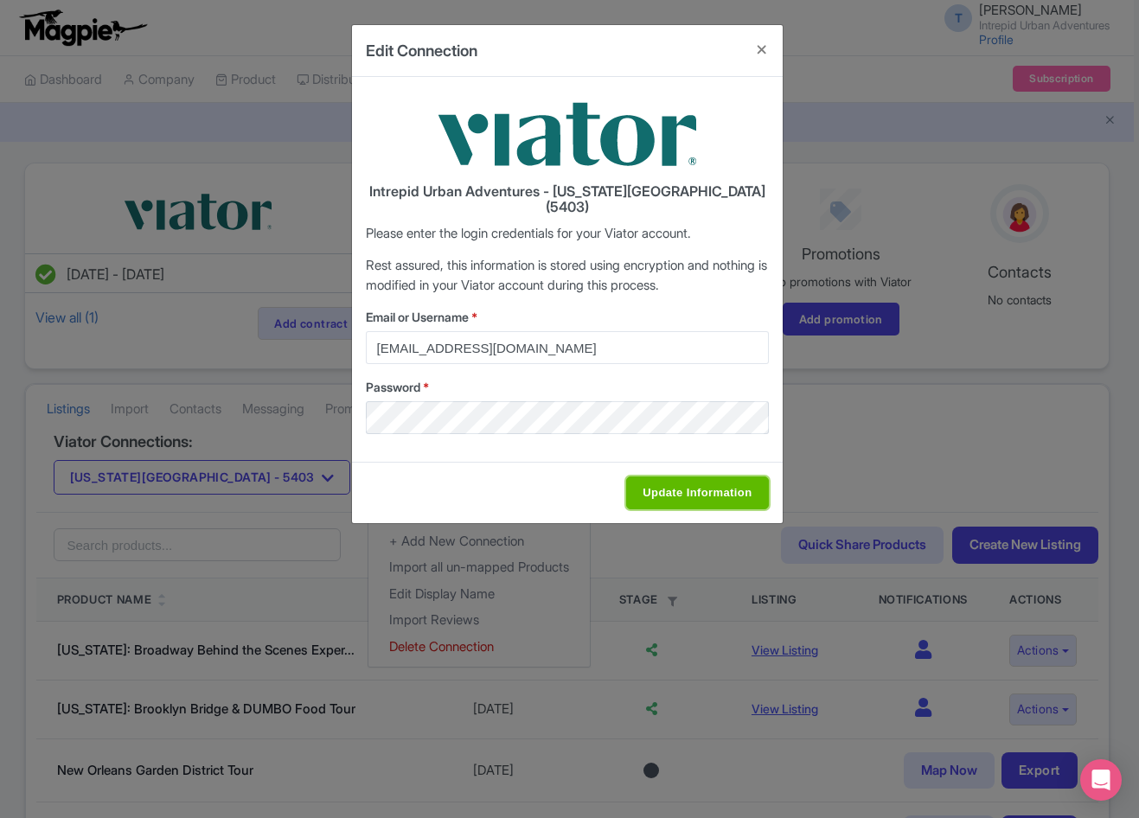
click at [652, 477] on input "Update Information" at bounding box center [697, 493] width 142 height 33
type input "Saving..."
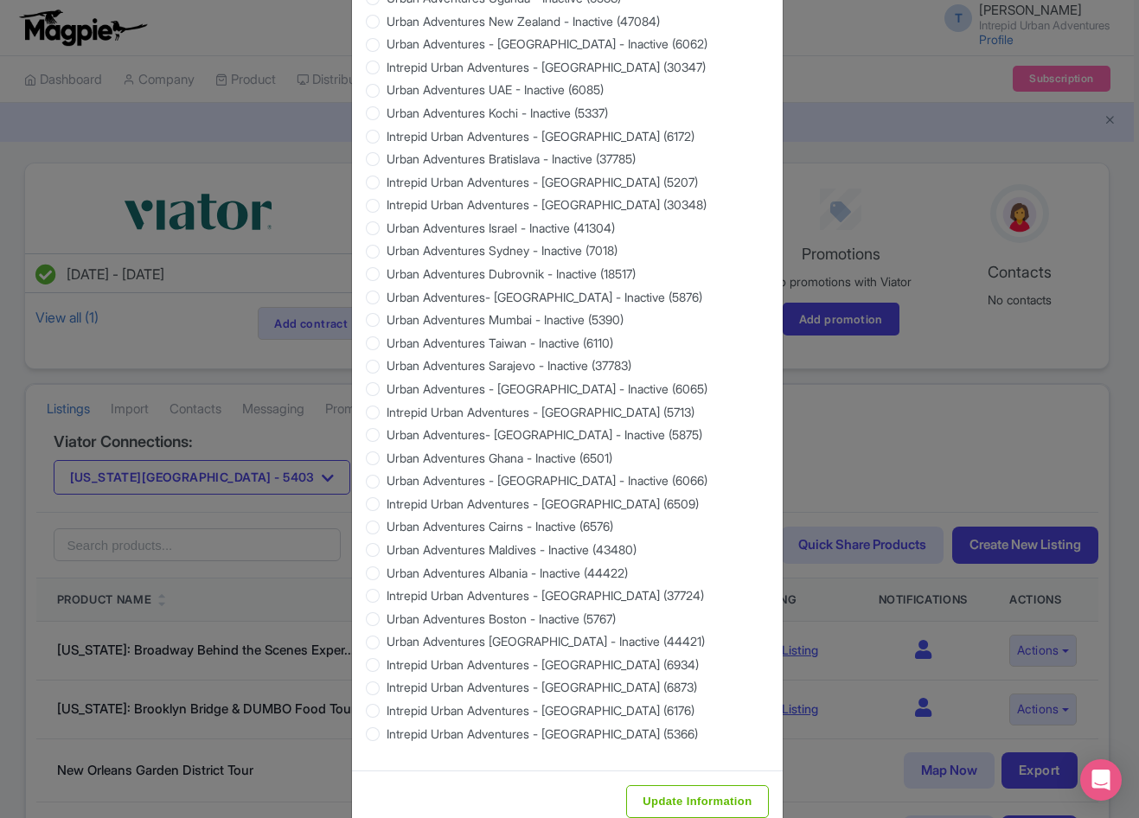
scroll to position [1402, 0]
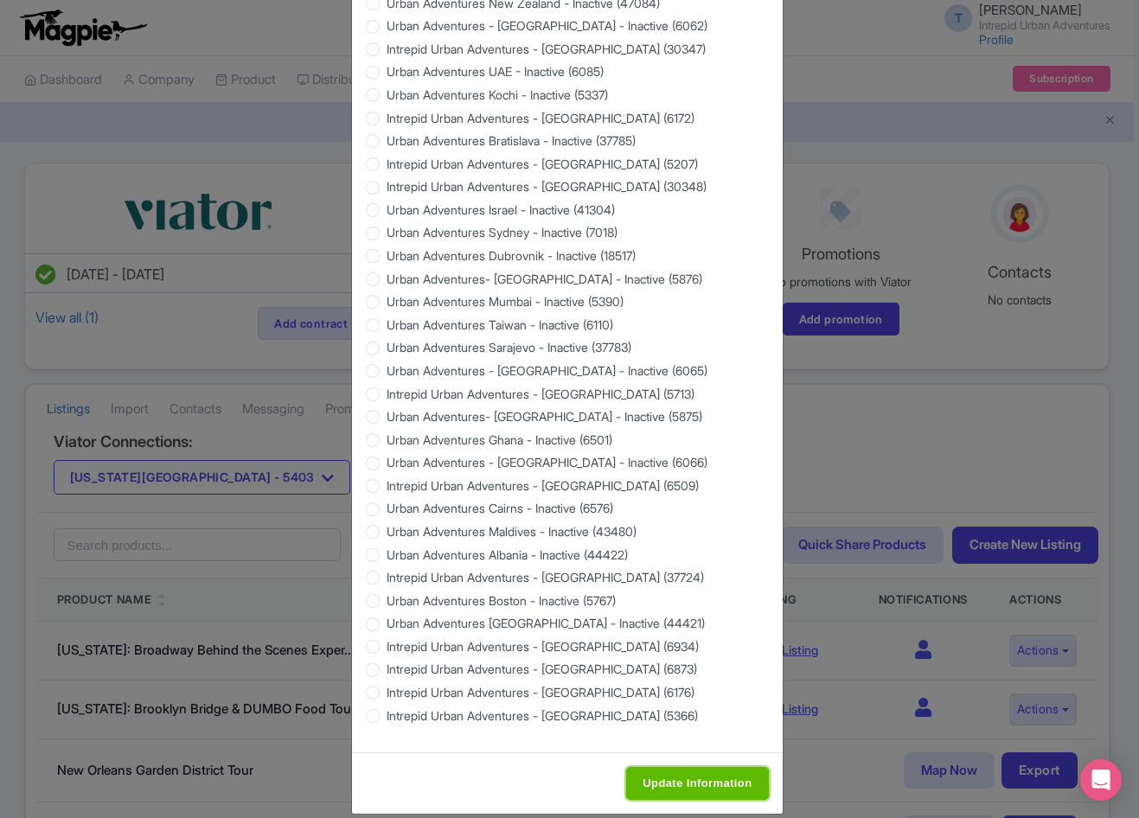
click at [664, 767] on input "Update Information" at bounding box center [697, 783] width 142 height 33
type input "Saving..."
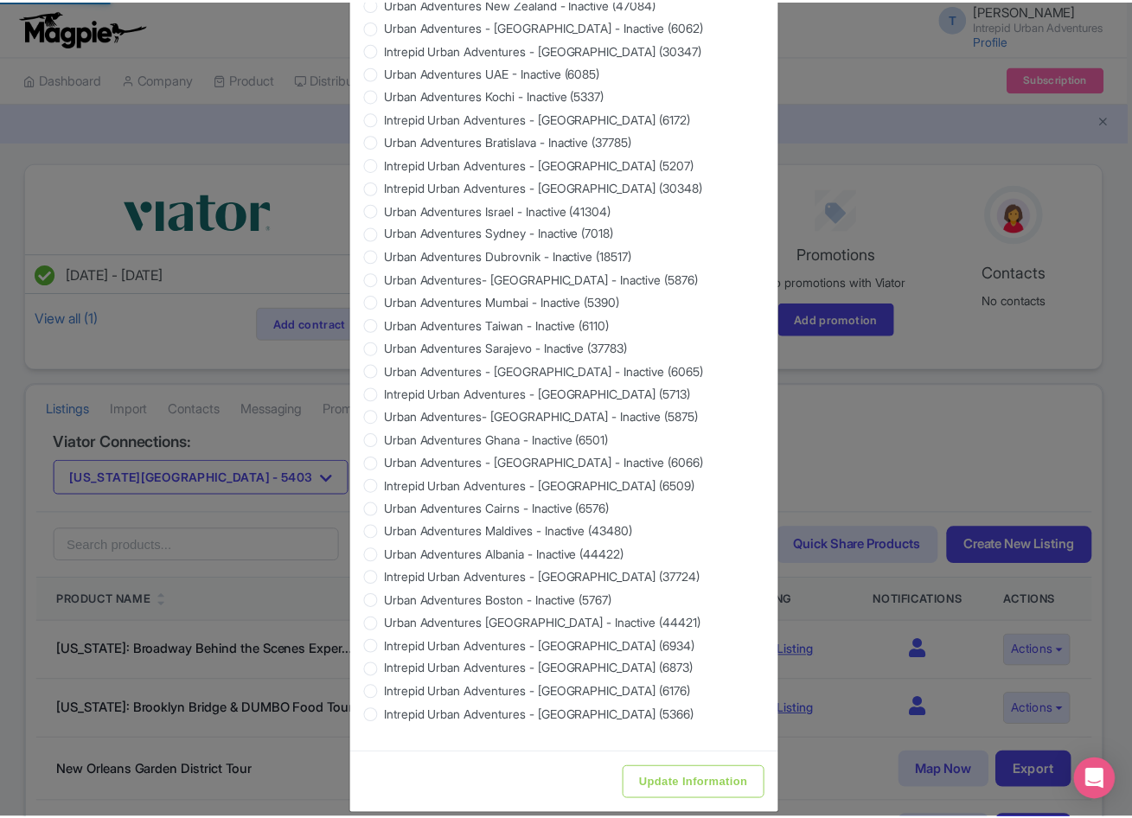
scroll to position [0, 0]
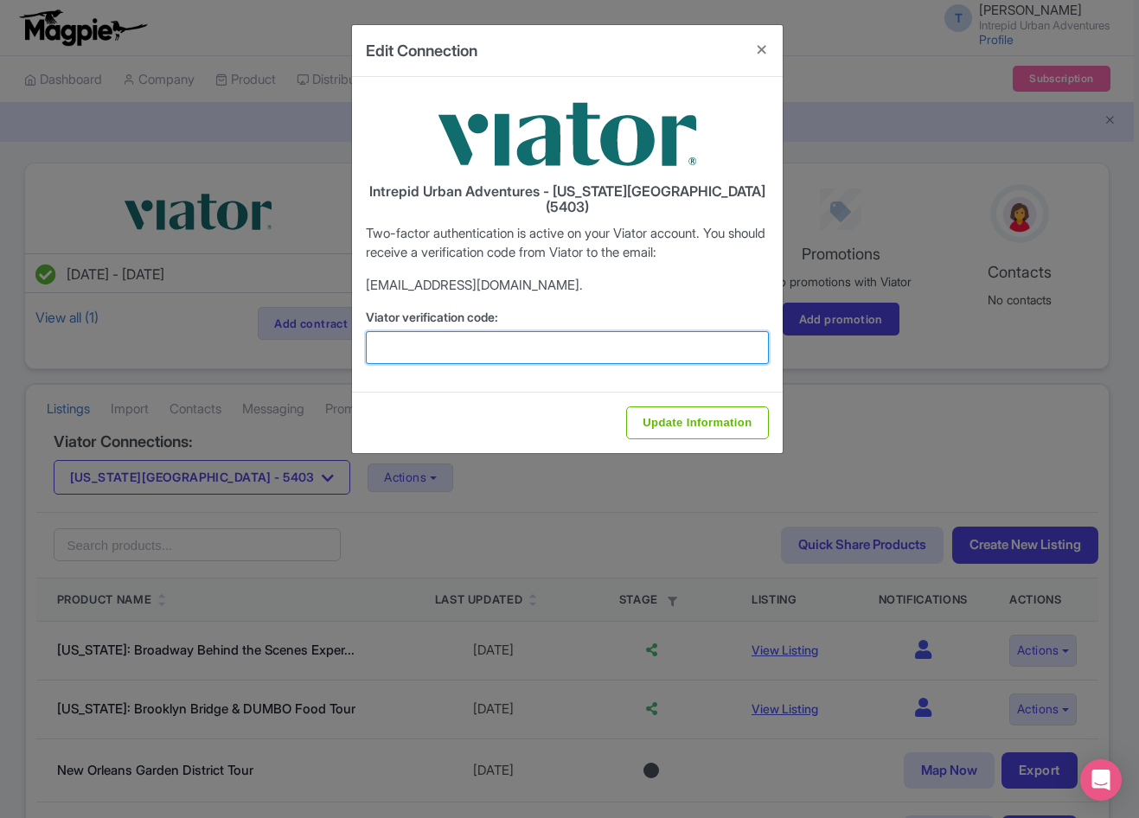
click at [590, 331] on input "Viator verification code:" at bounding box center [567, 347] width 403 height 33
paste input "696994"
type input "696994"
click at [626, 406] on input "Update Information" at bounding box center [697, 422] width 142 height 33
type input "Update Information"
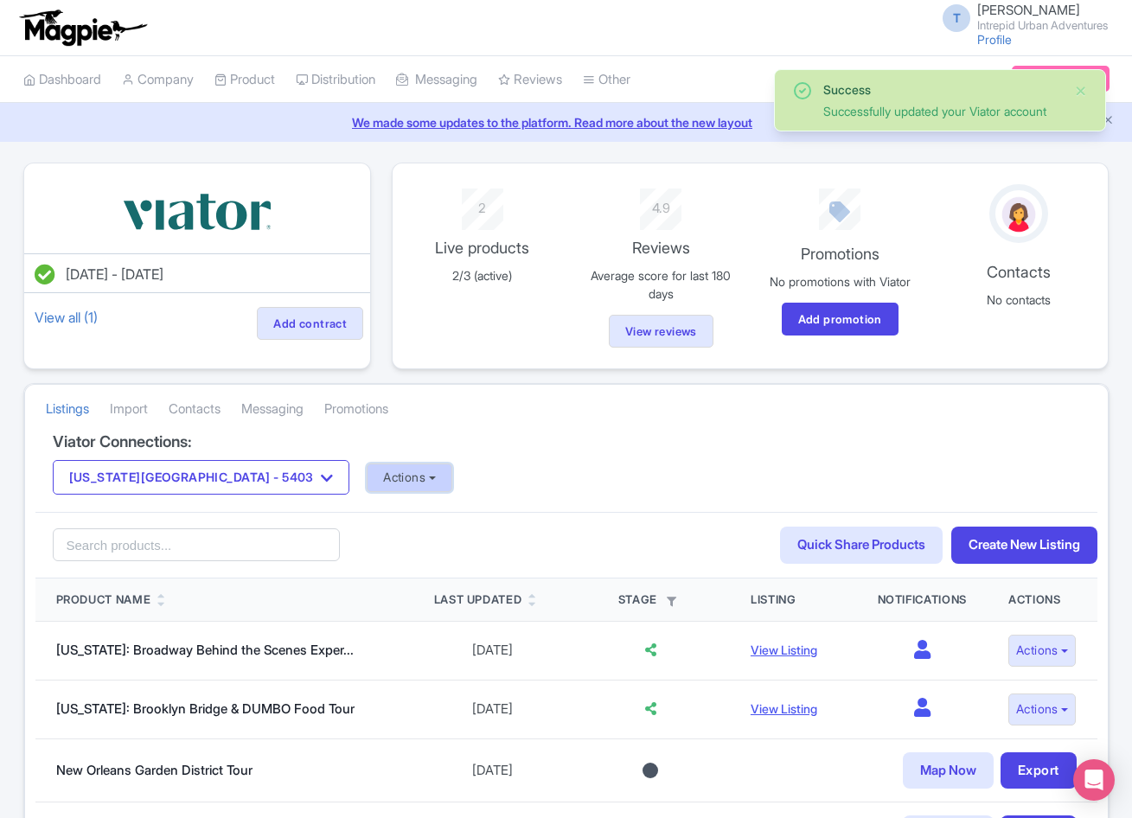
click at [367, 486] on button "Actions" at bounding box center [410, 478] width 86 height 29
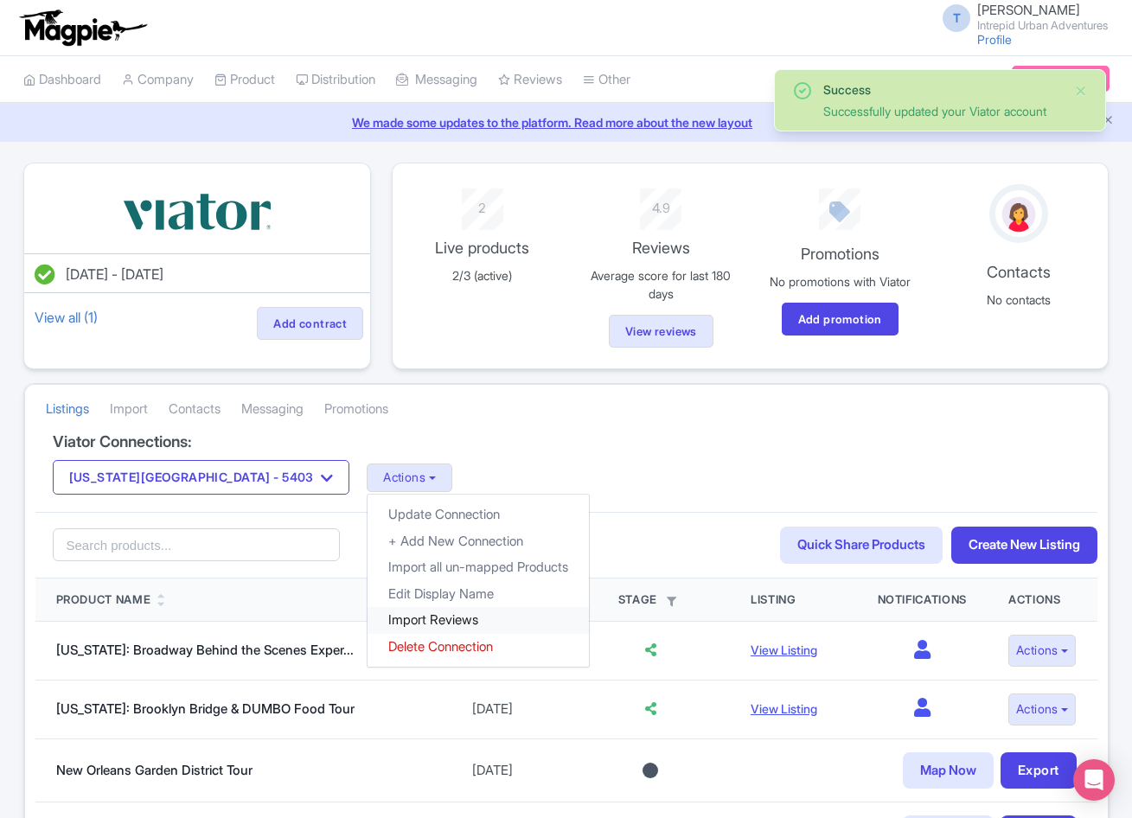
click at [368, 616] on link "Import Reviews" at bounding box center [478, 620] width 221 height 27
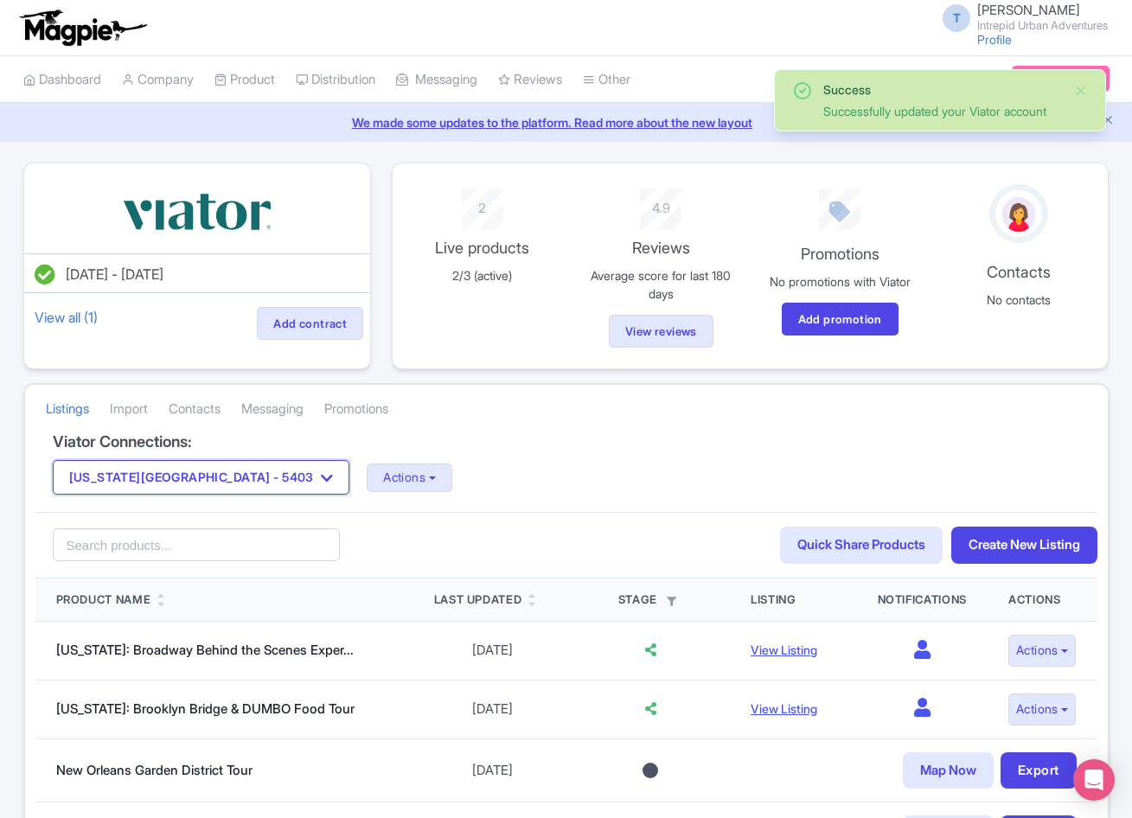
click at [184, 484] on button "[US_STATE][GEOGRAPHIC_DATA] - 5403" at bounding box center [201, 477] width 297 height 35
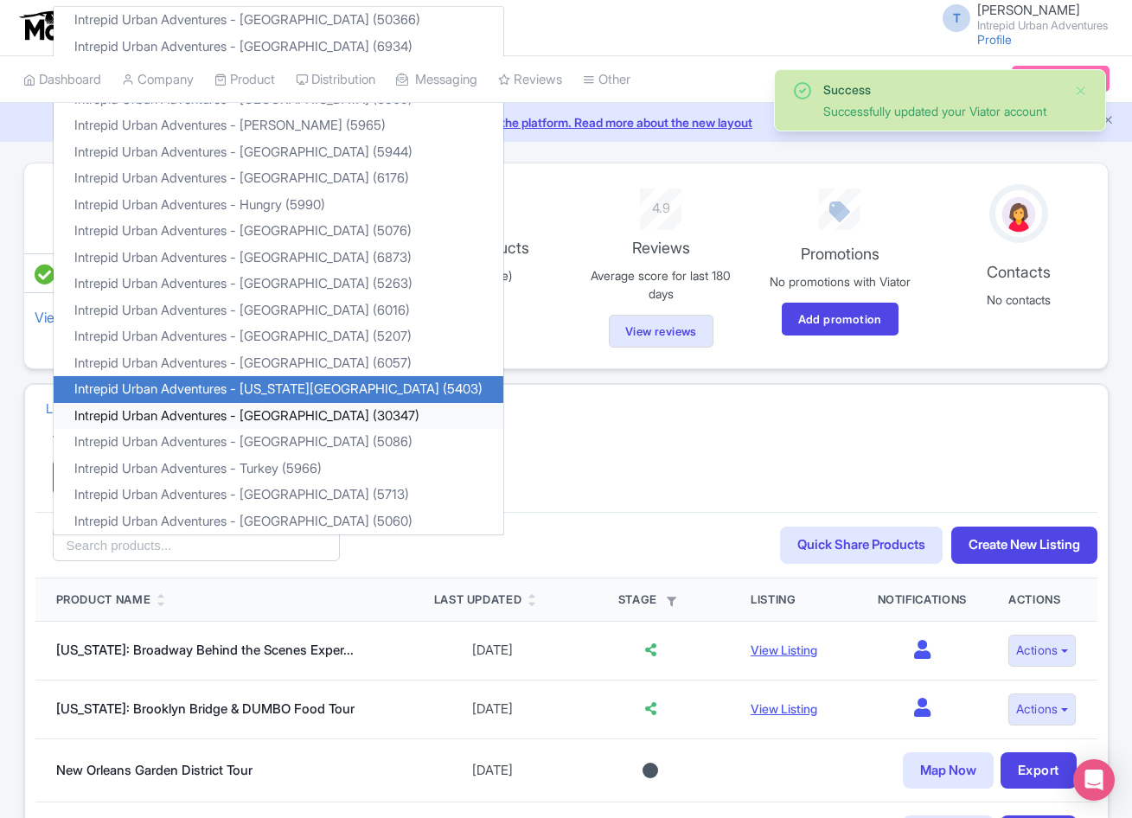
click at [189, 413] on link "Intrepid Urban Adventures - [GEOGRAPHIC_DATA] (30347)" at bounding box center [279, 416] width 450 height 27
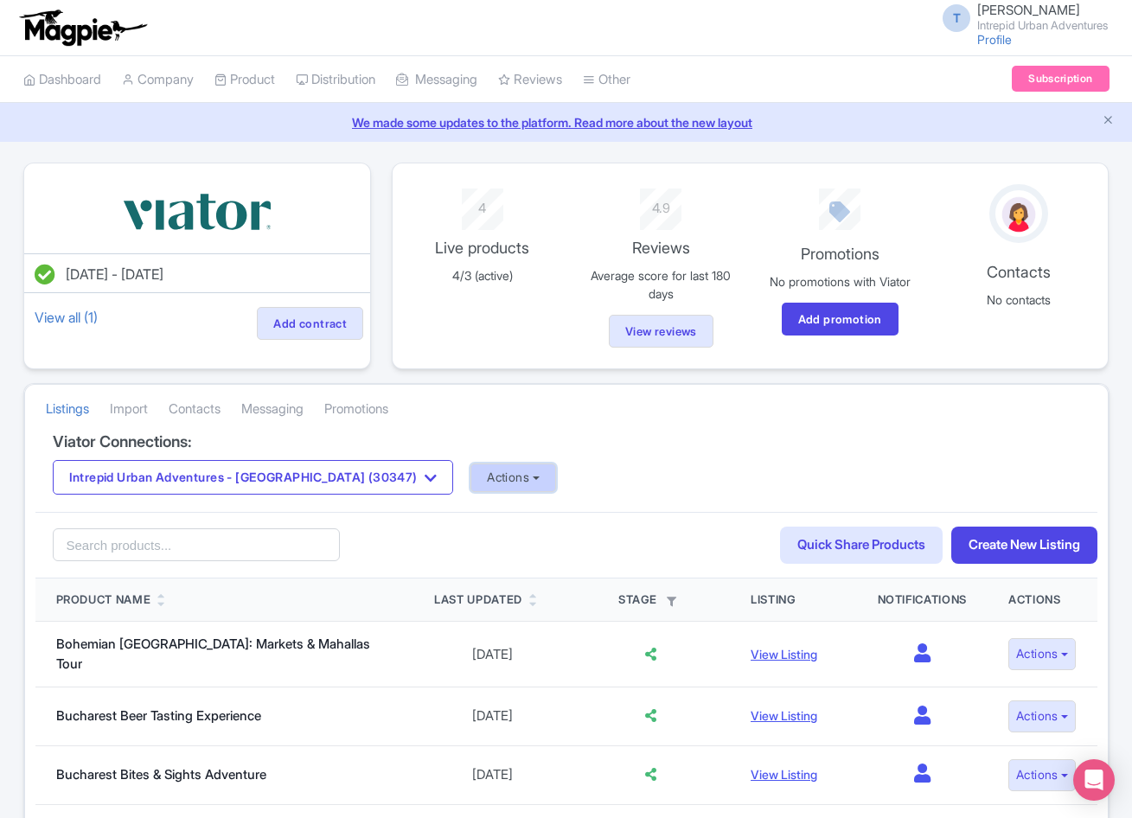
click at [483, 481] on button "Actions" at bounding box center [513, 478] width 86 height 29
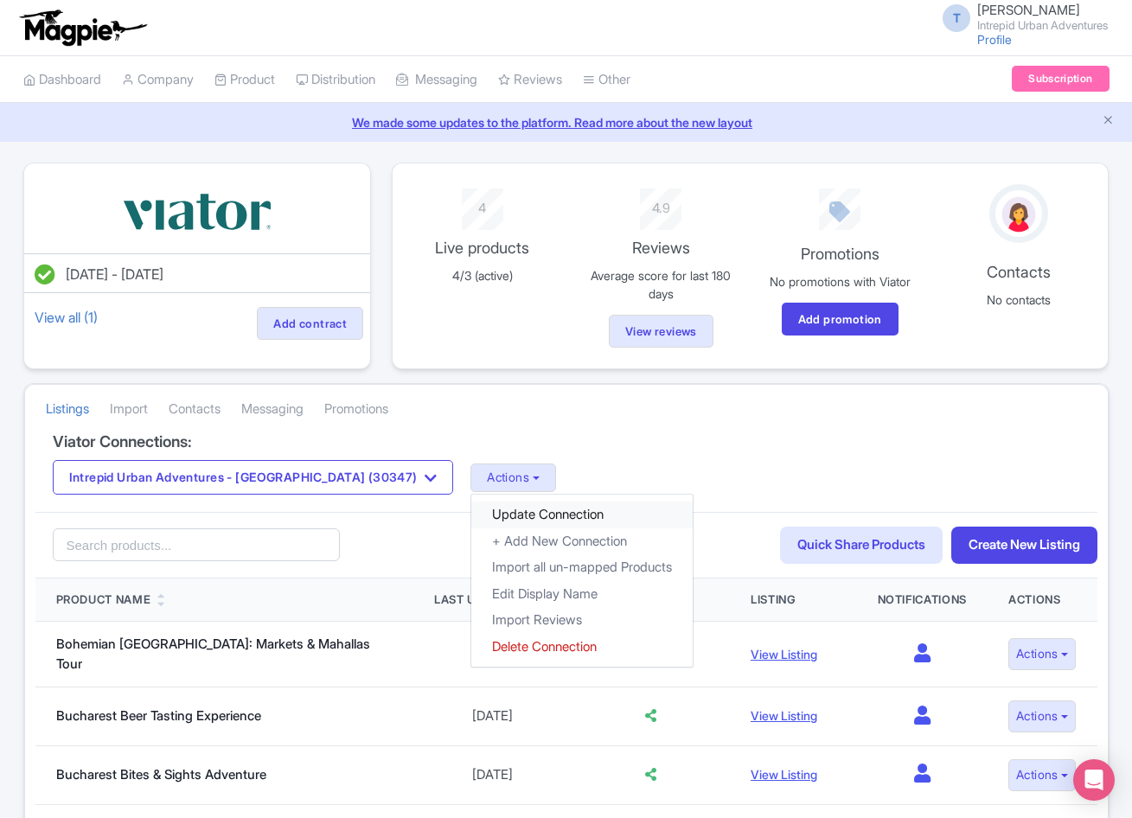
click at [471, 515] on link "Update Connection" at bounding box center [581, 515] width 221 height 27
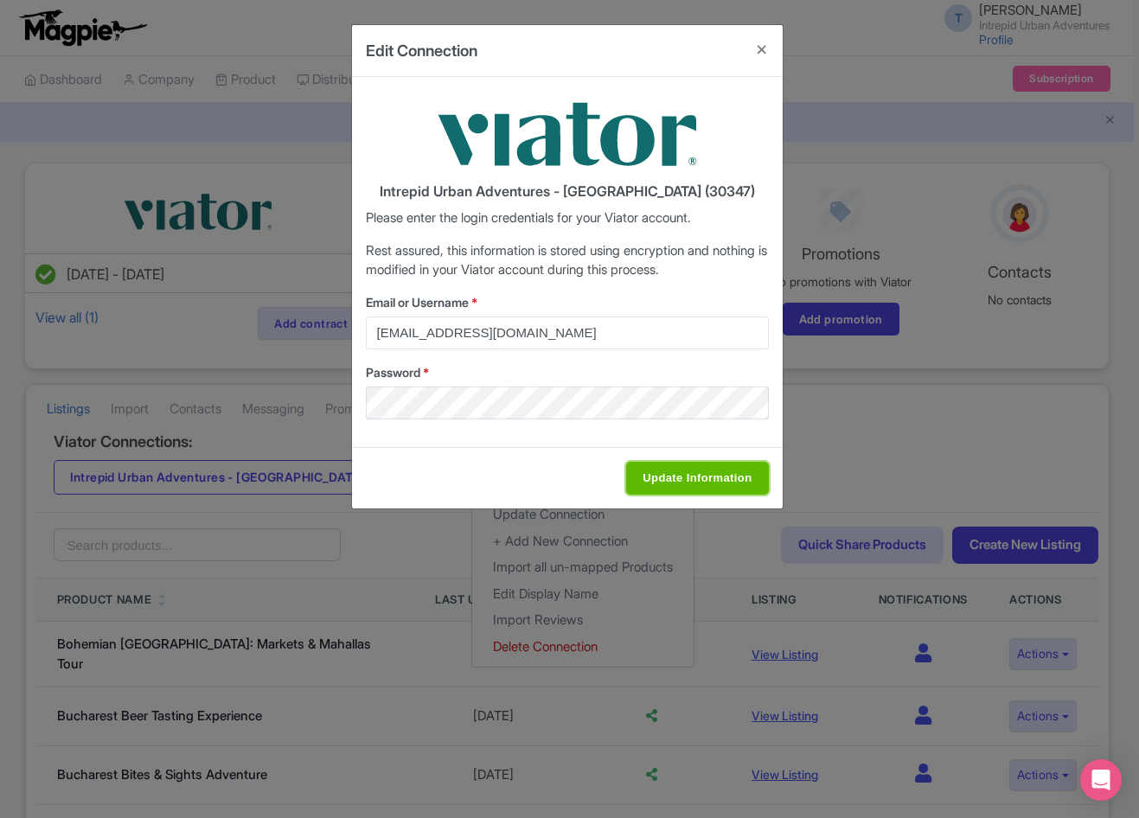
click at [707, 481] on input "Update Information" at bounding box center [697, 478] width 142 height 33
type input "Saving..."
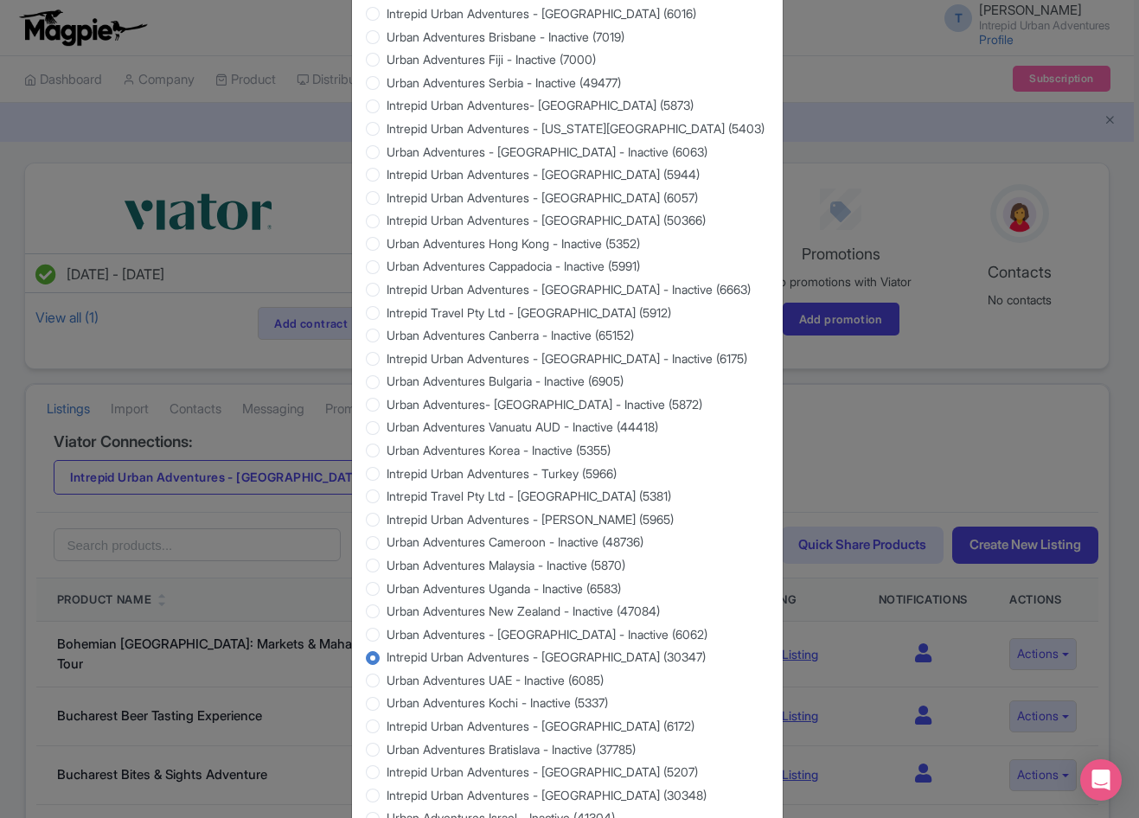
scroll to position [1402, 0]
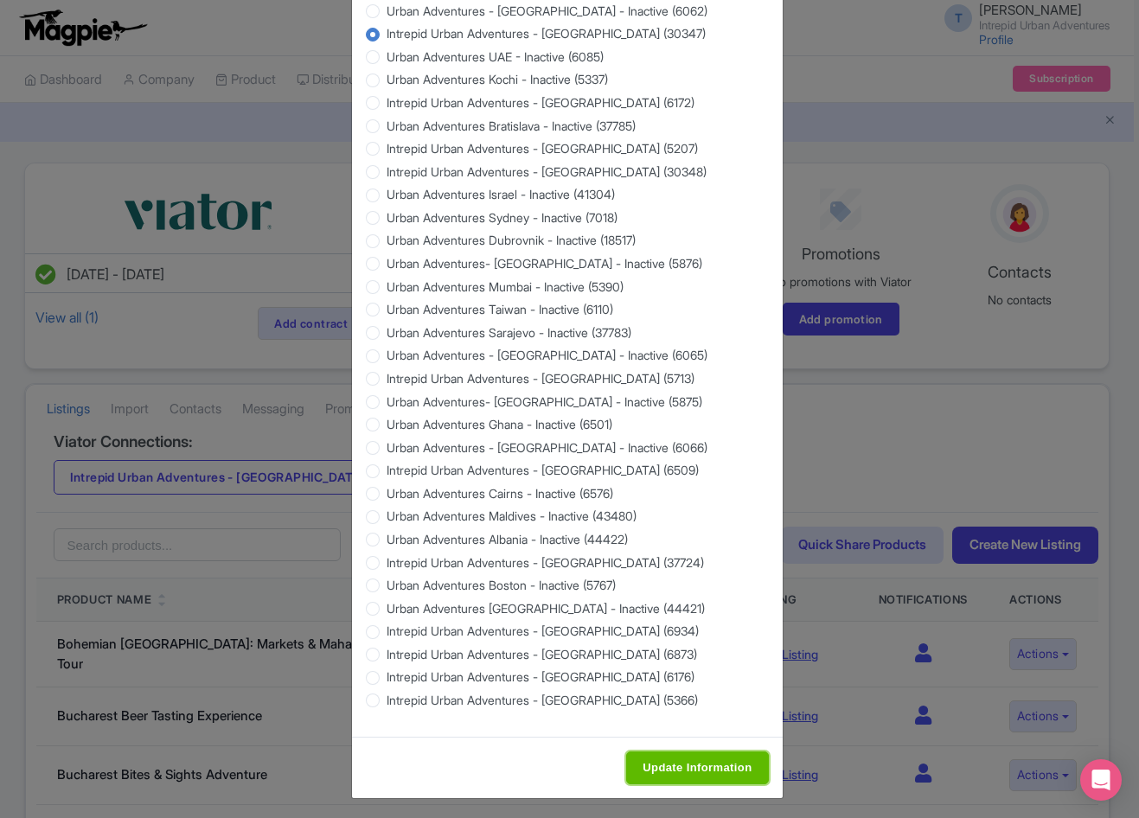
click at [654, 752] on input "Update Information" at bounding box center [697, 768] width 142 height 33
type input "Saving..."
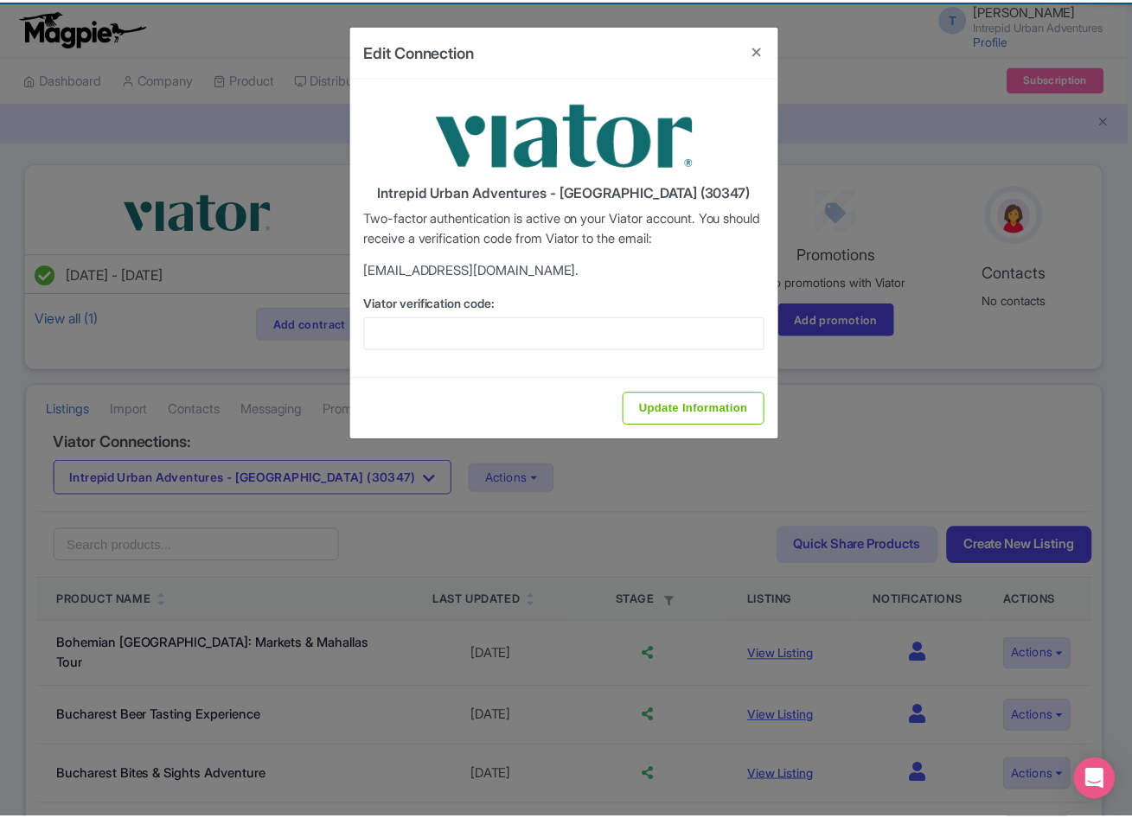
scroll to position [0, 0]
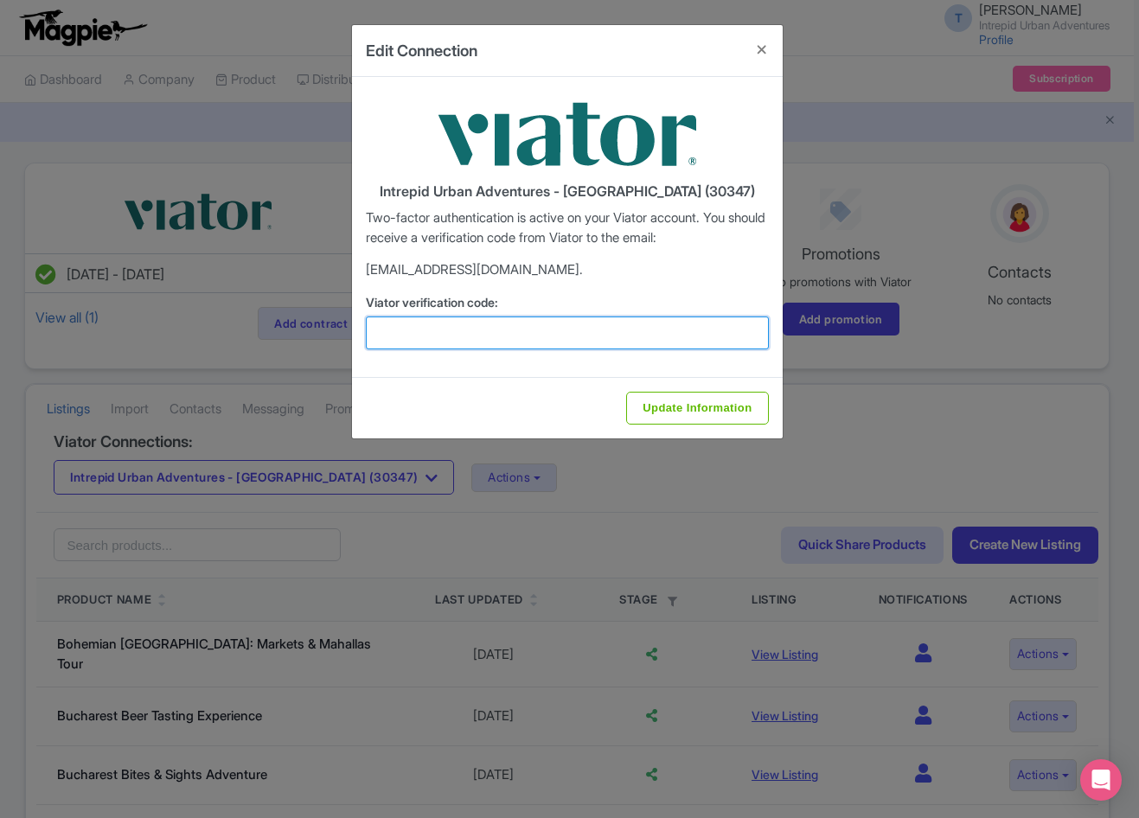
click at [585, 329] on input "Viator verification code:" at bounding box center [567, 333] width 403 height 33
paste input "600781"
type input "600781"
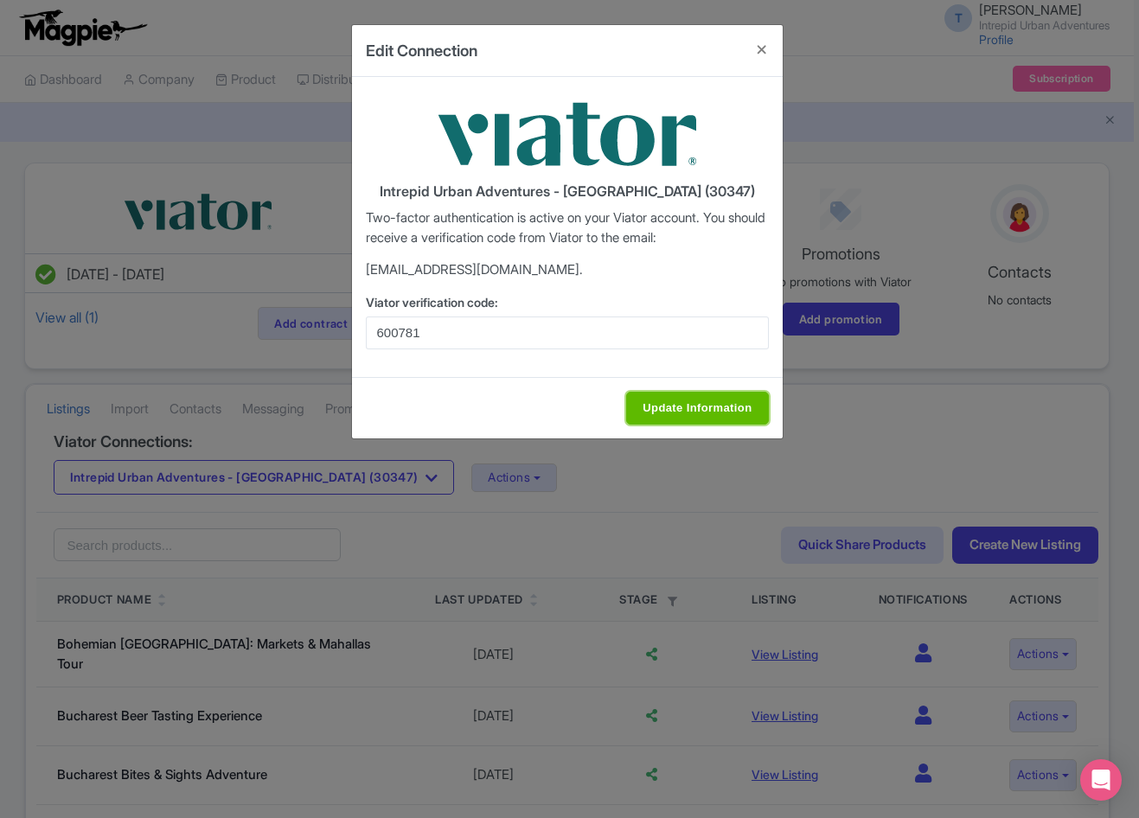
click at [704, 402] on input "Update Information" at bounding box center [697, 408] width 142 height 33
type input "Update Information"
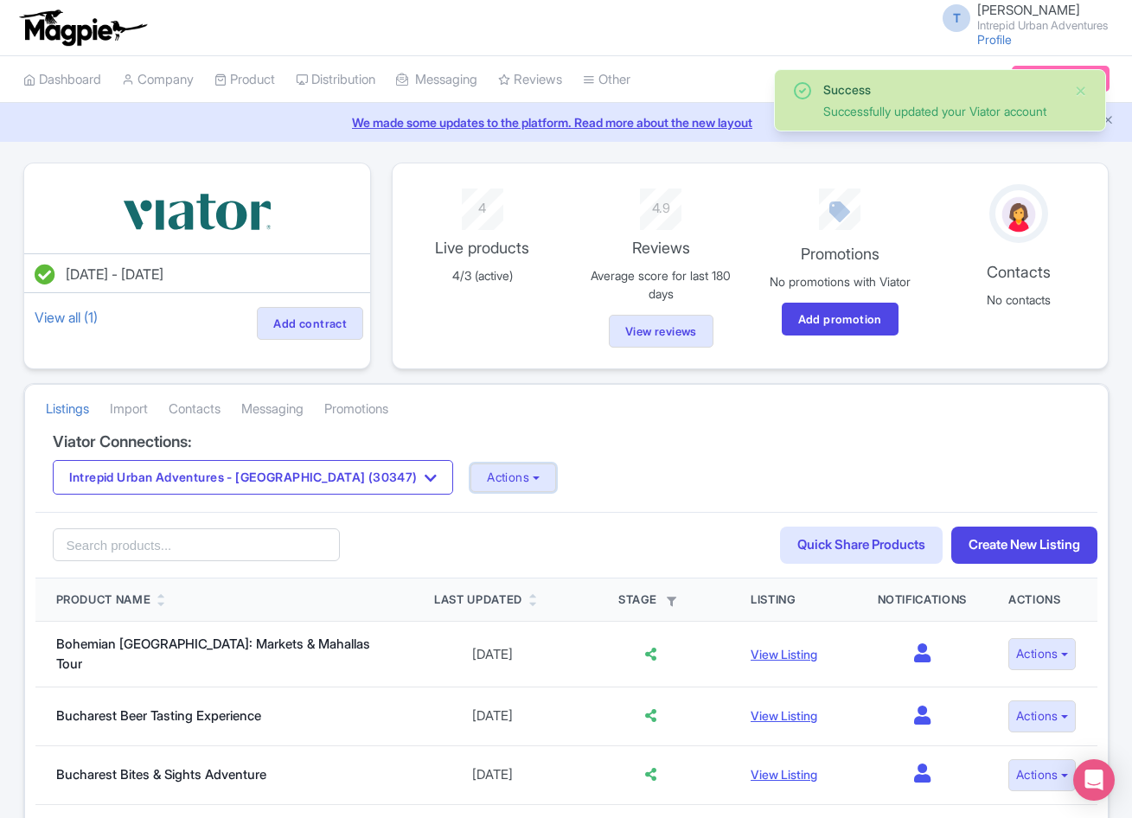
drag, startPoint x: 464, startPoint y: 489, endPoint x: 458, endPoint y: 497, distance: 9.4
click at [470, 489] on button "Actions" at bounding box center [513, 478] width 86 height 29
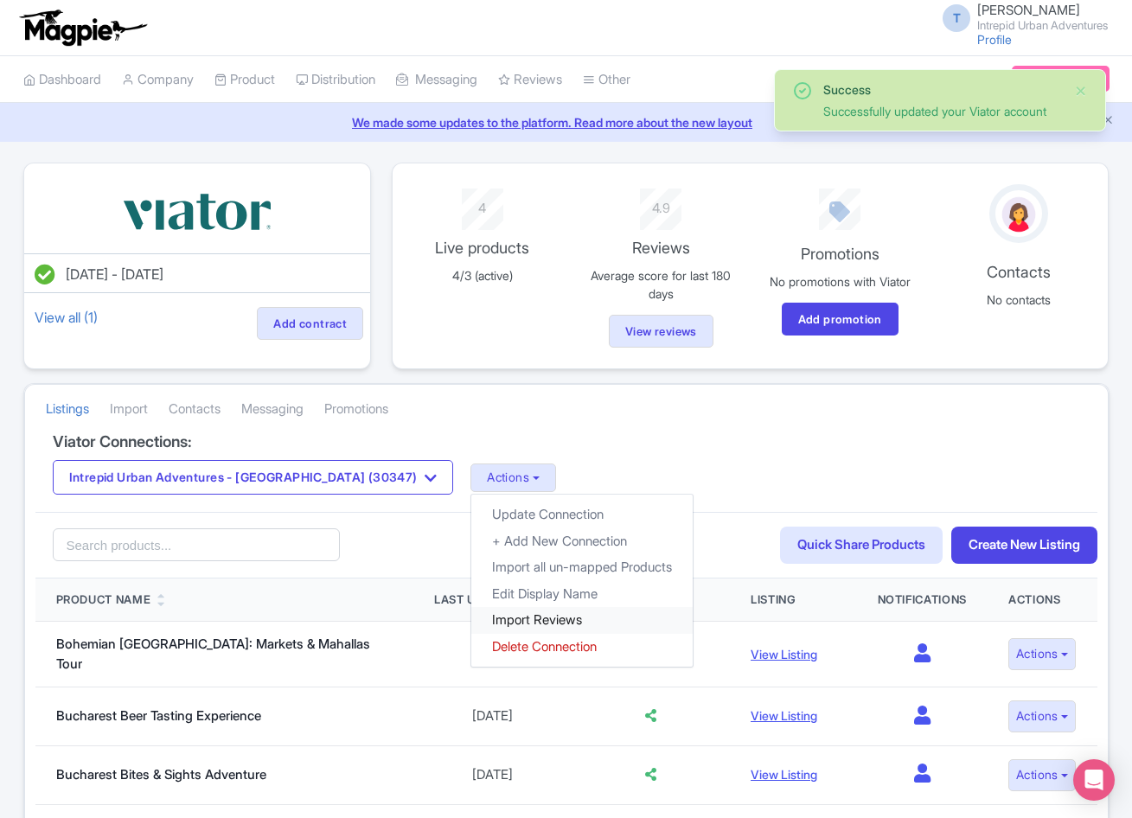
click at [471, 617] on link "Import Reviews" at bounding box center [581, 620] width 221 height 27
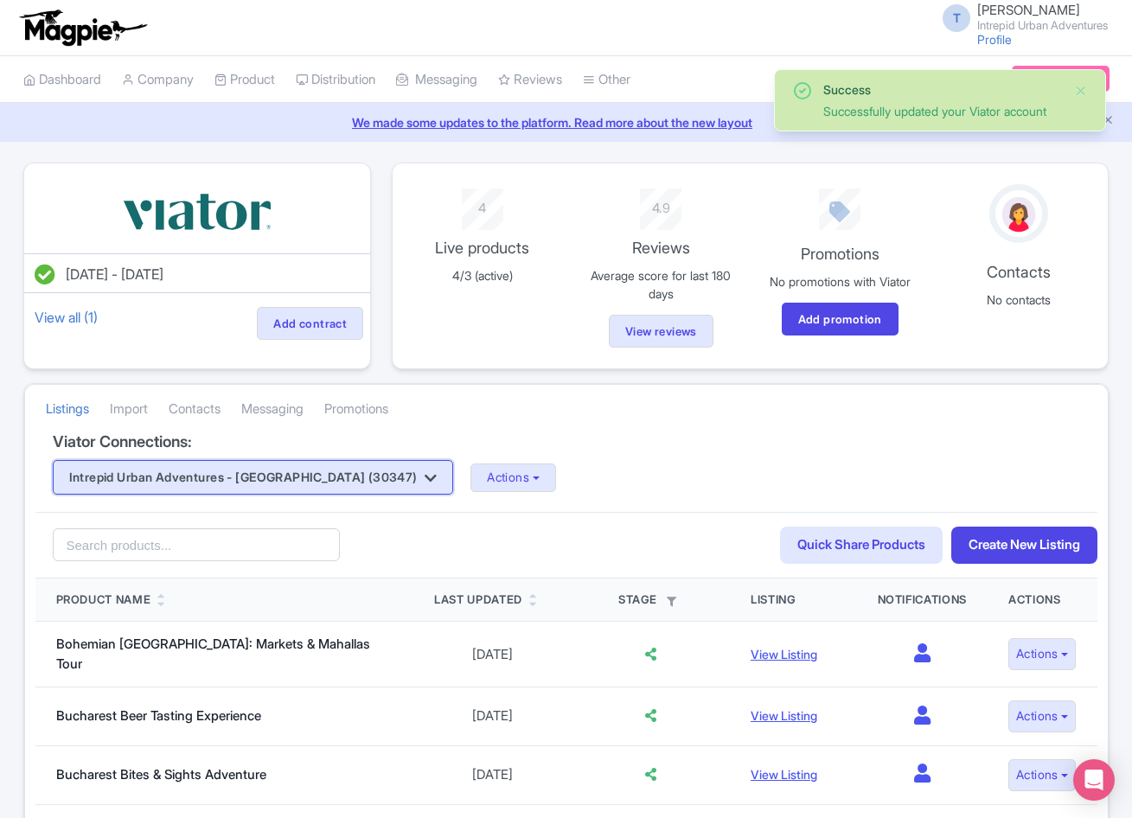
click at [317, 485] on button "Intrepid Urban Adventures - [GEOGRAPHIC_DATA] (30347)" at bounding box center [253, 477] width 401 height 35
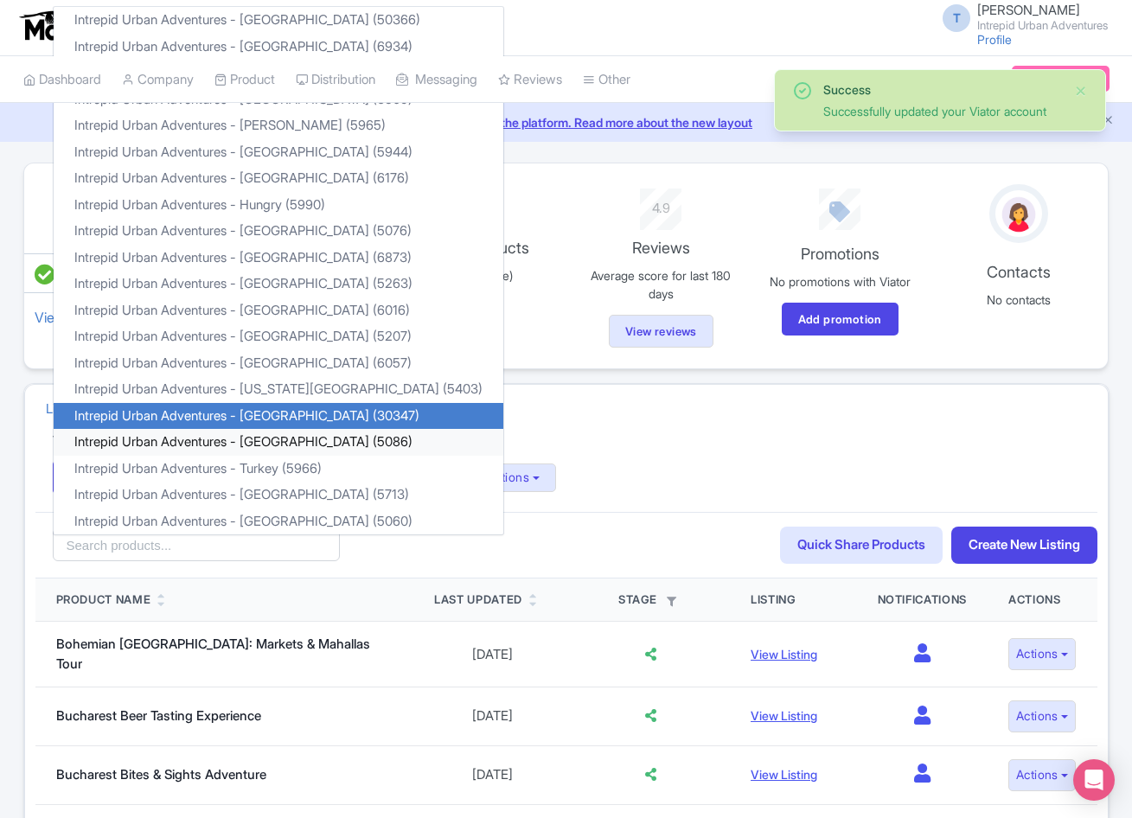
click at [293, 445] on link "Intrepid Urban Adventures - [GEOGRAPHIC_DATA] (5086)" at bounding box center [279, 442] width 450 height 27
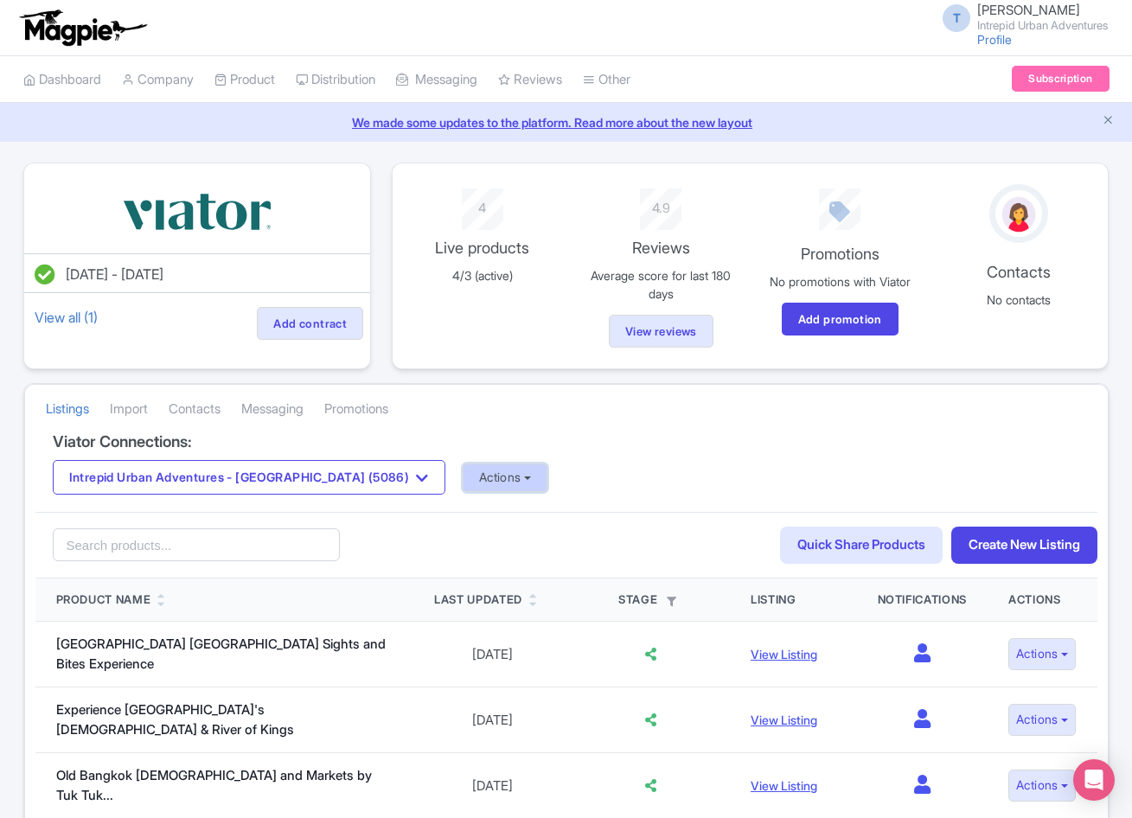
click at [463, 485] on button "Actions" at bounding box center [506, 478] width 86 height 29
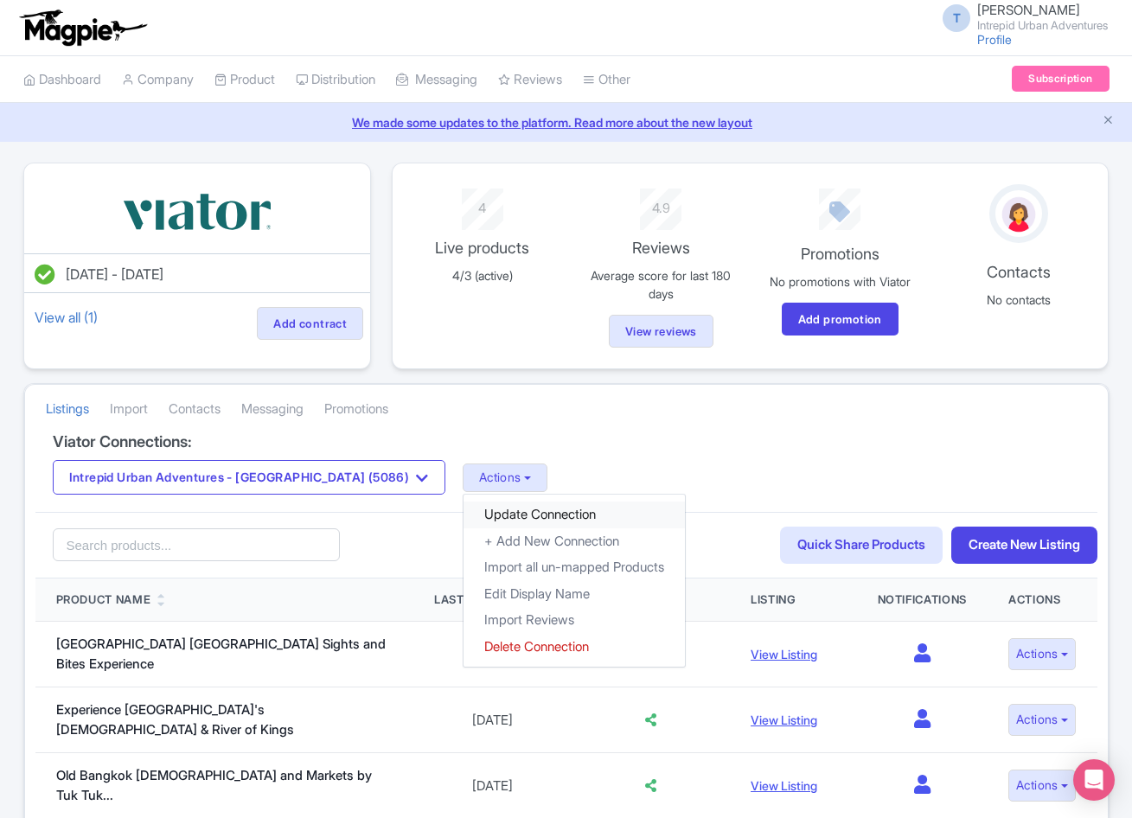
click at [464, 514] on link "Update Connection" at bounding box center [574, 515] width 221 height 27
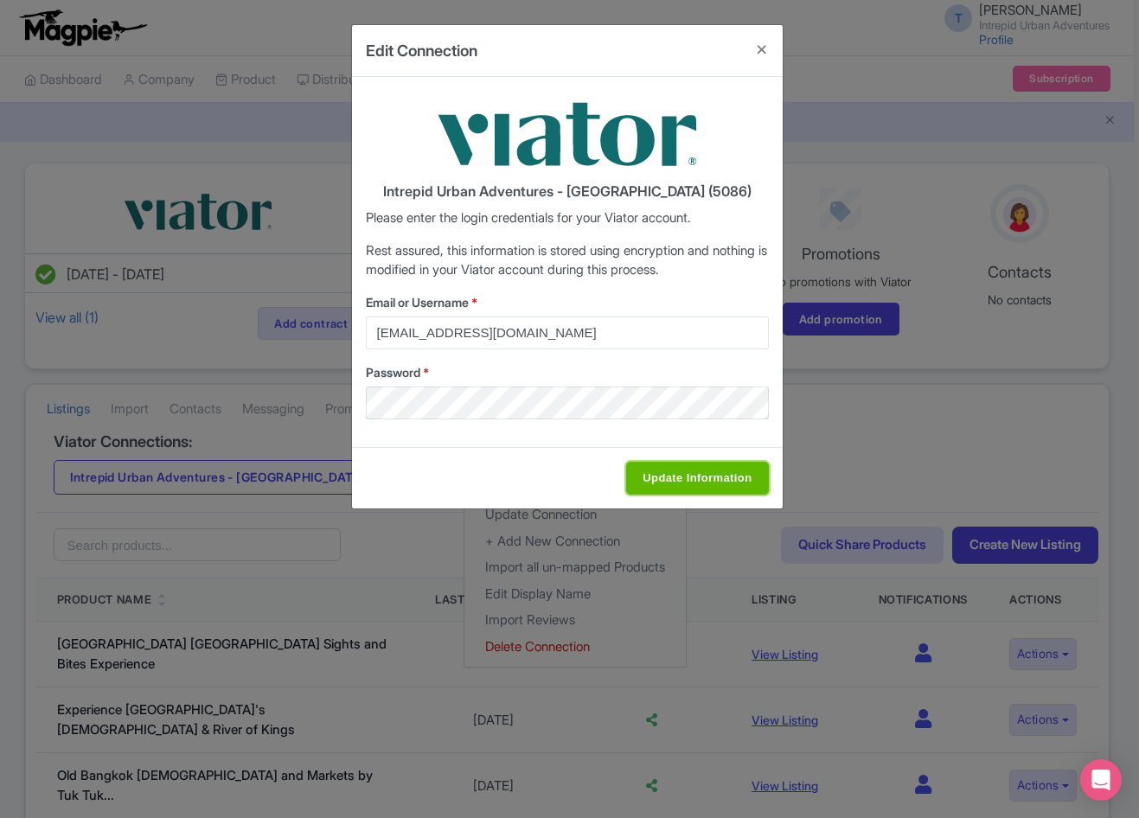
click at [661, 490] on input "Update Information" at bounding box center [697, 478] width 142 height 33
type input "Saving..."
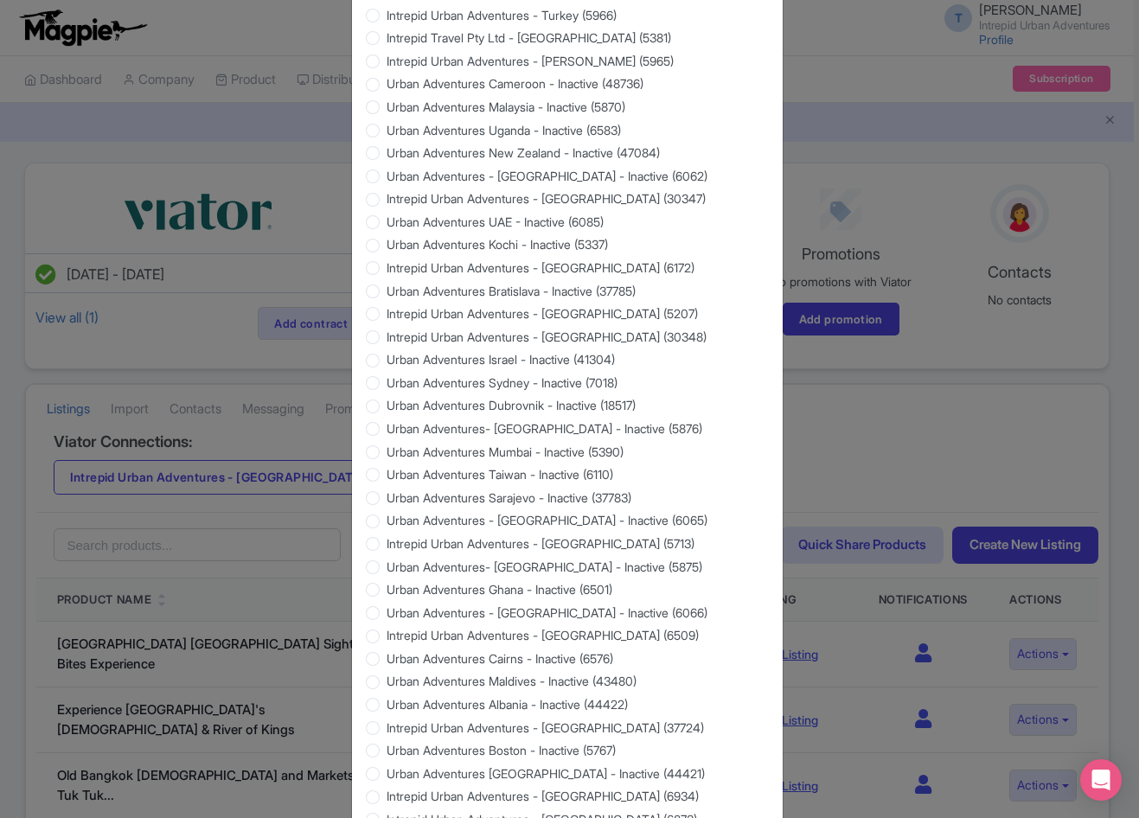
scroll to position [1384, 0]
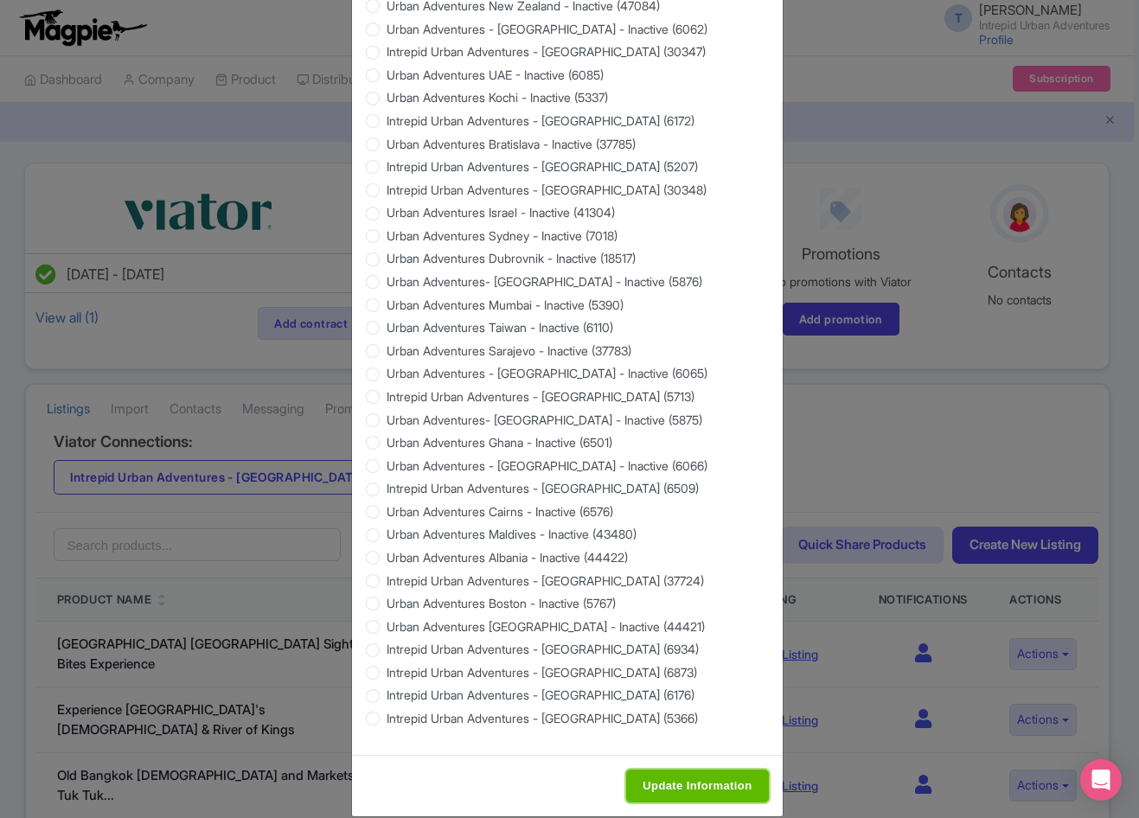
click at [720, 788] on input "Update Information" at bounding box center [697, 786] width 142 height 33
type input "Saving..."
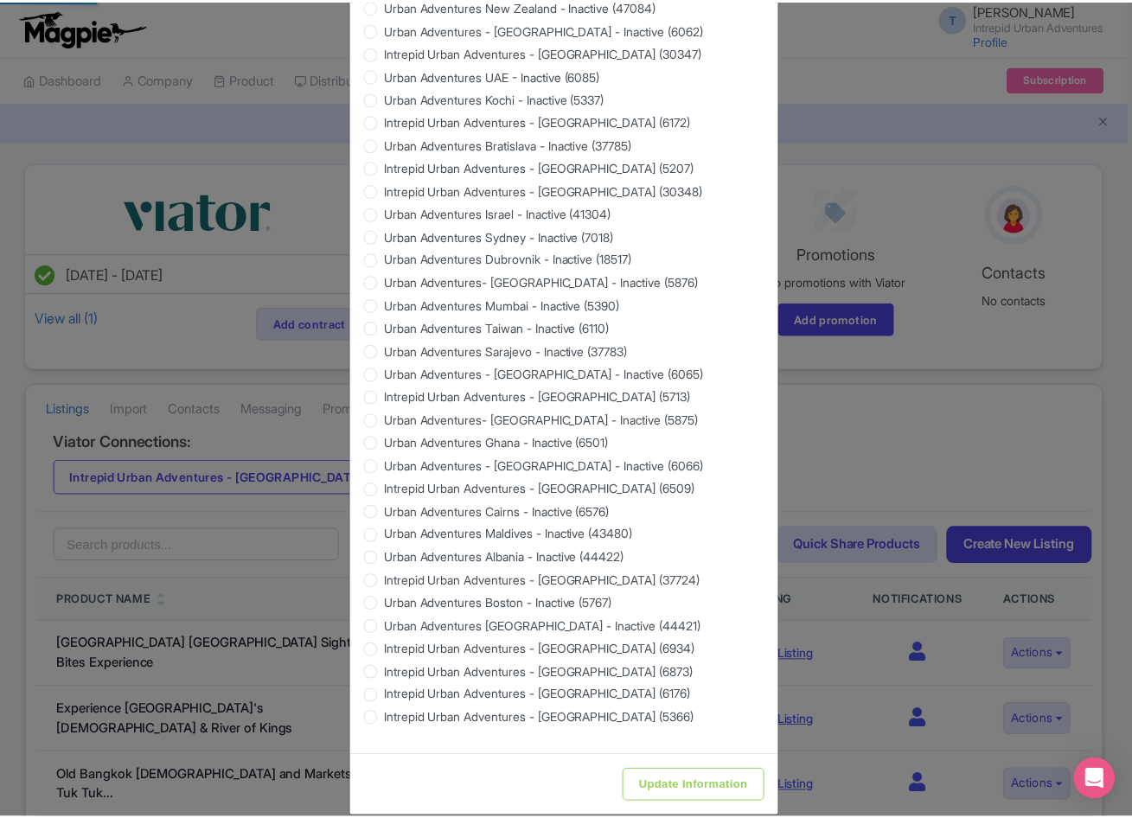
scroll to position [0, 0]
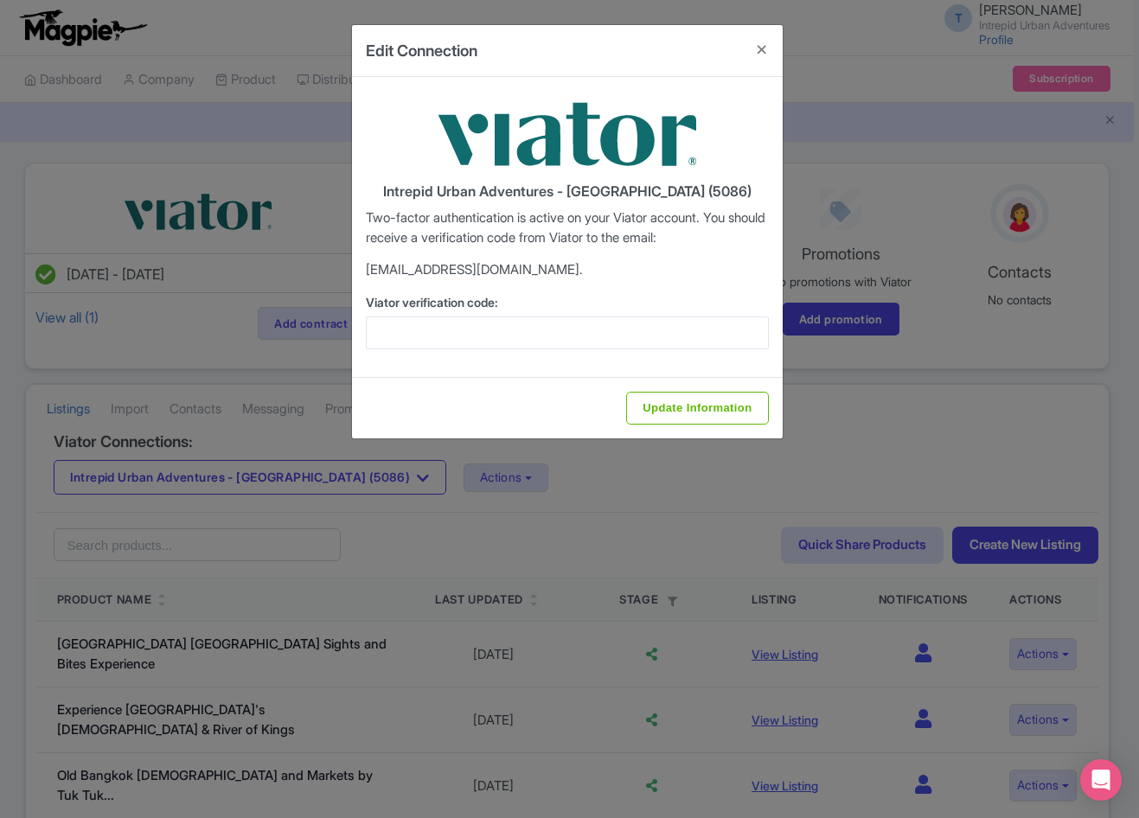
click at [465, 353] on div "Intrepid Urban Adventures - Thailand (5086) Two-factor authentication is active…" at bounding box center [567, 227] width 431 height 300
click at [465, 339] on input "Viator verification code:" at bounding box center [567, 333] width 403 height 33
paste input "413159"
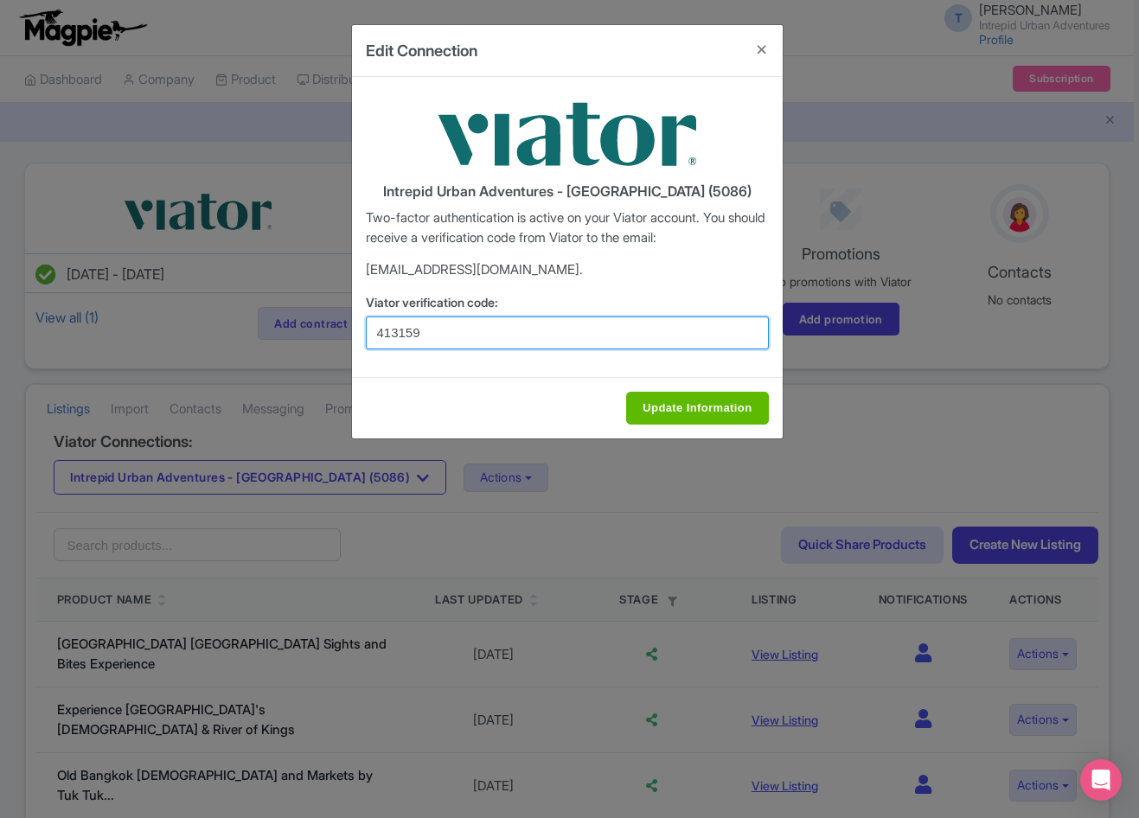
type input "413159"
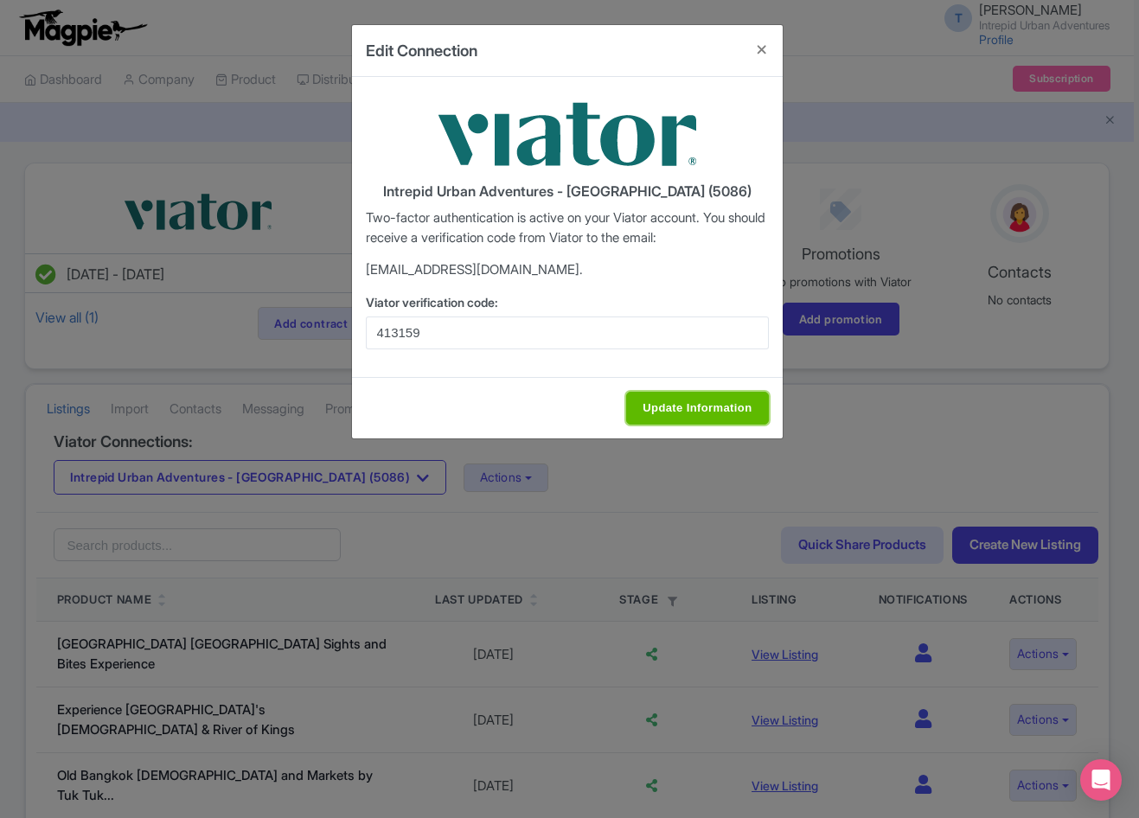
click at [734, 416] on input "Update Information" at bounding box center [697, 408] width 142 height 33
type input "Update Information"
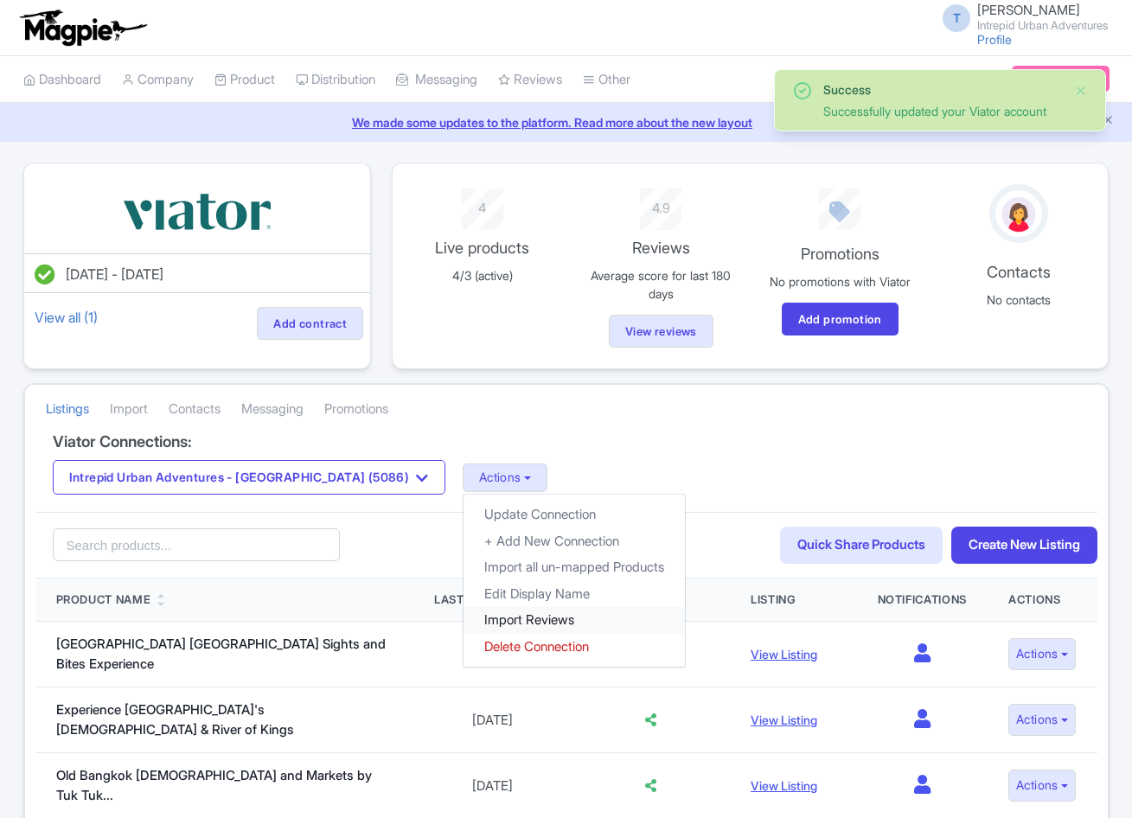
click at [464, 628] on link "Import Reviews" at bounding box center [574, 620] width 221 height 27
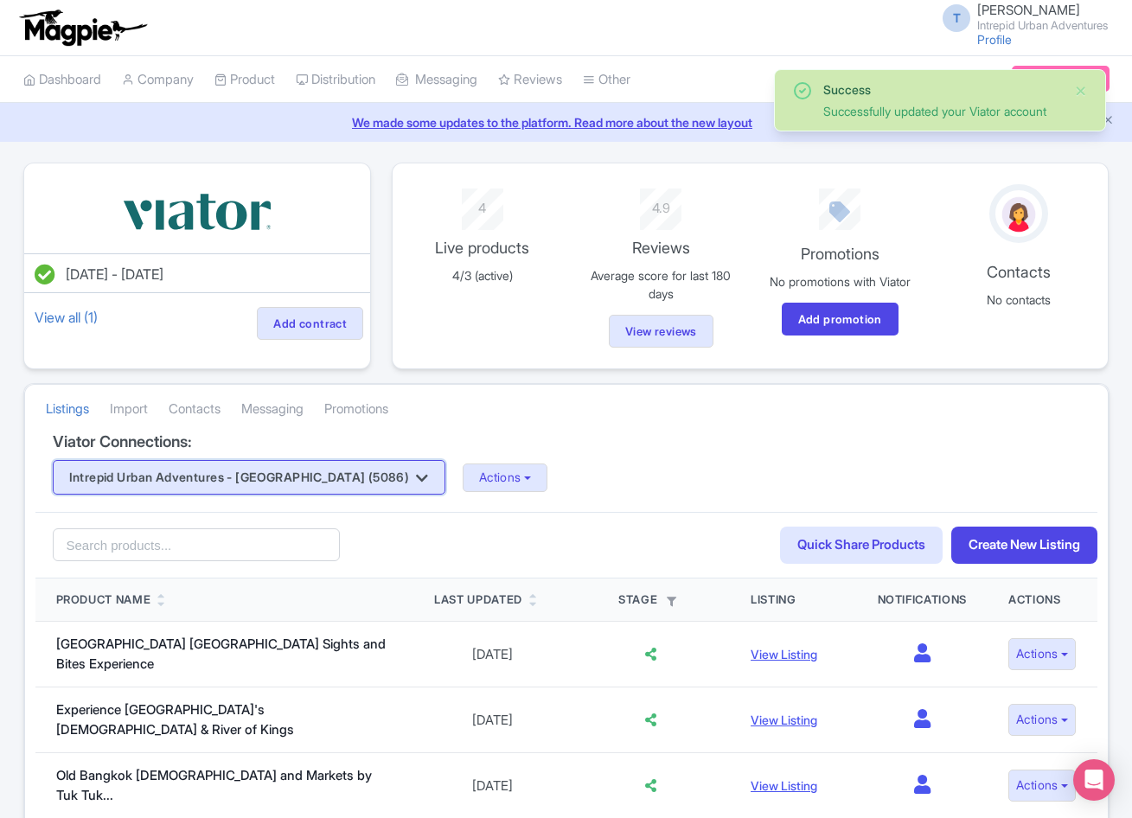
click at [318, 477] on button "Intrepid Urban Adventures - [GEOGRAPHIC_DATA] (5086)" at bounding box center [249, 477] width 393 height 35
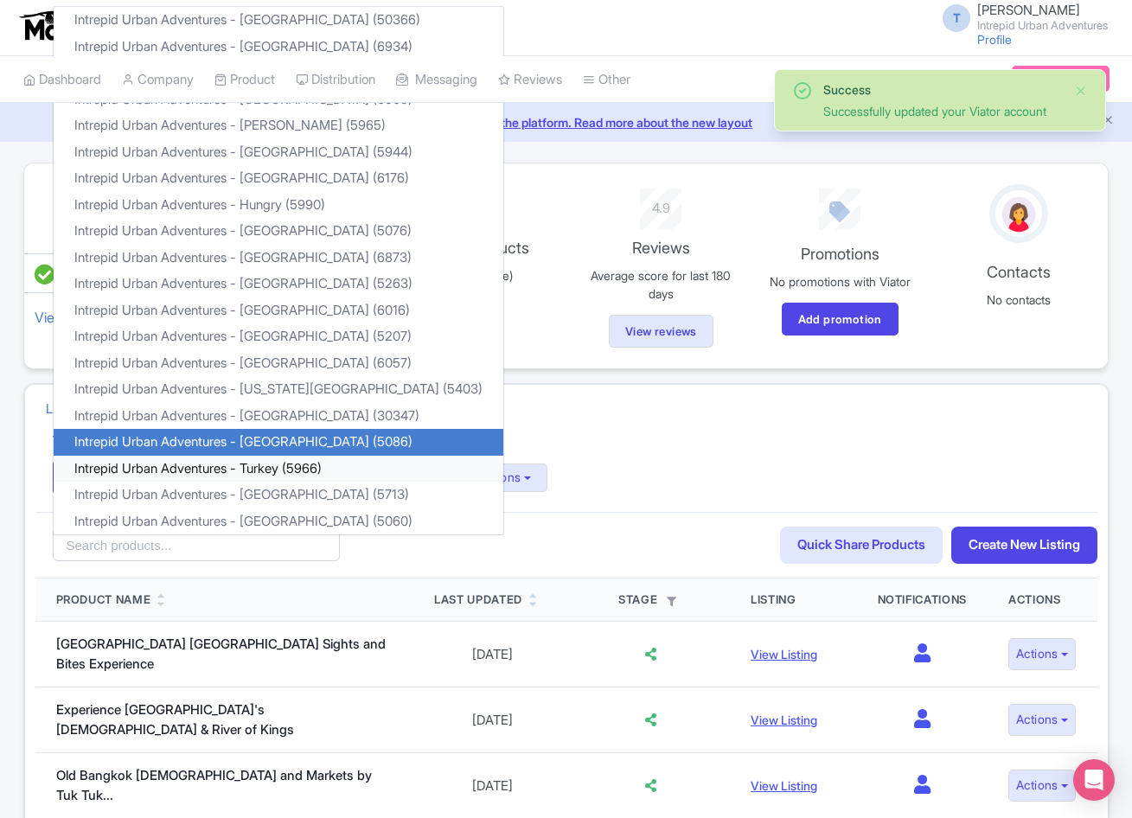
click at [291, 458] on link "Intrepid Urban Adventures - Turkey (5966)" at bounding box center [279, 469] width 450 height 27
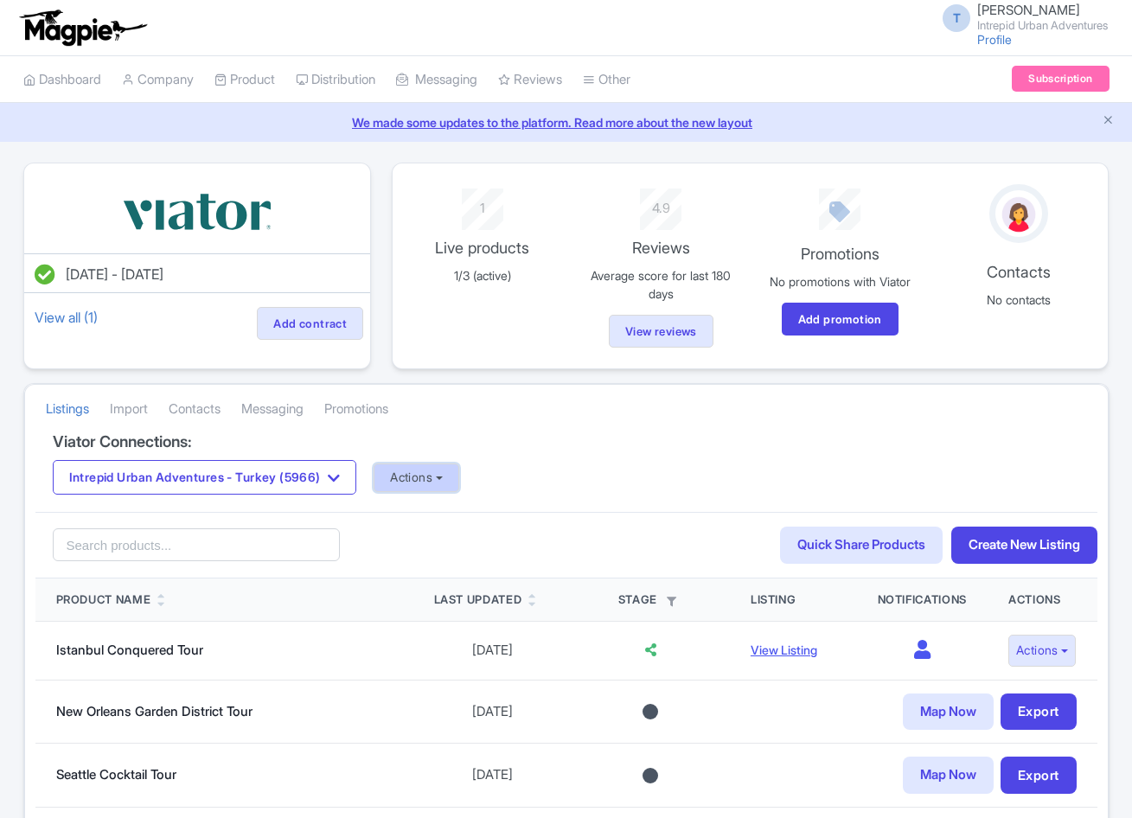
click at [444, 473] on button "Actions" at bounding box center [417, 478] width 86 height 29
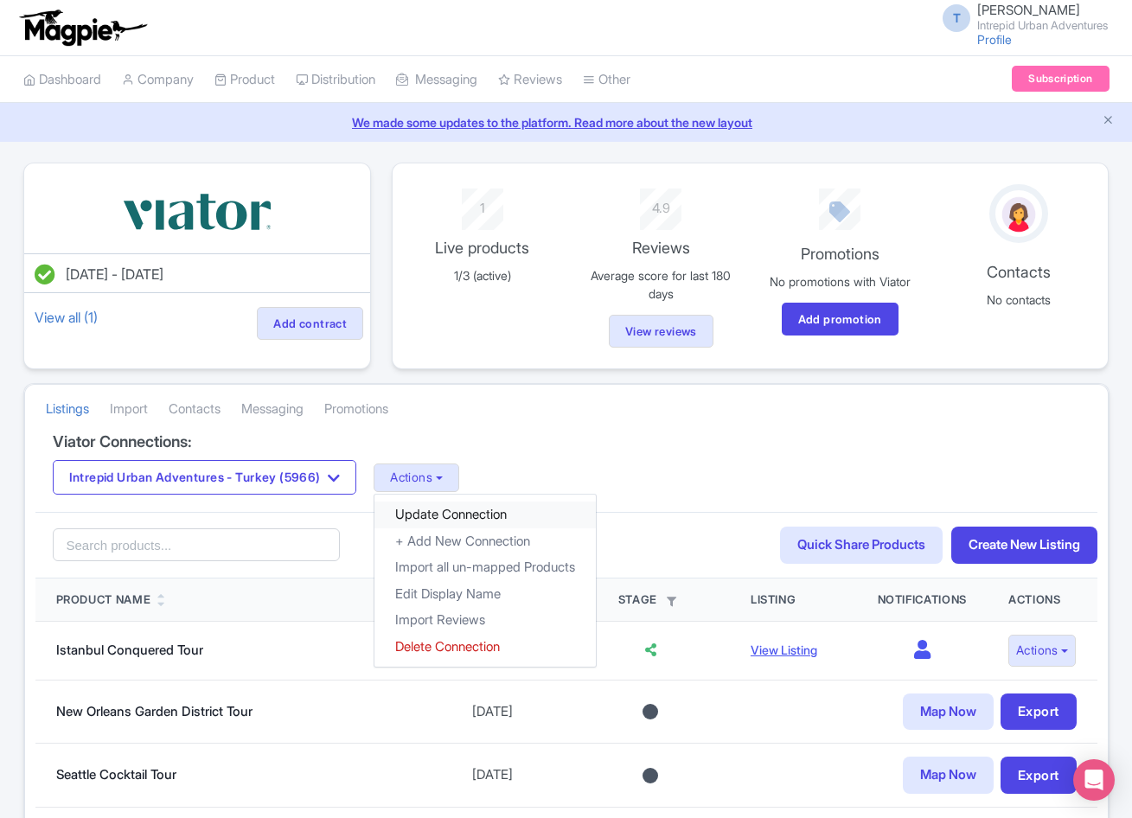
click at [447, 517] on link "Update Connection" at bounding box center [484, 515] width 221 height 27
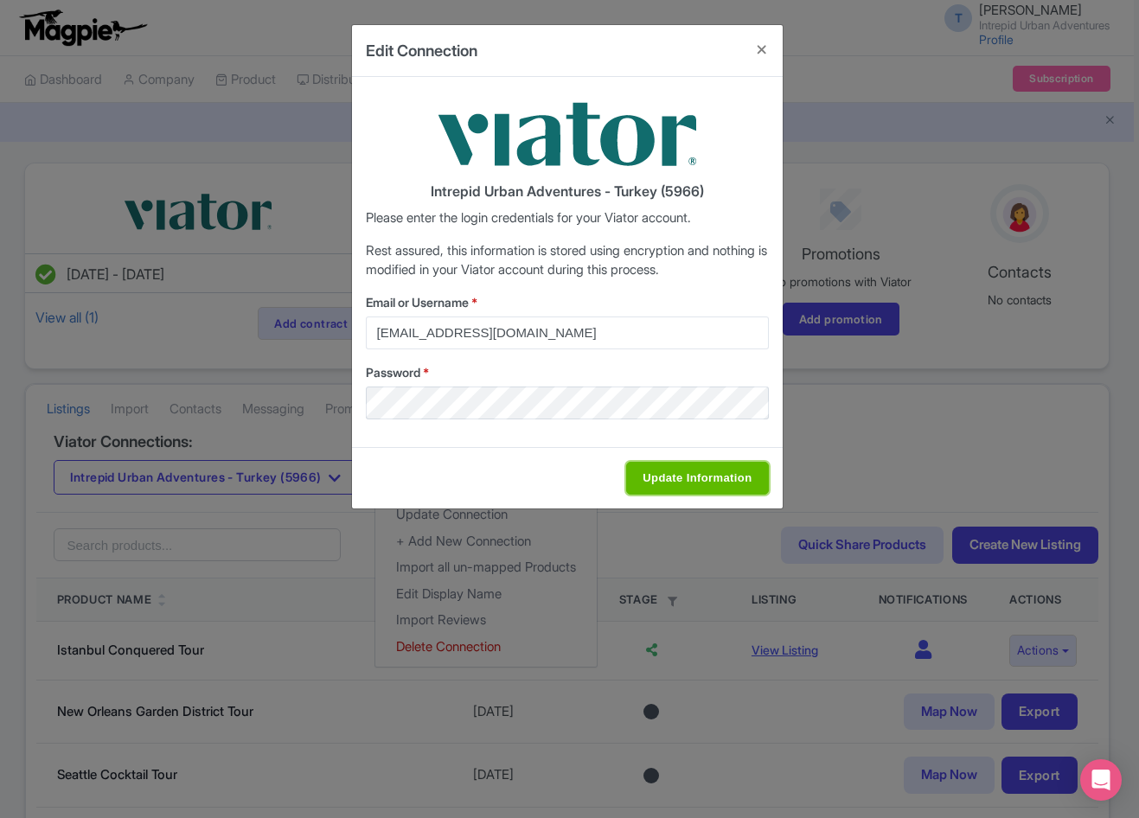
click at [668, 478] on input "Update Information" at bounding box center [697, 478] width 142 height 33
type input "Saving..."
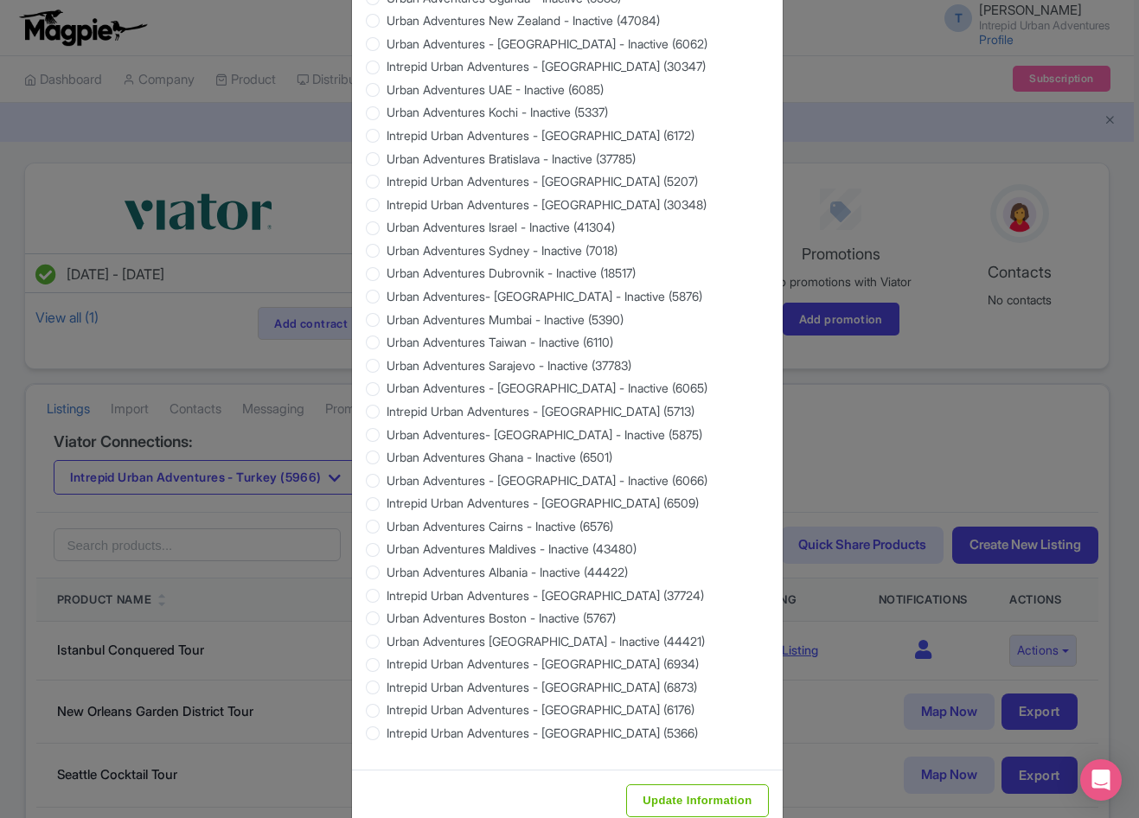
scroll to position [1402, 0]
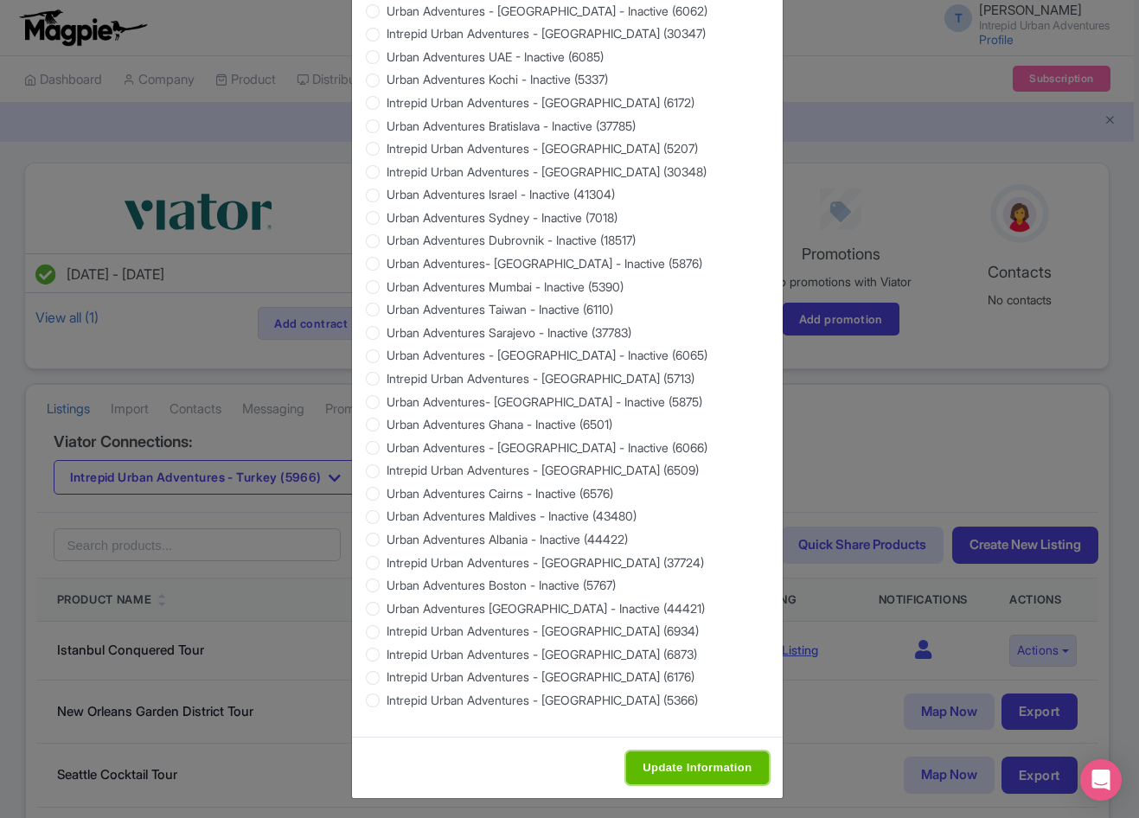
click at [687, 765] on input "Update Information" at bounding box center [697, 768] width 142 height 33
type input "Saving..."
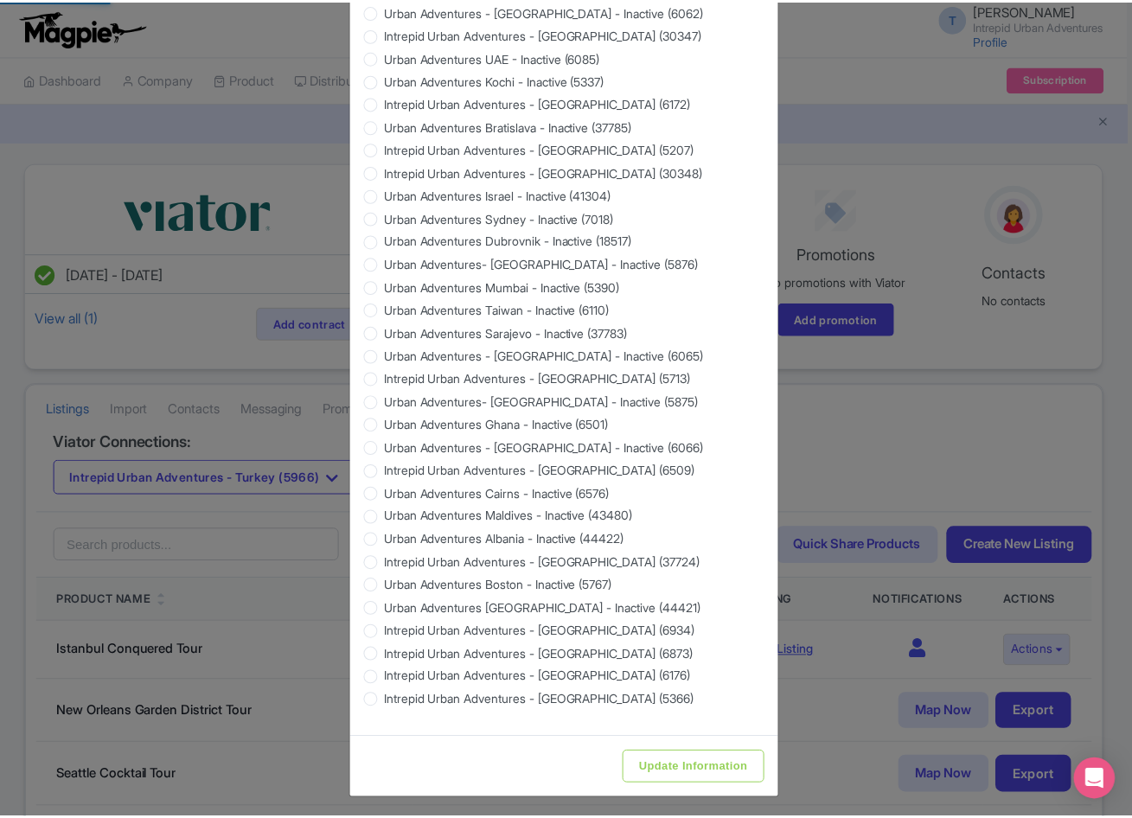
scroll to position [0, 0]
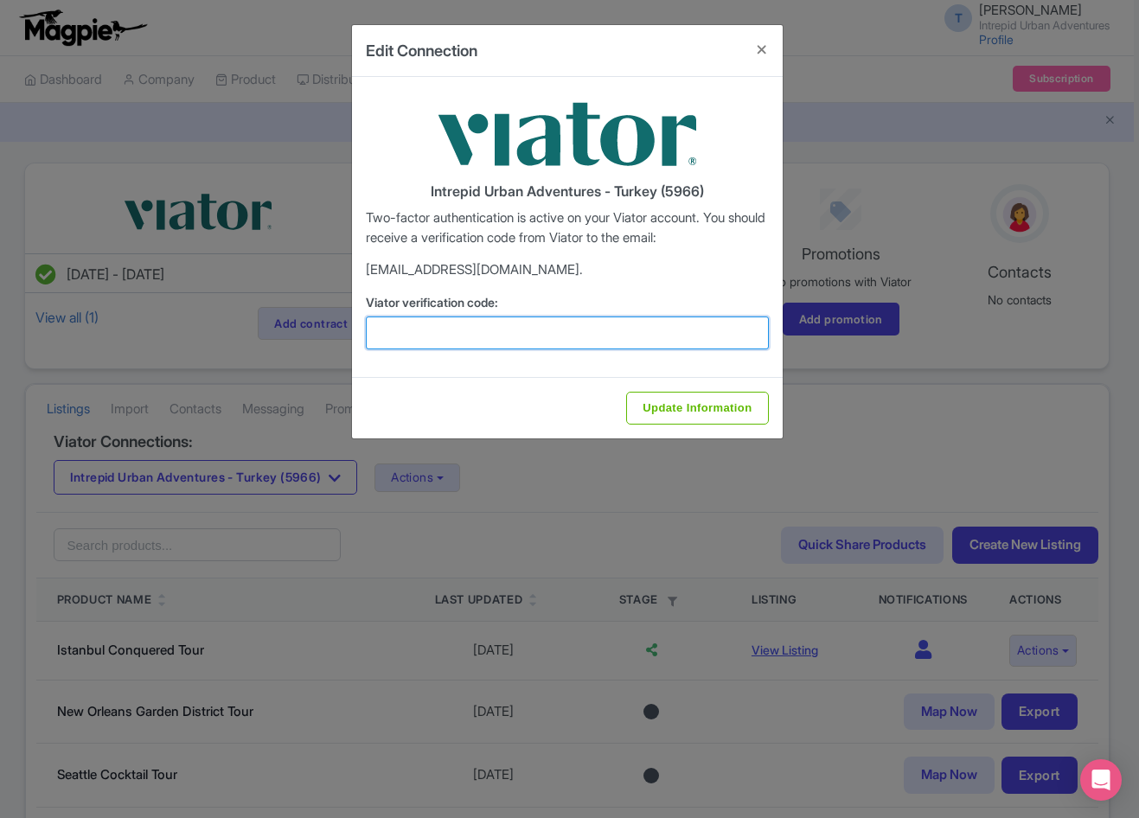
click at [604, 345] on input "Viator verification code:" at bounding box center [567, 333] width 403 height 33
paste input "265140"
type input "265140"
click at [626, 392] on input "Update Information" at bounding box center [697, 408] width 142 height 33
type input "Update Information"
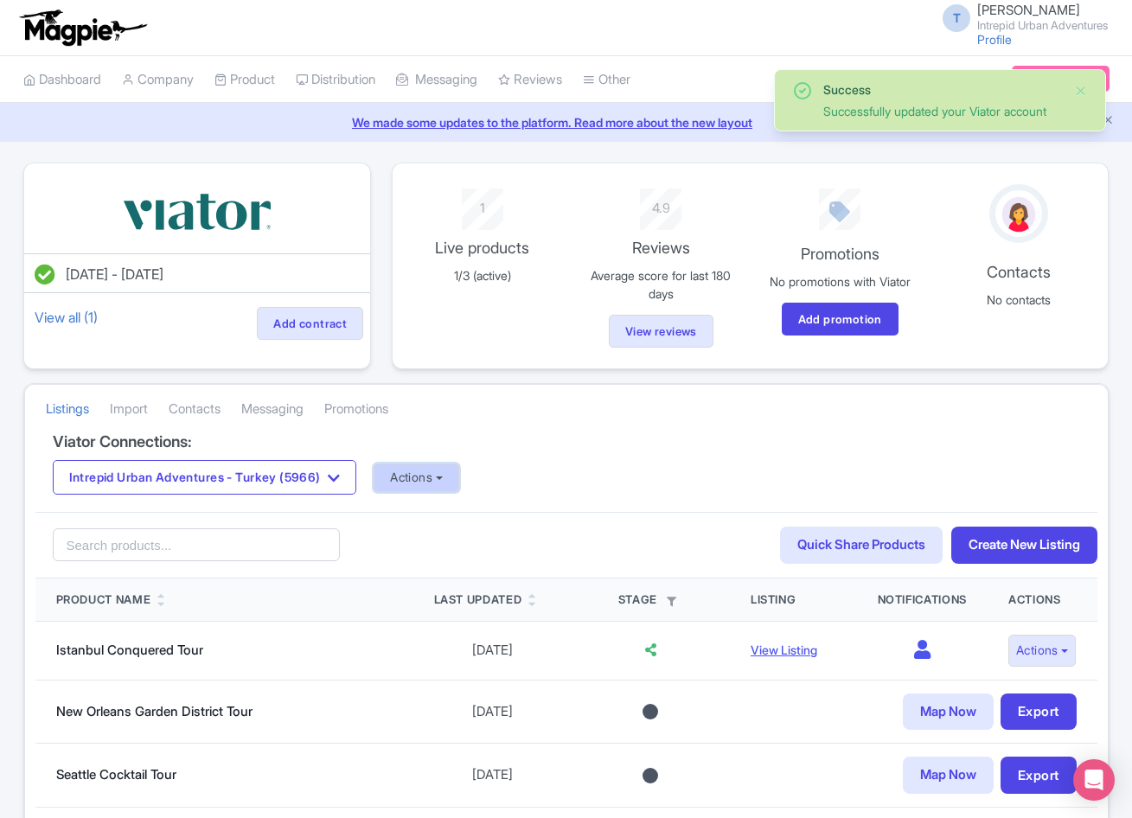
click at [456, 478] on button "Actions" at bounding box center [417, 478] width 86 height 29
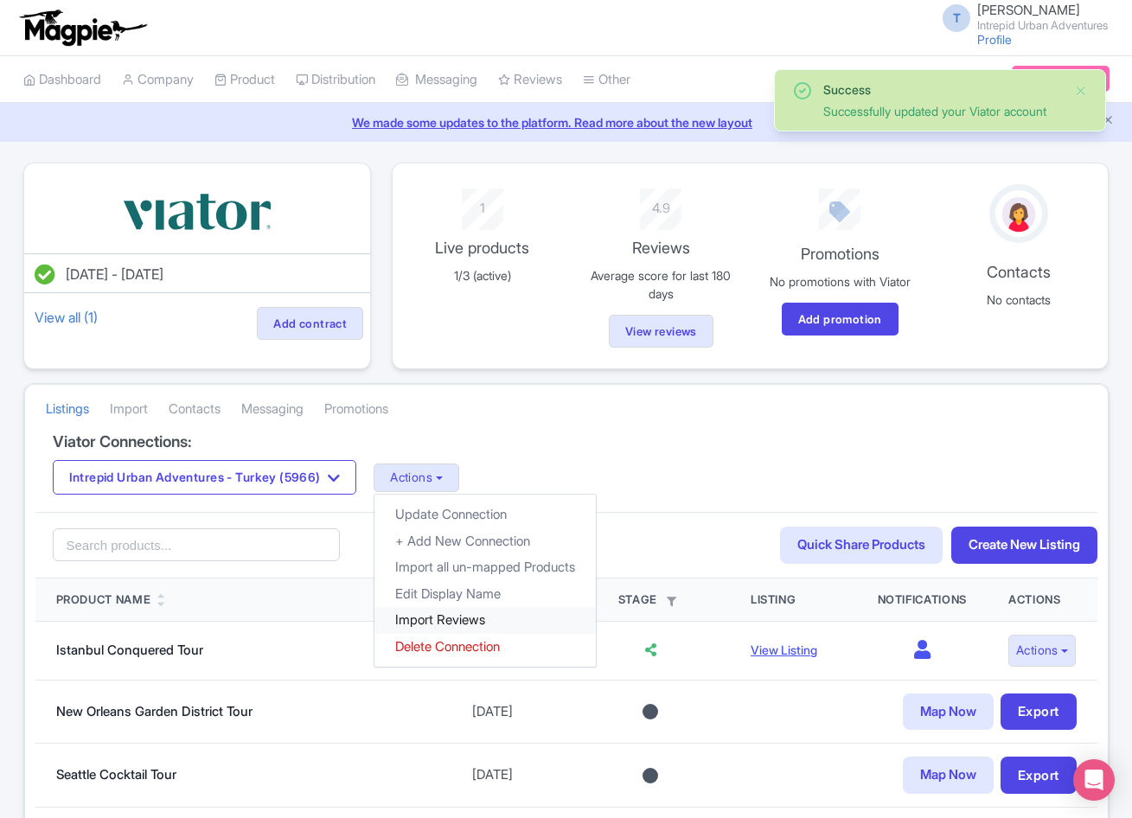
click at [457, 614] on link "Import Reviews" at bounding box center [484, 620] width 221 height 27
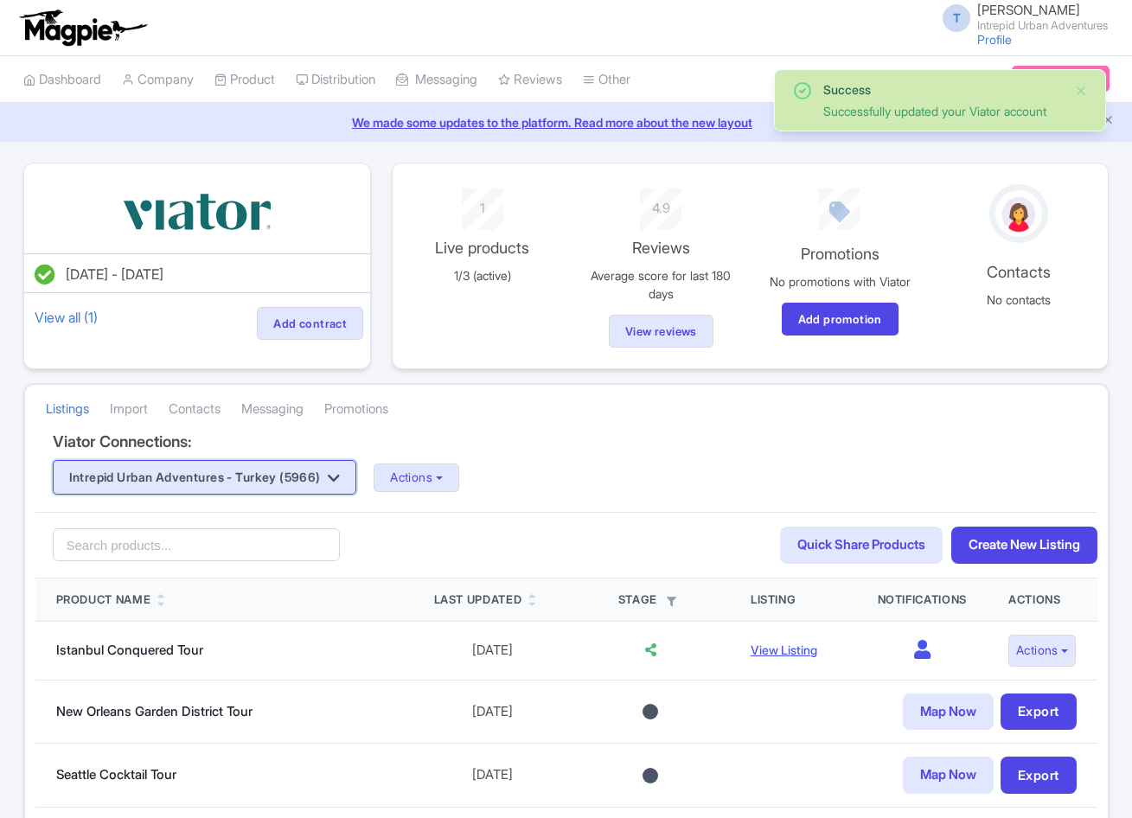
click at [212, 482] on button "Intrepid Urban Adventures - Turkey (5966)" at bounding box center [205, 477] width 304 height 35
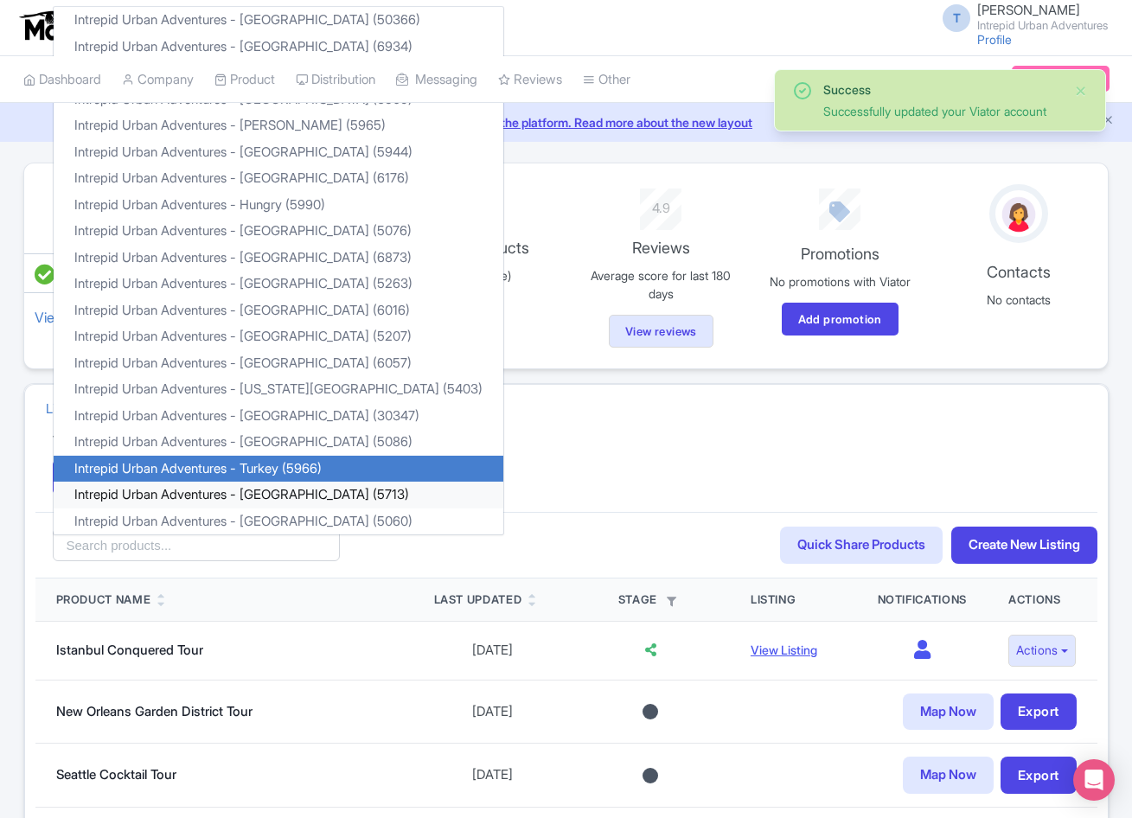
click at [272, 490] on link "Intrepid Urban Adventures - [GEOGRAPHIC_DATA] (5713)" at bounding box center [279, 495] width 450 height 27
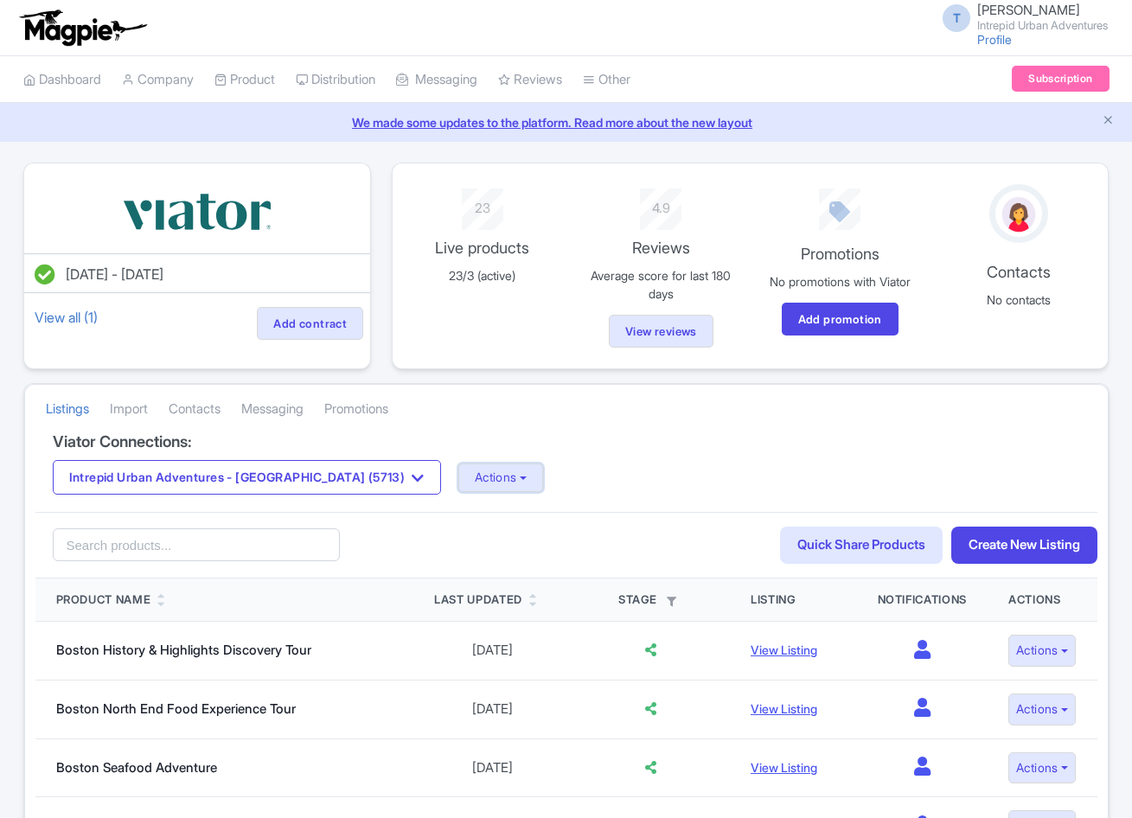
click at [458, 478] on button "Actions" at bounding box center [501, 478] width 86 height 29
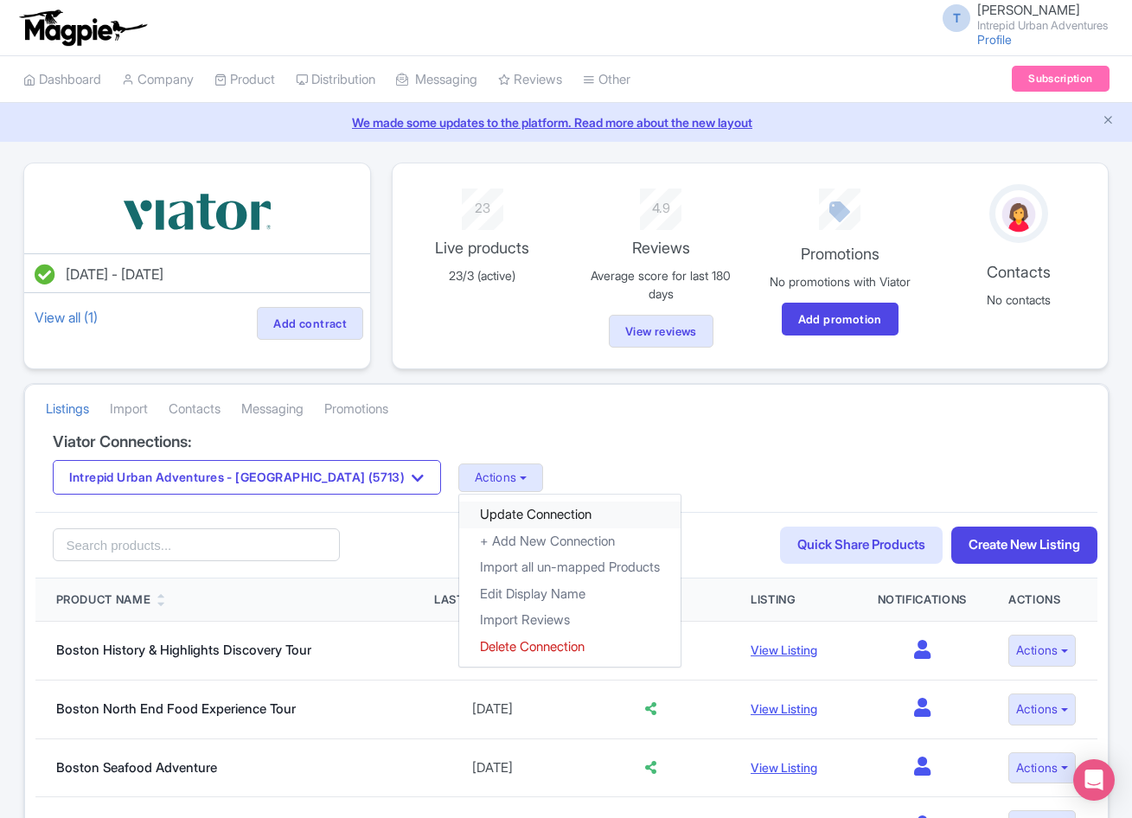
click at [459, 515] on link "Update Connection" at bounding box center [569, 515] width 221 height 27
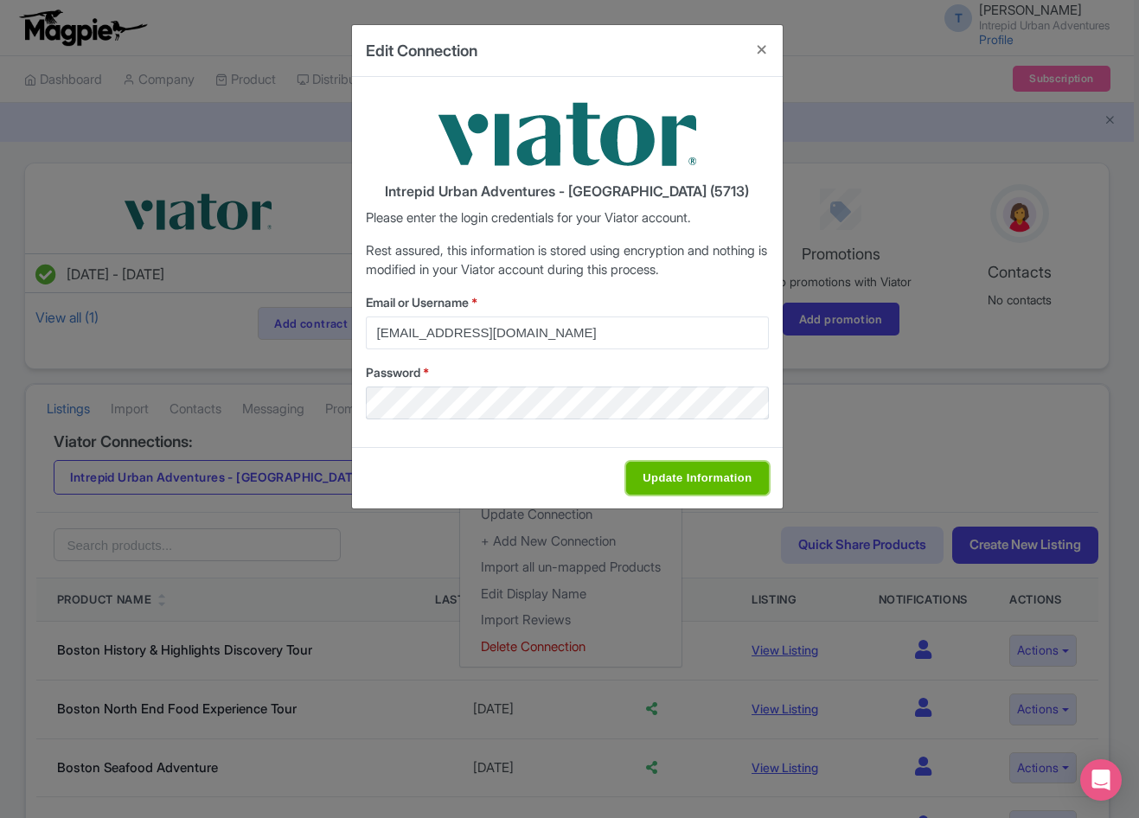
click at [685, 485] on input "Update Information" at bounding box center [697, 478] width 142 height 33
type input "Saving..."
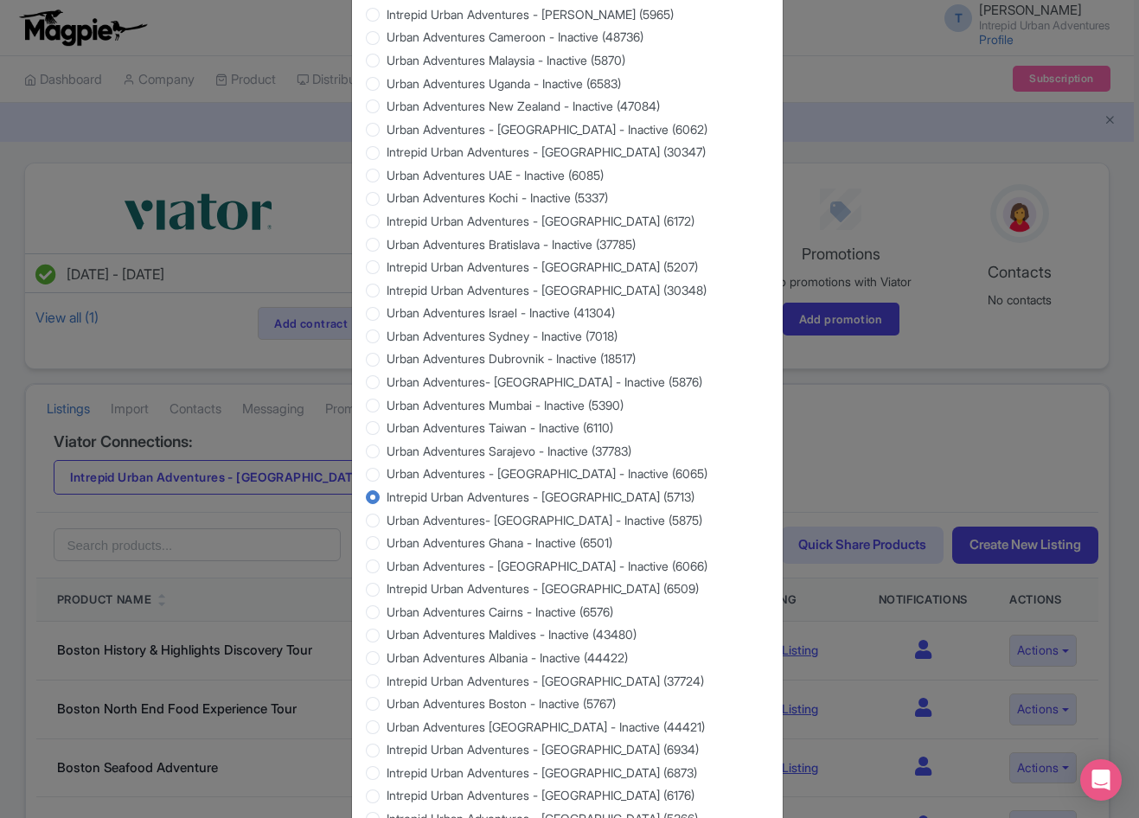
scroll to position [1402, 0]
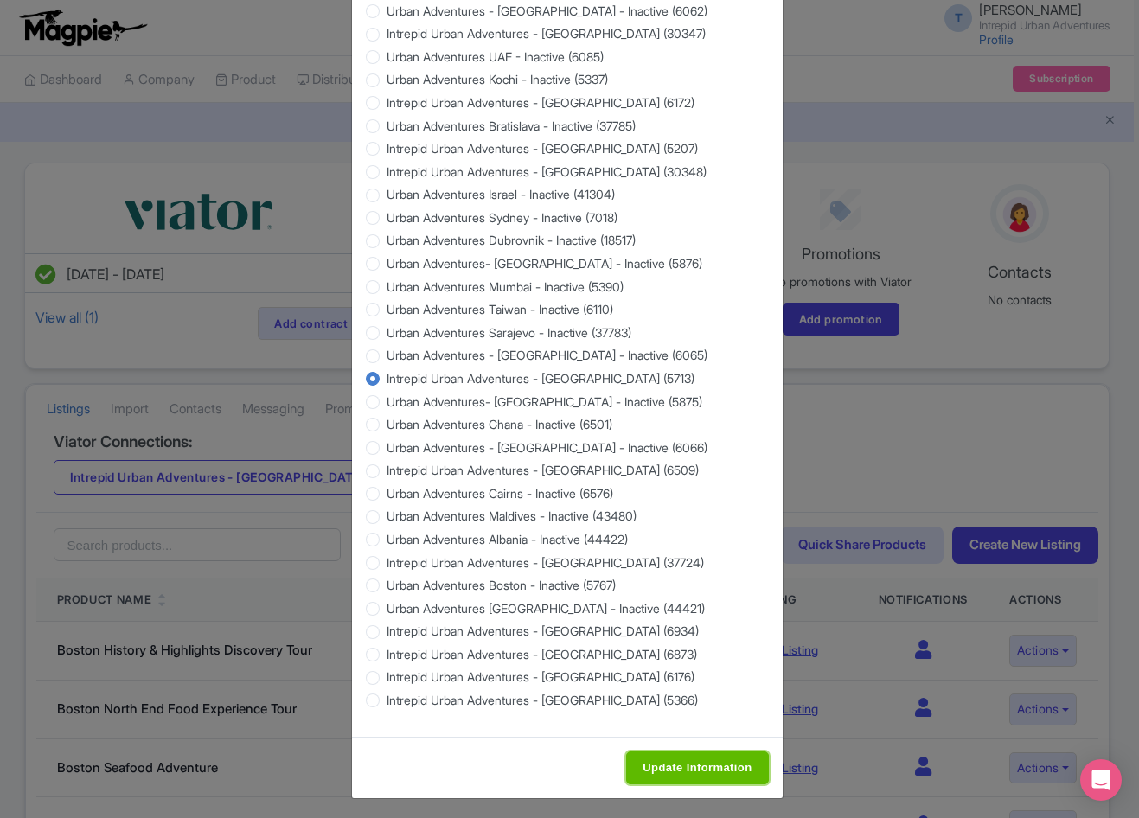
click at [697, 752] on input "Update Information" at bounding box center [697, 768] width 142 height 33
type input "Saving..."
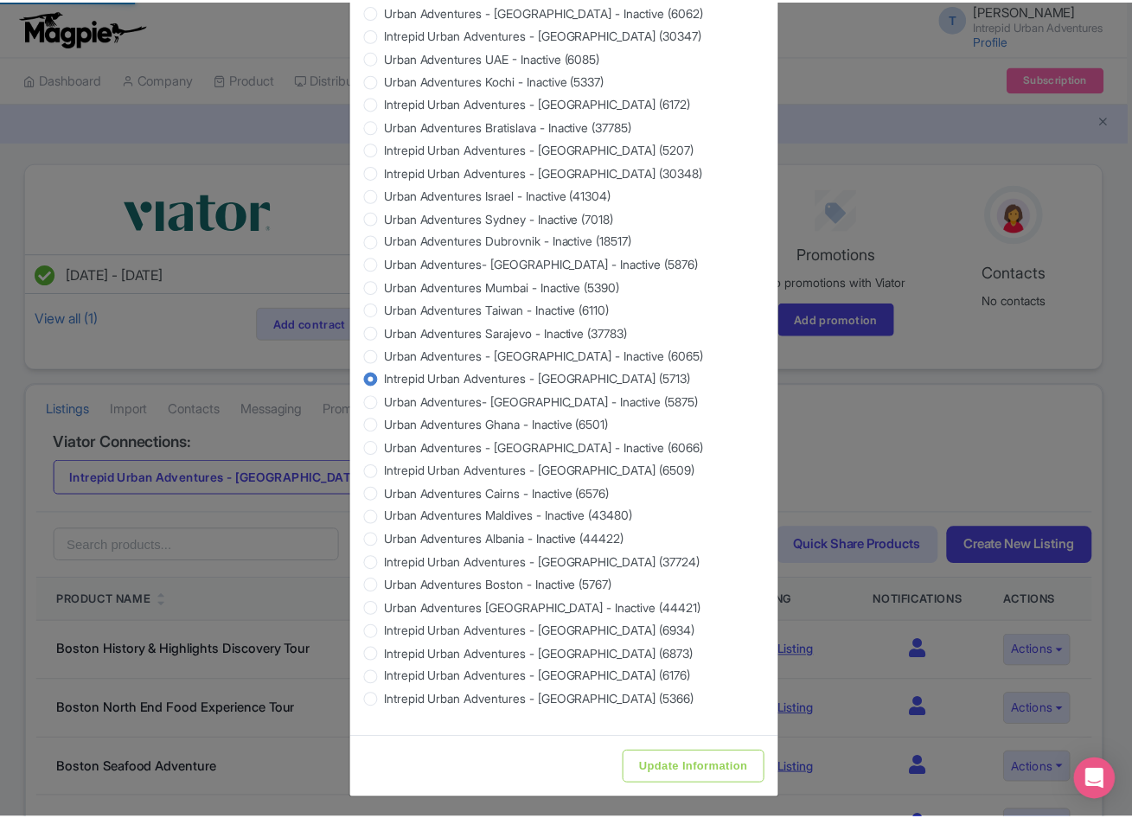
scroll to position [0, 0]
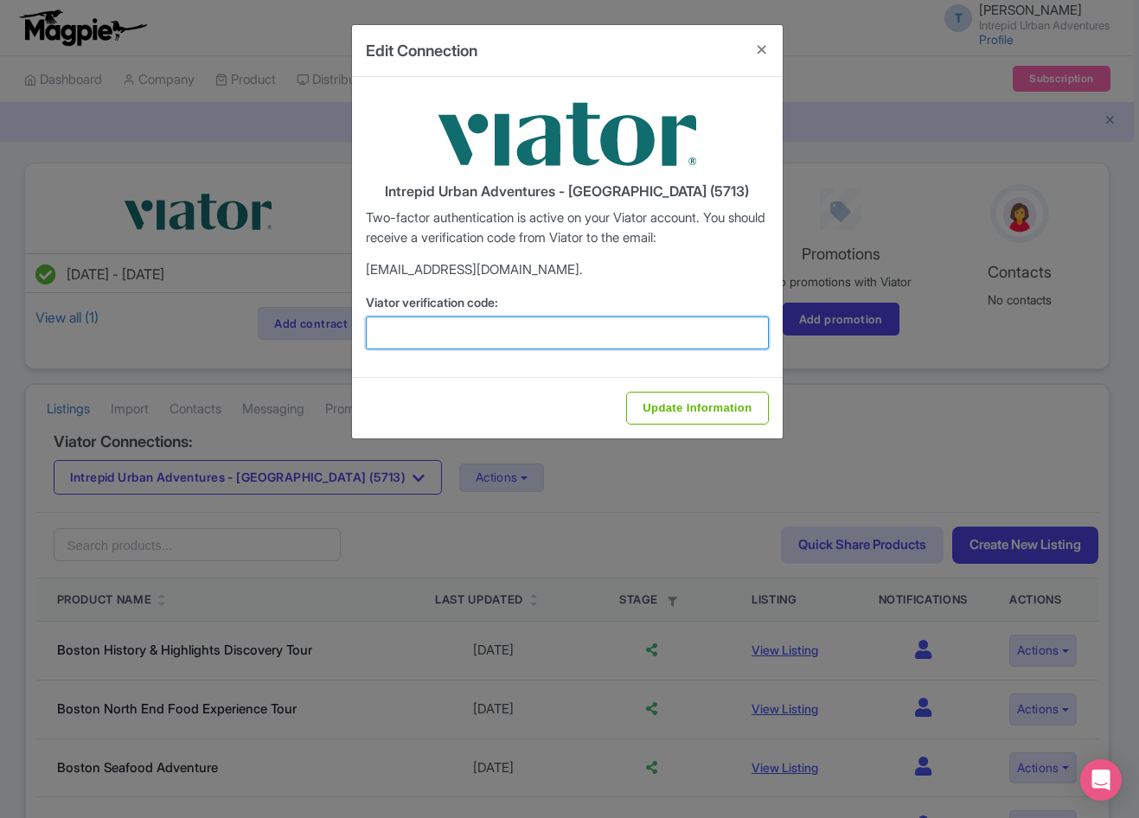
click at [474, 327] on input "Viator verification code:" at bounding box center [567, 333] width 403 height 33
paste input "183229"
type input "183229"
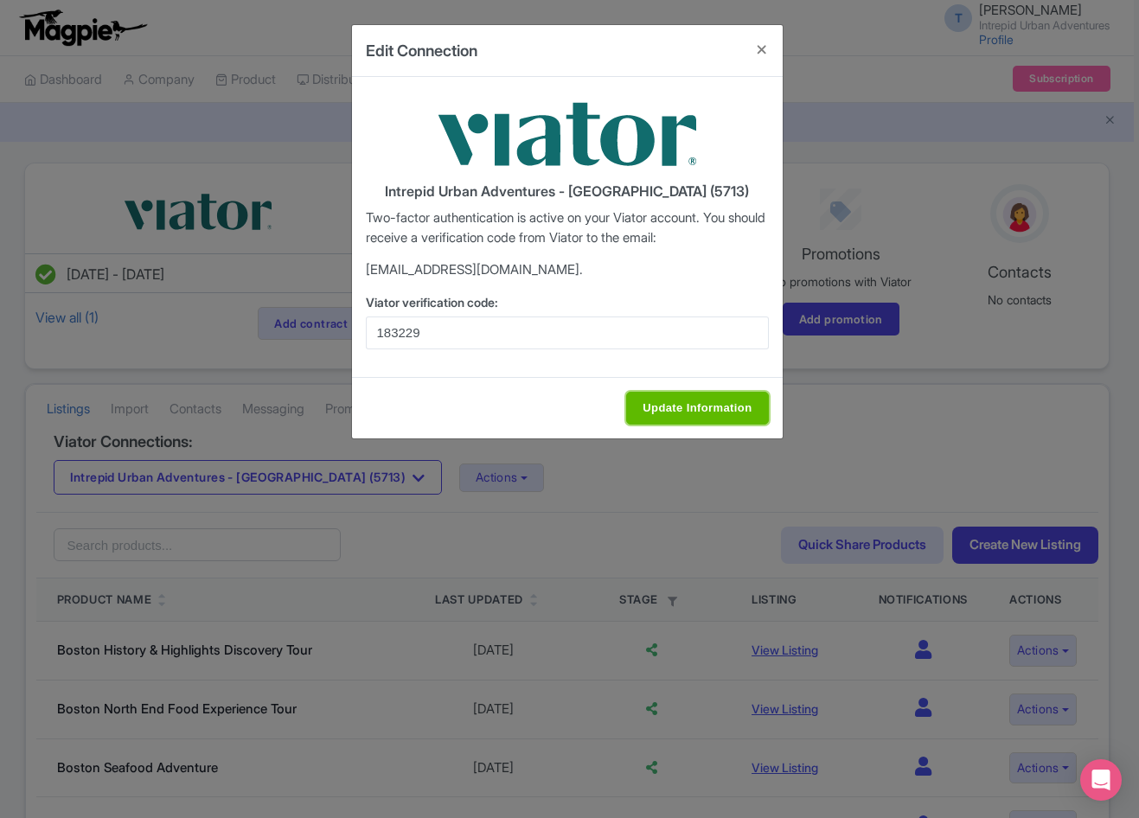
click at [707, 404] on input "Update Information" at bounding box center [697, 408] width 142 height 33
type input "Update Information"
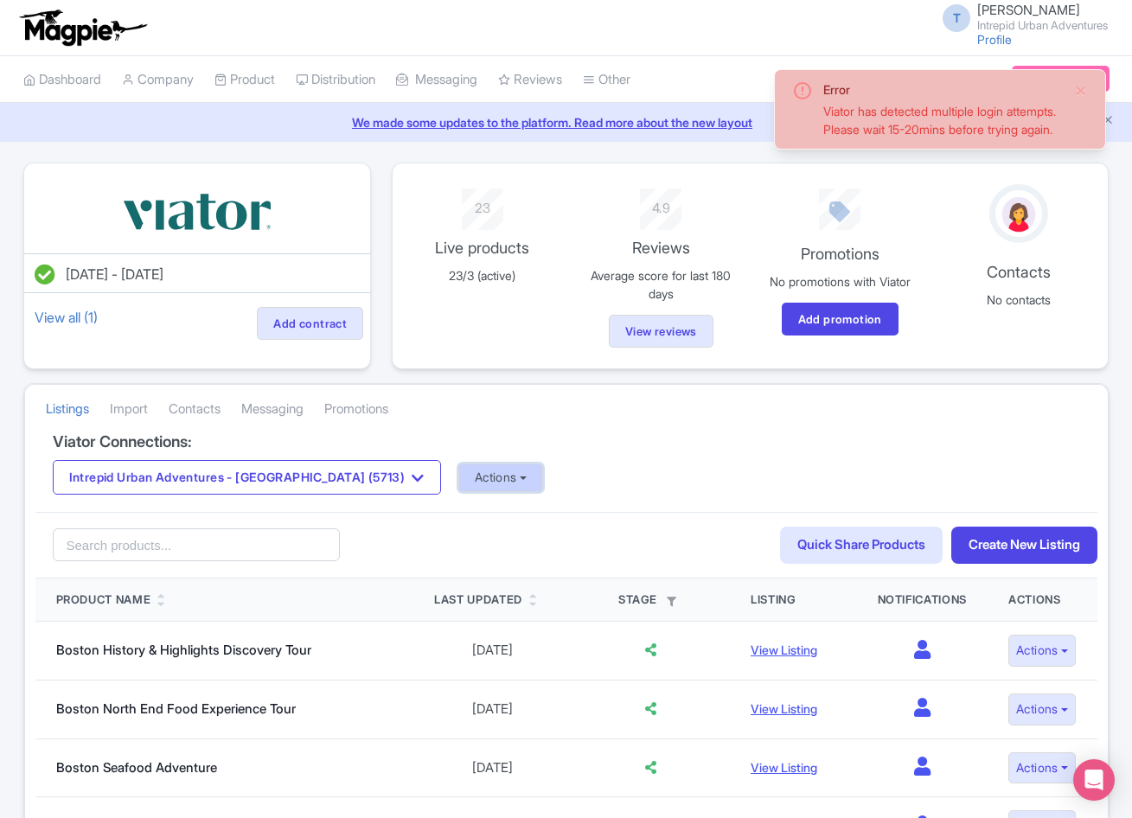
click at [458, 477] on button "Actions" at bounding box center [501, 478] width 86 height 29
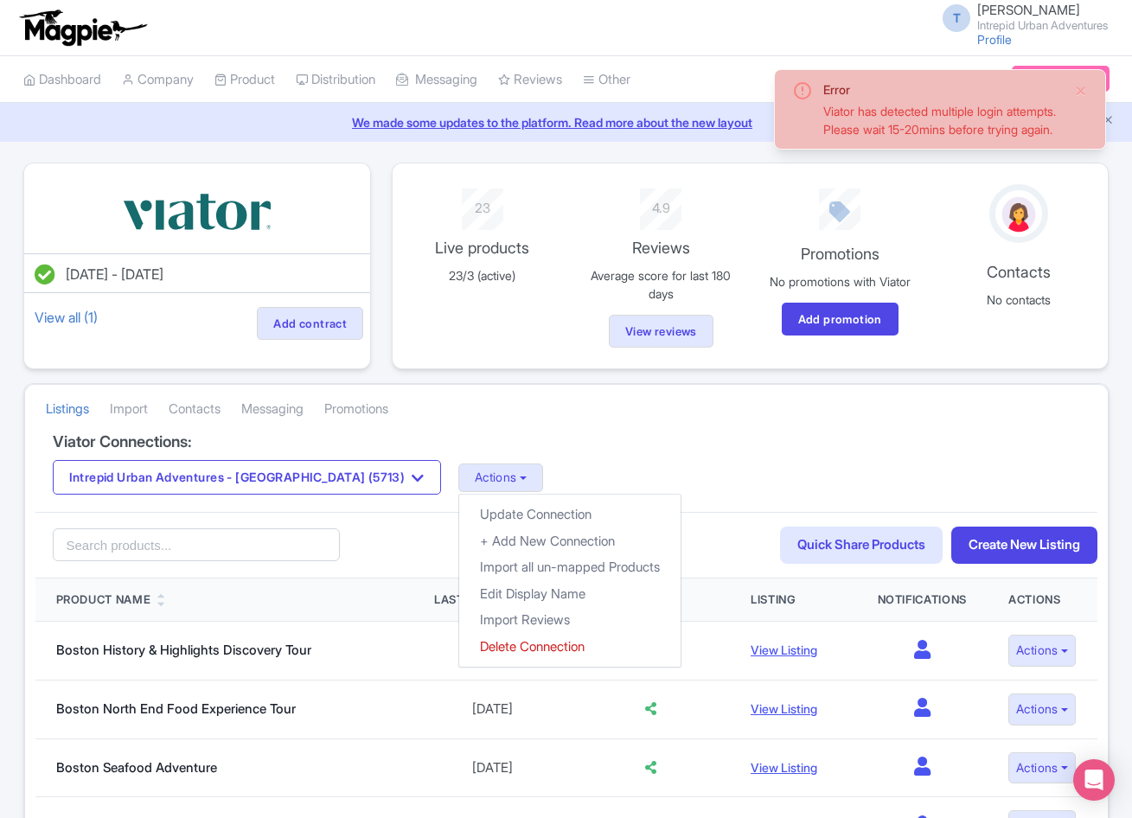
click at [615, 459] on div "Viator Connections: Intrepid Urban Adventures - [GEOGRAPHIC_DATA] (5713) Intrep…" at bounding box center [566, 473] width 1062 height 80
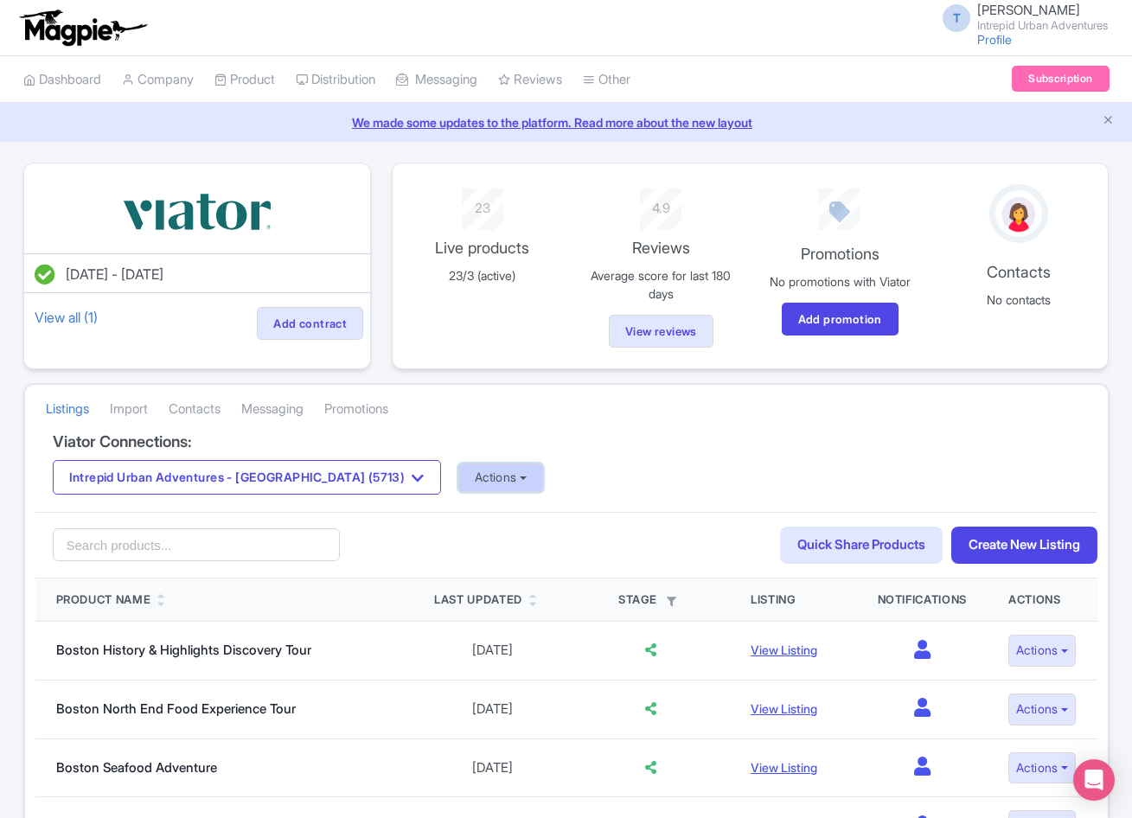
click at [458, 470] on button "Actions" at bounding box center [501, 478] width 86 height 29
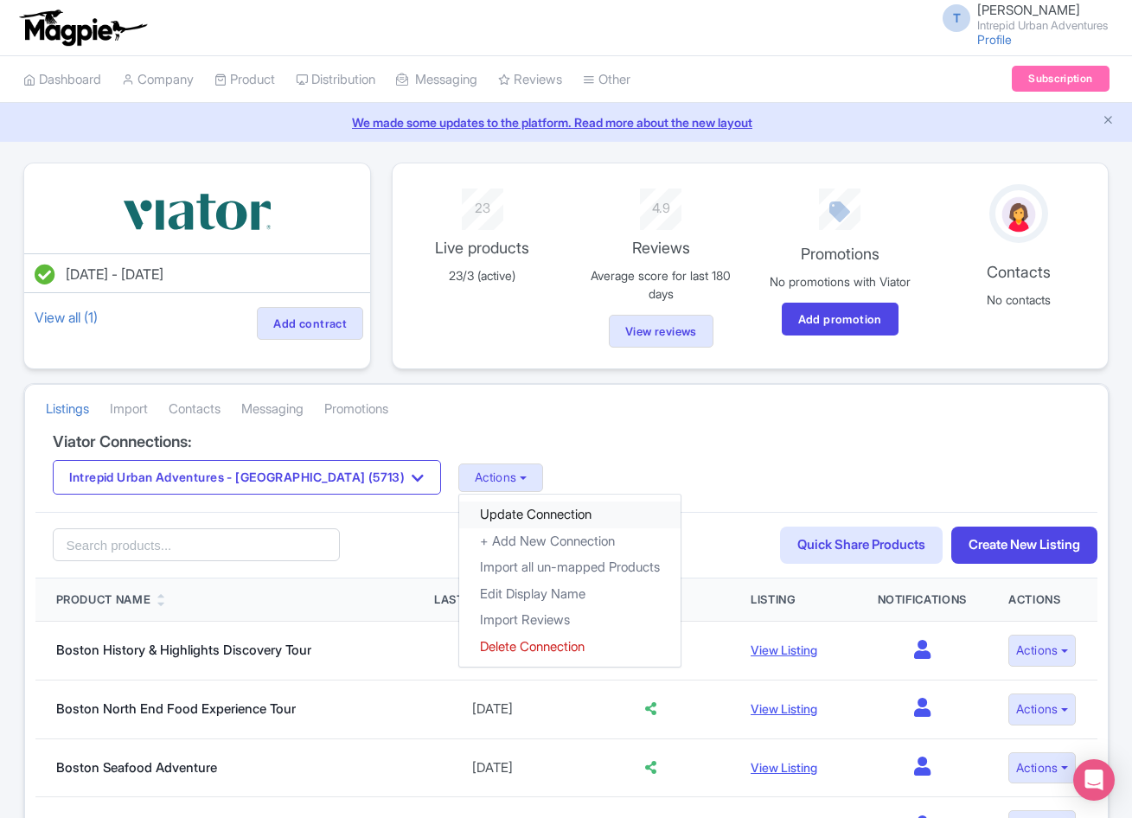
click at [459, 517] on link "Update Connection" at bounding box center [569, 515] width 221 height 27
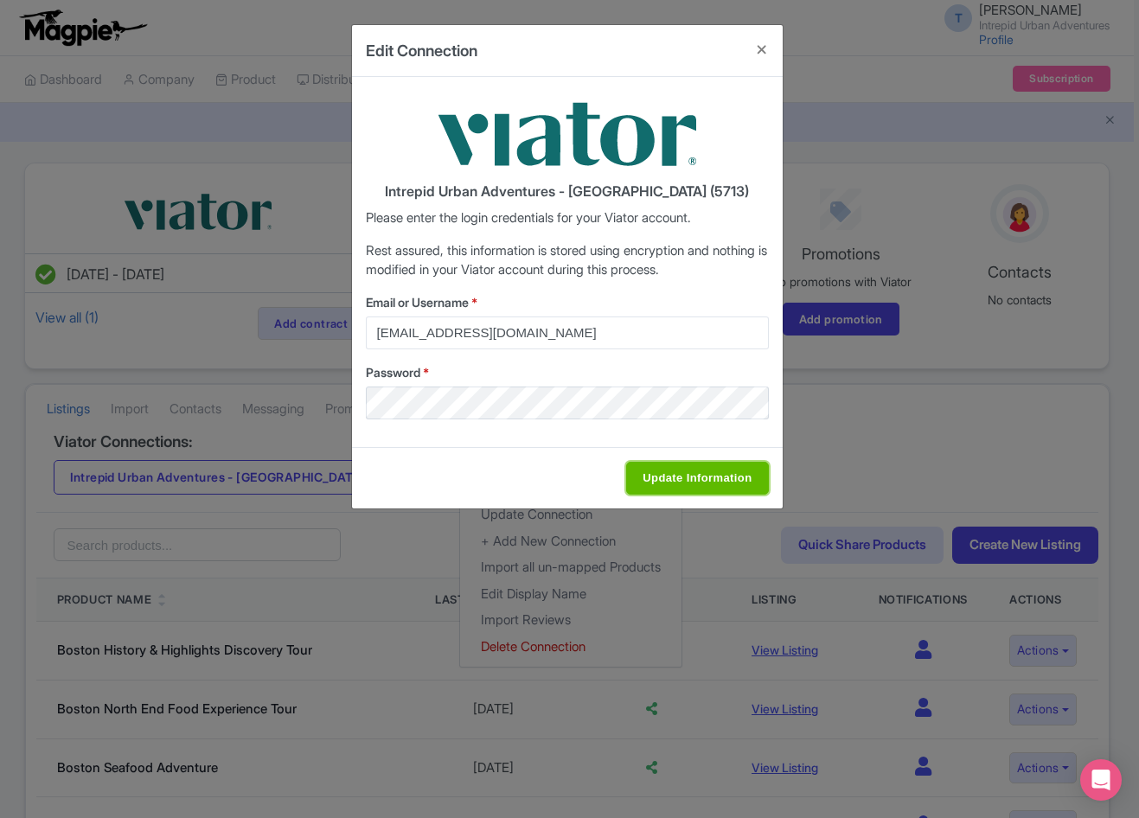
click at [695, 476] on input "Update Information" at bounding box center [697, 478] width 142 height 33
type input "Saving..."
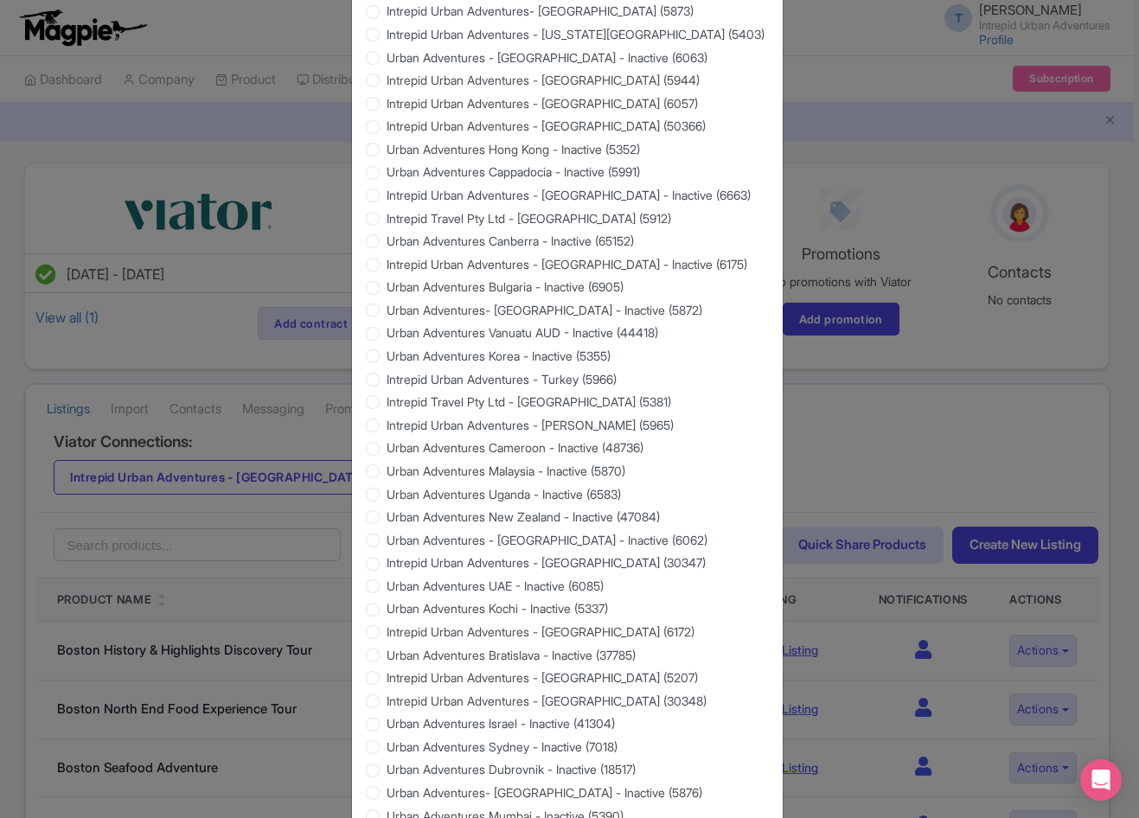
scroll to position [1384, 0]
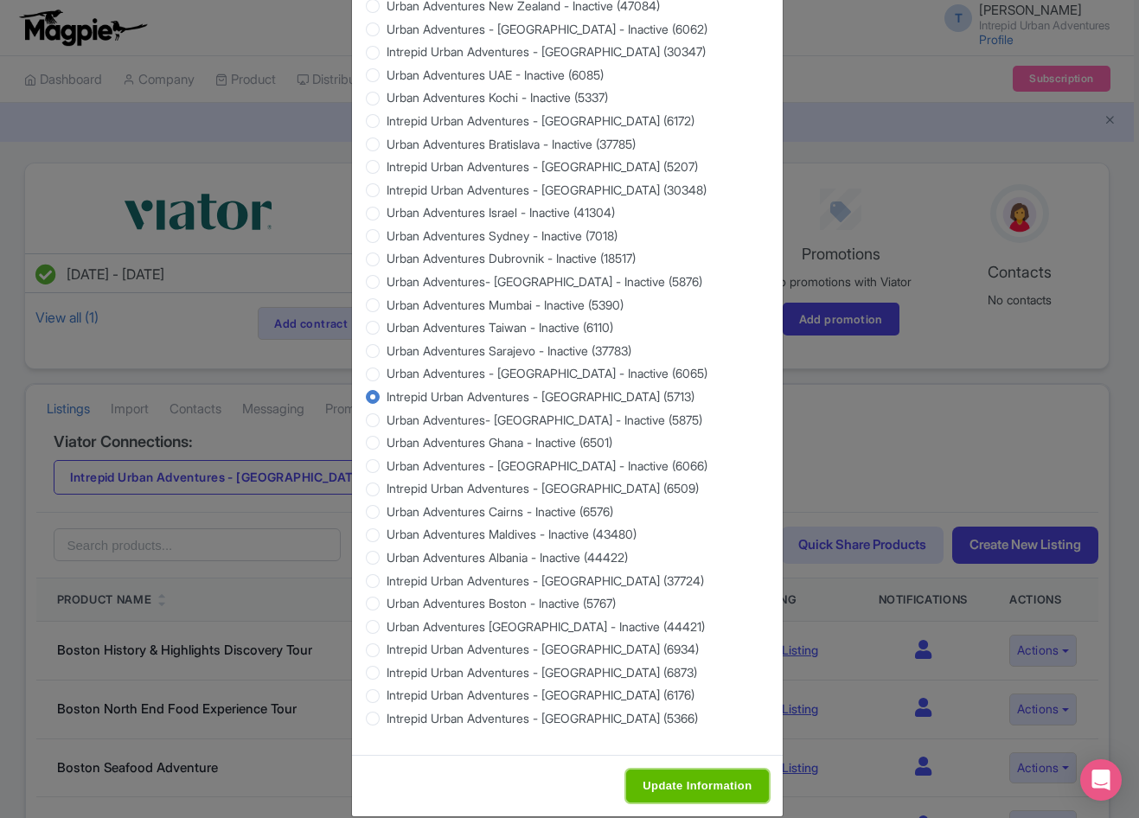
click at [710, 775] on input "Update Information" at bounding box center [697, 786] width 142 height 33
type input "Saving..."
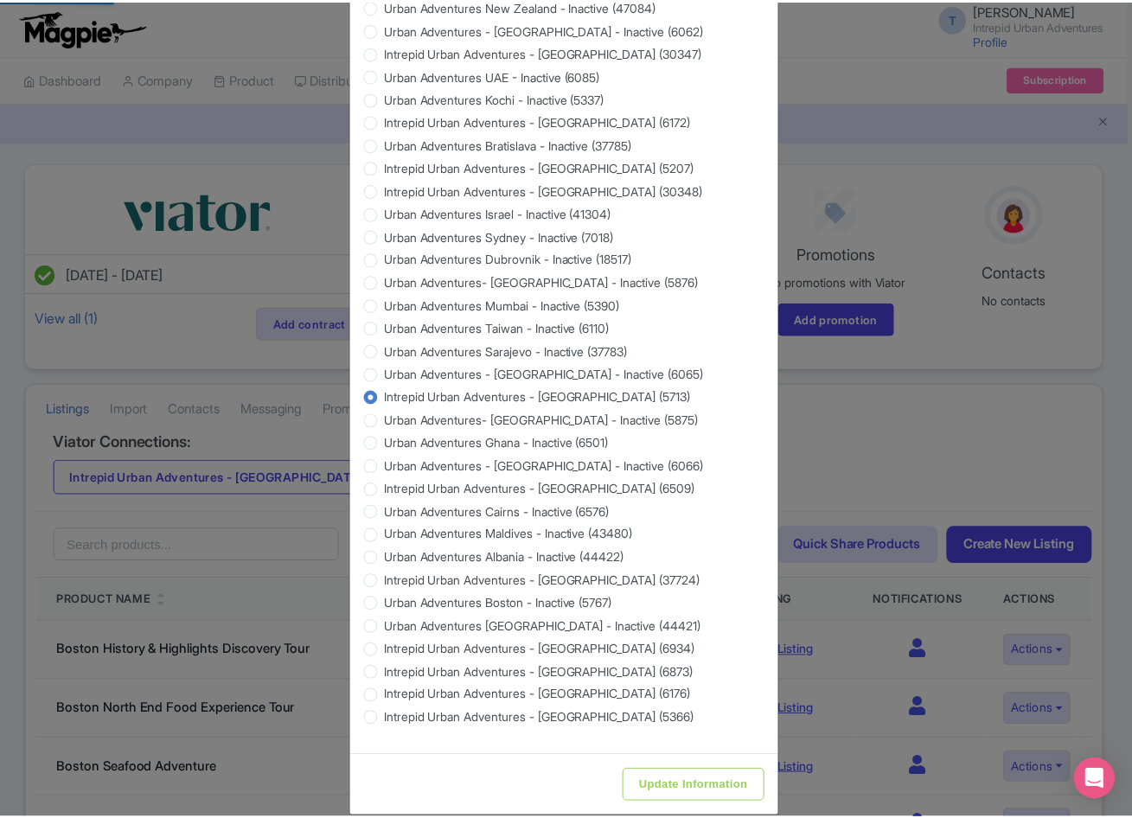
scroll to position [0, 0]
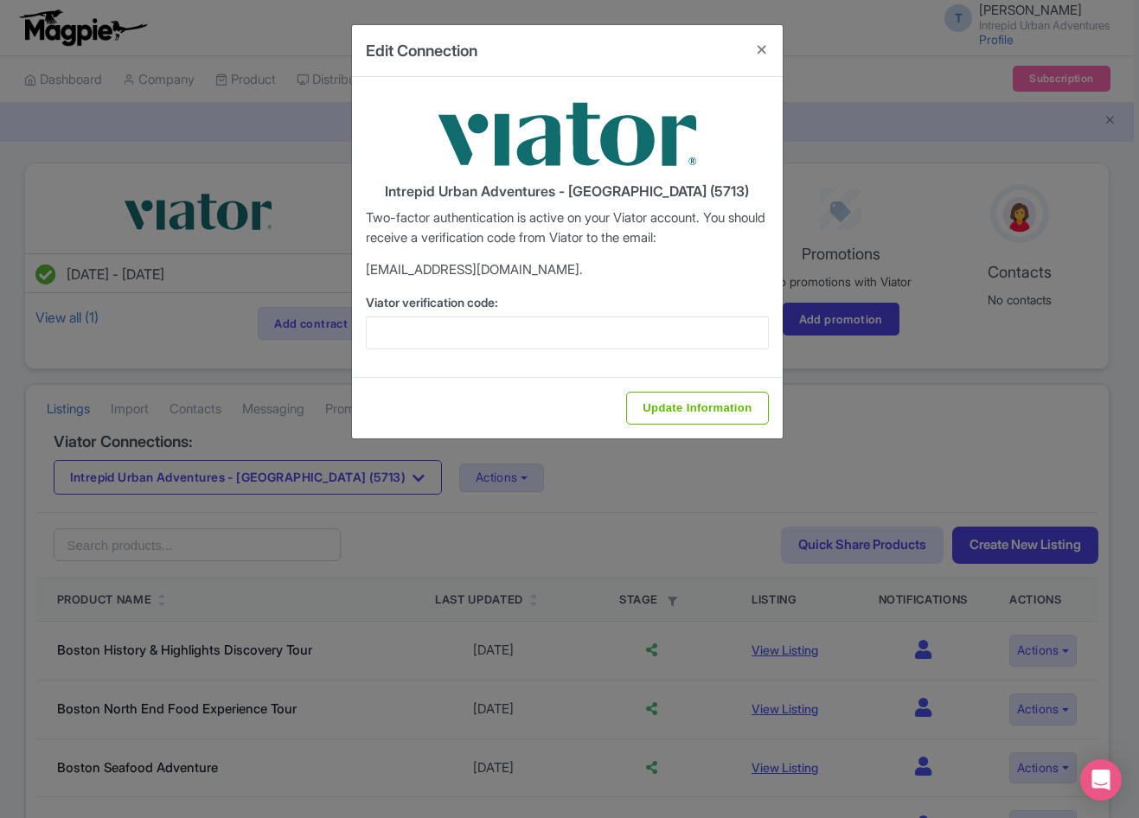
drag, startPoint x: 654, startPoint y: 313, endPoint x: 653, endPoint y: 326, distance: 13.0
click at [656, 314] on div "Viator verification code:" at bounding box center [567, 321] width 403 height 56
paste input "698551"
click at [653, 339] on input "698551" at bounding box center [567, 333] width 403 height 33
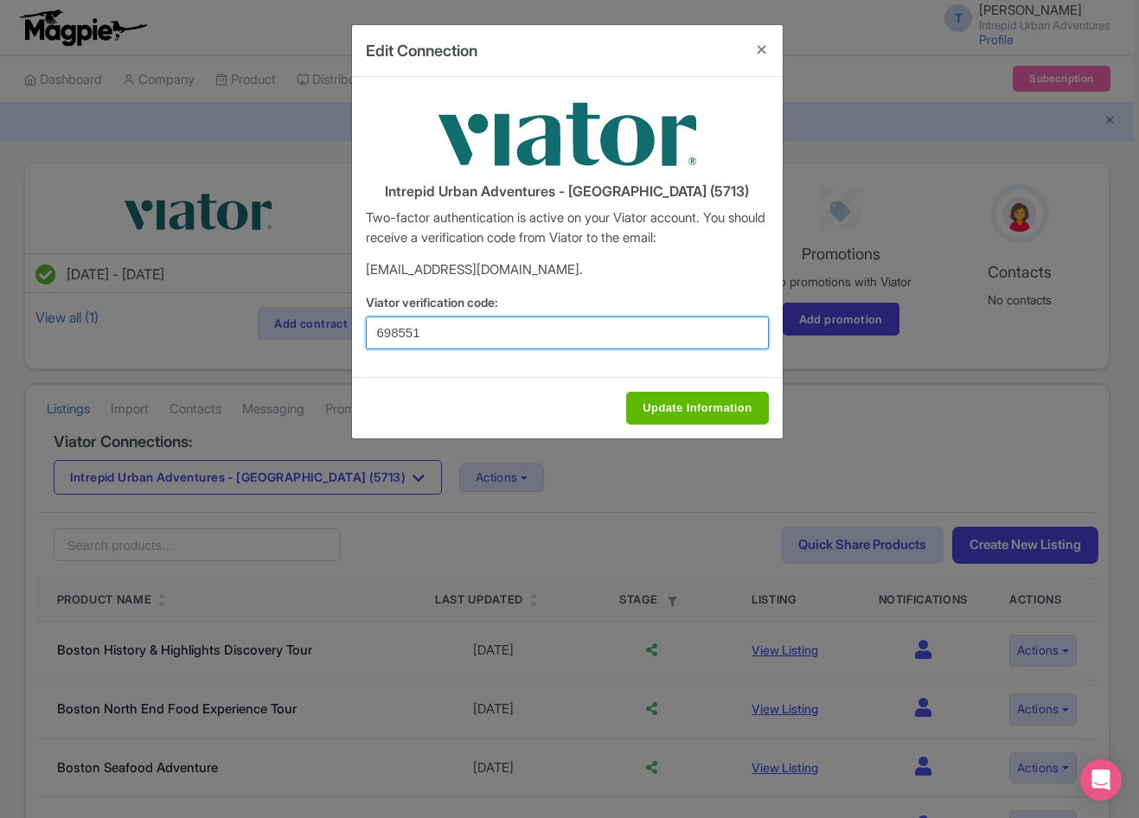
type input "698551"
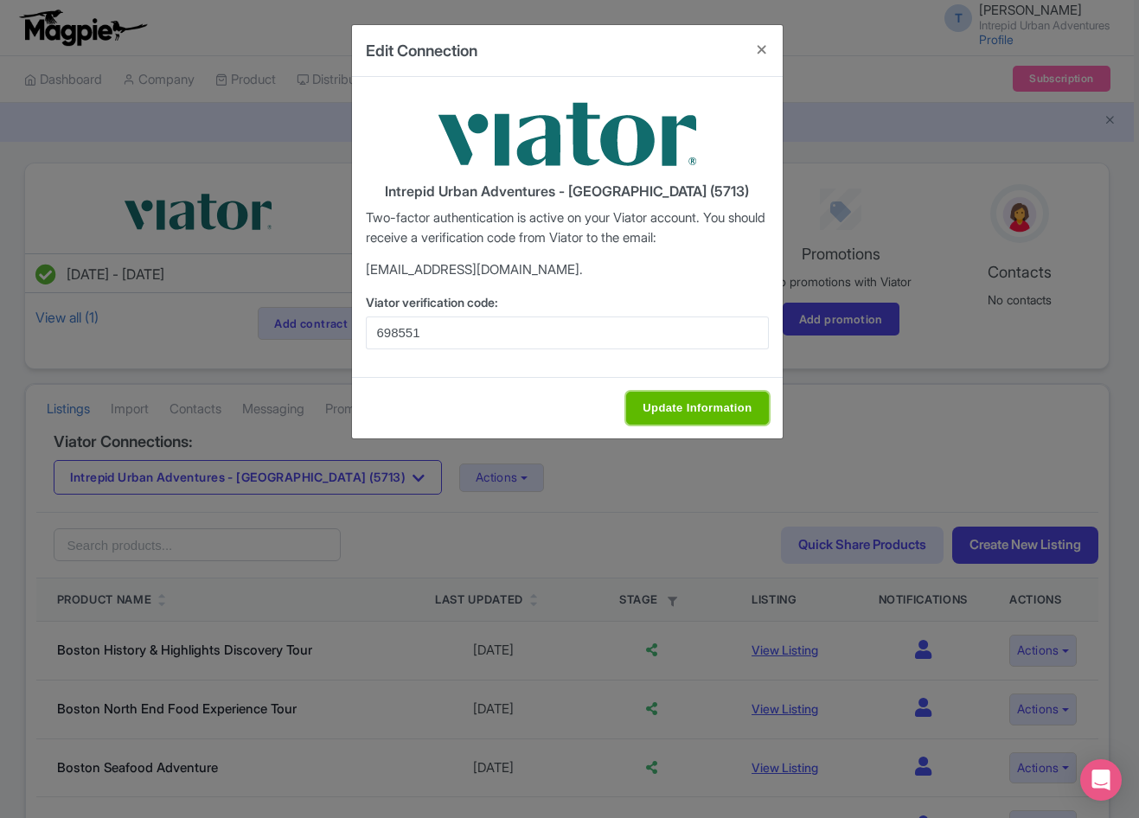
click at [693, 400] on input "Update Information" at bounding box center [697, 408] width 142 height 33
type input "Update Information"
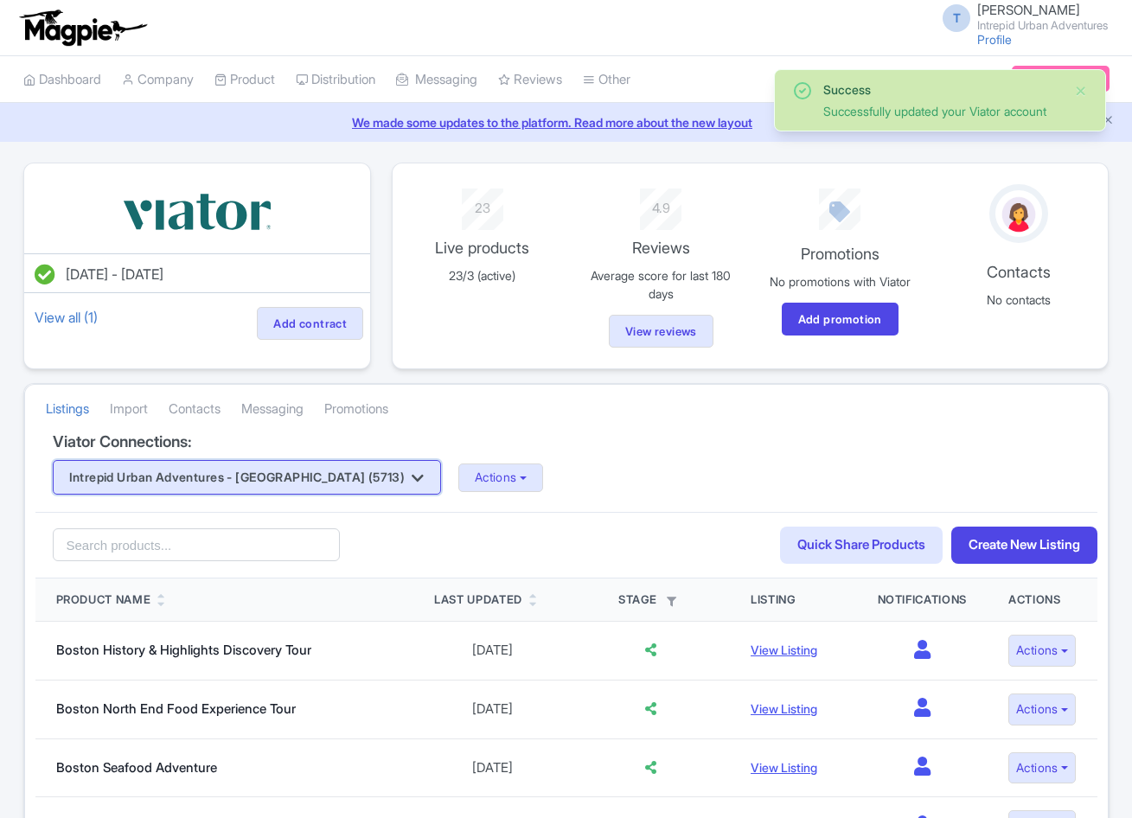
click at [306, 481] on button "Intrepid Urban Adventures - [GEOGRAPHIC_DATA] (5713)" at bounding box center [247, 477] width 388 height 35
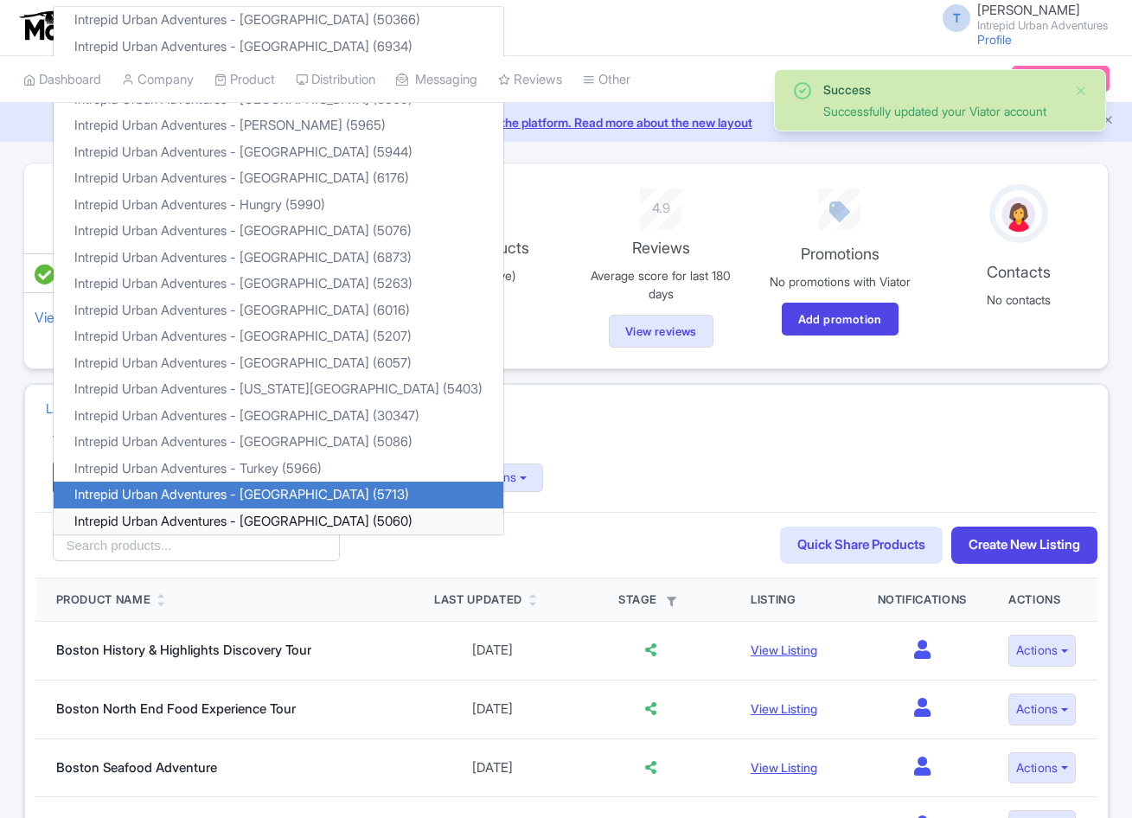
click at [269, 526] on link "Intrepid Urban Adventures - [GEOGRAPHIC_DATA] (5060)" at bounding box center [279, 521] width 450 height 27
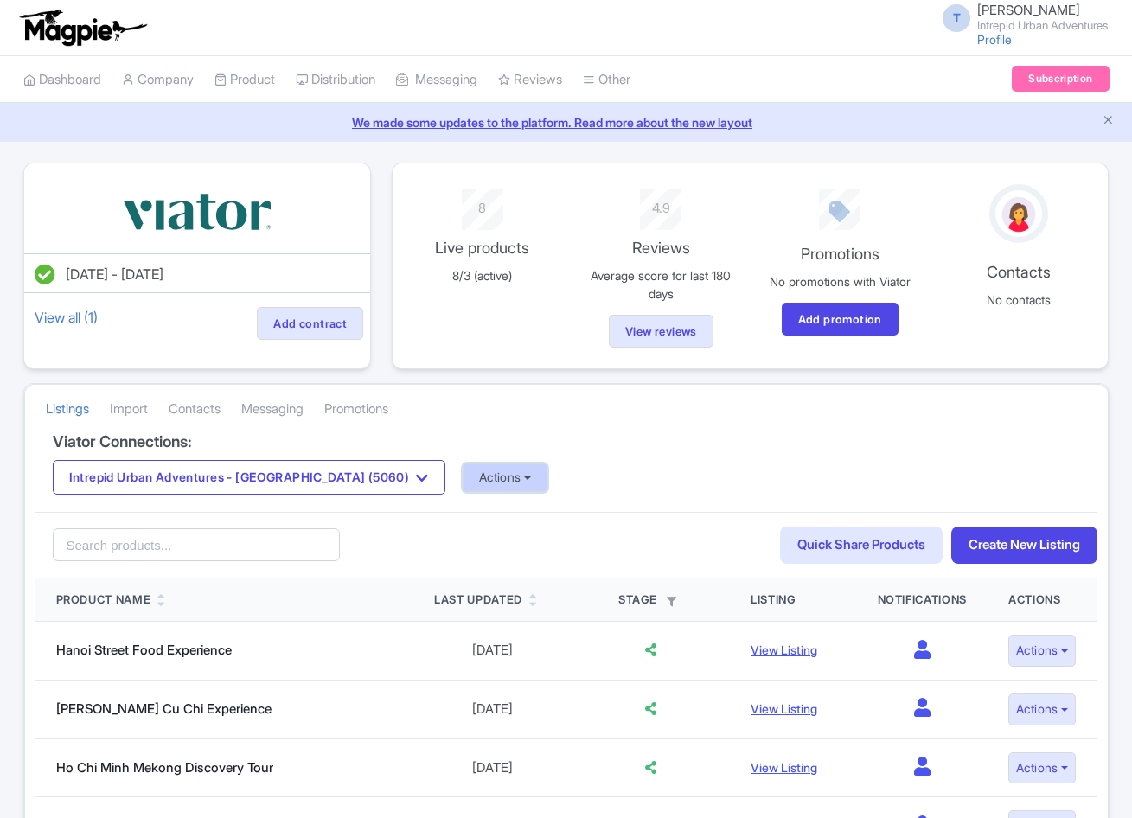
click at [463, 475] on button "Actions" at bounding box center [506, 478] width 86 height 29
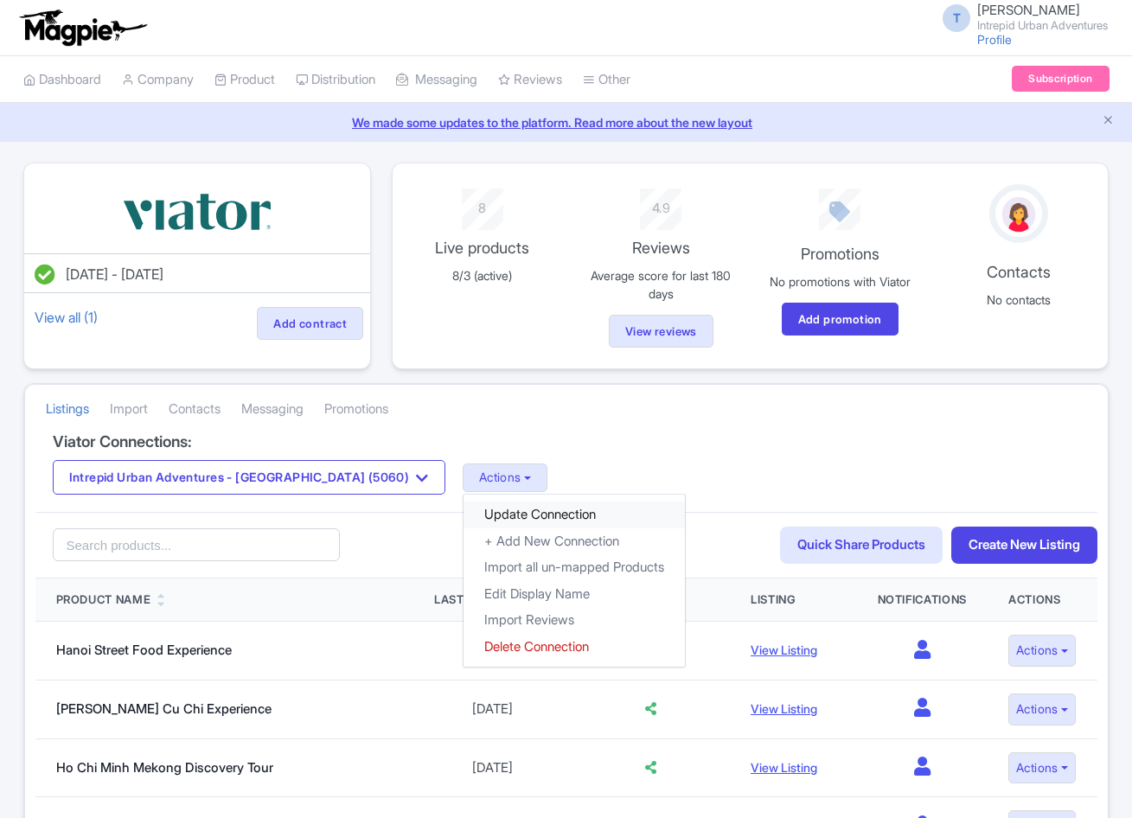
click at [464, 509] on link "Update Connection" at bounding box center [574, 515] width 221 height 27
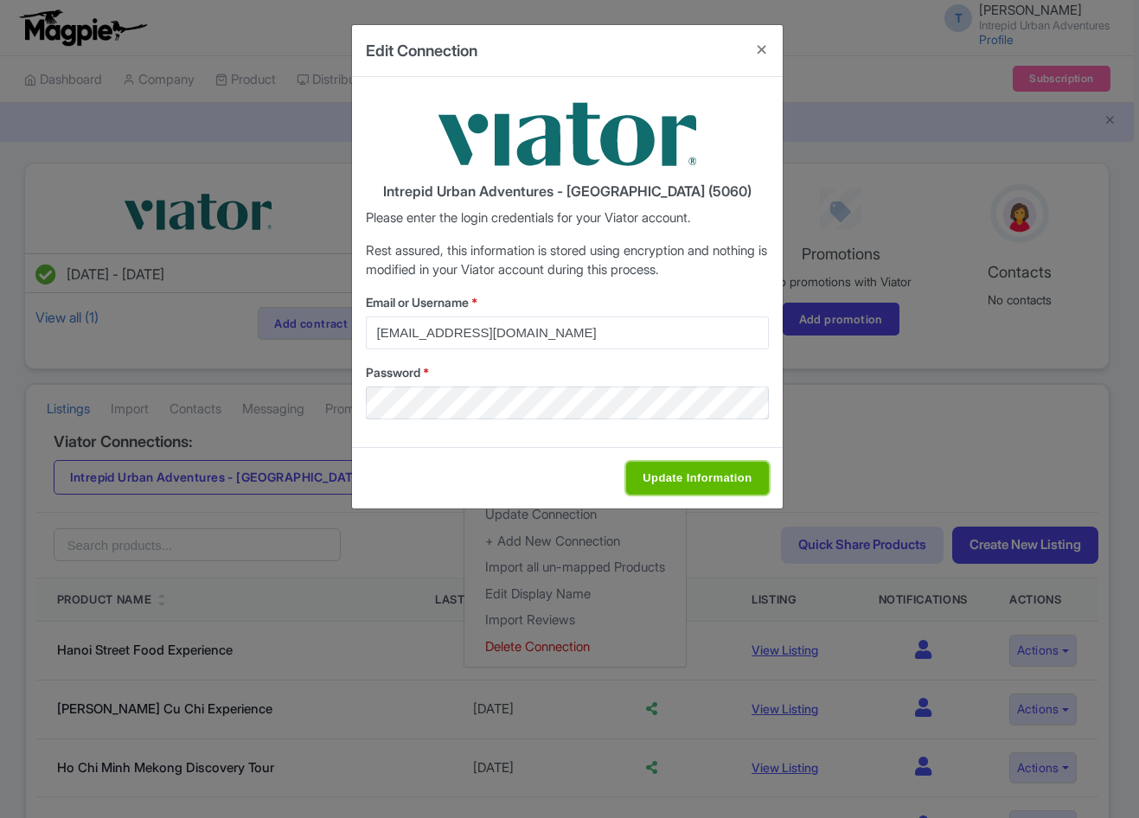
click at [646, 475] on input "Update Information" at bounding box center [697, 478] width 142 height 33
type input "Saving..."
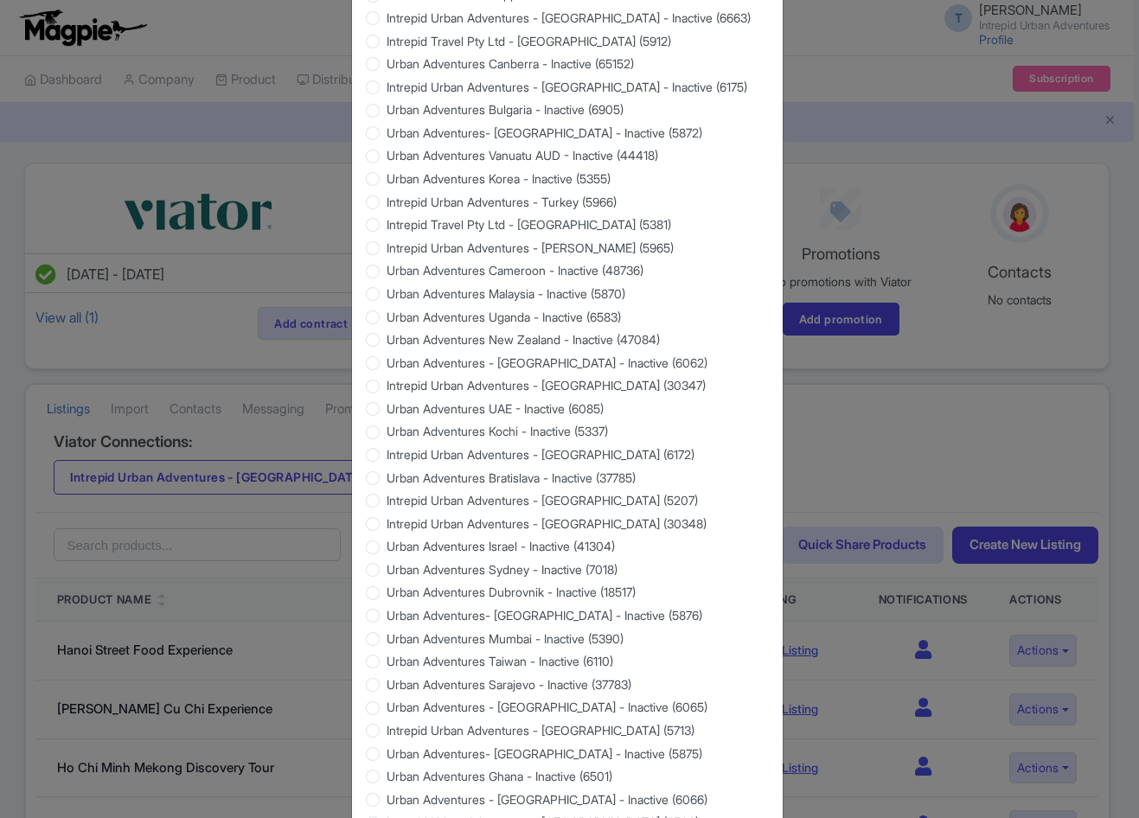
scroll to position [1402, 0]
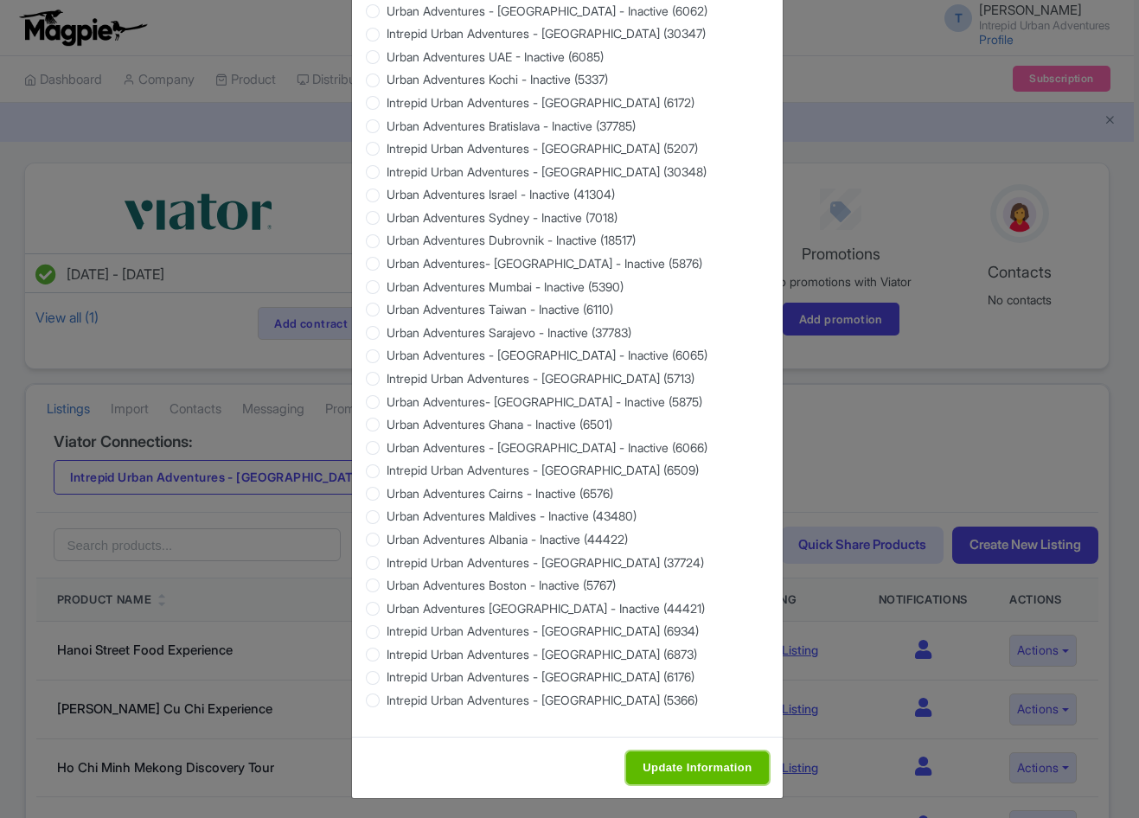
click at [688, 752] on input "Update Information" at bounding box center [697, 768] width 142 height 33
type input "Saving..."
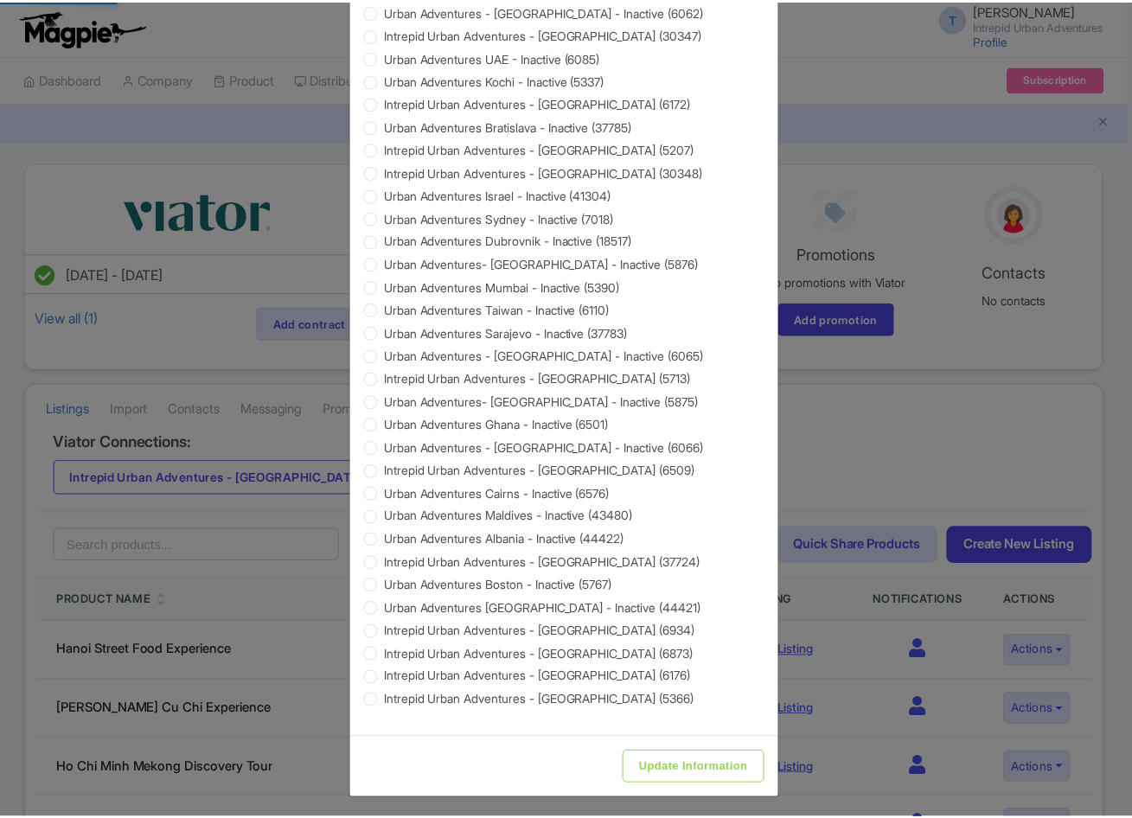
scroll to position [0, 0]
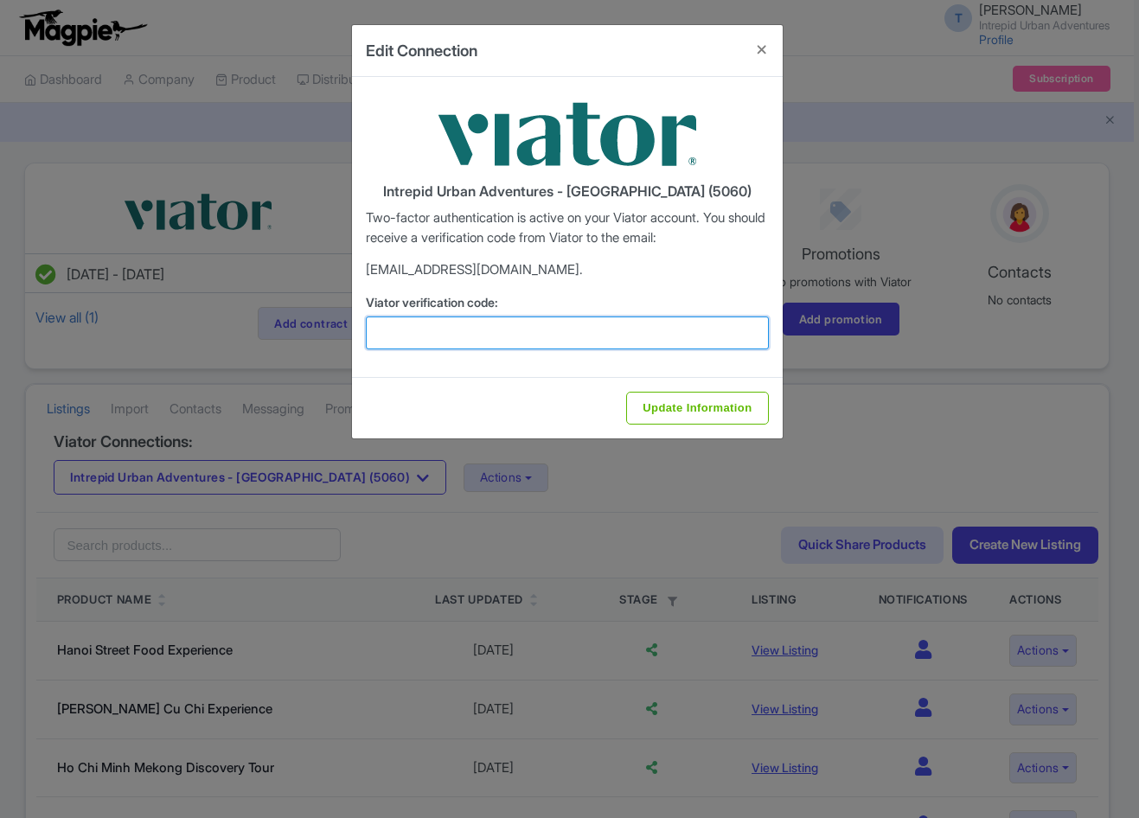
click at [488, 322] on input "Viator verification code:" at bounding box center [567, 333] width 403 height 33
paste input "903983"
type input "903983"
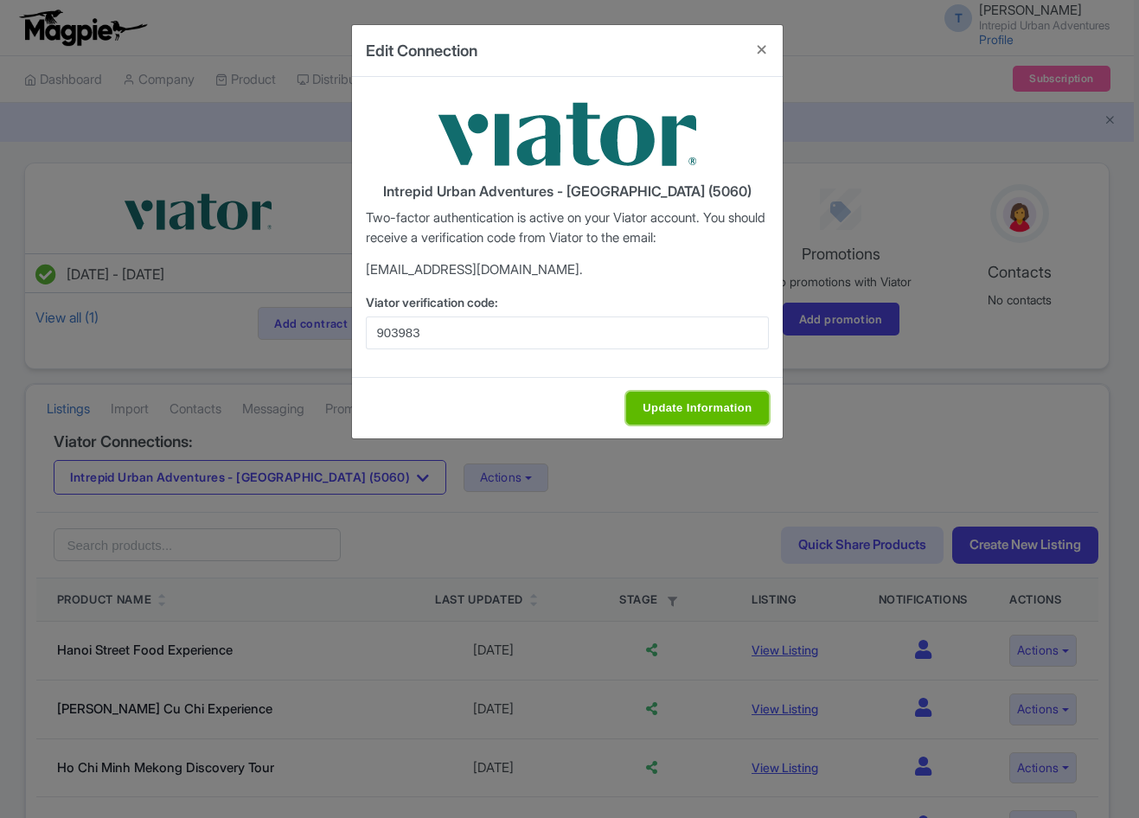
click at [687, 404] on input "Update Information" at bounding box center [697, 408] width 142 height 33
type input "Update Information"
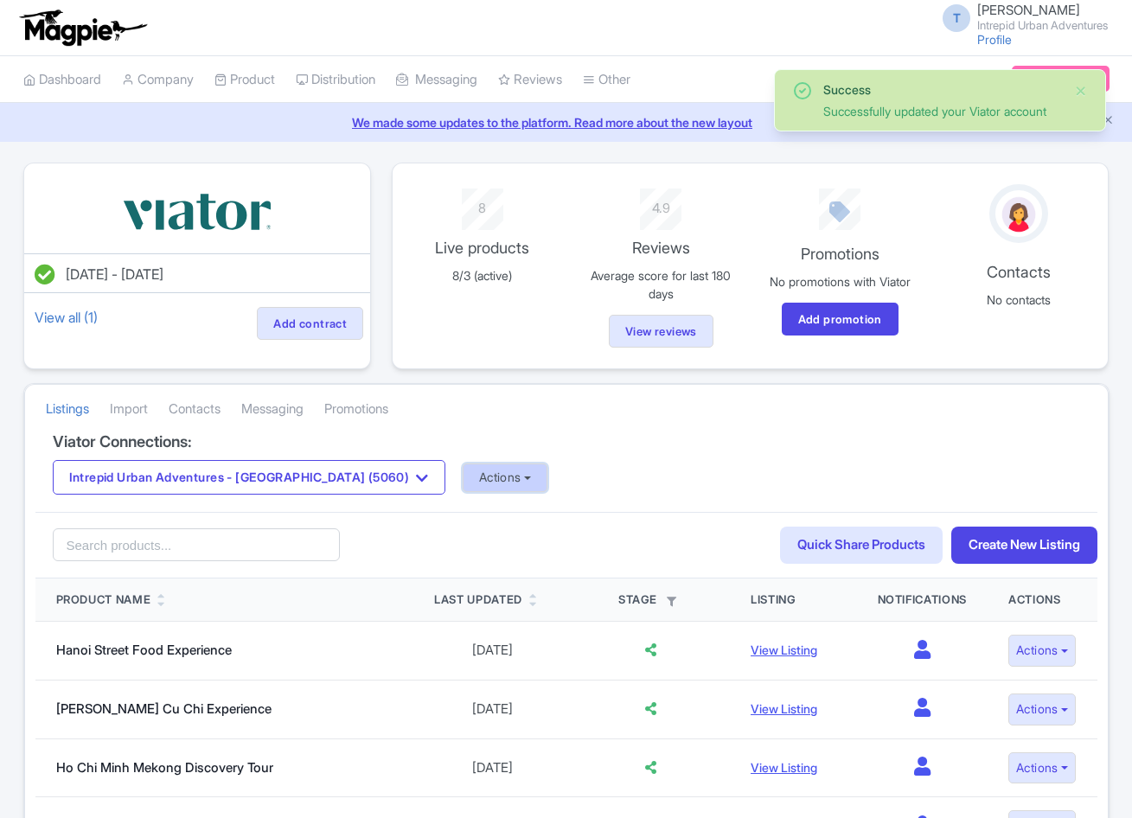
click at [463, 481] on button "Actions" at bounding box center [506, 478] width 86 height 29
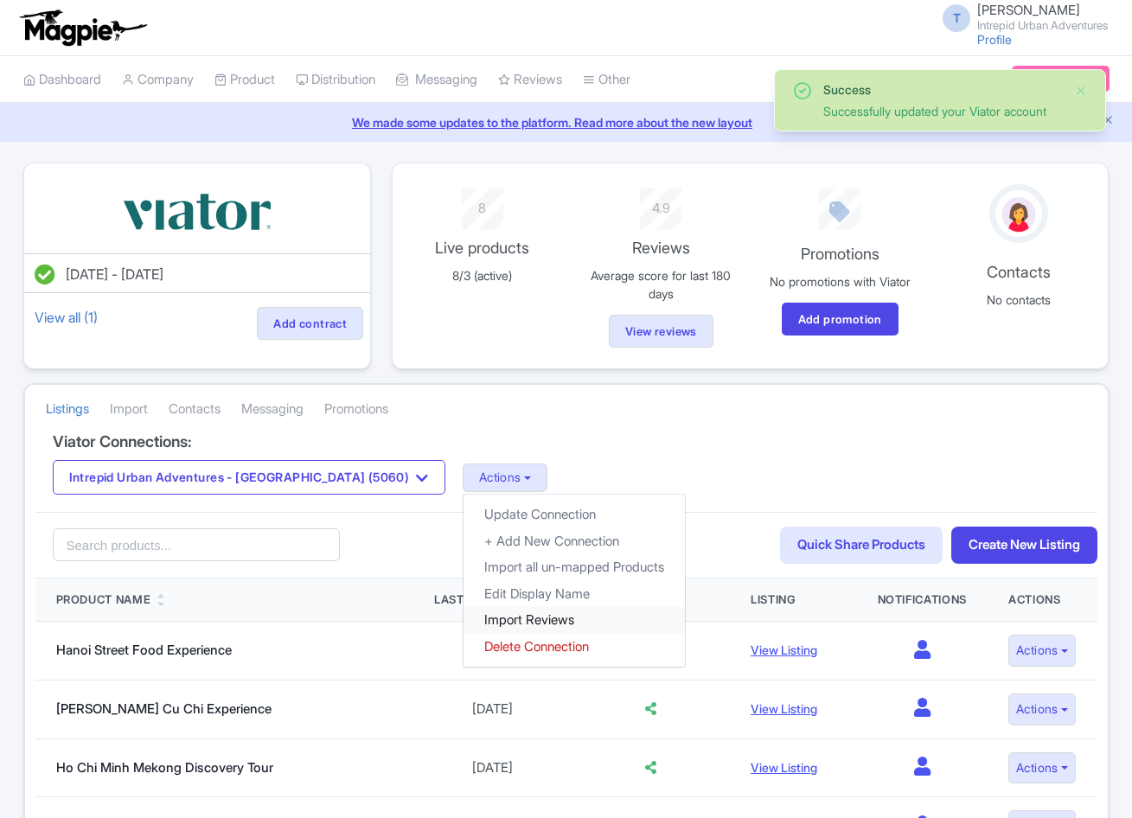
click at [464, 623] on link "Import Reviews" at bounding box center [574, 620] width 221 height 27
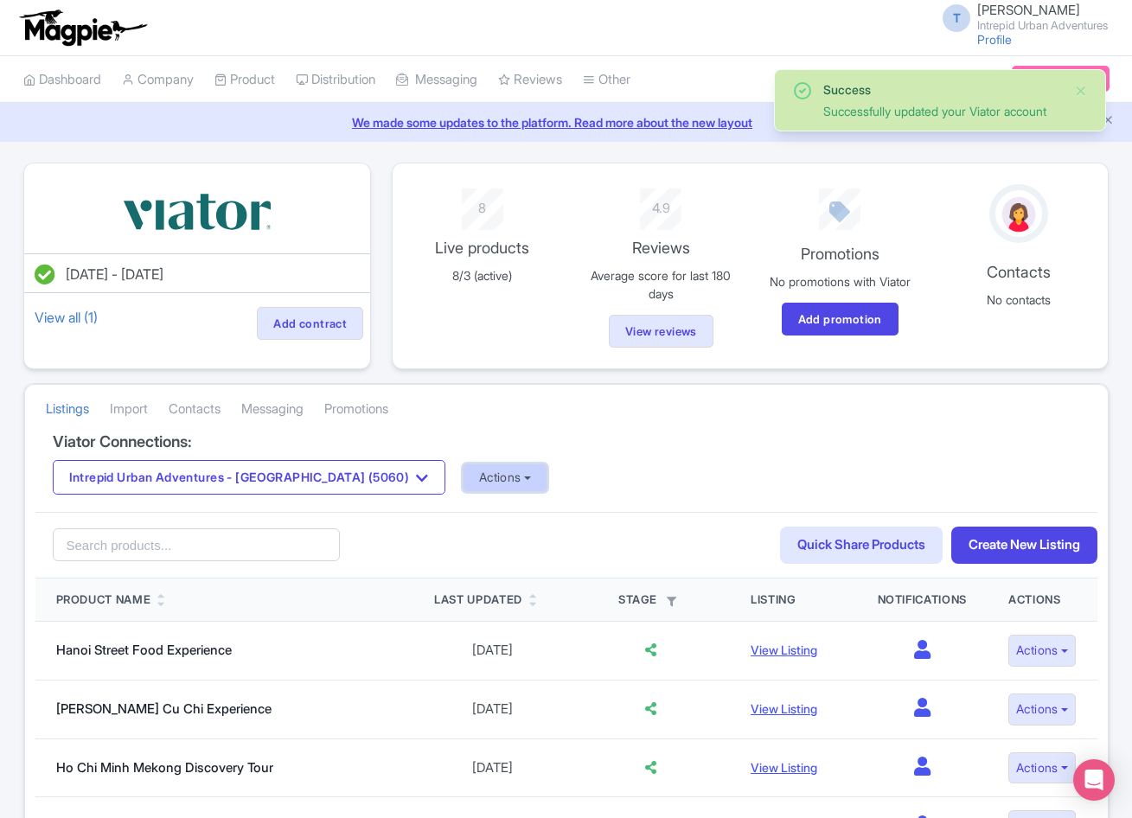
click at [463, 472] on button "Actions" at bounding box center [506, 478] width 86 height 29
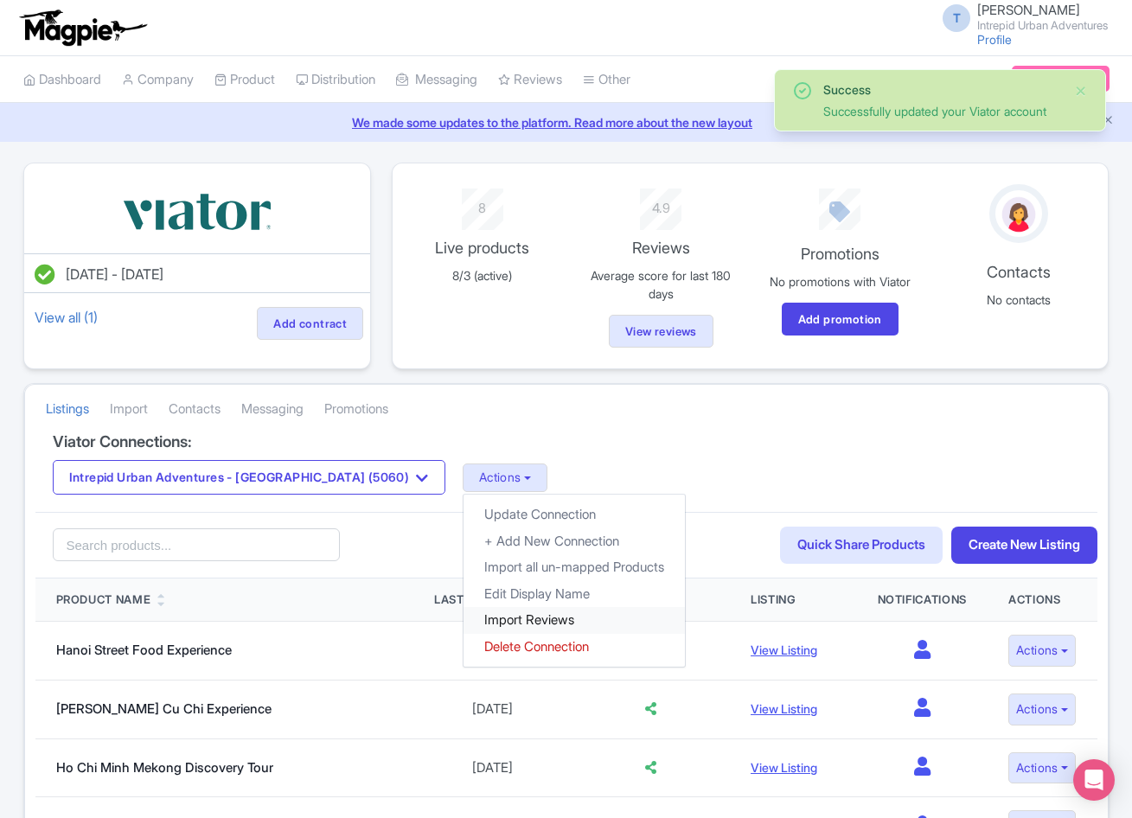
click at [464, 620] on link "Import Reviews" at bounding box center [574, 620] width 221 height 27
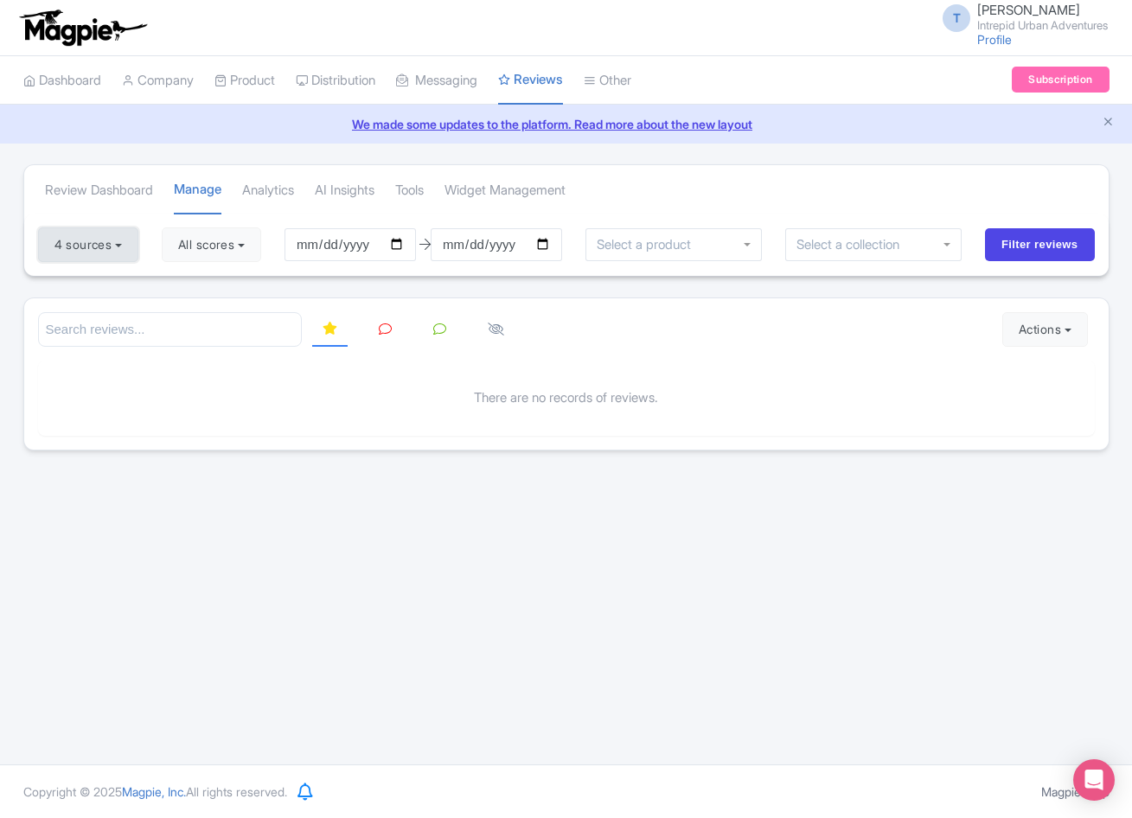
click at [125, 254] on button "4 sources" at bounding box center [88, 244] width 100 height 35
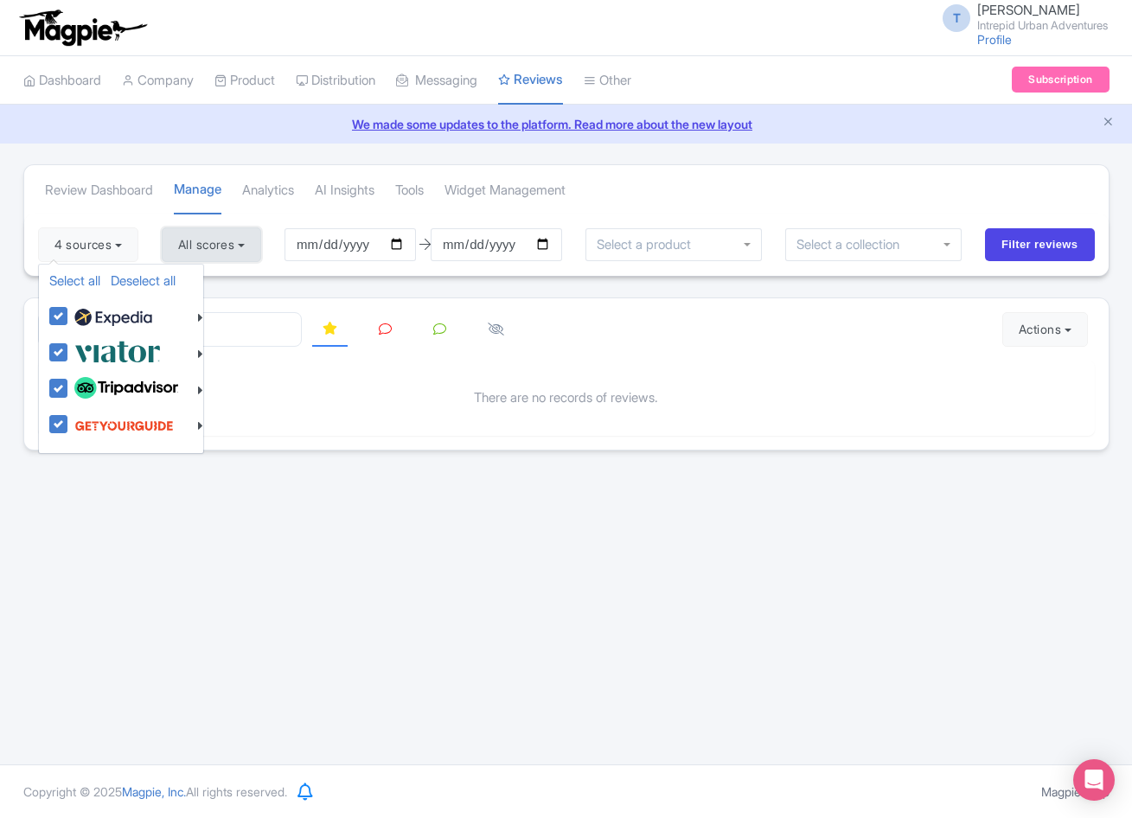
click at [241, 259] on button "All scores" at bounding box center [211, 244] width 99 height 35
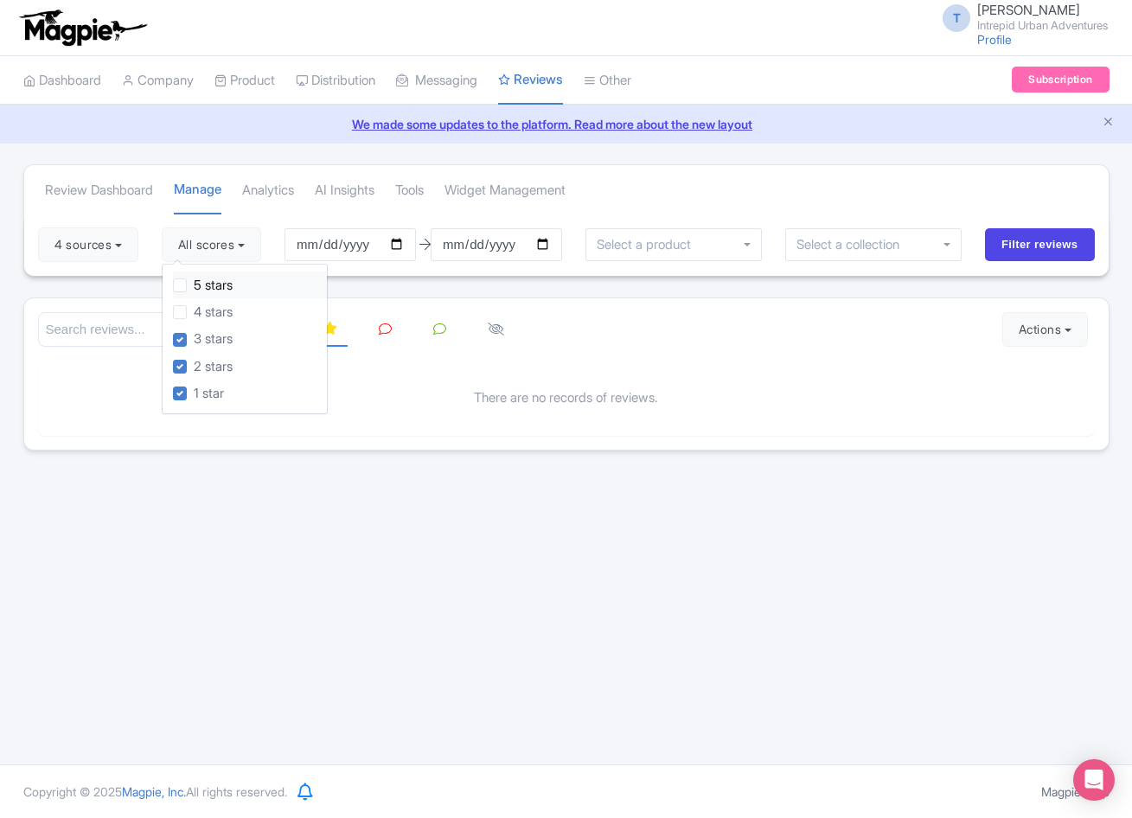
click at [194, 282] on label "5 stars" at bounding box center [213, 286] width 39 height 20
click at [194, 282] on input "5 stars" at bounding box center [199, 280] width 11 height 11
checkbox input "true"
click at [194, 311] on label "4 stars" at bounding box center [213, 313] width 39 height 20
click at [194, 311] on input "4 stars" at bounding box center [199, 307] width 11 height 11
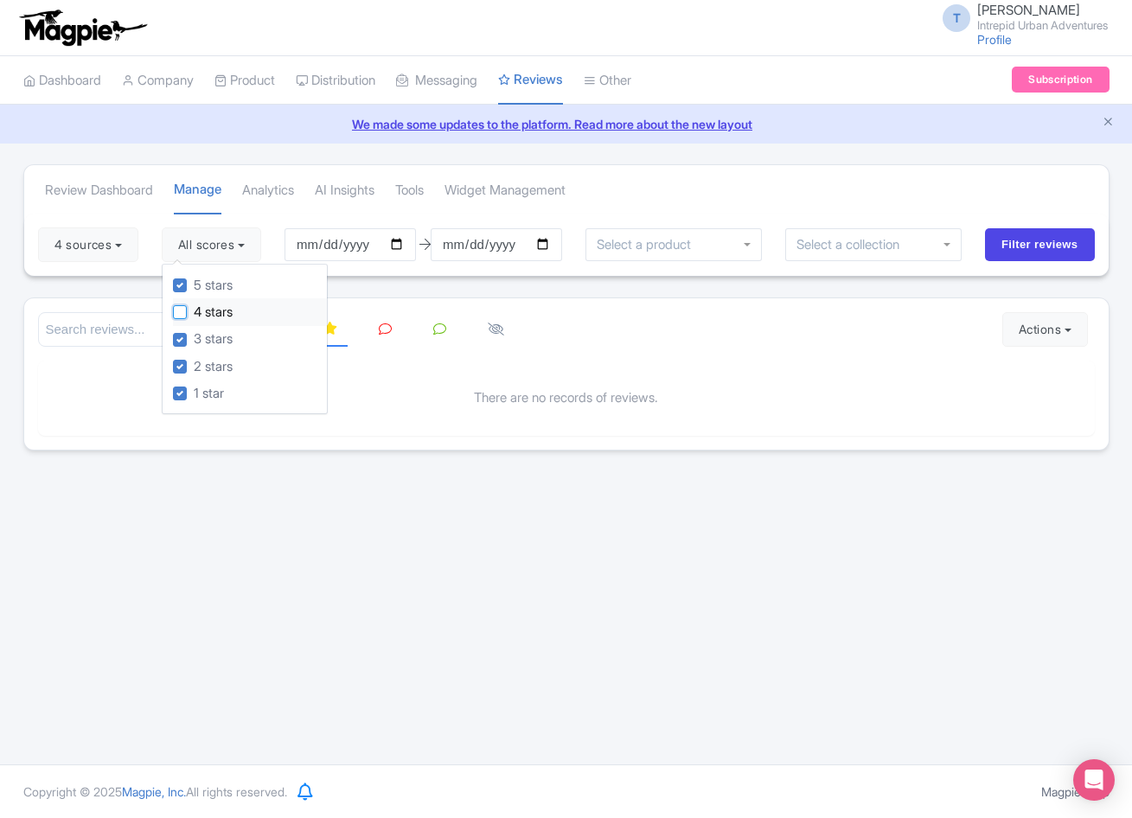
checkbox input "true"
drag, startPoint x: 1032, startPoint y: 246, endPoint x: 960, endPoint y: 279, distance: 79.3
click at [1032, 246] on input "Filter reviews" at bounding box center [1040, 244] width 110 height 33
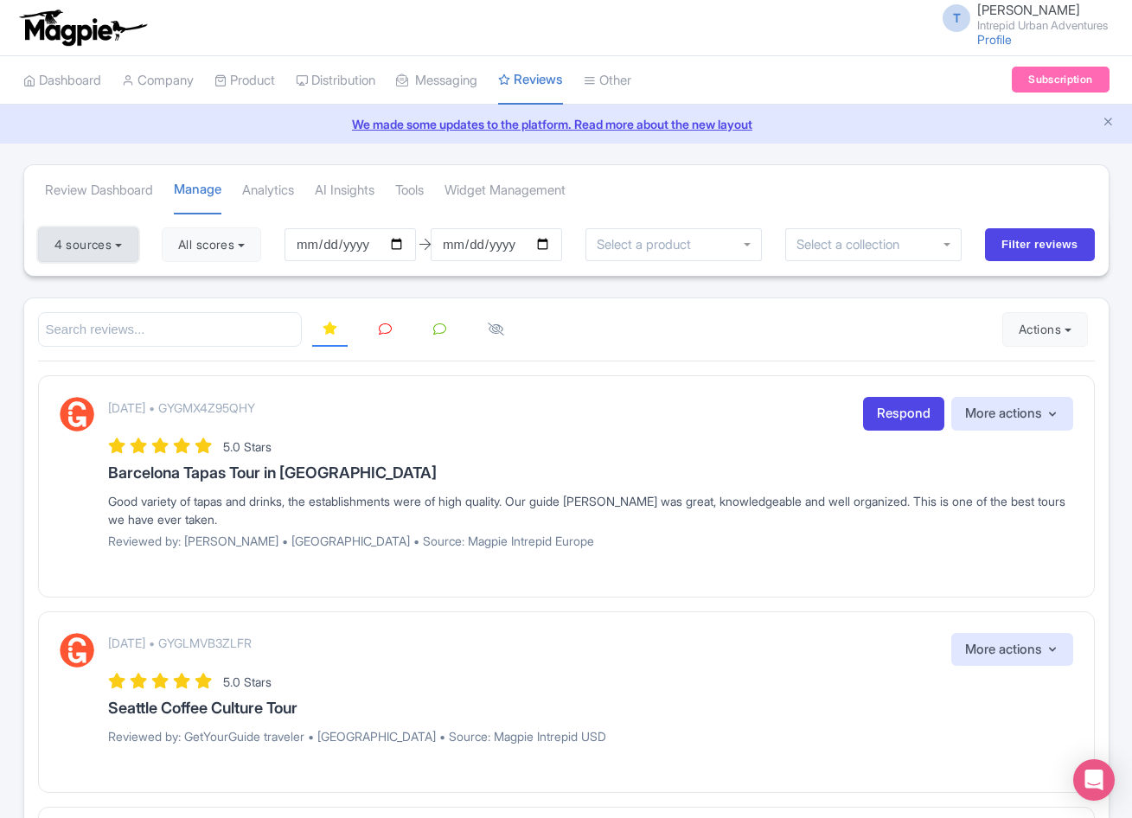
click at [111, 247] on button "4 sources" at bounding box center [88, 244] width 100 height 35
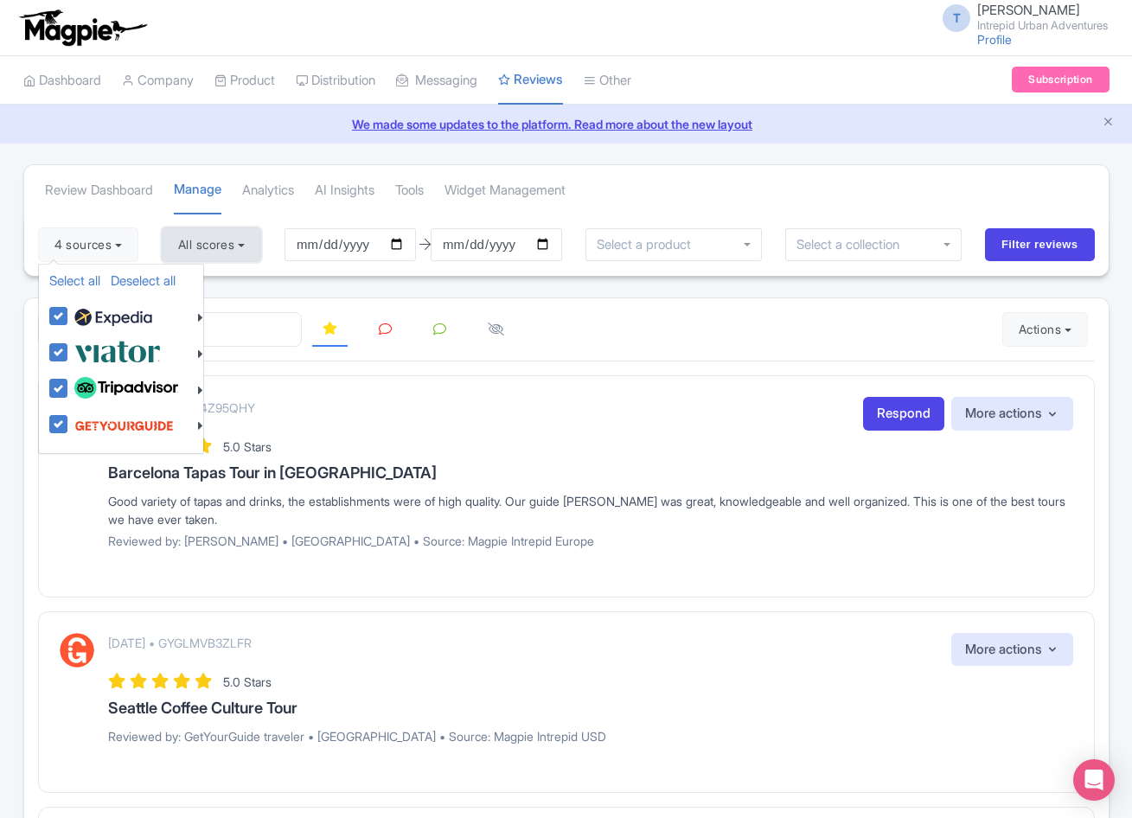
click at [237, 250] on button "All scores" at bounding box center [211, 244] width 99 height 35
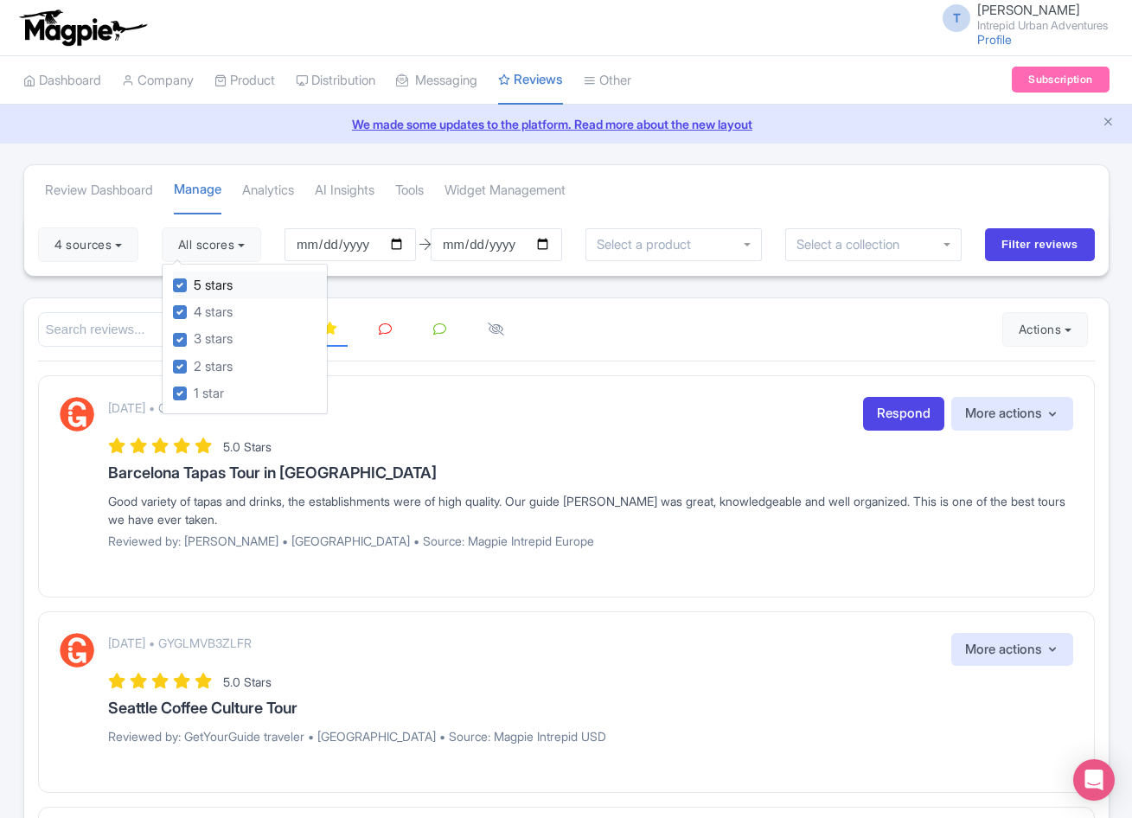
click at [194, 283] on label "5 stars" at bounding box center [213, 286] width 39 height 20
click at [194, 283] on input "5 stars" at bounding box center [199, 280] width 11 height 11
checkbox input "false"
click at [194, 313] on label "4 stars" at bounding box center [213, 313] width 39 height 20
click at [194, 313] on input "4 stars" at bounding box center [199, 307] width 11 height 11
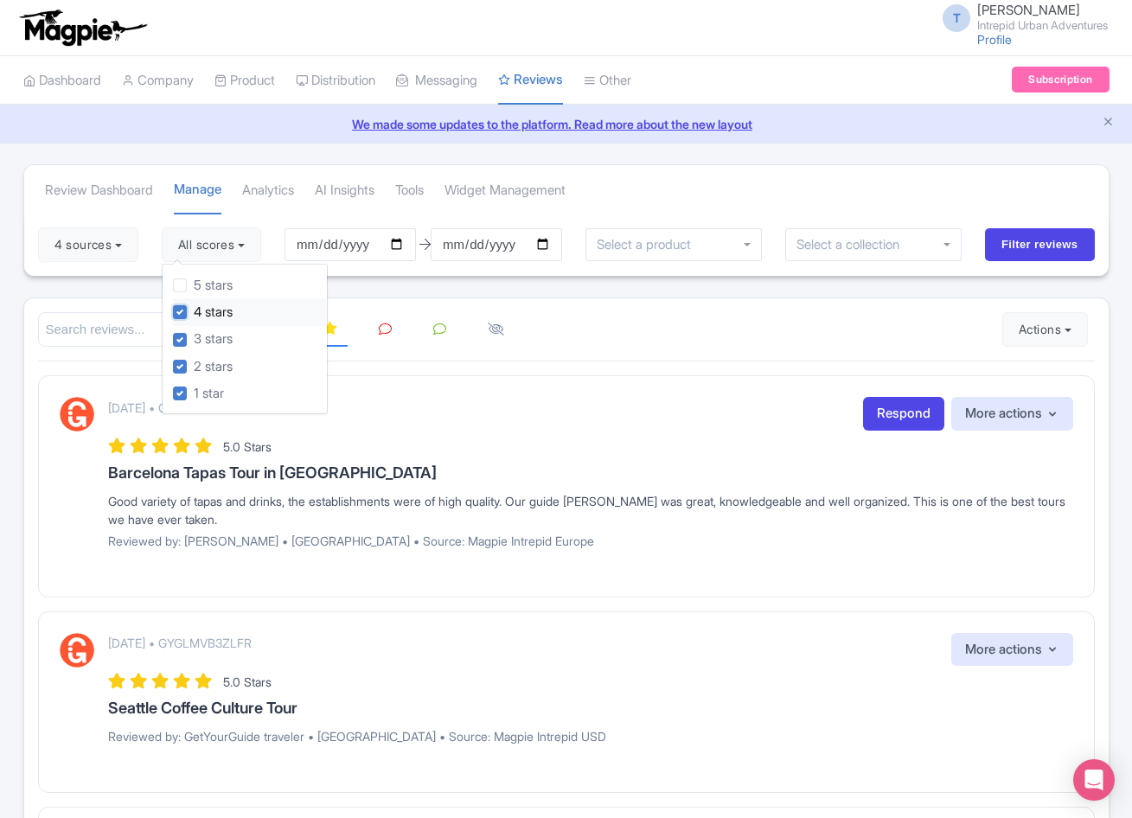
checkbox input "false"
click at [1015, 239] on input "Filter reviews" at bounding box center [1040, 244] width 110 height 33
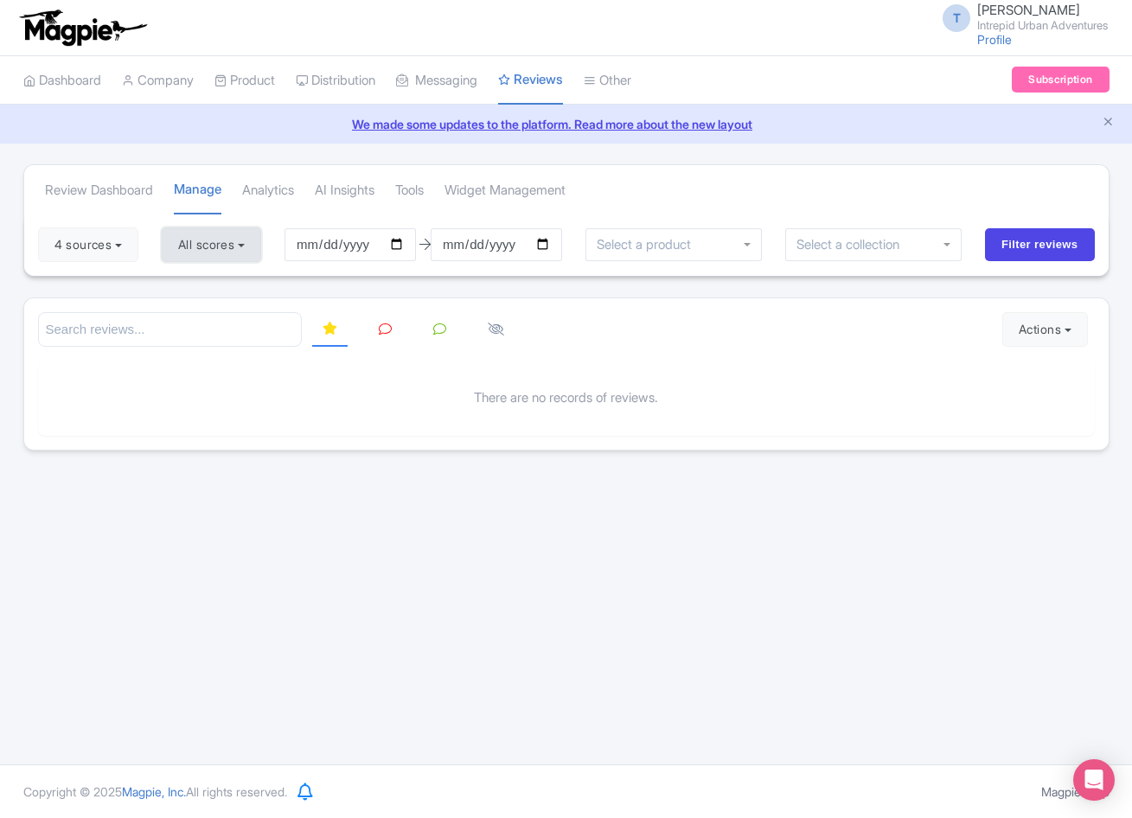
click at [237, 245] on button "All scores" at bounding box center [211, 244] width 99 height 35
click at [194, 285] on label "5 stars" at bounding box center [213, 286] width 39 height 20
click at [194, 285] on input "5 stars" at bounding box center [199, 280] width 11 height 11
checkbox input "true"
click at [194, 317] on label "4 stars" at bounding box center [213, 313] width 39 height 20
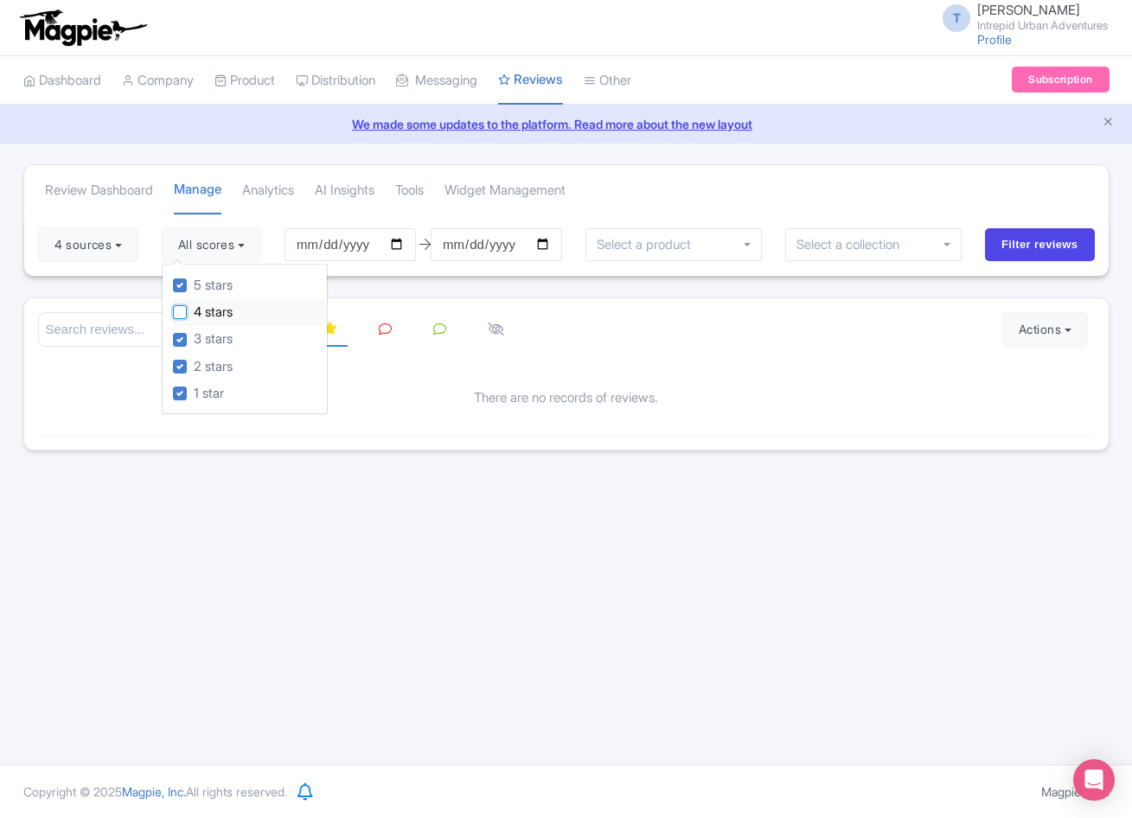
click at [194, 313] on input "4 stars" at bounding box center [199, 307] width 11 height 11
checkbox input "true"
click at [1017, 241] on input "Filter reviews" at bounding box center [1040, 244] width 110 height 33
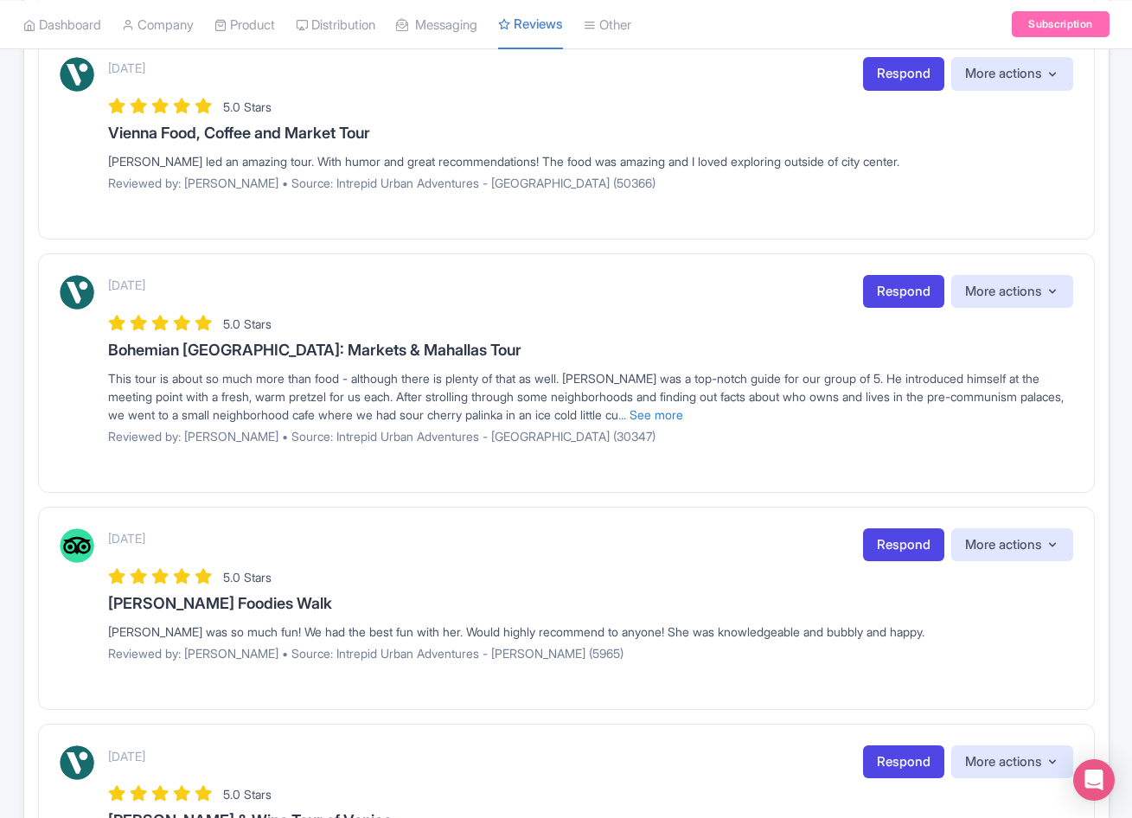
scroll to position [1868, 0]
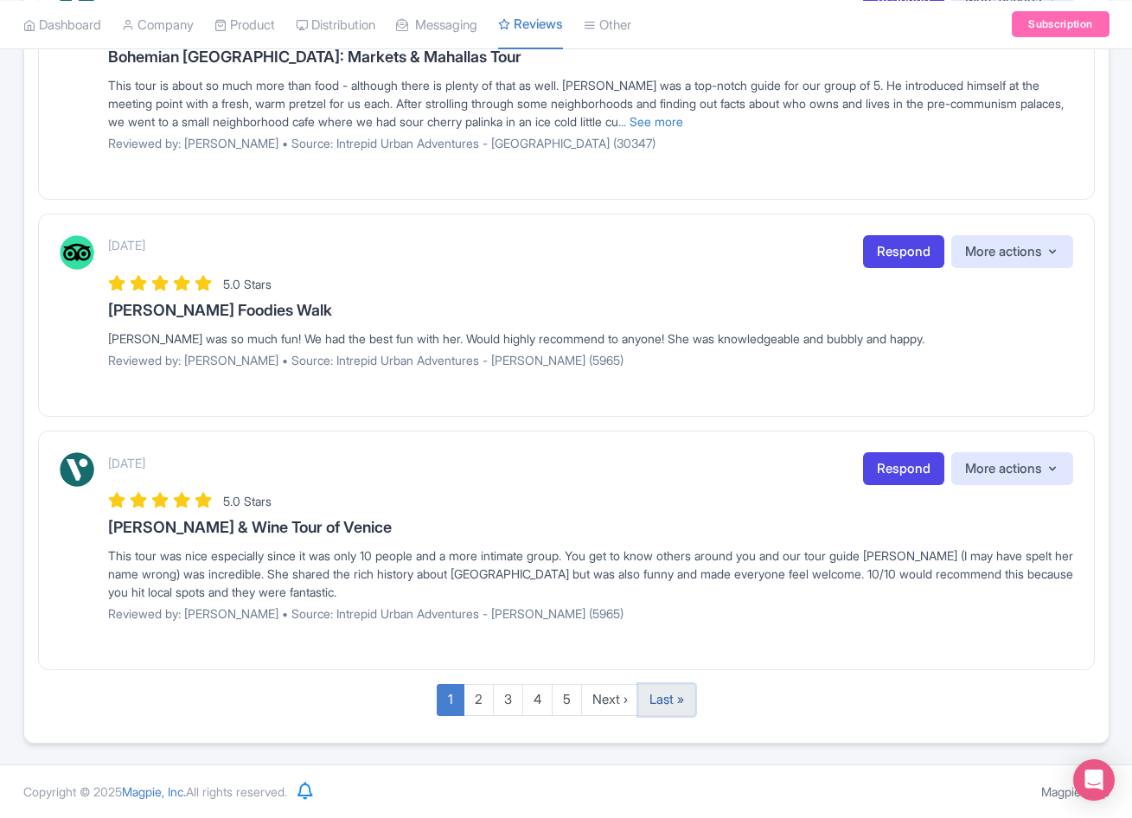
click at [668, 703] on link "Last »" at bounding box center [666, 700] width 57 height 32
